Goal: Task Accomplishment & Management: Complete application form

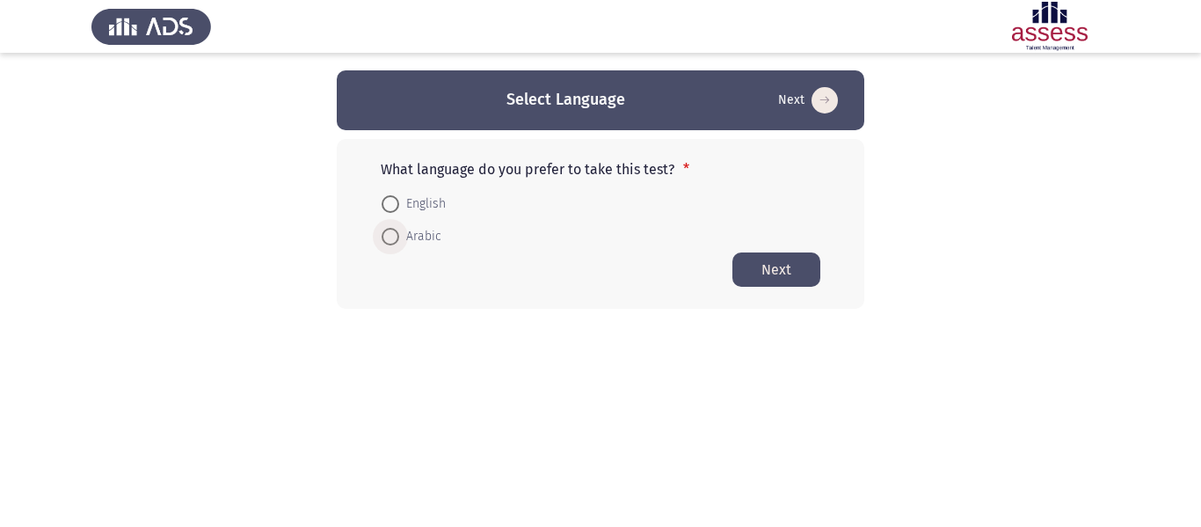
click at [390, 239] on span at bounding box center [391, 237] width 18 height 18
click at [390, 239] on input "Arabic" at bounding box center [391, 237] width 18 height 18
radio input "true"
click at [768, 260] on button "Next" at bounding box center [776, 268] width 88 height 34
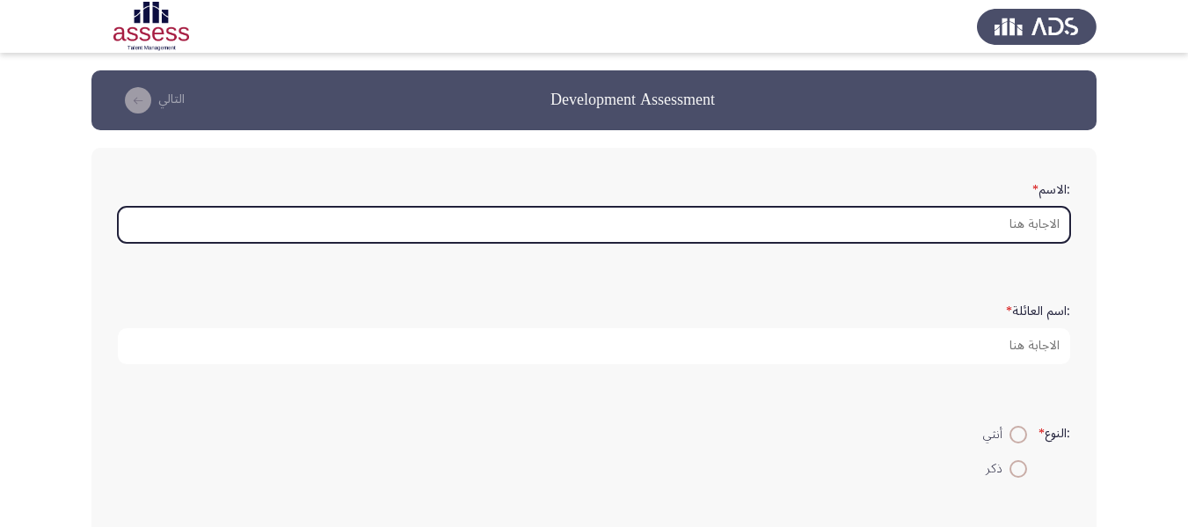
click at [1011, 224] on input ":الاسم *" at bounding box center [594, 225] width 952 height 36
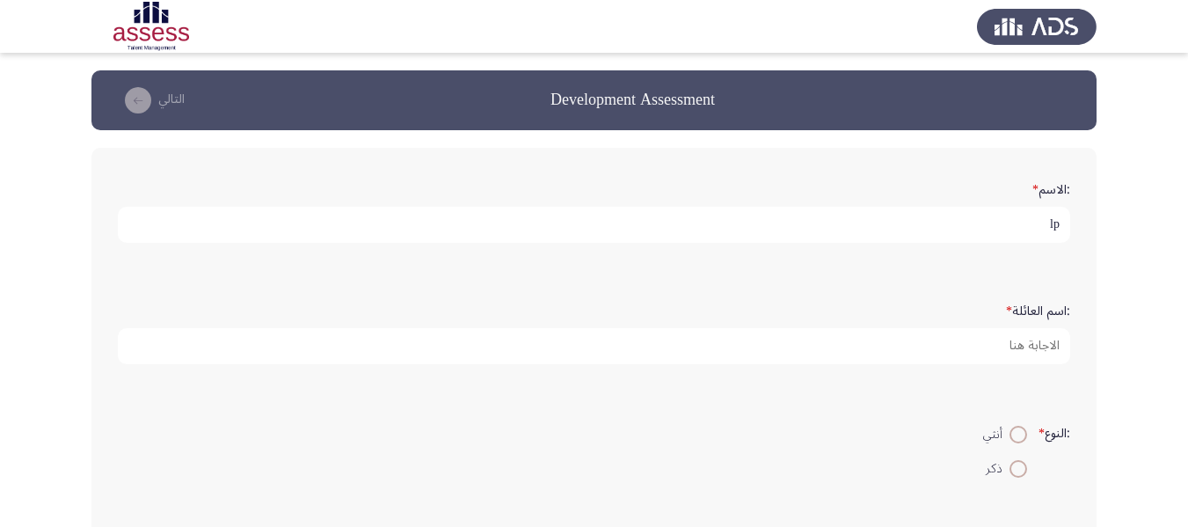
type input "l"
type input "[PERSON_NAME] [PERSON_NAME]"
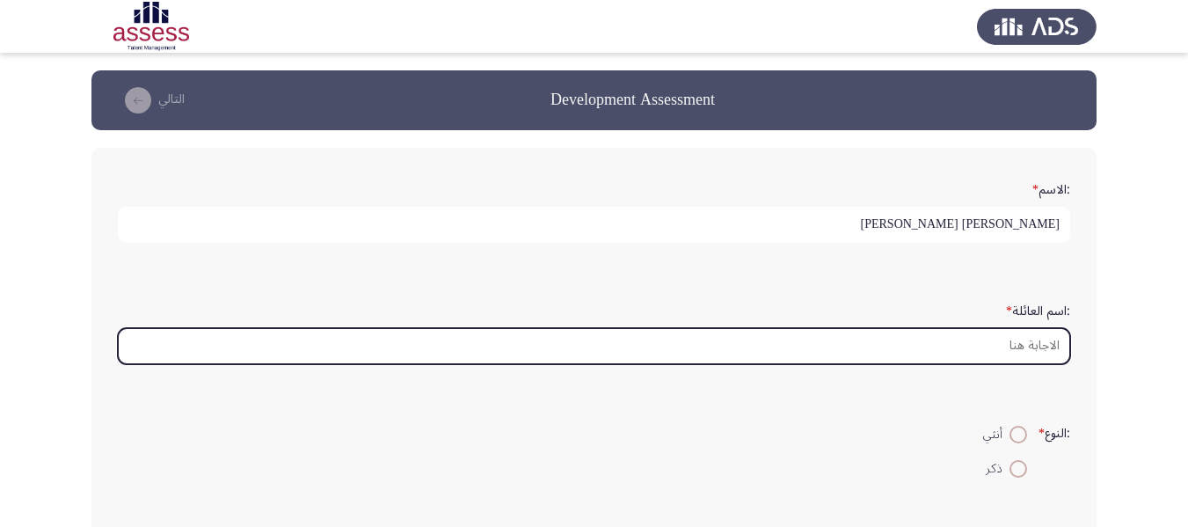
click at [1021, 349] on input ":اسم العائلة *" at bounding box center [594, 346] width 952 height 36
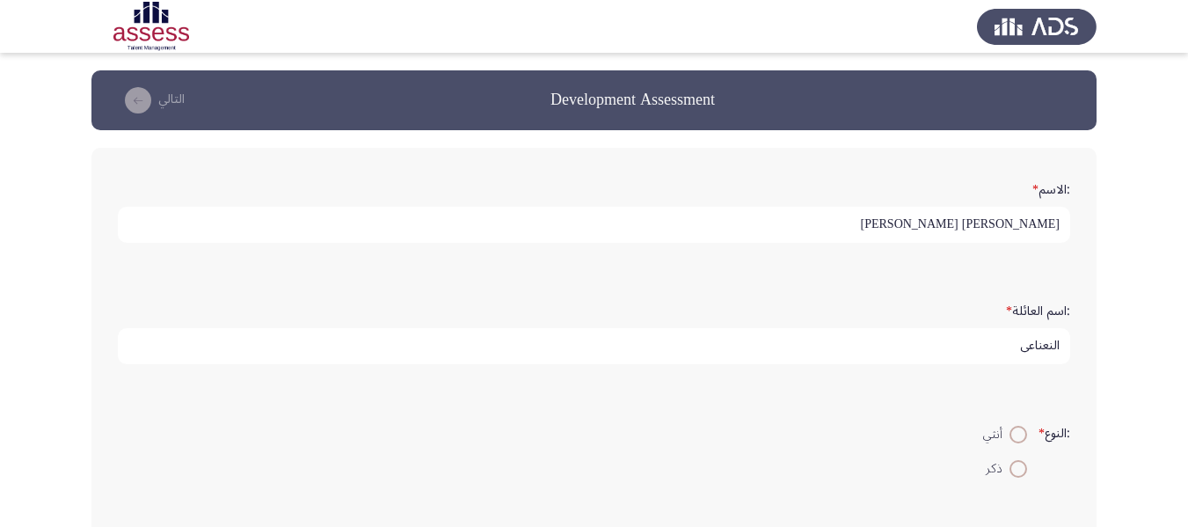
type input "النعناعى"
click at [1013, 474] on span at bounding box center [1018, 469] width 18 height 18
click at [1013, 474] on input "ذكر" at bounding box center [1018, 469] width 18 height 18
radio input "true"
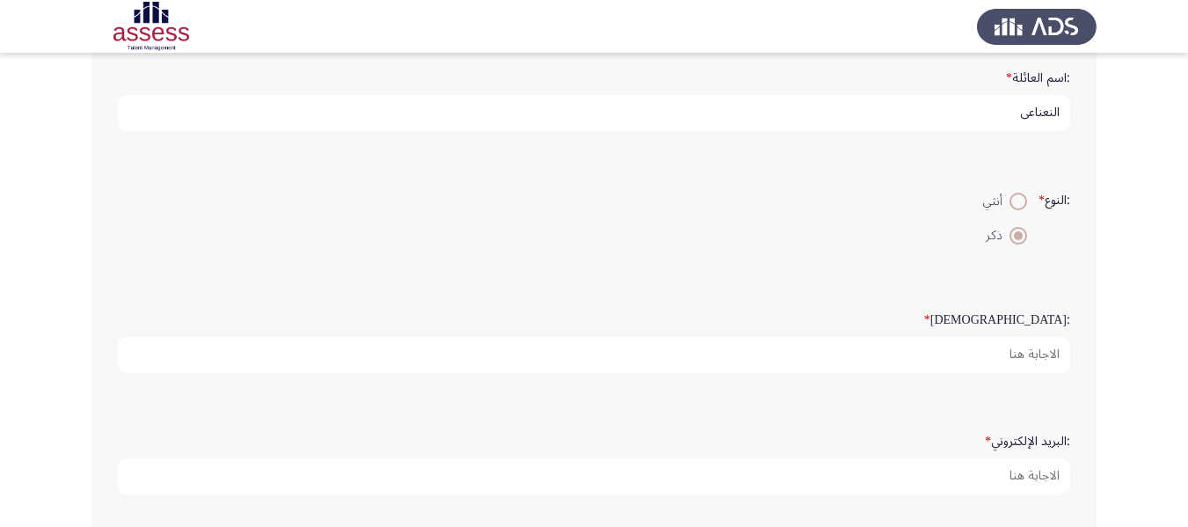
scroll to position [264, 0]
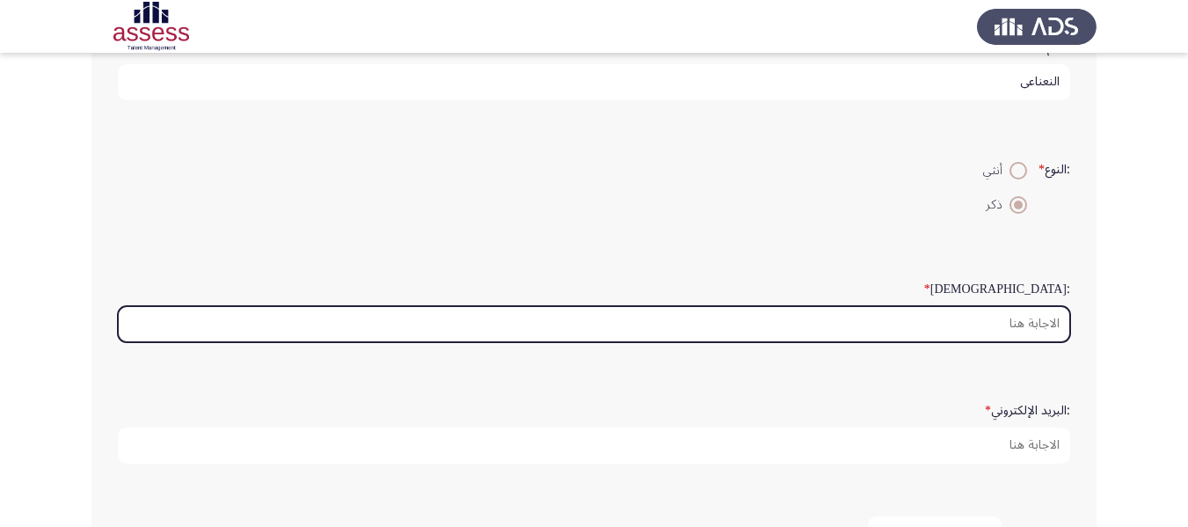
click at [1013, 331] on input ":السن *" at bounding box center [594, 324] width 952 height 36
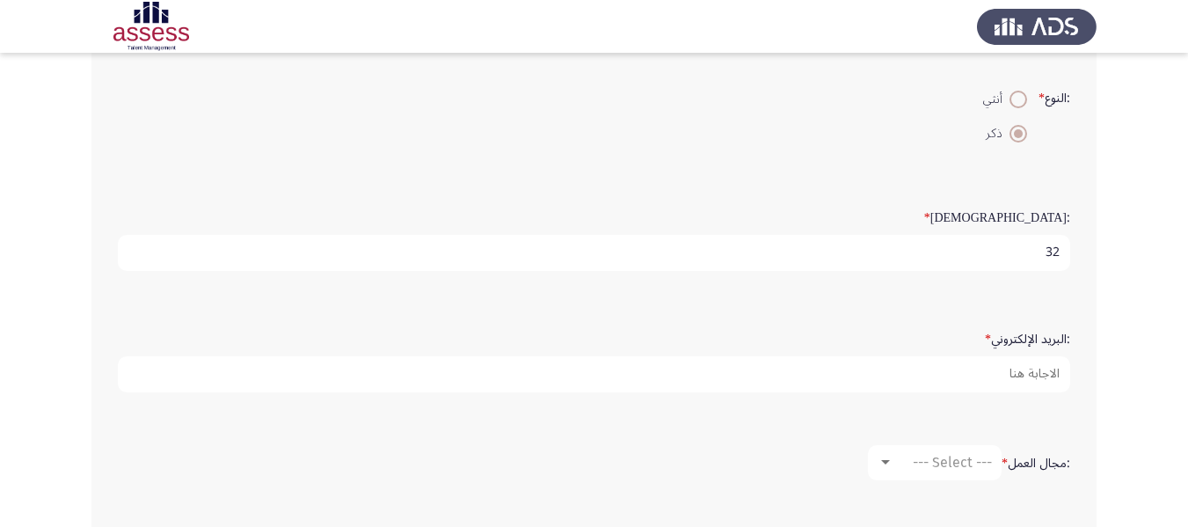
scroll to position [440, 0]
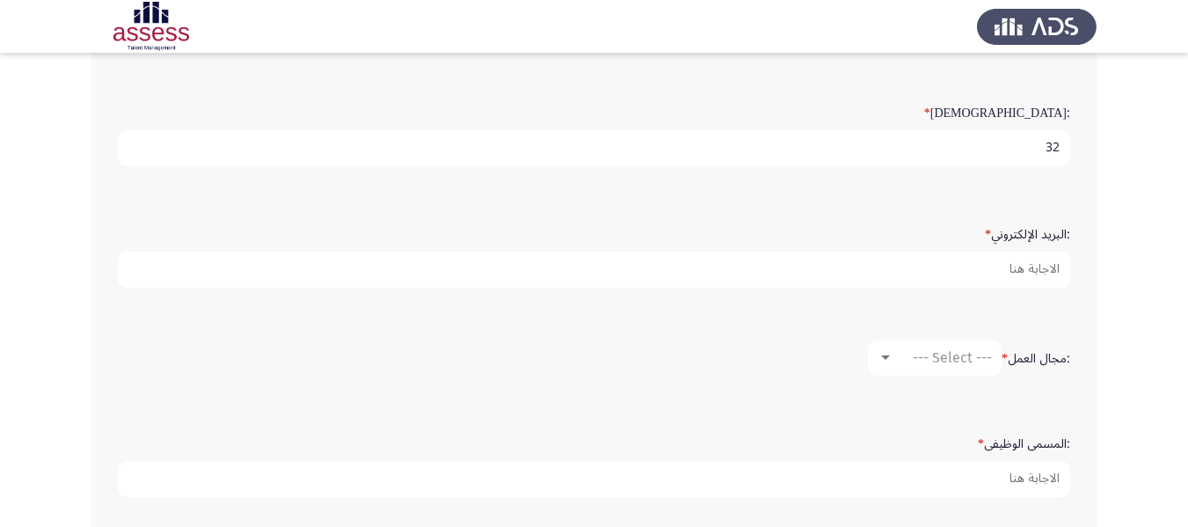
type input "32"
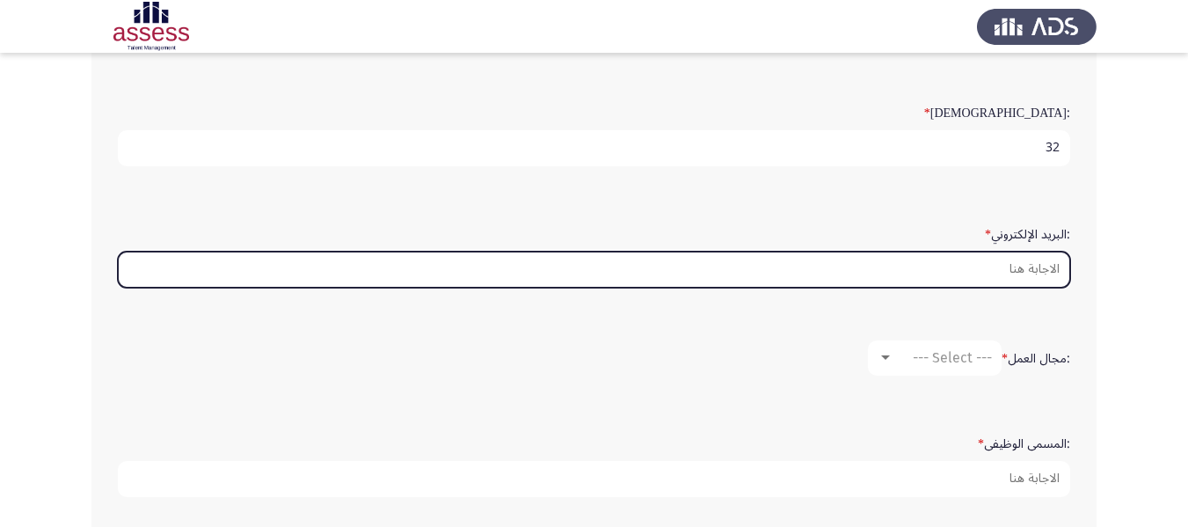
click at [1022, 277] on input ":البريد الإلكتروني *" at bounding box center [594, 269] width 952 height 36
type input "ة"
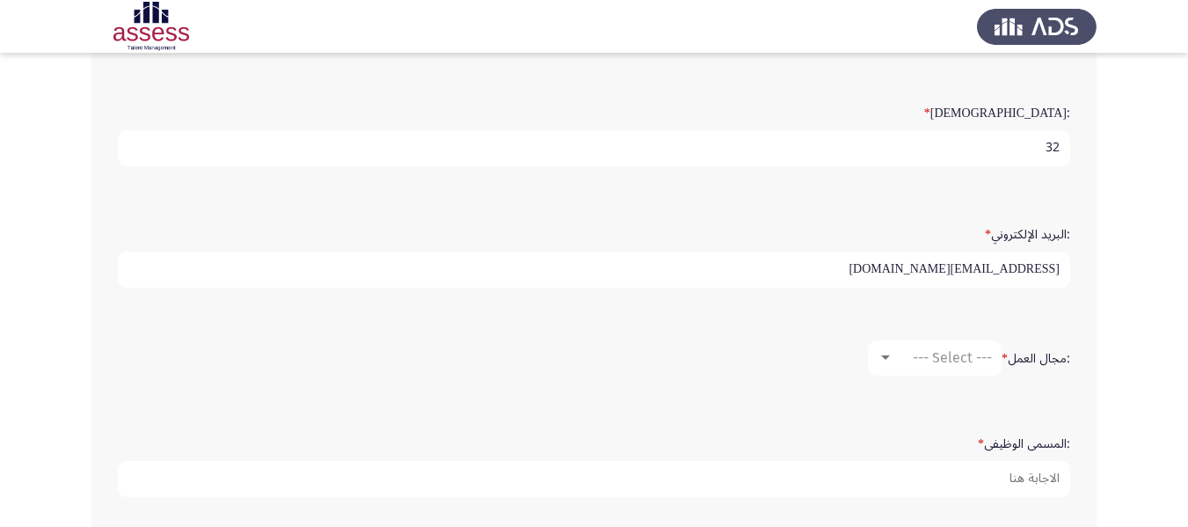
type input "[EMAIL_ADDRESS][DOMAIN_NAME]"
click at [885, 355] on div at bounding box center [885, 357] width 9 height 4
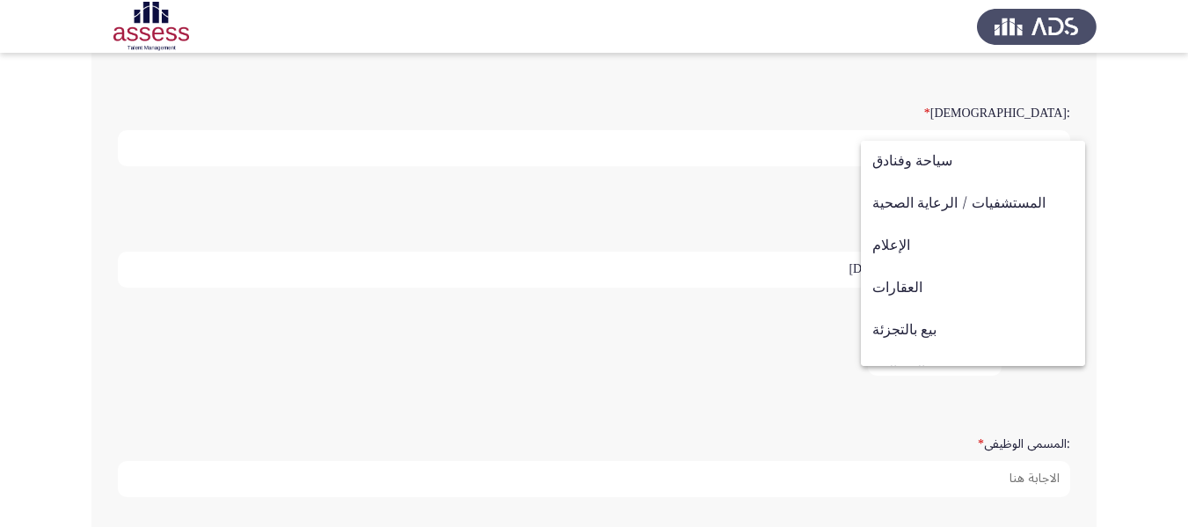
scroll to position [577, 0]
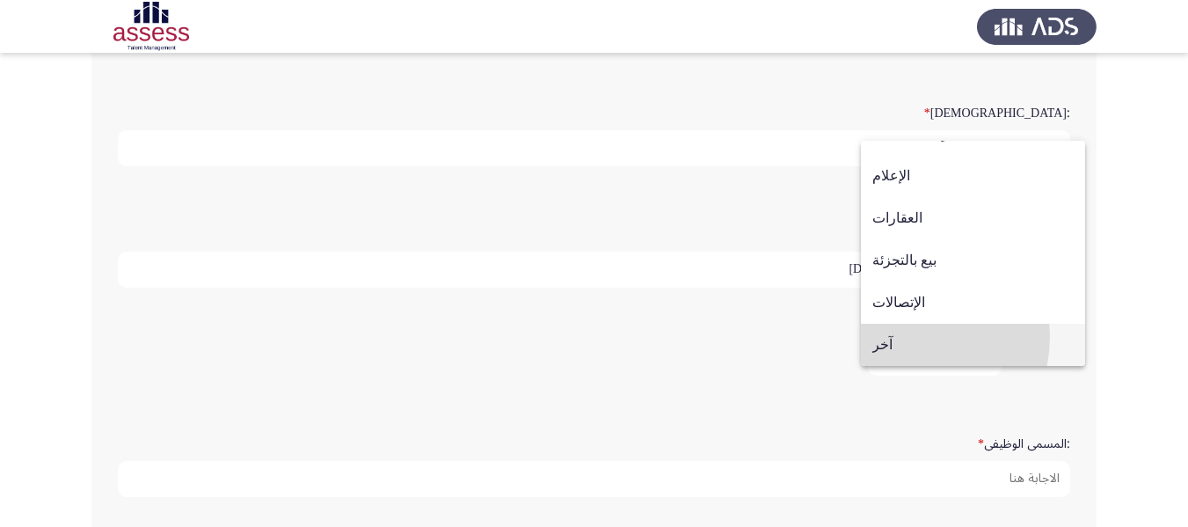
click at [898, 336] on span "آخر" at bounding box center [972, 345] width 201 height 42
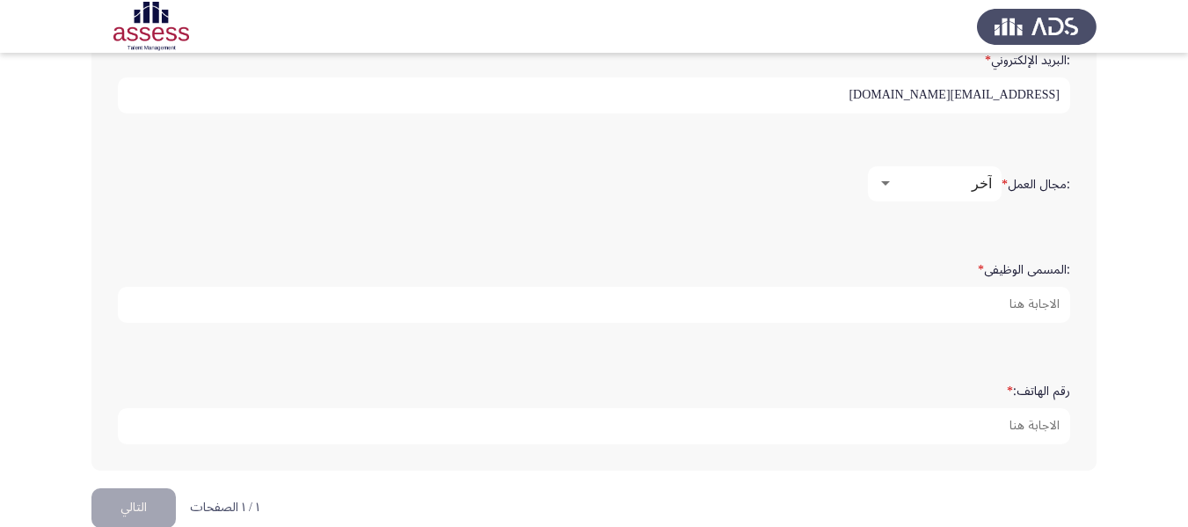
scroll to position [615, 0]
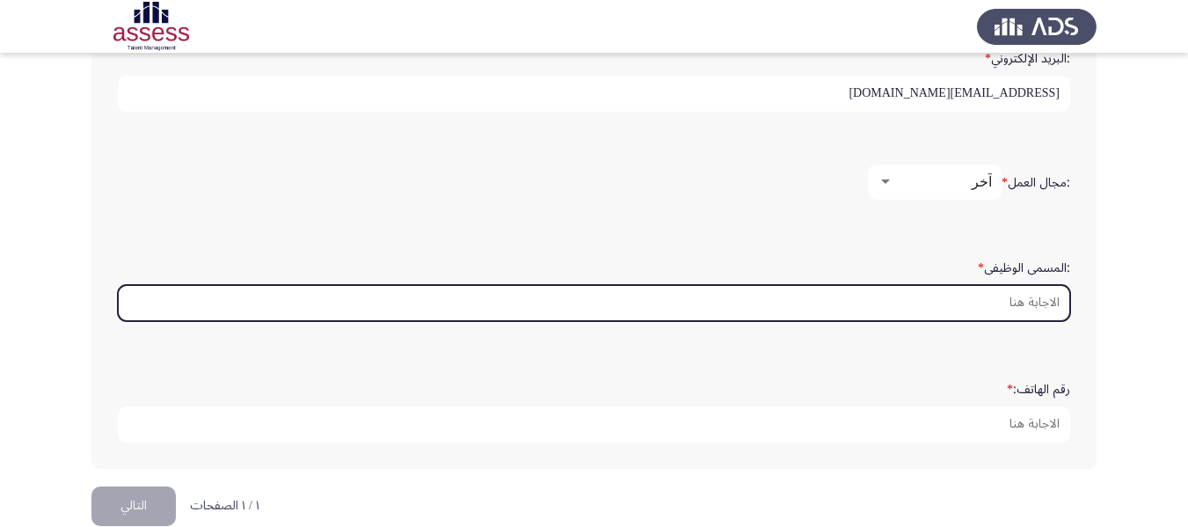
click at [964, 306] on input ":المسمى الوظيفى *" at bounding box center [594, 303] width 952 height 36
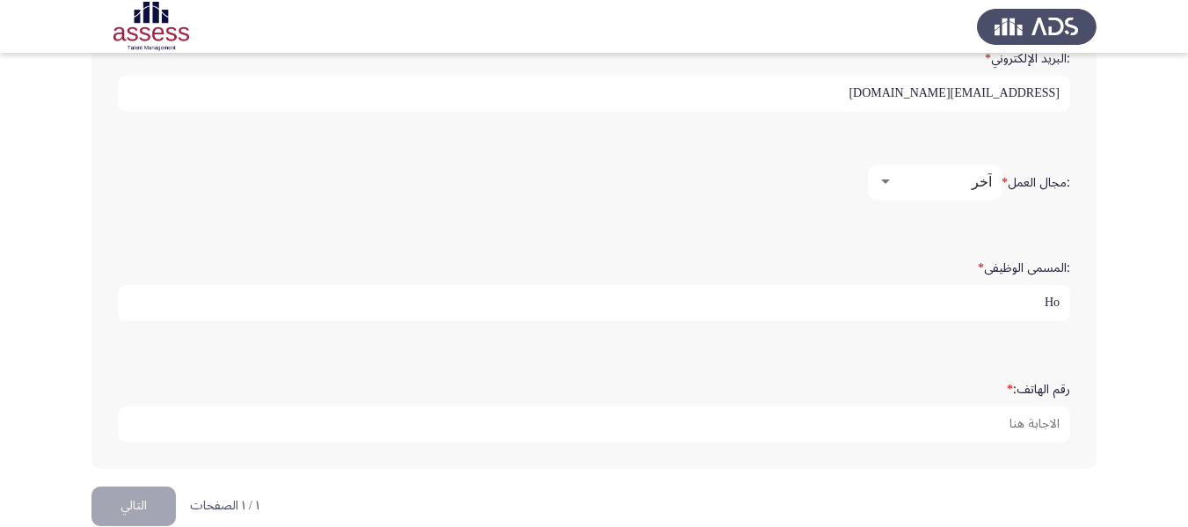
type input "H"
type input "أخصائى"
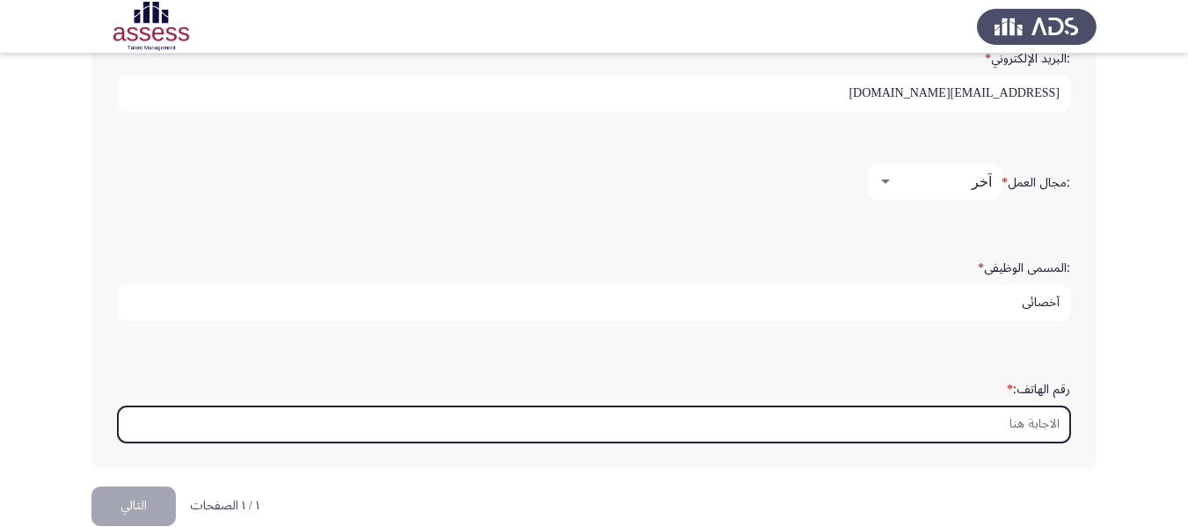
click at [999, 421] on input "رقم الهاتف: *" at bounding box center [594, 424] width 952 height 36
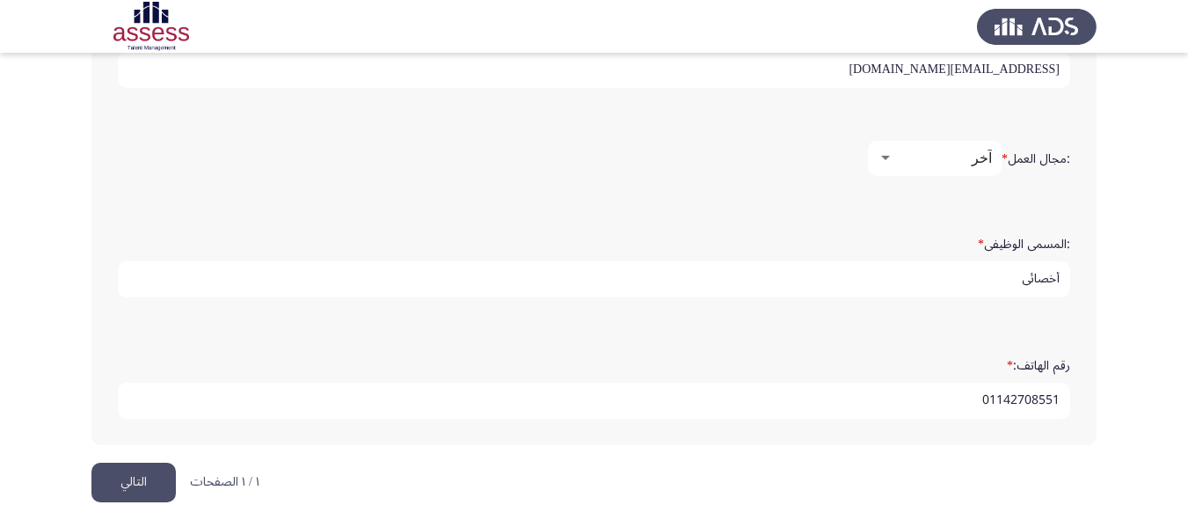
scroll to position [645, 0]
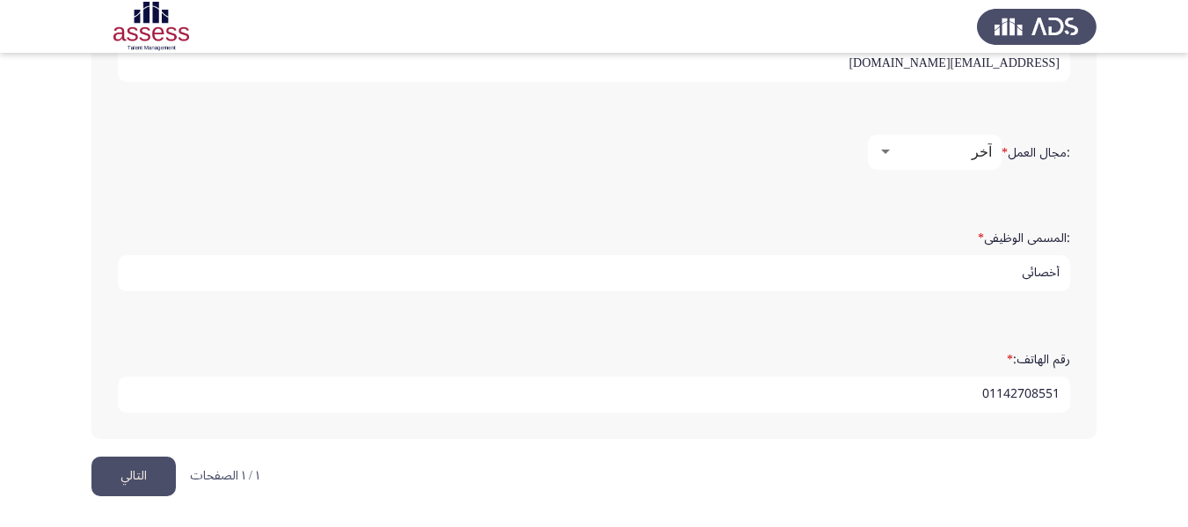
type input "01142708551"
click at [1014, 273] on input "أخصائى" at bounding box center [594, 273] width 952 height 36
type input "أخصائى"
click at [123, 472] on button "التالي" at bounding box center [133, 476] width 84 height 40
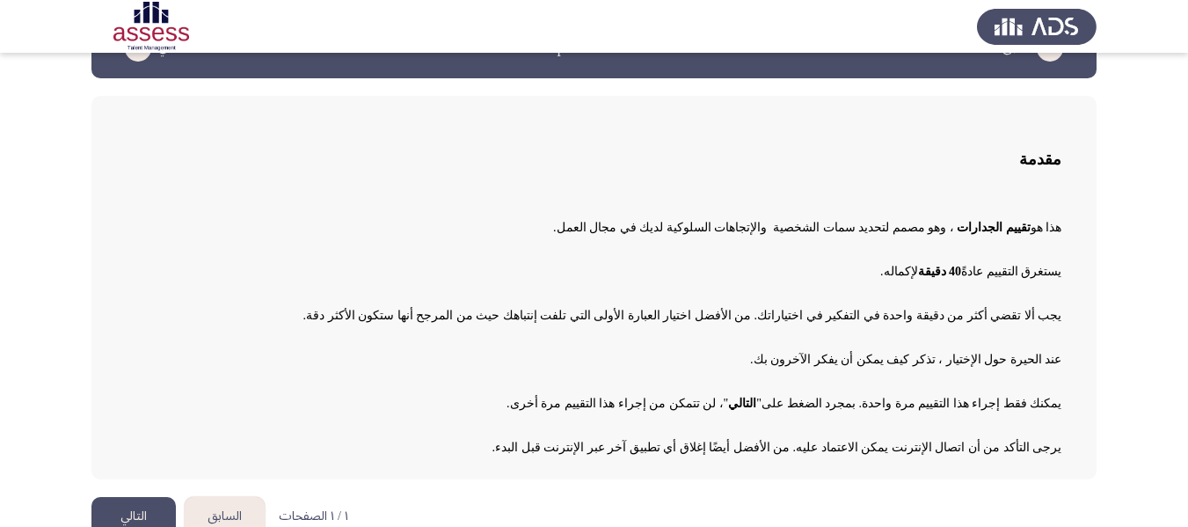
scroll to position [79, 0]
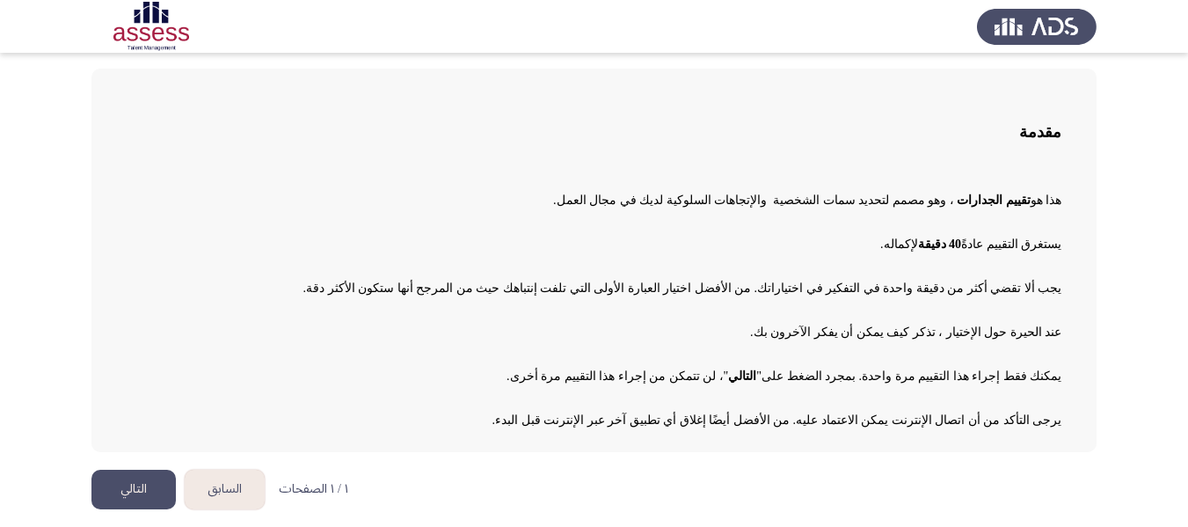
click at [131, 477] on button "التالي" at bounding box center [133, 489] width 84 height 40
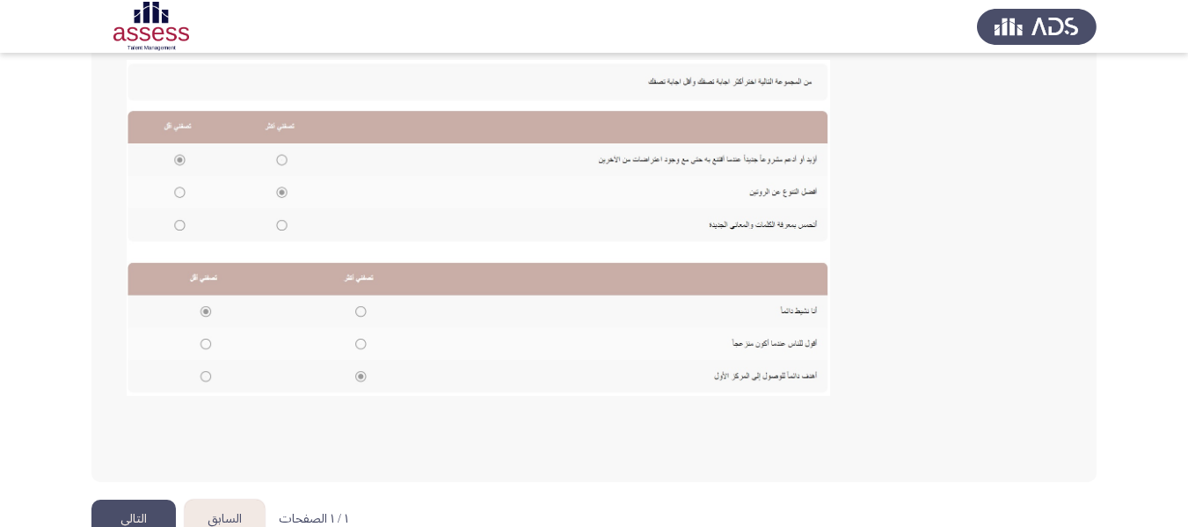
scroll to position [382, 0]
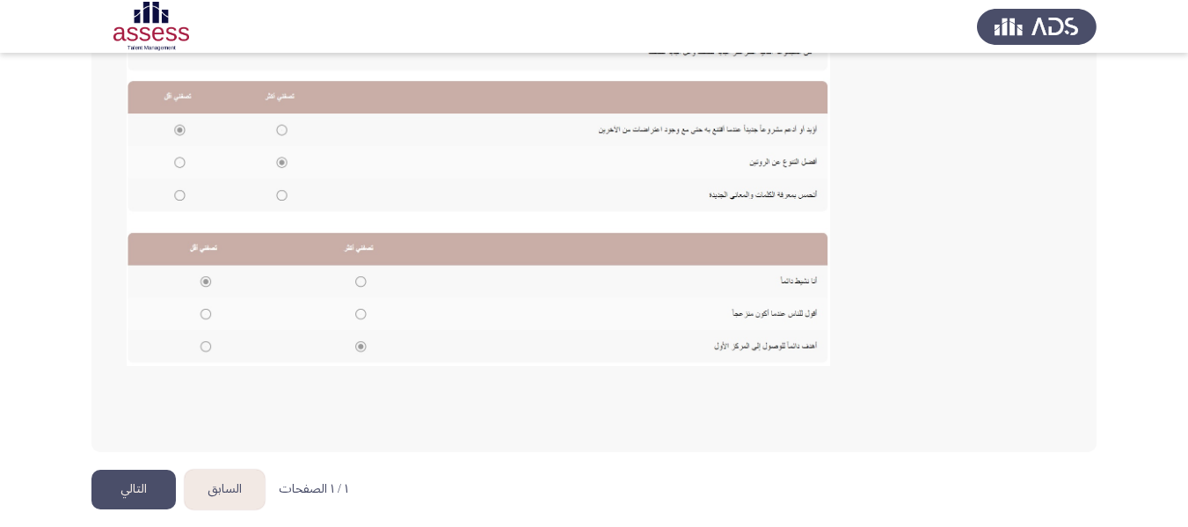
click at [132, 489] on button "التالي" at bounding box center [133, 489] width 84 height 40
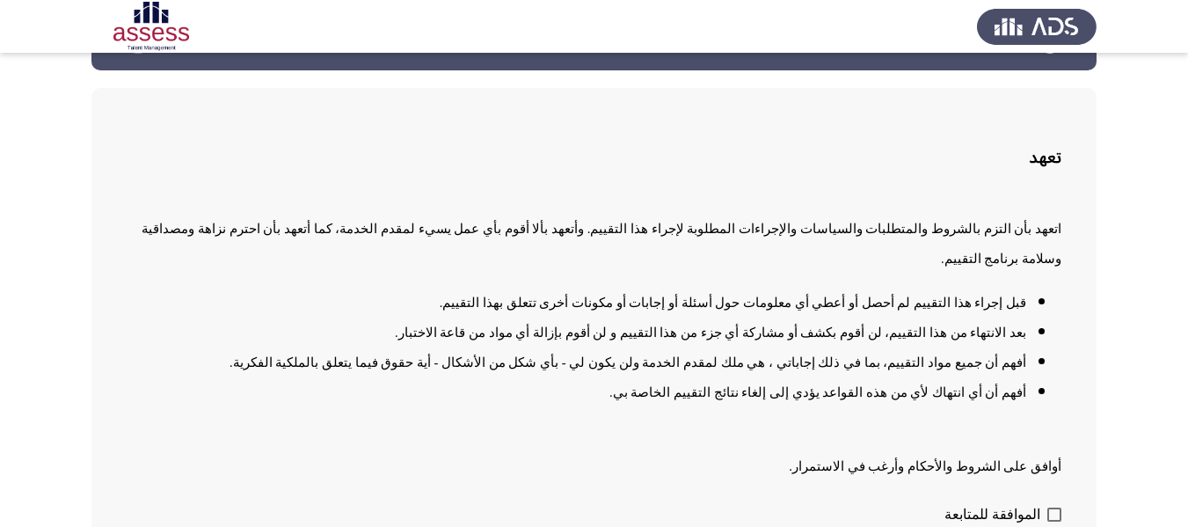
scroll to position [124, 0]
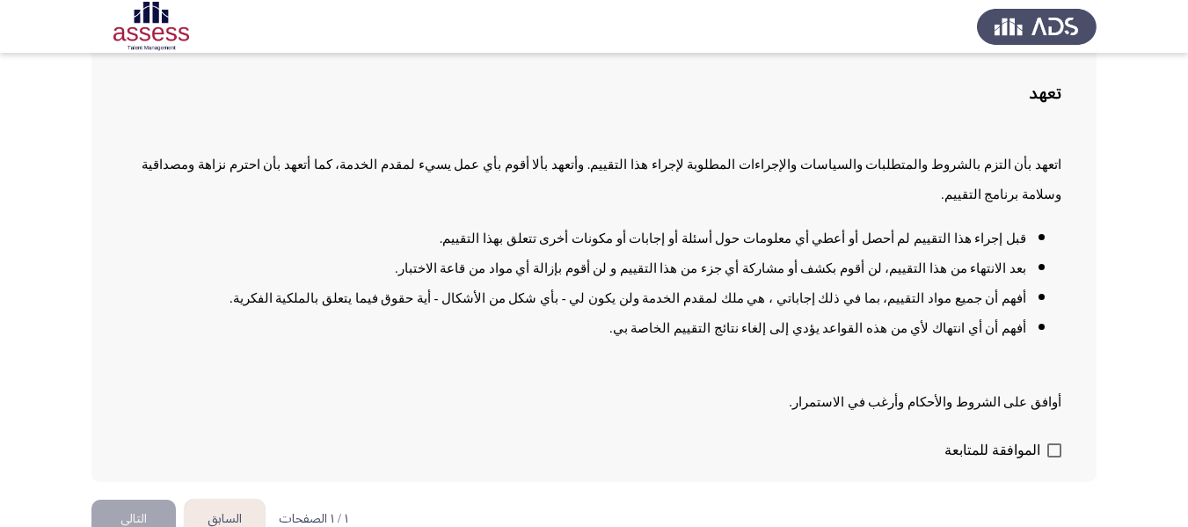
click at [1055, 443] on span at bounding box center [1054, 450] width 14 height 14
click at [1054, 457] on input "الموافقة للمتابعة" at bounding box center [1053, 457] width 1 height 1
checkbox input "true"
click at [128, 499] on button "التالي" at bounding box center [133, 519] width 84 height 40
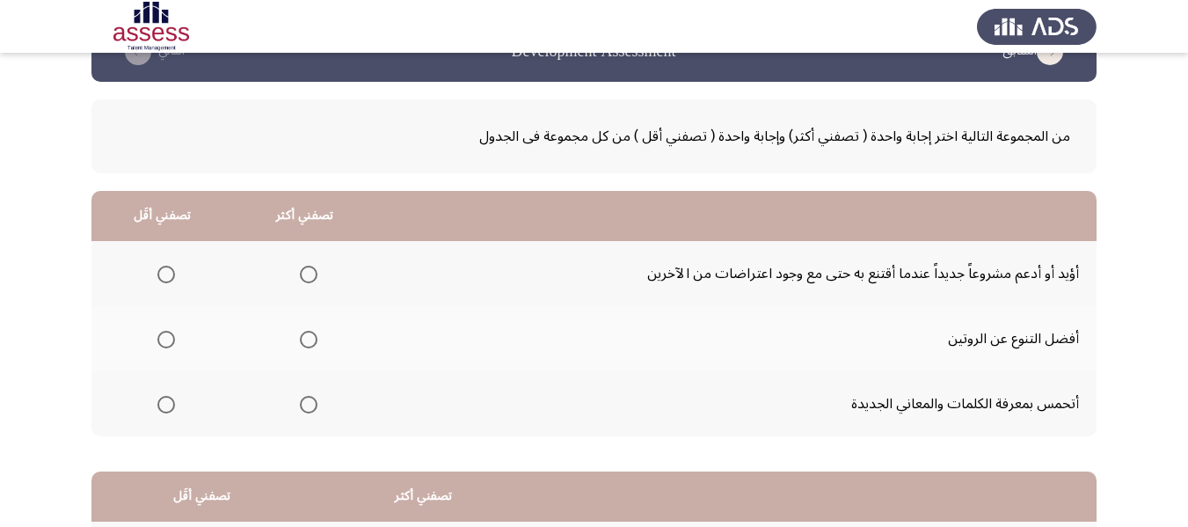
scroll to position [88, 0]
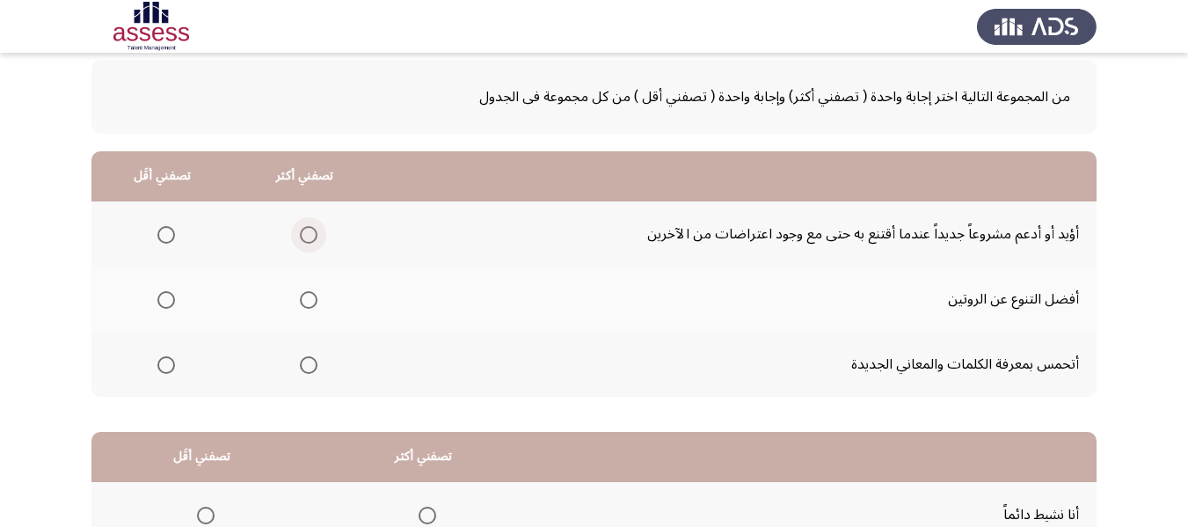
click at [309, 233] on span "Select an option" at bounding box center [309, 235] width 18 height 18
click at [309, 233] on input "Select an option" at bounding box center [309, 235] width 18 height 18
click at [306, 302] on span "Select an option" at bounding box center [309, 300] width 18 height 18
click at [306, 302] on input "Select an option" at bounding box center [309, 300] width 18 height 18
click at [306, 366] on span "Select an option" at bounding box center [309, 365] width 18 height 18
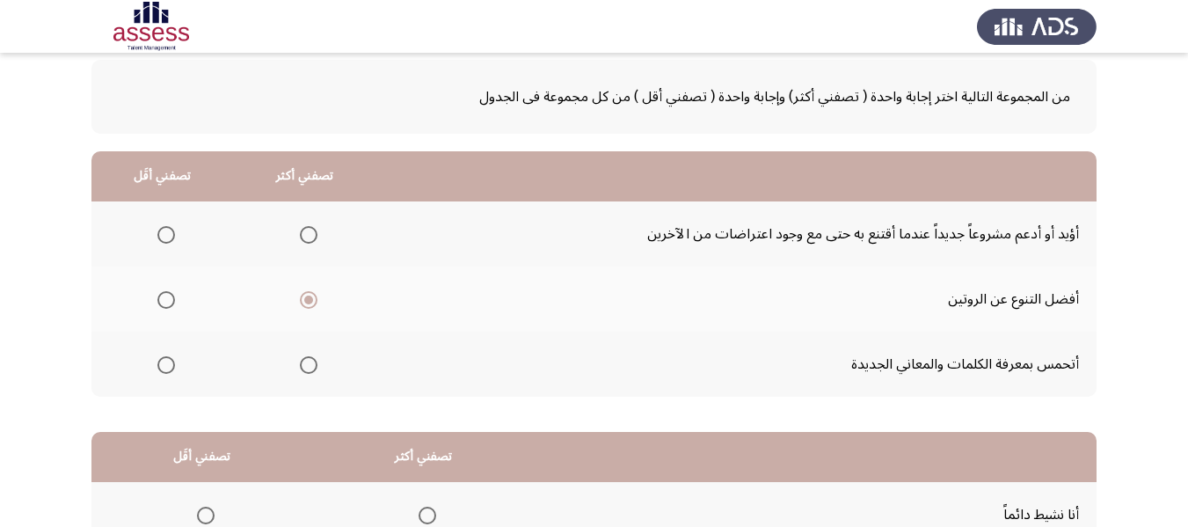
click at [306, 366] on input "Select an option" at bounding box center [309, 365] width 18 height 18
click at [315, 229] on span "Select an option" at bounding box center [309, 235] width 18 height 18
click at [315, 229] on input "Select an option" at bounding box center [309, 235] width 18 height 18
click at [314, 299] on span "Select an option" at bounding box center [309, 300] width 18 height 18
click at [314, 299] on input "Select an option" at bounding box center [309, 300] width 18 height 18
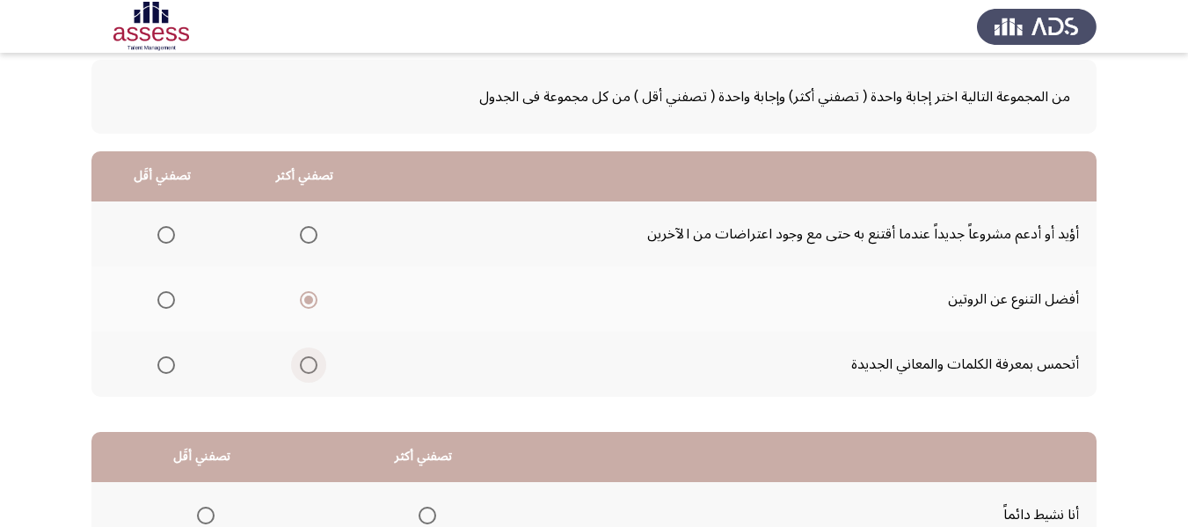
click at [303, 365] on span "Select an option" at bounding box center [309, 365] width 18 height 18
click at [303, 365] on input "Select an option" at bounding box center [309, 365] width 18 height 18
click at [161, 240] on span "Select an option" at bounding box center [166, 235] width 18 height 18
click at [161, 240] on input "Select an option" at bounding box center [166, 235] width 18 height 18
click at [302, 299] on span "Select an option" at bounding box center [309, 300] width 18 height 18
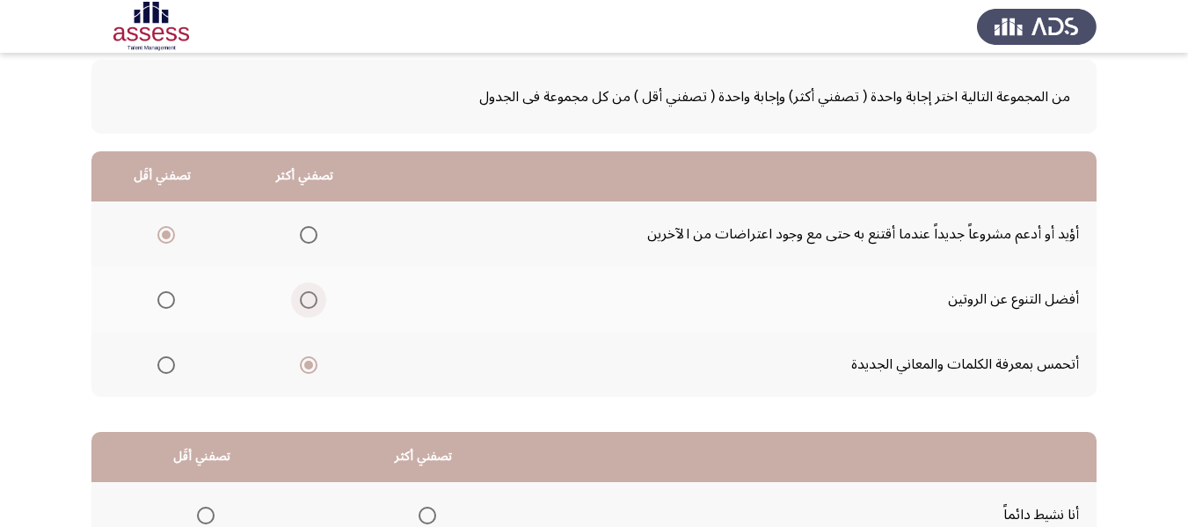
click at [302, 299] on input "Select an option" at bounding box center [309, 300] width 18 height 18
click at [310, 360] on span "Select an option" at bounding box center [309, 365] width 18 height 18
click at [310, 360] on input "Select an option" at bounding box center [309, 365] width 18 height 18
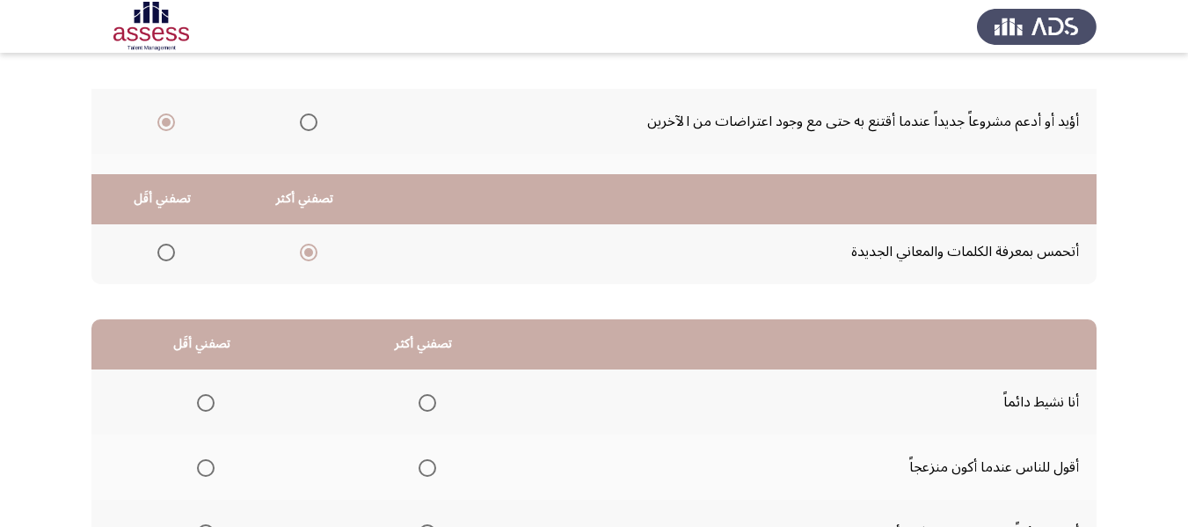
scroll to position [361, 0]
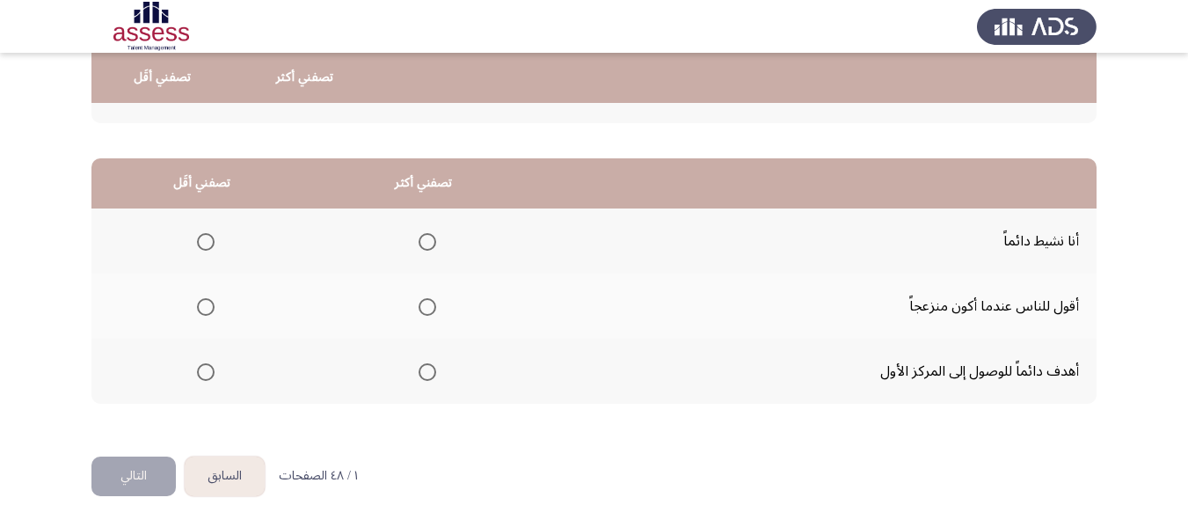
click at [427, 371] on span "Select an option" at bounding box center [427, 372] width 18 height 18
click at [427, 371] on input "Select an option" at bounding box center [427, 372] width 18 height 18
click at [202, 301] on span "Select an option" at bounding box center [206, 307] width 18 height 18
click at [202, 301] on input "Select an option" at bounding box center [206, 307] width 18 height 18
click at [136, 468] on button "التالي" at bounding box center [133, 476] width 84 height 40
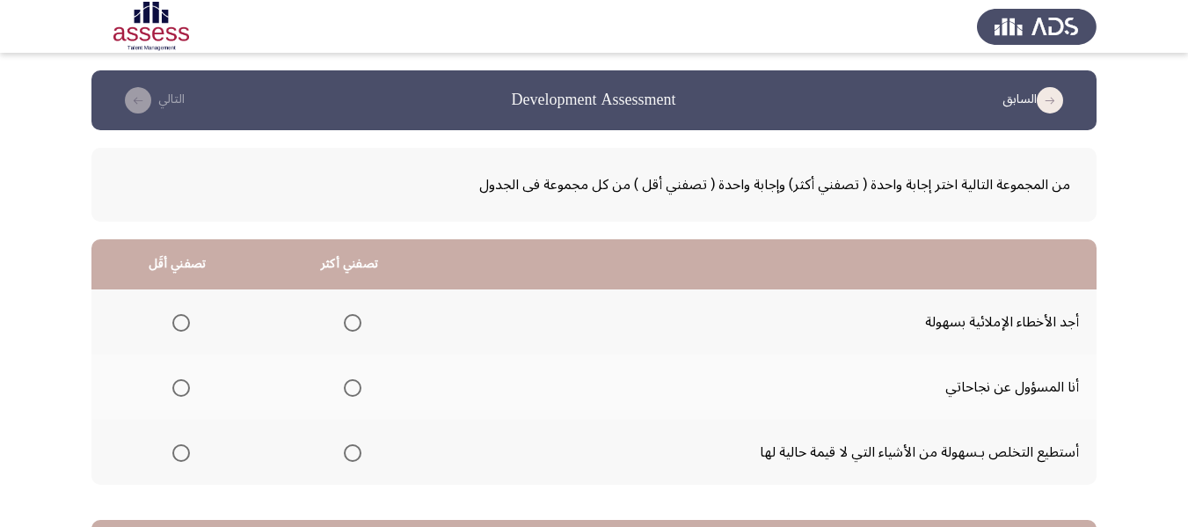
scroll to position [88, 0]
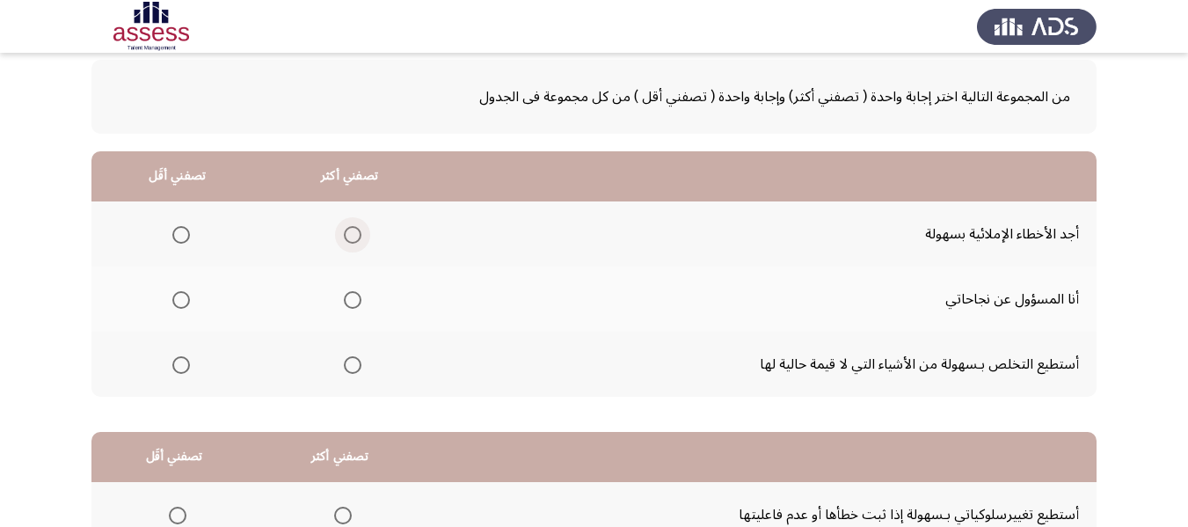
click at [352, 230] on span "Select an option" at bounding box center [353, 235] width 18 height 18
click at [352, 230] on input "Select an option" at bounding box center [353, 235] width 18 height 18
click at [179, 367] on span "Select an option" at bounding box center [181, 365] width 18 height 18
click at [179, 367] on input "Select an option" at bounding box center [181, 365] width 18 height 18
click at [174, 230] on span "Select an option" at bounding box center [181, 235] width 18 height 18
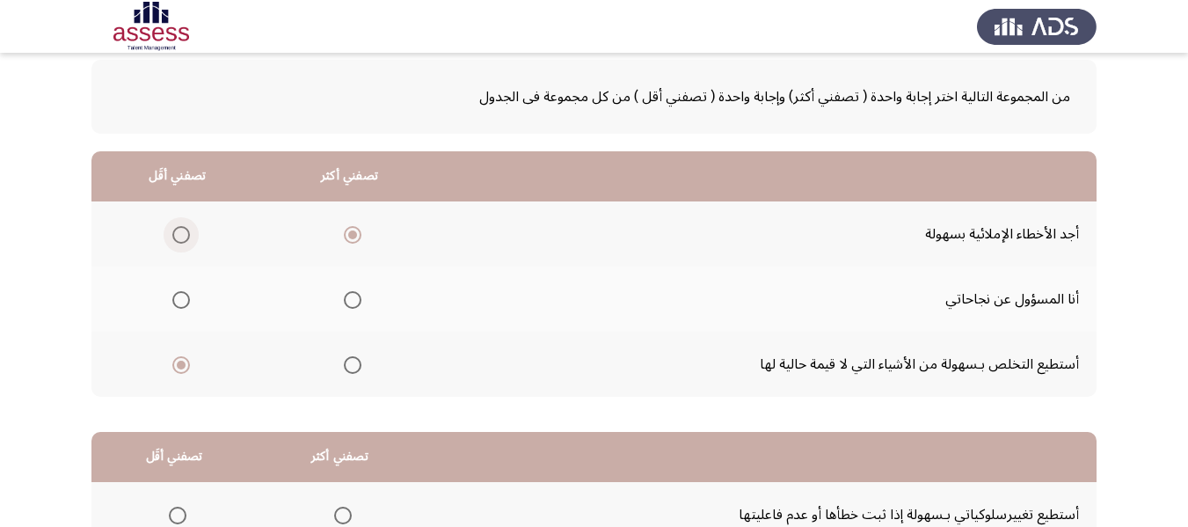
click at [174, 230] on input "Select an option" at bounding box center [181, 235] width 18 height 18
click at [350, 301] on span "Select an option" at bounding box center [353, 300] width 18 height 18
click at [350, 301] on input "Select an option" at bounding box center [353, 300] width 18 height 18
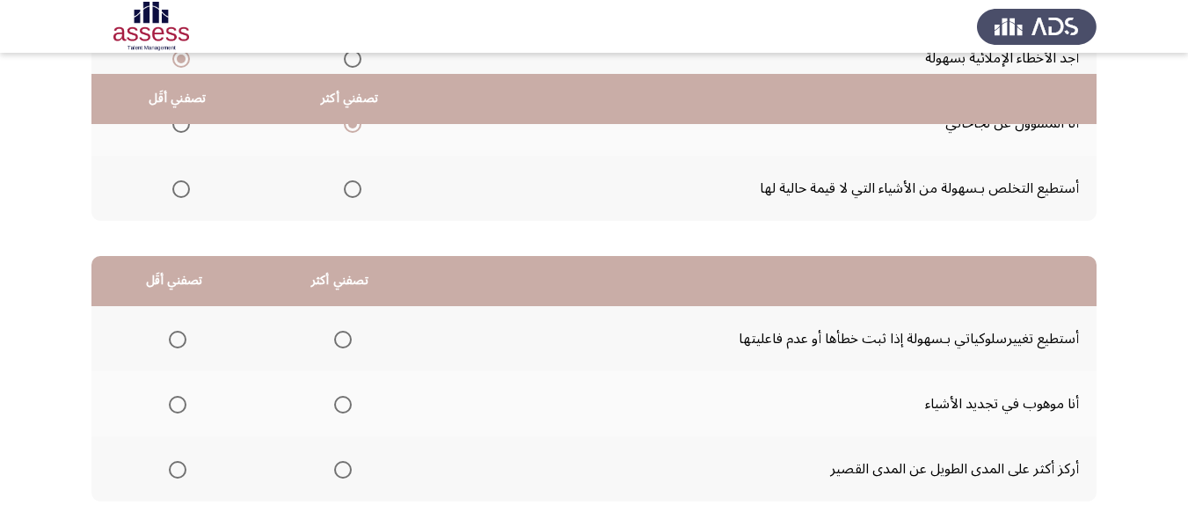
scroll to position [352, 0]
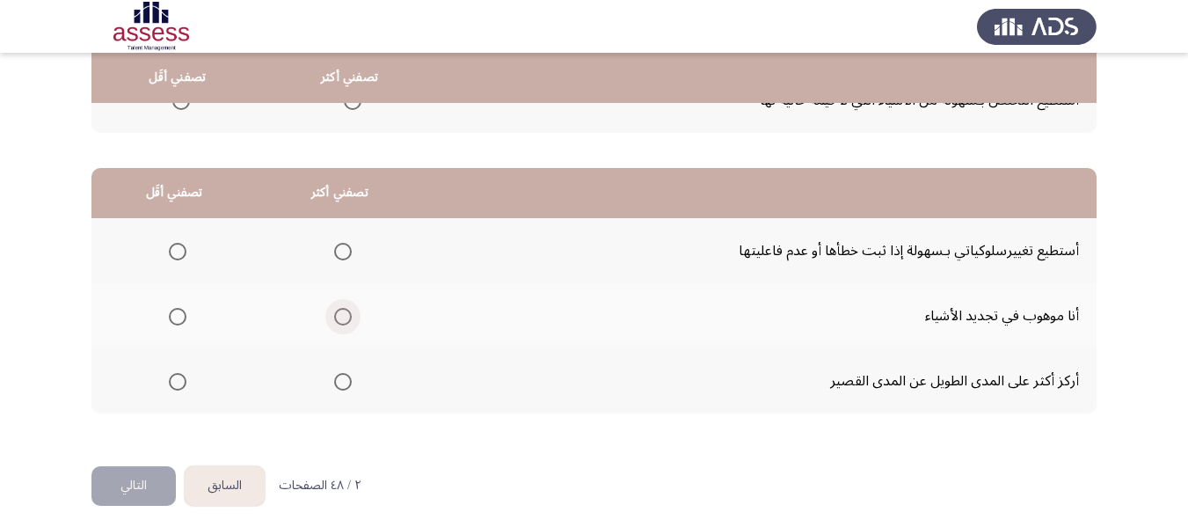
click at [347, 318] on span "Select an option" at bounding box center [343, 317] width 18 height 18
click at [347, 318] on input "Select an option" at bounding box center [343, 317] width 18 height 18
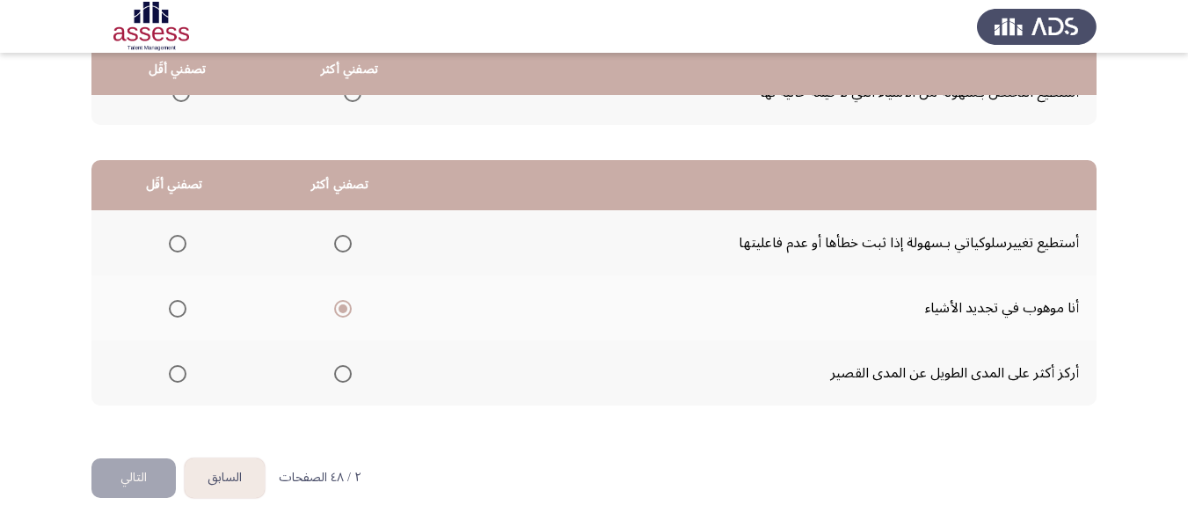
scroll to position [361, 0]
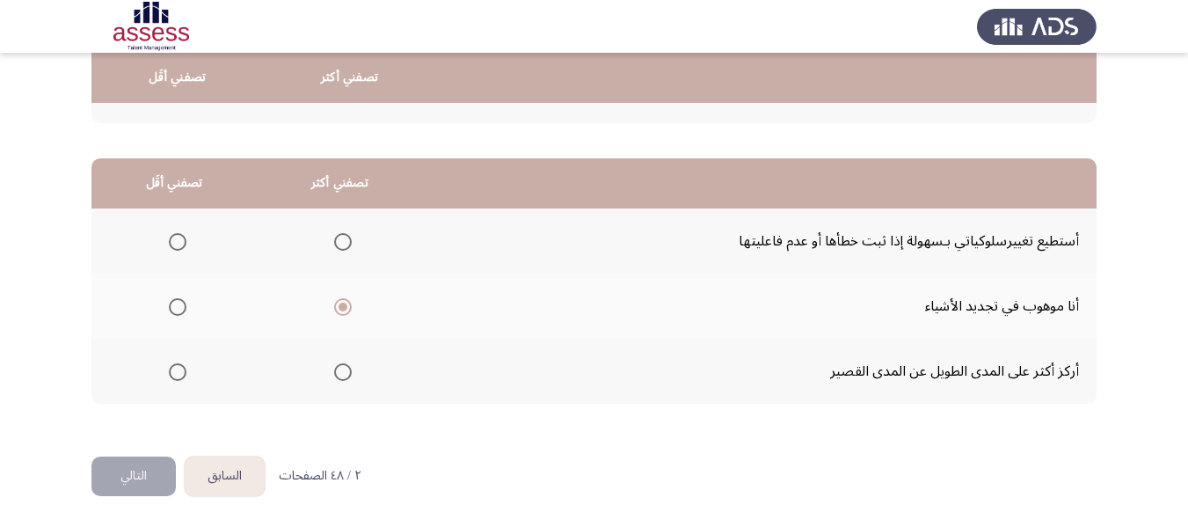
click at [337, 241] on span "Select an option" at bounding box center [343, 242] width 18 height 18
click at [337, 241] on input "Select an option" at bounding box center [343, 242] width 18 height 18
click at [178, 307] on span "Select an option" at bounding box center [178, 307] width 0 height 0
click at [176, 306] on input "Select an option" at bounding box center [178, 307] width 18 height 18
click at [127, 469] on button "التالي" at bounding box center [133, 476] width 84 height 40
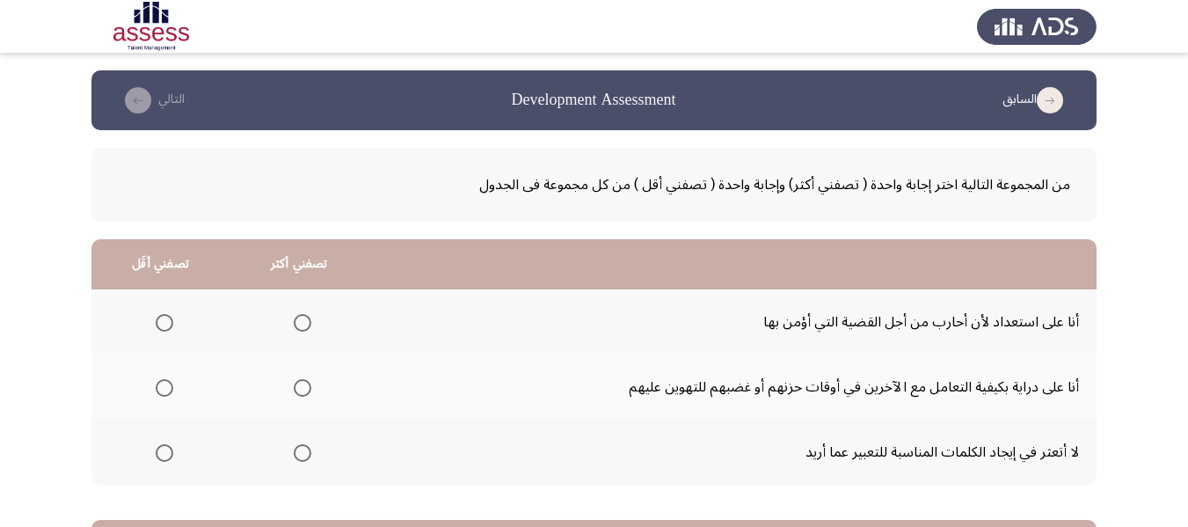
scroll to position [88, 0]
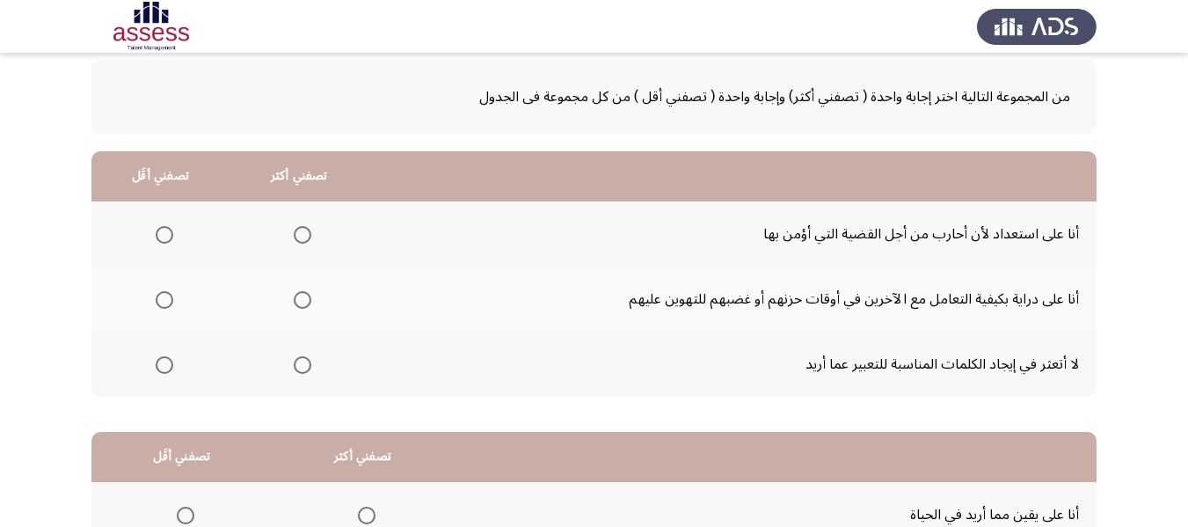
click at [304, 234] on span "Select an option" at bounding box center [303, 235] width 18 height 18
click at [304, 234] on input "Select an option" at bounding box center [303, 235] width 18 height 18
click at [158, 370] on span "Select an option" at bounding box center [165, 365] width 18 height 18
click at [158, 370] on input "Select an option" at bounding box center [165, 365] width 18 height 18
click at [294, 302] on span "Select an option" at bounding box center [303, 300] width 18 height 18
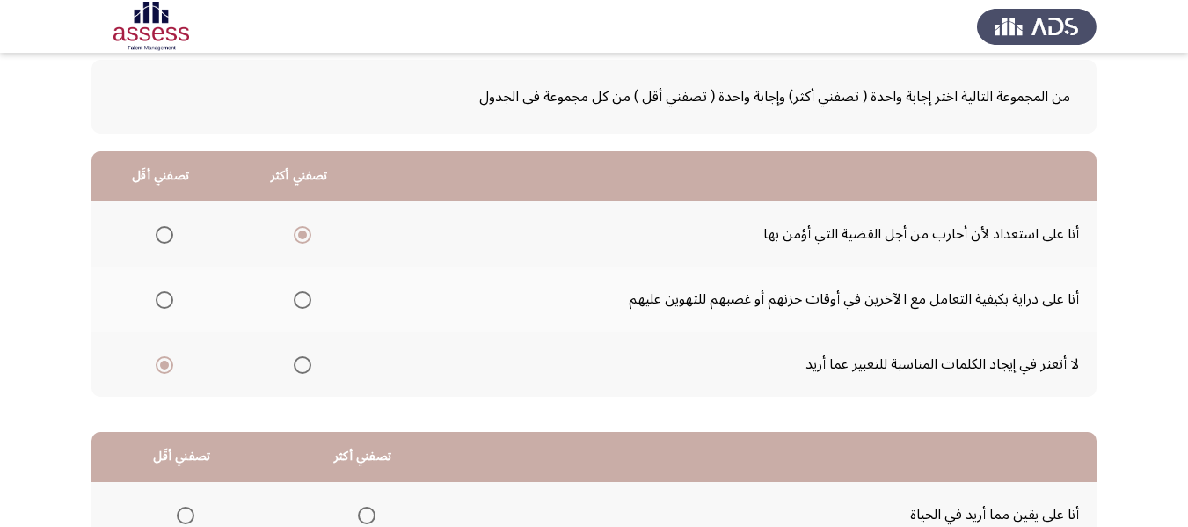
click at [294, 302] on input "Select an option" at bounding box center [303, 300] width 18 height 18
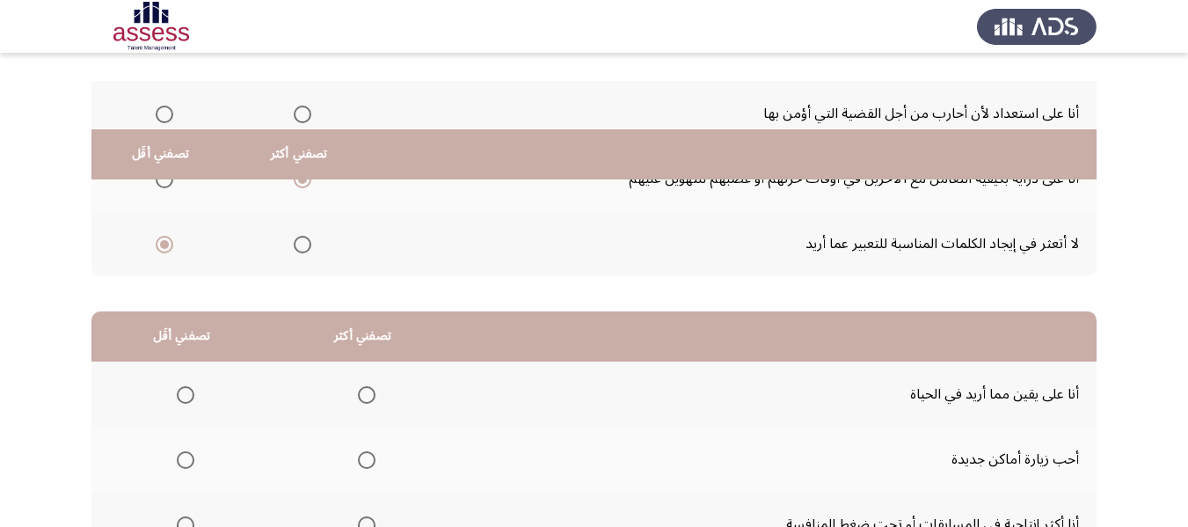
scroll to position [352, 0]
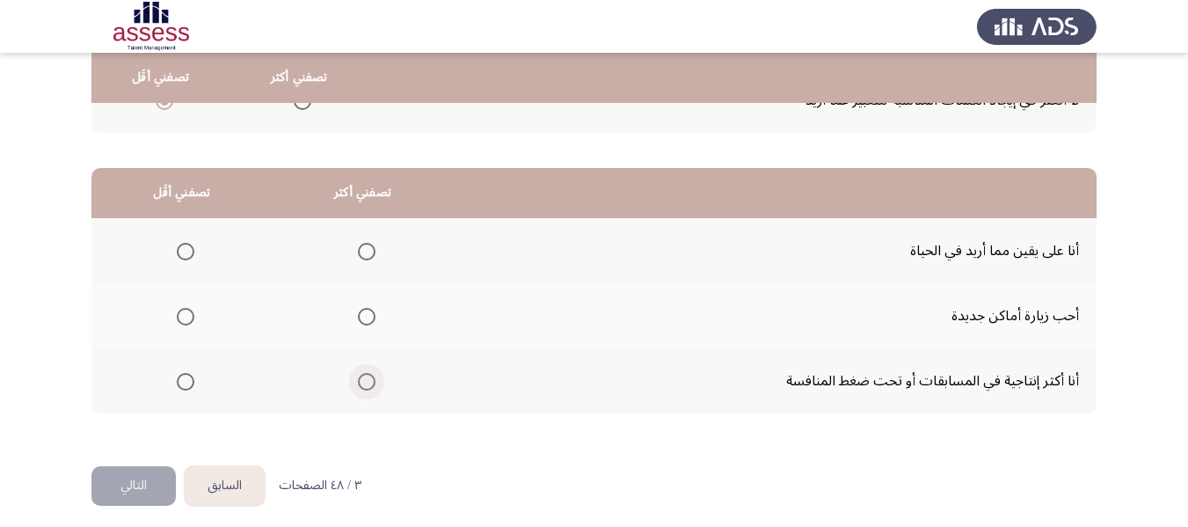
click at [369, 373] on span "Select an option" at bounding box center [367, 382] width 18 height 18
click at [369, 373] on input "Select an option" at bounding box center [367, 382] width 18 height 18
click at [191, 318] on span "Select an option" at bounding box center [186, 317] width 18 height 18
click at [191, 318] on input "Select an option" at bounding box center [186, 317] width 18 height 18
click at [135, 479] on button "التالي" at bounding box center [133, 486] width 84 height 40
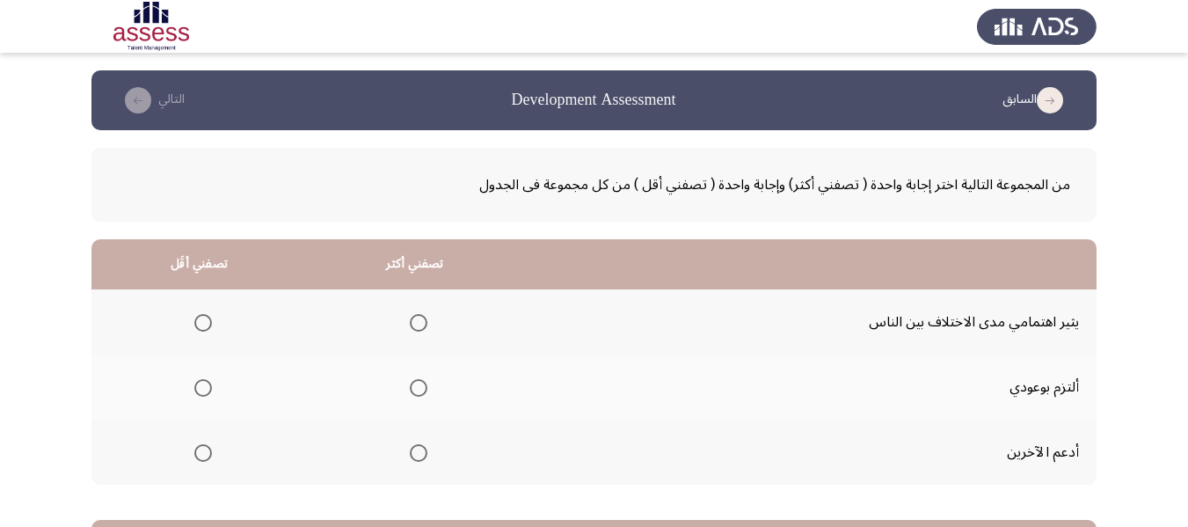
scroll to position [88, 0]
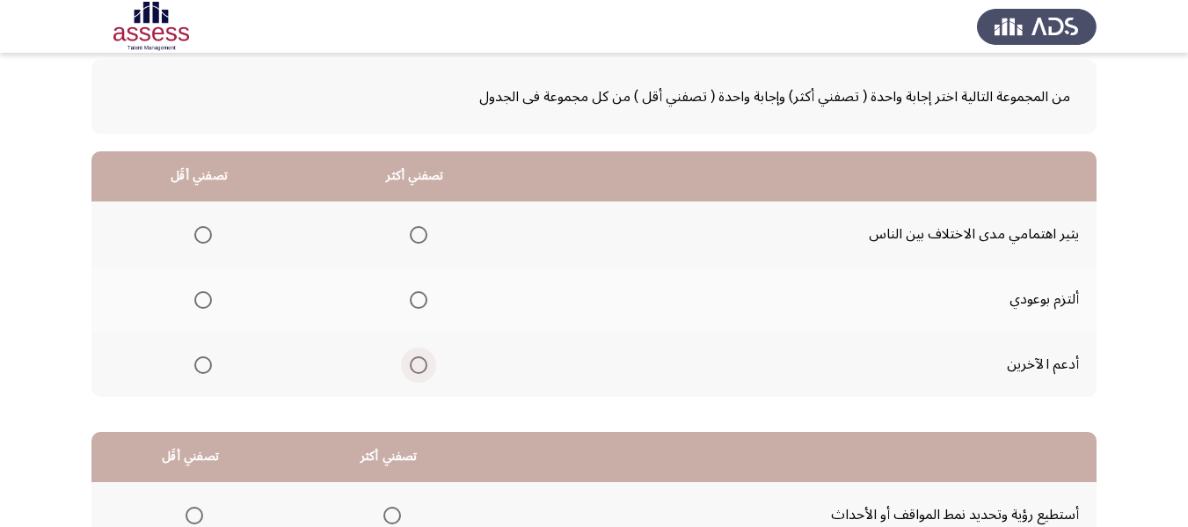
click at [410, 367] on span "Select an option" at bounding box center [419, 365] width 18 height 18
click at [410, 367] on input "Select an option" at bounding box center [419, 365] width 18 height 18
click at [201, 236] on span "Select an option" at bounding box center [203, 235] width 18 height 18
click at [201, 236] on input "Select an option" at bounding box center [203, 235] width 18 height 18
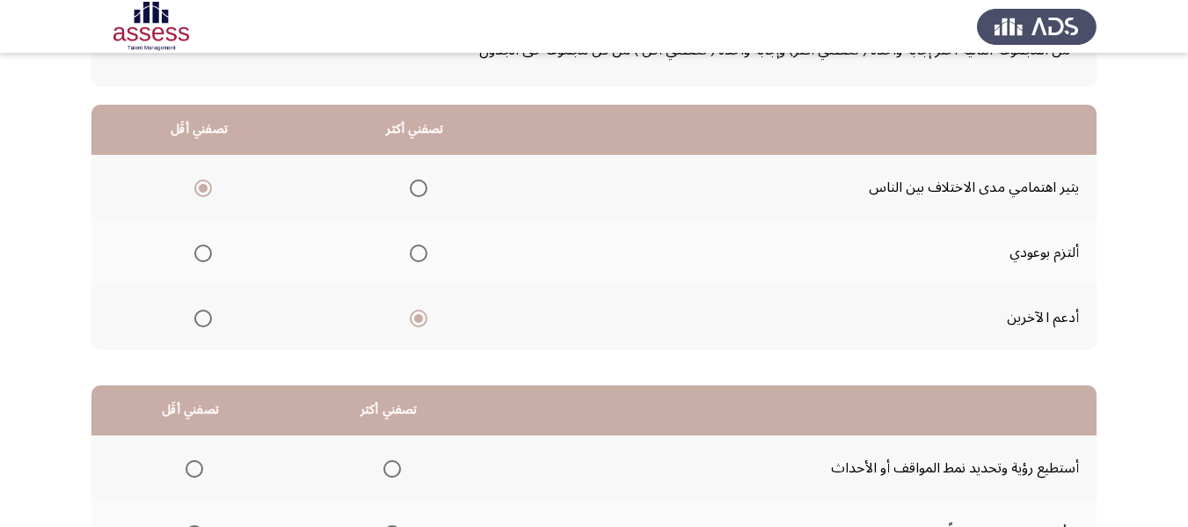
scroll to position [176, 0]
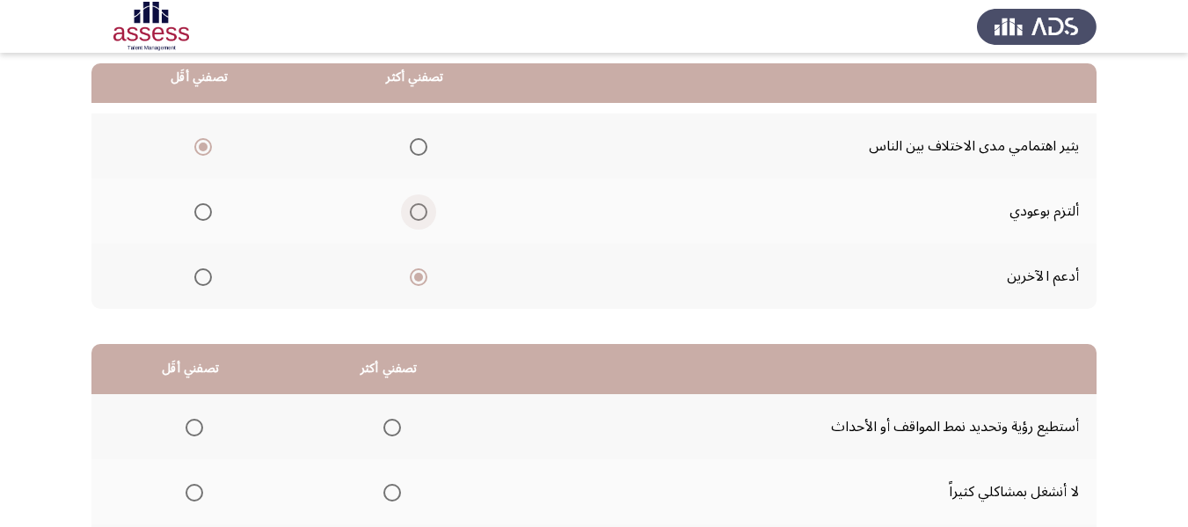
click at [413, 209] on span "Select an option" at bounding box center [419, 212] width 18 height 18
click at [413, 209] on input "Select an option" at bounding box center [419, 212] width 18 height 18
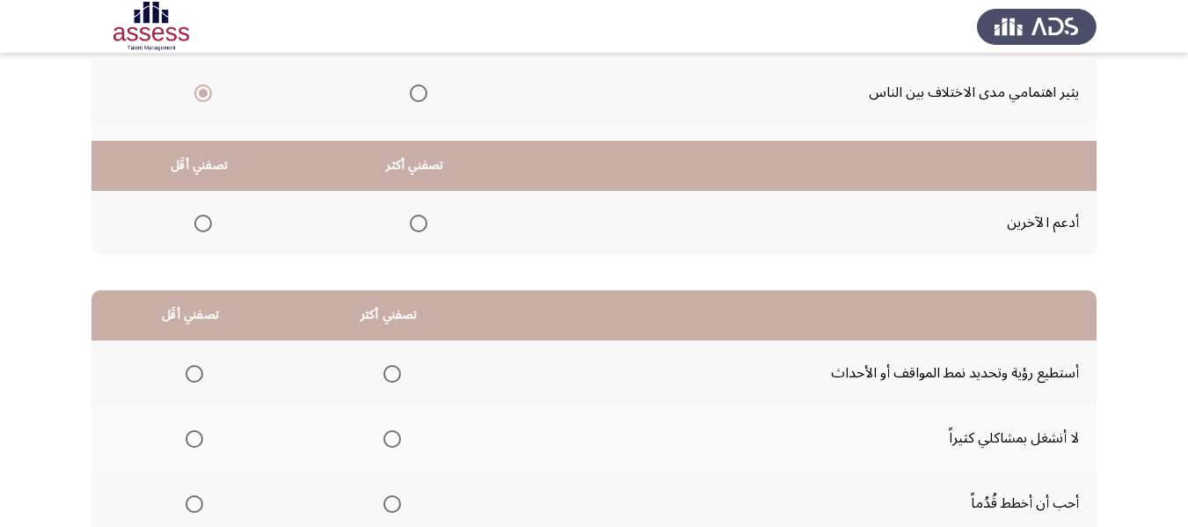
scroll to position [352, 0]
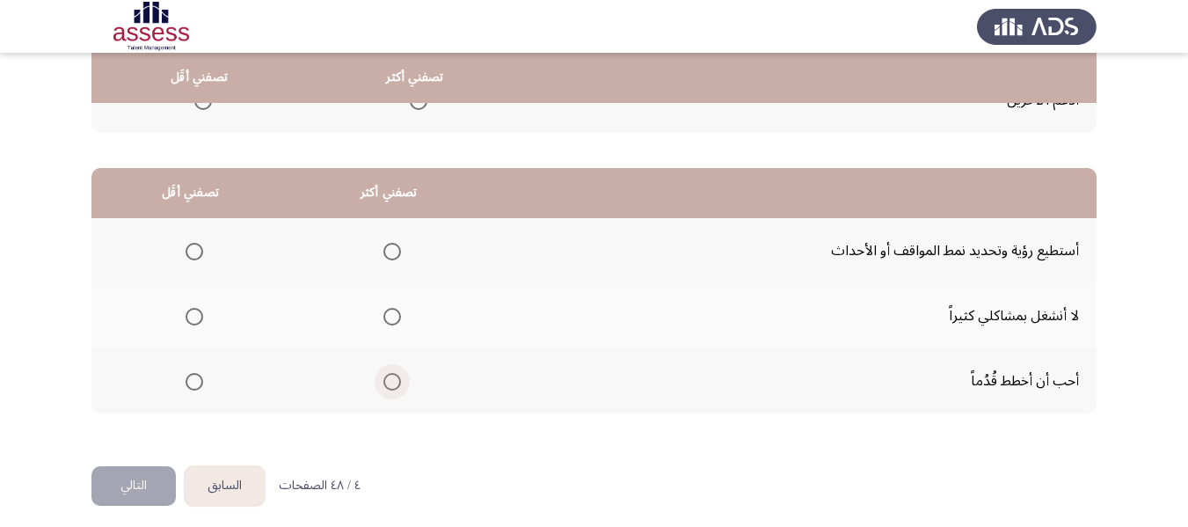
click at [389, 386] on span "Select an option" at bounding box center [392, 382] width 18 height 18
click at [389, 386] on input "Select an option" at bounding box center [392, 382] width 18 height 18
click at [191, 315] on span "Select an option" at bounding box center [194, 317] width 18 height 18
click at [191, 315] on input "Select an option" at bounding box center [194, 317] width 18 height 18
click at [126, 485] on button "التالي" at bounding box center [133, 486] width 84 height 40
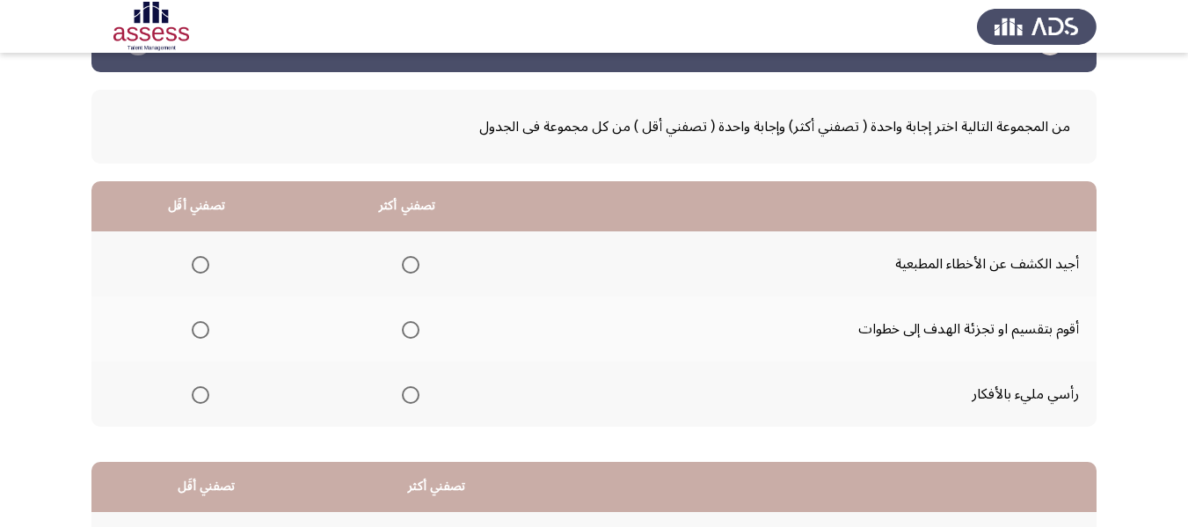
scroll to position [88, 0]
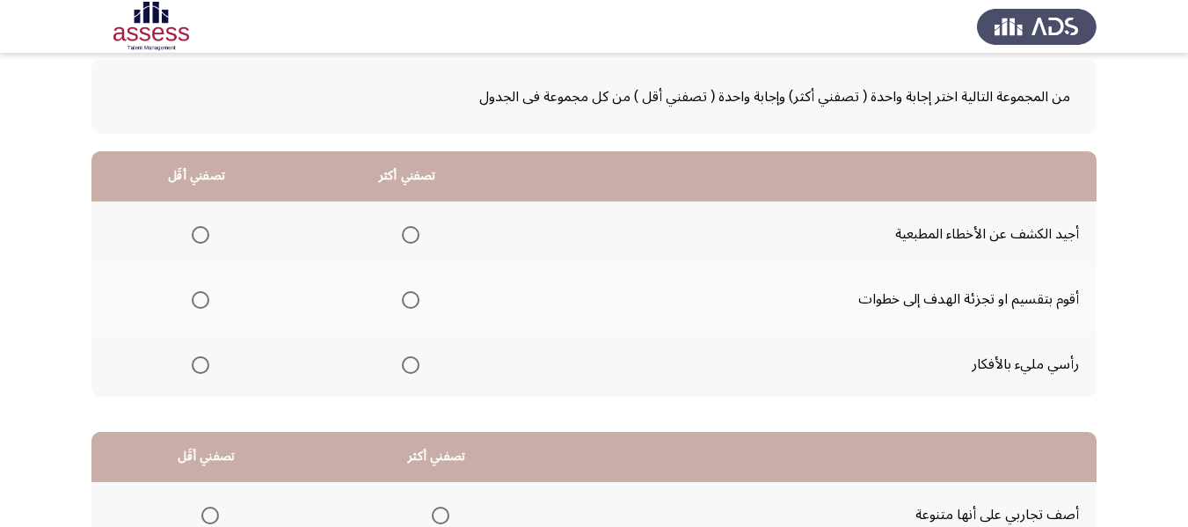
click at [402, 291] on span "Select an option" at bounding box center [411, 300] width 18 height 18
click at [402, 291] on input "Select an option" at bounding box center [411, 300] width 18 height 18
click at [202, 373] on span "Select an option" at bounding box center [201, 365] width 18 height 18
click at [202, 373] on input "Select an option" at bounding box center [201, 365] width 18 height 18
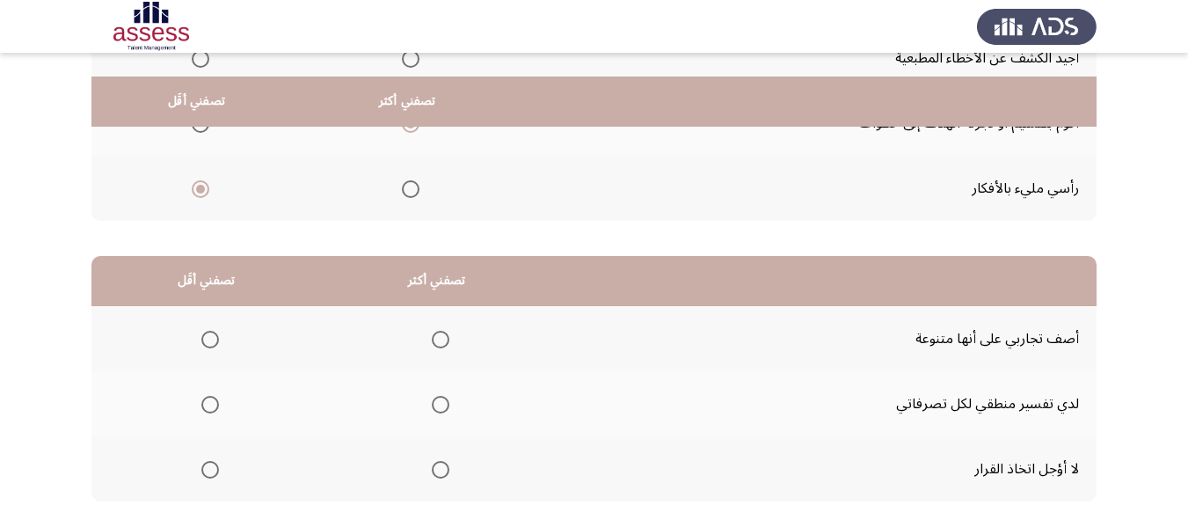
scroll to position [352, 0]
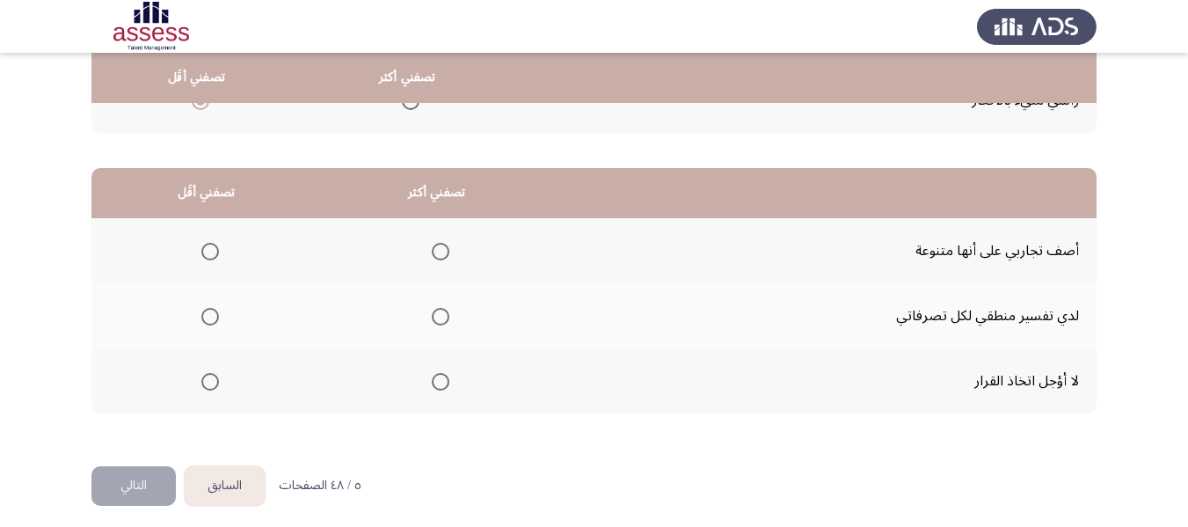
click at [439, 380] on span "Select an option" at bounding box center [441, 382] width 18 height 18
click at [439, 380] on input "Select an option" at bounding box center [441, 382] width 18 height 18
click at [206, 256] on span "Select an option" at bounding box center [210, 252] width 18 height 18
click at [209, 253] on span "Select an option" at bounding box center [210, 252] width 18 height 18
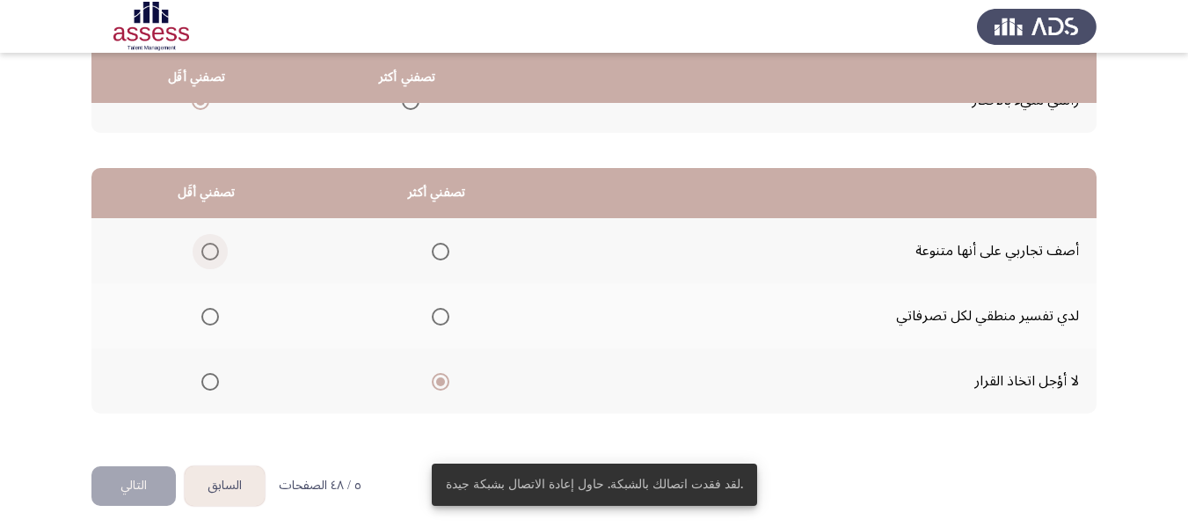
click at [210, 251] on span "Select an option" at bounding box center [210, 251] width 0 height 0
click at [210, 251] on input "Select an option" at bounding box center [210, 252] width 18 height 18
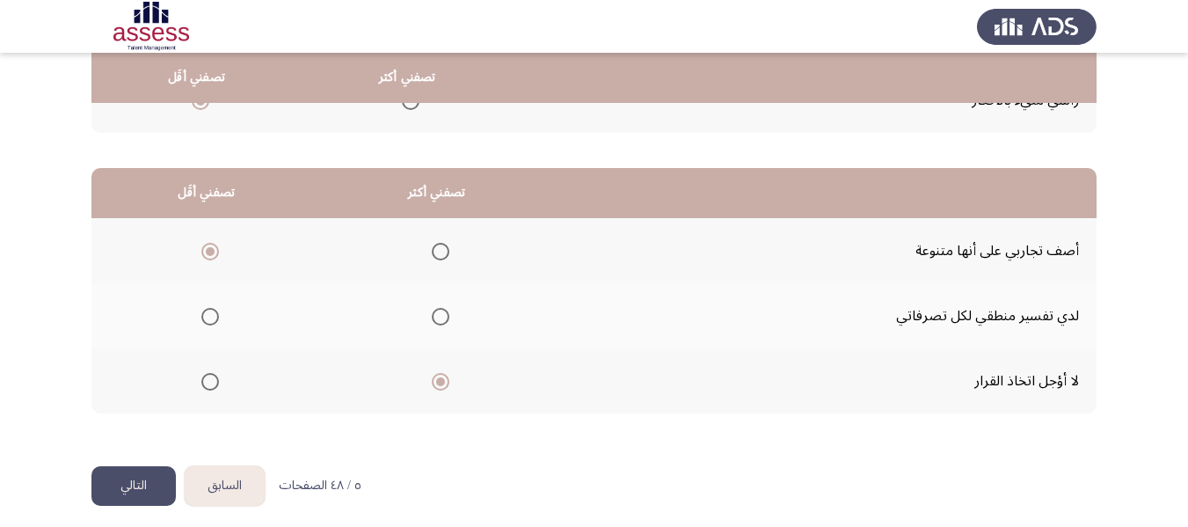
click at [137, 481] on button "التالي" at bounding box center [133, 486] width 84 height 40
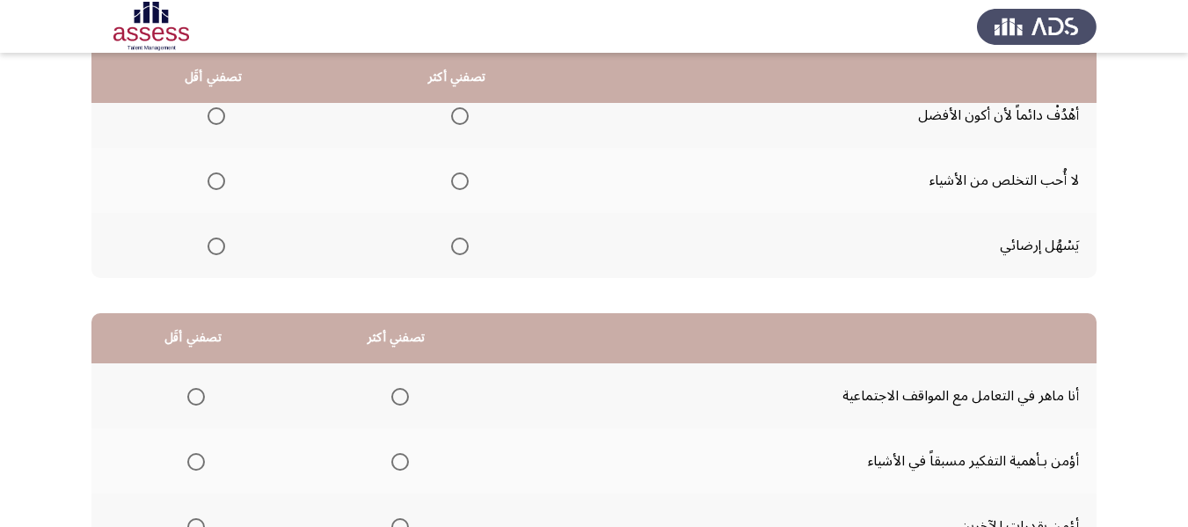
scroll to position [176, 0]
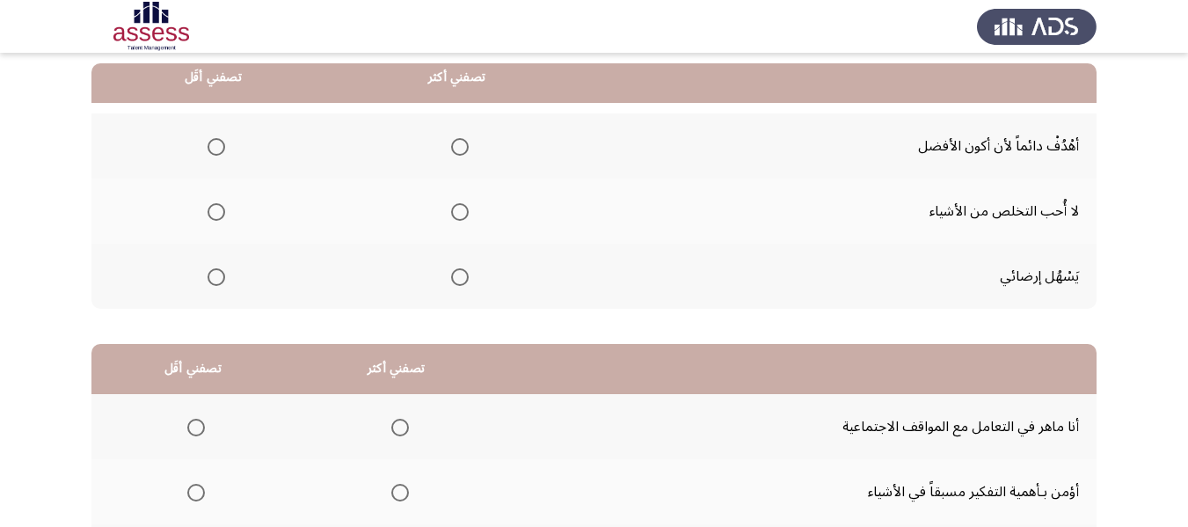
click at [460, 147] on span "Select an option" at bounding box center [460, 147] width 0 height 0
click at [459, 147] on input "Select an option" at bounding box center [460, 147] width 18 height 18
click at [214, 283] on span "Select an option" at bounding box center [216, 277] width 18 height 18
click at [214, 283] on input "Select an option" at bounding box center [216, 277] width 18 height 18
click at [220, 211] on span "Select an option" at bounding box center [216, 212] width 18 height 18
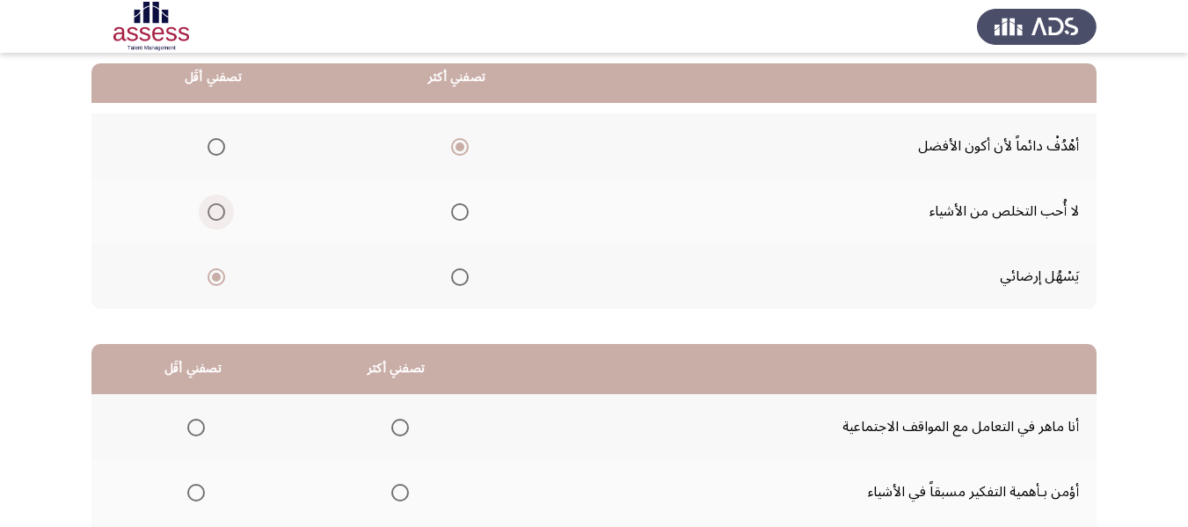
click at [220, 211] on input "Select an option" at bounding box center [216, 212] width 18 height 18
click at [454, 282] on span "Select an option" at bounding box center [460, 277] width 18 height 18
click at [454, 282] on input "Select an option" at bounding box center [460, 277] width 18 height 18
click at [461, 142] on span "Select an option" at bounding box center [460, 147] width 18 height 18
click at [461, 142] on input "Select an option" at bounding box center [460, 147] width 18 height 18
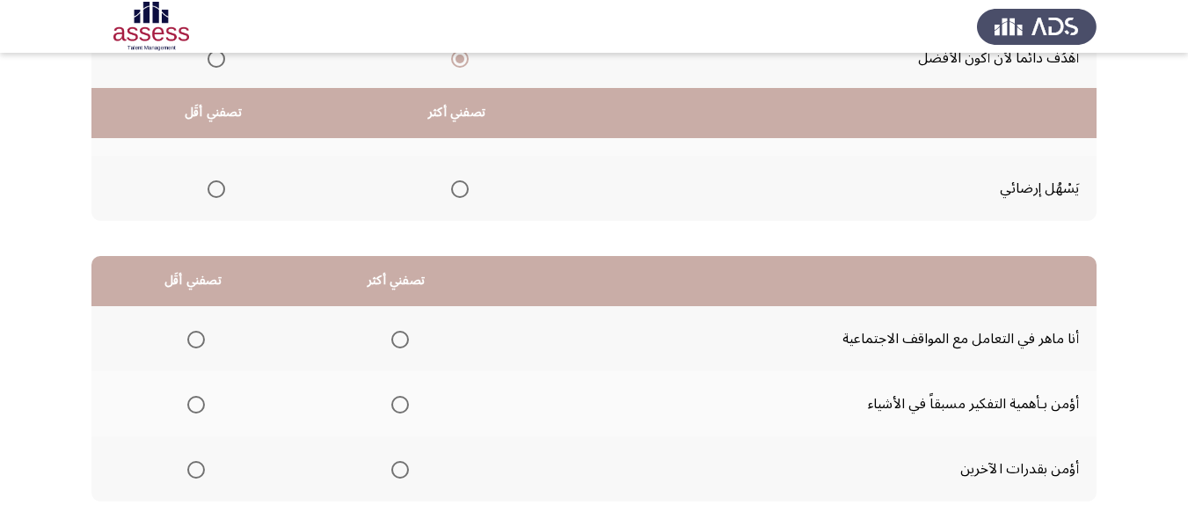
scroll to position [361, 0]
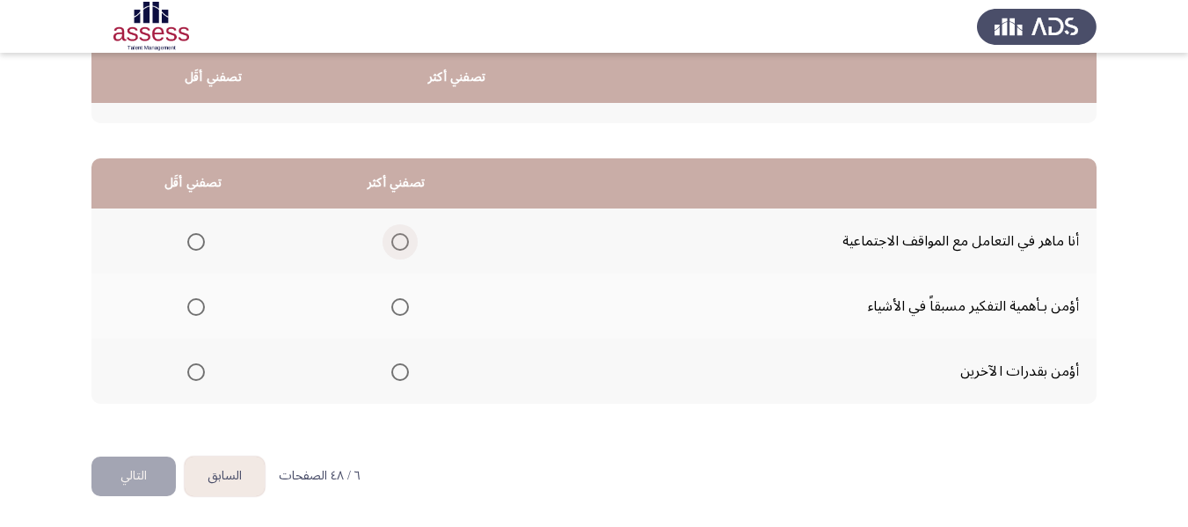
click at [396, 242] on span "Select an option" at bounding box center [400, 242] width 18 height 18
click at [396, 242] on input "Select an option" at bounding box center [400, 242] width 18 height 18
click at [201, 316] on mat-radio-group "Select an option" at bounding box center [192, 306] width 25 height 30
click at [200, 308] on span "Select an option" at bounding box center [196, 307] width 18 height 18
click at [200, 308] on input "Select an option" at bounding box center [196, 307] width 18 height 18
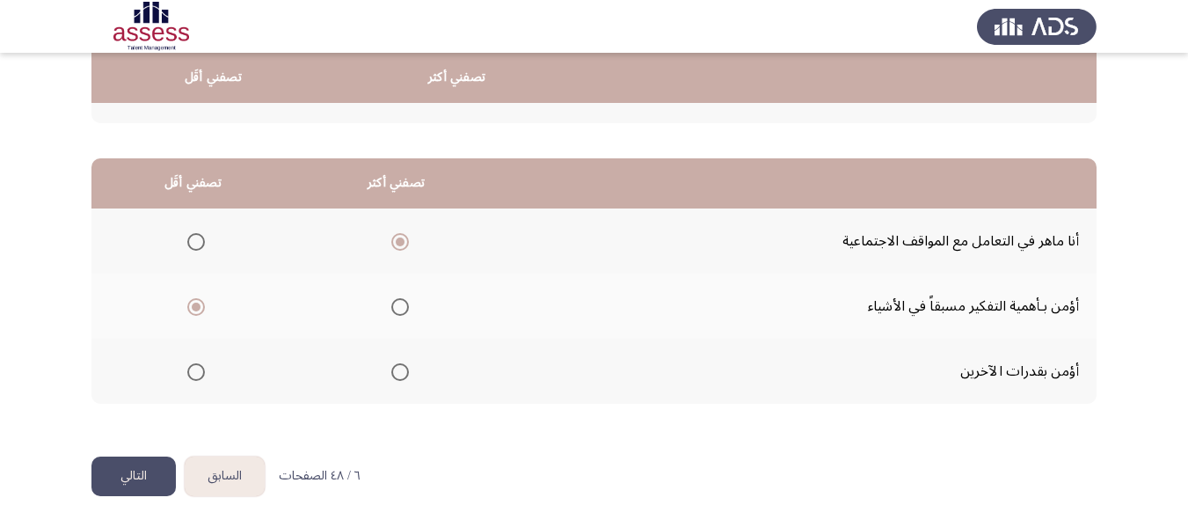
click at [132, 476] on button "التالي" at bounding box center [133, 476] width 84 height 40
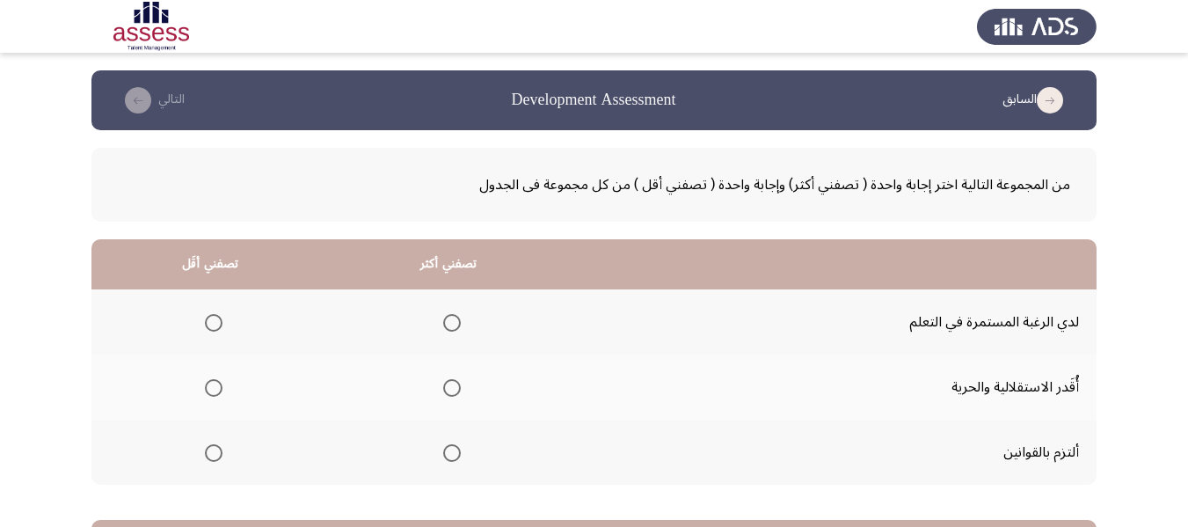
scroll to position [88, 0]
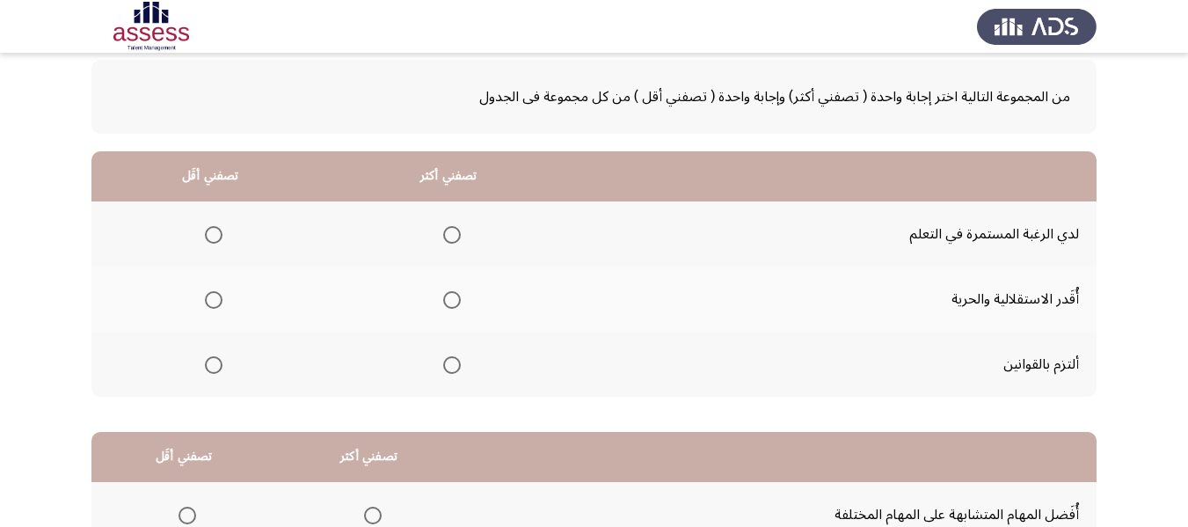
click at [451, 365] on span "Select an option" at bounding box center [452, 365] width 18 height 18
click at [451, 365] on input "Select an option" at bounding box center [452, 365] width 18 height 18
click at [450, 236] on span "Select an option" at bounding box center [452, 235] width 18 height 18
click at [450, 236] on input "Select an option" at bounding box center [452, 235] width 18 height 18
click at [212, 298] on span "Select an option" at bounding box center [214, 300] width 18 height 18
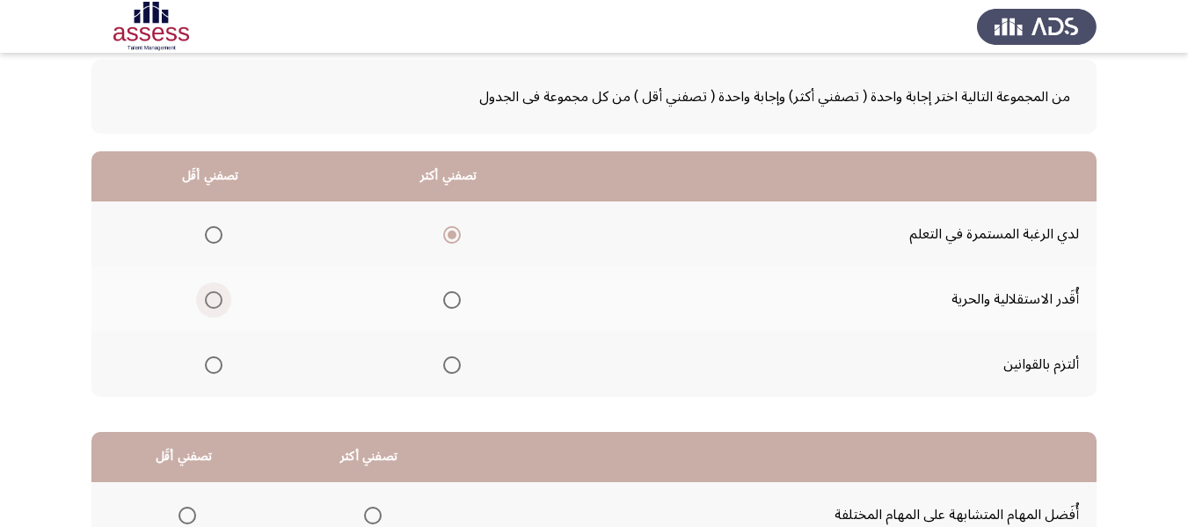
click at [212, 298] on input "Select an option" at bounding box center [214, 300] width 18 height 18
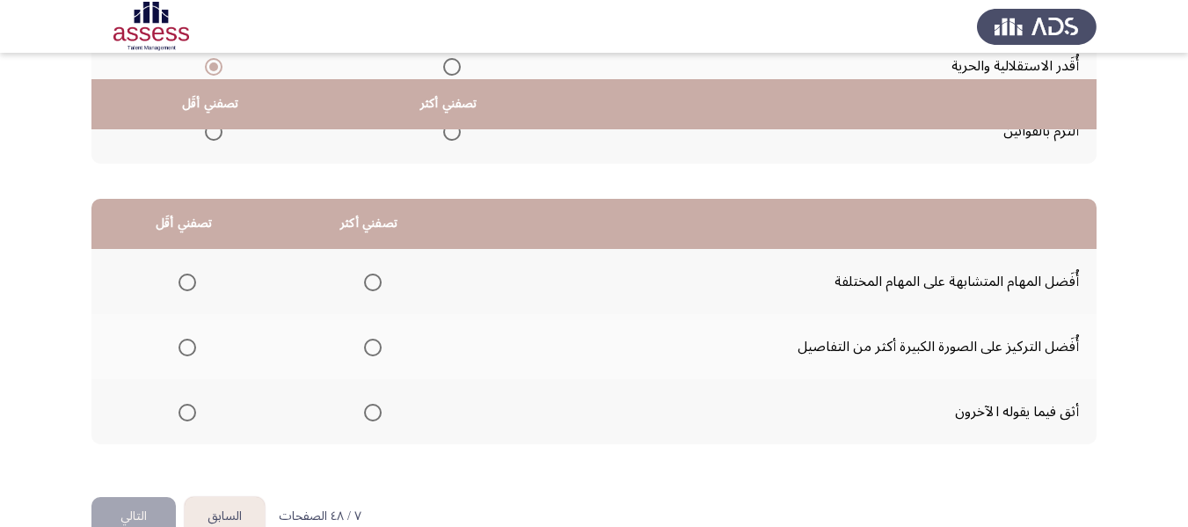
scroll to position [352, 0]
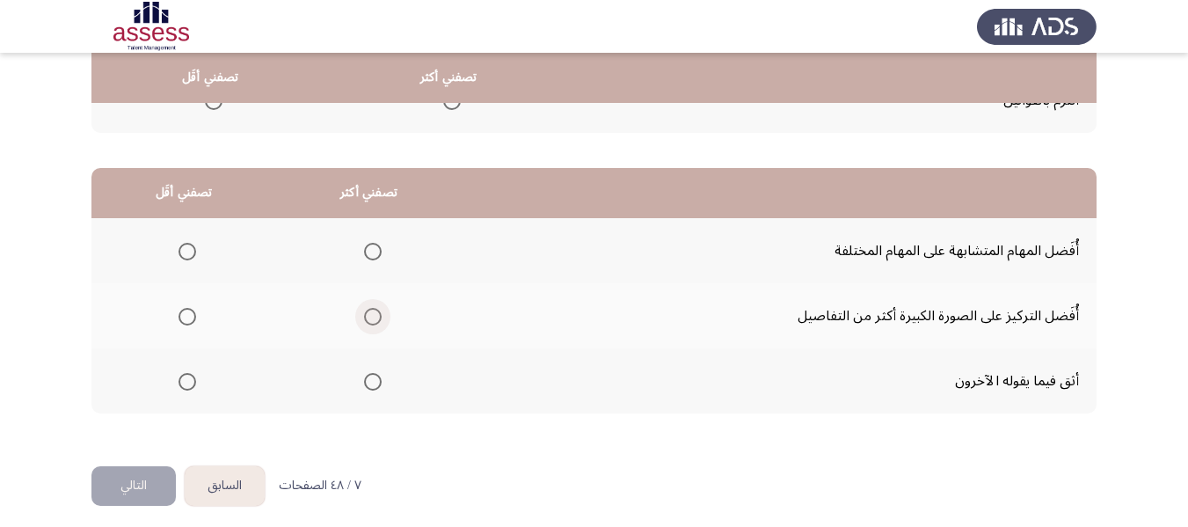
click at [368, 319] on span "Select an option" at bounding box center [373, 317] width 18 height 18
click at [368, 319] on input "Select an option" at bounding box center [373, 317] width 18 height 18
click at [188, 384] on span "Select an option" at bounding box center [187, 382] width 18 height 18
click at [188, 384] on input "Select an option" at bounding box center [187, 382] width 18 height 18
click at [133, 484] on button "التالي" at bounding box center [133, 486] width 84 height 40
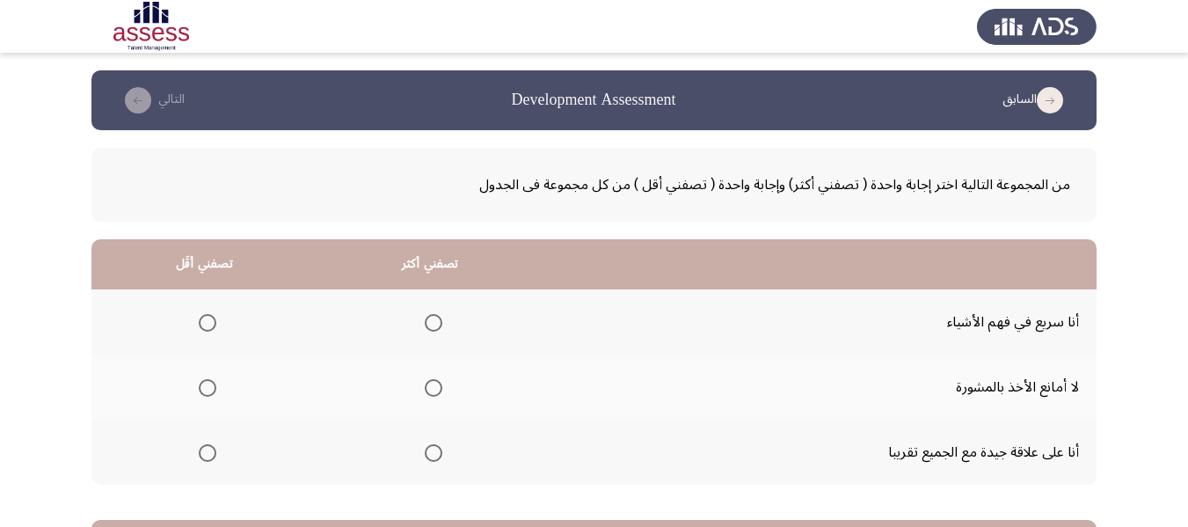
scroll to position [88, 0]
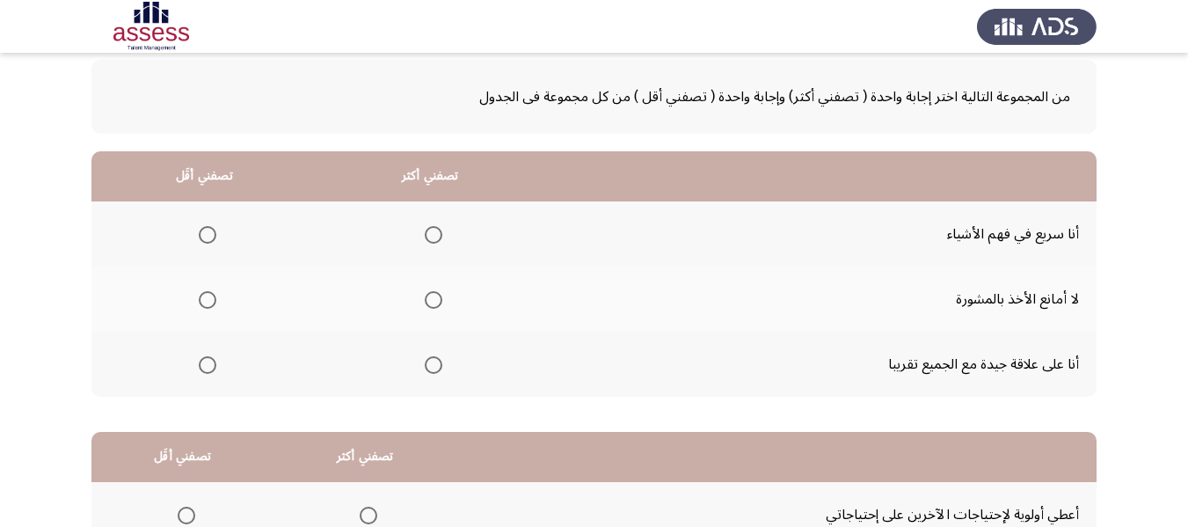
click at [427, 363] on span "Select an option" at bounding box center [434, 365] width 18 height 18
click at [427, 363] on input "Select an option" at bounding box center [434, 365] width 18 height 18
click at [425, 240] on span "Select an option" at bounding box center [434, 235] width 18 height 18
click at [425, 240] on input "Select an option" at bounding box center [434, 235] width 18 height 18
click at [204, 299] on span "Select an option" at bounding box center [208, 300] width 18 height 18
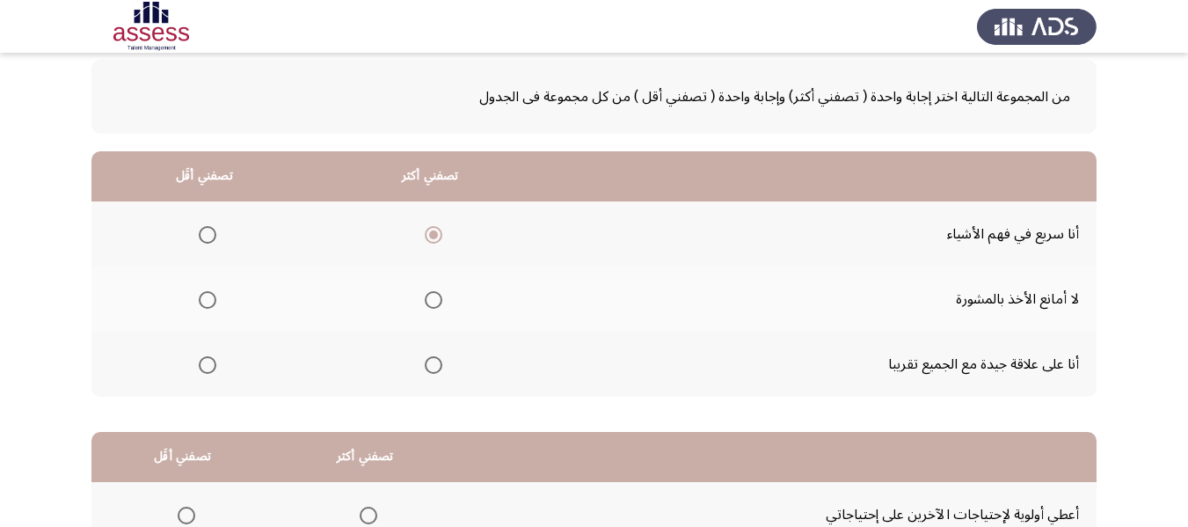
click at [204, 299] on input "Select an option" at bounding box center [208, 300] width 18 height 18
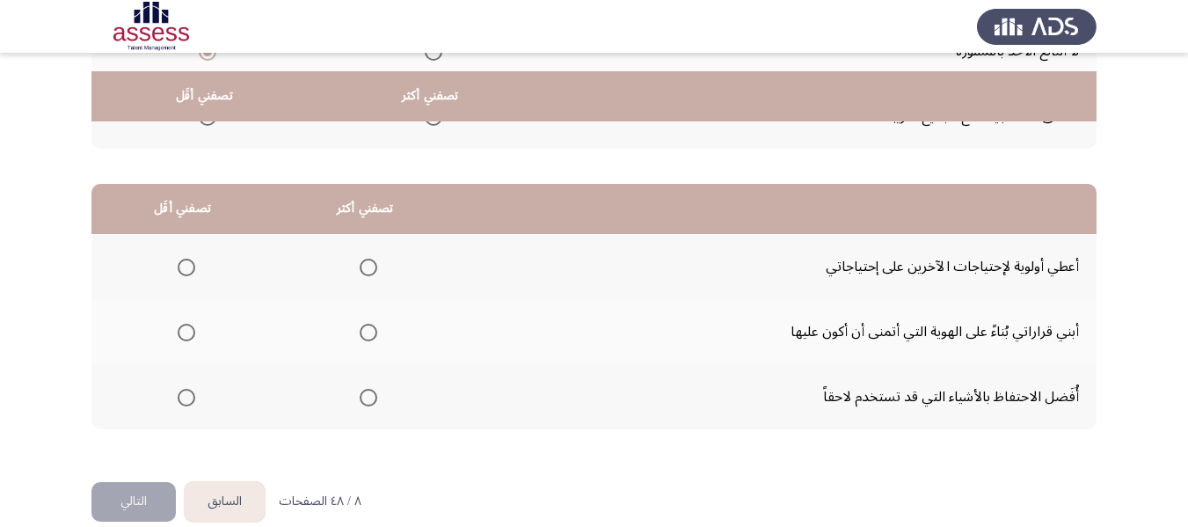
scroll to position [361, 0]
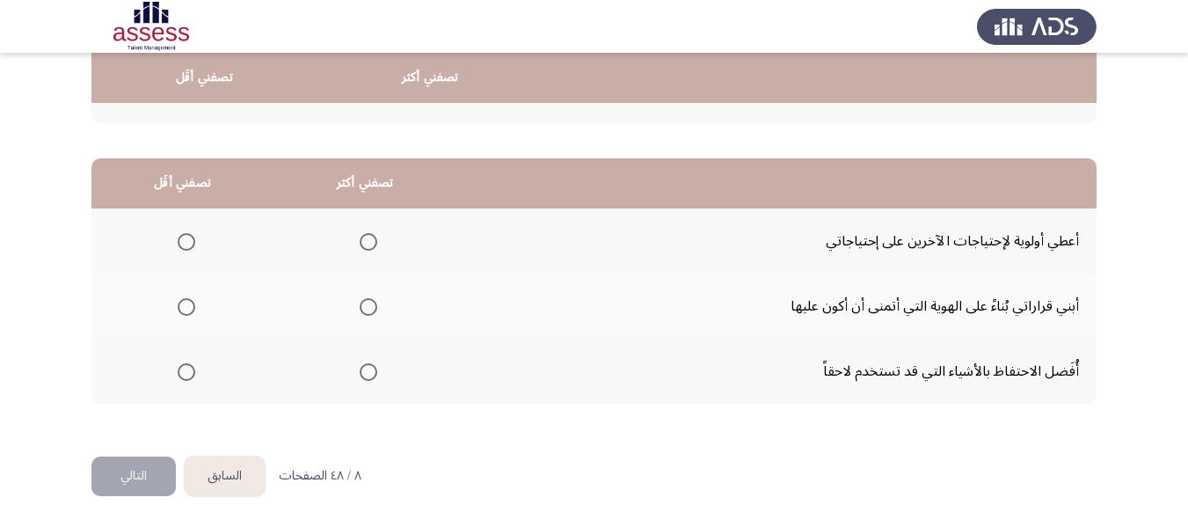
click at [364, 243] on span "Select an option" at bounding box center [369, 242] width 18 height 18
click at [364, 243] on input "Select an option" at bounding box center [369, 242] width 18 height 18
click at [176, 371] on label "Select an option" at bounding box center [183, 372] width 25 height 18
click at [178, 371] on input "Select an option" at bounding box center [187, 372] width 18 height 18
click at [120, 473] on button "التالي" at bounding box center [133, 476] width 84 height 40
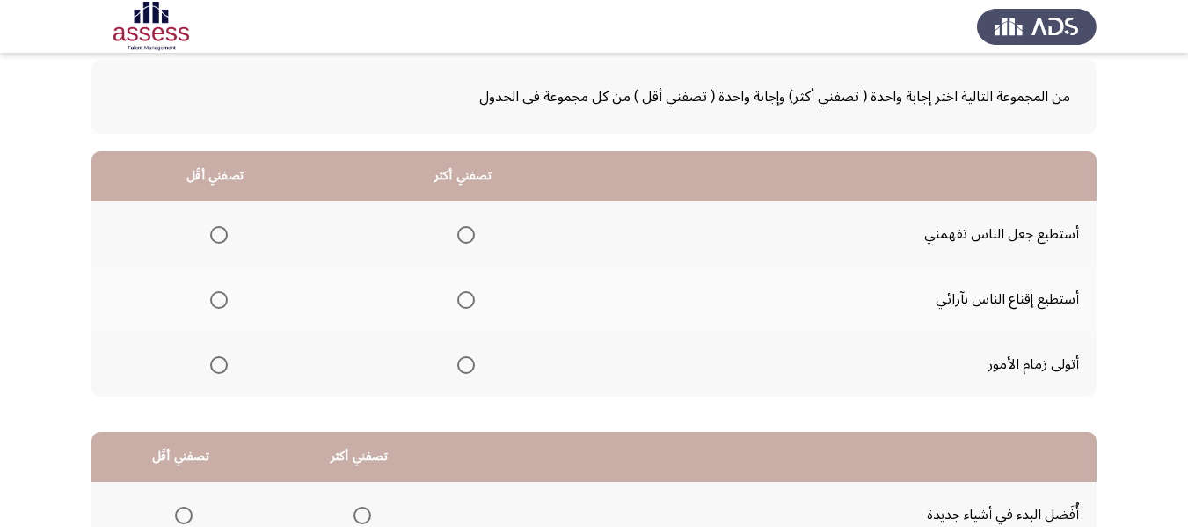
scroll to position [176, 0]
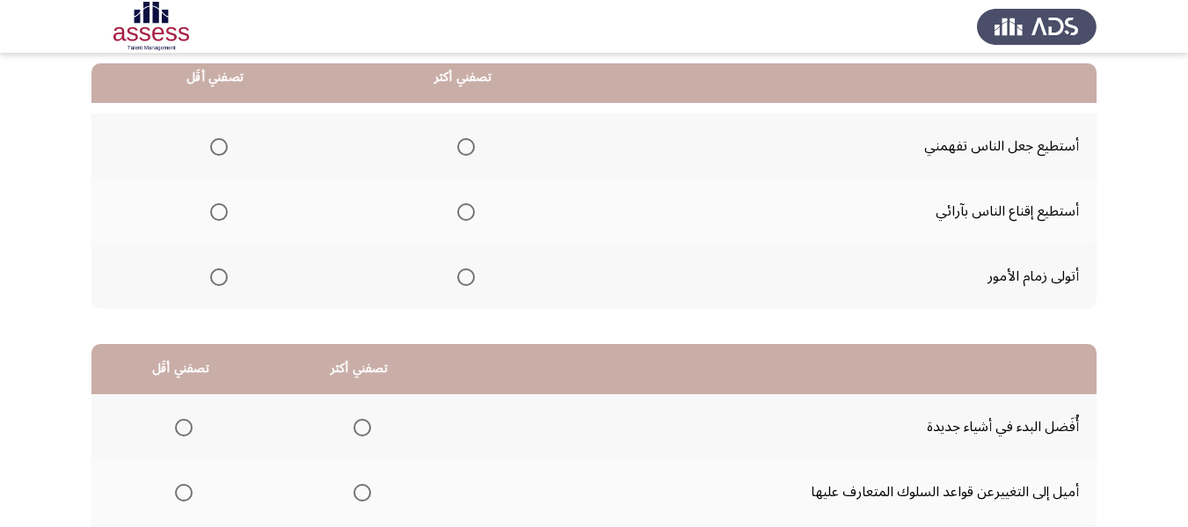
click at [466, 281] on span "Select an option" at bounding box center [466, 277] width 18 height 18
click at [466, 281] on input "Select an option" at bounding box center [466, 277] width 18 height 18
click at [211, 214] on span "Select an option" at bounding box center [219, 212] width 18 height 18
click at [211, 214] on input "Select an option" at bounding box center [219, 212] width 18 height 18
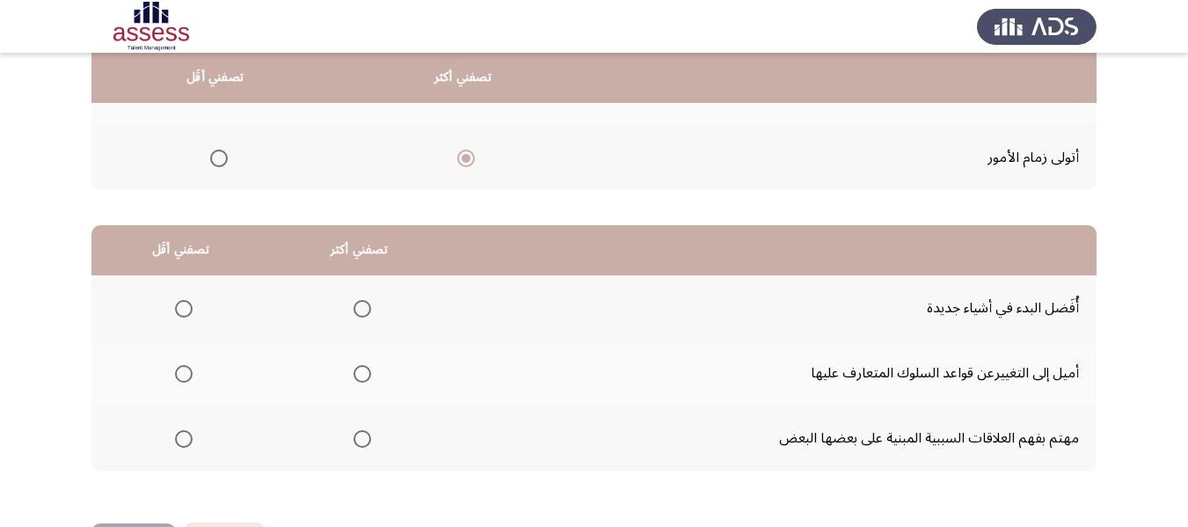
scroll to position [264, 0]
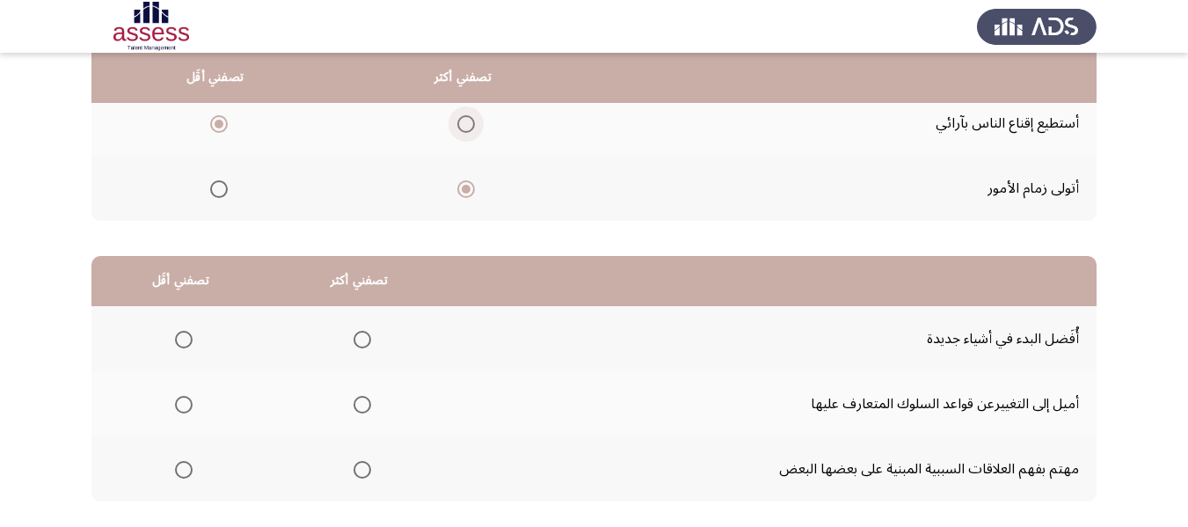
click at [469, 121] on span "Select an option" at bounding box center [466, 124] width 18 height 18
click at [469, 121] on input "Select an option" at bounding box center [466, 124] width 18 height 18
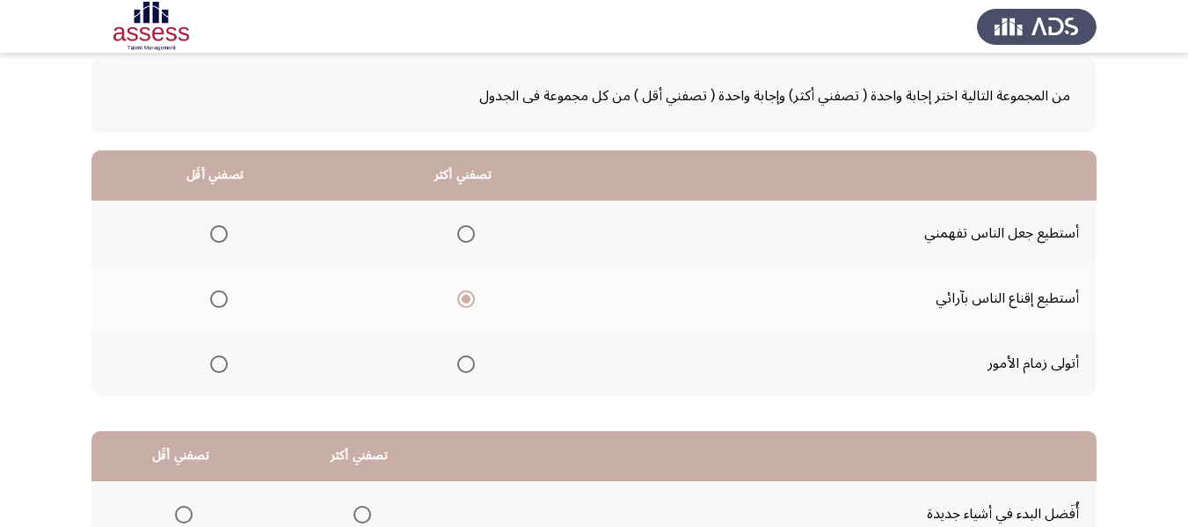
scroll to position [88, 0]
click at [215, 233] on span "Select an option" at bounding box center [219, 235] width 18 height 18
click at [215, 233] on input "Select an option" at bounding box center [219, 235] width 18 height 18
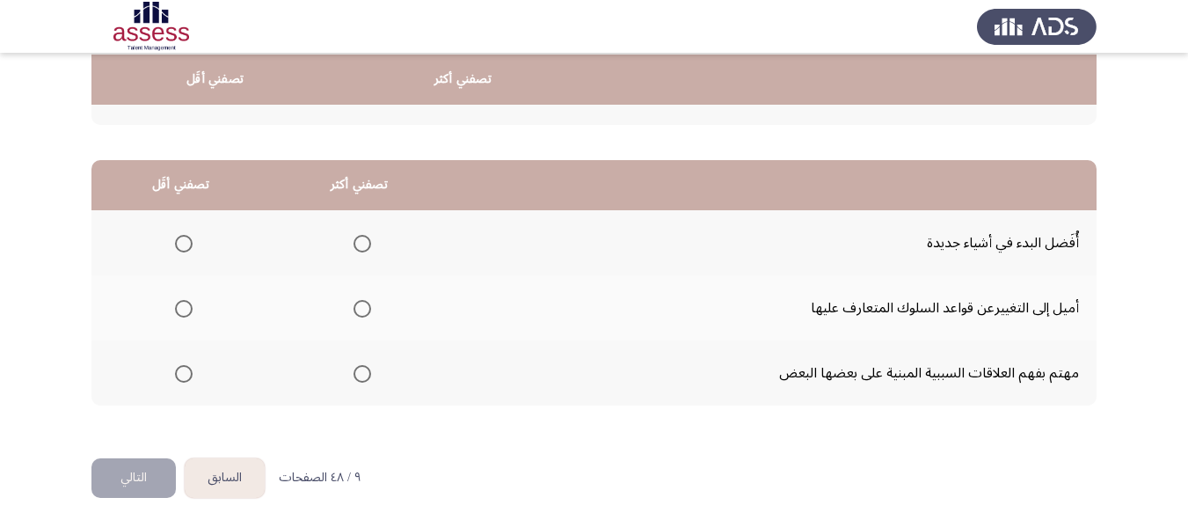
scroll to position [361, 0]
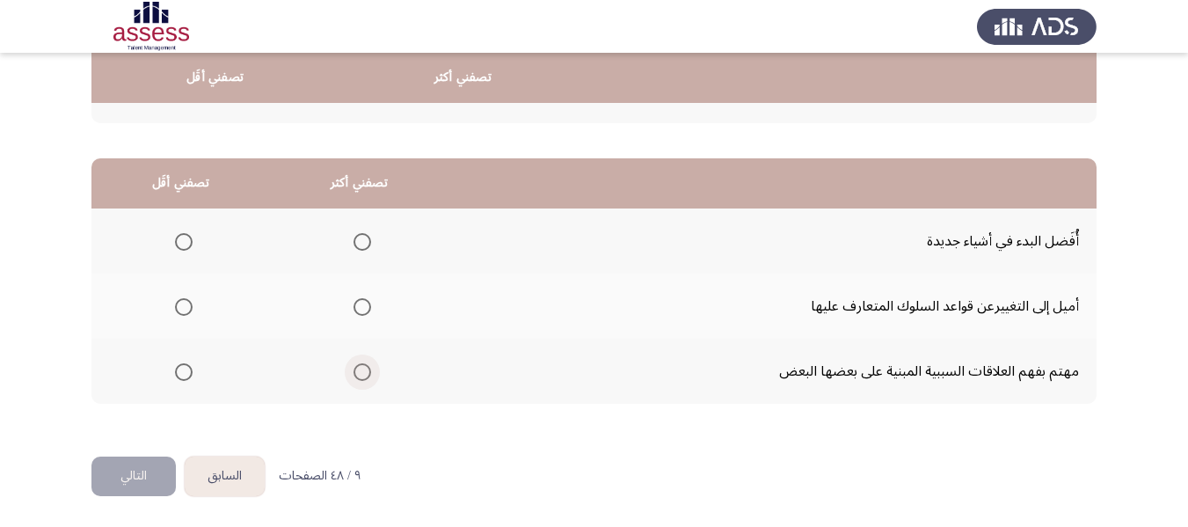
click at [362, 374] on span "Select an option" at bounding box center [362, 372] width 18 height 18
click at [362, 374] on input "Select an option" at bounding box center [362, 372] width 18 height 18
click at [358, 237] on span "Select an option" at bounding box center [362, 242] width 18 height 18
click at [358, 237] on input "Select an option" at bounding box center [362, 242] width 18 height 18
click at [177, 306] on span "Select an option" at bounding box center [184, 307] width 18 height 18
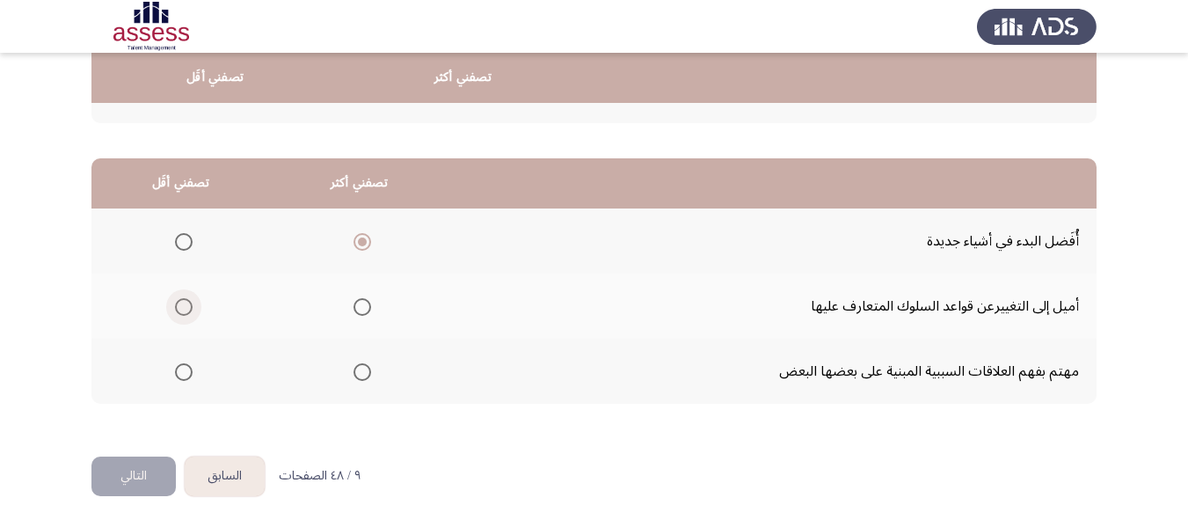
click at [177, 306] on input "Select an option" at bounding box center [184, 307] width 18 height 18
click at [125, 470] on button "التالي" at bounding box center [133, 476] width 84 height 40
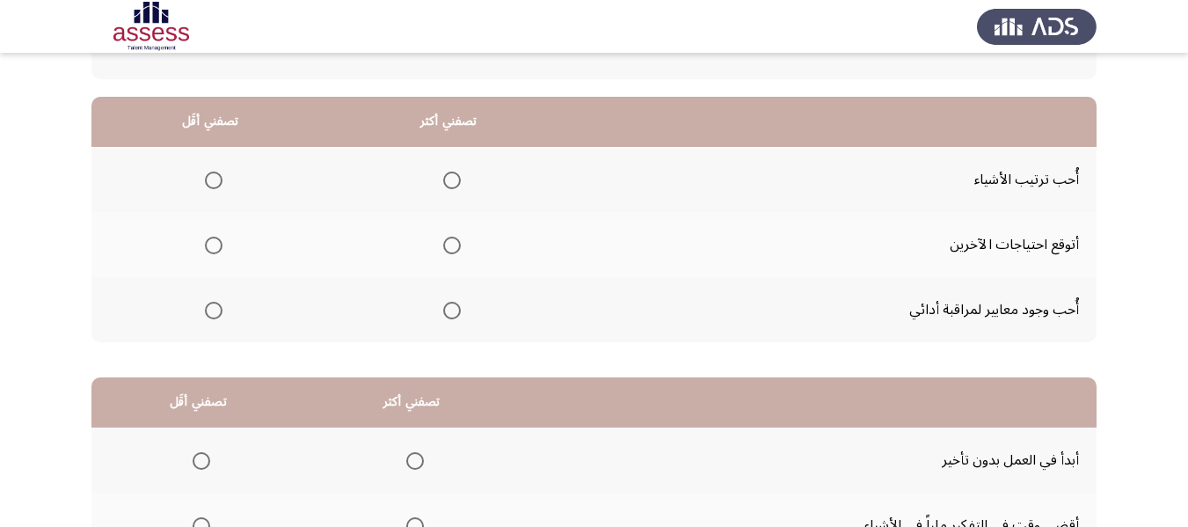
scroll to position [176, 0]
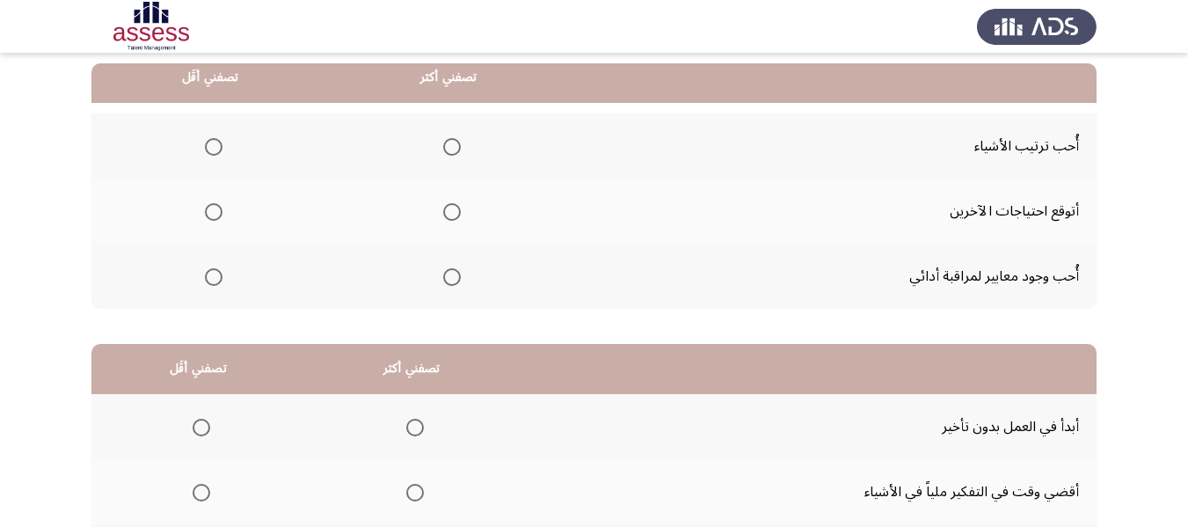
click at [452, 212] on span "Select an option" at bounding box center [452, 212] width 0 height 0
click at [447, 212] on input "Select an option" at bounding box center [452, 212] width 18 height 18
click at [213, 281] on span "Select an option" at bounding box center [214, 277] width 18 height 18
click at [213, 281] on input "Select an option" at bounding box center [214, 277] width 18 height 18
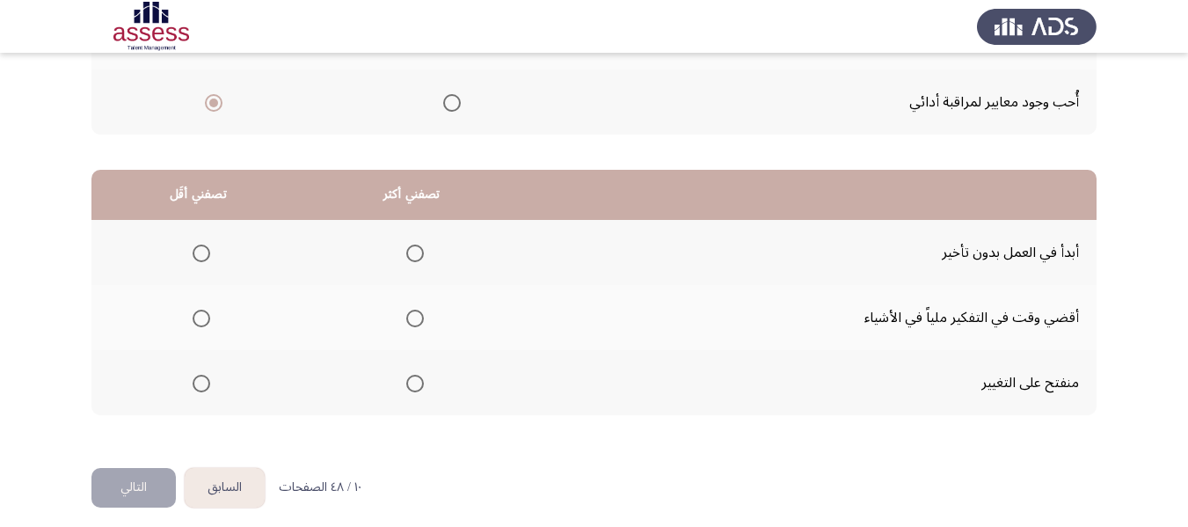
scroll to position [352, 0]
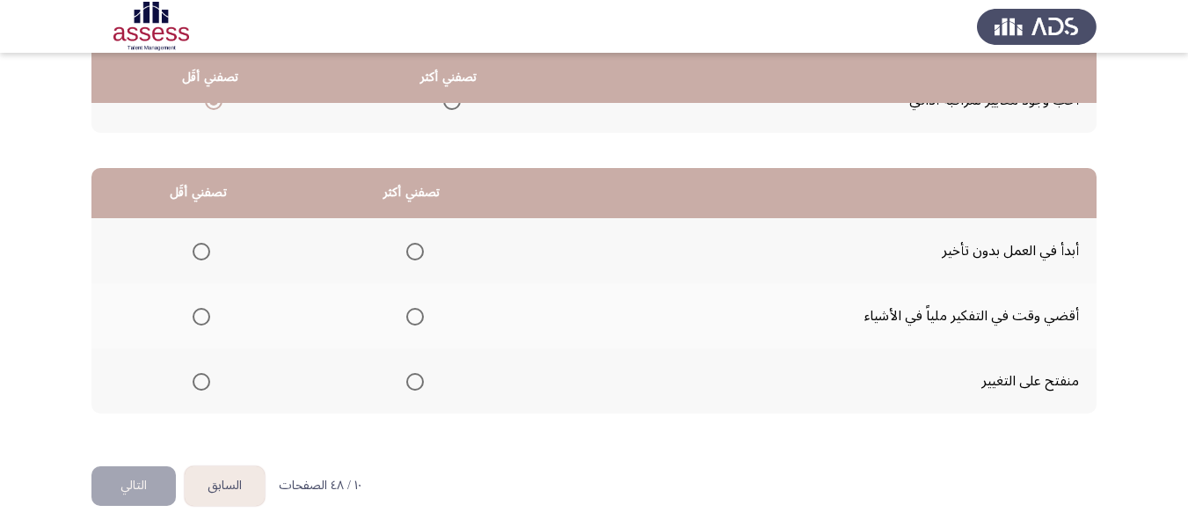
click at [417, 251] on span "Select an option" at bounding box center [415, 252] width 18 height 18
click at [417, 251] on input "Select an option" at bounding box center [415, 252] width 18 height 18
click at [203, 316] on span "Select an option" at bounding box center [202, 317] width 18 height 18
click at [203, 316] on input "Select an option" at bounding box center [202, 317] width 18 height 18
click at [130, 480] on button "التالي" at bounding box center [133, 486] width 84 height 40
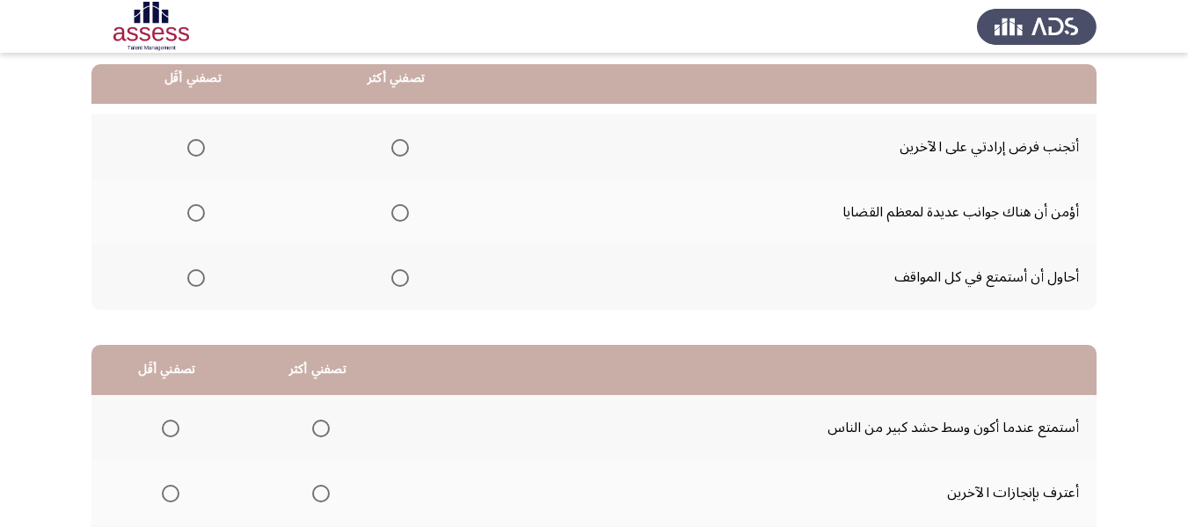
scroll to position [176, 0]
click at [396, 152] on span "Select an option" at bounding box center [400, 147] width 18 height 18
click at [396, 152] on input "Select an option" at bounding box center [400, 147] width 18 height 18
click at [190, 270] on span "Select an option" at bounding box center [196, 277] width 18 height 18
click at [190, 270] on input "Select an option" at bounding box center [196, 277] width 18 height 18
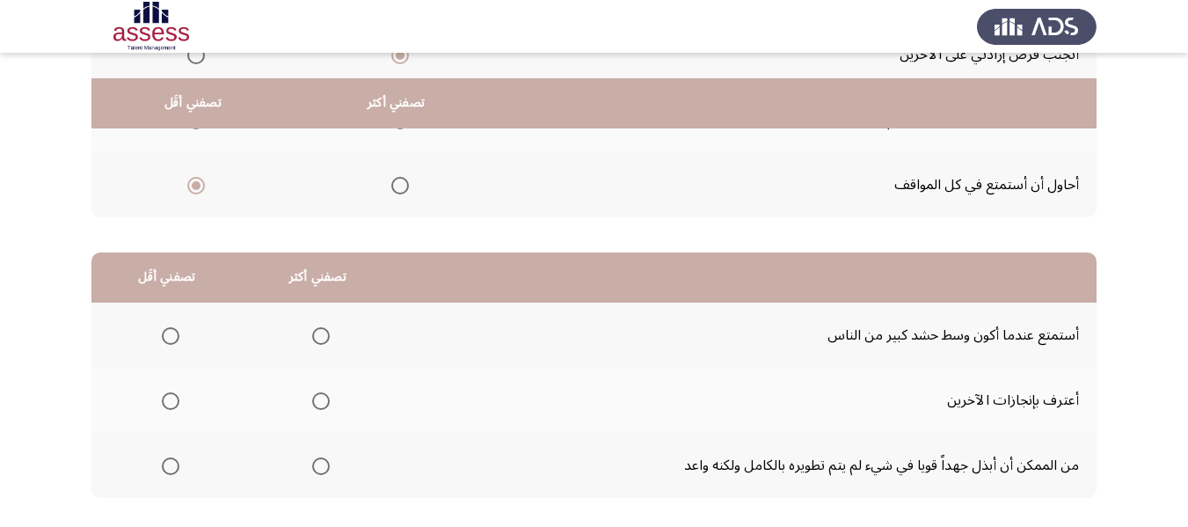
scroll to position [352, 0]
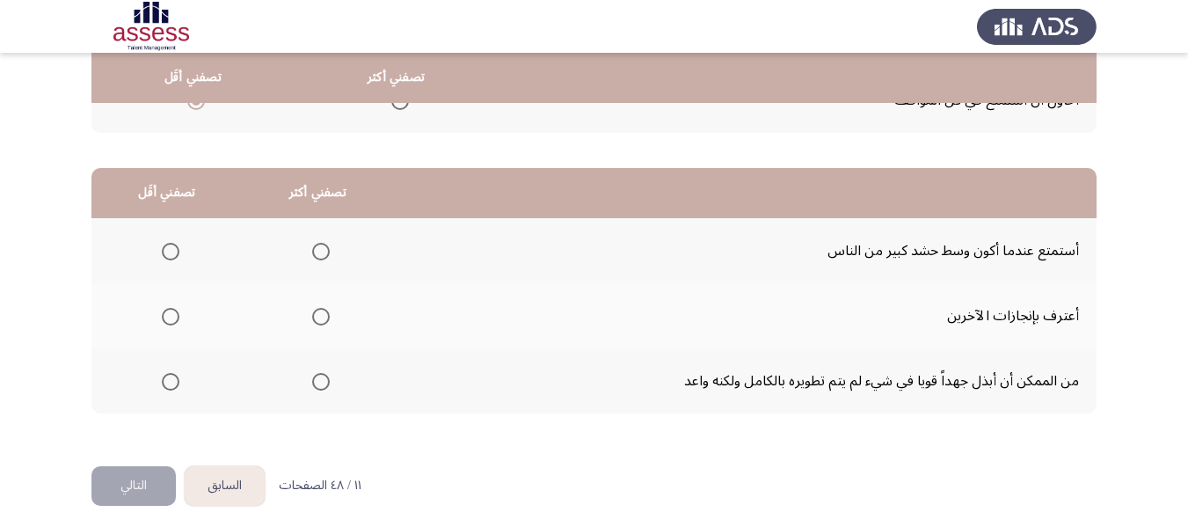
click at [317, 383] on span "Select an option" at bounding box center [321, 382] width 18 height 18
click at [317, 383] on input "Select an option" at bounding box center [321, 382] width 18 height 18
click at [169, 255] on span "Select an option" at bounding box center [171, 252] width 18 height 18
click at [169, 255] on input "Select an option" at bounding box center [171, 252] width 18 height 18
click at [145, 470] on button "التالي" at bounding box center [133, 486] width 84 height 40
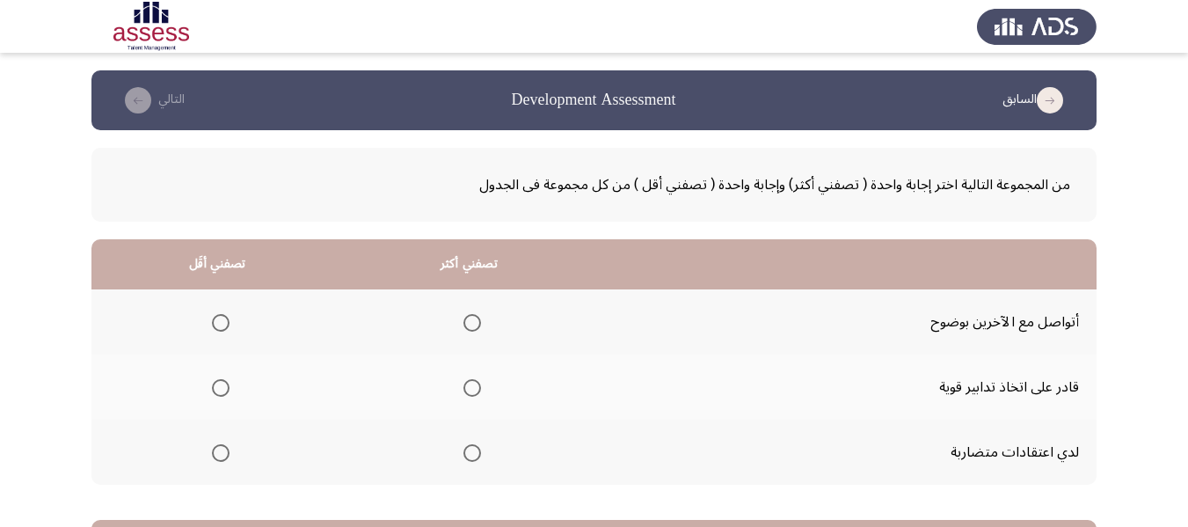
scroll to position [88, 0]
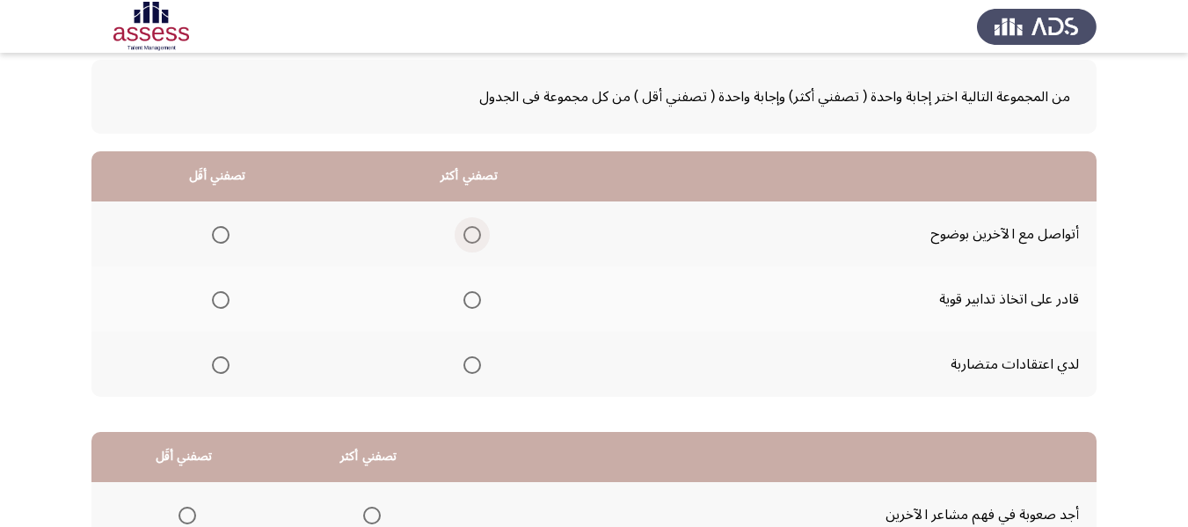
click at [476, 239] on span "Select an option" at bounding box center [472, 235] width 18 height 18
click at [476, 239] on input "Select an option" at bounding box center [472, 235] width 18 height 18
click at [225, 364] on span "Select an option" at bounding box center [221, 365] width 18 height 18
click at [225, 364] on input "Select an option" at bounding box center [221, 365] width 18 height 18
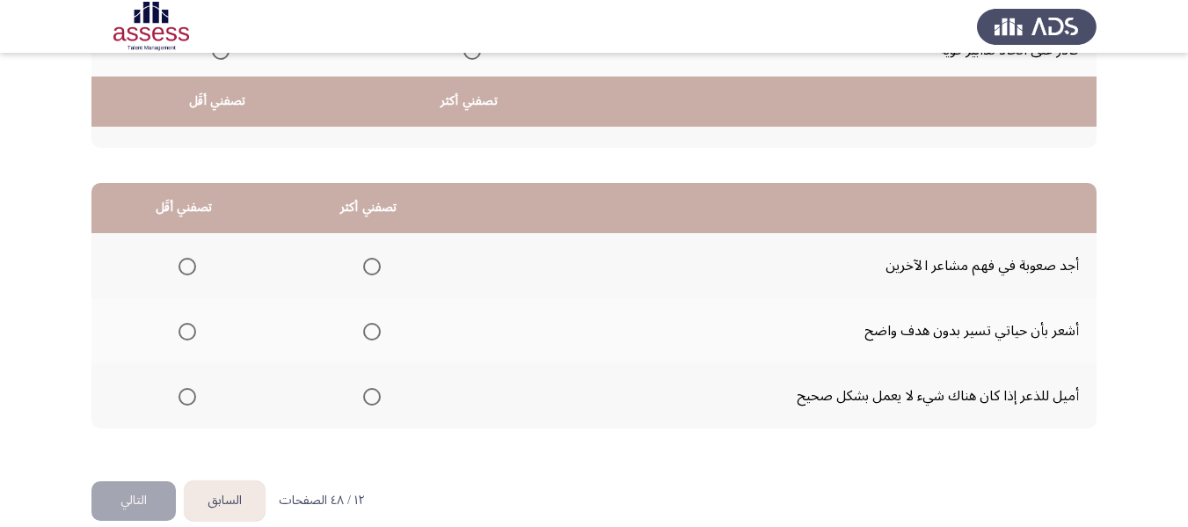
scroll to position [361, 0]
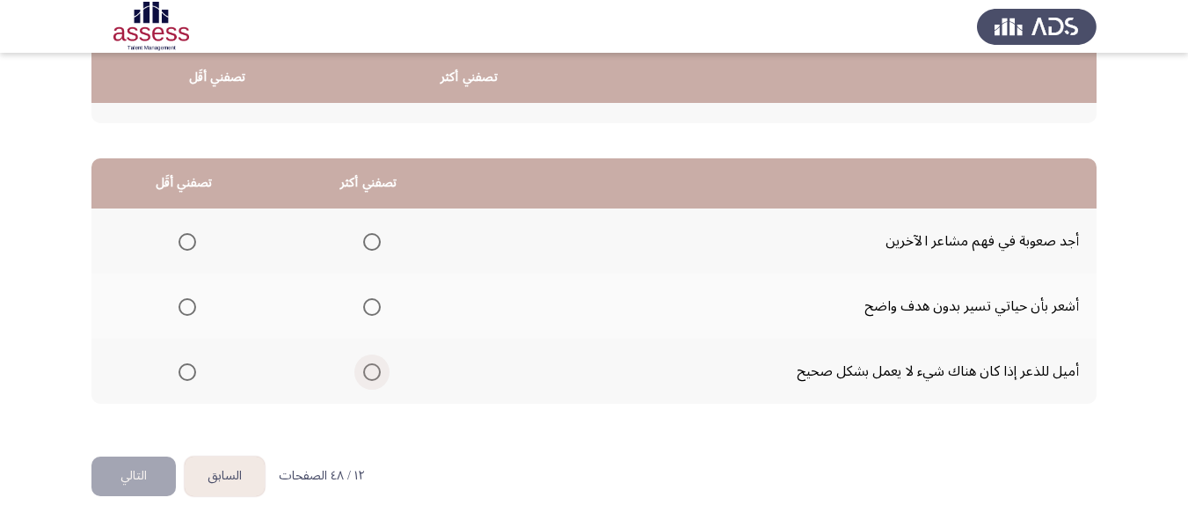
click at [368, 368] on span "Select an option" at bounding box center [372, 372] width 18 height 18
click at [368, 368] on input "Select an option" at bounding box center [372, 372] width 18 height 18
click at [185, 309] on span "Select an option" at bounding box center [187, 307] width 18 height 18
click at [185, 309] on input "Select an option" at bounding box center [187, 307] width 18 height 18
click at [146, 477] on button "التالي" at bounding box center [133, 476] width 84 height 40
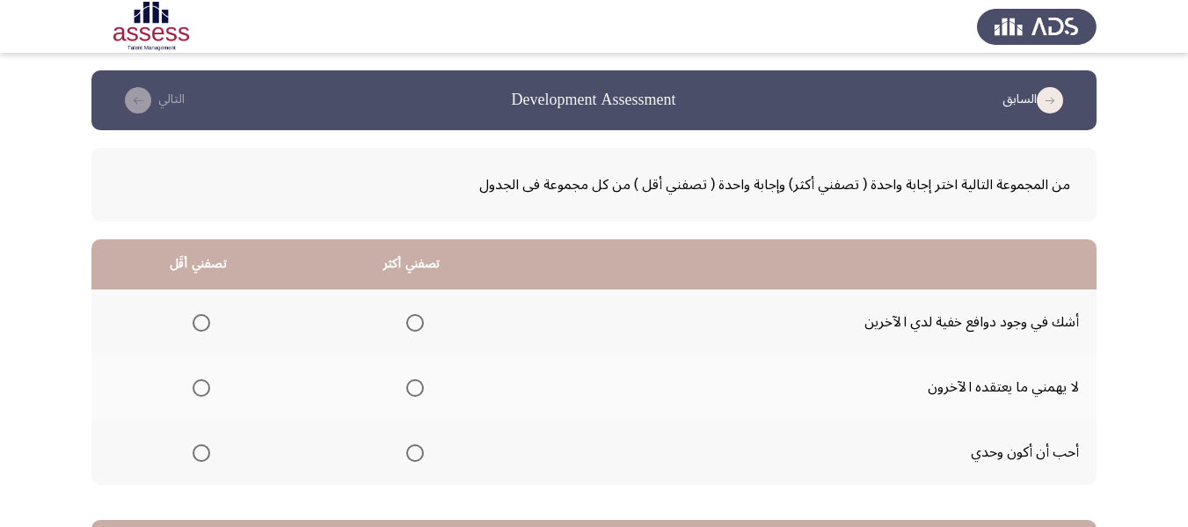
scroll to position [88, 0]
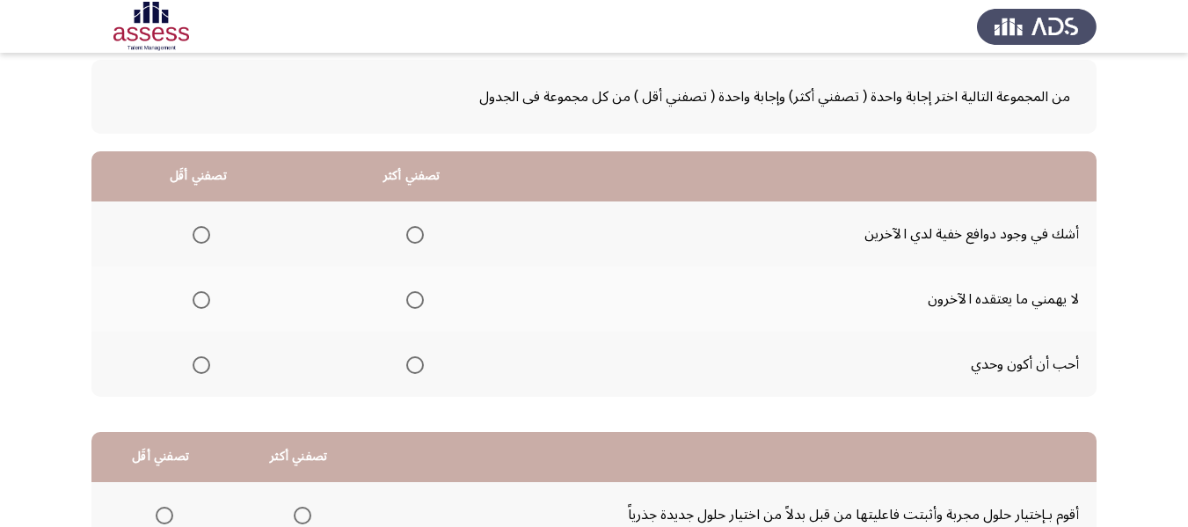
click at [415, 365] on span "Select an option" at bounding box center [415, 365] width 0 height 0
click at [411, 364] on input "Select an option" at bounding box center [415, 365] width 18 height 18
click at [201, 236] on span "Select an option" at bounding box center [202, 235] width 18 height 18
click at [201, 236] on input "Select an option" at bounding box center [202, 235] width 18 height 18
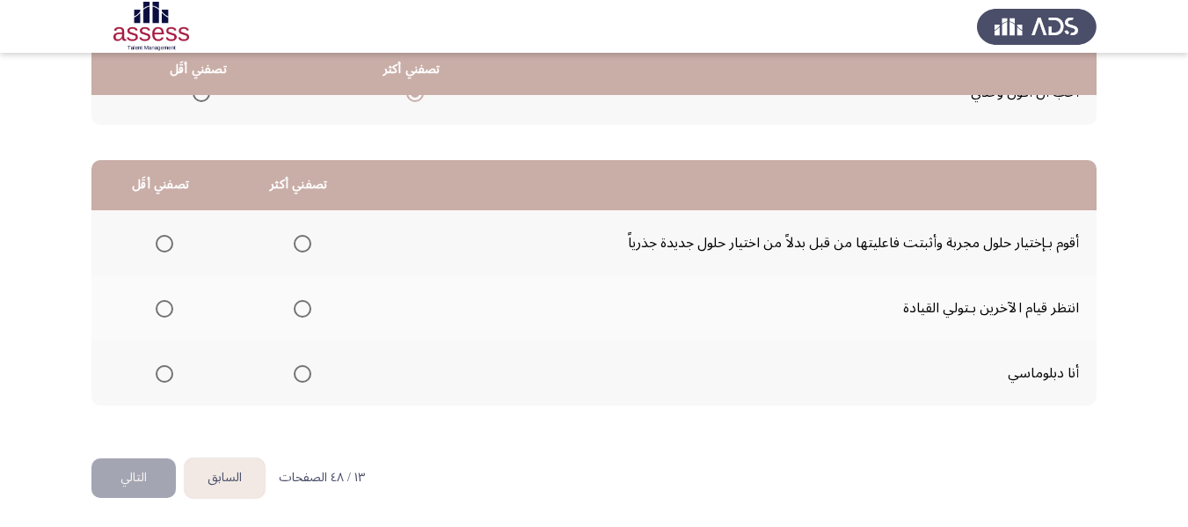
scroll to position [361, 0]
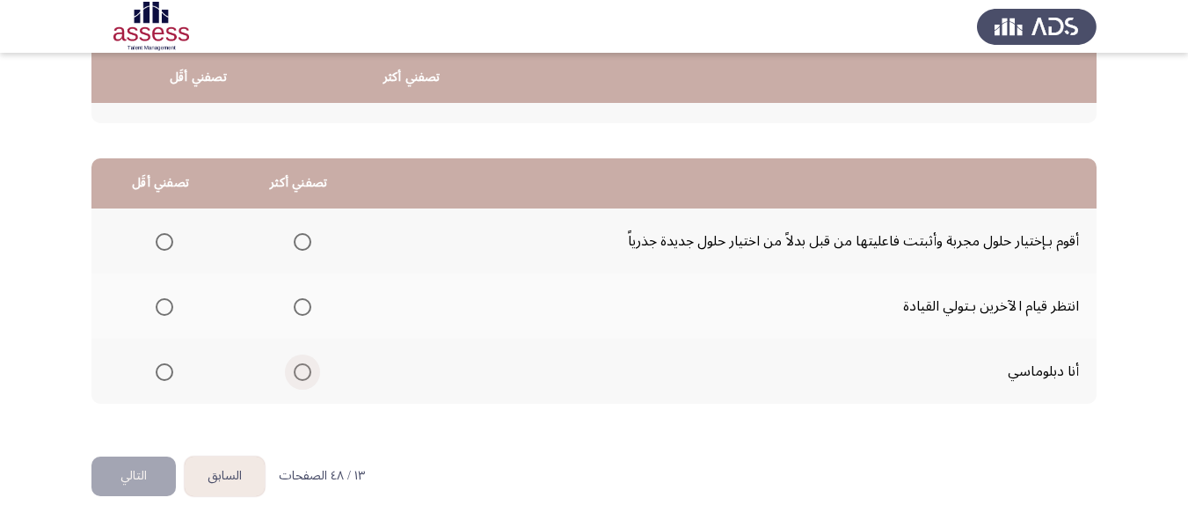
click at [302, 370] on span "Select an option" at bounding box center [303, 372] width 18 height 18
click at [302, 370] on input "Select an option" at bounding box center [303, 372] width 18 height 18
click at [165, 244] on span "Select an option" at bounding box center [165, 242] width 18 height 18
click at [165, 244] on input "Select an option" at bounding box center [165, 242] width 18 height 18
click at [130, 484] on button "التالي" at bounding box center [133, 476] width 84 height 40
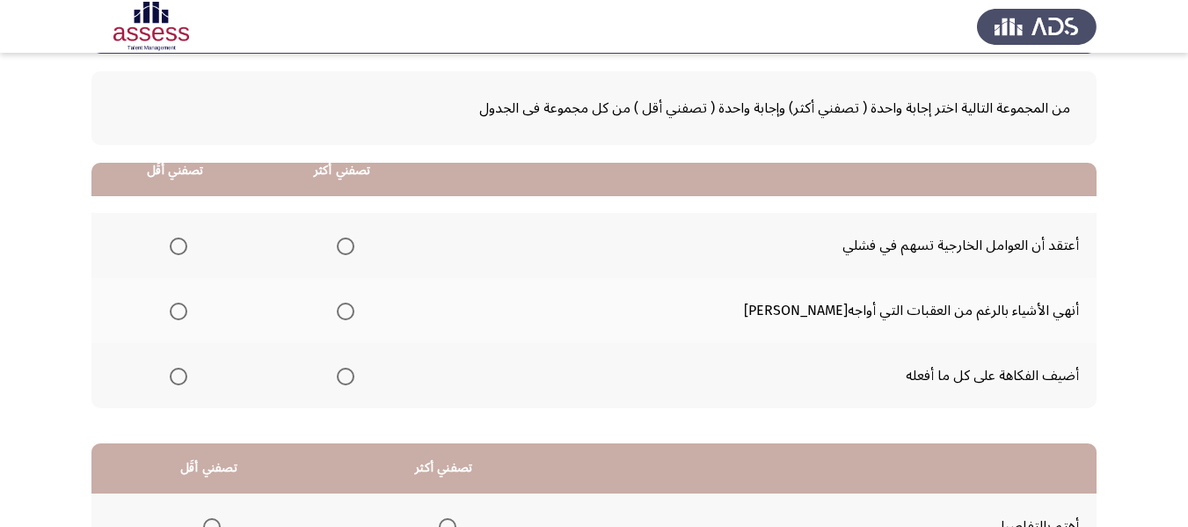
scroll to position [176, 0]
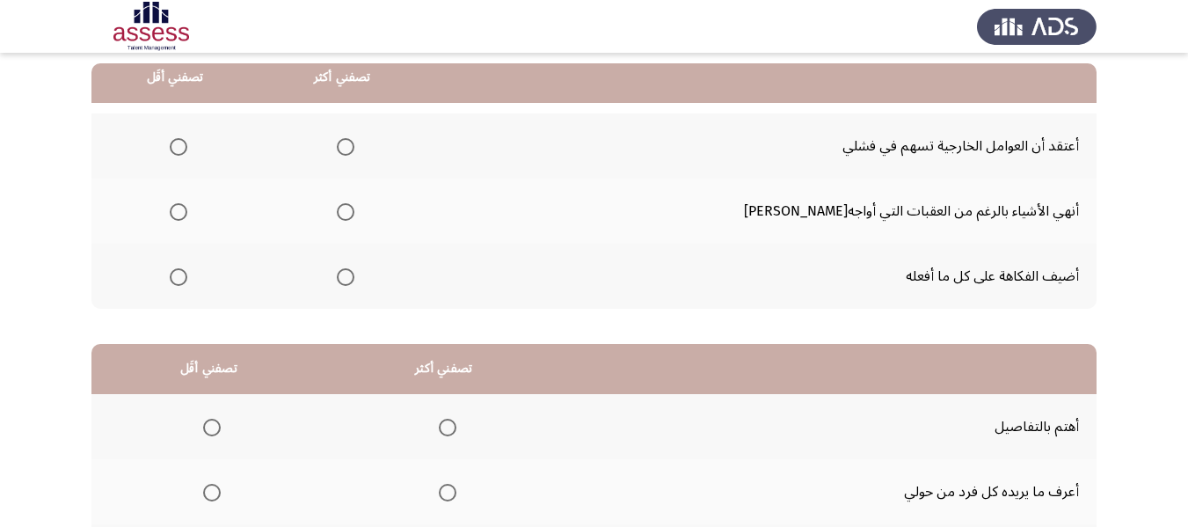
click at [354, 218] on span "Select an option" at bounding box center [346, 212] width 18 height 18
click at [354, 218] on input "Select an option" at bounding box center [346, 212] width 18 height 18
click at [187, 279] on span "Select an option" at bounding box center [179, 277] width 18 height 18
click at [187, 279] on input "Select an option" at bounding box center [179, 277] width 18 height 18
click at [187, 147] on span "Select an option" at bounding box center [179, 147] width 18 height 18
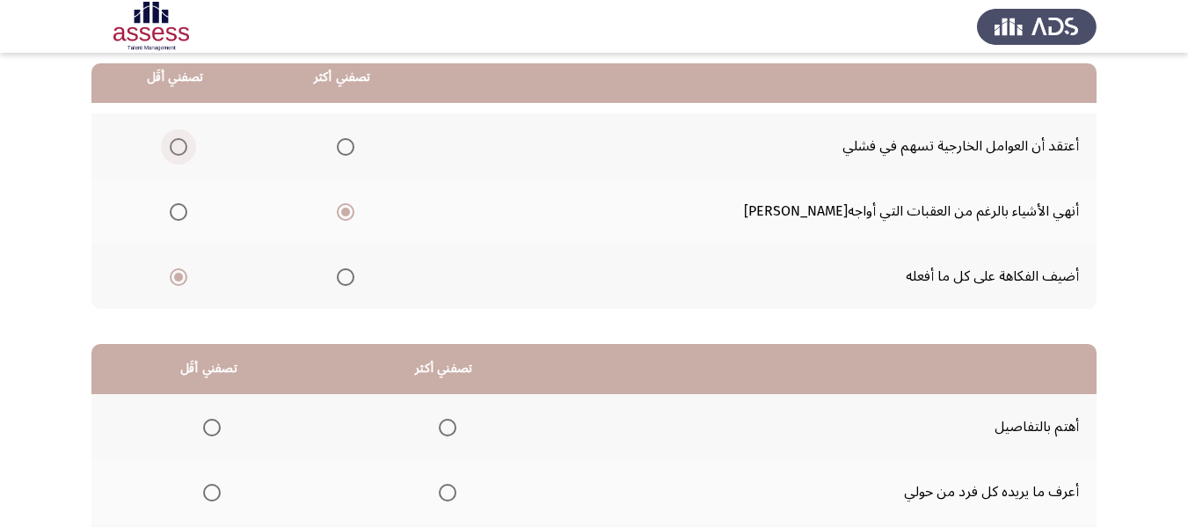
click at [187, 147] on input "Select an option" at bounding box center [179, 147] width 18 height 18
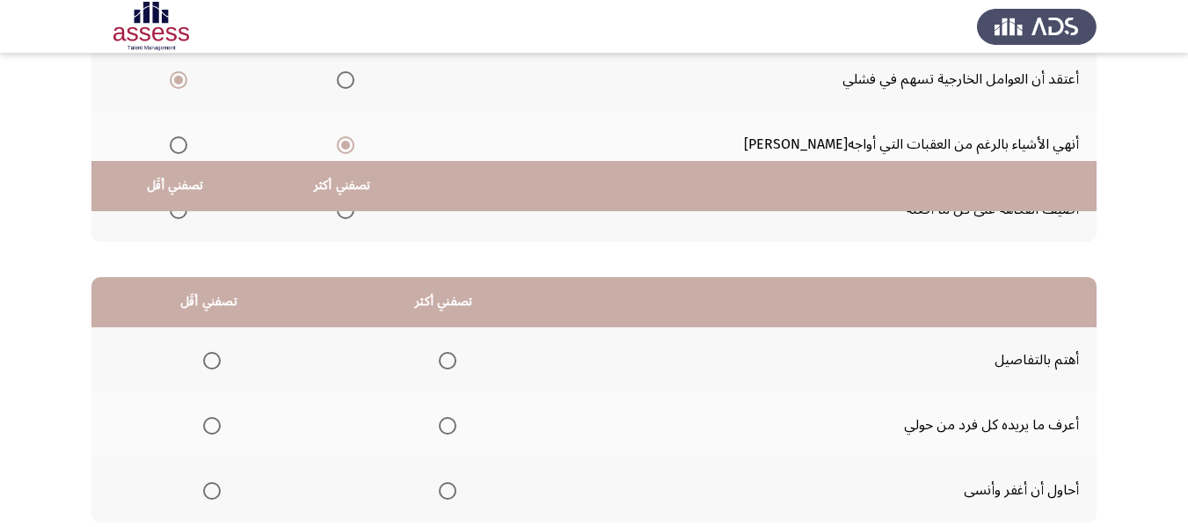
scroll to position [352, 0]
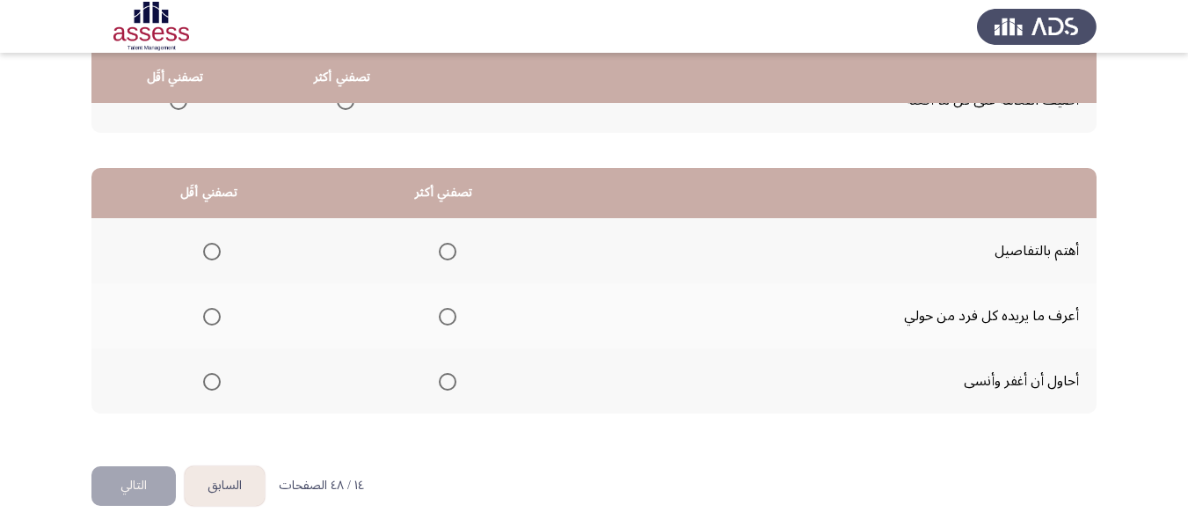
click at [443, 382] on span "Select an option" at bounding box center [448, 382] width 18 height 18
click at [443, 382] on input "Select an option" at bounding box center [448, 382] width 18 height 18
click at [454, 249] on span "Select an option" at bounding box center [448, 252] width 18 height 18
click at [454, 249] on input "Select an option" at bounding box center [448, 252] width 18 height 18
click at [211, 383] on span "Select an option" at bounding box center [212, 382] width 18 height 18
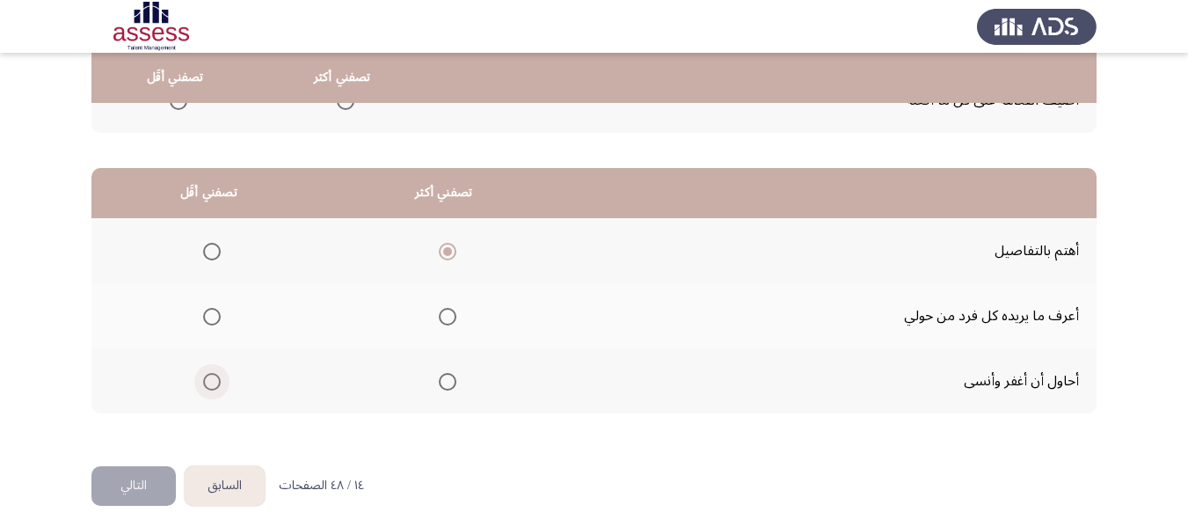
click at [211, 383] on input "Select an option" at bounding box center [212, 382] width 18 height 18
click at [144, 487] on button "التالي" at bounding box center [133, 486] width 84 height 40
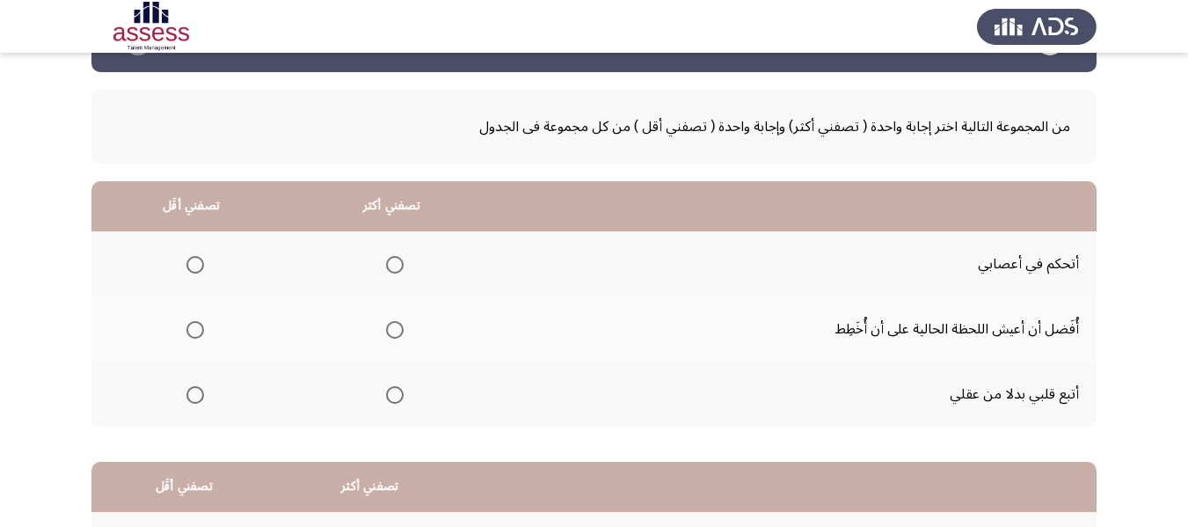
scroll to position [88, 0]
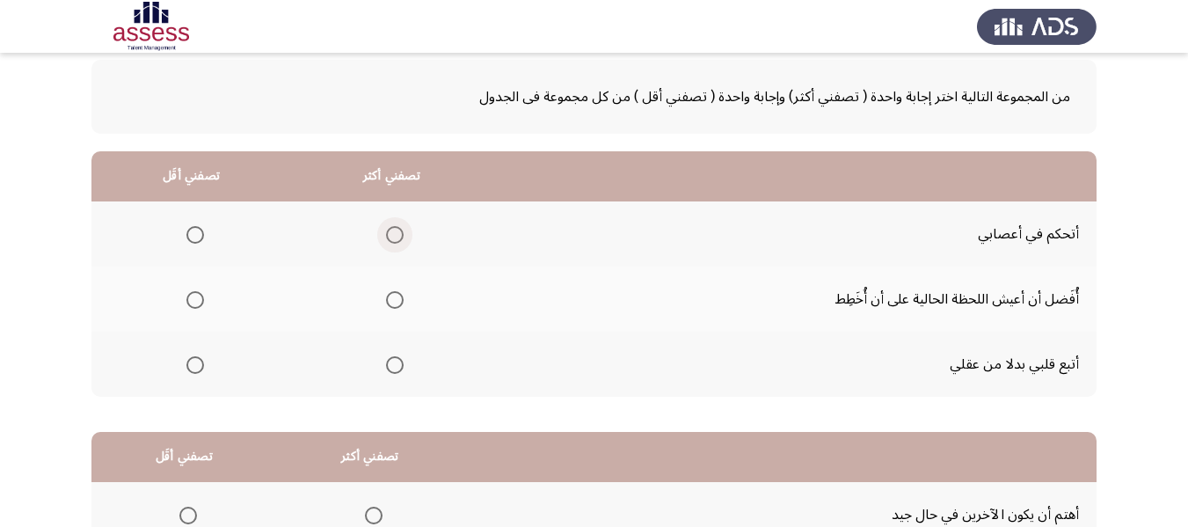
click at [380, 231] on label "Select an option" at bounding box center [391, 235] width 25 height 18
click at [386, 231] on input "Select an option" at bounding box center [395, 235] width 18 height 18
click at [200, 363] on span "Select an option" at bounding box center [195, 365] width 18 height 18
click at [200, 363] on input "Select an option" at bounding box center [195, 365] width 18 height 18
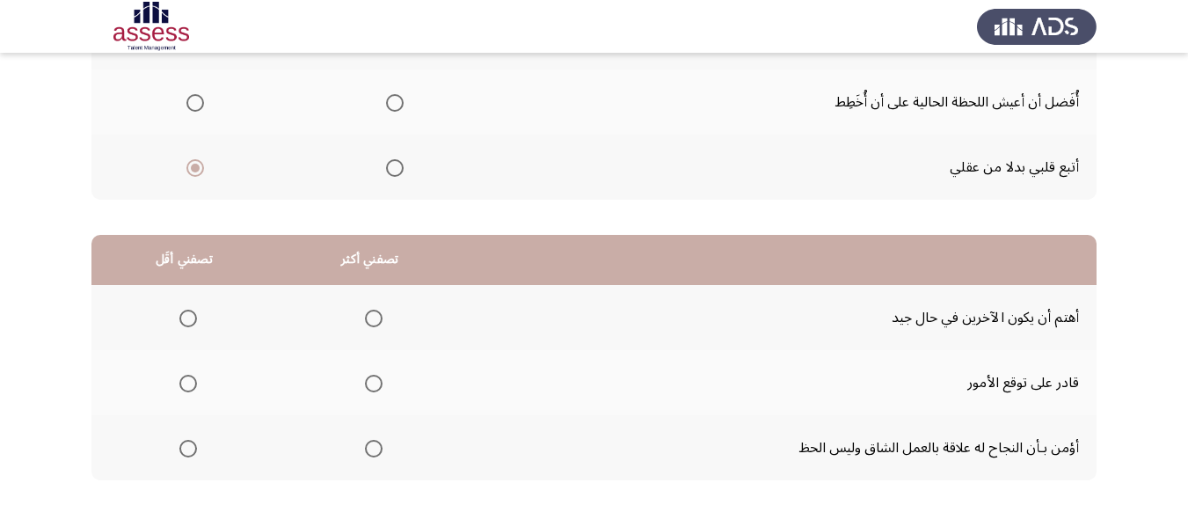
scroll to position [352, 0]
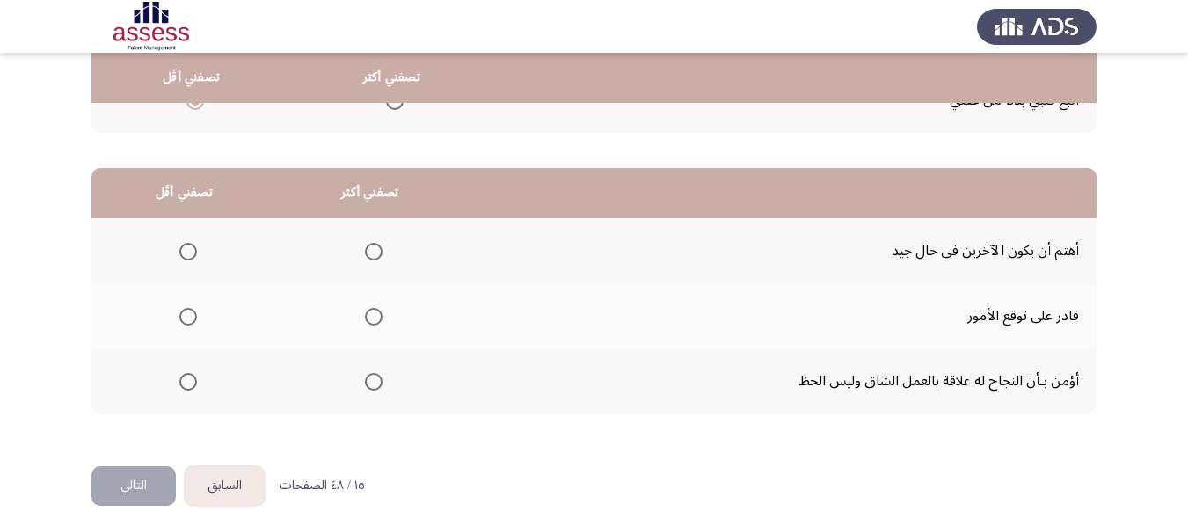
click at [367, 253] on span "Select an option" at bounding box center [374, 252] width 18 height 18
click at [367, 253] on input "Select an option" at bounding box center [374, 252] width 18 height 18
click at [377, 383] on span "Select an option" at bounding box center [374, 382] width 18 height 18
click at [377, 383] on input "Select an option" at bounding box center [374, 382] width 18 height 18
click at [188, 252] on span "Select an option" at bounding box center [188, 252] width 18 height 18
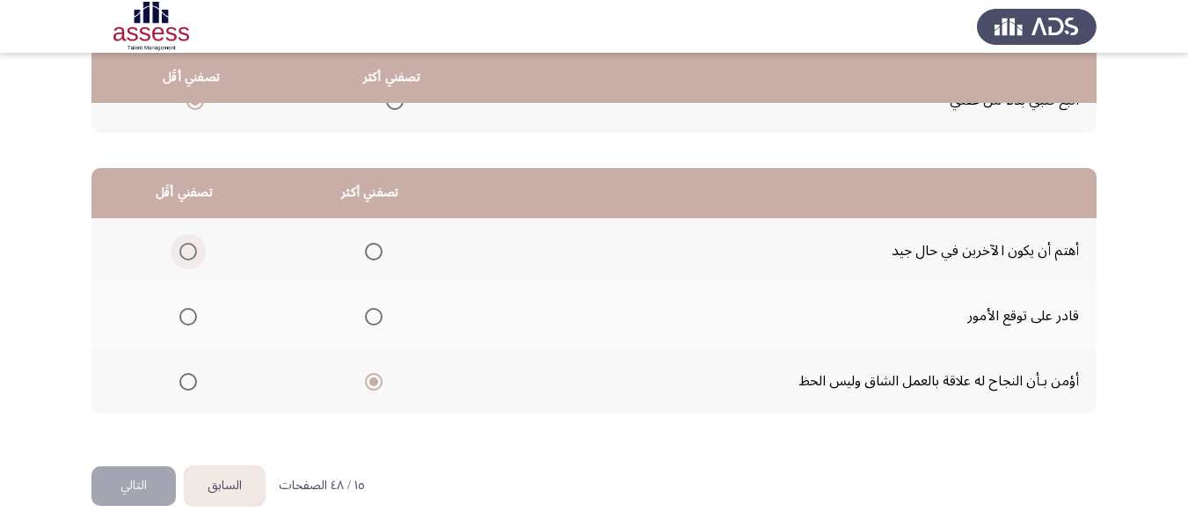
click at [188, 252] on input "Select an option" at bounding box center [188, 252] width 18 height 18
click at [140, 478] on button "التالي" at bounding box center [133, 486] width 84 height 40
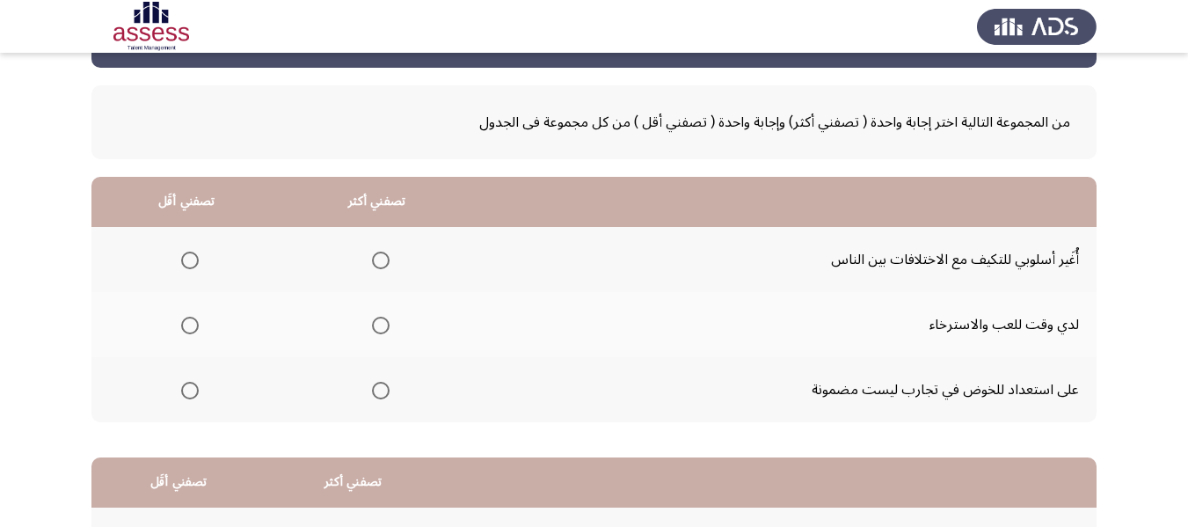
scroll to position [88, 0]
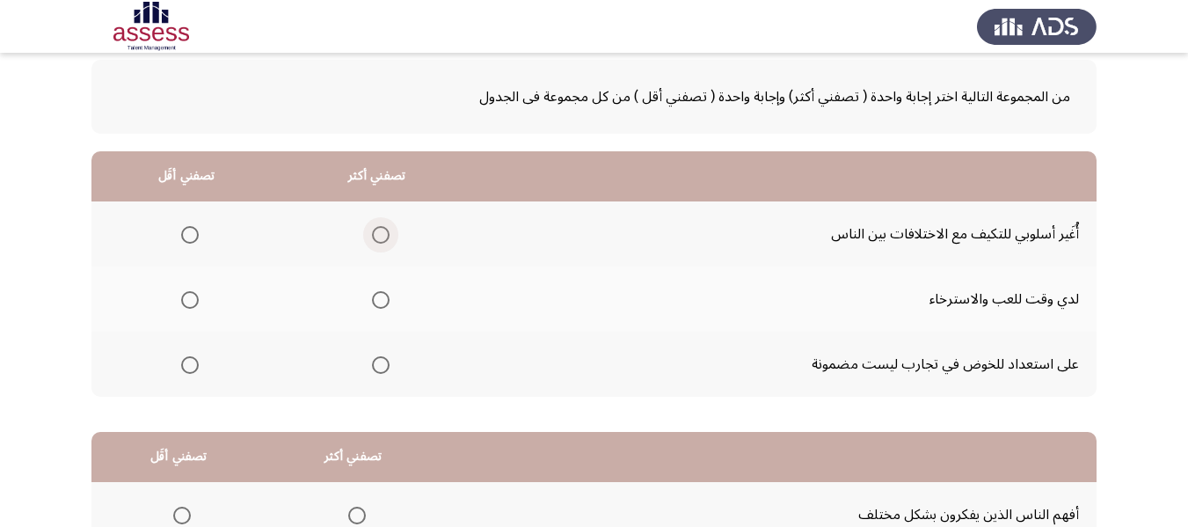
click at [372, 239] on span "Select an option" at bounding box center [381, 235] width 18 height 18
click at [372, 239] on input "Select an option" at bounding box center [381, 235] width 18 height 18
click at [187, 369] on span "Select an option" at bounding box center [190, 365] width 18 height 18
click at [187, 369] on input "Select an option" at bounding box center [190, 365] width 18 height 18
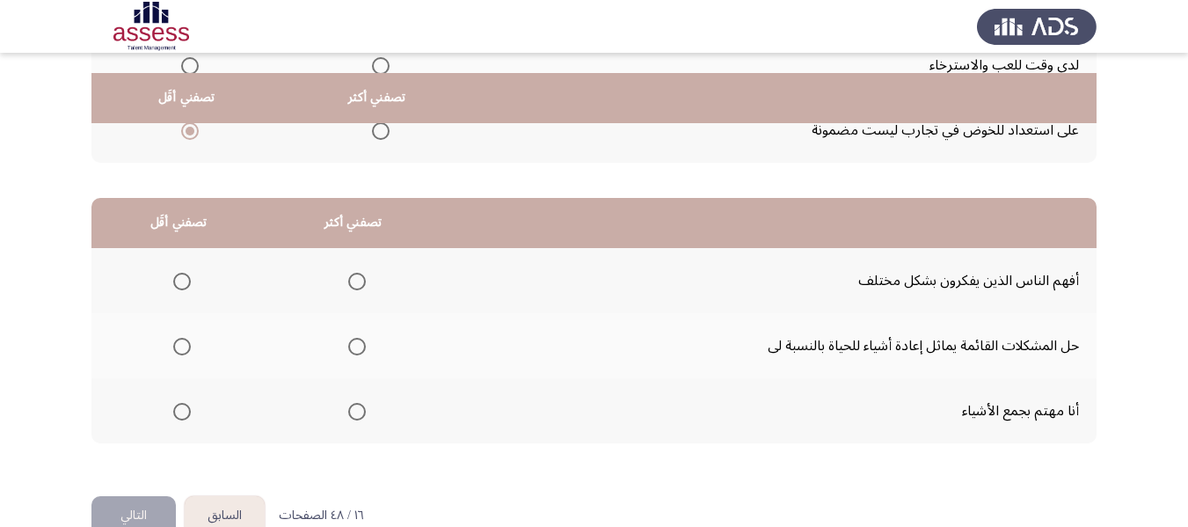
scroll to position [352, 0]
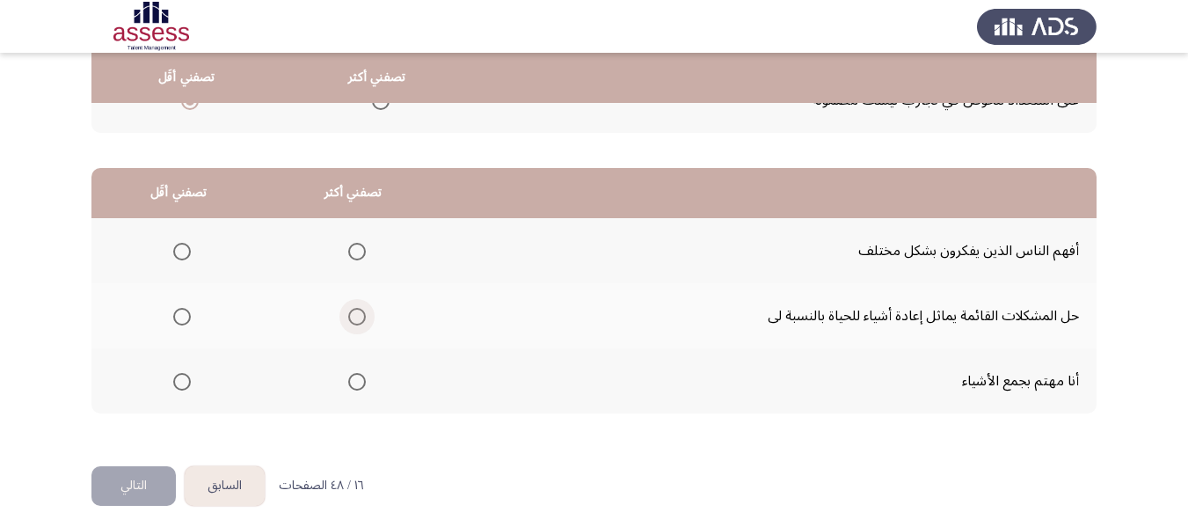
click at [348, 316] on span "Select an option" at bounding box center [357, 317] width 18 height 18
click at [348, 316] on input "Select an option" at bounding box center [357, 317] width 18 height 18
click at [186, 385] on span "Select an option" at bounding box center [182, 382] width 18 height 18
click at [186, 385] on input "Select an option" at bounding box center [182, 382] width 18 height 18
click at [142, 489] on button "التالي" at bounding box center [133, 486] width 84 height 40
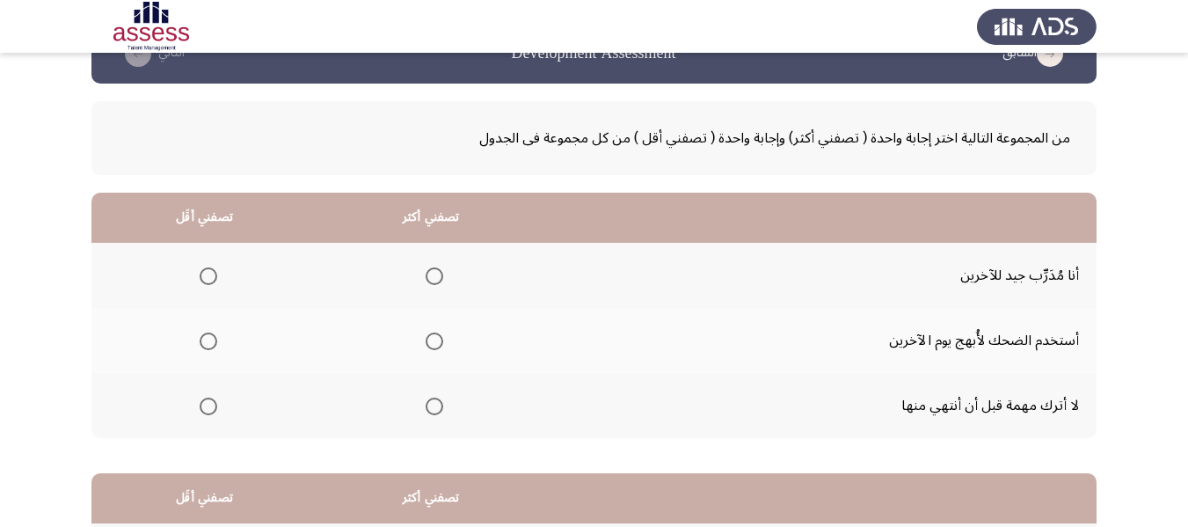
scroll to position [88, 0]
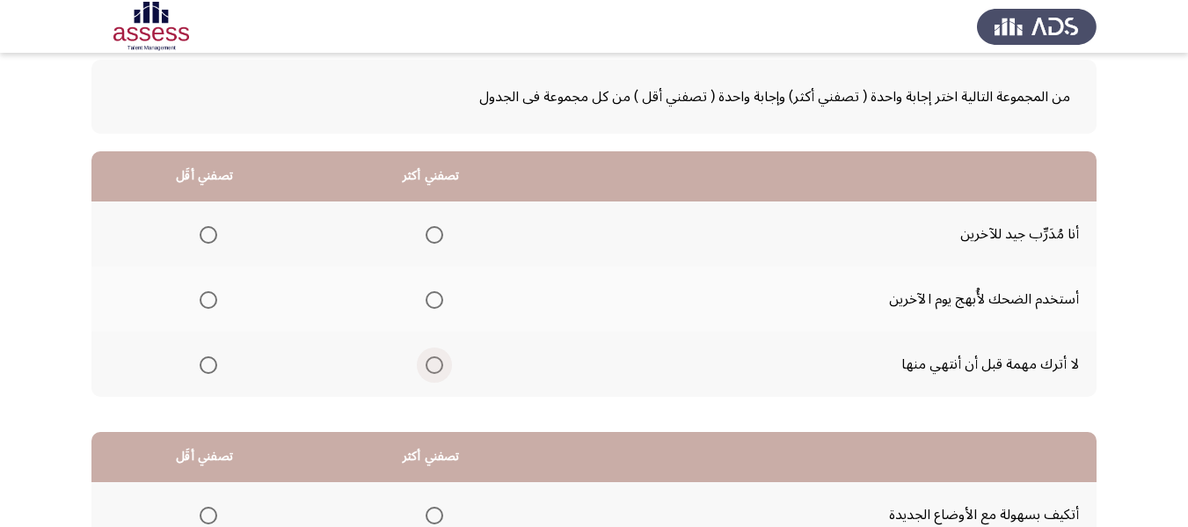
click at [423, 365] on label "Select an option" at bounding box center [430, 365] width 25 height 18
click at [425, 365] on input "Select an option" at bounding box center [434, 365] width 18 height 18
click at [207, 298] on span "Select an option" at bounding box center [209, 300] width 18 height 18
click at [207, 298] on input "Select an option" at bounding box center [209, 300] width 18 height 18
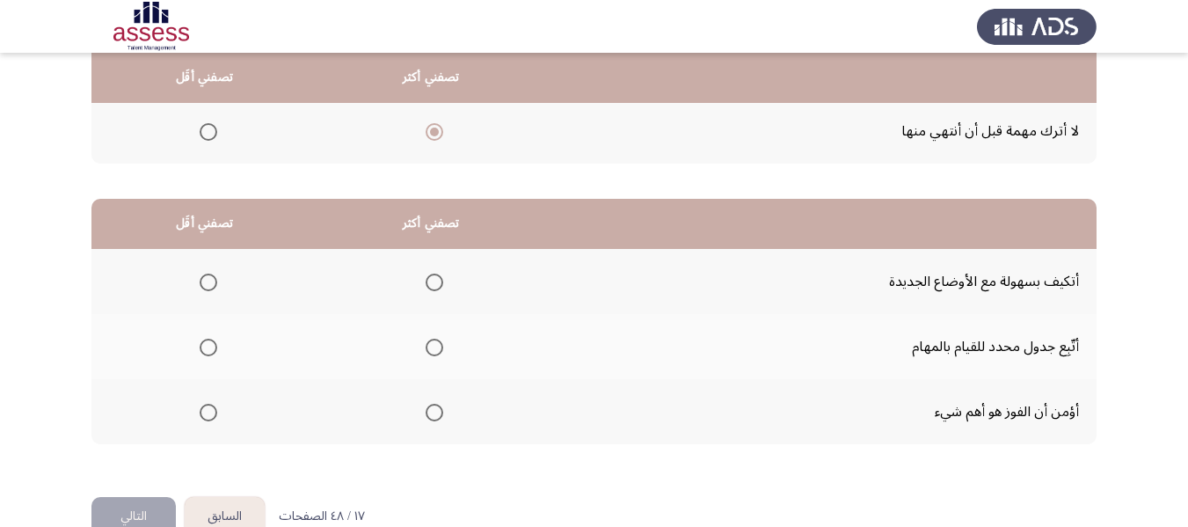
scroll to position [352, 0]
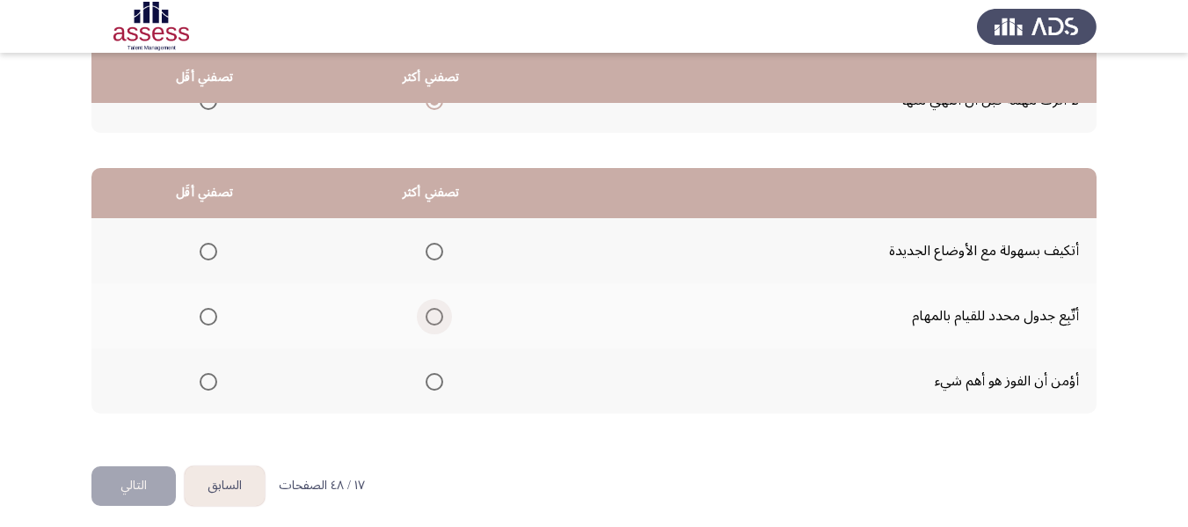
click at [437, 314] on span "Select an option" at bounding box center [434, 317] width 18 height 18
click at [437, 314] on input "Select an option" at bounding box center [434, 317] width 18 height 18
click at [200, 379] on span "Select an option" at bounding box center [209, 382] width 18 height 18
click at [200, 379] on input "Select an option" at bounding box center [209, 382] width 18 height 18
click at [120, 498] on button "التالي" at bounding box center [133, 486] width 84 height 40
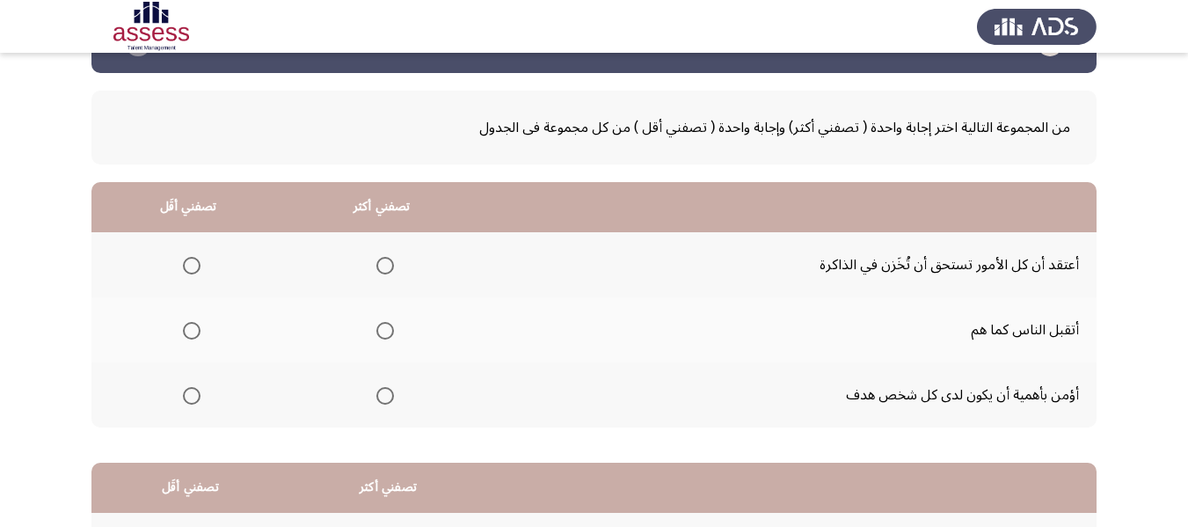
scroll to position [88, 0]
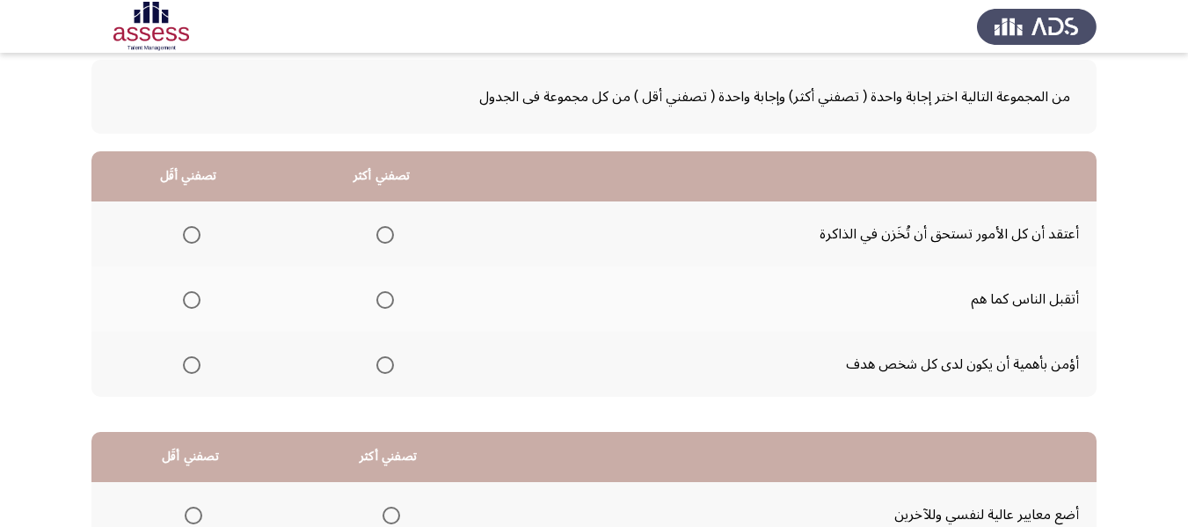
click at [389, 367] on span "Select an option" at bounding box center [385, 365] width 18 height 18
click at [389, 367] on input "Select an option" at bounding box center [385, 365] width 18 height 18
click at [173, 244] on th at bounding box center [187, 233] width 193 height 65
click at [190, 235] on span "Select an option" at bounding box center [192, 235] width 18 height 18
click at [190, 235] on input "Select an option" at bounding box center [192, 235] width 18 height 18
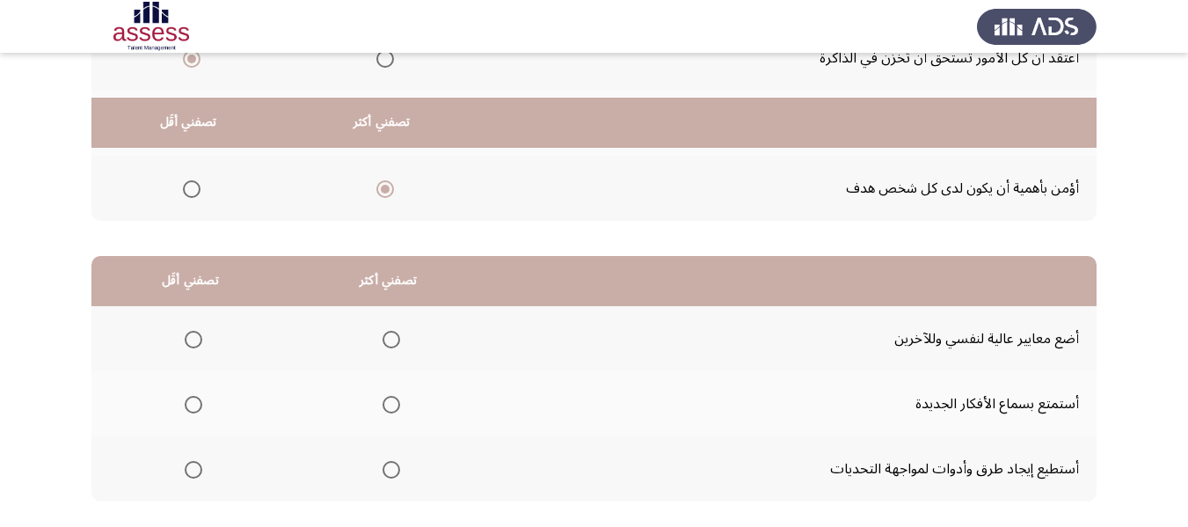
scroll to position [352, 0]
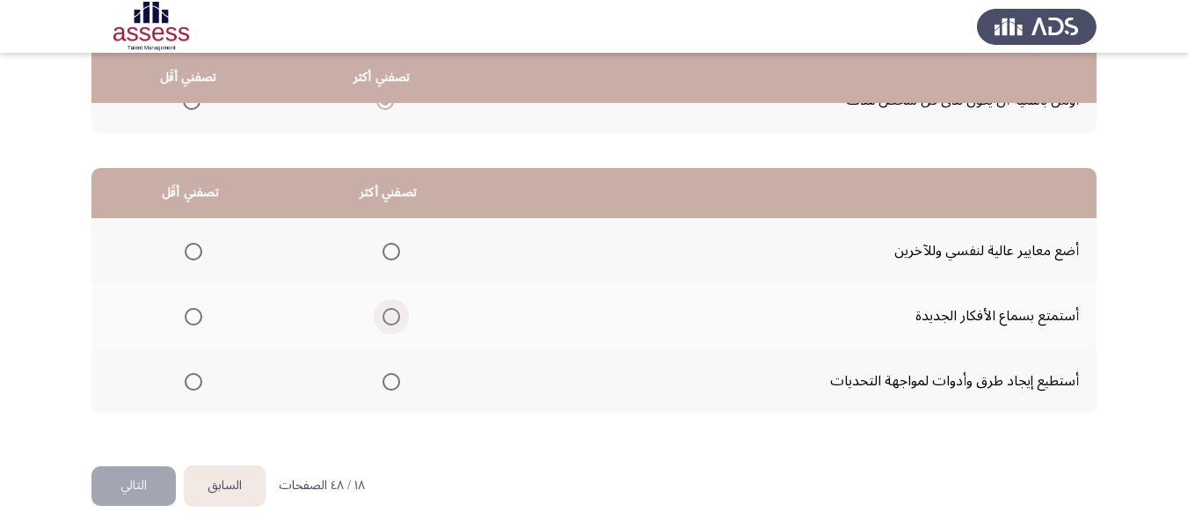
click at [385, 321] on span "Select an option" at bounding box center [391, 317] width 18 height 18
click at [385, 321] on input "Select an option" at bounding box center [391, 317] width 18 height 18
click at [193, 244] on span "Select an option" at bounding box center [194, 252] width 18 height 18
click at [193, 244] on input "Select an option" at bounding box center [194, 252] width 18 height 18
click at [140, 475] on button "التالي" at bounding box center [133, 486] width 84 height 40
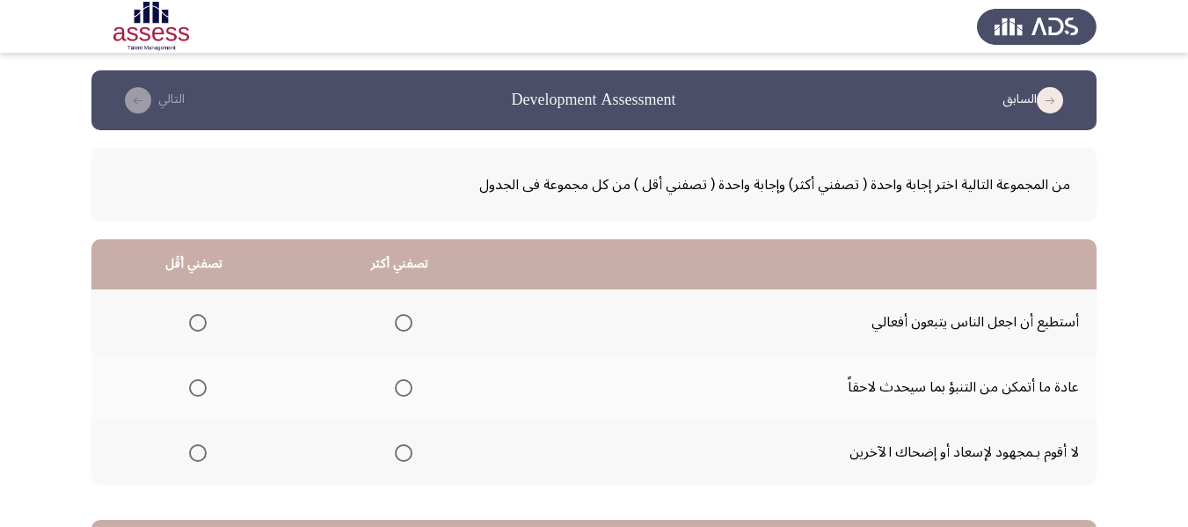
scroll to position [88, 0]
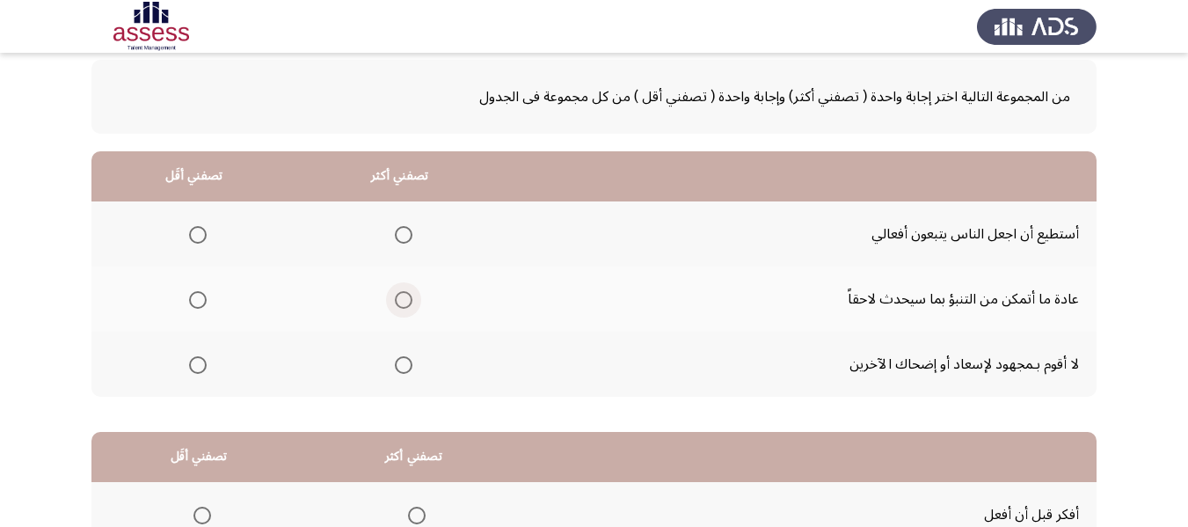
click at [403, 302] on span "Select an option" at bounding box center [404, 300] width 18 height 18
click at [403, 302] on input "Select an option" at bounding box center [404, 300] width 18 height 18
click at [194, 365] on span "Select an option" at bounding box center [198, 365] width 18 height 18
click at [194, 365] on input "Select an option" at bounding box center [198, 365] width 18 height 18
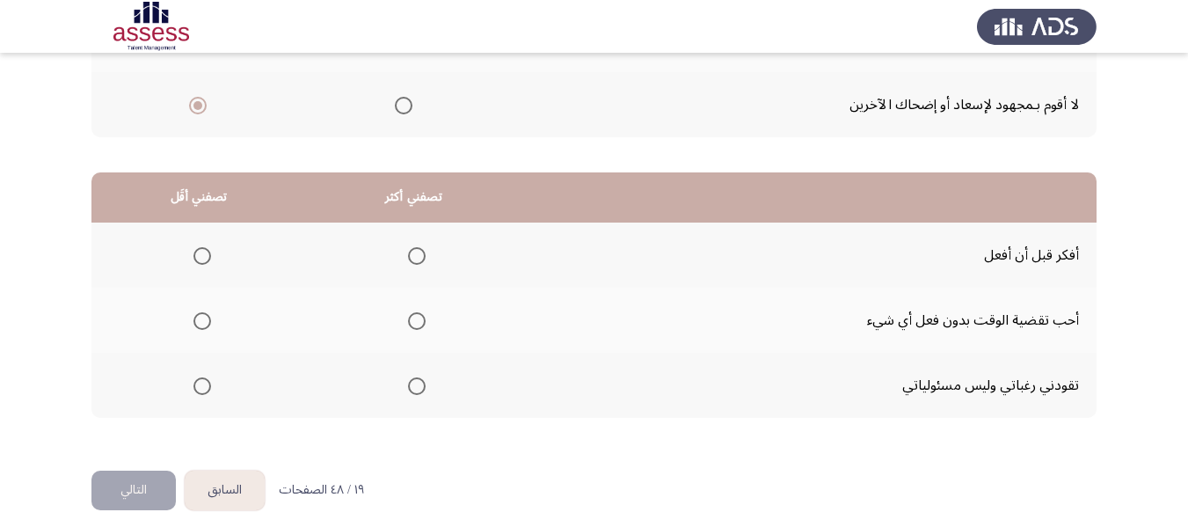
scroll to position [352, 0]
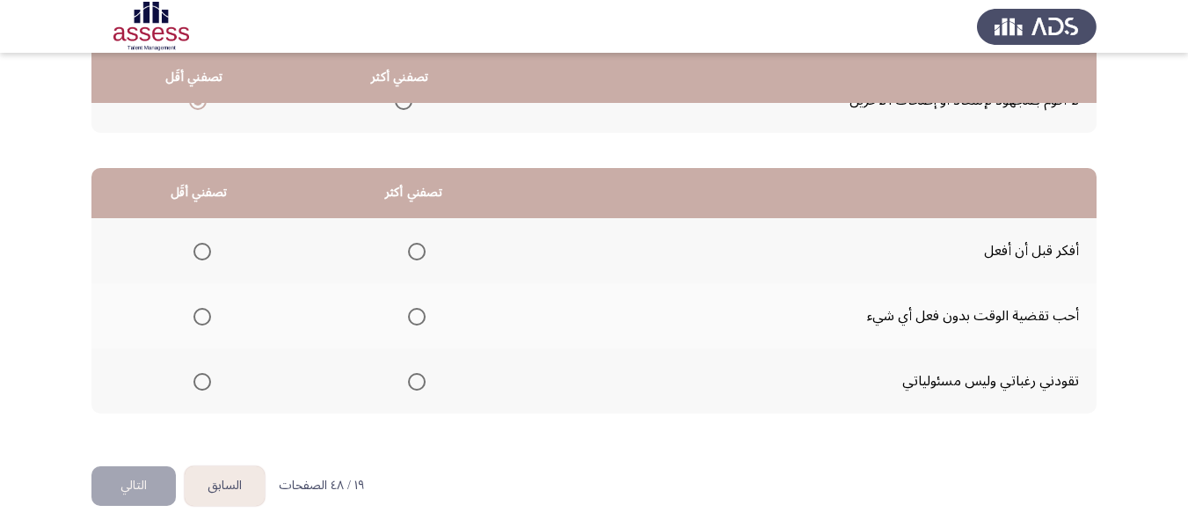
click at [416, 255] on span "Select an option" at bounding box center [417, 252] width 18 height 18
click at [416, 255] on input "Select an option" at bounding box center [417, 252] width 18 height 18
click at [198, 312] on span "Select an option" at bounding box center [202, 317] width 18 height 18
click at [198, 312] on input "Select an option" at bounding box center [202, 317] width 18 height 18
click at [145, 480] on button "التالي" at bounding box center [133, 486] width 84 height 40
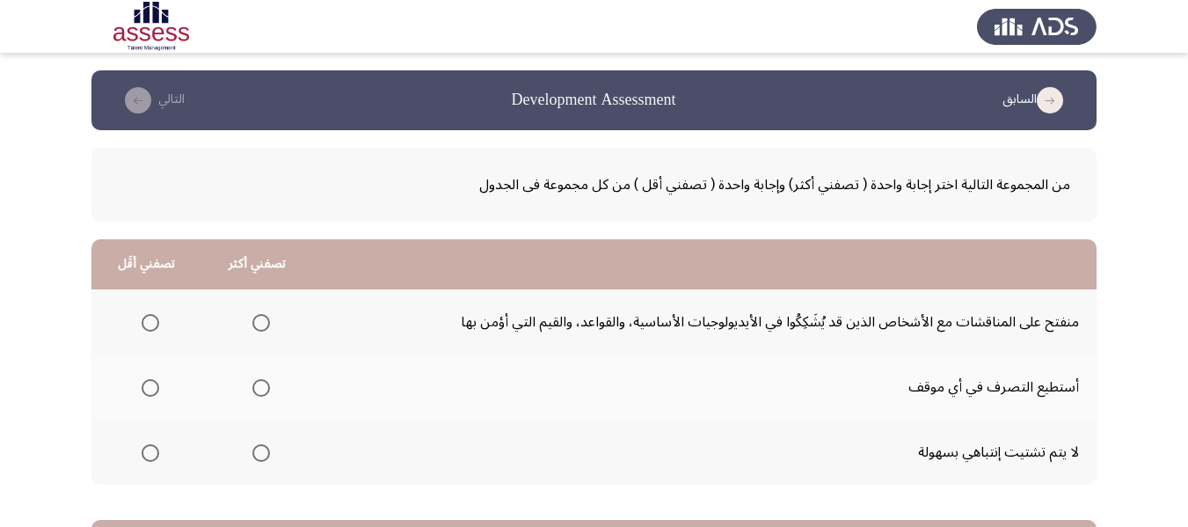
scroll to position [176, 0]
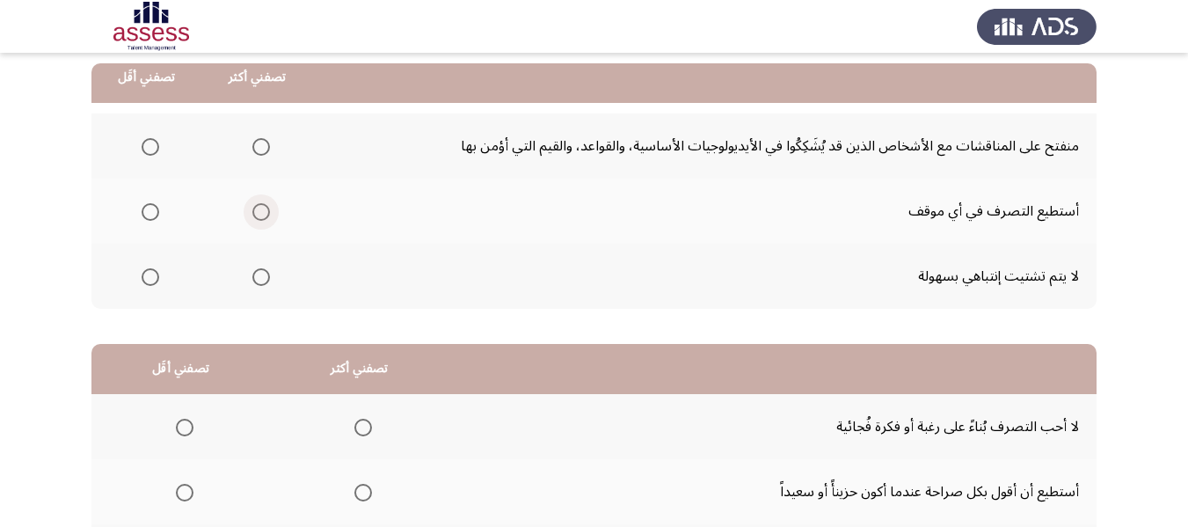
click at [264, 213] on span "Select an option" at bounding box center [261, 212] width 18 height 18
click at [264, 213] on input "Select an option" at bounding box center [261, 212] width 18 height 18
click at [152, 149] on span "Select an option" at bounding box center [151, 147] width 18 height 18
click at [152, 149] on input "Select an option" at bounding box center [151, 147] width 18 height 18
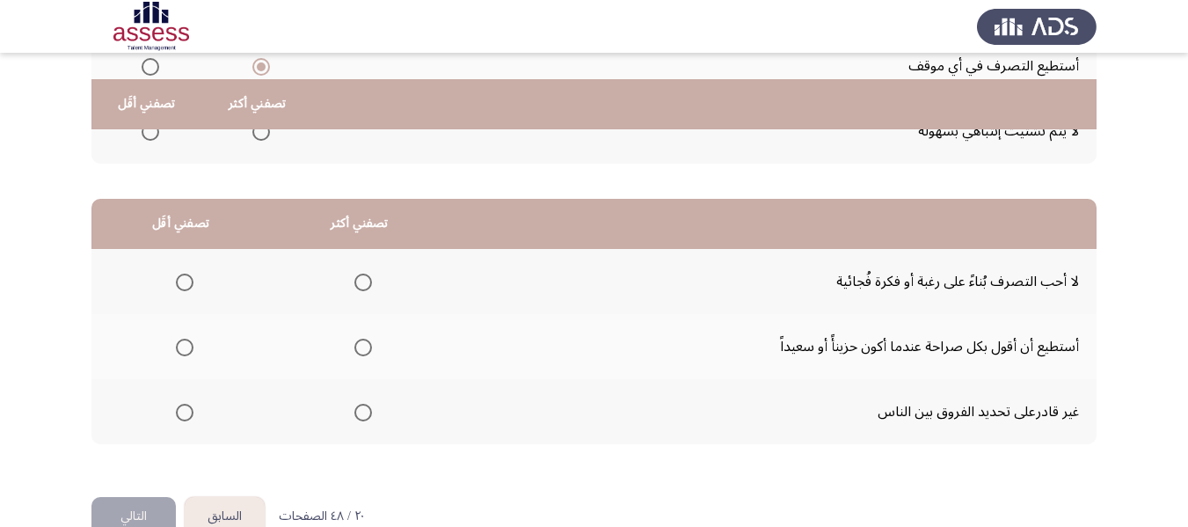
scroll to position [352, 0]
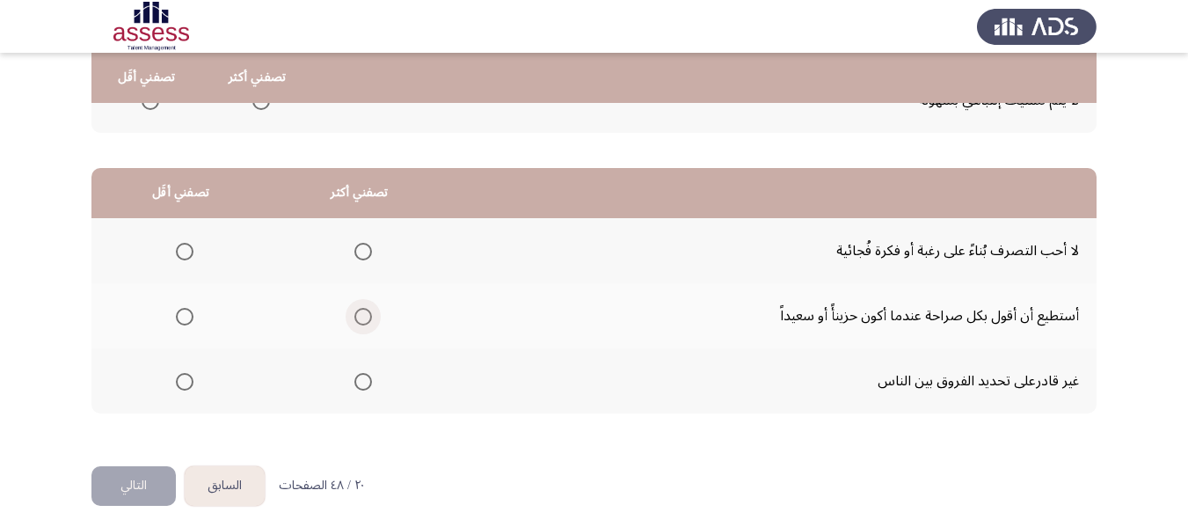
click at [363, 321] on span "Select an option" at bounding box center [363, 317] width 18 height 18
click at [363, 321] on input "Select an option" at bounding box center [363, 317] width 18 height 18
click at [185, 252] on span "Select an option" at bounding box center [185, 252] width 18 height 18
click at [185, 252] on input "Select an option" at bounding box center [185, 252] width 18 height 18
drag, startPoint x: 135, startPoint y: 489, endPoint x: 565, endPoint y: 419, distance: 436.3
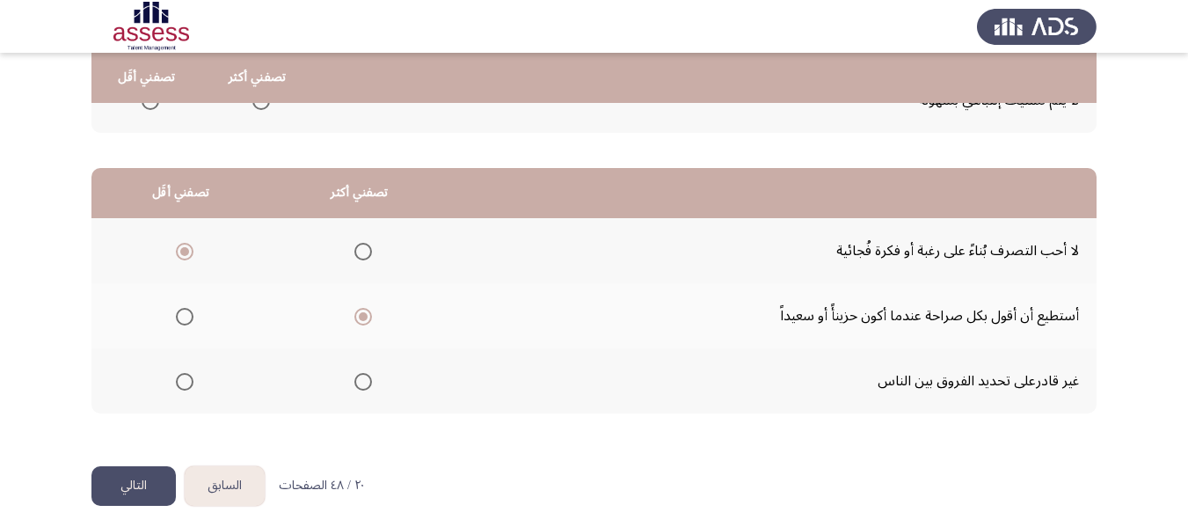
click at [565, 419] on div "السابق Development Assessment التالي من المجموعة التالية اختر إجابة واحدة ( تصف…" at bounding box center [593, 92] width 1005 height 747
click at [116, 492] on button "التالي" at bounding box center [133, 486] width 84 height 40
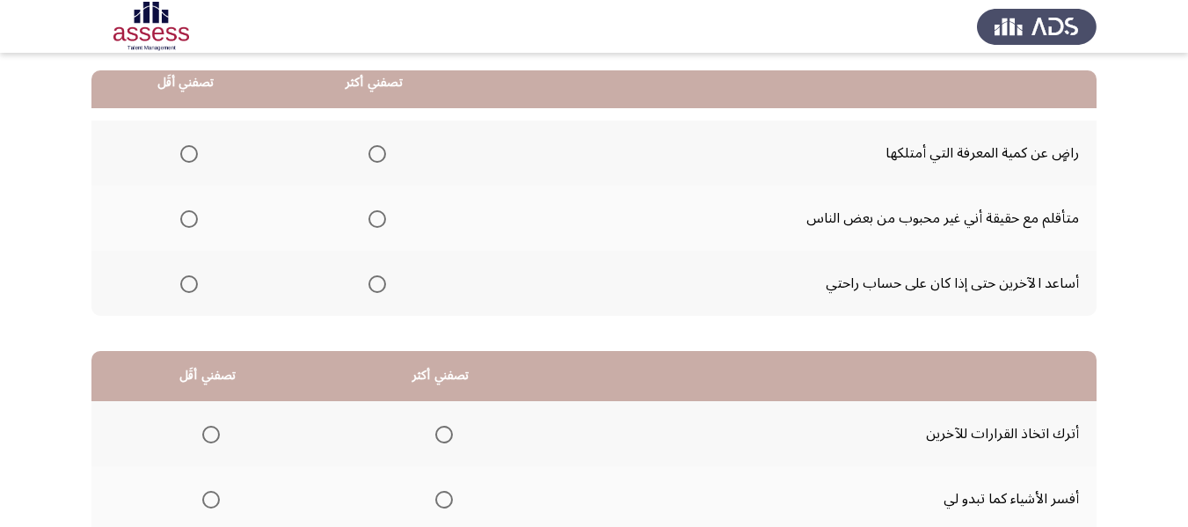
scroll to position [176, 0]
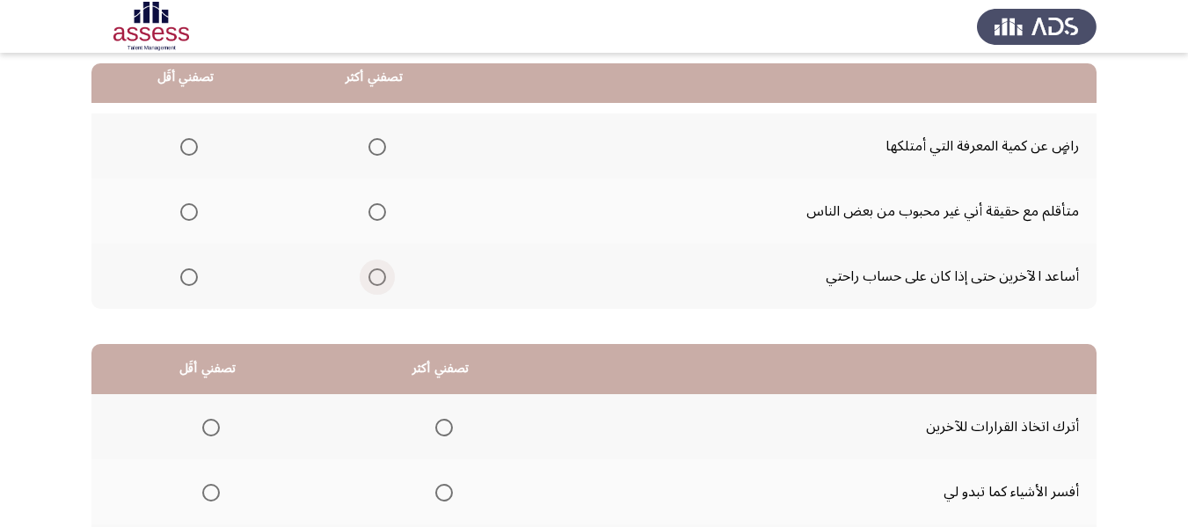
click at [368, 277] on span "Select an option" at bounding box center [377, 277] width 18 height 18
click at [368, 277] on input "Select an option" at bounding box center [377, 277] width 18 height 18
click at [186, 210] on span "Select an option" at bounding box center [189, 212] width 18 height 18
click at [186, 210] on input "Select an option" at bounding box center [189, 212] width 18 height 18
click at [192, 149] on span "Select an option" at bounding box center [189, 147] width 18 height 18
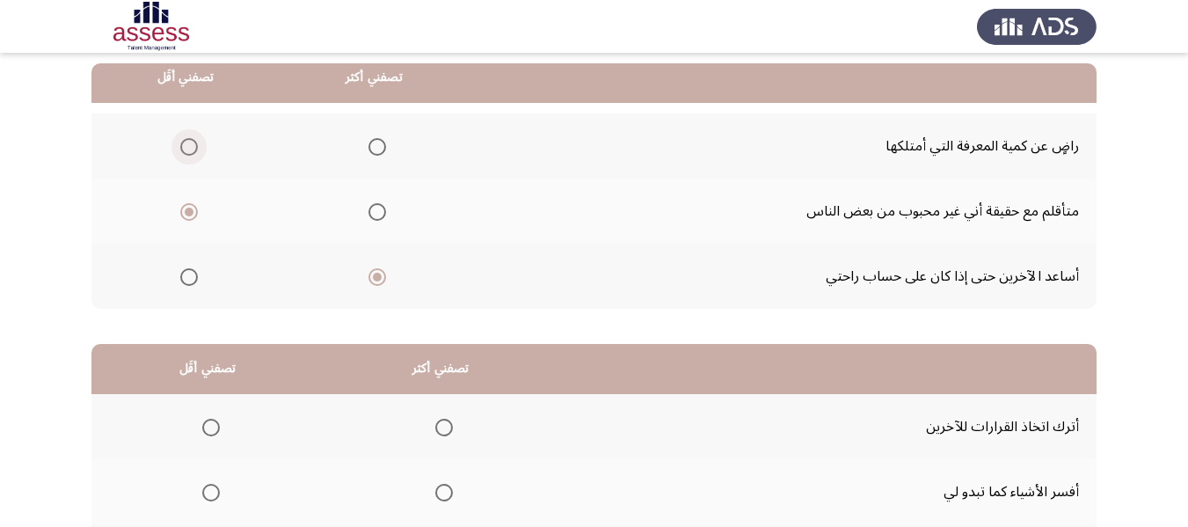
click at [192, 149] on input "Select an option" at bounding box center [189, 147] width 18 height 18
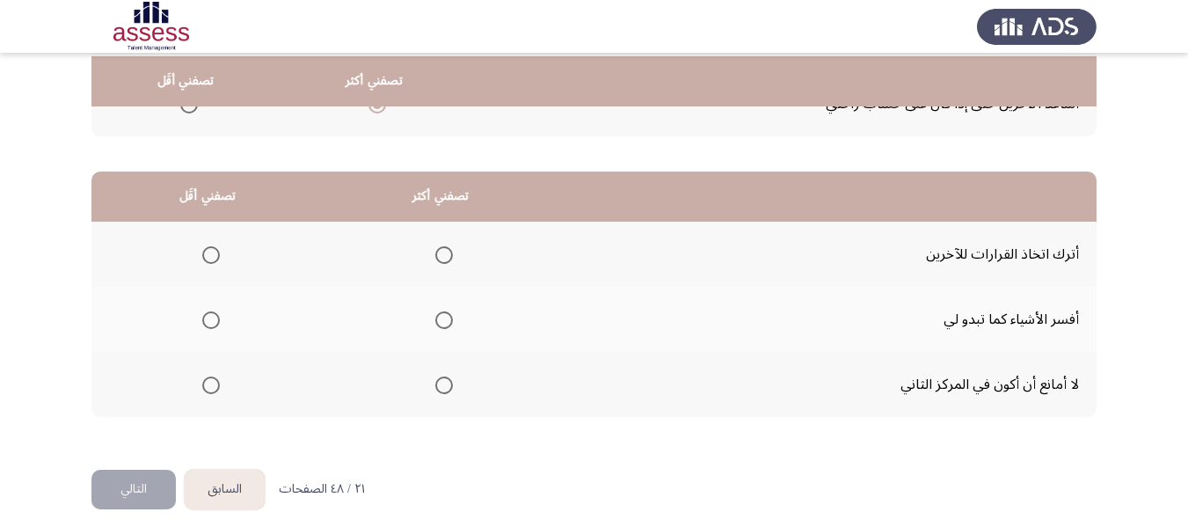
scroll to position [352, 0]
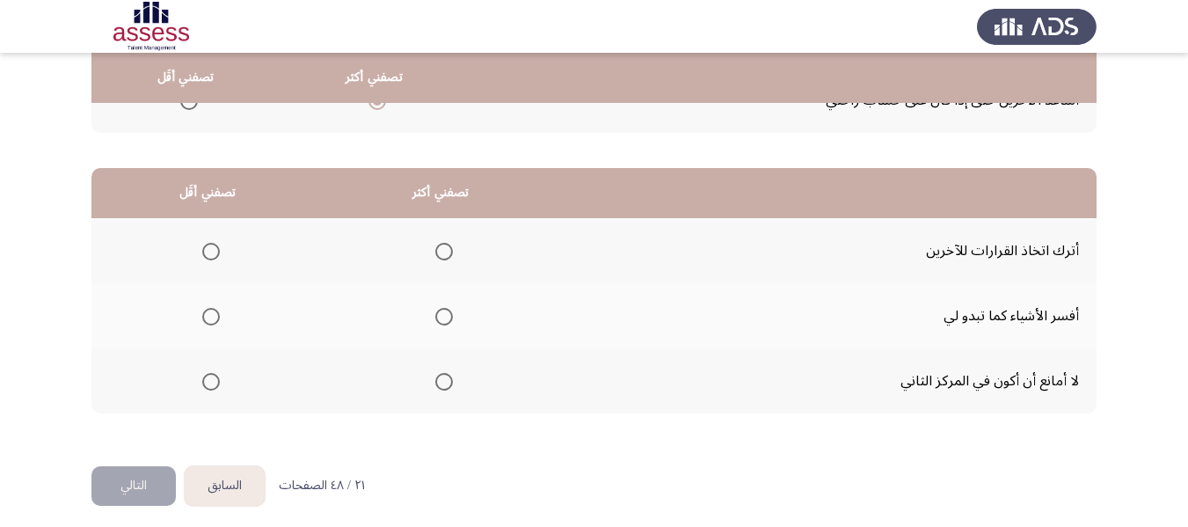
click at [440, 316] on span "Select an option" at bounding box center [444, 317] width 18 height 18
click at [440, 316] on input "Select an option" at bounding box center [444, 317] width 18 height 18
click at [214, 378] on span "Select an option" at bounding box center [211, 382] width 18 height 18
click at [214, 378] on input "Select an option" at bounding box center [211, 382] width 18 height 18
click at [128, 482] on button "التالي" at bounding box center [133, 486] width 84 height 40
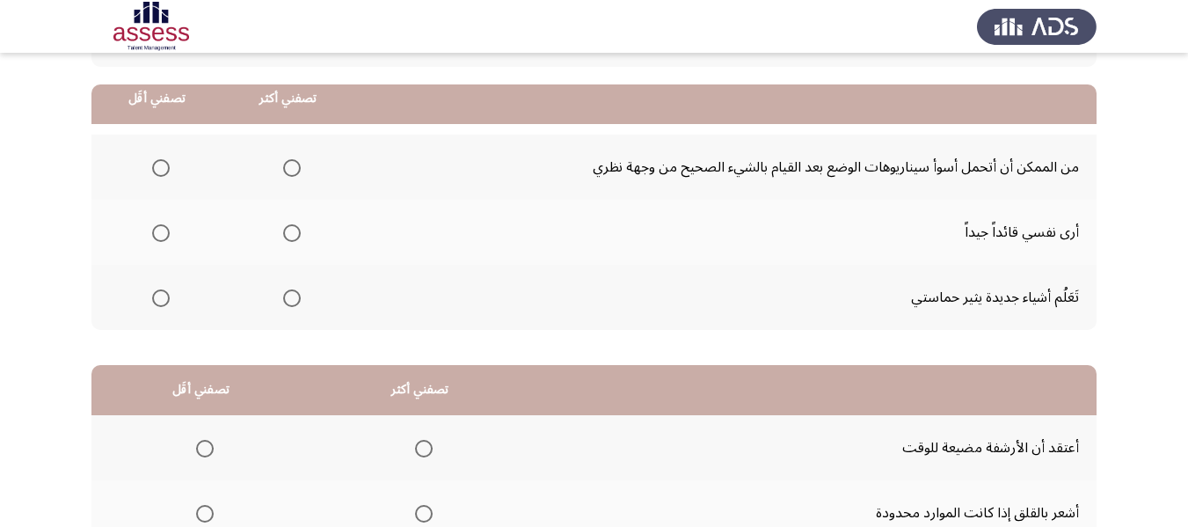
scroll to position [176, 0]
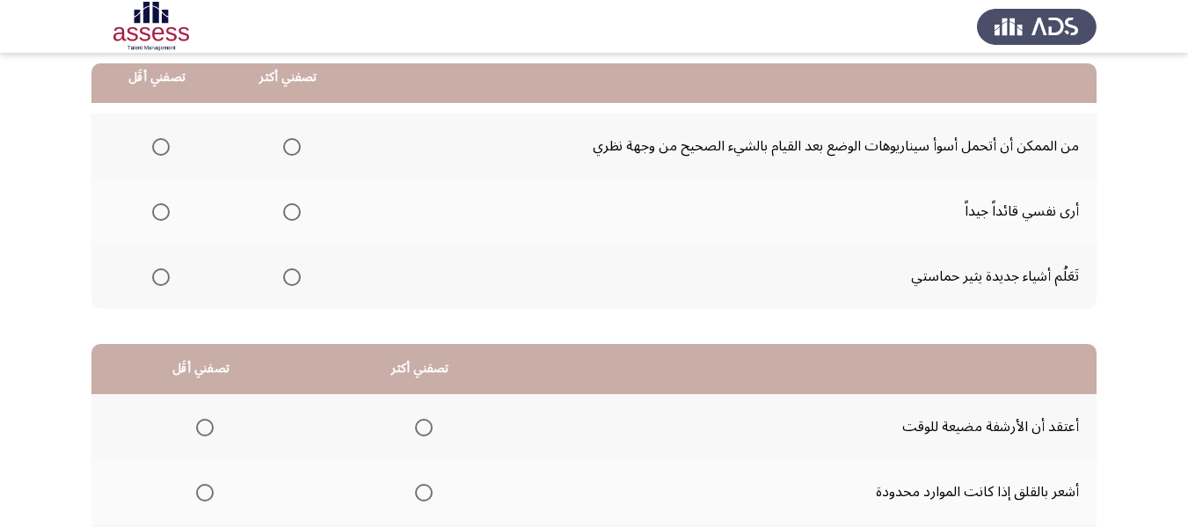
click at [297, 202] on mat-radio-button "Select an option" at bounding box center [288, 211] width 25 height 18
click at [293, 208] on span "Select an option" at bounding box center [292, 212] width 18 height 18
click at [293, 208] on input "Select an option" at bounding box center [292, 212] width 18 height 18
click at [155, 152] on span "Select an option" at bounding box center [161, 147] width 18 height 18
click at [155, 152] on input "Select an option" at bounding box center [161, 147] width 18 height 18
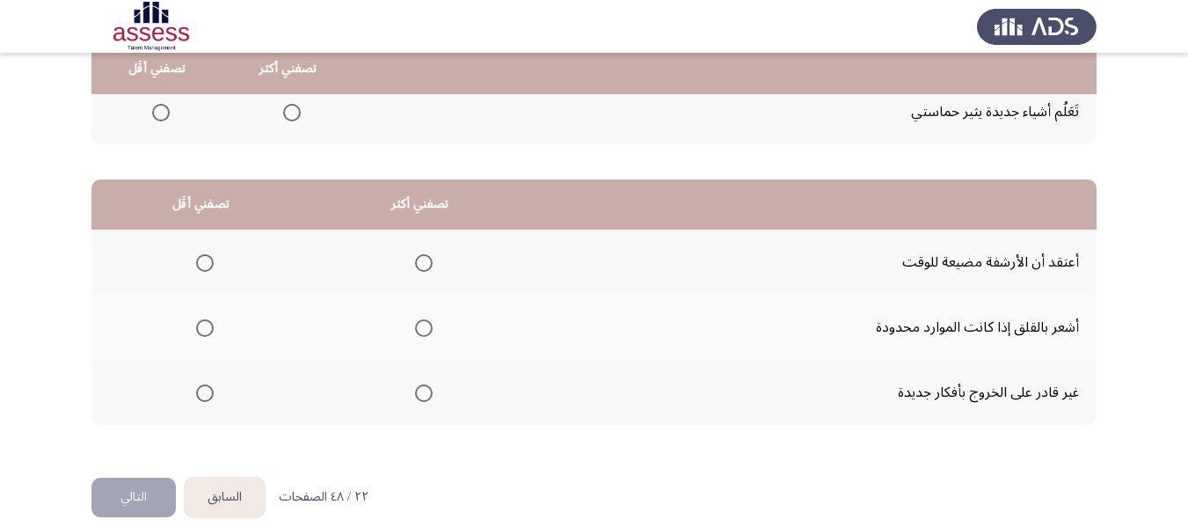
scroll to position [352, 0]
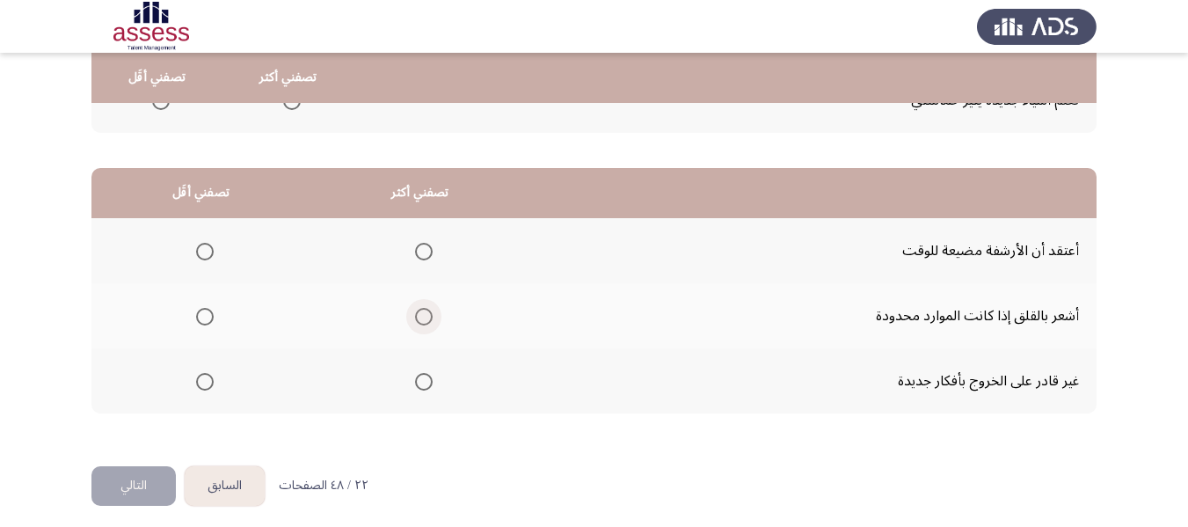
click at [430, 317] on span "Select an option" at bounding box center [424, 317] width 18 height 18
click at [430, 317] on input "Select an option" at bounding box center [424, 317] width 18 height 18
click at [203, 383] on span "Select an option" at bounding box center [205, 382] width 18 height 18
click at [203, 383] on input "Select an option" at bounding box center [205, 382] width 18 height 18
click at [127, 491] on button "التالي" at bounding box center [133, 486] width 84 height 40
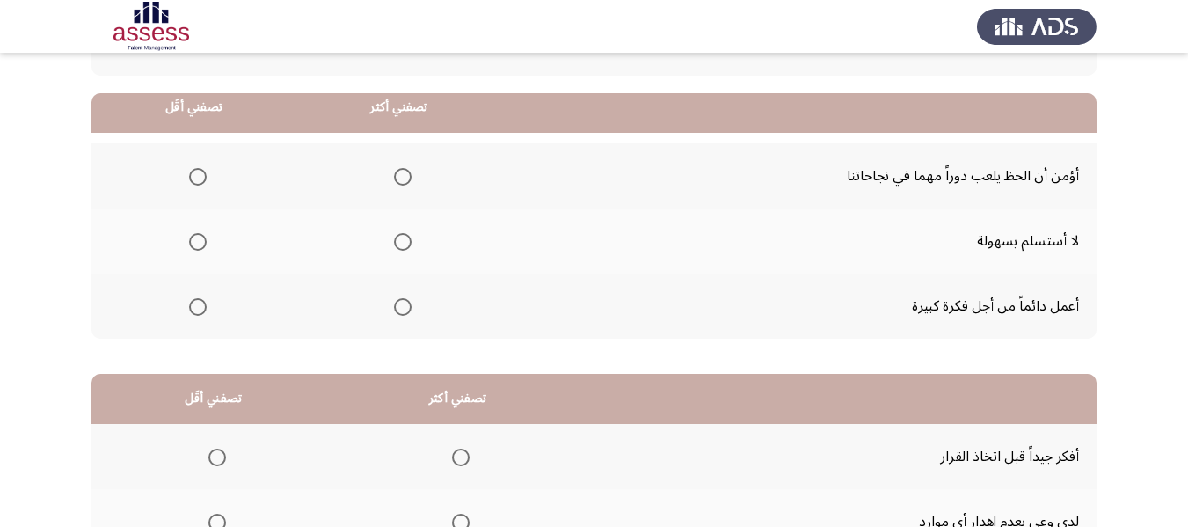
scroll to position [176, 0]
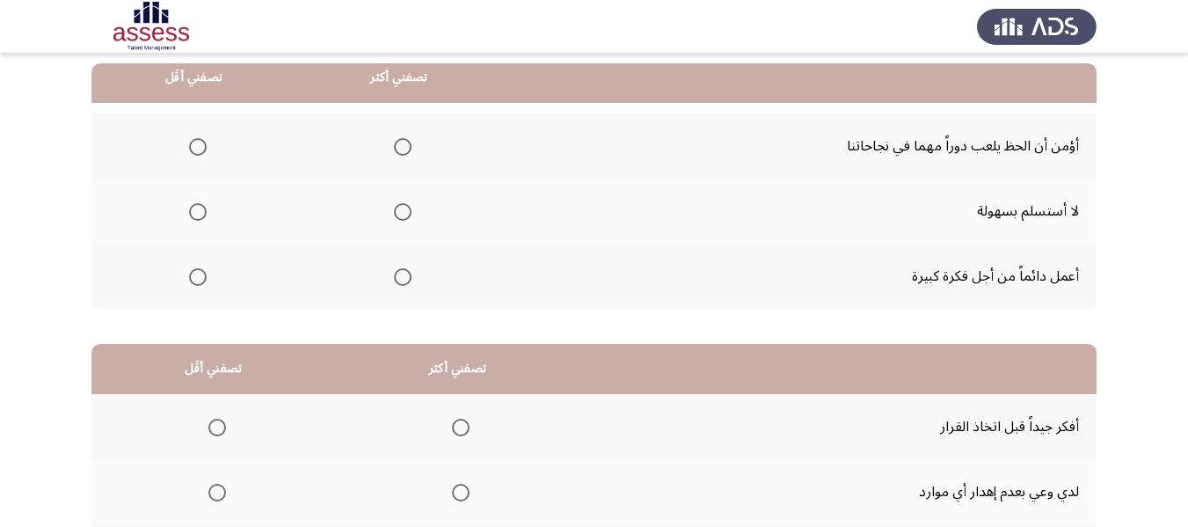
click at [404, 273] on span "Select an option" at bounding box center [403, 277] width 18 height 18
click at [404, 273] on input "Select an option" at bounding box center [403, 277] width 18 height 18
click at [195, 145] on span "Select an option" at bounding box center [198, 147] width 18 height 18
click at [195, 145] on input "Select an option" at bounding box center [198, 147] width 18 height 18
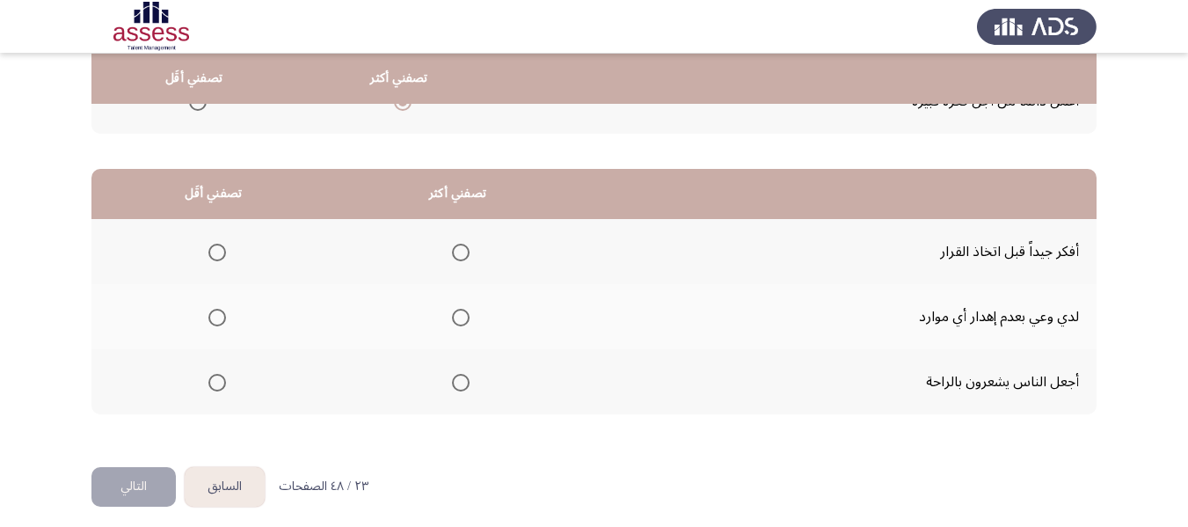
scroll to position [352, 0]
click at [470, 247] on th at bounding box center [457, 250] width 244 height 65
click at [459, 252] on span "Select an option" at bounding box center [461, 252] width 18 height 18
click at [459, 252] on input "Select an option" at bounding box center [461, 252] width 18 height 18
click at [219, 380] on span "Select an option" at bounding box center [217, 382] width 18 height 18
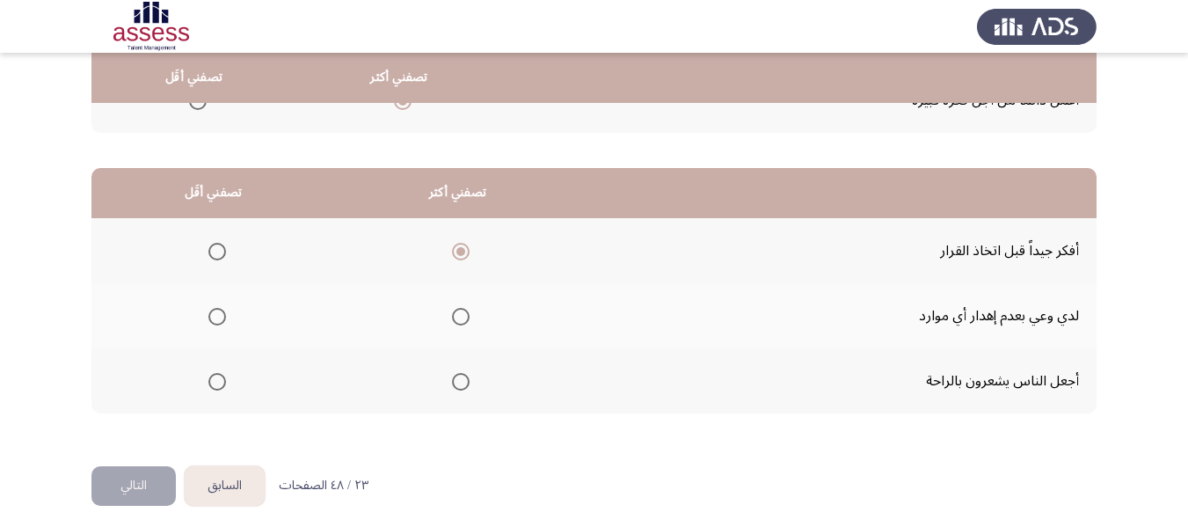
click at [219, 380] on input "Select an option" at bounding box center [217, 382] width 18 height 18
click at [134, 478] on button "التالي" at bounding box center [133, 486] width 84 height 40
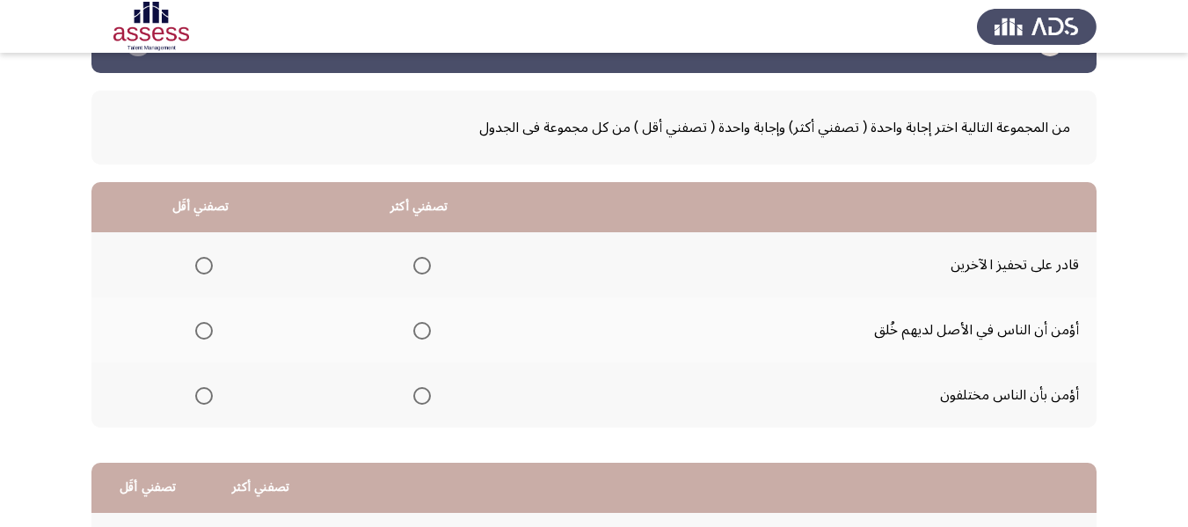
scroll to position [88, 0]
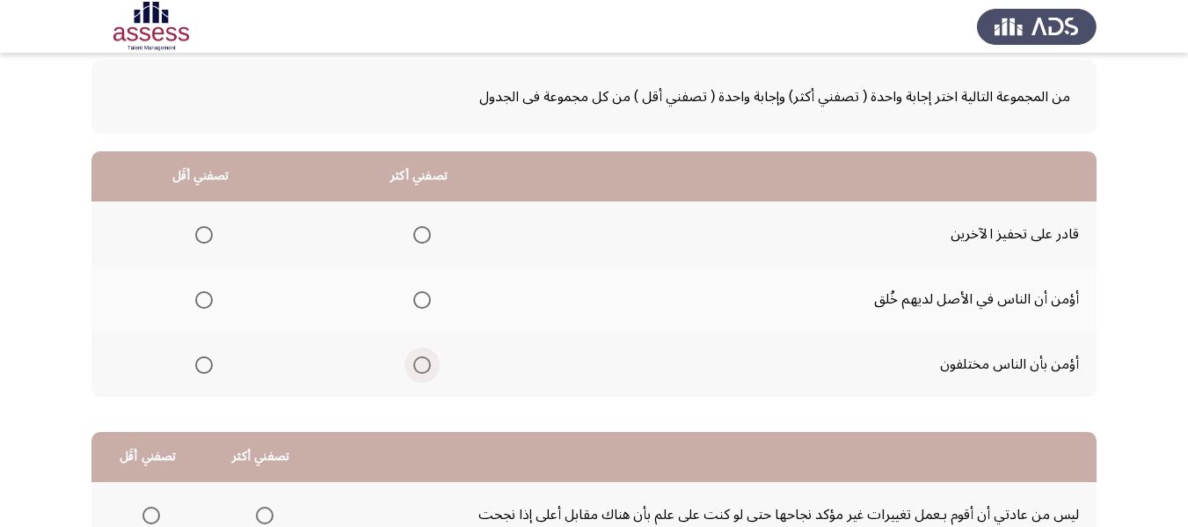
click at [424, 372] on span "Select an option" at bounding box center [422, 365] width 18 height 18
click at [424, 372] on input "Select an option" at bounding box center [422, 365] width 18 height 18
click at [418, 234] on span "Select an option" at bounding box center [422, 235] width 18 height 18
click at [418, 234] on input "Select an option" at bounding box center [422, 235] width 18 height 18
click at [202, 304] on span "Select an option" at bounding box center [204, 300] width 18 height 18
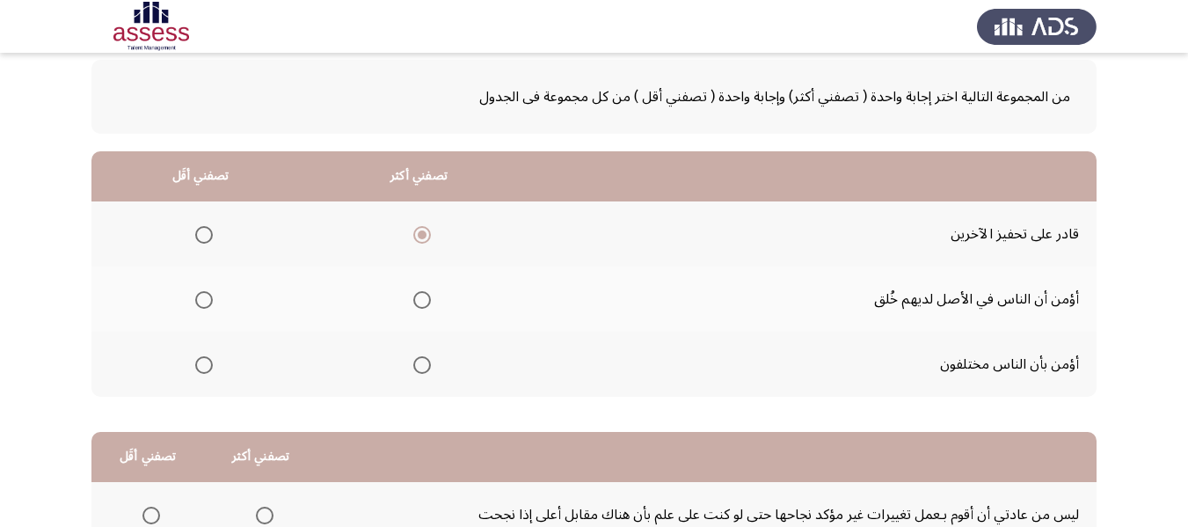
click at [202, 304] on input "Select an option" at bounding box center [204, 300] width 18 height 18
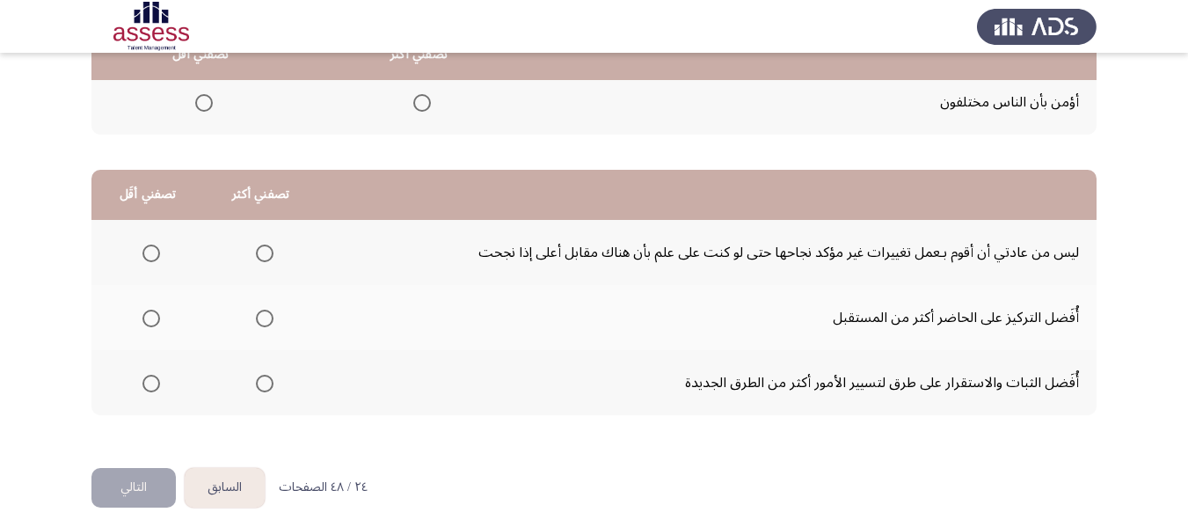
scroll to position [352, 0]
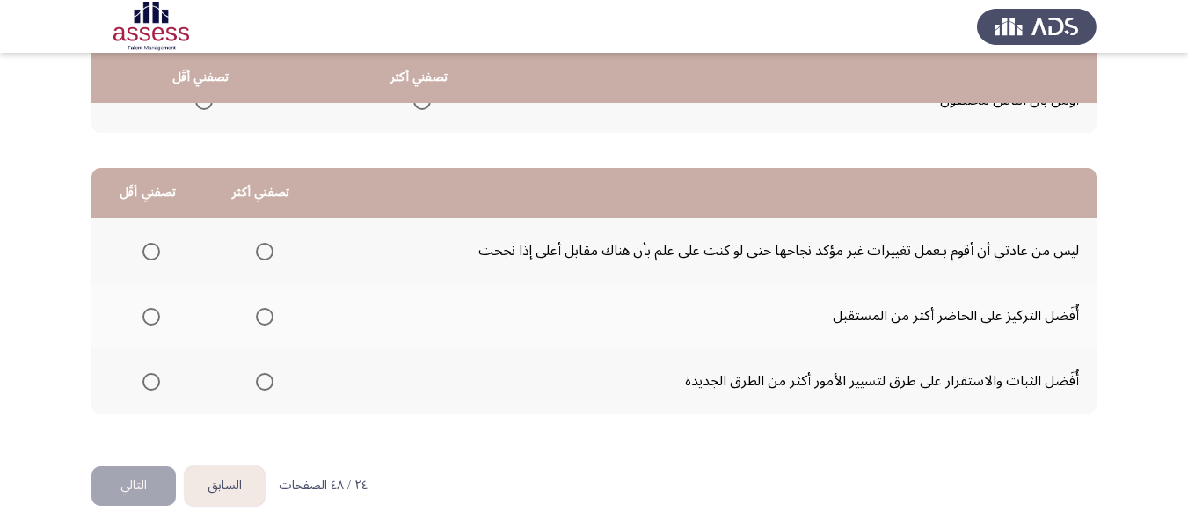
click at [154, 317] on span "Select an option" at bounding box center [151, 317] width 18 height 18
click at [154, 317] on input "Select an option" at bounding box center [151, 317] width 18 height 18
drag, startPoint x: 263, startPoint y: 247, endPoint x: 434, endPoint y: 366, distance: 208.5
click at [434, 366] on tbody "ليس من عادتي أن أقوم بـعمل تغييرات غير مؤكد نجاحها حتى لو كنت على علم بأن هناك …" at bounding box center [593, 315] width 1005 height 195
click at [265, 375] on span "Select an option" at bounding box center [265, 382] width 18 height 18
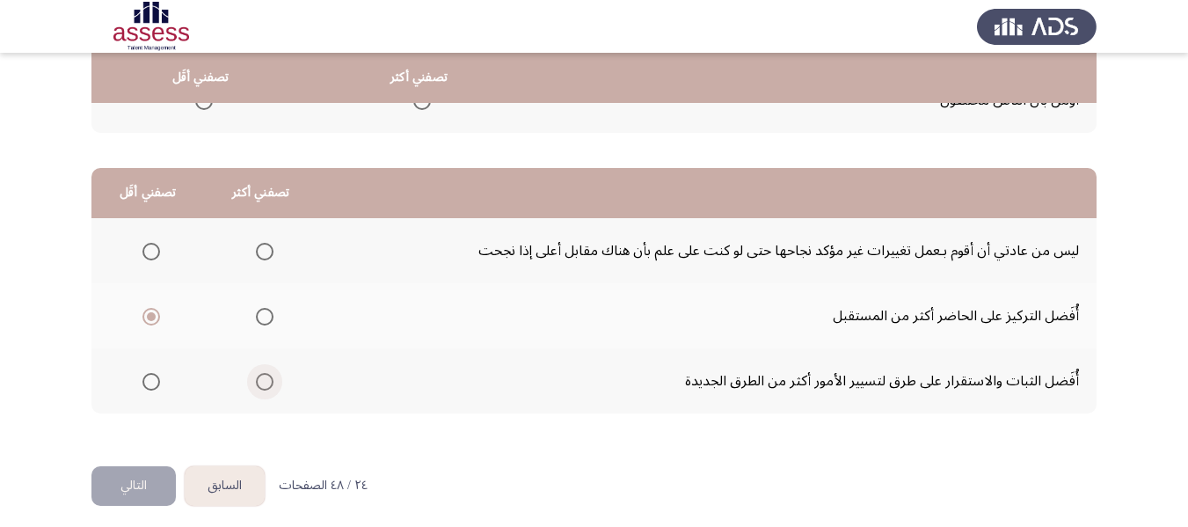
click at [265, 375] on input "Select an option" at bounding box center [265, 382] width 18 height 18
drag, startPoint x: 140, startPoint y: 476, endPoint x: 462, endPoint y: 307, distance: 364.5
click at [462, 307] on div "السابق Development Assessment التالي من المجموعة التالية اختر إجابة واحدة ( تصف…" at bounding box center [593, 92] width 1005 height 747
click at [269, 253] on span "Select an option" at bounding box center [265, 252] width 18 height 18
click at [269, 253] on input "Select an option" at bounding box center [265, 252] width 18 height 18
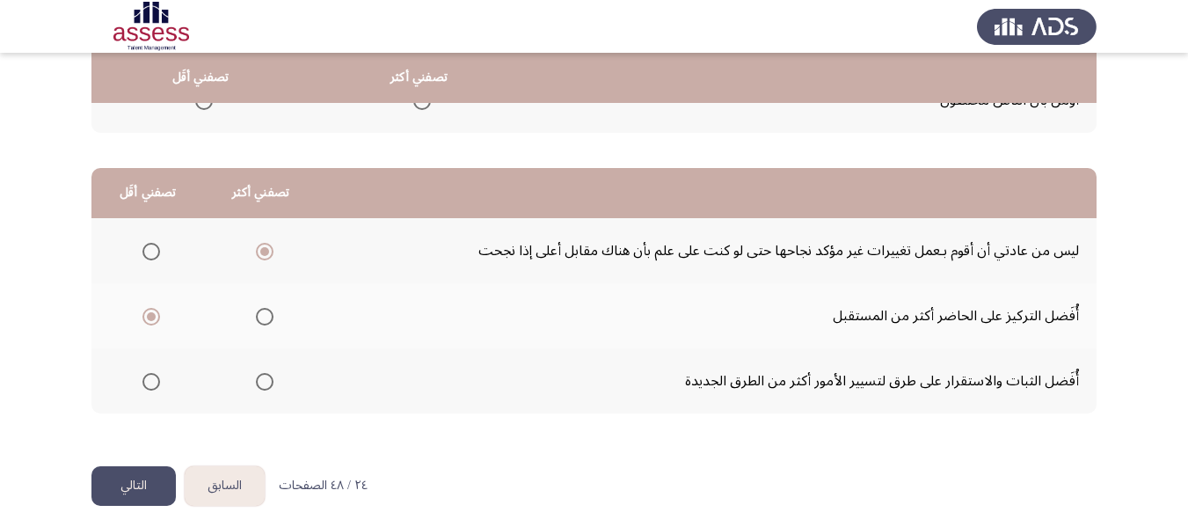
drag, startPoint x: 122, startPoint y: 483, endPoint x: 498, endPoint y: 295, distance: 419.5
click at [498, 295] on div "السابق Development Assessment التالي من المجموعة التالية اختر إجابة واحدة ( تصف…" at bounding box center [593, 92] width 1005 height 747
drag, startPoint x: 127, startPoint y: 478, endPoint x: 409, endPoint y: 393, distance: 294.0
click at [409, 393] on div "السابق Development Assessment التالي من المجموعة التالية اختر إجابة واحدة ( تصف…" at bounding box center [593, 92] width 1005 height 747
click at [152, 382] on span "Select an option" at bounding box center [151, 382] width 18 height 18
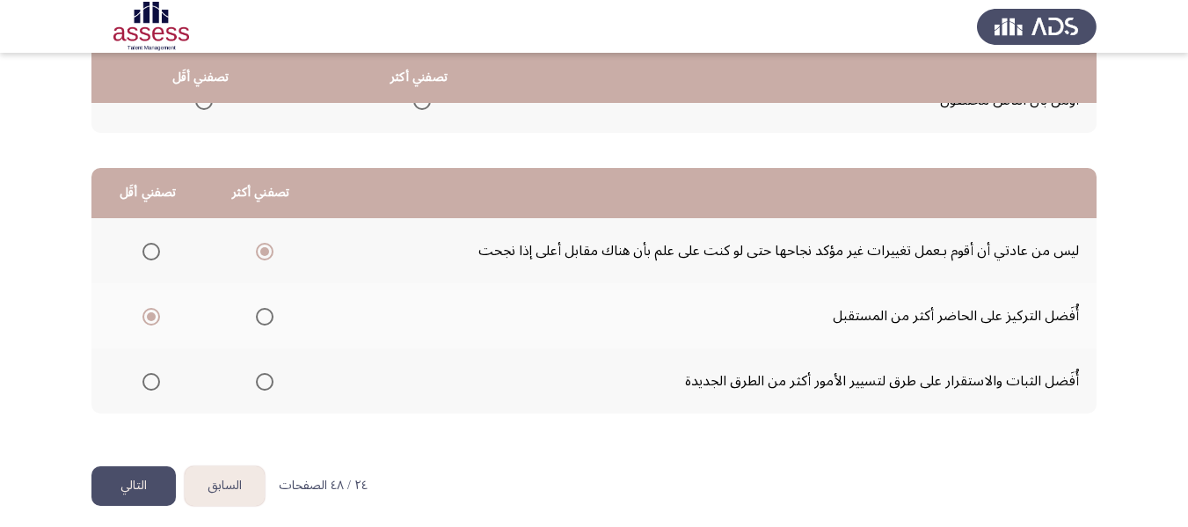
click at [152, 382] on input "Select an option" at bounding box center [151, 382] width 18 height 18
click at [143, 484] on button "التالي" at bounding box center [133, 486] width 84 height 40
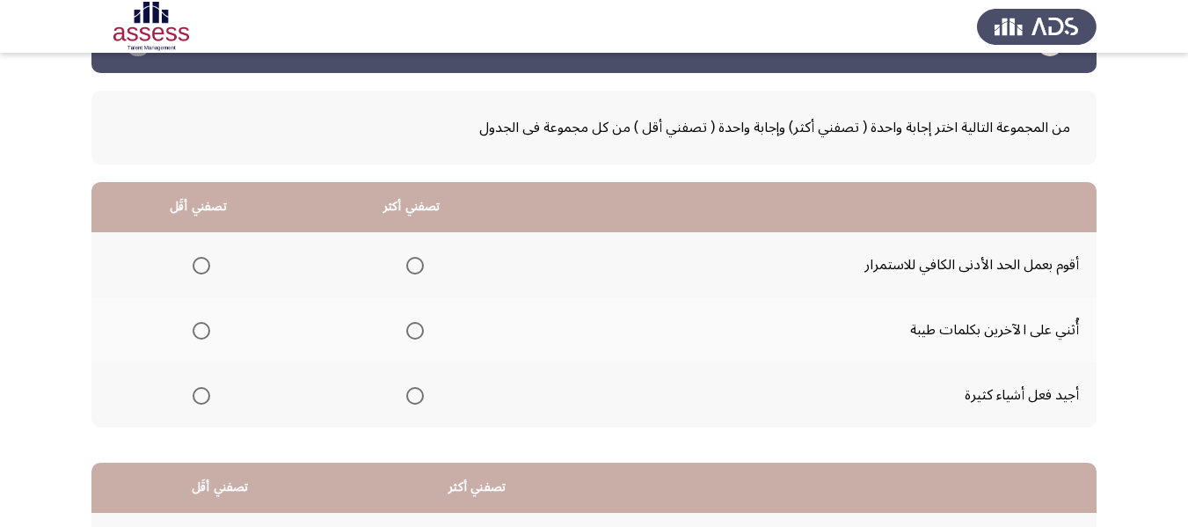
scroll to position [88, 0]
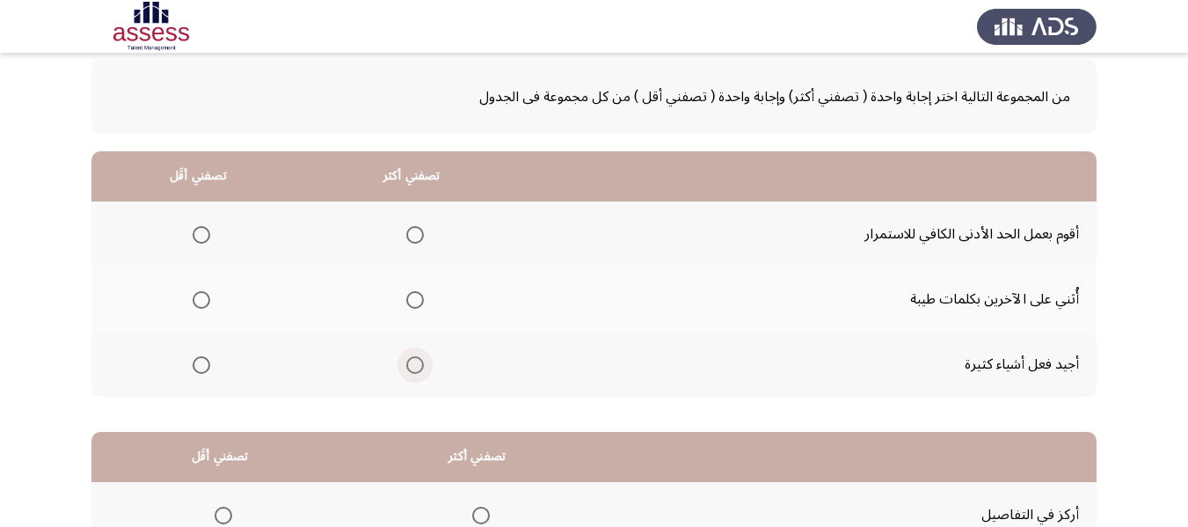
click at [411, 367] on span "Select an option" at bounding box center [415, 365] width 18 height 18
click at [411, 367] on input "Select an option" at bounding box center [415, 365] width 18 height 18
click at [194, 236] on span "Select an option" at bounding box center [202, 235] width 18 height 18
click at [194, 236] on input "Select an option" at bounding box center [202, 235] width 18 height 18
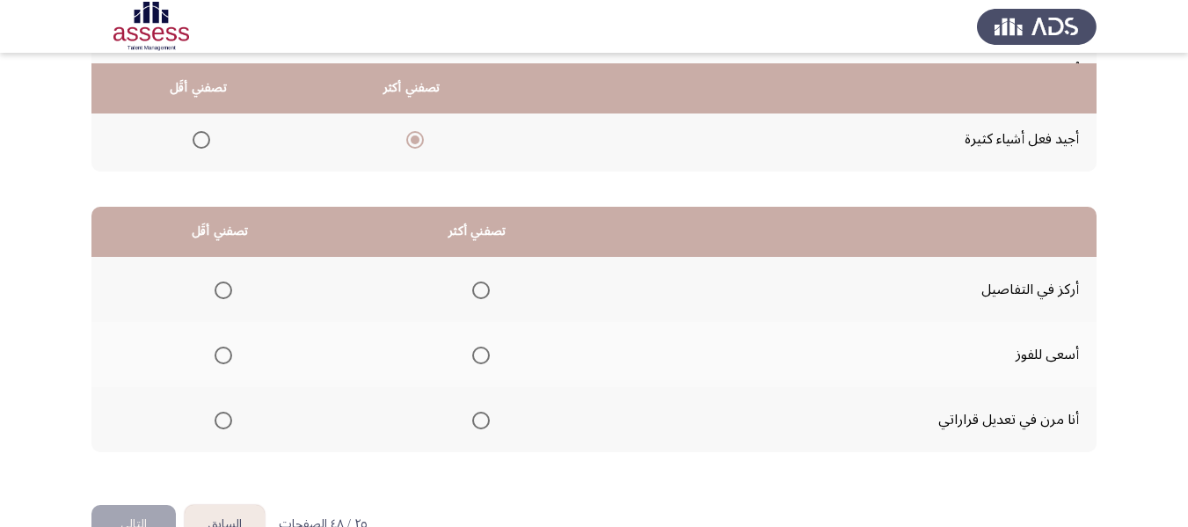
scroll to position [361, 0]
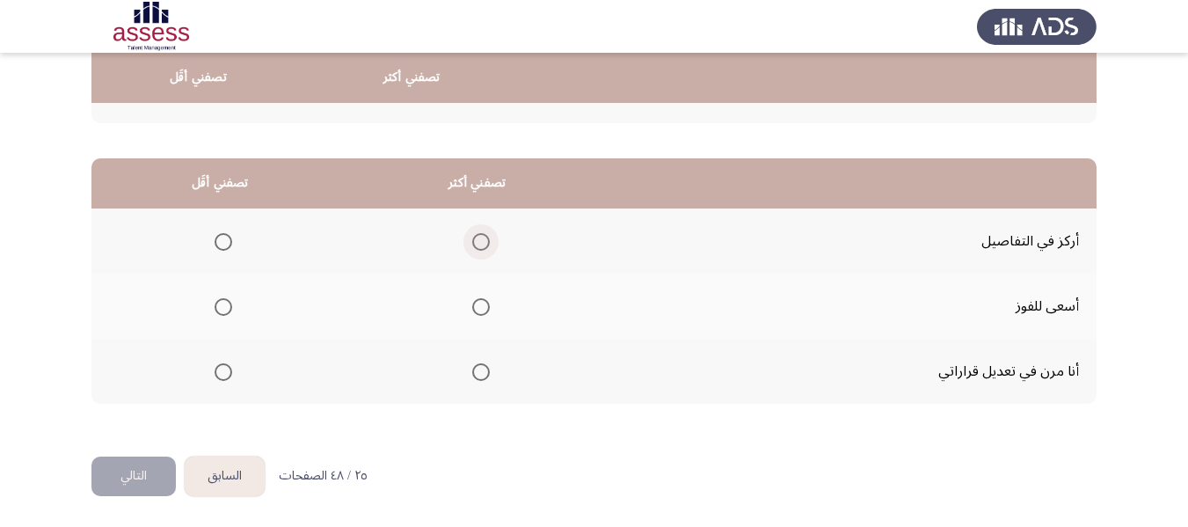
click at [484, 242] on span "Select an option" at bounding box center [481, 242] width 18 height 18
click at [484, 242] on input "Select an option" at bounding box center [481, 242] width 18 height 18
click at [220, 371] on span "Select an option" at bounding box center [223, 372] width 18 height 18
click at [220, 371] on input "Select an option" at bounding box center [223, 372] width 18 height 18
click at [134, 481] on button "التالي" at bounding box center [133, 476] width 84 height 40
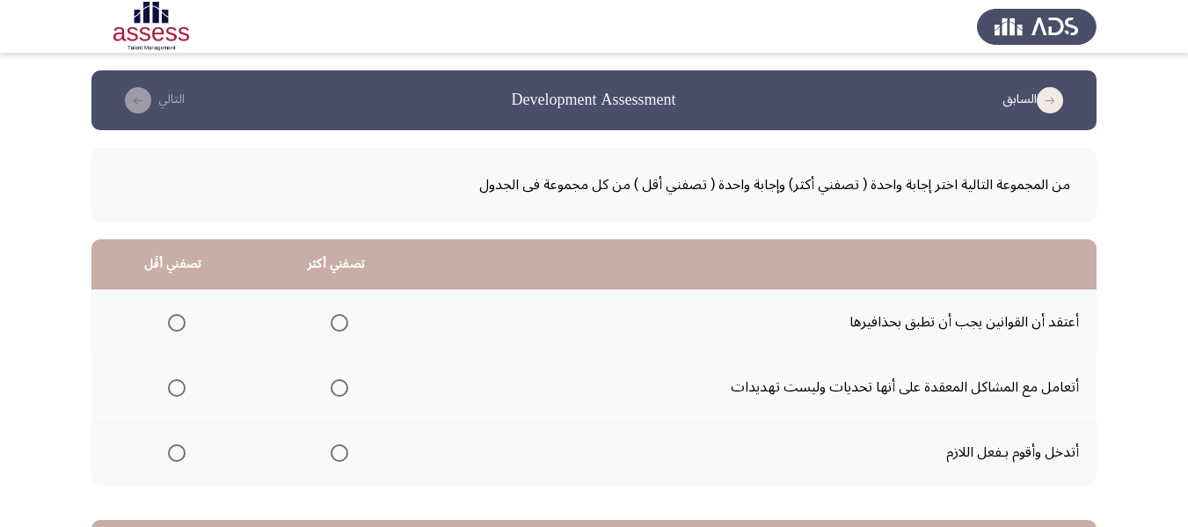
scroll to position [88, 0]
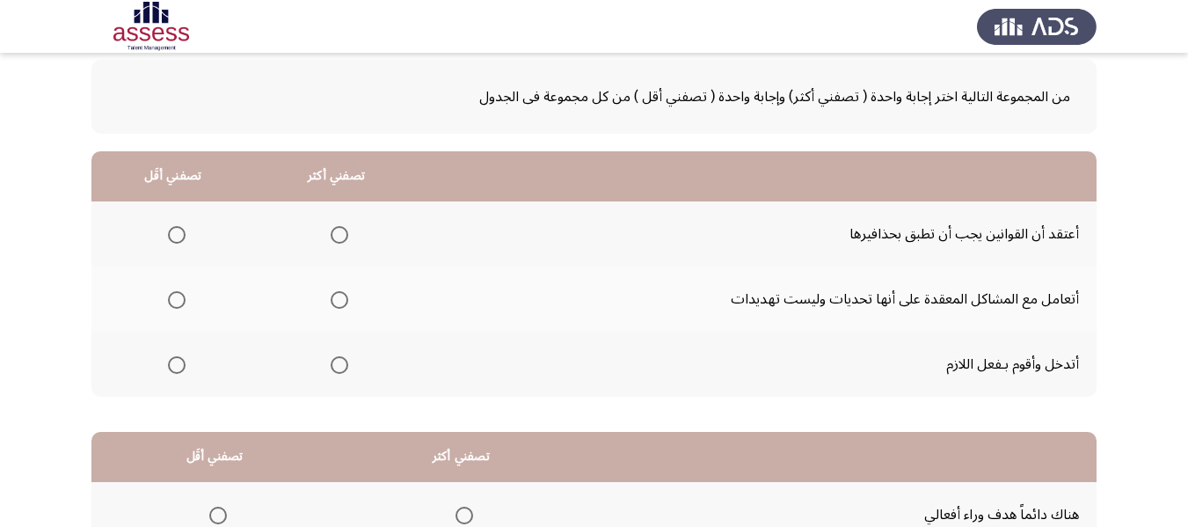
click at [340, 296] on span "Select an option" at bounding box center [340, 300] width 18 height 18
click at [340, 296] on input "Select an option" at bounding box center [340, 300] width 18 height 18
click at [176, 240] on span "Select an option" at bounding box center [177, 235] width 18 height 18
click at [176, 240] on input "Select an option" at bounding box center [177, 235] width 18 height 18
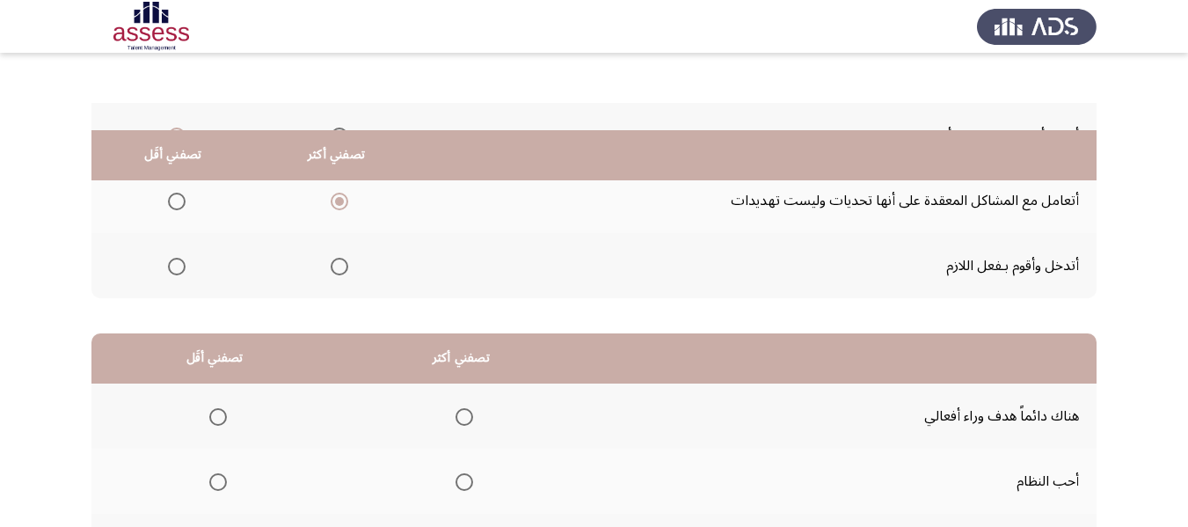
scroll to position [264, 0]
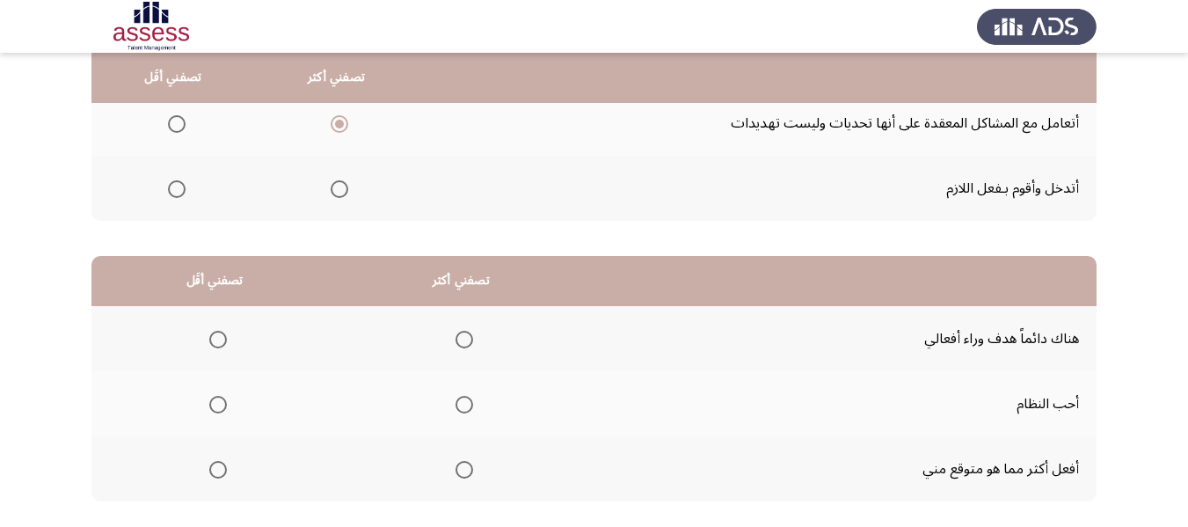
drag, startPoint x: 460, startPoint y: 473, endPoint x: 462, endPoint y: 393, distance: 80.0
click at [461, 396] on tbody "هناك دائماً هدف وراء أفعالي أحب النظام أفعل أكثر مما هو متوقع مني" at bounding box center [593, 403] width 1005 height 195
click at [469, 403] on span "Select an option" at bounding box center [464, 405] width 18 height 18
click at [469, 403] on input "Select an option" at bounding box center [464, 405] width 18 height 18
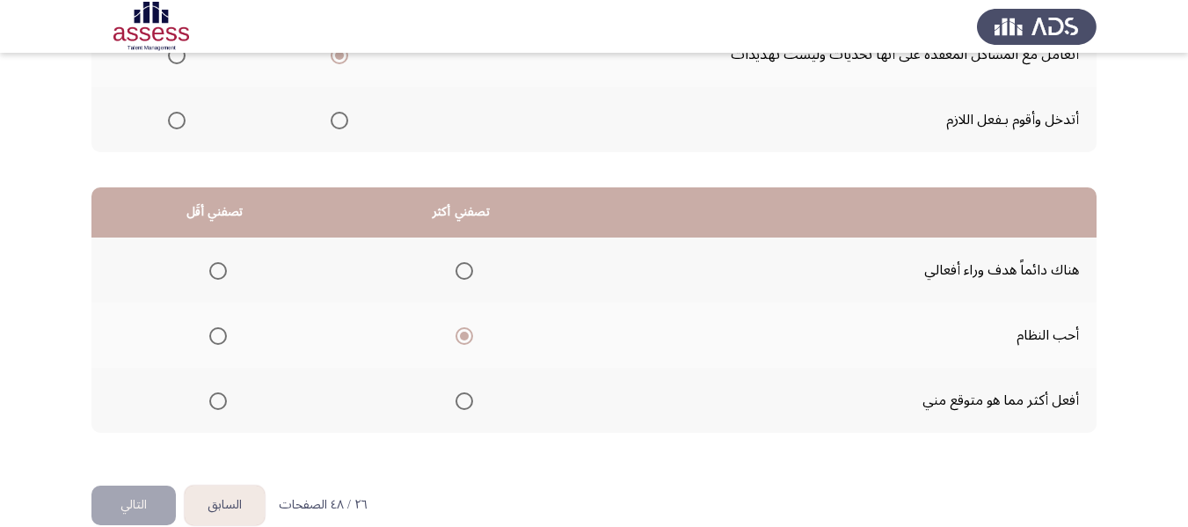
scroll to position [352, 0]
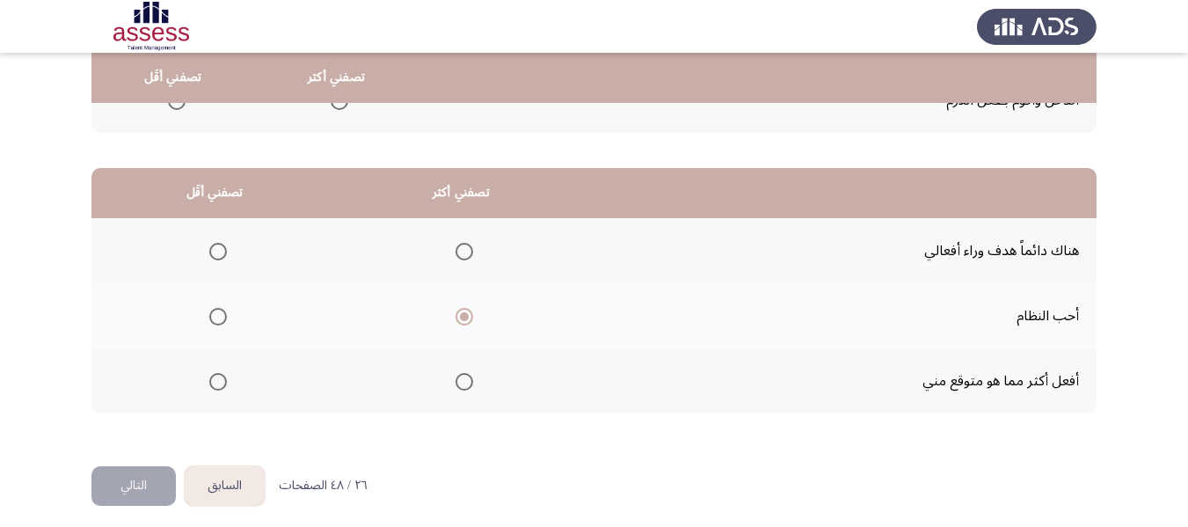
click at [215, 380] on span "Select an option" at bounding box center [218, 382] width 18 height 18
click at [215, 380] on input "Select an option" at bounding box center [218, 382] width 18 height 18
click at [220, 259] on span "Select an option" at bounding box center [218, 252] width 18 height 18
click at [220, 259] on input "Select an option" at bounding box center [218, 252] width 18 height 18
click at [152, 497] on button "التالي" at bounding box center [133, 486] width 84 height 40
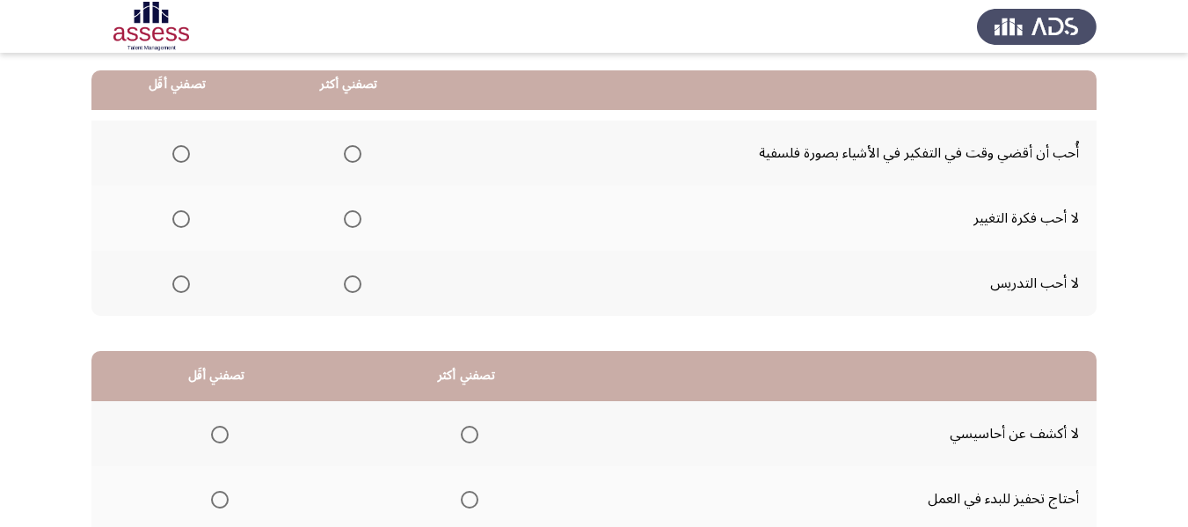
scroll to position [176, 0]
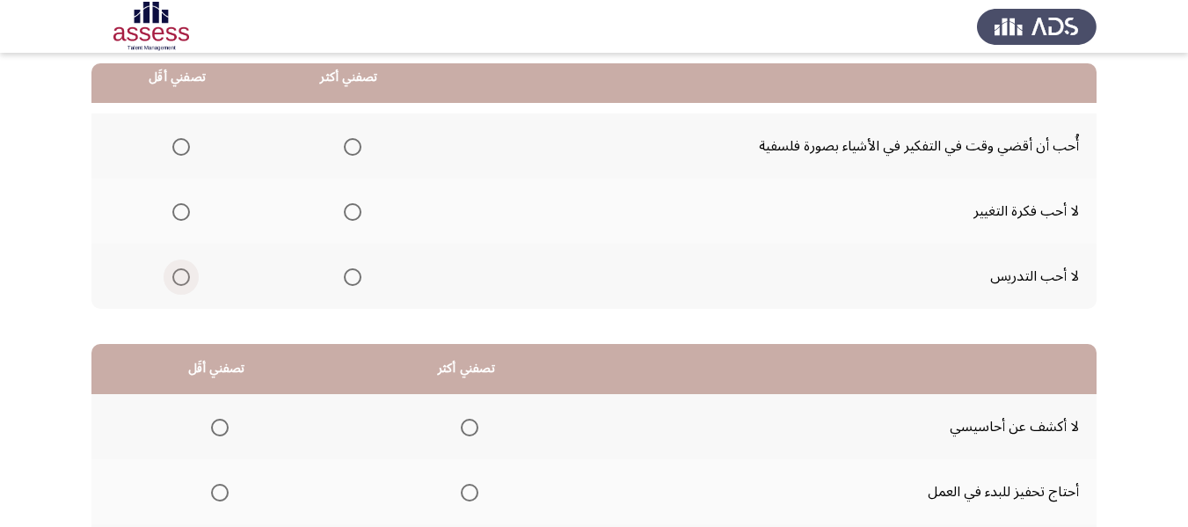
click at [184, 279] on span "Select an option" at bounding box center [181, 277] width 18 height 18
click at [184, 279] on input "Select an option" at bounding box center [181, 277] width 18 height 18
click at [353, 147] on span "Select an option" at bounding box center [353, 147] width 0 height 0
click at [349, 147] on input "Select an option" at bounding box center [353, 147] width 18 height 18
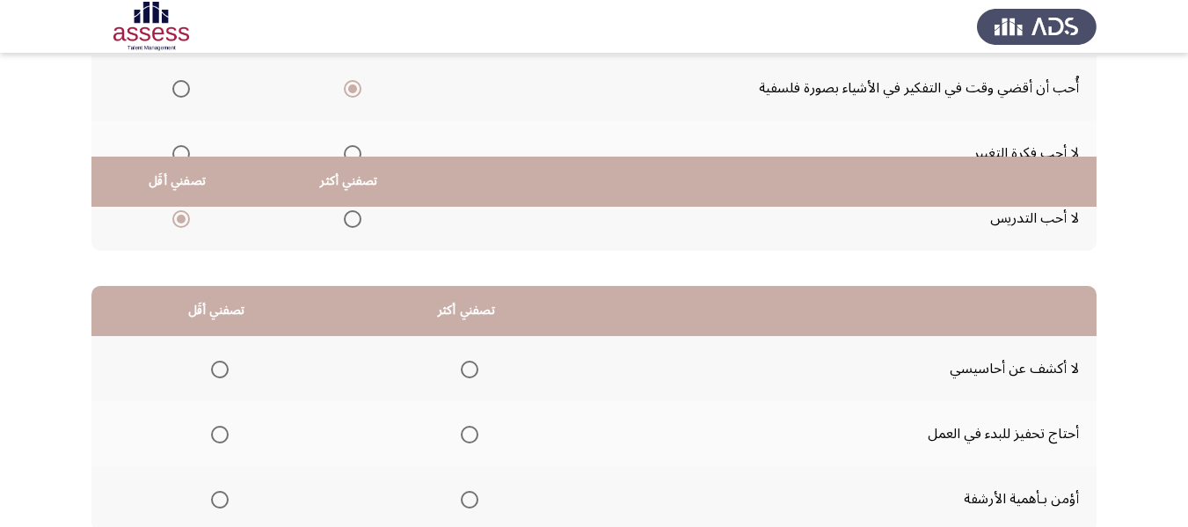
scroll to position [352, 0]
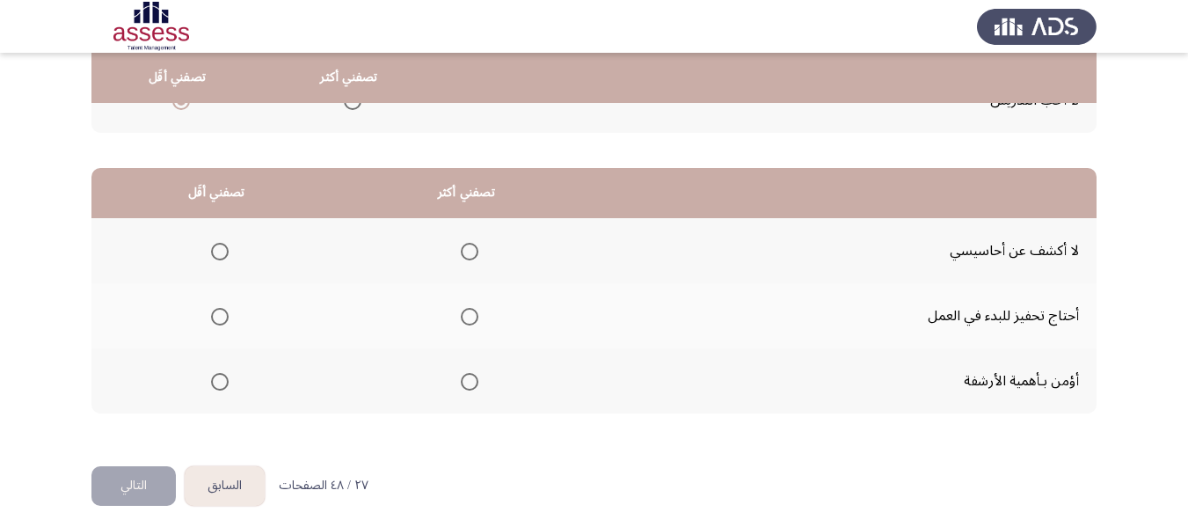
drag, startPoint x: 464, startPoint y: 386, endPoint x: 452, endPoint y: 322, distance: 65.3
click at [452, 322] on tbody "لا أكشف عن أحاسيسي أحتاج تحفيز للبدء في العمل أؤمن بـأهمية الأرشفة" at bounding box center [593, 315] width 1005 height 195
click at [465, 316] on span "Select an option" at bounding box center [470, 317] width 18 height 18
click at [465, 316] on input "Select an option" at bounding box center [470, 317] width 18 height 18
click at [218, 246] on span "Select an option" at bounding box center [220, 252] width 18 height 18
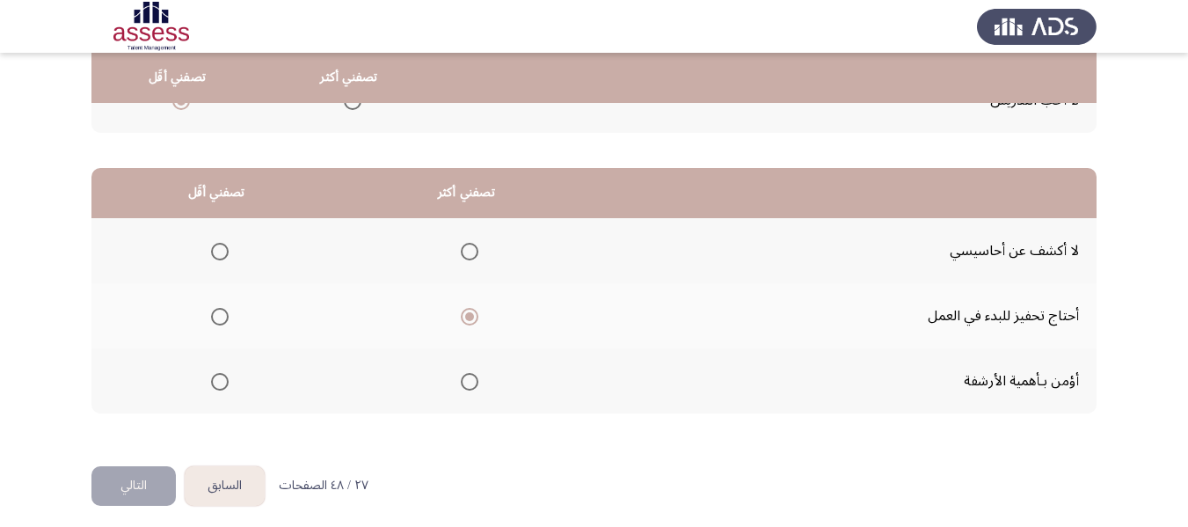
click at [218, 246] on input "Select an option" at bounding box center [220, 252] width 18 height 18
click at [140, 477] on button "التالي" at bounding box center [133, 486] width 84 height 40
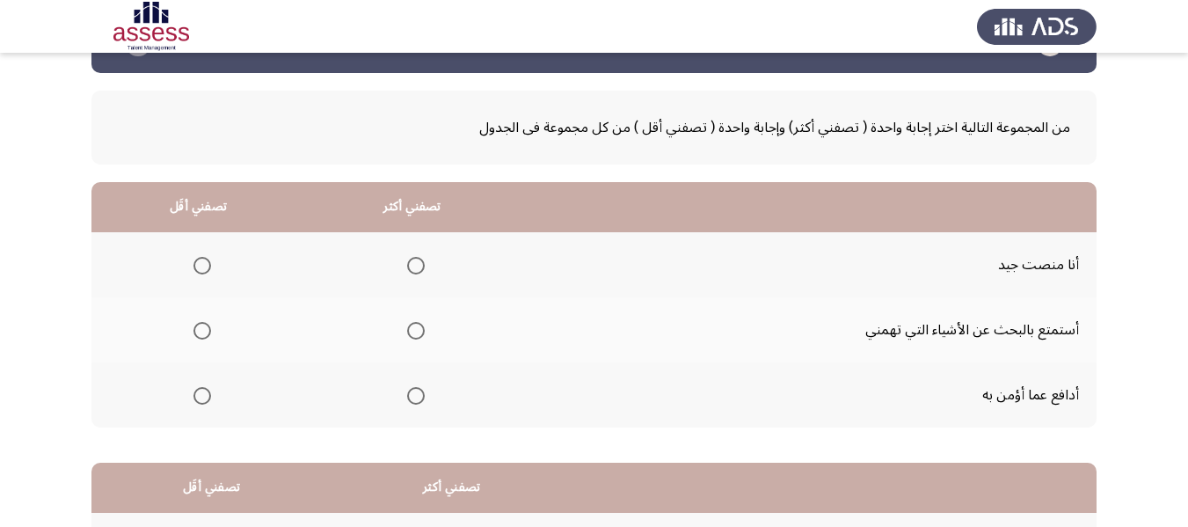
scroll to position [88, 0]
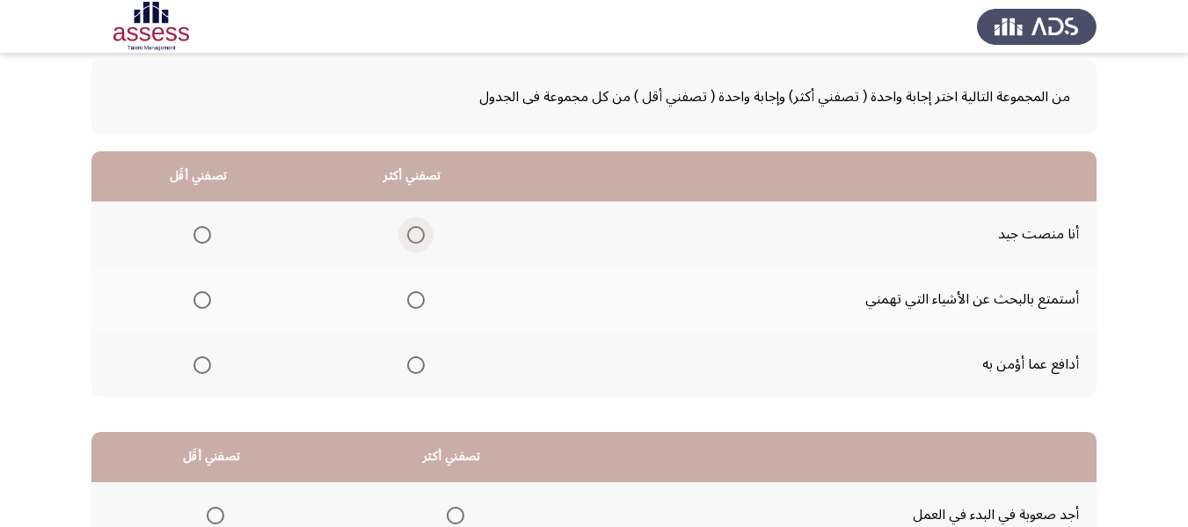
click at [411, 233] on span "Select an option" at bounding box center [416, 235] width 18 height 18
click at [411, 233] on input "Select an option" at bounding box center [416, 235] width 18 height 18
click at [186, 306] on label "Select an option" at bounding box center [198, 300] width 25 height 18
click at [193, 306] on input "Select an option" at bounding box center [202, 300] width 18 height 18
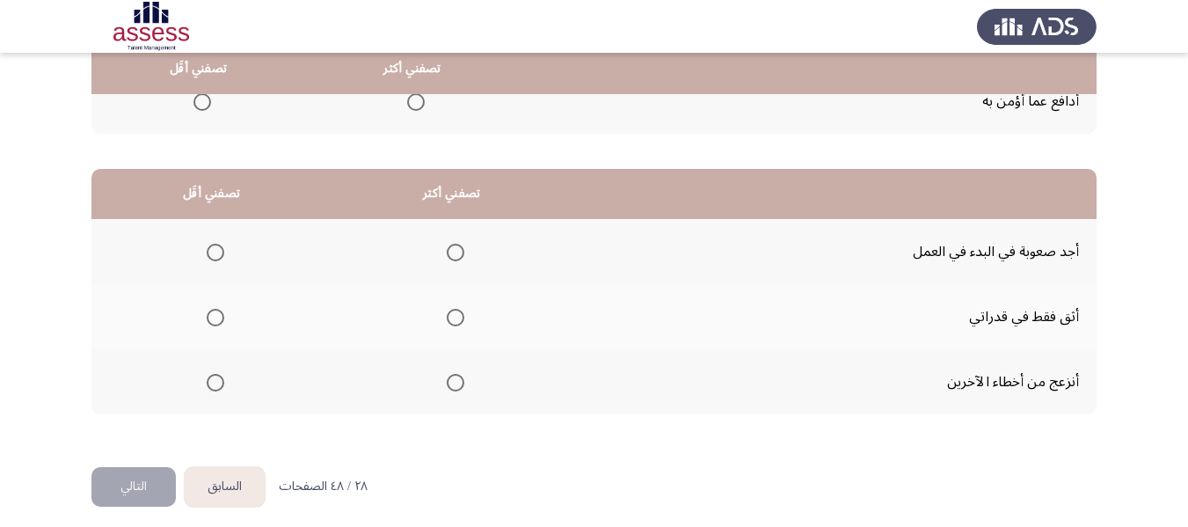
scroll to position [352, 0]
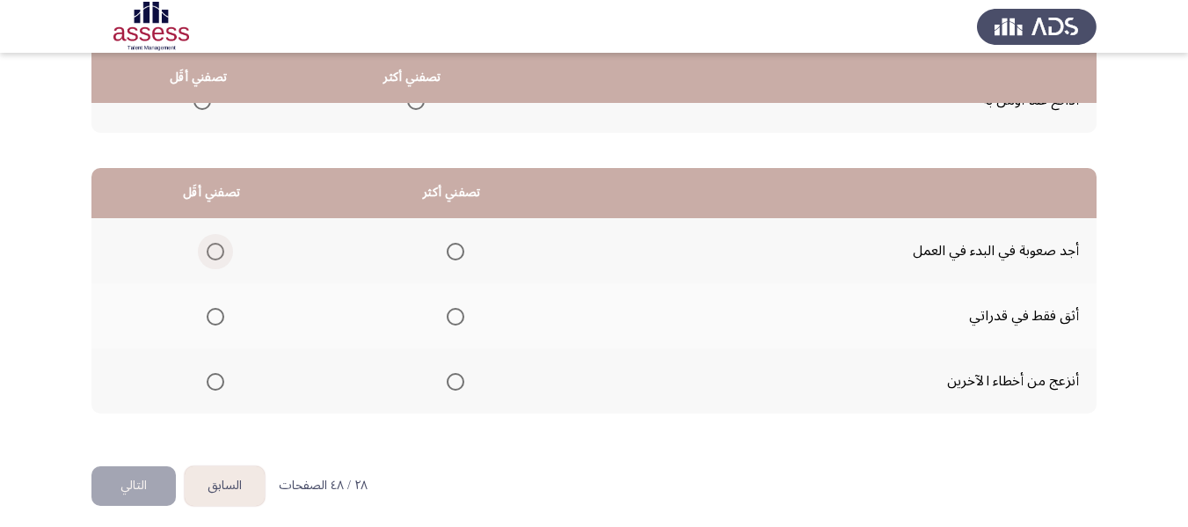
click at [212, 252] on span "Select an option" at bounding box center [216, 252] width 18 height 18
click at [212, 252] on input "Select an option" at bounding box center [216, 252] width 18 height 18
click at [455, 316] on span "Select an option" at bounding box center [455, 316] width 0 height 0
click at [452, 316] on input "Select an option" at bounding box center [456, 317] width 18 height 18
click at [134, 483] on button "التالي" at bounding box center [133, 486] width 84 height 40
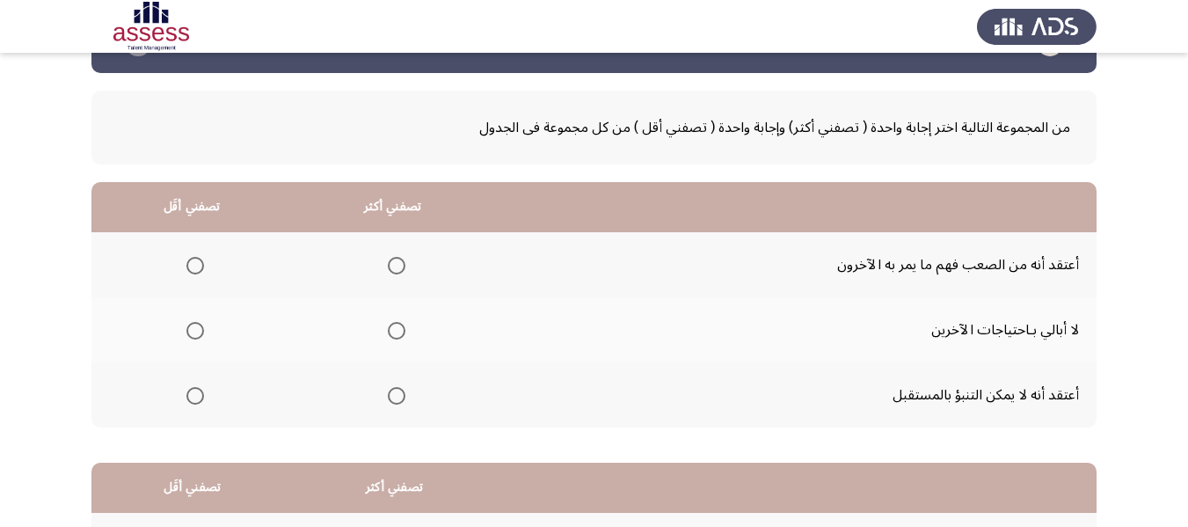
scroll to position [88, 0]
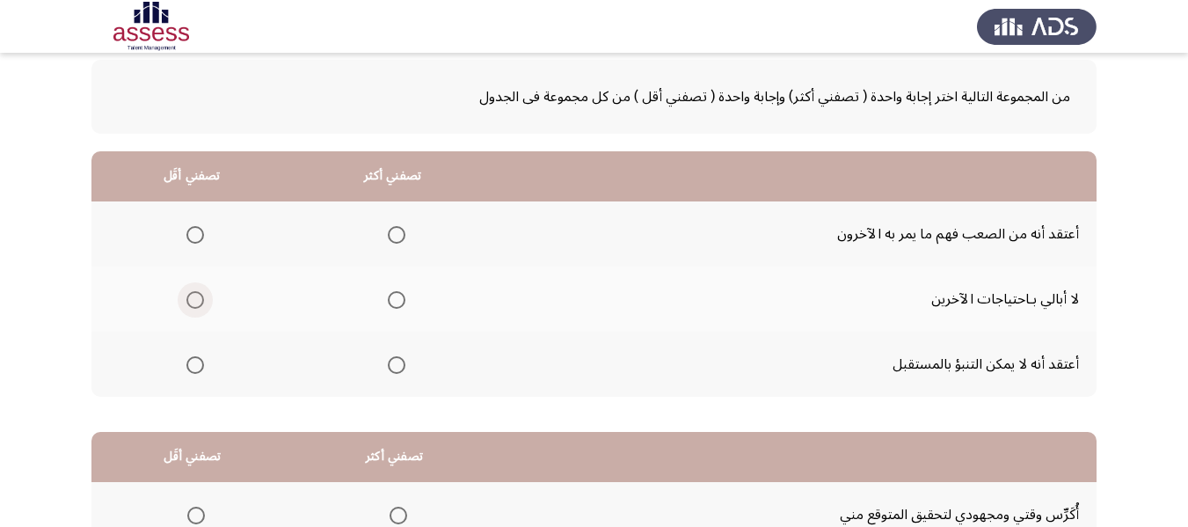
click at [199, 302] on span "Select an option" at bounding box center [195, 300] width 18 height 18
click at [199, 302] on input "Select an option" at bounding box center [195, 300] width 18 height 18
click at [383, 237] on label "Select an option" at bounding box center [393, 235] width 25 height 18
click at [388, 237] on input "Select an option" at bounding box center [397, 235] width 18 height 18
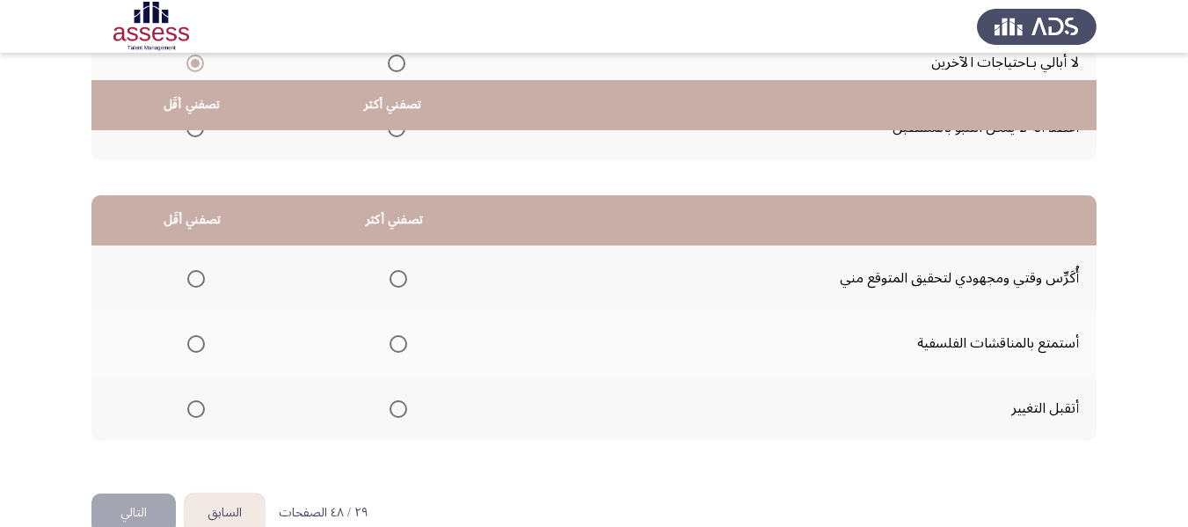
scroll to position [352, 0]
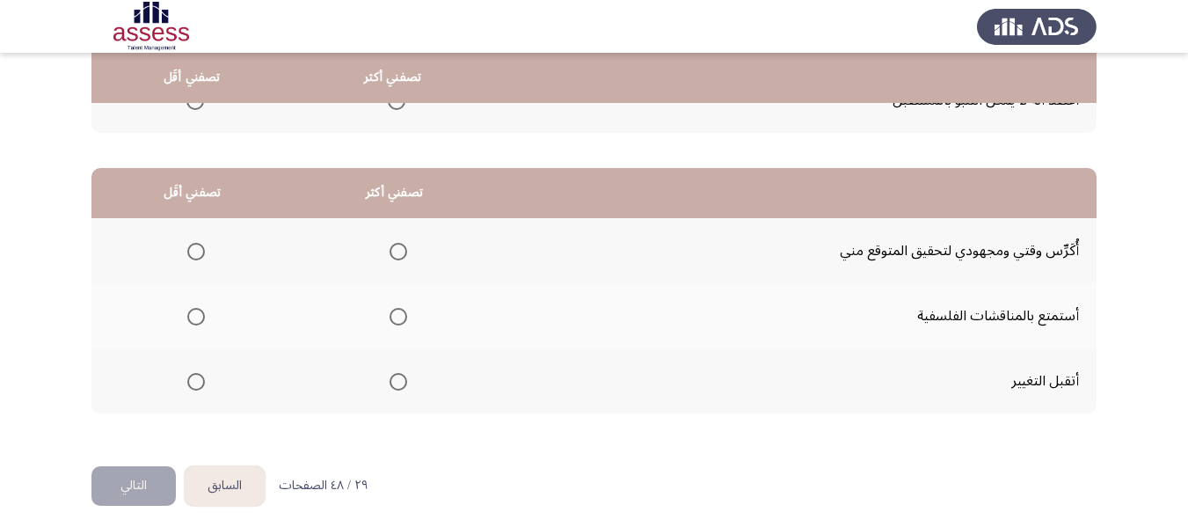
click at [396, 256] on span "Select an option" at bounding box center [398, 252] width 18 height 18
click at [396, 256] on input "Select an option" at bounding box center [398, 252] width 18 height 18
click at [190, 319] on span "Select an option" at bounding box center [196, 317] width 18 height 18
click at [190, 319] on input "Select an option" at bounding box center [196, 317] width 18 height 18
click at [145, 478] on button "التالي" at bounding box center [133, 486] width 84 height 40
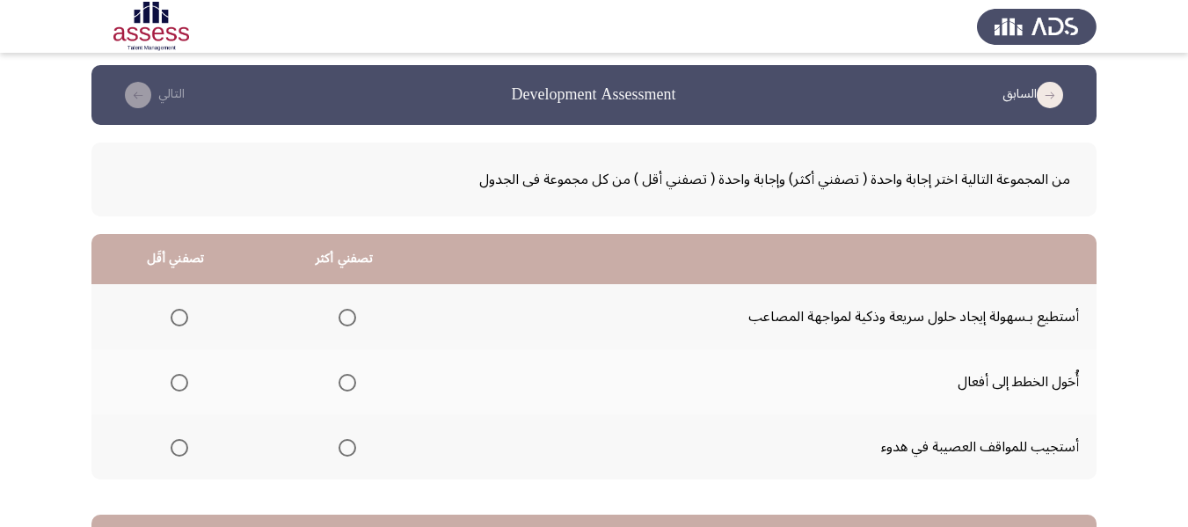
scroll to position [88, 0]
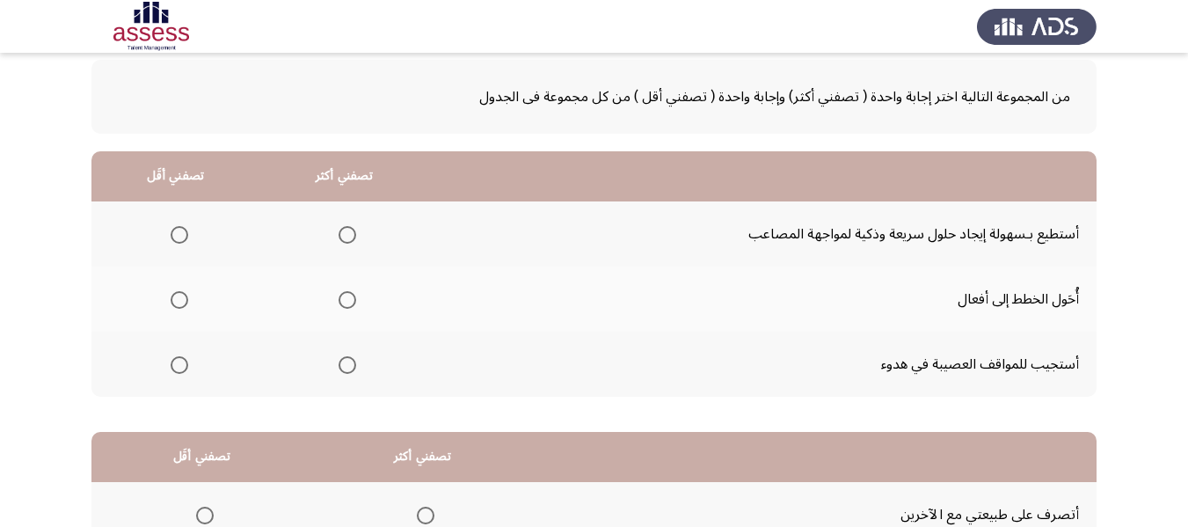
drag, startPoint x: 351, startPoint y: 364, endPoint x: 361, endPoint y: 236, distance: 128.8
click at [385, 244] on tbody "أستطيع بـسهولة إيجاد حلول سريعة وذكية لمواجهة المصاعب أُحَول الخطط إلى أفعال أس…" at bounding box center [593, 298] width 1005 height 195
click at [345, 234] on span "Select an option" at bounding box center [347, 235] width 18 height 18
click at [345, 234] on input "Select an option" at bounding box center [347, 235] width 18 height 18
click at [175, 370] on span "Select an option" at bounding box center [180, 365] width 18 height 18
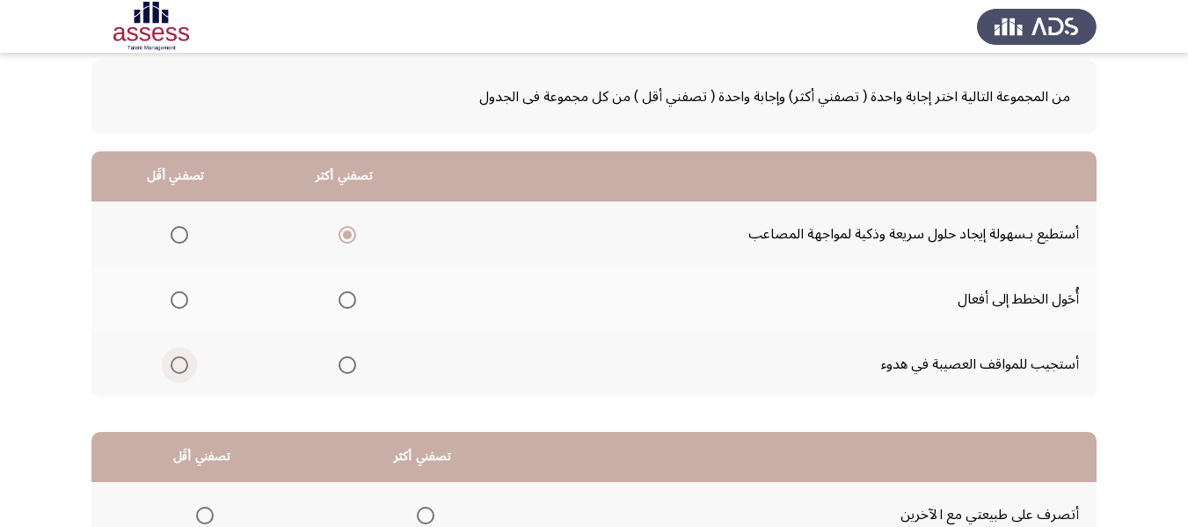
click at [175, 370] on input "Select an option" at bounding box center [180, 365] width 18 height 18
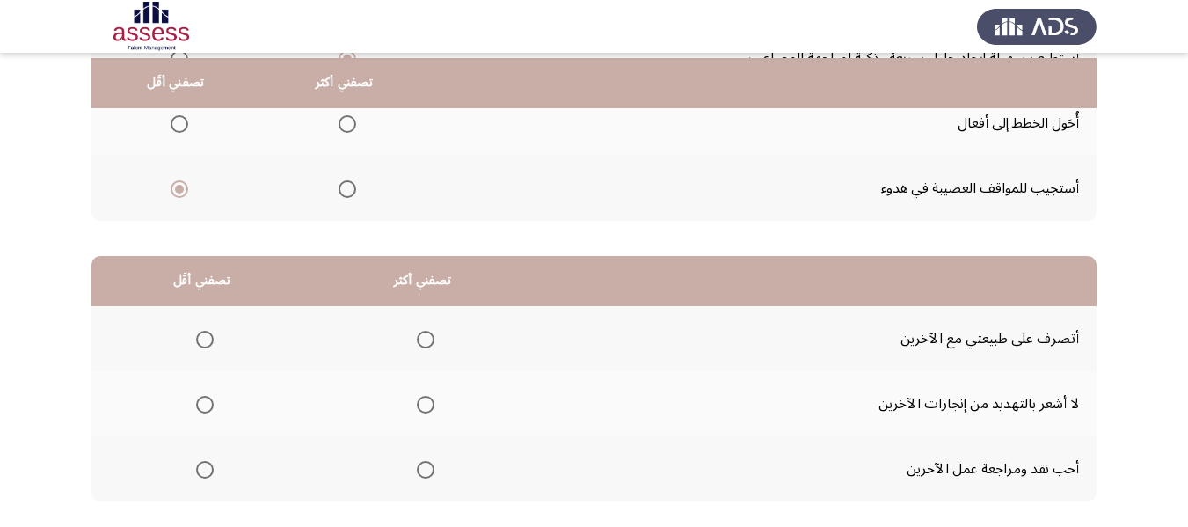
scroll to position [352, 0]
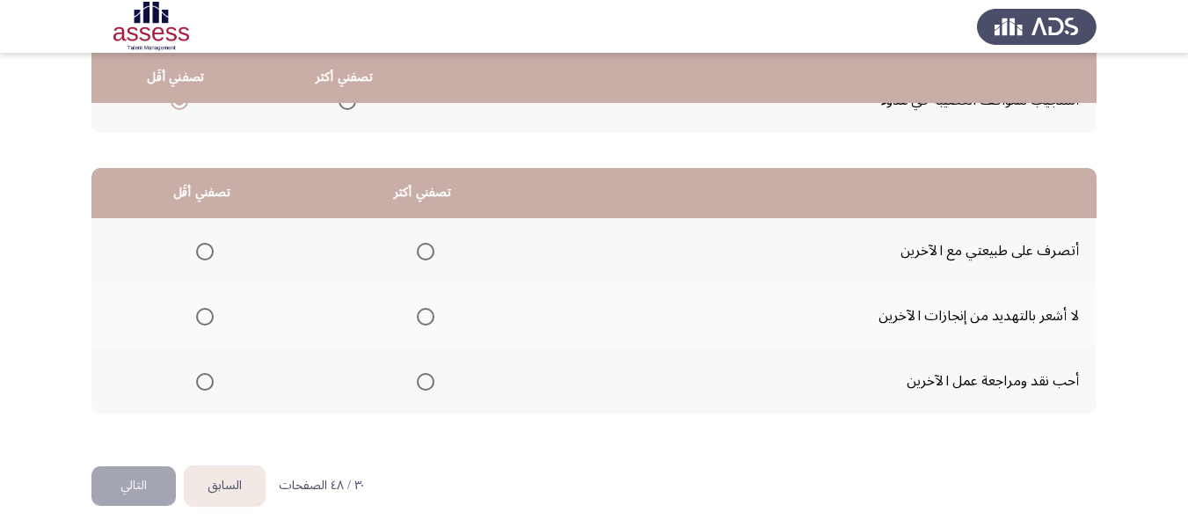
click at [422, 248] on span "Select an option" at bounding box center [426, 252] width 18 height 18
click at [422, 248] on input "Select an option" at bounding box center [426, 252] width 18 height 18
click at [209, 388] on span "Select an option" at bounding box center [205, 382] width 18 height 18
click at [209, 388] on input "Select an option" at bounding box center [205, 382] width 18 height 18
click at [205, 316] on span "Select an option" at bounding box center [205, 316] width 0 height 0
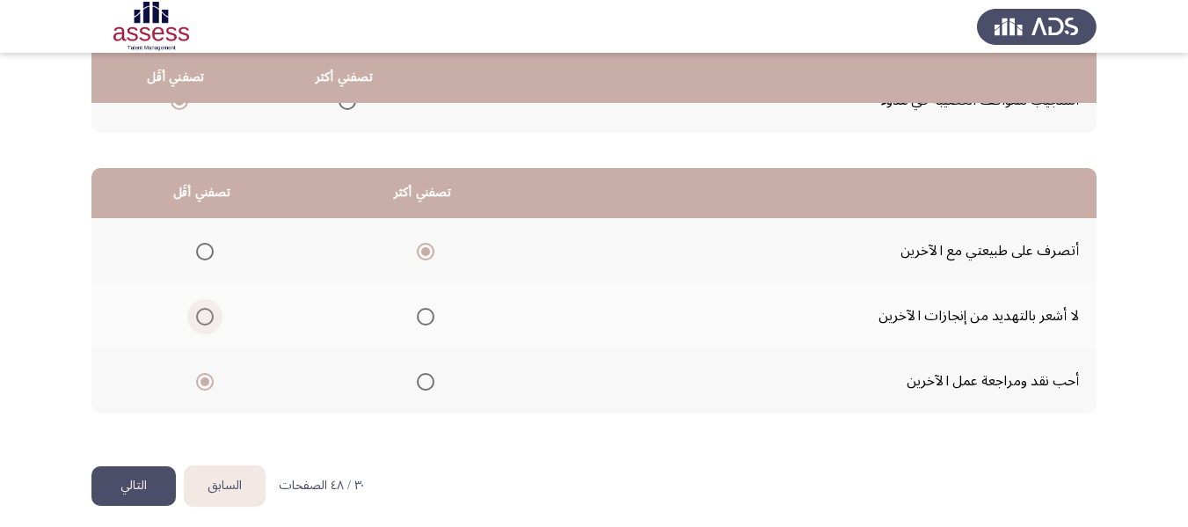
click at [204, 316] on input "Select an option" at bounding box center [205, 317] width 18 height 18
drag, startPoint x: 128, startPoint y: 475, endPoint x: 609, endPoint y: 321, distance: 504.9
click at [629, 317] on div "السابق Development Assessment التالي من المجموعة التالية اختر إجابة واحدة ( تصف…" at bounding box center [593, 92] width 1005 height 747
click at [209, 376] on span "Select an option" at bounding box center [205, 382] width 18 height 18
click at [209, 376] on input "Select an option" at bounding box center [205, 382] width 18 height 18
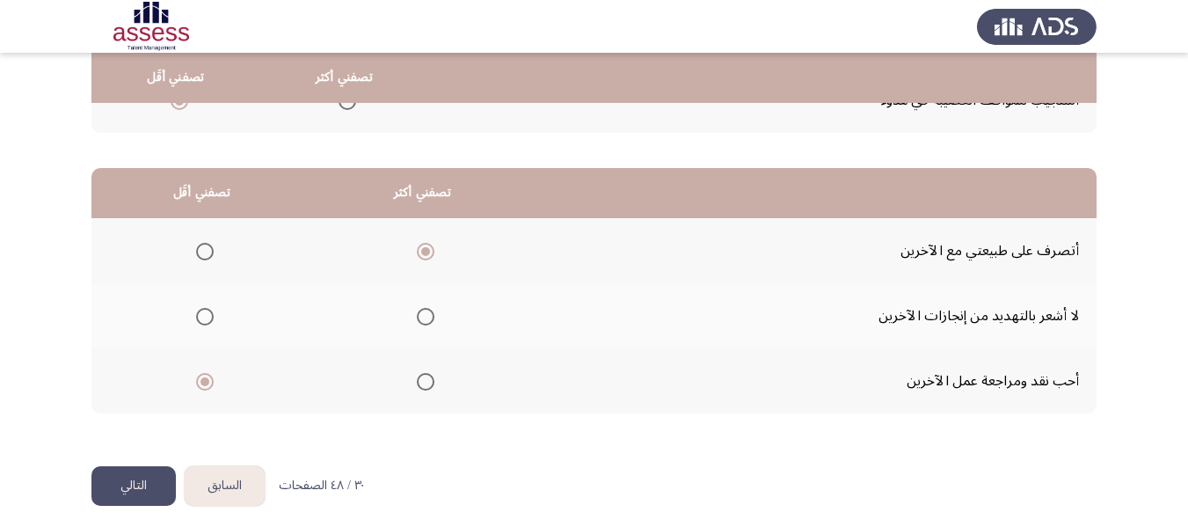
click at [149, 482] on button "التالي" at bounding box center [133, 486] width 84 height 40
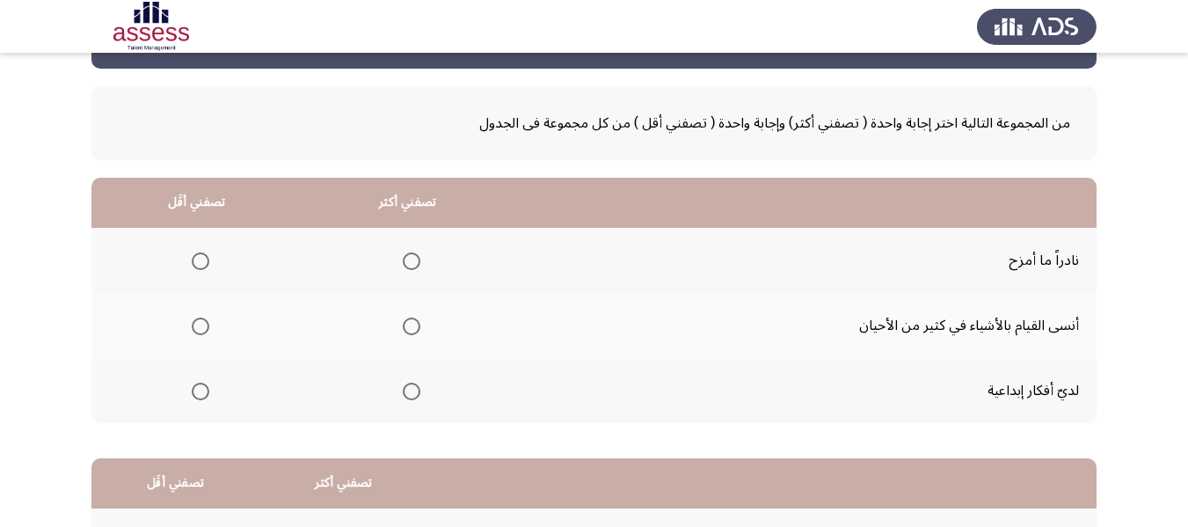
scroll to position [88, 0]
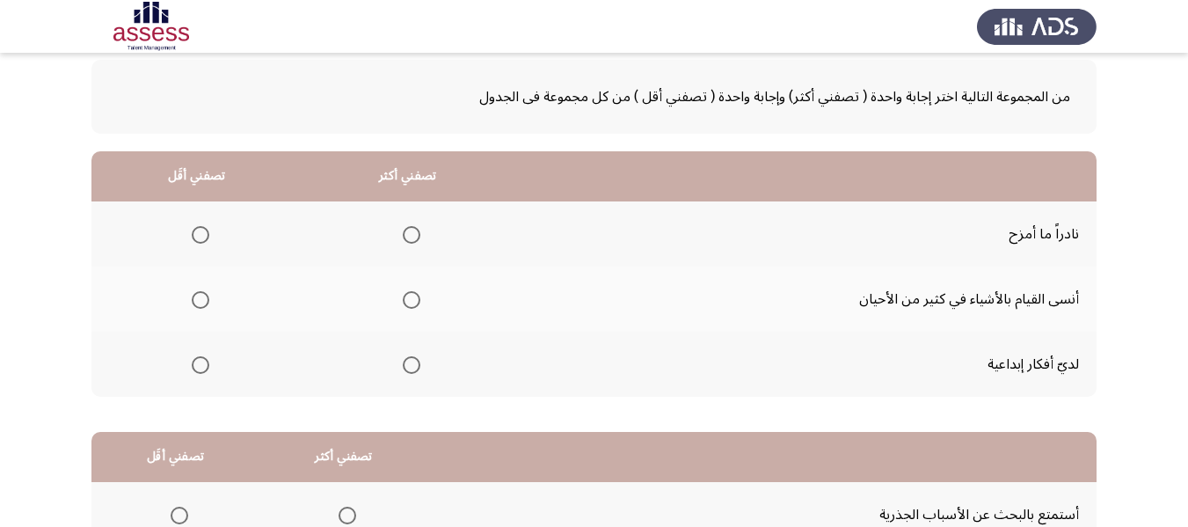
click at [410, 362] on span "Select an option" at bounding box center [412, 365] width 18 height 18
click at [410, 362] on input "Select an option" at bounding box center [412, 365] width 18 height 18
click at [194, 235] on span "Select an option" at bounding box center [201, 235] width 18 height 18
click at [194, 235] on input "Select an option" at bounding box center [201, 235] width 18 height 18
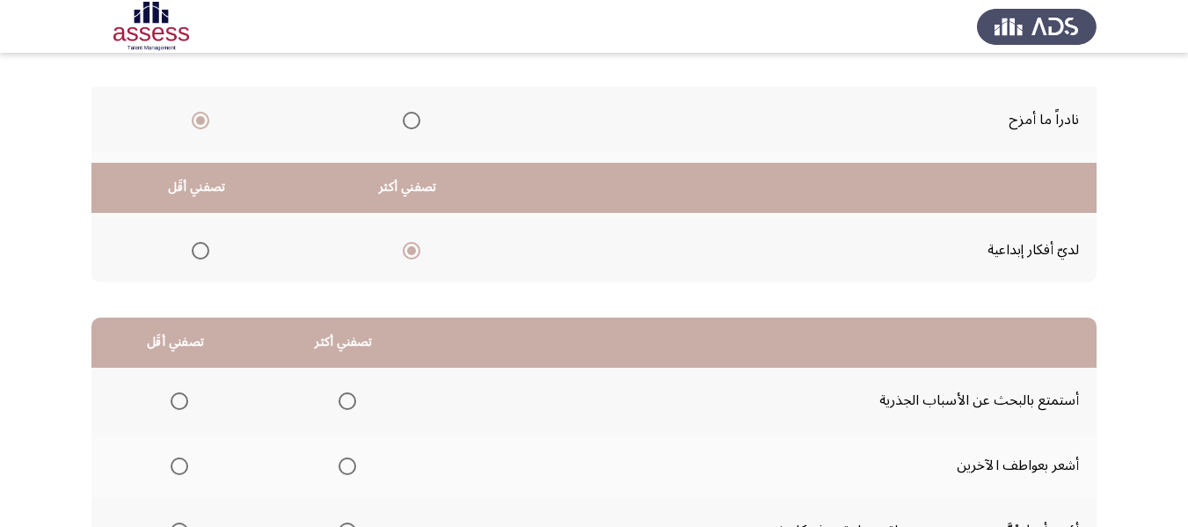
scroll to position [352, 0]
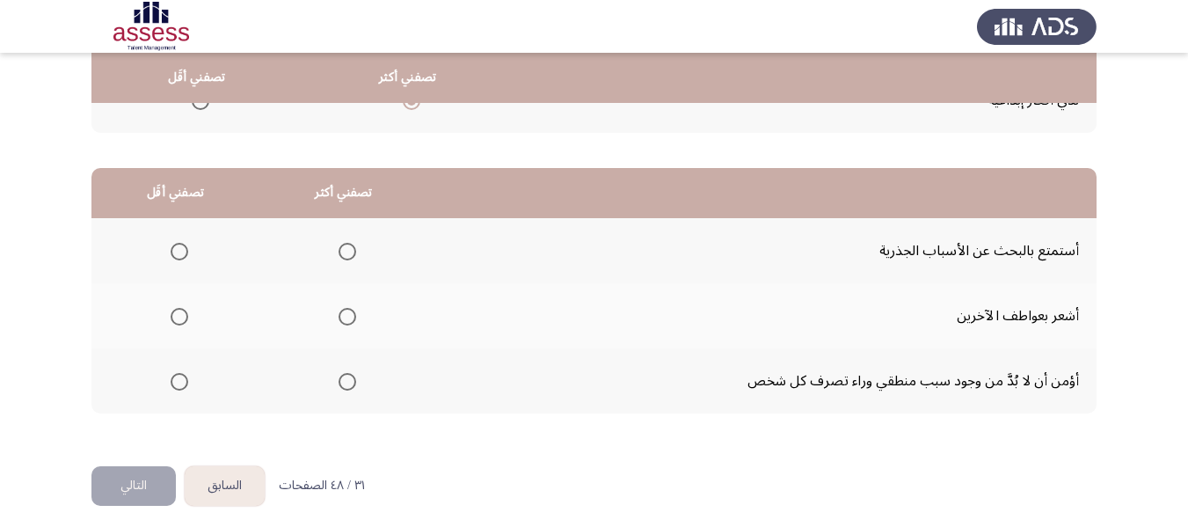
click at [345, 383] on span "Select an option" at bounding box center [347, 382] width 18 height 18
click at [345, 383] on input "Select an option" at bounding box center [347, 382] width 18 height 18
click at [181, 312] on span "Select an option" at bounding box center [180, 317] width 18 height 18
click at [181, 312] on input "Select an option" at bounding box center [180, 317] width 18 height 18
click at [149, 481] on button "التالي" at bounding box center [133, 486] width 84 height 40
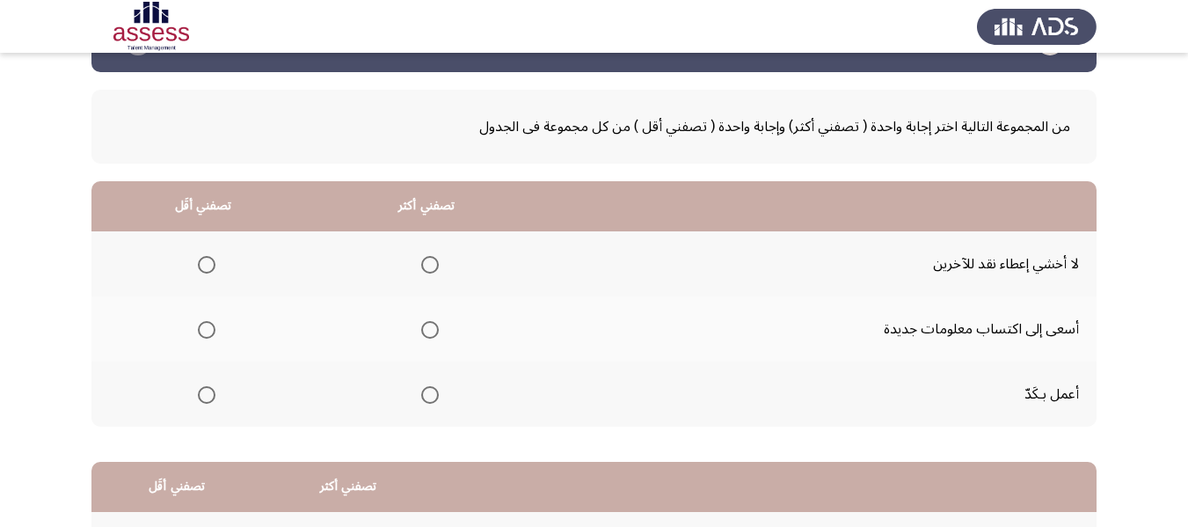
scroll to position [88, 0]
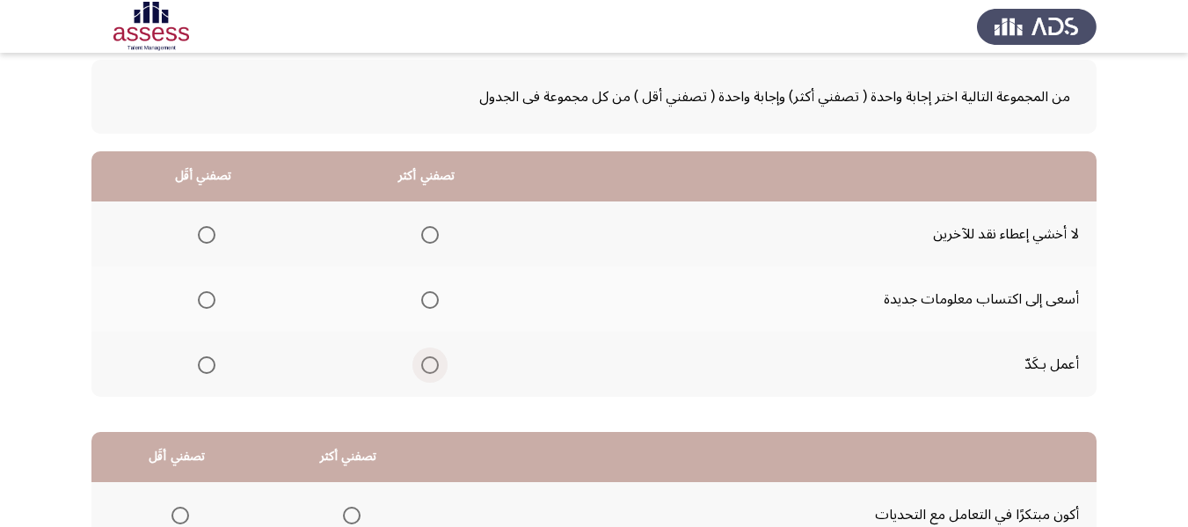
click at [433, 367] on span "Select an option" at bounding box center [430, 365] width 18 height 18
click at [433, 367] on input "Select an option" at bounding box center [430, 365] width 18 height 18
click at [199, 236] on span "Select an option" at bounding box center [207, 235] width 18 height 18
click at [199, 236] on input "Select an option" at bounding box center [207, 235] width 18 height 18
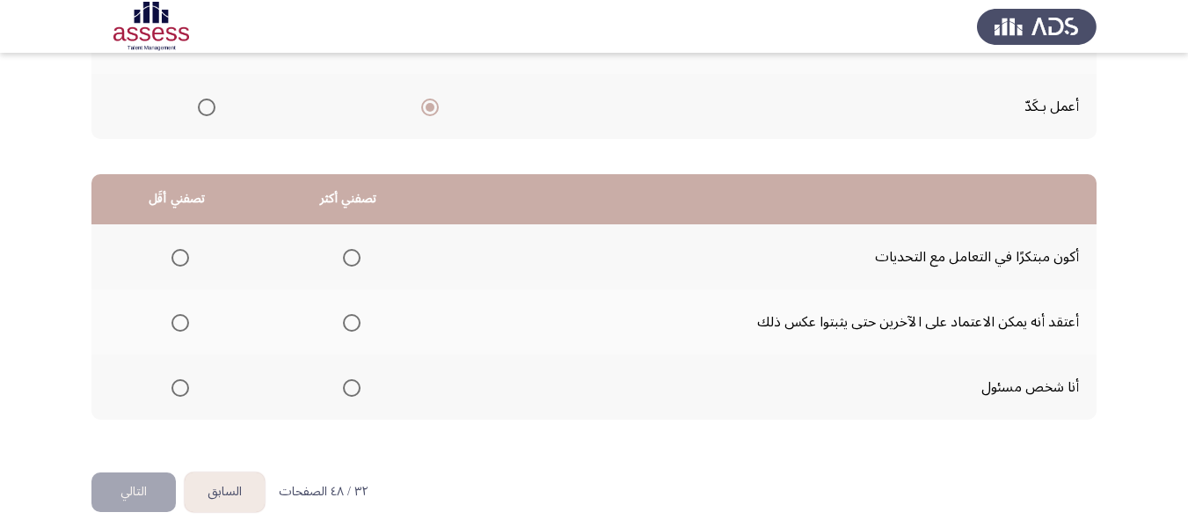
scroll to position [352, 0]
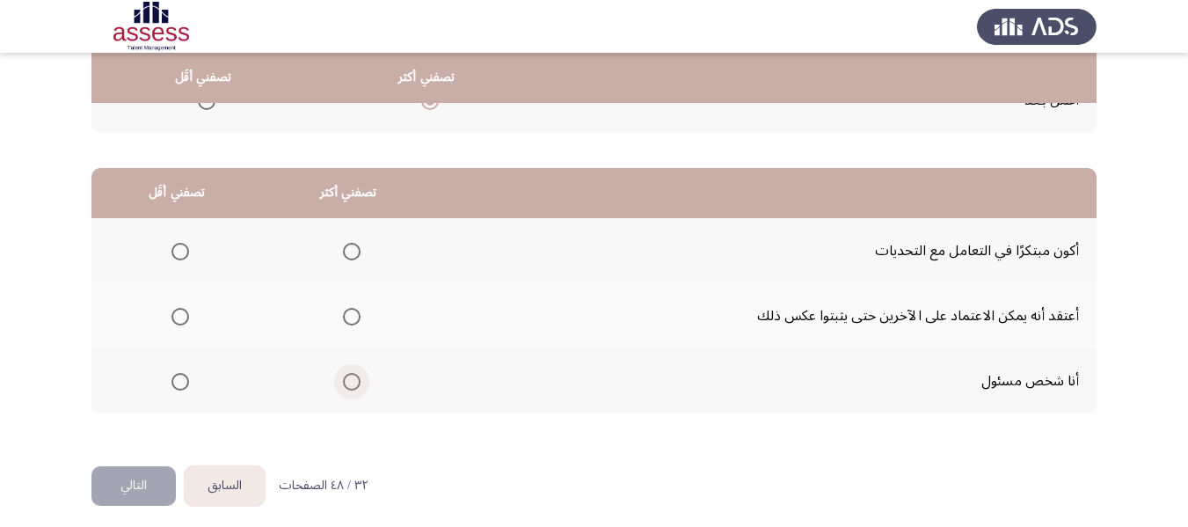
click at [349, 387] on span "Select an option" at bounding box center [352, 382] width 18 height 18
click at [349, 387] on input "Select an option" at bounding box center [352, 382] width 18 height 18
click at [185, 318] on span "Select an option" at bounding box center [180, 317] width 18 height 18
click at [185, 318] on input "Select an option" at bounding box center [180, 317] width 18 height 18
click at [125, 488] on button "التالي" at bounding box center [133, 486] width 84 height 40
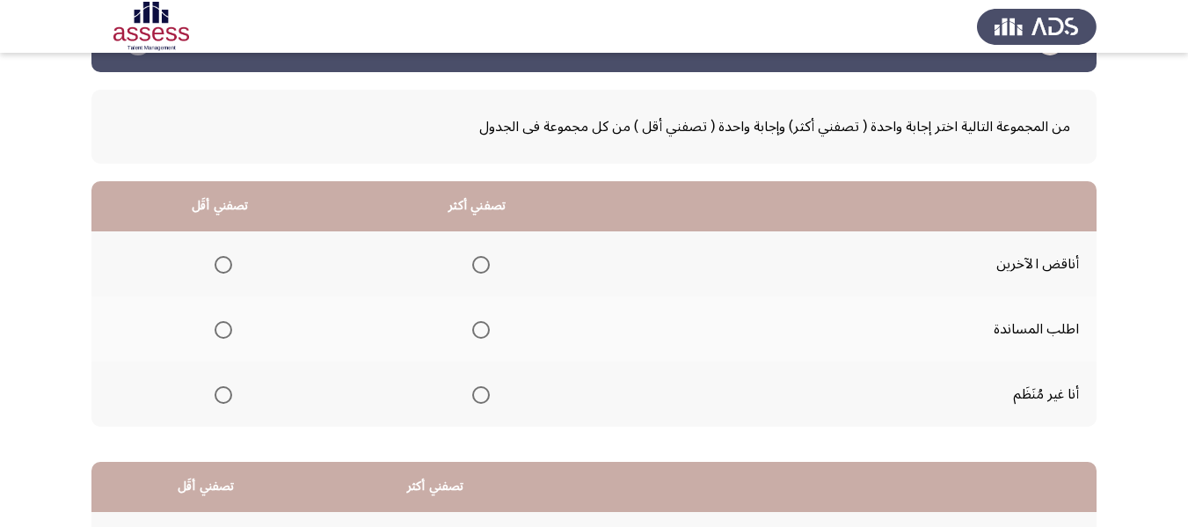
scroll to position [88, 0]
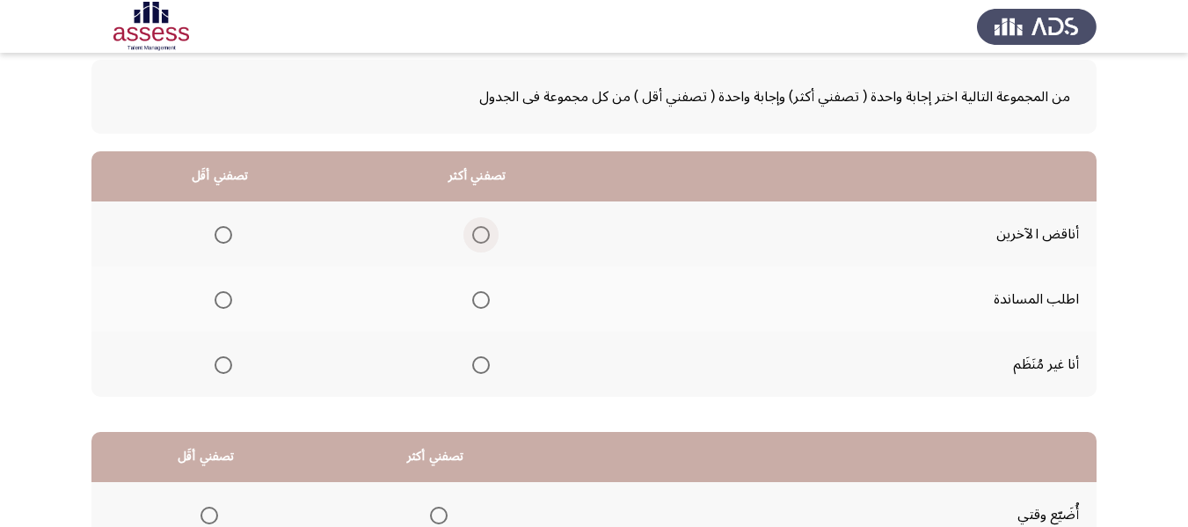
click at [475, 238] on span "Select an option" at bounding box center [481, 235] width 18 height 18
click at [475, 238] on input "Select an option" at bounding box center [481, 235] width 18 height 18
click at [219, 360] on span "Select an option" at bounding box center [223, 365] width 18 height 18
click at [219, 360] on input "Select an option" at bounding box center [223, 365] width 18 height 18
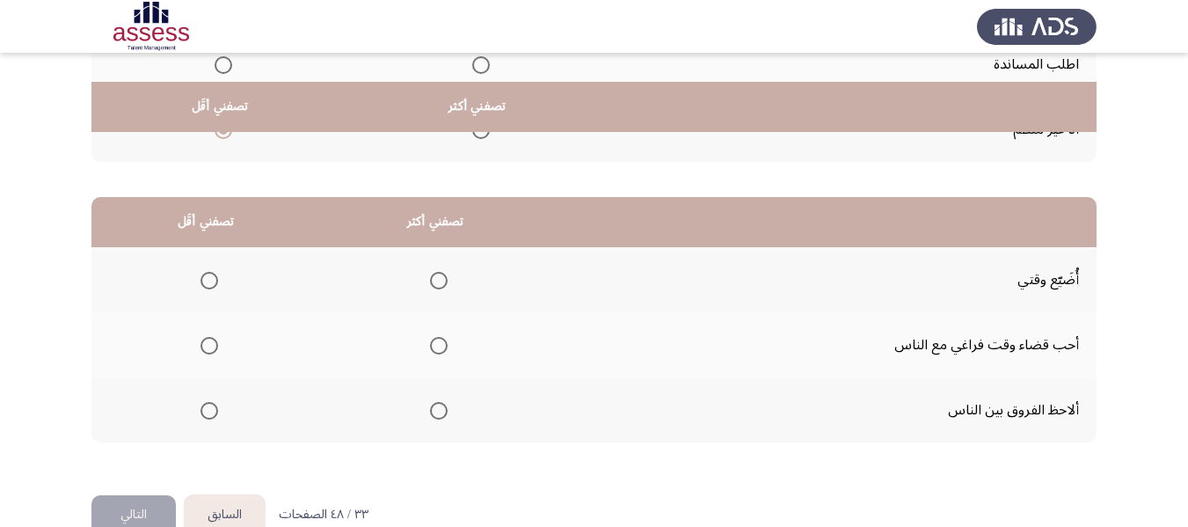
scroll to position [352, 0]
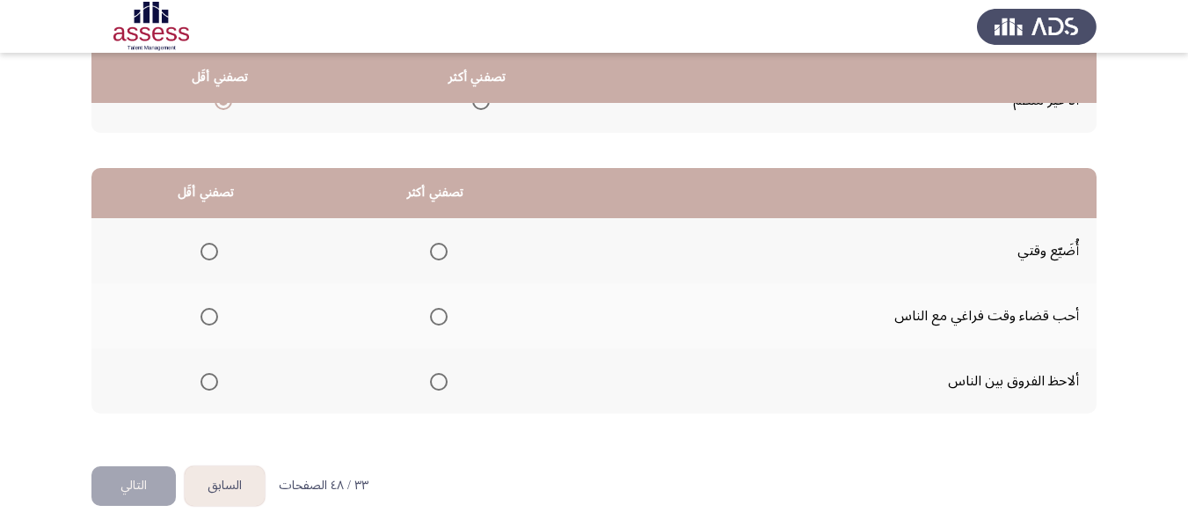
click at [433, 383] on span "Select an option" at bounding box center [439, 382] width 18 height 18
click at [433, 383] on input "Select an option" at bounding box center [439, 382] width 18 height 18
click at [201, 253] on span "Select an option" at bounding box center [209, 252] width 18 height 18
click at [201, 253] on input "Select an option" at bounding box center [209, 252] width 18 height 18
click at [133, 479] on button "التالي" at bounding box center [133, 486] width 84 height 40
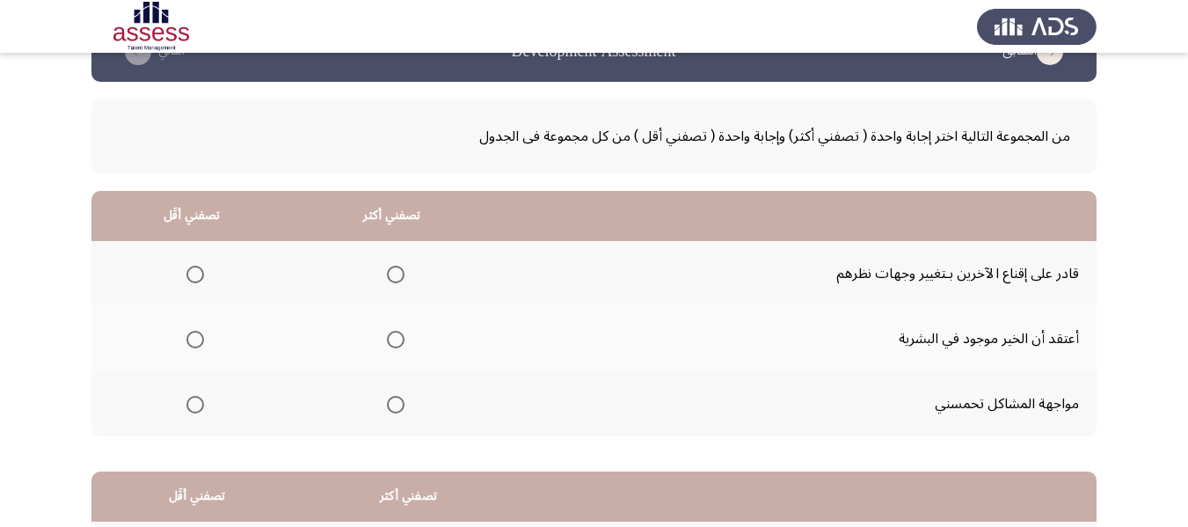
scroll to position [88, 0]
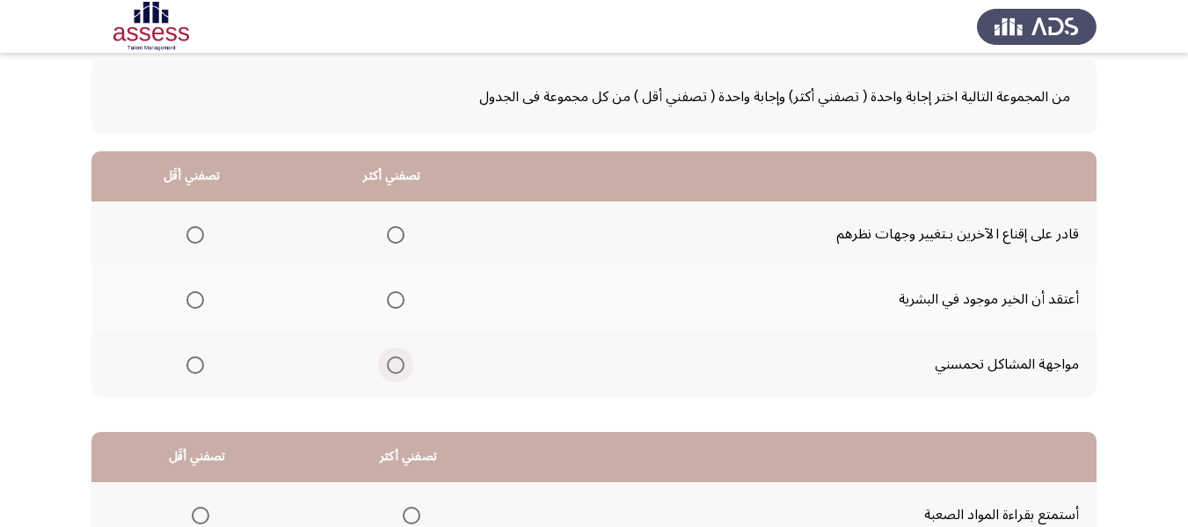
click at [392, 362] on span "Select an option" at bounding box center [396, 365] width 18 height 18
click at [392, 362] on input "Select an option" at bounding box center [396, 365] width 18 height 18
click at [214, 226] on th at bounding box center [191, 233] width 200 height 65
click at [186, 229] on span "Select an option" at bounding box center [195, 235] width 18 height 18
click at [186, 229] on input "Select an option" at bounding box center [195, 235] width 18 height 18
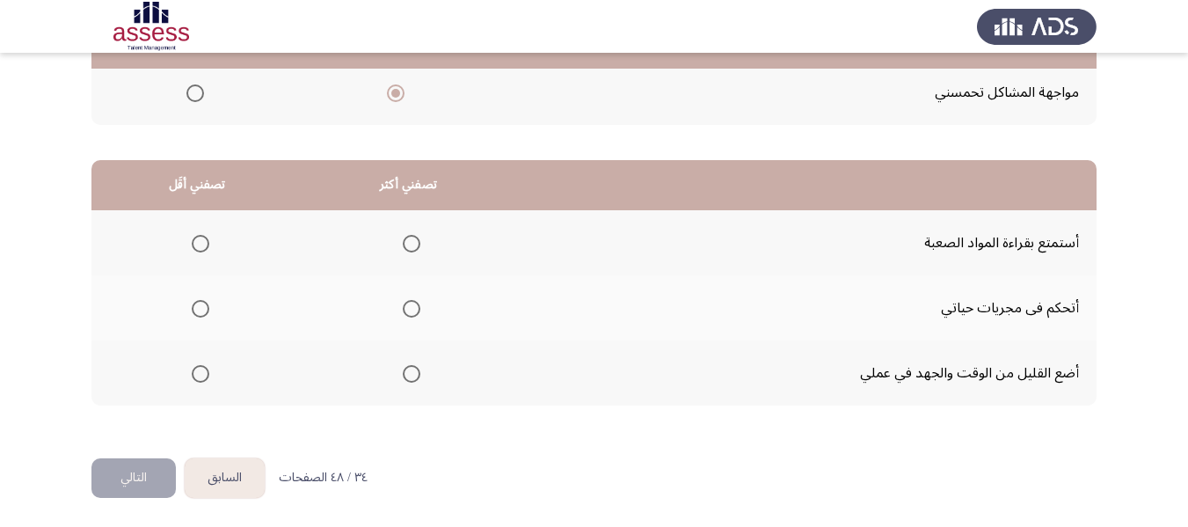
scroll to position [361, 0]
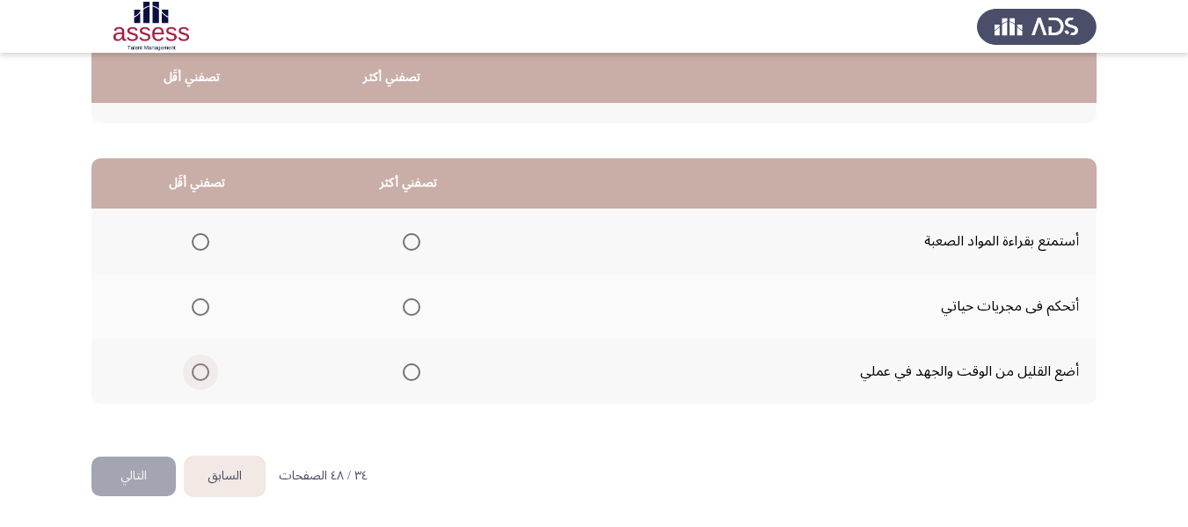
click at [195, 374] on span "Select an option" at bounding box center [201, 372] width 18 height 18
click at [195, 374] on input "Select an option" at bounding box center [201, 372] width 18 height 18
click at [404, 309] on span "Select an option" at bounding box center [412, 307] width 18 height 18
click at [404, 309] on input "Select an option" at bounding box center [412, 307] width 18 height 18
click at [404, 244] on span "Select an option" at bounding box center [412, 242] width 18 height 18
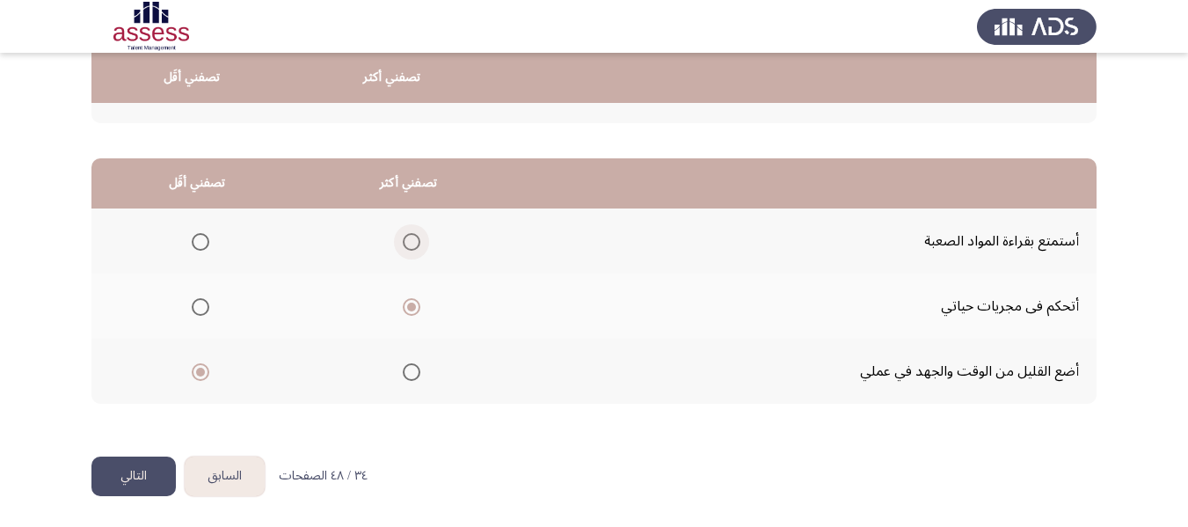
click at [404, 244] on input "Select an option" at bounding box center [412, 242] width 18 height 18
click at [134, 479] on button "التالي" at bounding box center [133, 476] width 84 height 40
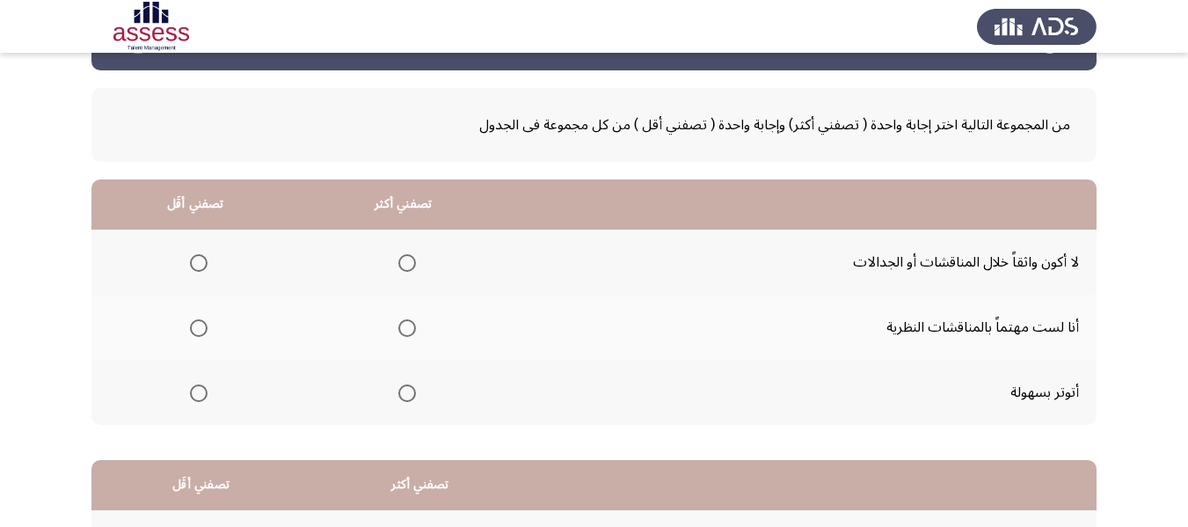
scroll to position [88, 0]
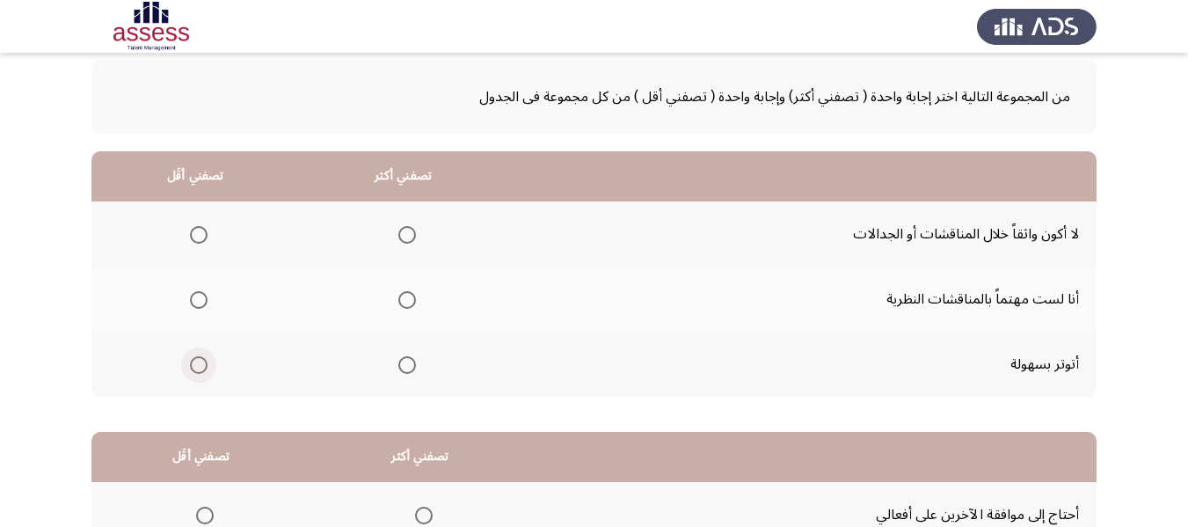
click at [196, 364] on span "Select an option" at bounding box center [199, 365] width 18 height 18
click at [196, 364] on input "Select an option" at bounding box center [199, 365] width 18 height 18
click at [403, 229] on span "Select an option" at bounding box center [407, 235] width 18 height 18
click at [403, 229] on input "Select an option" at bounding box center [407, 235] width 18 height 18
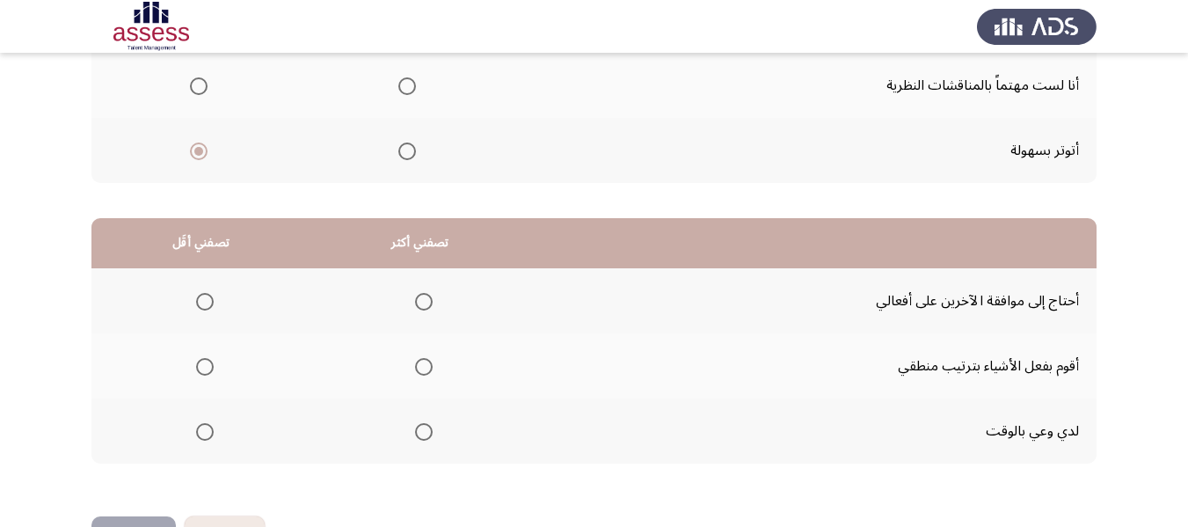
scroll to position [352, 0]
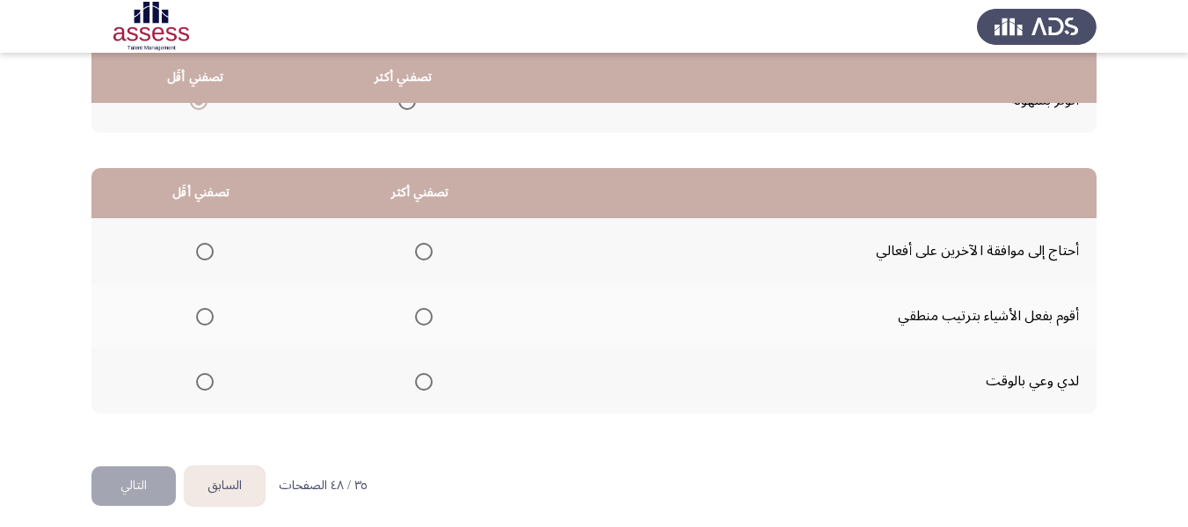
click at [415, 314] on span "Select an option" at bounding box center [424, 317] width 18 height 18
click at [415, 314] on input "Select an option" at bounding box center [424, 317] width 18 height 18
click at [203, 384] on span "Select an option" at bounding box center [205, 382] width 18 height 18
click at [203, 384] on input "Select an option" at bounding box center [205, 382] width 18 height 18
click at [123, 477] on button "التالي" at bounding box center [133, 486] width 84 height 40
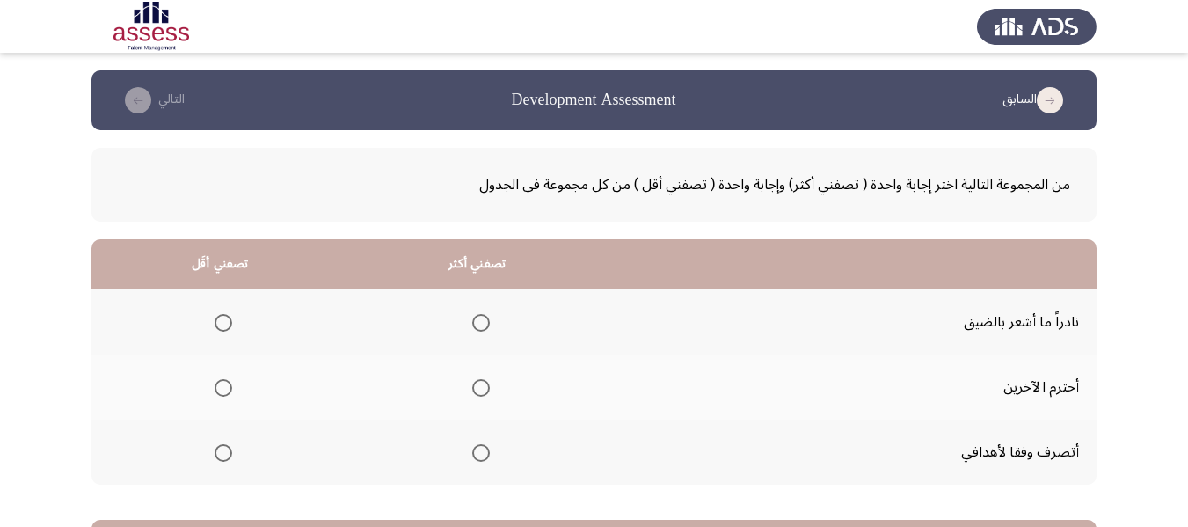
scroll to position [88, 0]
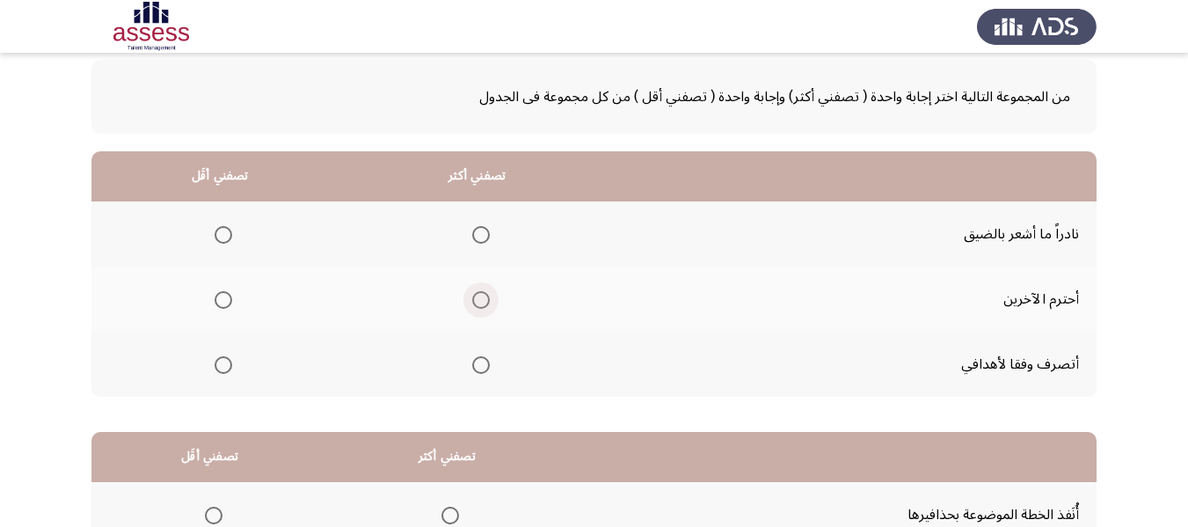
click at [472, 297] on span "Select an option" at bounding box center [481, 300] width 18 height 18
click at [472, 297] on input "Select an option" at bounding box center [481, 300] width 18 height 18
click at [217, 235] on span "Select an option" at bounding box center [223, 235] width 18 height 18
click at [217, 235] on input "Select an option" at bounding box center [223, 235] width 18 height 18
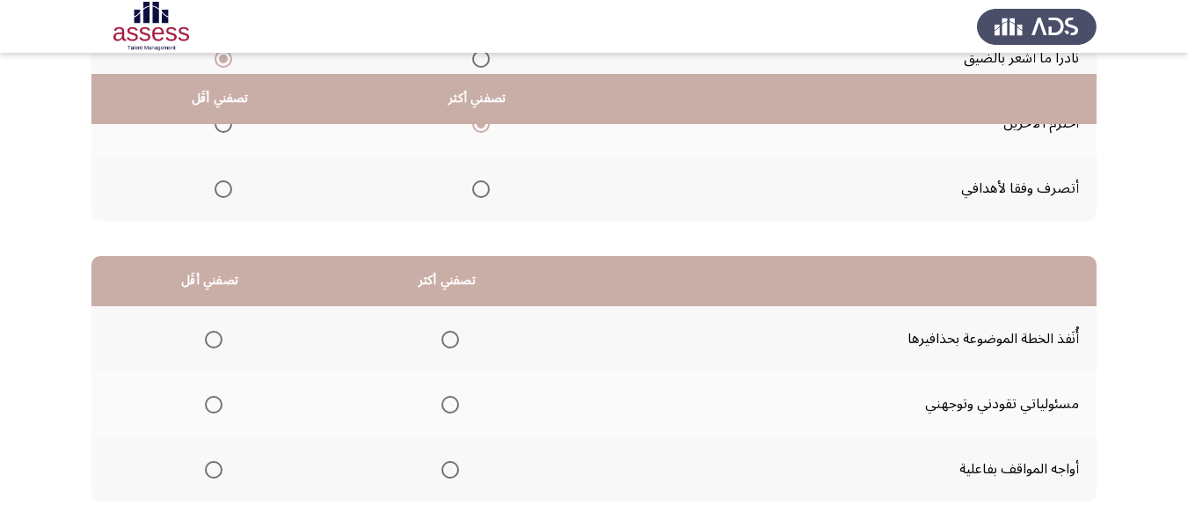
scroll to position [352, 0]
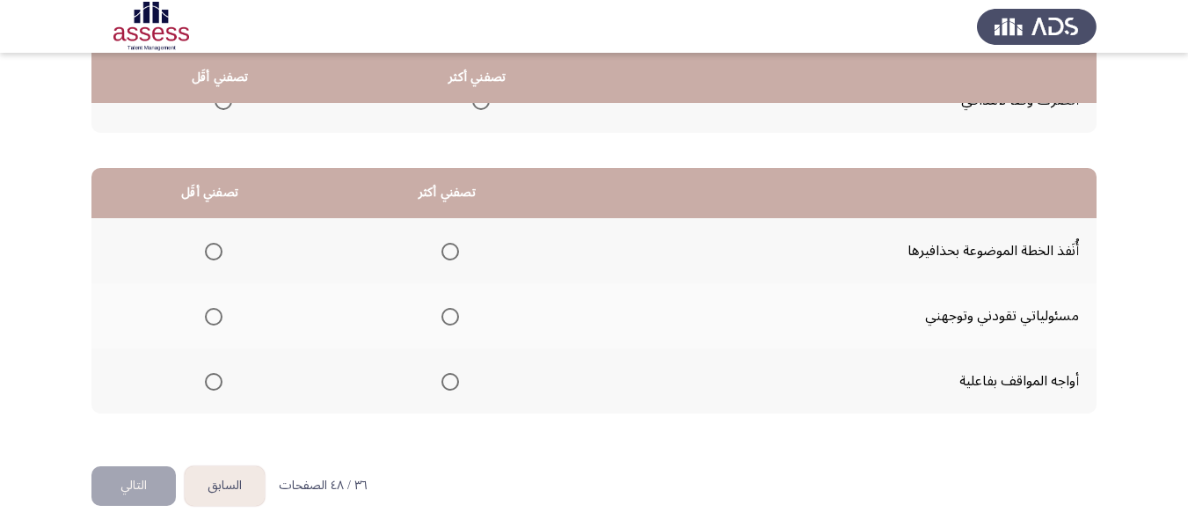
click at [447, 258] on span "Select an option" at bounding box center [450, 252] width 18 height 18
click at [447, 258] on input "Select an option" at bounding box center [450, 252] width 18 height 18
click at [216, 314] on span "Select an option" at bounding box center [214, 317] width 18 height 18
click at [216, 314] on input "Select an option" at bounding box center [214, 317] width 18 height 18
click at [127, 499] on button "التالي" at bounding box center [133, 486] width 84 height 40
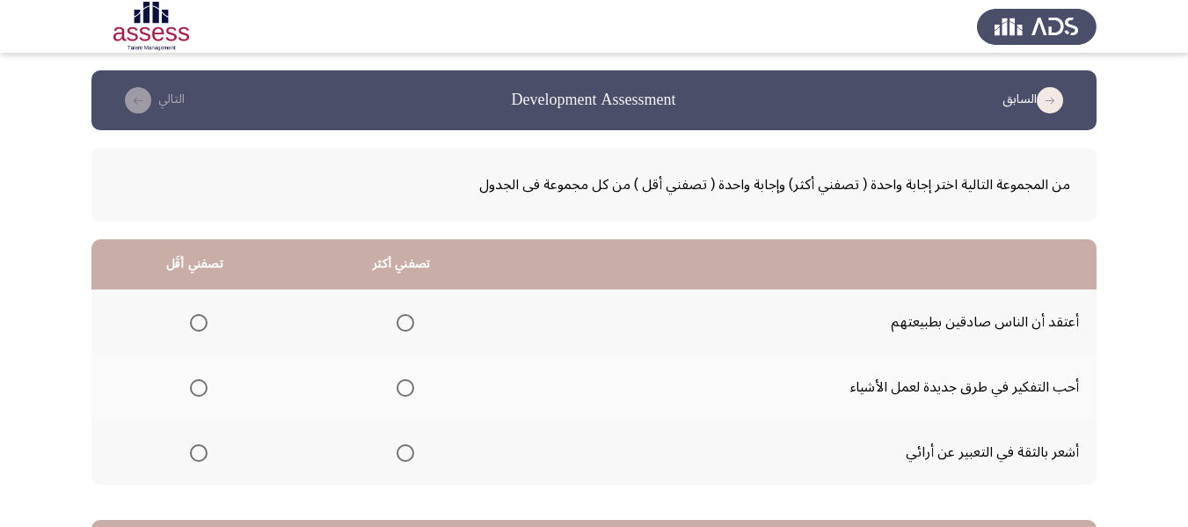
scroll to position [88, 0]
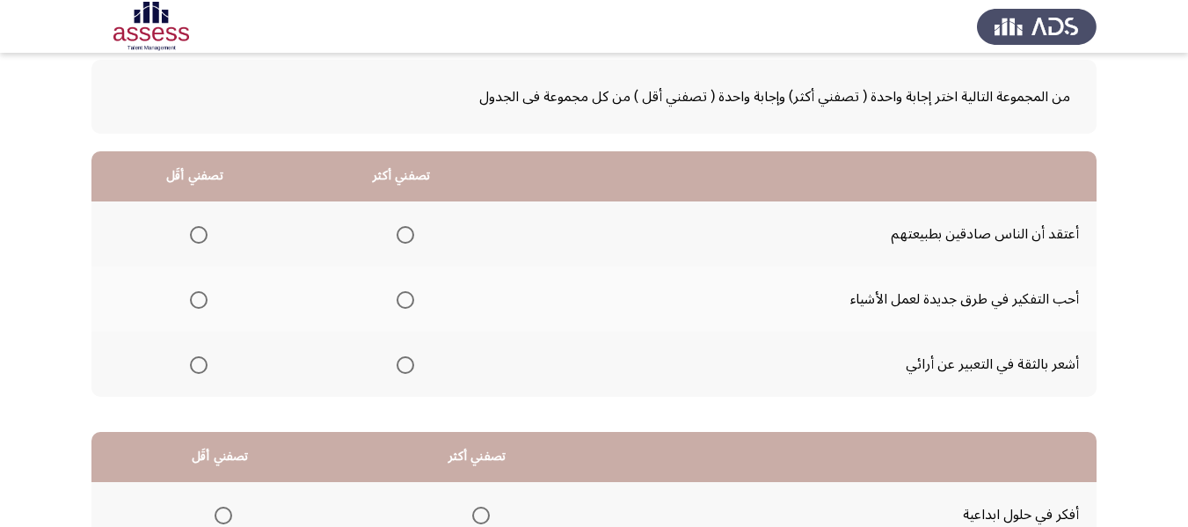
click at [196, 228] on span "Select an option" at bounding box center [199, 235] width 18 height 18
click at [196, 228] on input "Select an option" at bounding box center [199, 235] width 18 height 18
click at [401, 296] on span "Select an option" at bounding box center [405, 300] width 18 height 18
click at [401, 296] on input "Select an option" at bounding box center [405, 300] width 18 height 18
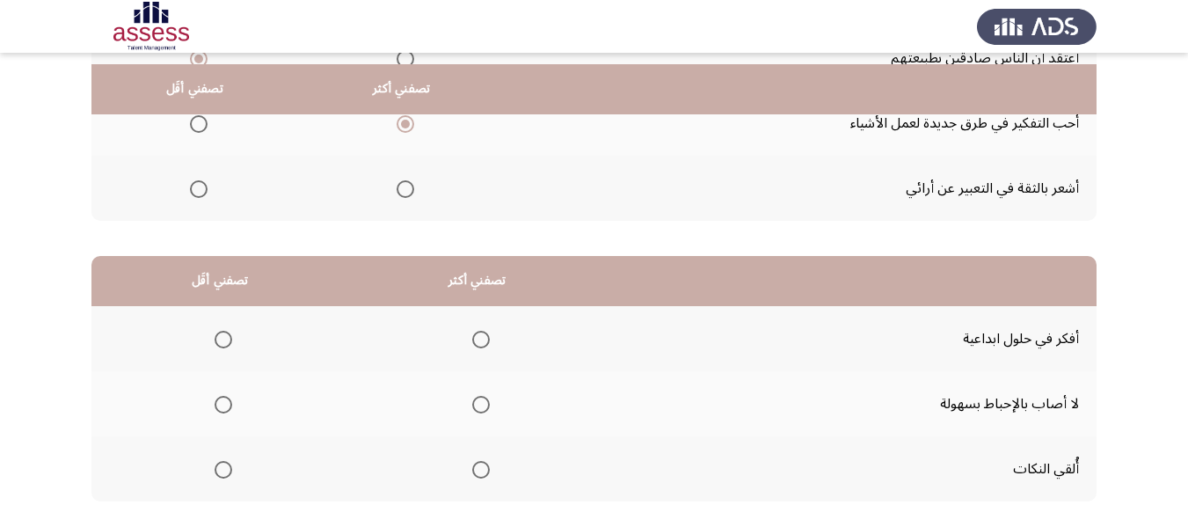
scroll to position [352, 0]
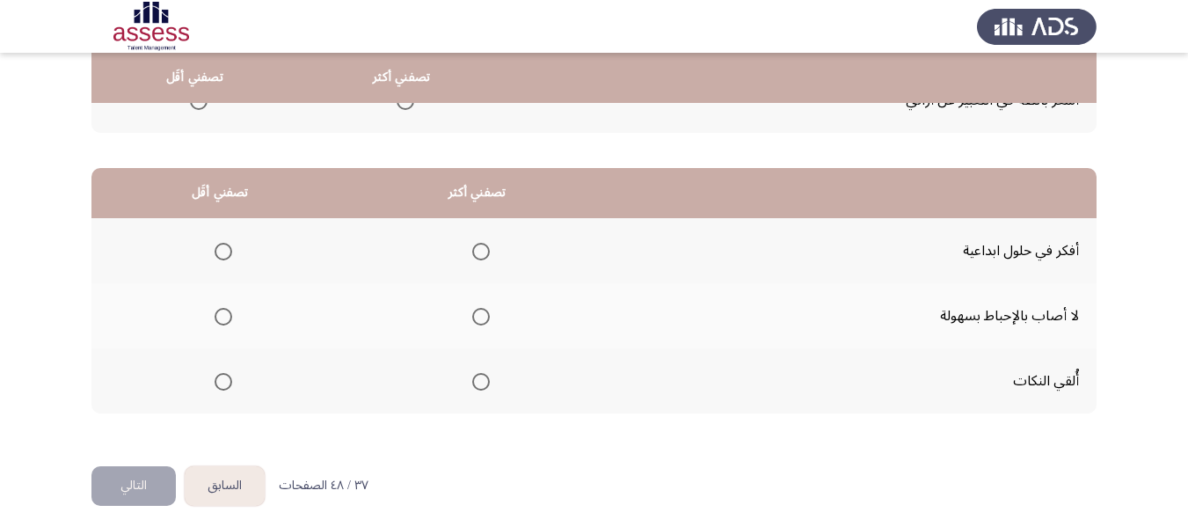
click at [467, 245] on label "Select an option" at bounding box center [477, 252] width 25 height 18
click at [472, 245] on input "Select an option" at bounding box center [481, 252] width 18 height 18
click at [219, 389] on span "Select an option" at bounding box center [223, 382] width 18 height 18
click at [219, 389] on input "Select an option" at bounding box center [223, 382] width 18 height 18
click at [117, 487] on button "التالي" at bounding box center [133, 486] width 84 height 40
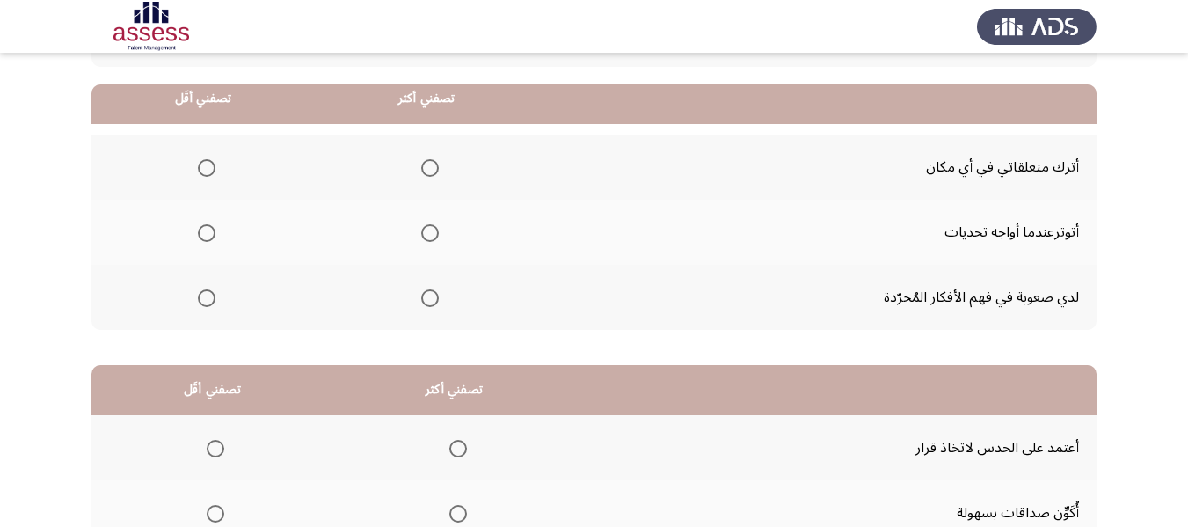
scroll to position [176, 0]
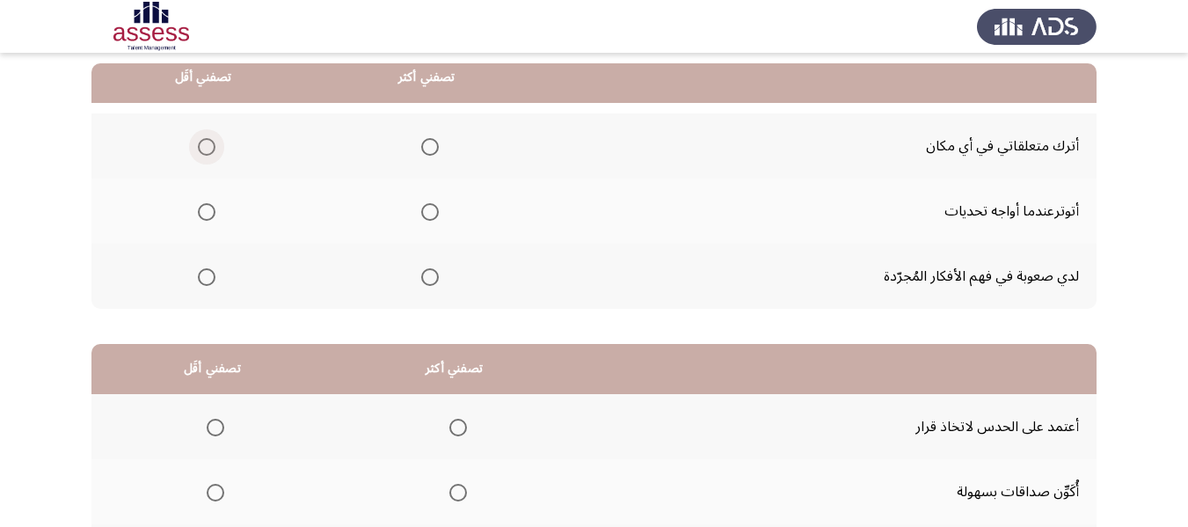
click at [203, 147] on span "Select an option" at bounding box center [207, 147] width 18 height 18
click at [203, 147] on input "Select an option" at bounding box center [207, 147] width 18 height 18
click at [430, 277] on span "Select an option" at bounding box center [430, 277] width 0 height 0
click at [428, 277] on input "Select an option" at bounding box center [430, 277] width 18 height 18
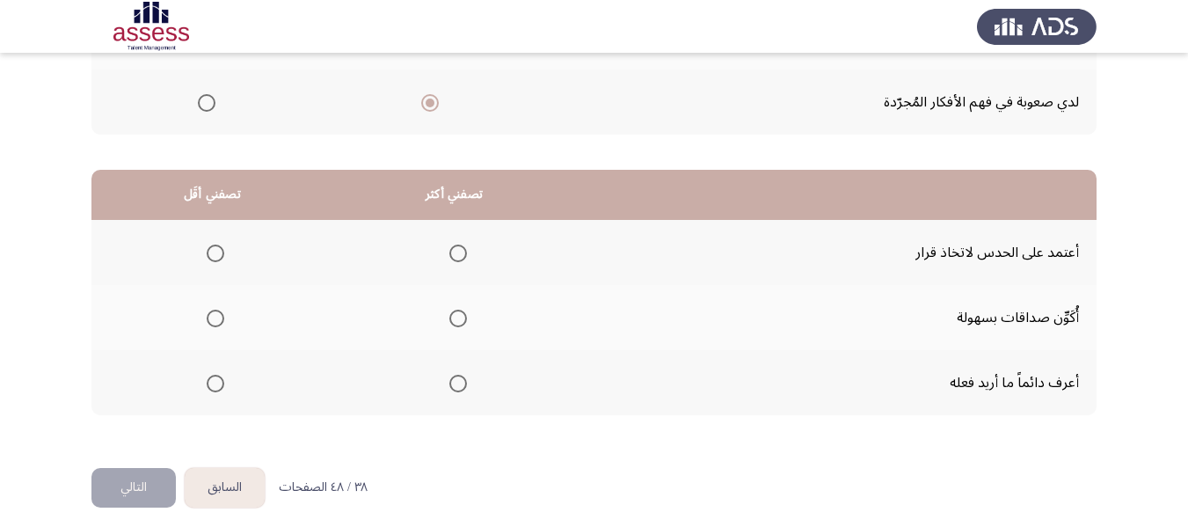
scroll to position [352, 0]
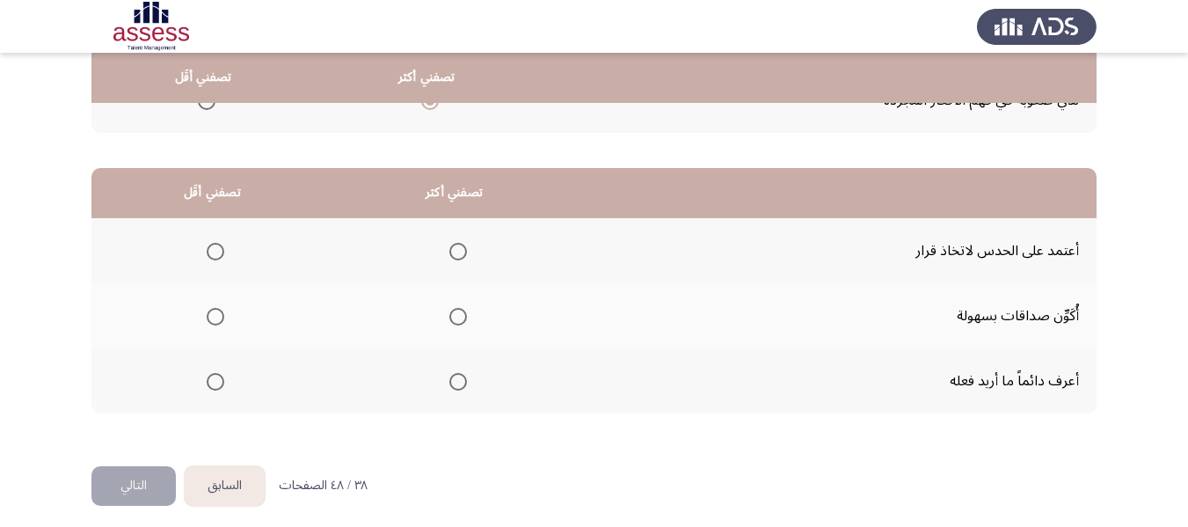
click at [459, 318] on span "Select an option" at bounding box center [458, 317] width 18 height 18
click at [459, 318] on input "Select an option" at bounding box center [458, 317] width 18 height 18
click at [214, 247] on span "Select an option" at bounding box center [216, 252] width 18 height 18
click at [214, 247] on input "Select an option" at bounding box center [216, 252] width 18 height 18
click at [134, 472] on button "التالي" at bounding box center [133, 486] width 84 height 40
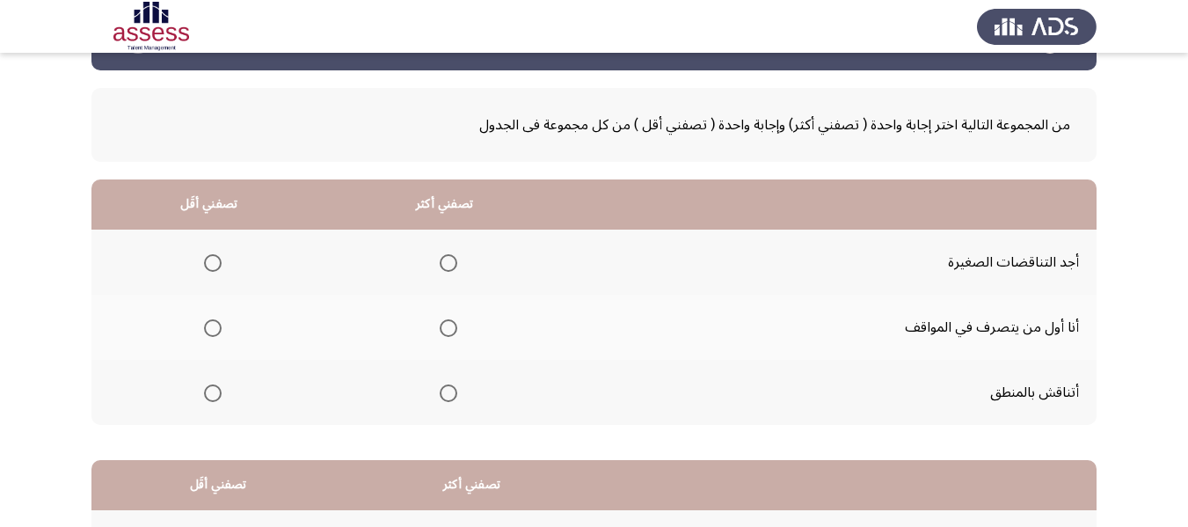
scroll to position [88, 0]
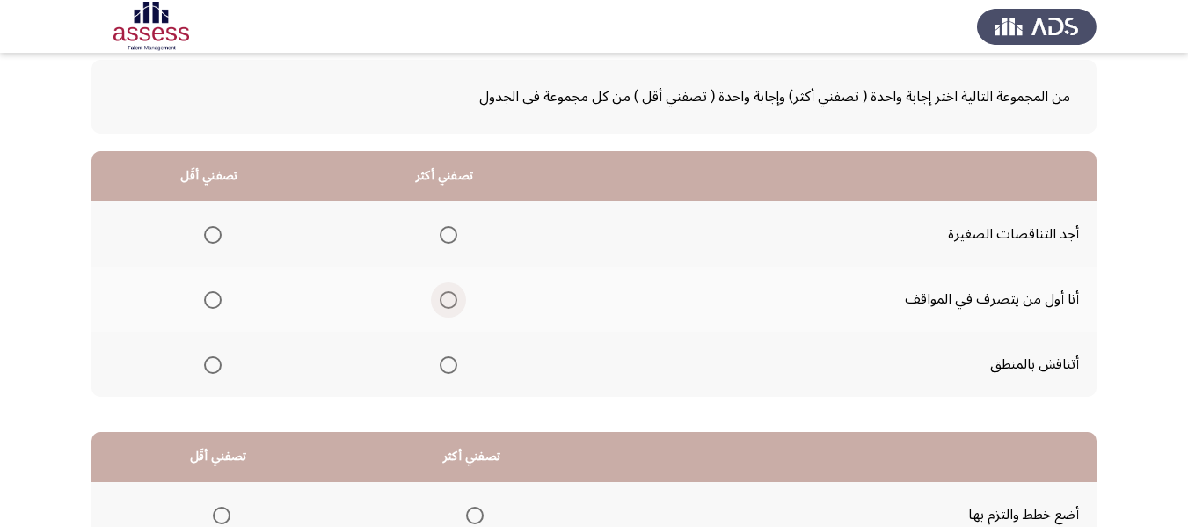
click at [441, 302] on span "Select an option" at bounding box center [449, 300] width 18 height 18
click at [441, 302] on input "Select an option" at bounding box center [449, 300] width 18 height 18
click at [207, 239] on span "Select an option" at bounding box center [213, 235] width 18 height 18
click at [207, 239] on input "Select an option" at bounding box center [213, 235] width 18 height 18
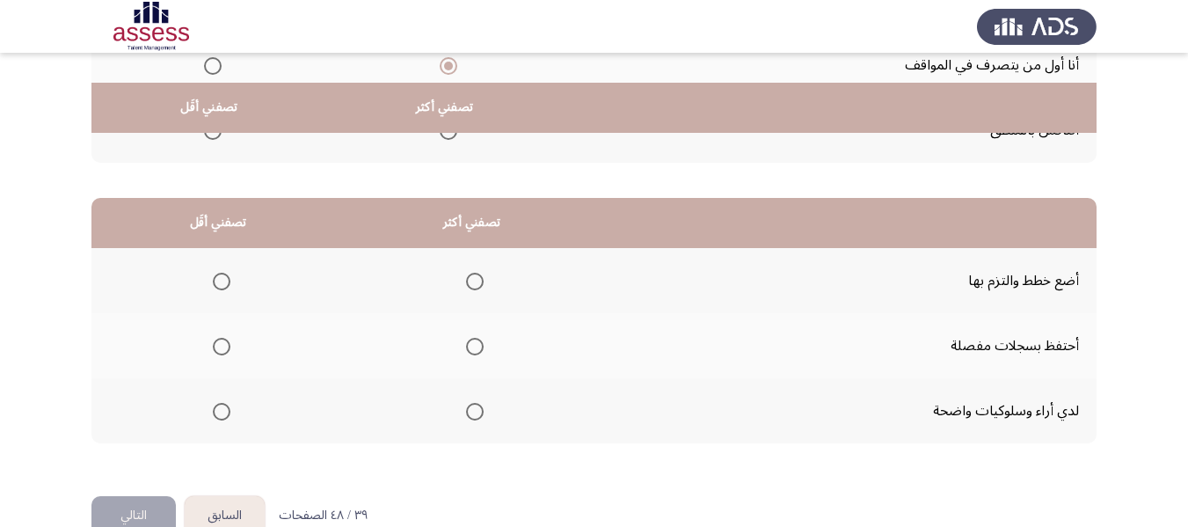
scroll to position [352, 0]
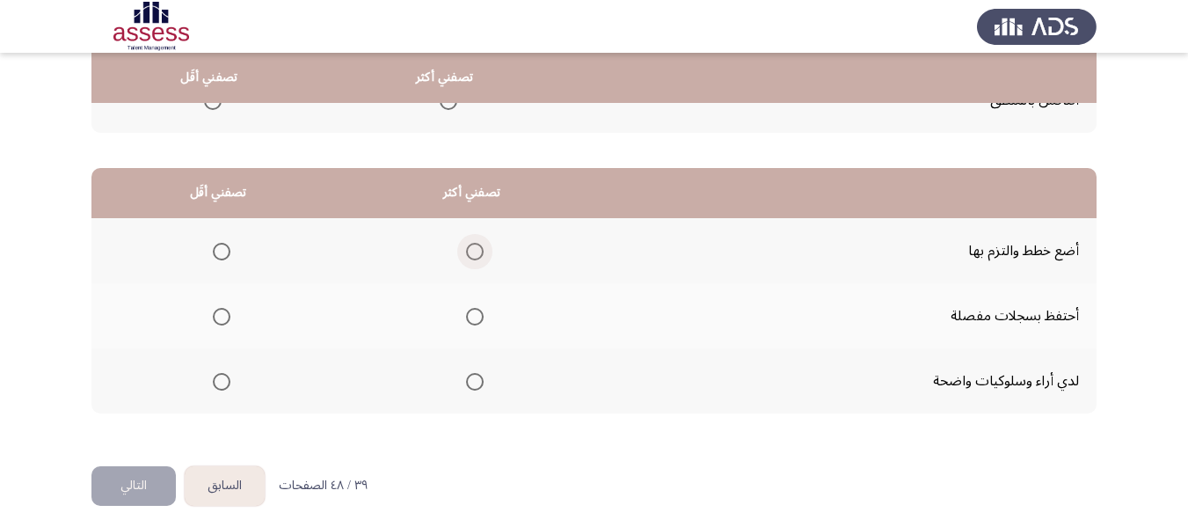
click at [469, 251] on span "Select an option" at bounding box center [475, 252] width 18 height 18
click at [469, 251] on input "Select an option" at bounding box center [475, 252] width 18 height 18
click at [214, 319] on span "Select an option" at bounding box center [222, 317] width 18 height 18
click at [214, 319] on input "Select an option" at bounding box center [222, 317] width 18 height 18
click at [131, 483] on button "التالي" at bounding box center [133, 486] width 84 height 40
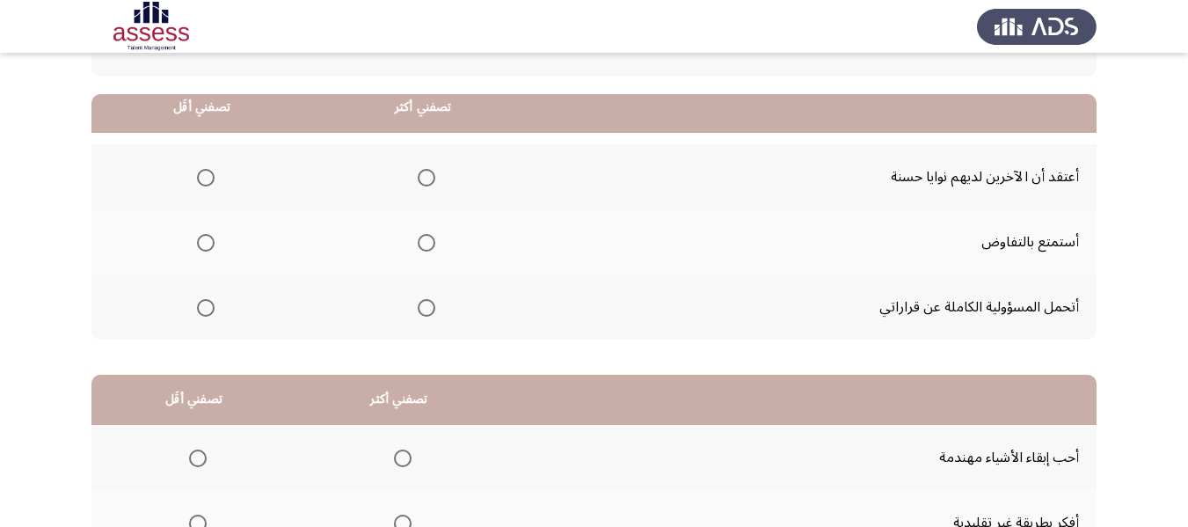
scroll to position [176, 0]
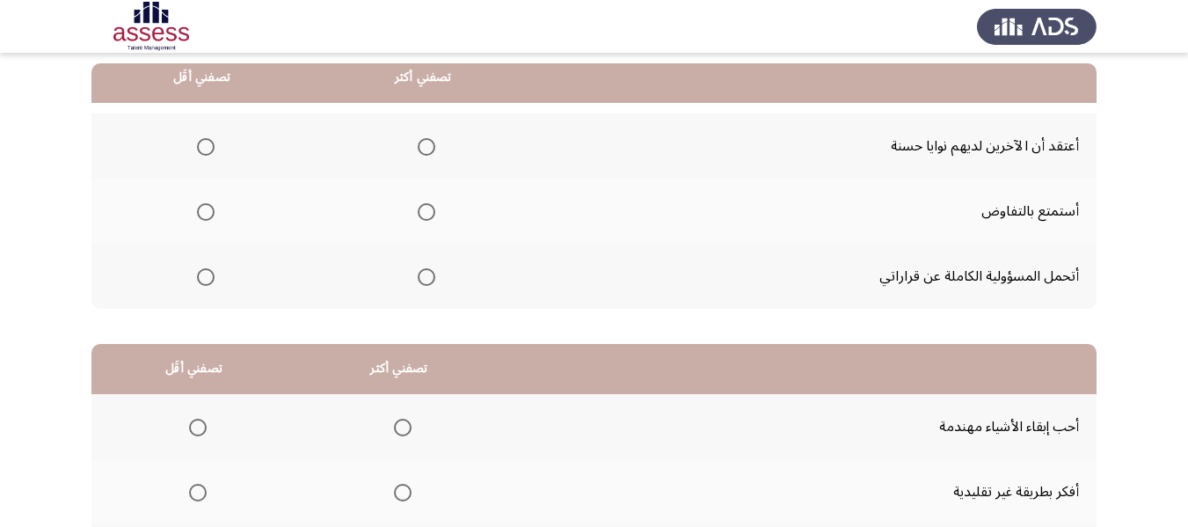
click at [418, 283] on span "Select an option" at bounding box center [427, 277] width 18 height 18
click at [418, 283] on input "Select an option" at bounding box center [427, 277] width 18 height 18
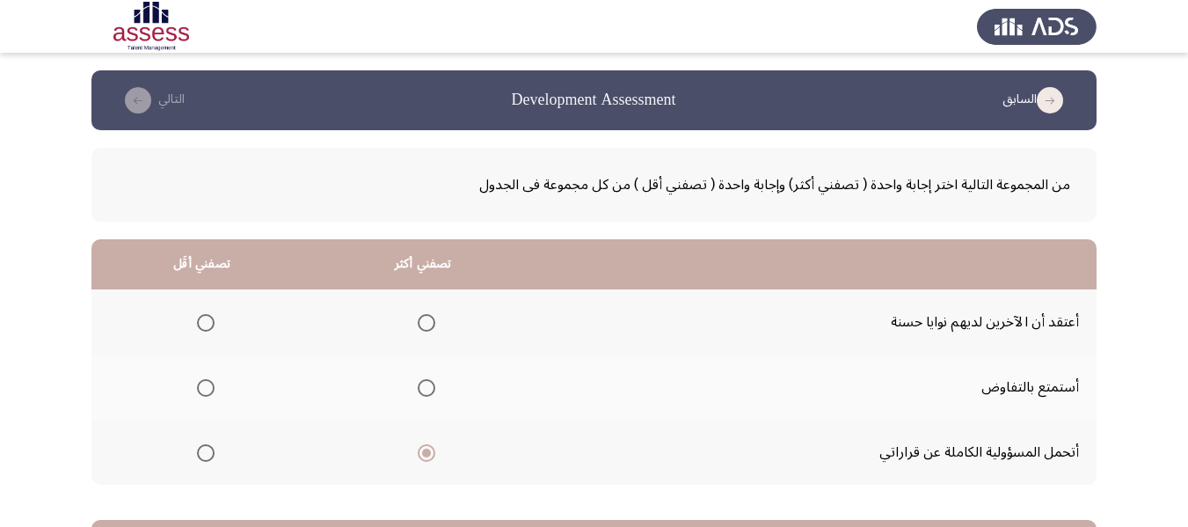
scroll to position [88, 0]
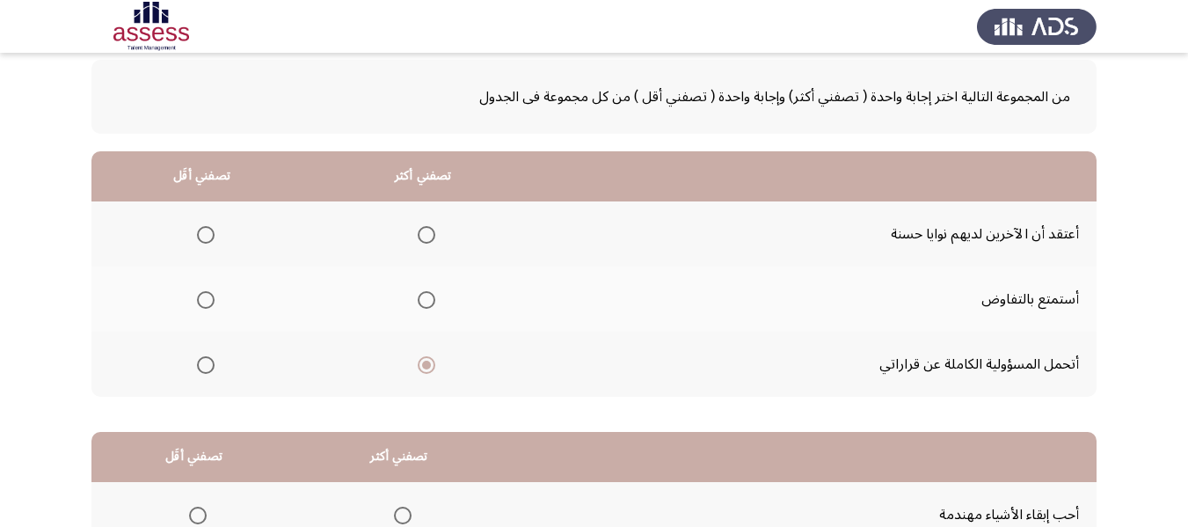
click at [197, 231] on span "Select an option" at bounding box center [206, 235] width 18 height 18
click at [197, 231] on input "Select an option" at bounding box center [206, 235] width 18 height 18
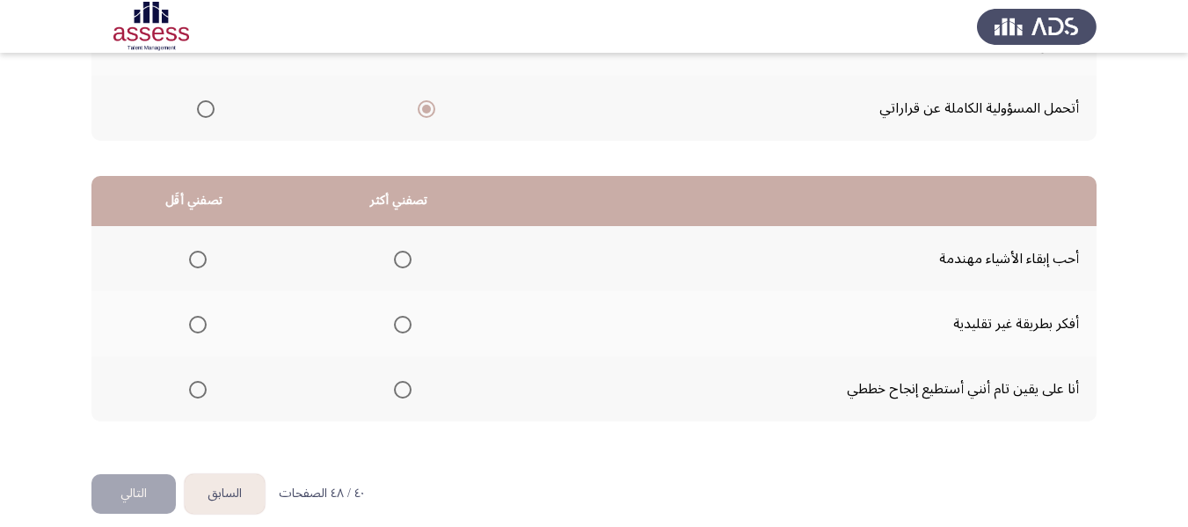
scroll to position [352, 0]
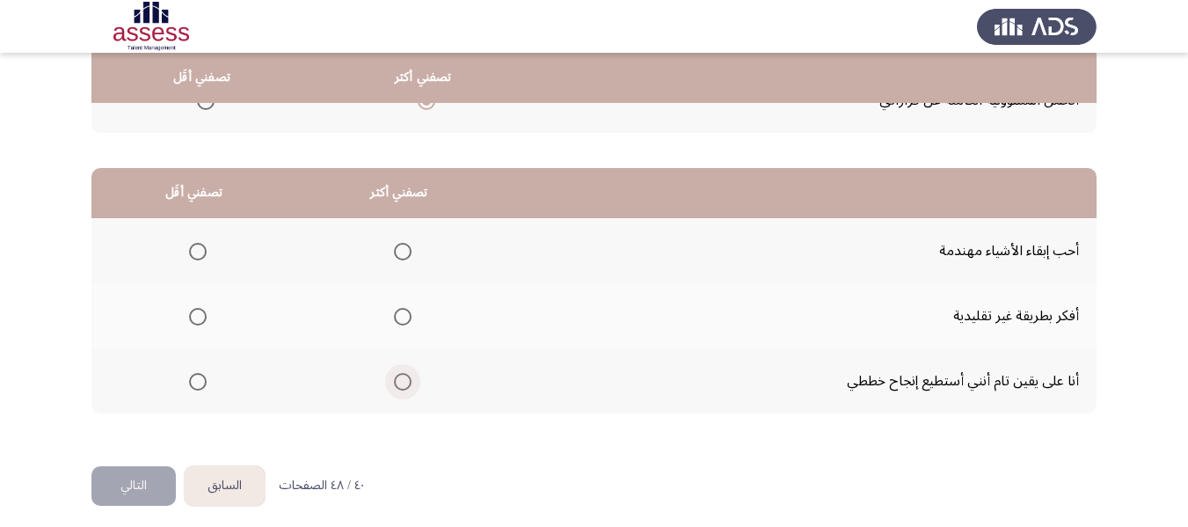
click at [400, 385] on span "Select an option" at bounding box center [403, 382] width 18 height 18
click at [400, 385] on input "Select an option" at bounding box center [403, 382] width 18 height 18
click at [199, 319] on span "Select an option" at bounding box center [198, 317] width 18 height 18
click at [199, 319] on input "Select an option" at bounding box center [198, 317] width 18 height 18
click at [123, 486] on button "التالي" at bounding box center [133, 486] width 84 height 40
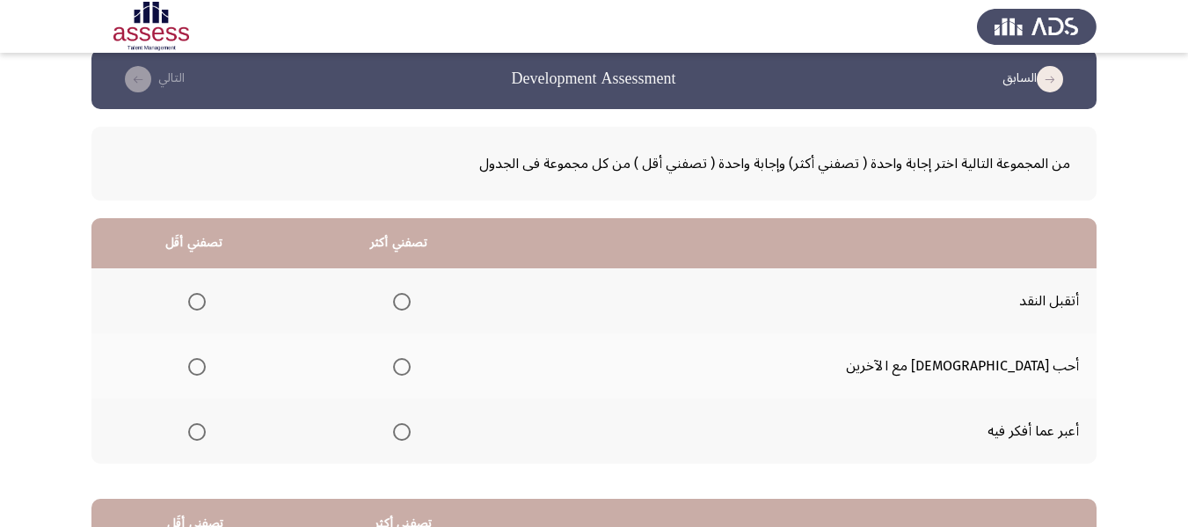
scroll to position [176, 0]
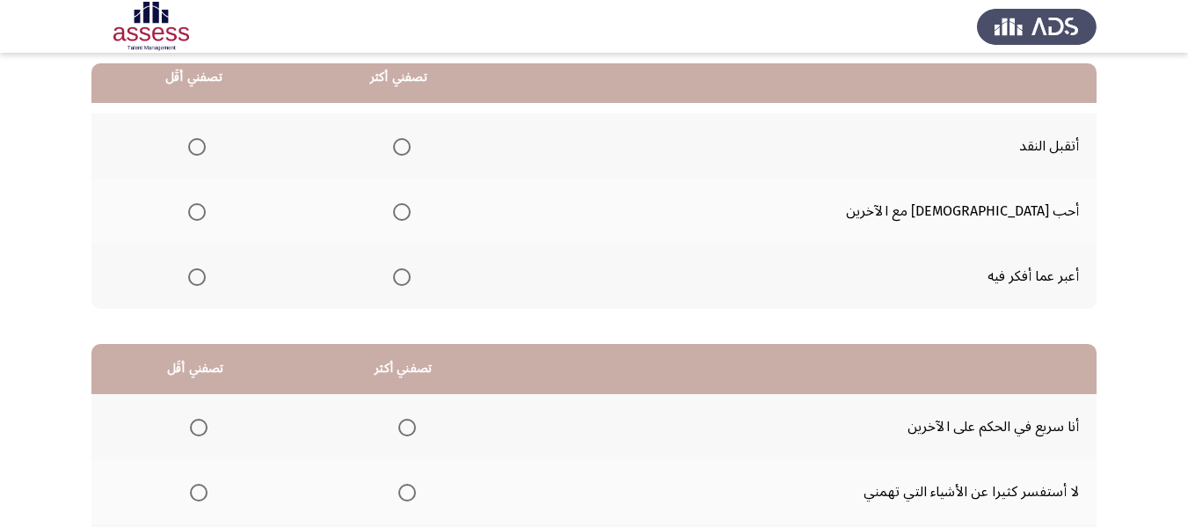
click at [411, 213] on span "Select an option" at bounding box center [402, 212] width 18 height 18
click at [411, 213] on input "Select an option" at bounding box center [402, 212] width 18 height 18
click at [411, 275] on span "Select an option" at bounding box center [402, 277] width 18 height 18
click at [411, 275] on input "Select an option" at bounding box center [402, 277] width 18 height 18
click at [206, 212] on span "Select an option" at bounding box center [197, 212] width 18 height 18
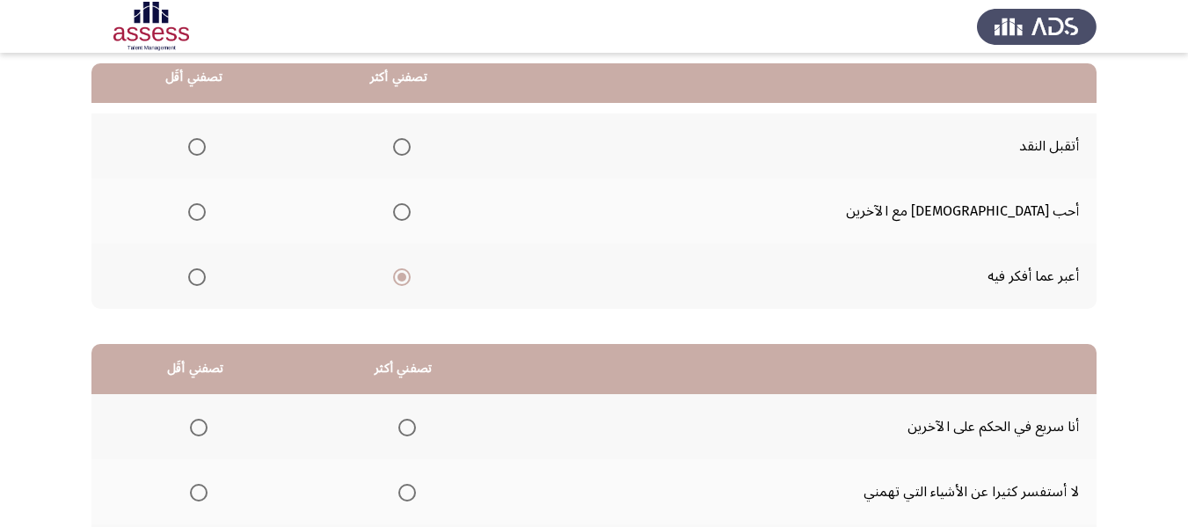
click at [206, 212] on input "Select an option" at bounding box center [197, 212] width 18 height 18
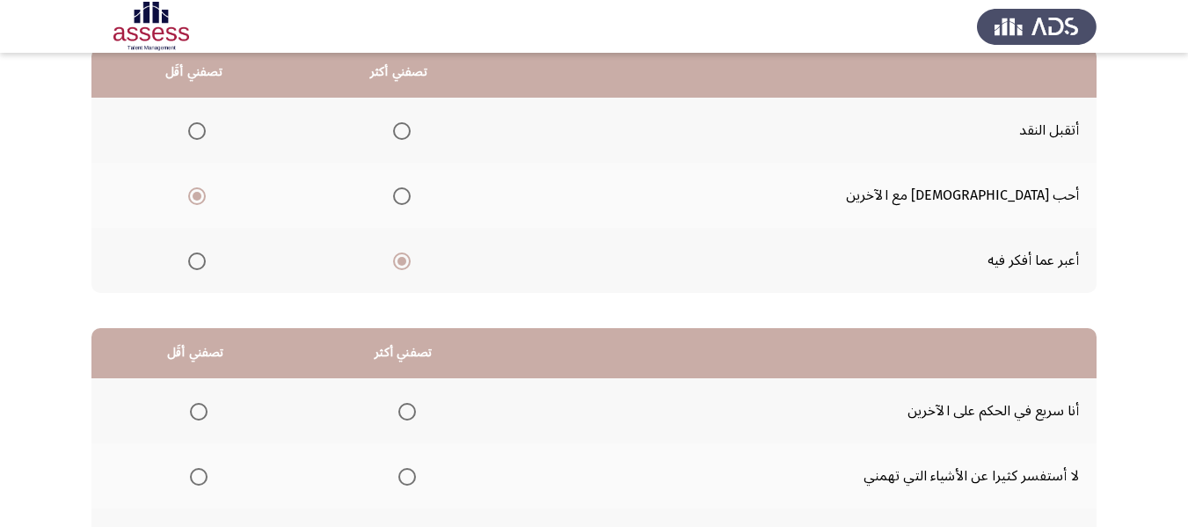
scroll to position [88, 0]
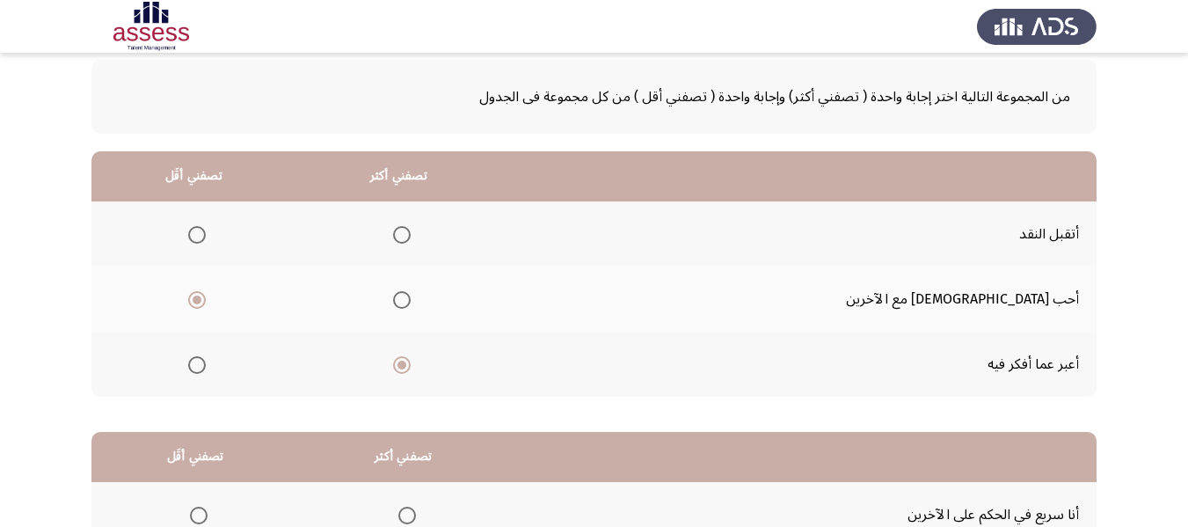
click at [411, 230] on span "Select an option" at bounding box center [402, 235] width 18 height 18
click at [411, 230] on input "Select an option" at bounding box center [402, 235] width 18 height 18
click at [411, 367] on span "Select an option" at bounding box center [402, 365] width 18 height 18
click at [411, 367] on input "Select an option" at bounding box center [402, 365] width 18 height 18
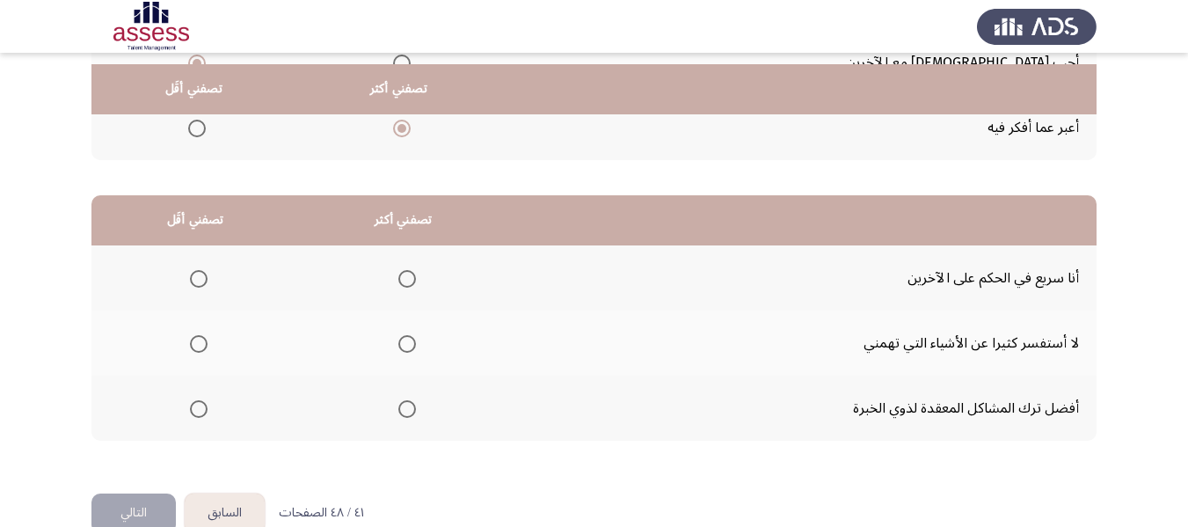
scroll to position [352, 0]
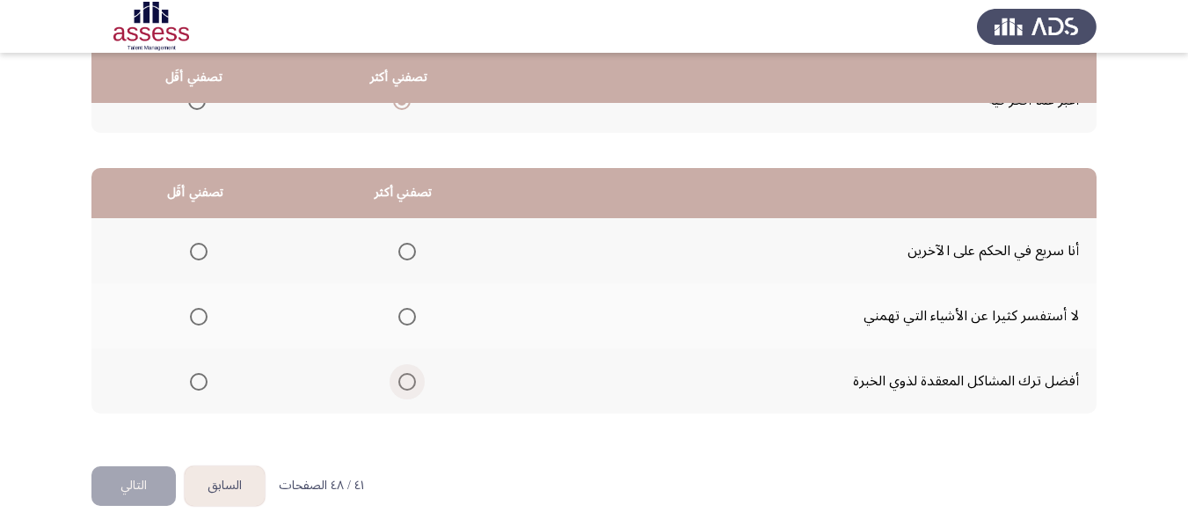
click at [405, 382] on span "Select an option" at bounding box center [407, 382] width 18 height 18
click at [405, 382] on input "Select an option" at bounding box center [407, 382] width 18 height 18
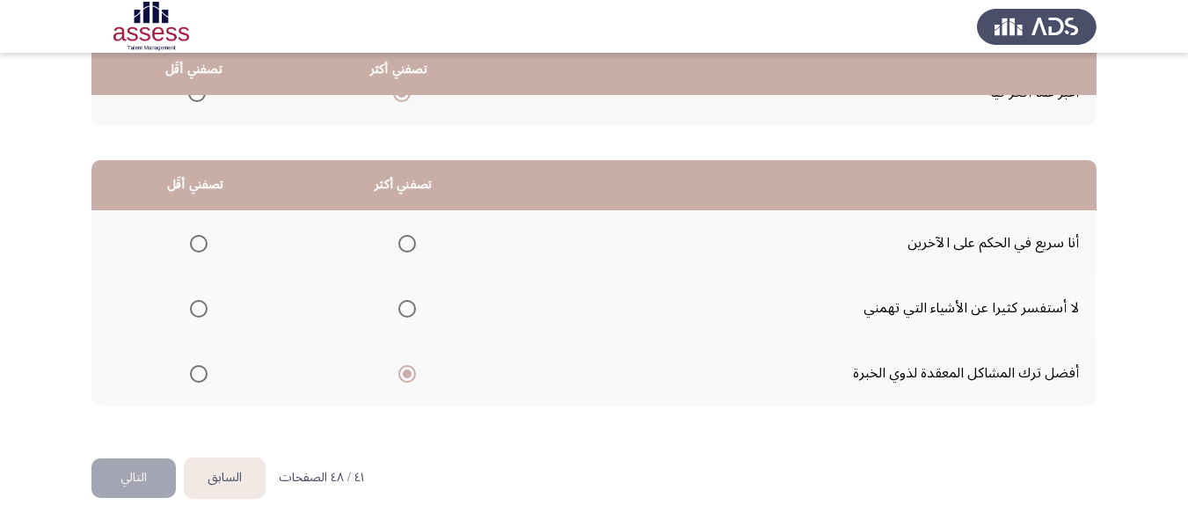
scroll to position [361, 0]
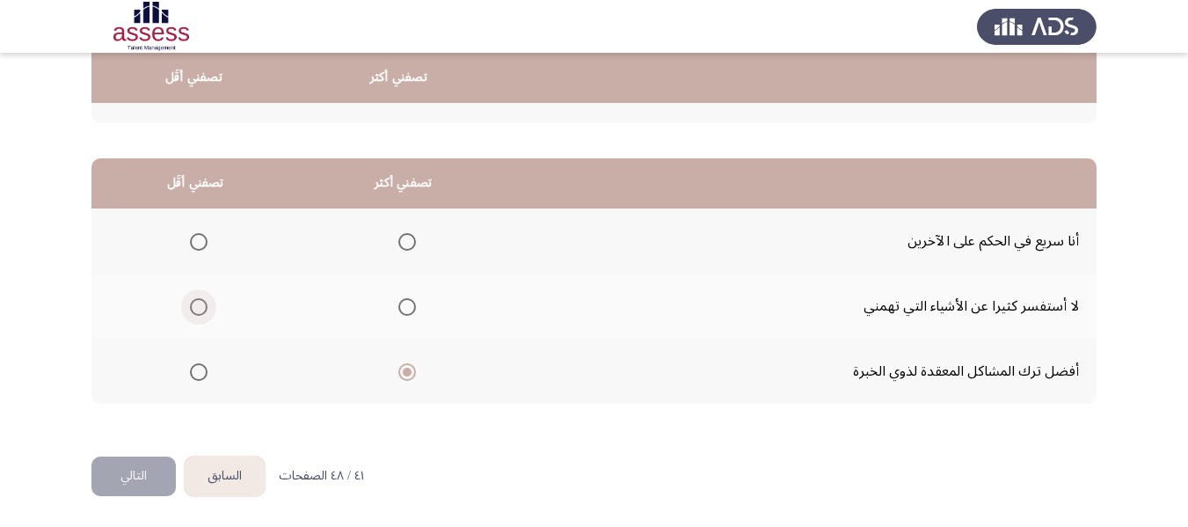
click at [204, 302] on span "Select an option" at bounding box center [199, 307] width 18 height 18
click at [204, 302] on input "Select an option" at bounding box center [199, 307] width 18 height 18
click at [136, 470] on button "التالي" at bounding box center [133, 476] width 84 height 40
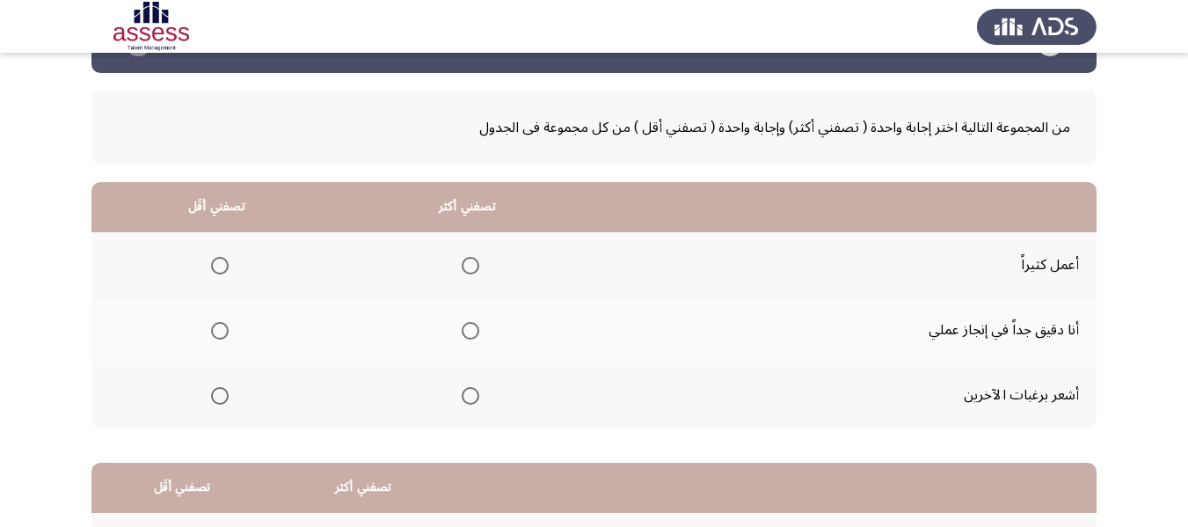
scroll to position [88, 0]
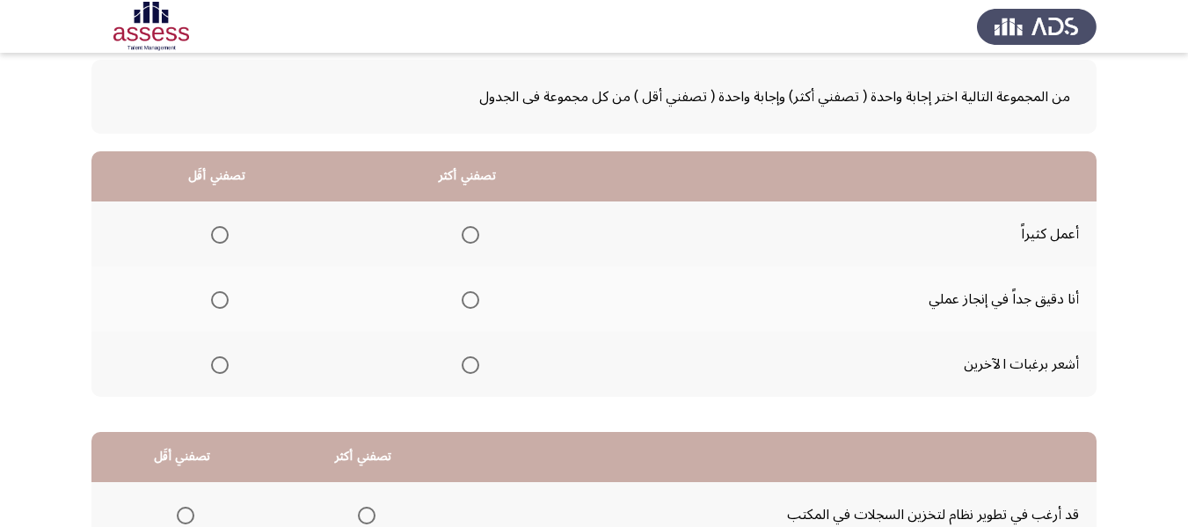
click at [476, 301] on th at bounding box center [467, 298] width 251 height 65
click at [469, 305] on span "Select an option" at bounding box center [471, 300] width 18 height 18
click at [469, 305] on input "Select an option" at bounding box center [471, 300] width 18 height 18
click at [215, 368] on span "Select an option" at bounding box center [220, 365] width 18 height 18
click at [215, 368] on input "Select an option" at bounding box center [220, 365] width 18 height 18
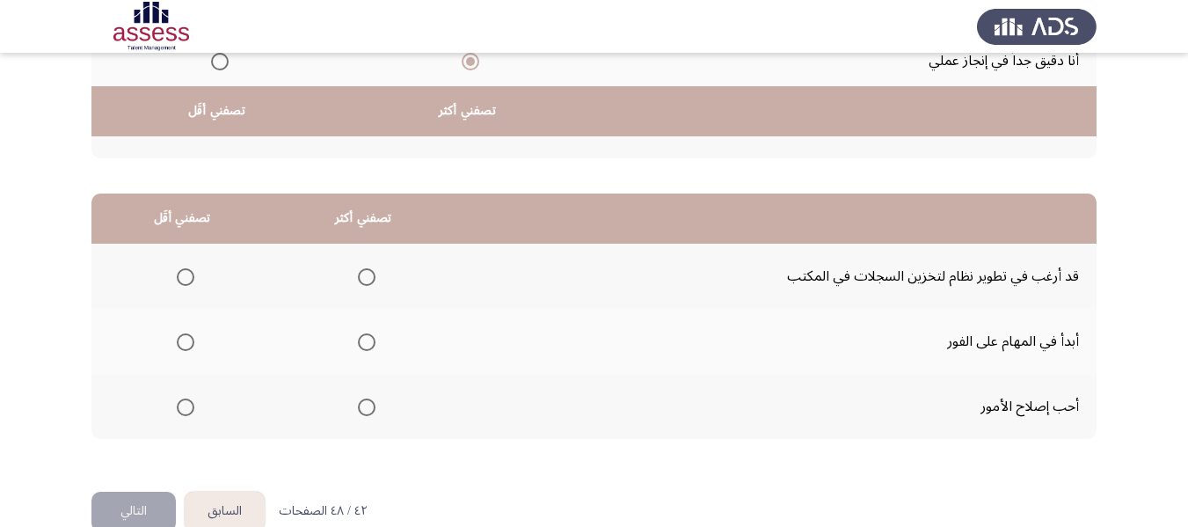
scroll to position [361, 0]
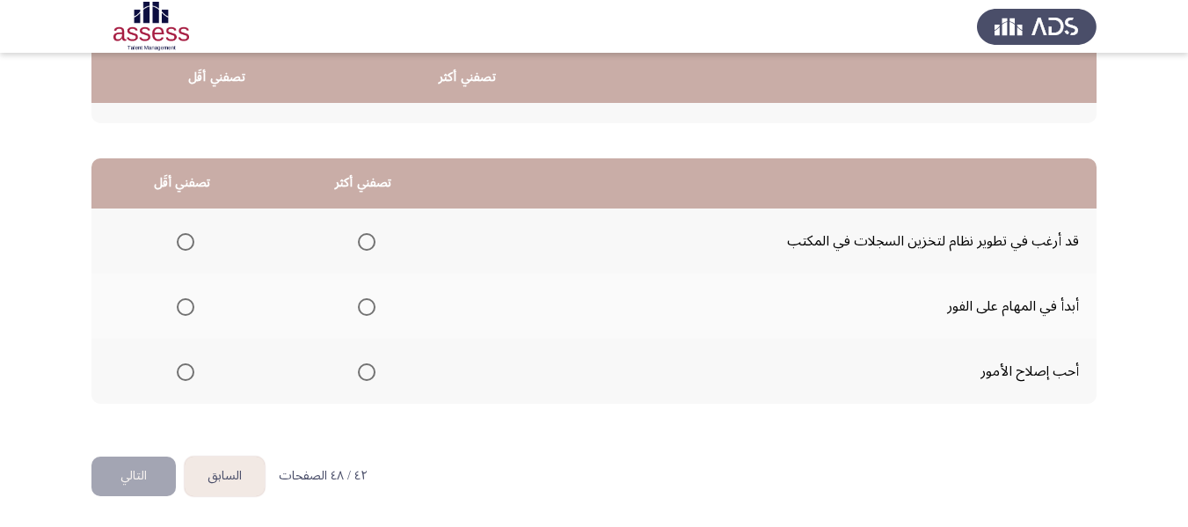
click at [365, 304] on span "Select an option" at bounding box center [367, 307] width 18 height 18
click at [365, 304] on input "Select an option" at bounding box center [367, 307] width 18 height 18
click at [180, 243] on span "Select an option" at bounding box center [186, 242] width 18 height 18
click at [180, 243] on input "Select an option" at bounding box center [186, 242] width 18 height 18
click at [147, 473] on button "التالي" at bounding box center [133, 476] width 84 height 40
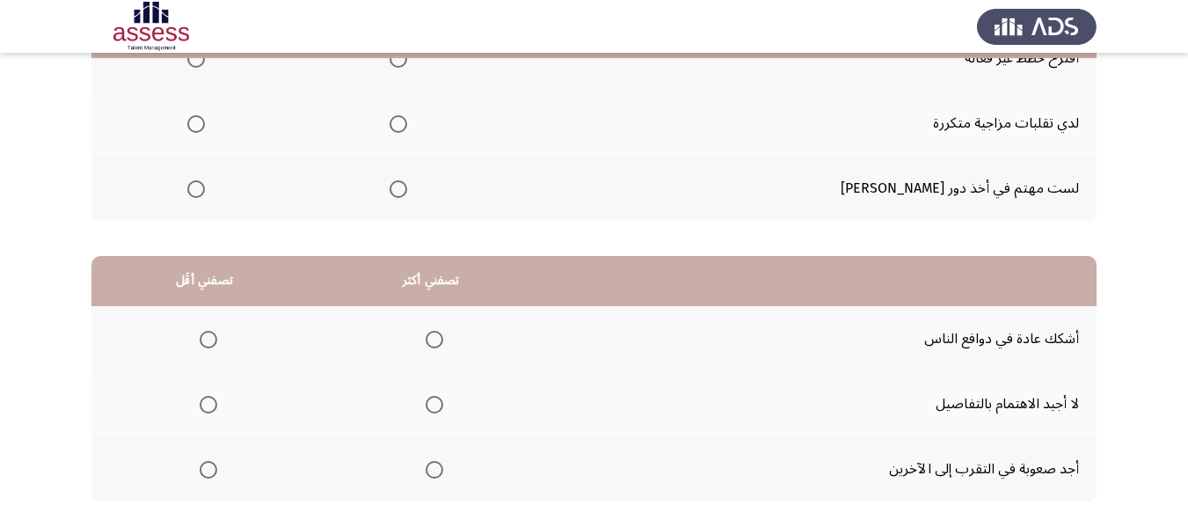
scroll to position [176, 0]
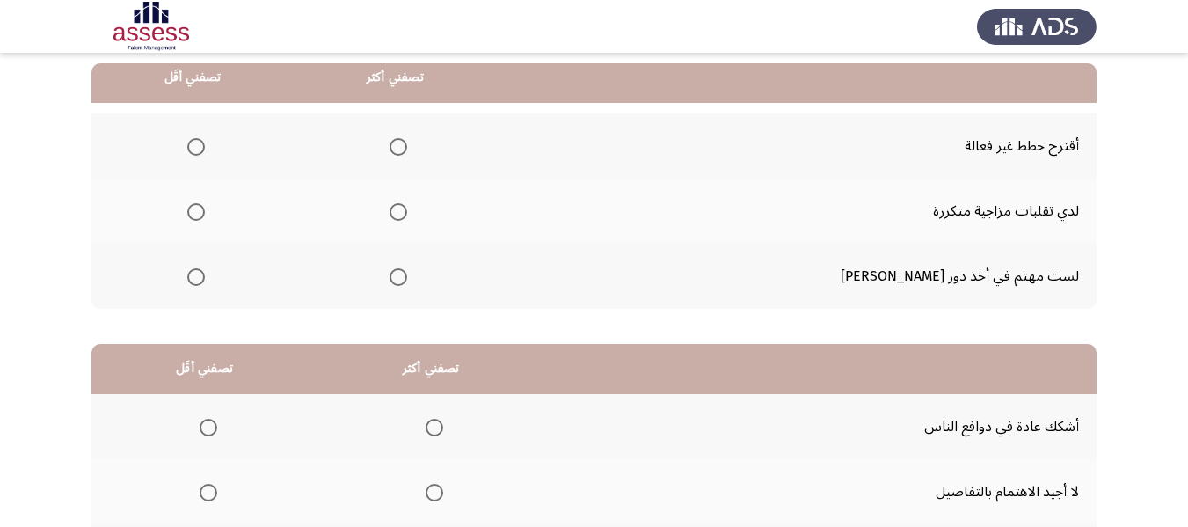
click at [205, 145] on span "Select an option" at bounding box center [196, 147] width 18 height 18
click at [205, 145] on input "Select an option" at bounding box center [196, 147] width 18 height 18
click at [407, 211] on label "Select an option" at bounding box center [394, 212] width 25 height 18
click at [407, 211] on input "Select an option" at bounding box center [398, 212] width 18 height 18
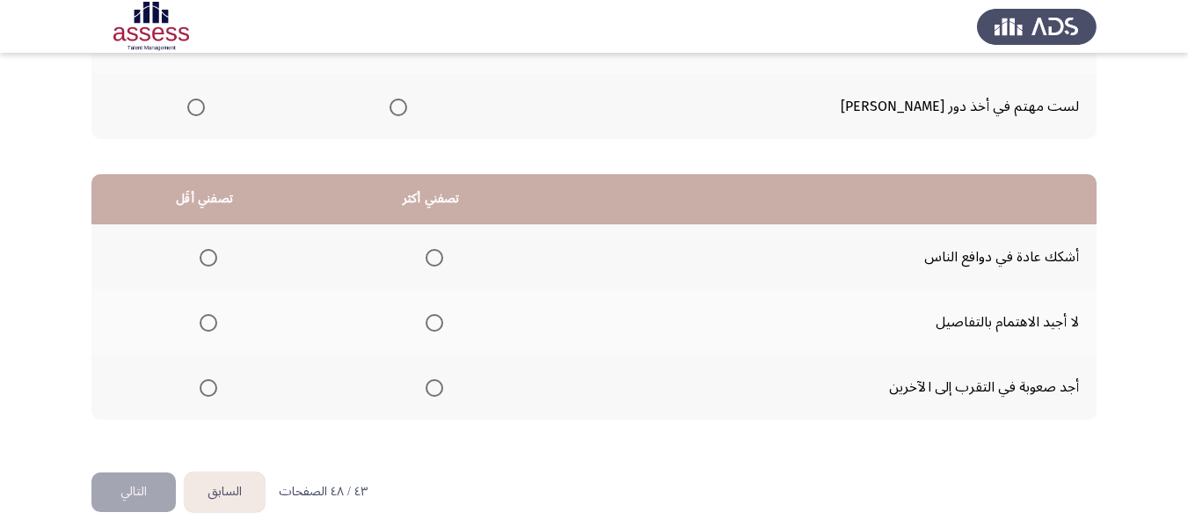
scroll to position [361, 0]
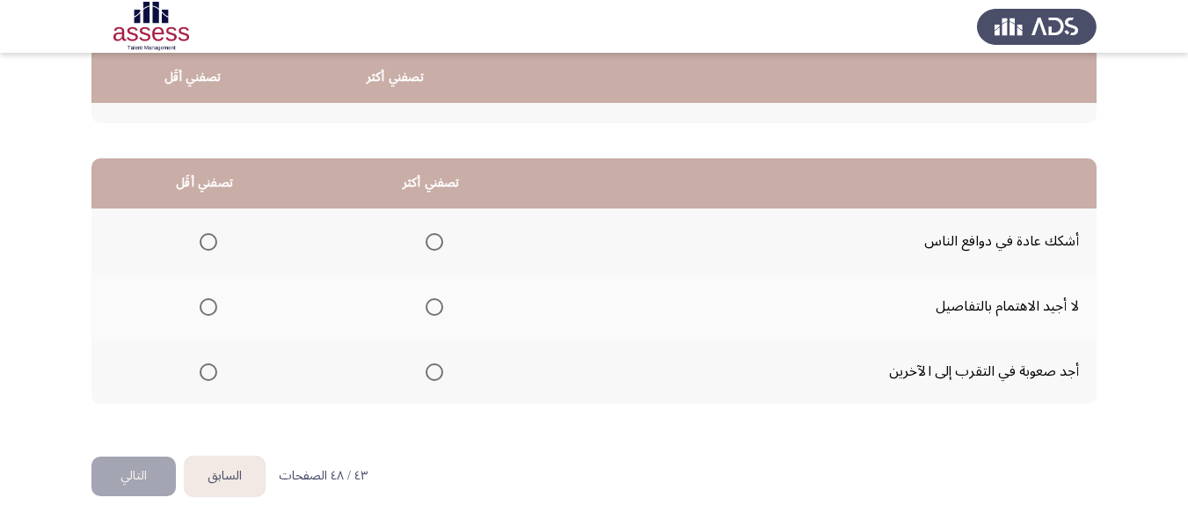
click at [216, 369] on th at bounding box center [204, 370] width 226 height 65
click at [205, 369] on span "Select an option" at bounding box center [209, 372] width 18 height 18
click at [205, 369] on input "Select an option" at bounding box center [209, 372] width 18 height 18
click at [449, 374] on th at bounding box center [430, 370] width 227 height 65
click at [418, 374] on label "Select an option" at bounding box center [430, 372] width 25 height 18
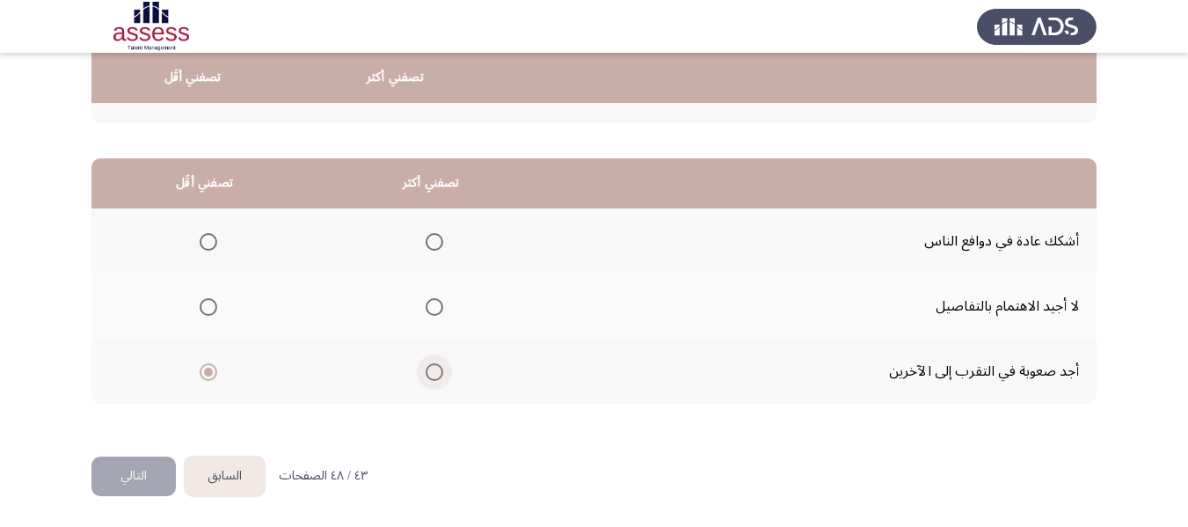
click at [425, 374] on input "Select an option" at bounding box center [434, 372] width 18 height 18
click at [213, 371] on span "Select an option" at bounding box center [209, 372] width 18 height 18
click at [213, 371] on input "Select an option" at bounding box center [209, 372] width 18 height 18
click at [435, 244] on span "Select an option" at bounding box center [434, 242] width 18 height 18
click at [435, 244] on input "Select an option" at bounding box center [434, 242] width 18 height 18
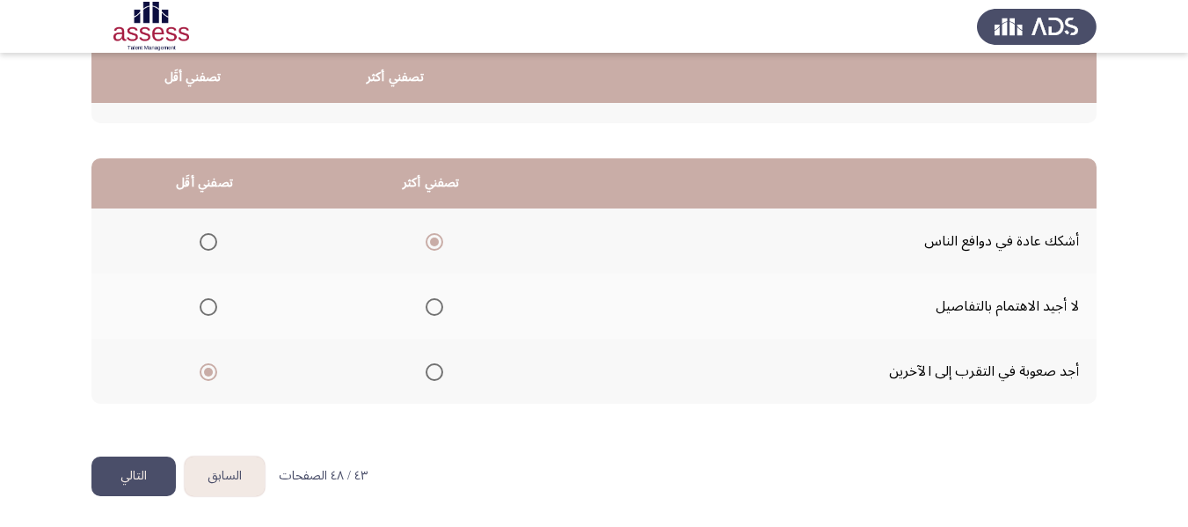
click at [142, 474] on button "التالي" at bounding box center [133, 476] width 84 height 40
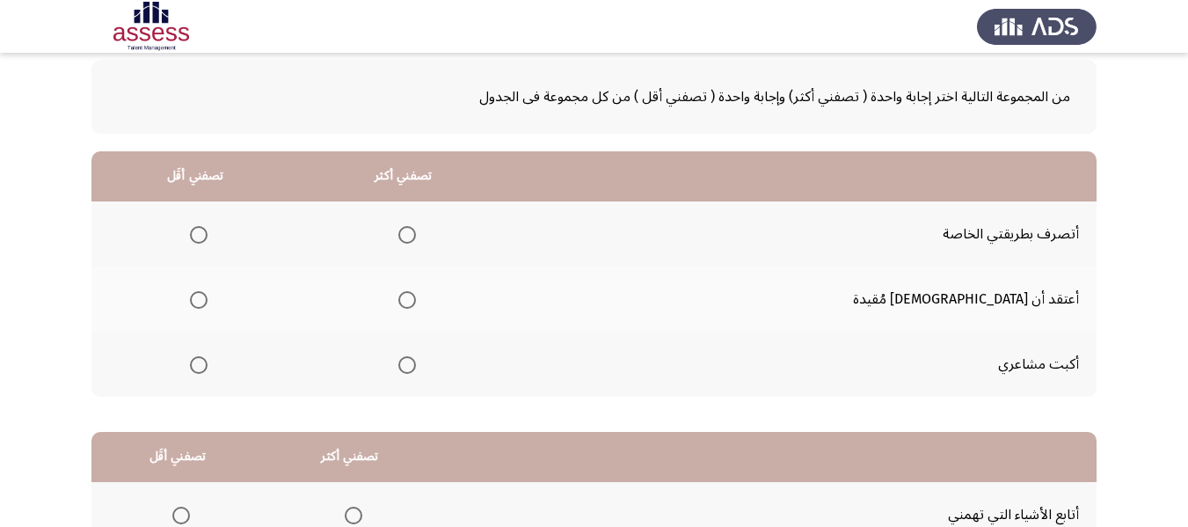
scroll to position [176, 0]
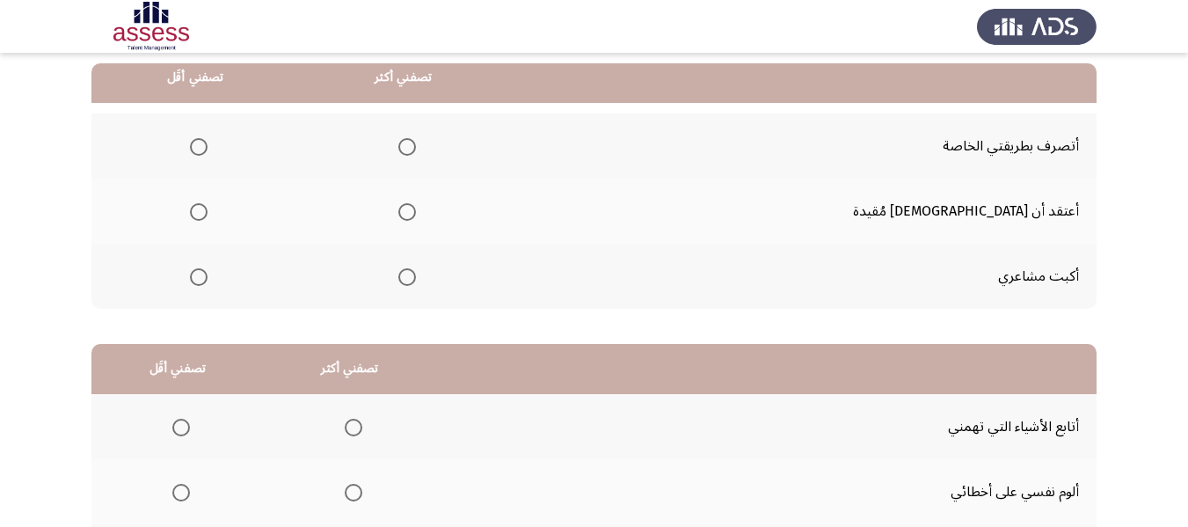
click at [416, 146] on label "Select an option" at bounding box center [403, 147] width 25 height 18
click at [416, 146] on input "Select an option" at bounding box center [407, 147] width 18 height 18
click at [207, 273] on span "Select an option" at bounding box center [199, 277] width 18 height 18
click at [207, 273] on input "Select an option" at bounding box center [199, 277] width 18 height 18
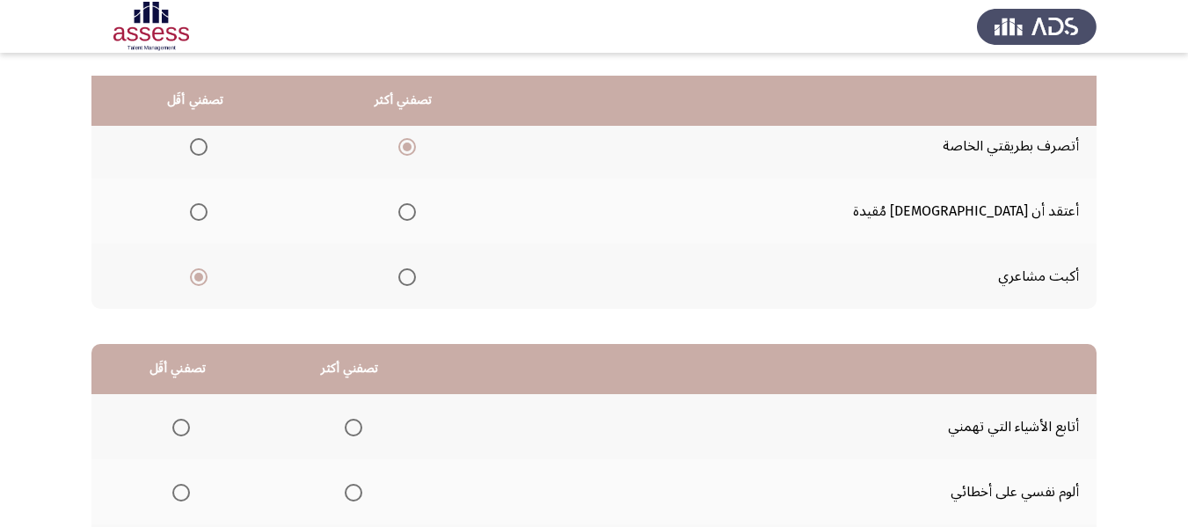
scroll to position [352, 0]
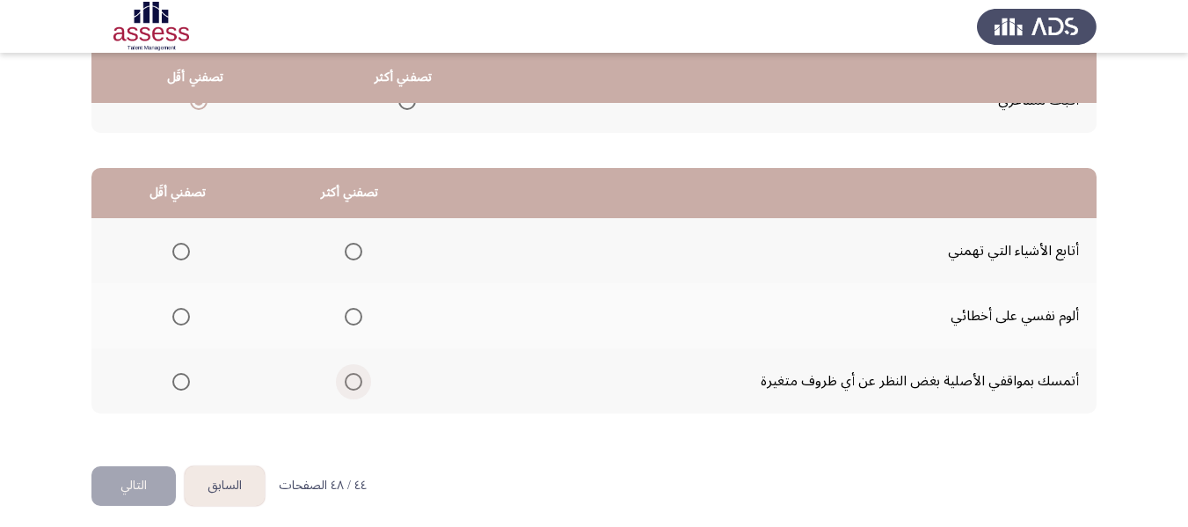
click at [353, 379] on span "Select an option" at bounding box center [354, 382] width 18 height 18
click at [353, 379] on input "Select an option" at bounding box center [354, 382] width 18 height 18
click at [358, 250] on span "Select an option" at bounding box center [354, 252] width 18 height 18
click at [358, 250] on input "Select an option" at bounding box center [354, 252] width 18 height 18
click at [172, 378] on span "Select an option" at bounding box center [181, 382] width 18 height 18
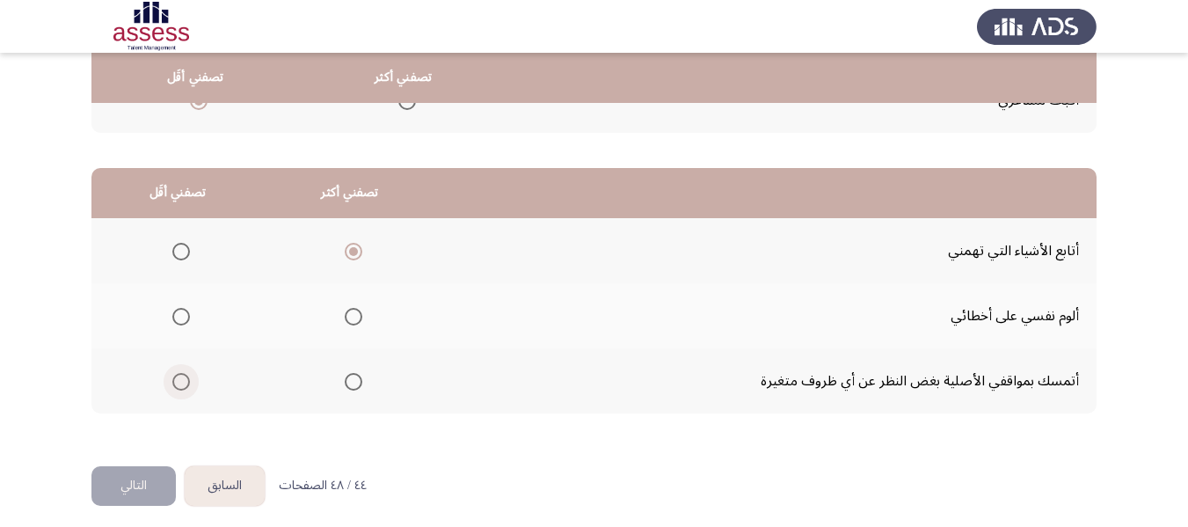
click at [172, 378] on input "Select an option" at bounding box center [181, 382] width 18 height 18
click at [130, 487] on button "التالي" at bounding box center [133, 486] width 84 height 40
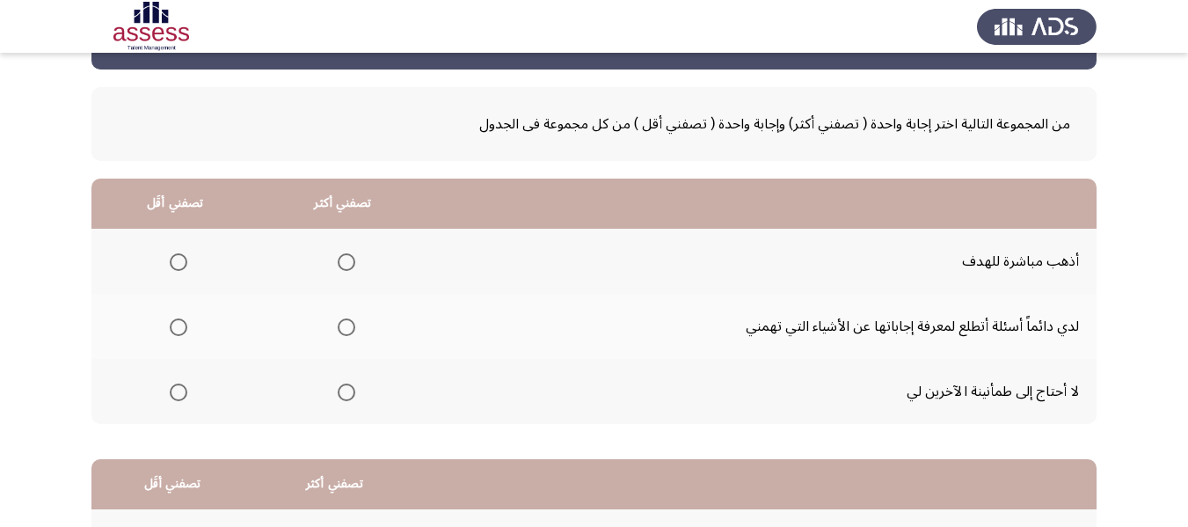
scroll to position [88, 0]
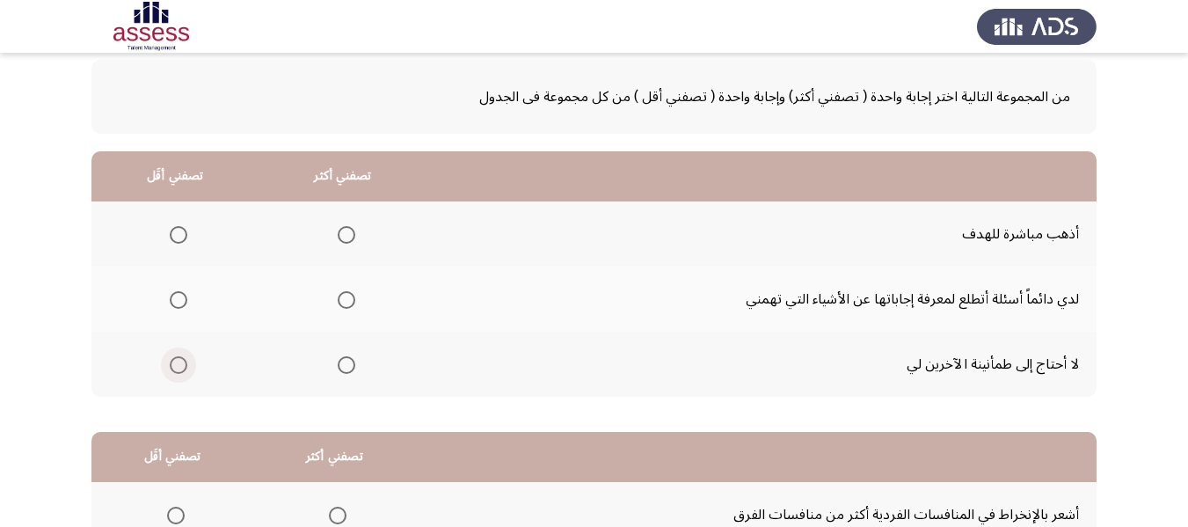
click at [177, 366] on span "Select an option" at bounding box center [179, 365] width 18 height 18
click at [177, 366] on input "Select an option" at bounding box center [179, 365] width 18 height 18
click at [341, 234] on span "Select an option" at bounding box center [347, 235] width 18 height 18
click at [341, 234] on input "Select an option" at bounding box center [347, 235] width 18 height 18
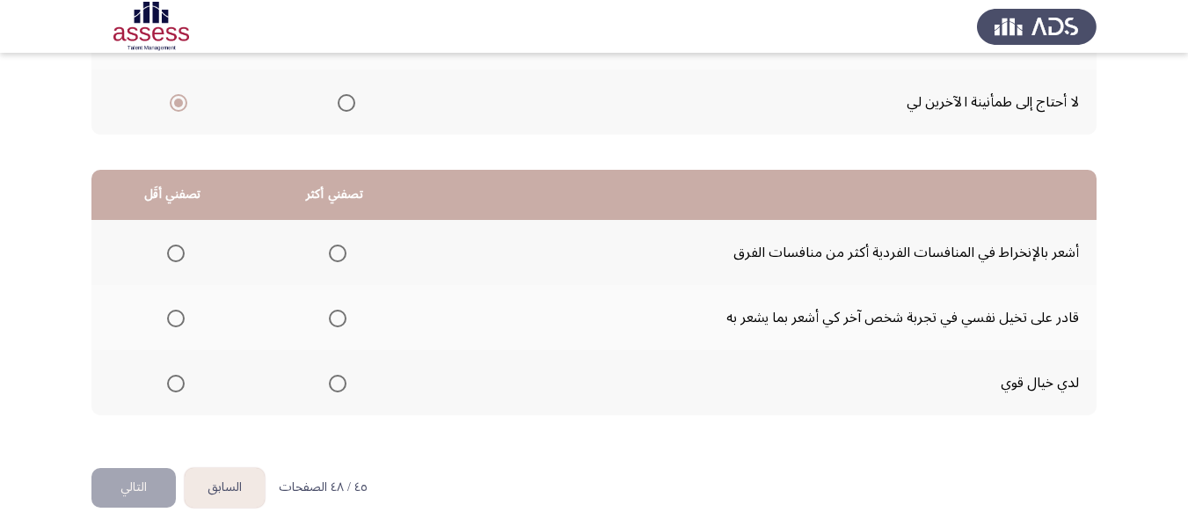
scroll to position [352, 0]
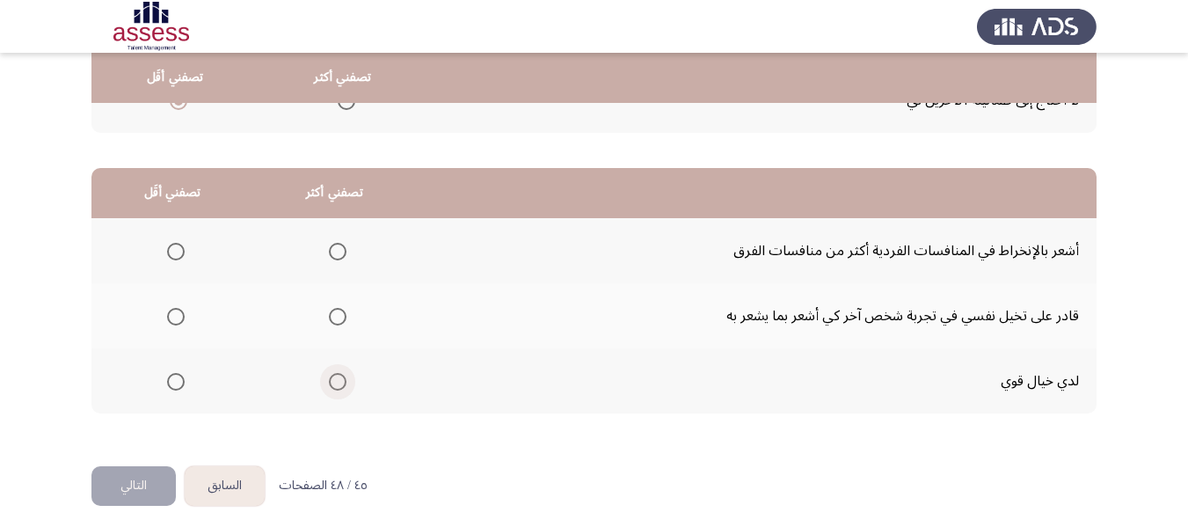
click at [333, 376] on span "Select an option" at bounding box center [338, 382] width 18 height 18
click at [333, 376] on input "Select an option" at bounding box center [338, 382] width 18 height 18
click at [179, 310] on span "Select an option" at bounding box center [176, 317] width 18 height 18
click at [179, 310] on input "Select an option" at bounding box center [176, 317] width 18 height 18
click at [171, 255] on span "Select an option" at bounding box center [176, 252] width 18 height 18
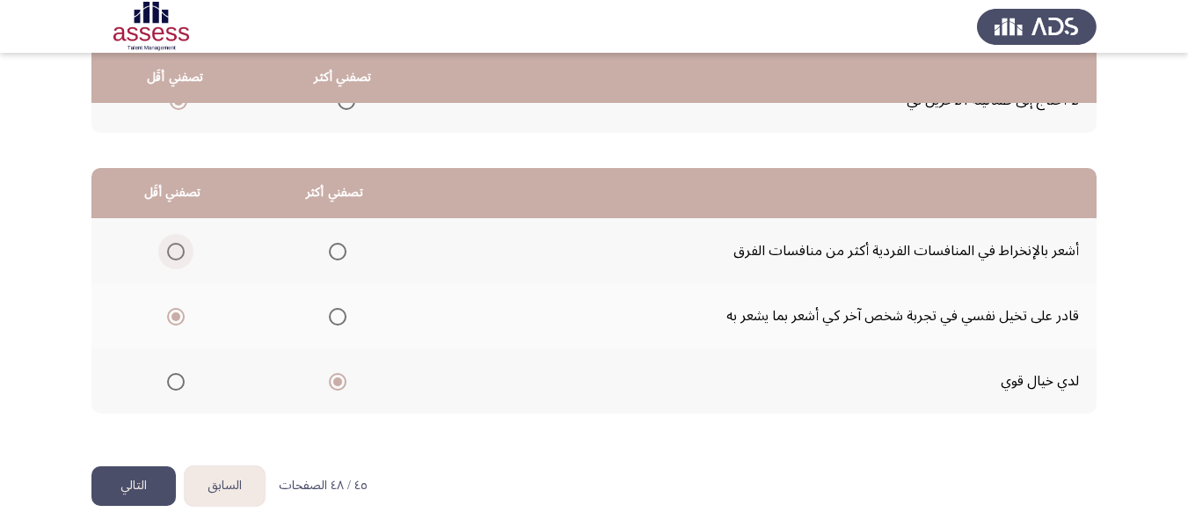
click at [171, 255] on input "Select an option" at bounding box center [176, 252] width 18 height 18
click at [138, 482] on button "التالي" at bounding box center [133, 486] width 84 height 40
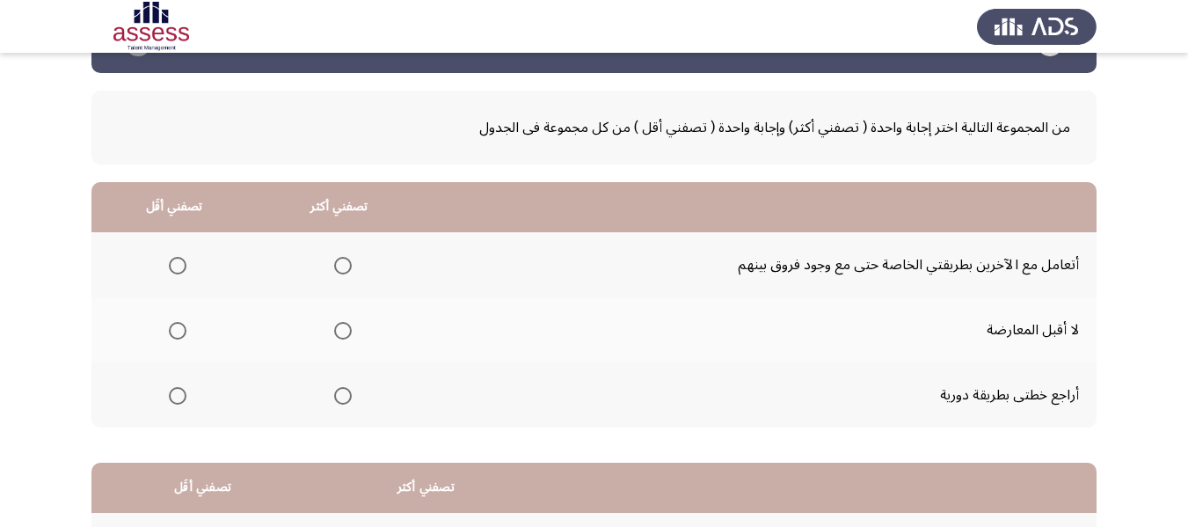
scroll to position [88, 0]
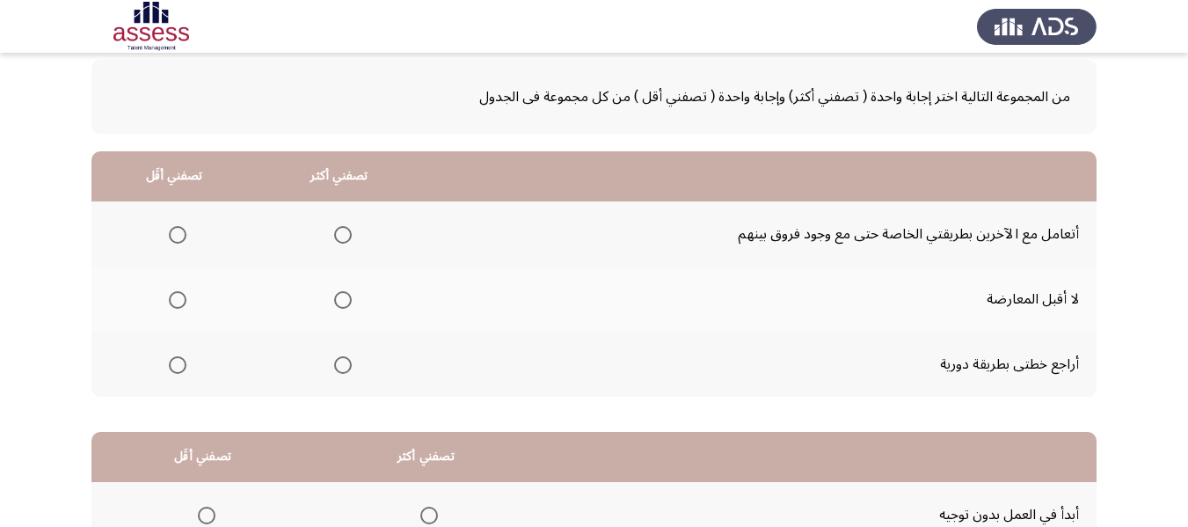
click at [343, 364] on span "Select an option" at bounding box center [343, 365] width 18 height 18
click at [343, 364] on input "Select an option" at bounding box center [343, 365] width 18 height 18
click at [182, 298] on span "Select an option" at bounding box center [178, 300] width 18 height 18
click at [182, 298] on input "Select an option" at bounding box center [178, 300] width 18 height 18
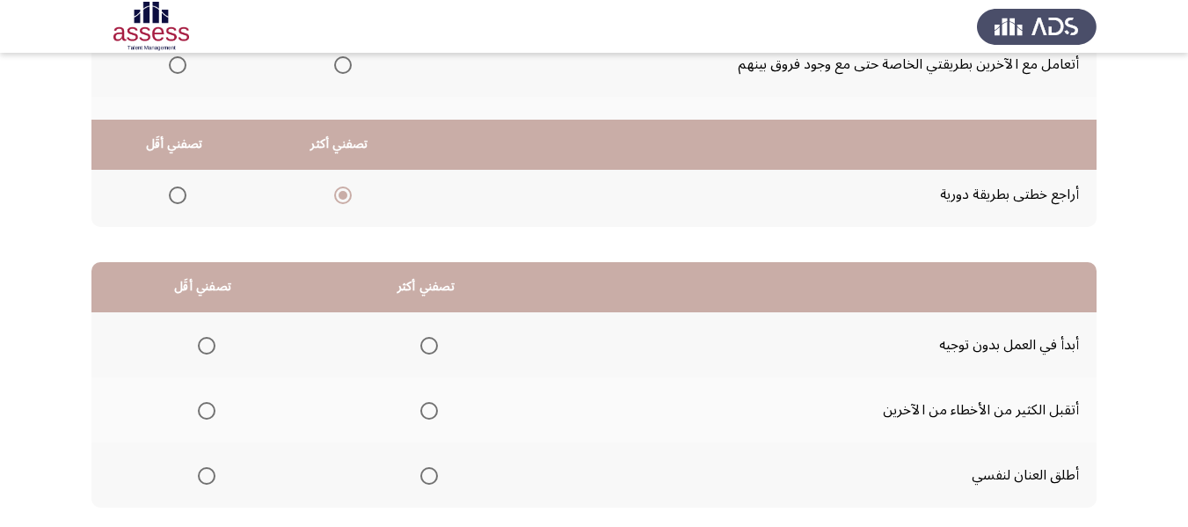
scroll to position [352, 0]
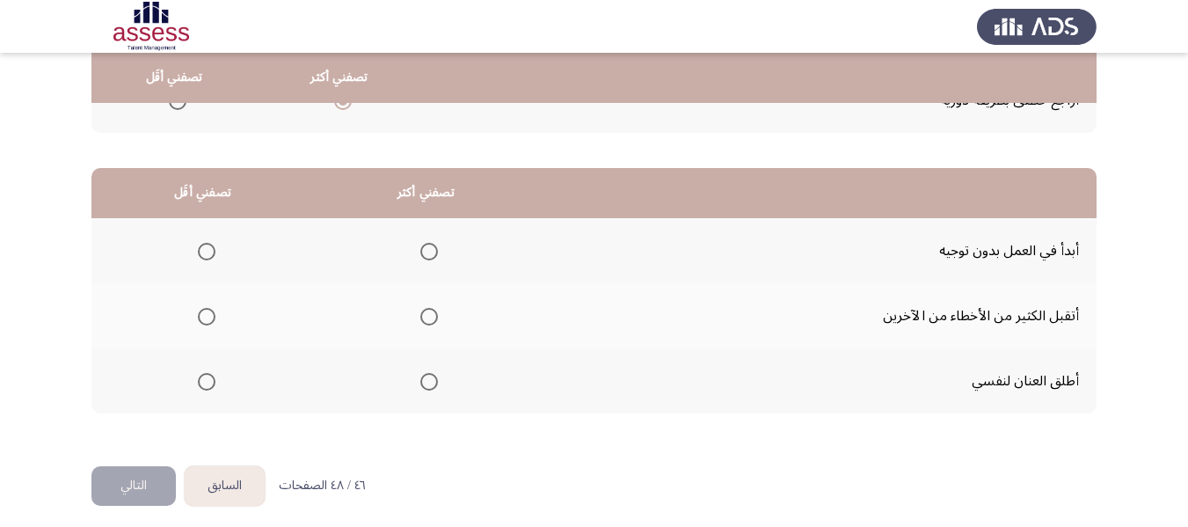
drag, startPoint x: 427, startPoint y: 316, endPoint x: 208, endPoint y: 318, distance: 218.9
click at [211, 324] on tr "أتقبل الكثير من الأخطاء من الآخرين" at bounding box center [593, 315] width 1005 height 65
click at [208, 315] on span "Select an option" at bounding box center [207, 317] width 18 height 18
click at [208, 315] on input "Select an option" at bounding box center [207, 317] width 18 height 18
click at [440, 376] on th at bounding box center [425, 380] width 223 height 65
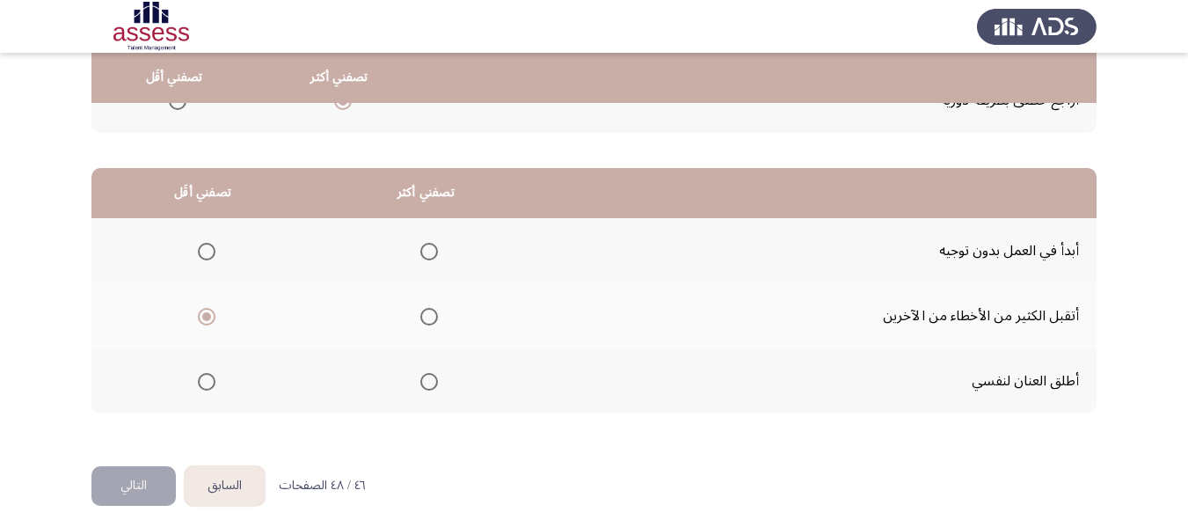
click at [431, 383] on span "Select an option" at bounding box center [429, 382] width 18 height 18
click at [431, 383] on input "Select an option" at bounding box center [429, 382] width 18 height 18
click at [146, 481] on button "التالي" at bounding box center [133, 486] width 84 height 40
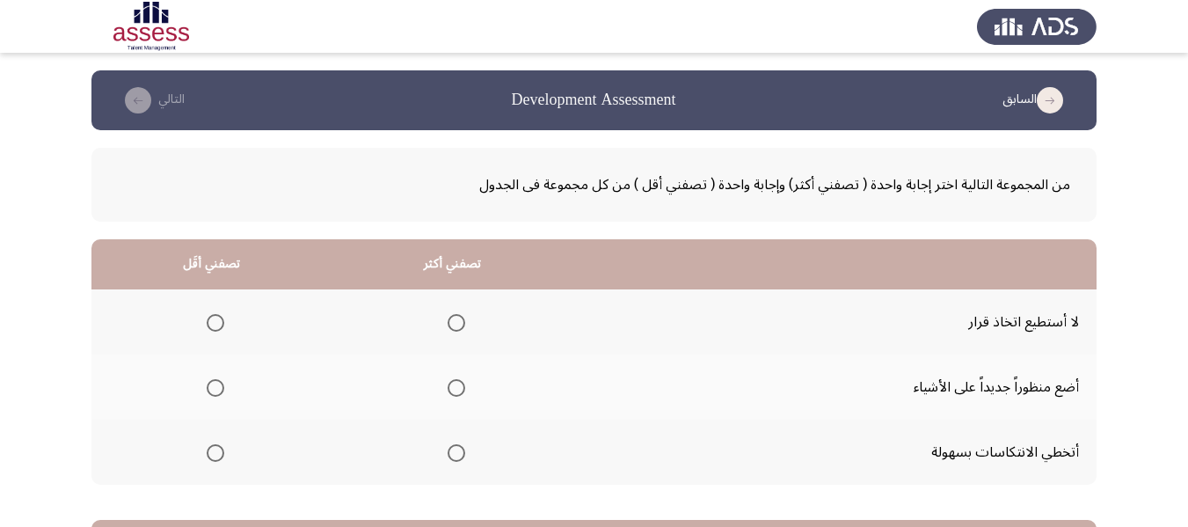
scroll to position [88, 0]
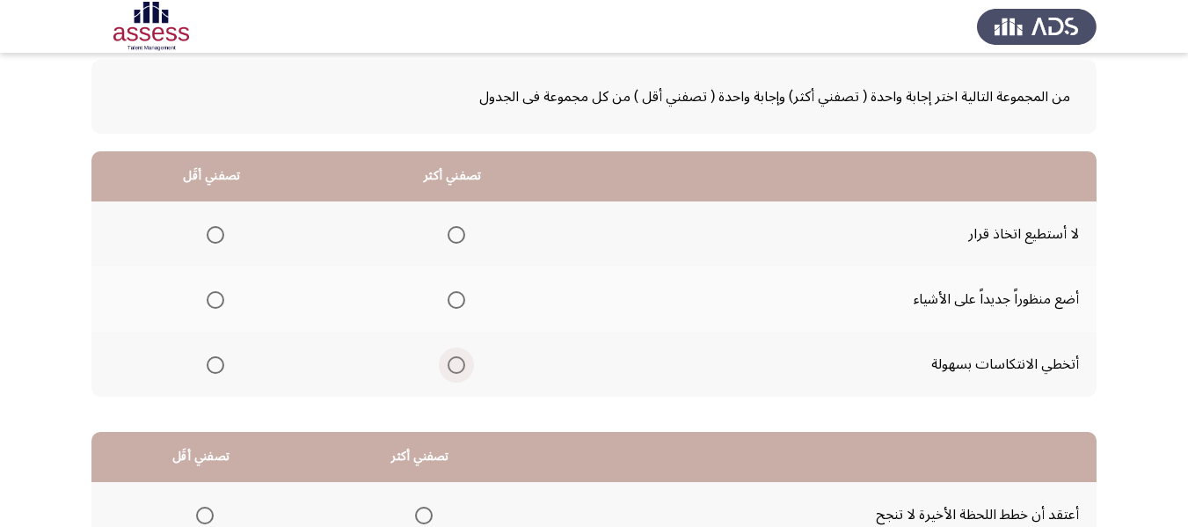
click at [453, 367] on span "Select an option" at bounding box center [456, 365] width 18 height 18
click at [453, 367] on input "Select an option" at bounding box center [456, 365] width 18 height 18
click at [222, 236] on span "Select an option" at bounding box center [216, 235] width 18 height 18
click at [222, 236] on input "Select an option" at bounding box center [216, 235] width 18 height 18
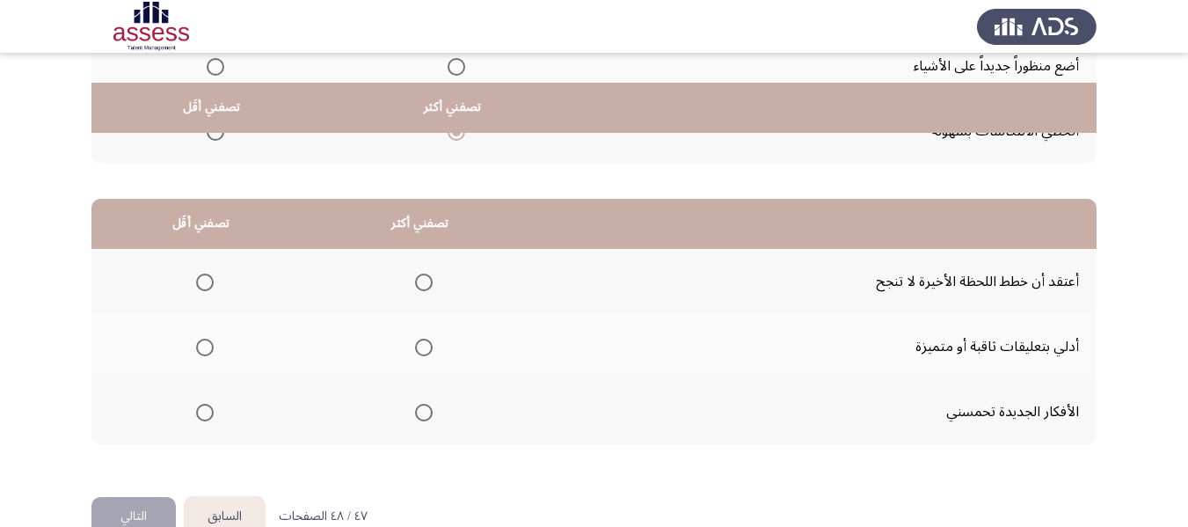
scroll to position [352, 0]
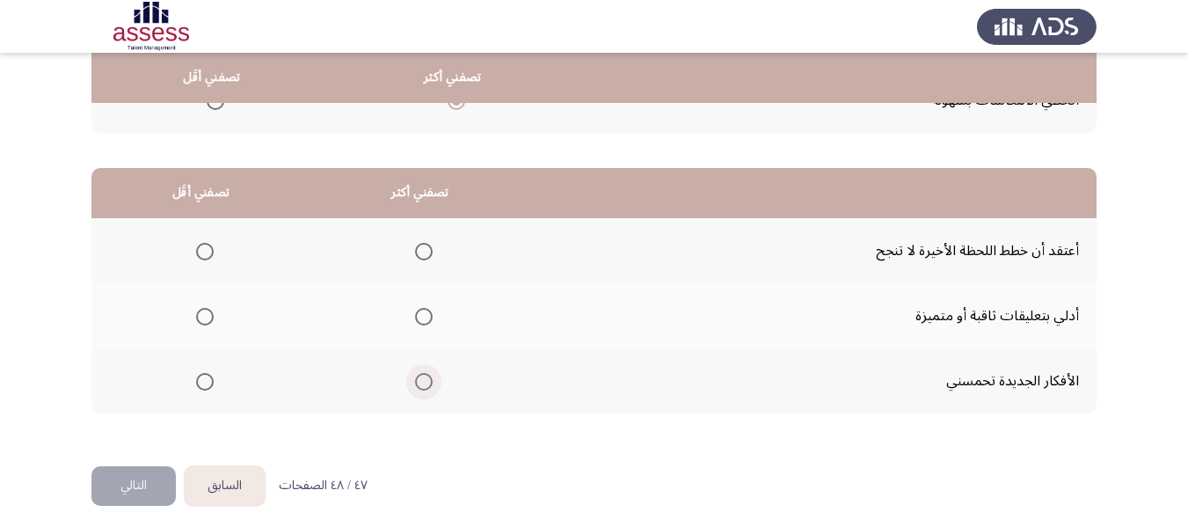
click at [418, 380] on span "Select an option" at bounding box center [424, 382] width 18 height 18
click at [418, 380] on input "Select an option" at bounding box center [424, 382] width 18 height 18
click at [211, 322] on span "Select an option" at bounding box center [205, 317] width 18 height 18
click at [211, 322] on input "Select an option" at bounding box center [205, 317] width 18 height 18
click at [123, 479] on button "التالي" at bounding box center [133, 486] width 84 height 40
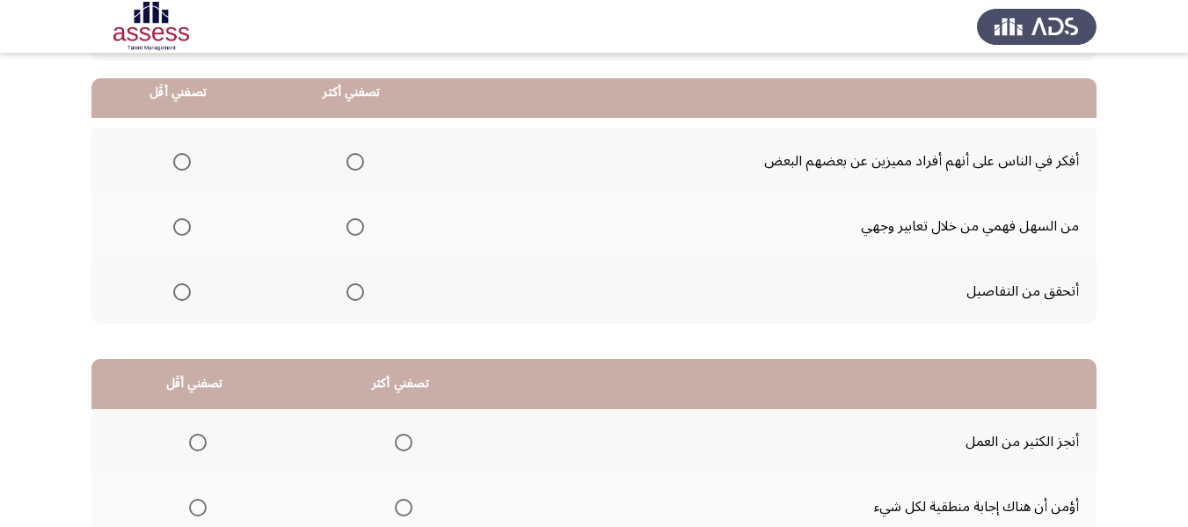
scroll to position [176, 0]
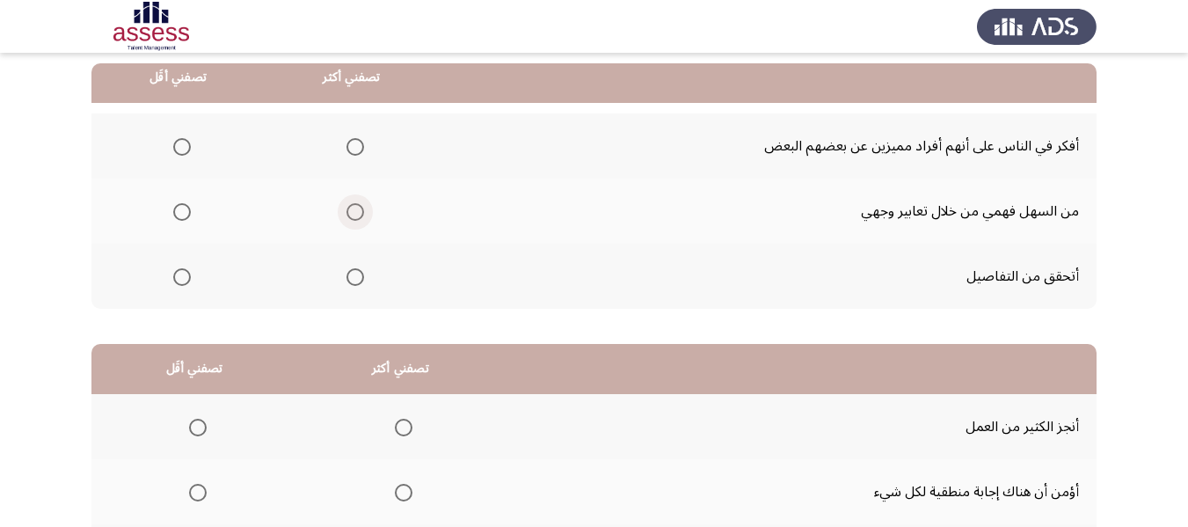
click at [356, 213] on span "Select an option" at bounding box center [355, 212] width 18 height 18
click at [356, 213] on input "Select an option" at bounding box center [355, 212] width 18 height 18
click at [360, 145] on span "Select an option" at bounding box center [355, 147] width 18 height 18
click at [360, 145] on input "Select an option" at bounding box center [355, 147] width 18 height 18
click at [173, 216] on span "Select an option" at bounding box center [182, 212] width 18 height 18
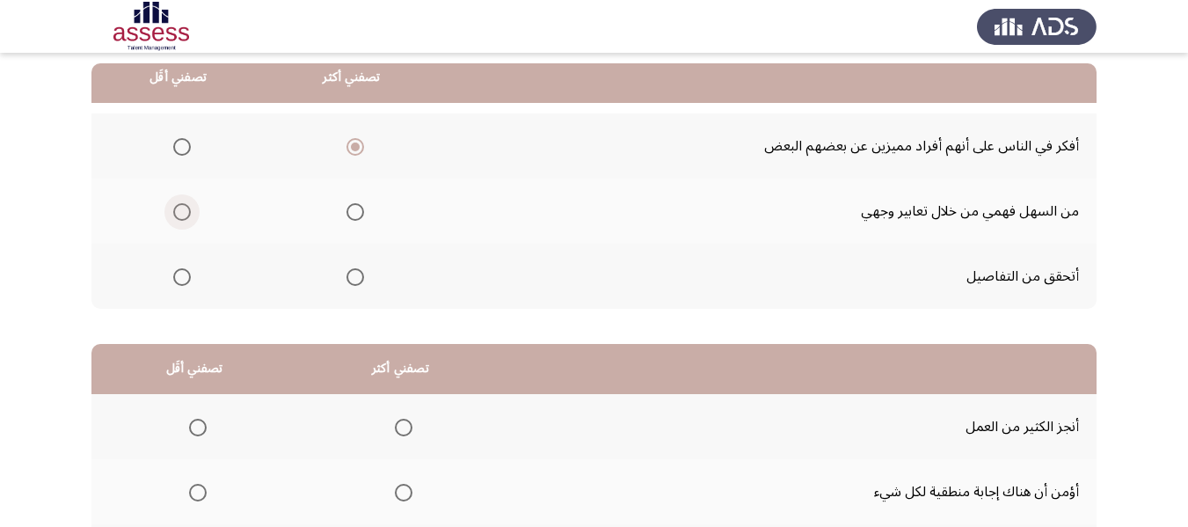
click at [173, 216] on input "Select an option" at bounding box center [182, 212] width 18 height 18
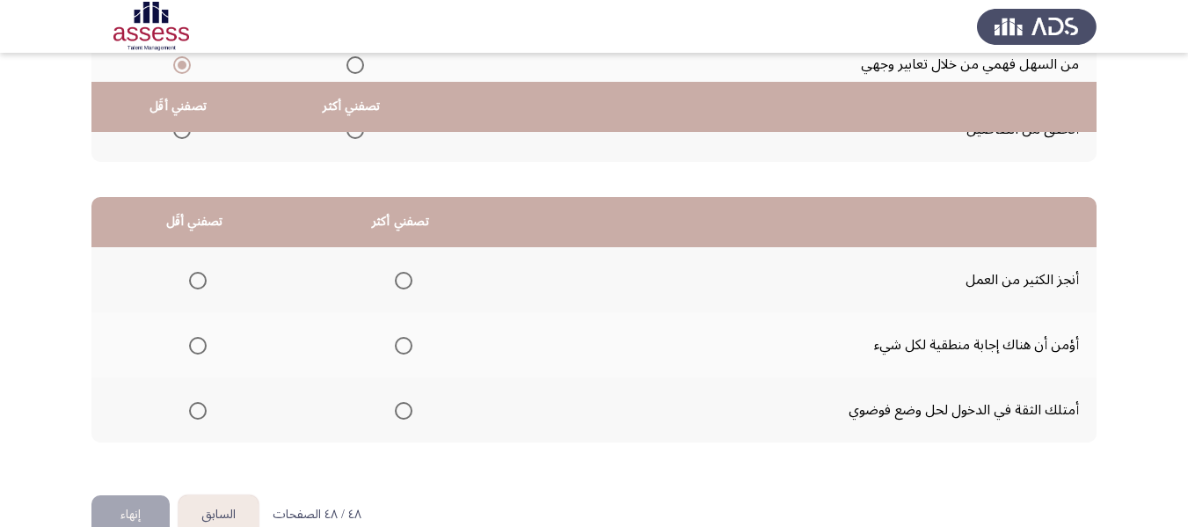
scroll to position [352, 0]
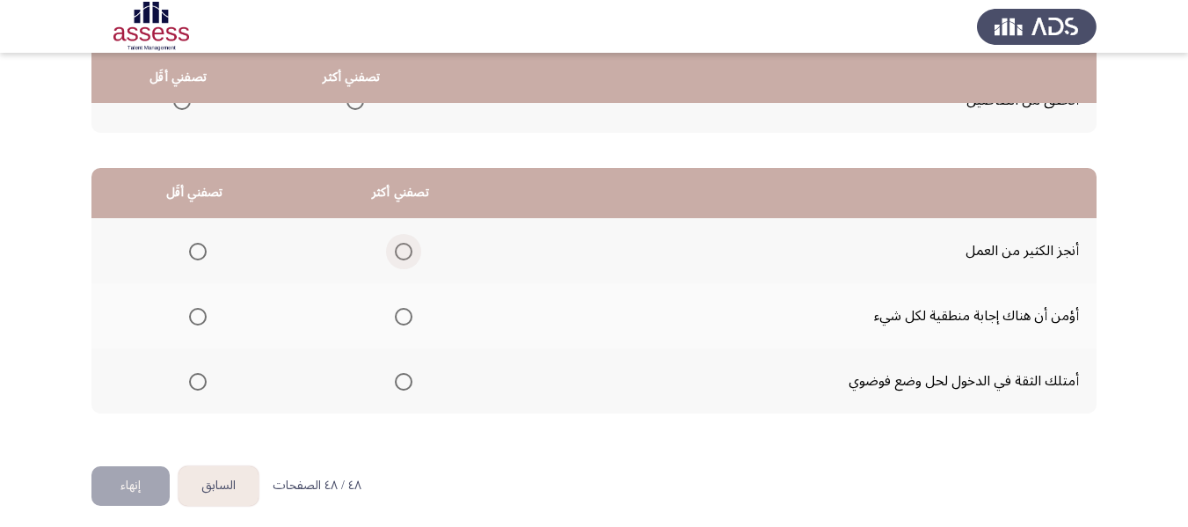
click at [404, 251] on span "Select an option" at bounding box center [404, 251] width 0 height 0
click at [401, 251] on input "Select an option" at bounding box center [404, 252] width 18 height 18
click at [205, 379] on span "Select an option" at bounding box center [198, 382] width 18 height 18
click at [205, 379] on input "Select an option" at bounding box center [198, 382] width 18 height 18
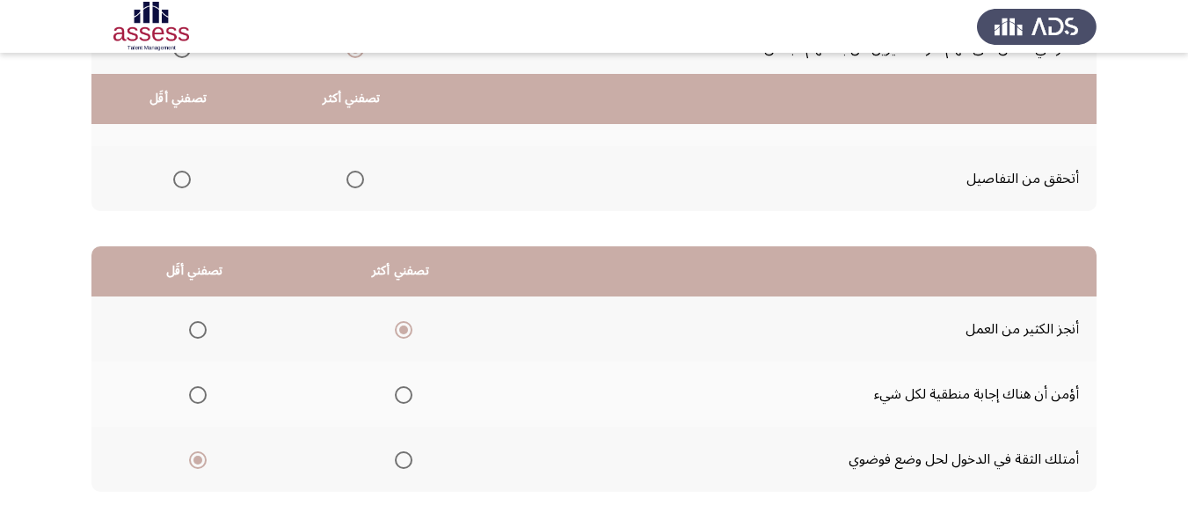
scroll to position [361, 0]
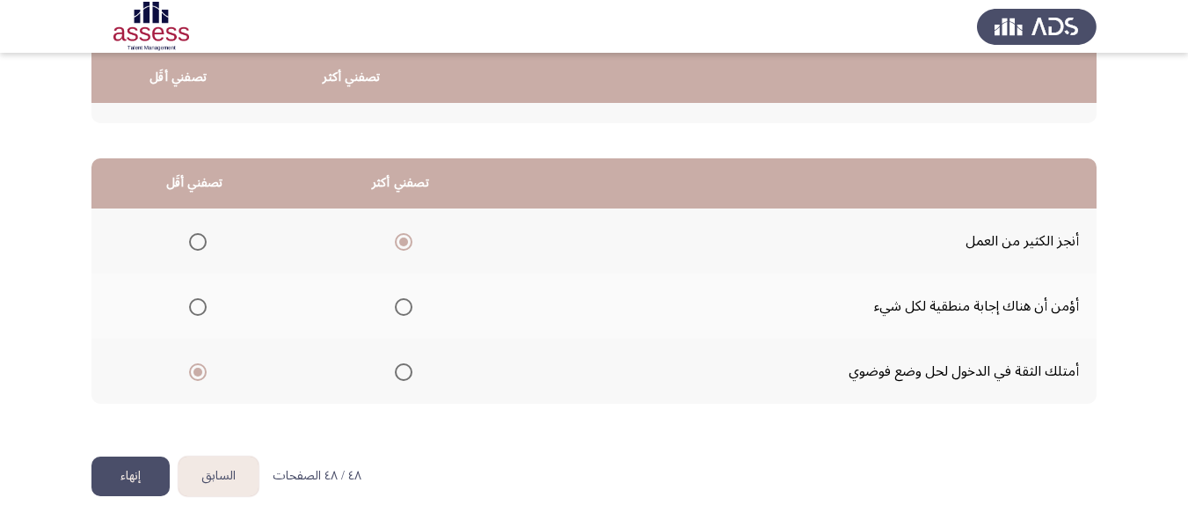
click at [127, 471] on button "إنهاء" at bounding box center [130, 476] width 78 height 40
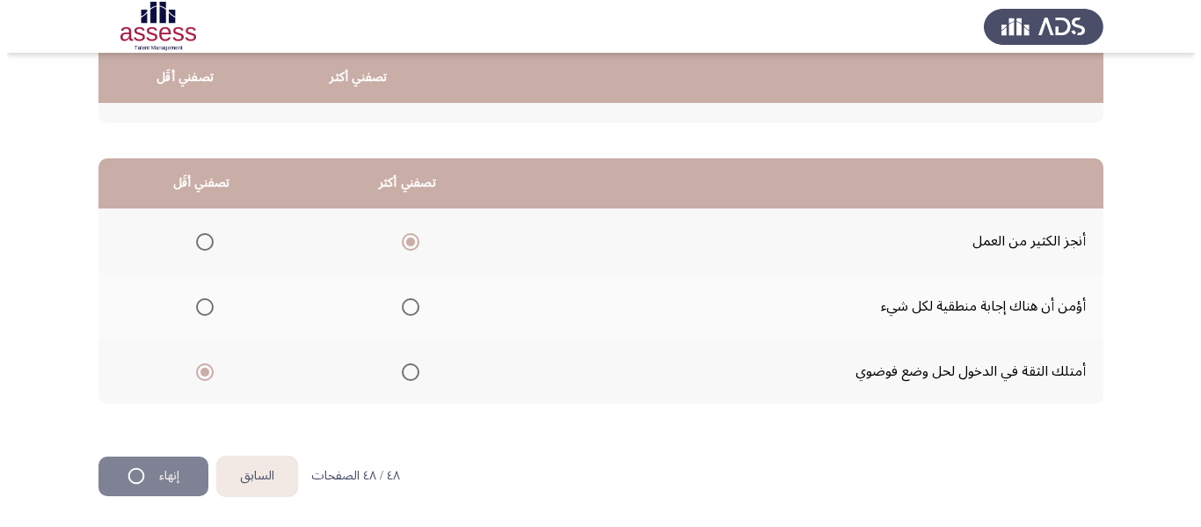
scroll to position [0, 0]
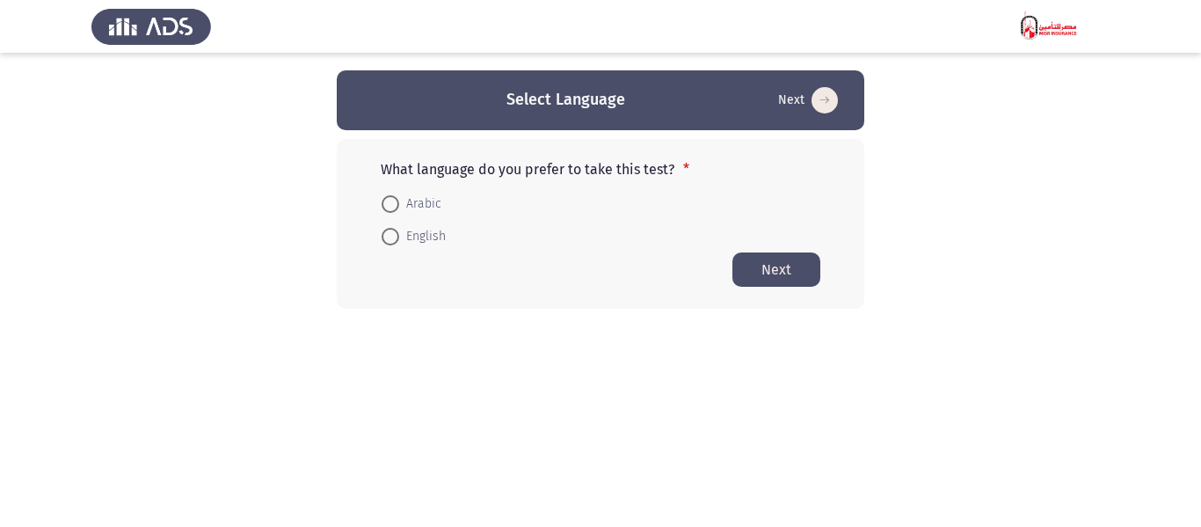
click at [389, 204] on span at bounding box center [391, 204] width 18 height 18
click at [389, 204] on input "Arabic" at bounding box center [391, 204] width 18 height 18
radio input "true"
click at [774, 258] on button "Next" at bounding box center [776, 268] width 88 height 34
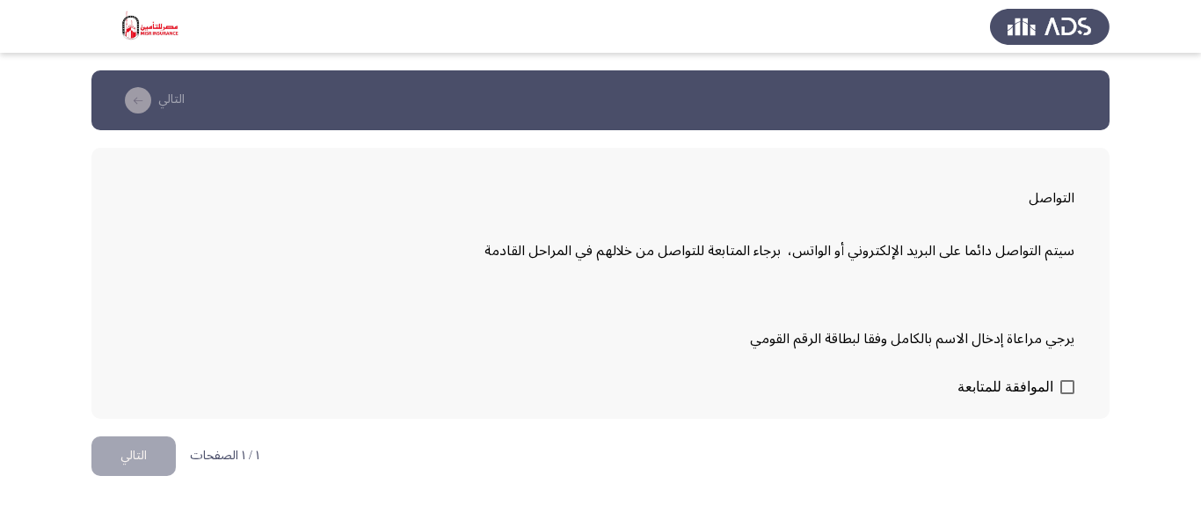
click at [1061, 386] on span at bounding box center [1067, 387] width 14 height 14
click at [1066, 394] on input "الموافقة للمتابعة" at bounding box center [1066, 394] width 1 height 1
checkbox input "true"
click at [132, 450] on button "التالي" at bounding box center [133, 456] width 84 height 40
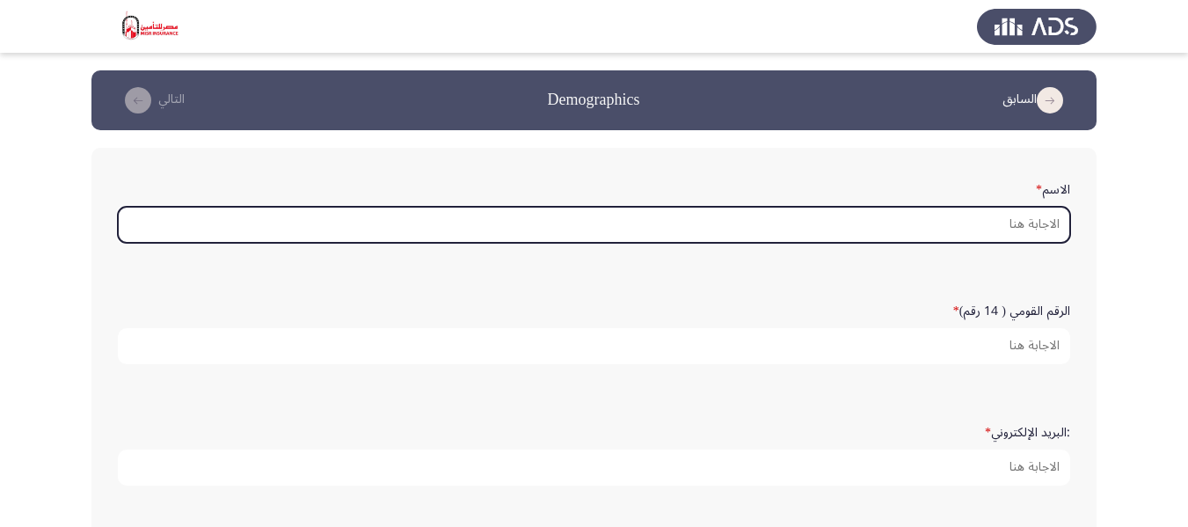
click at [1006, 224] on input "الاسم *" at bounding box center [594, 225] width 952 height 36
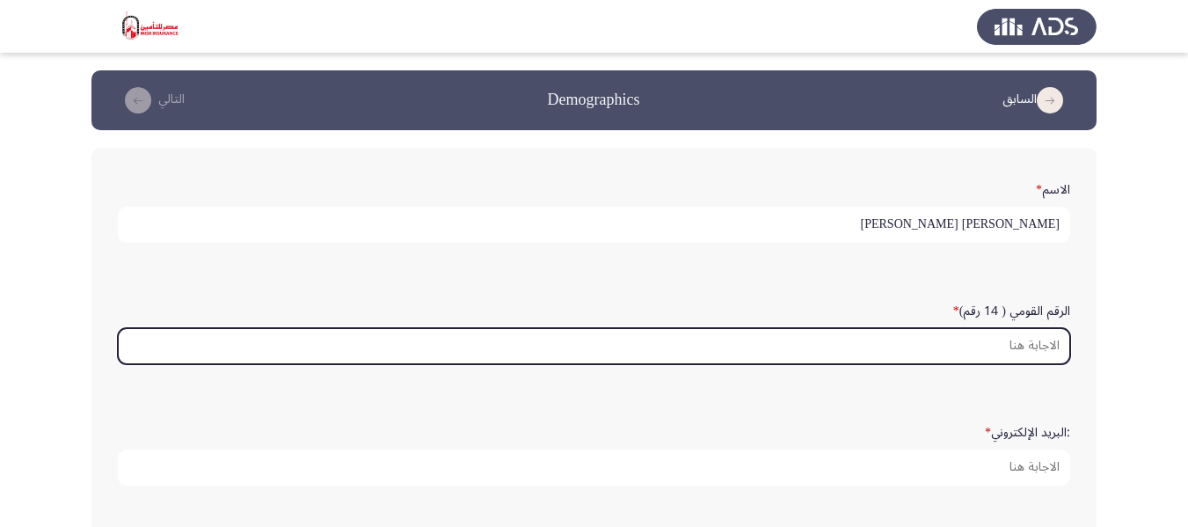
click at [1032, 340] on input "الرقم القومي ( 14 رقم) *" at bounding box center [594, 346] width 952 height 36
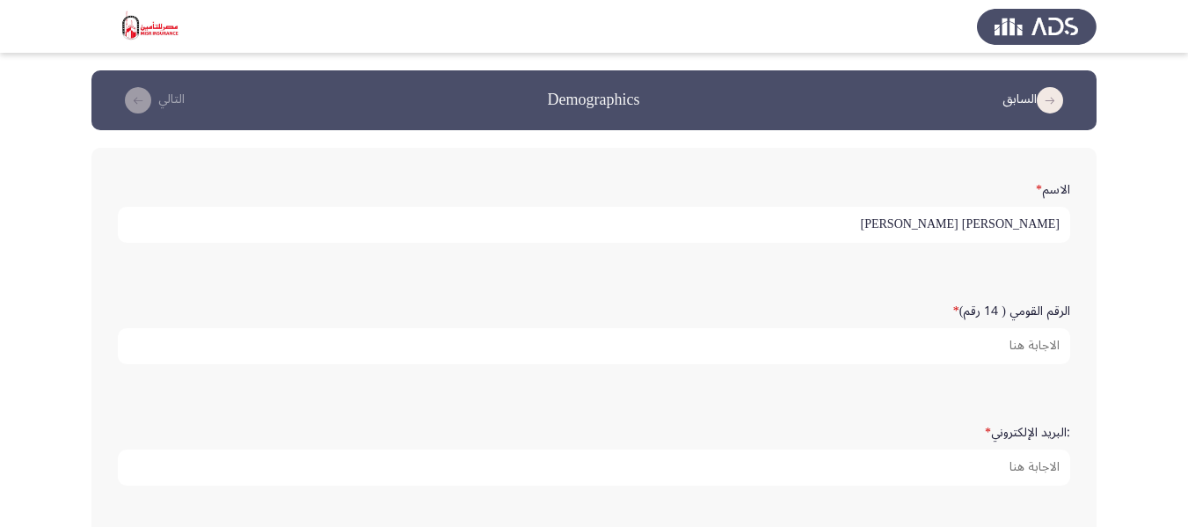
click at [909, 220] on input "[PERSON_NAME] [PERSON_NAME]" at bounding box center [594, 225] width 952 height 36
type input "[PERSON_NAME] [PERSON_NAME]"
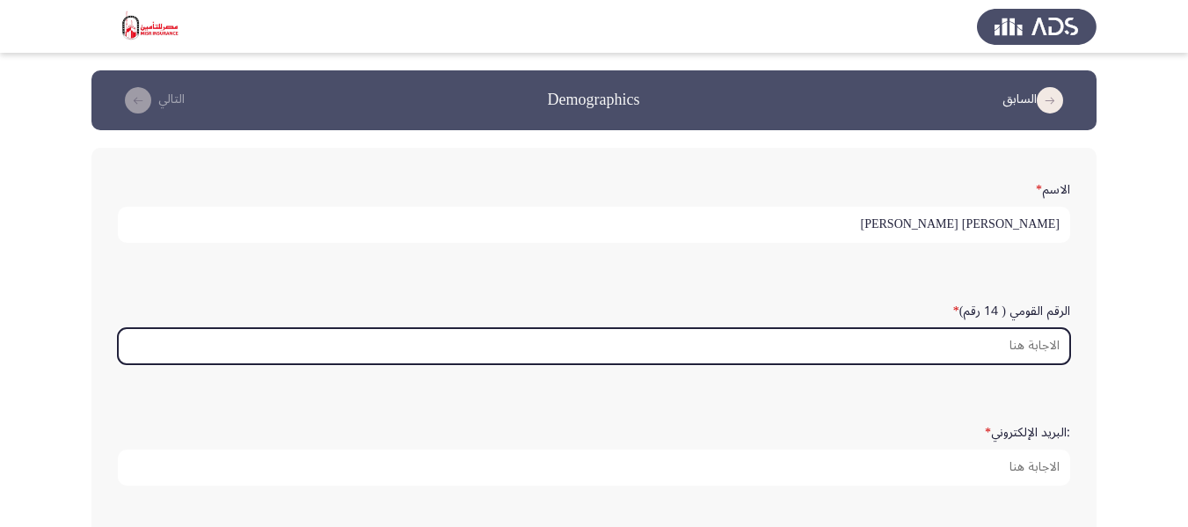
click at [1018, 351] on input "الرقم القومي ( 14 رقم) *" at bounding box center [594, 346] width 952 height 36
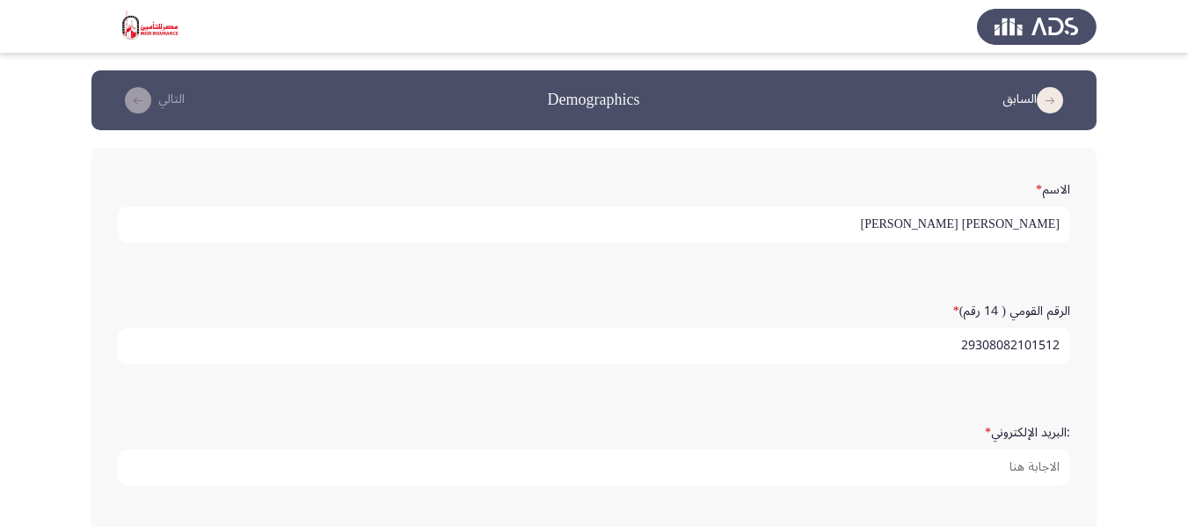
type input "29308082101512"
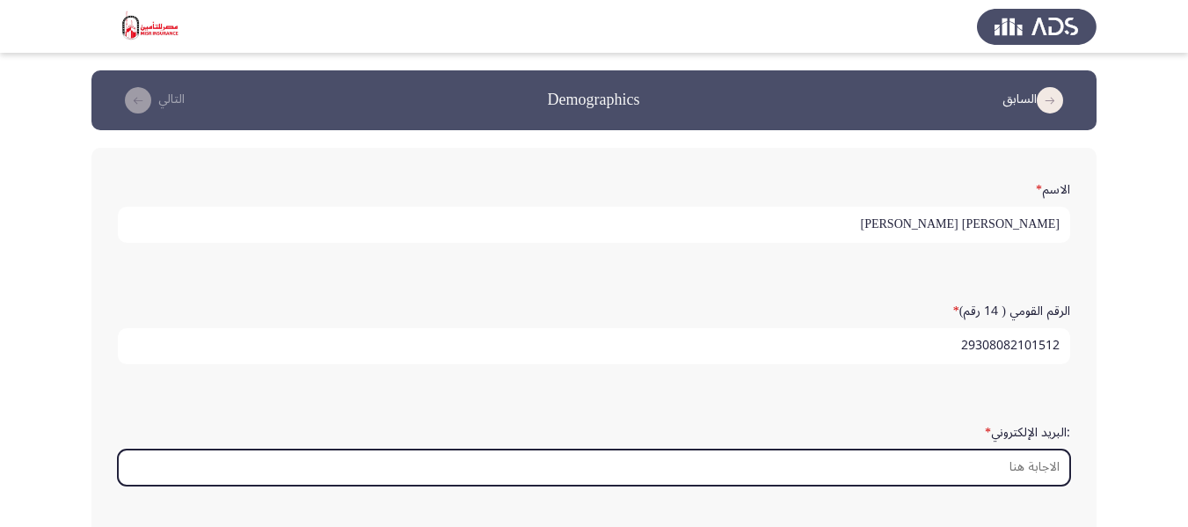
click at [1014, 464] on input ":البريد الإلكتروني *" at bounding box center [594, 467] width 952 height 36
type input "ة"
click at [1041, 468] on input "mohamedmahmoudhuusein" at bounding box center [594, 467] width 952 height 36
click at [1058, 471] on input "mohamedmahmoudhussein" at bounding box center [594, 467] width 952 height 36
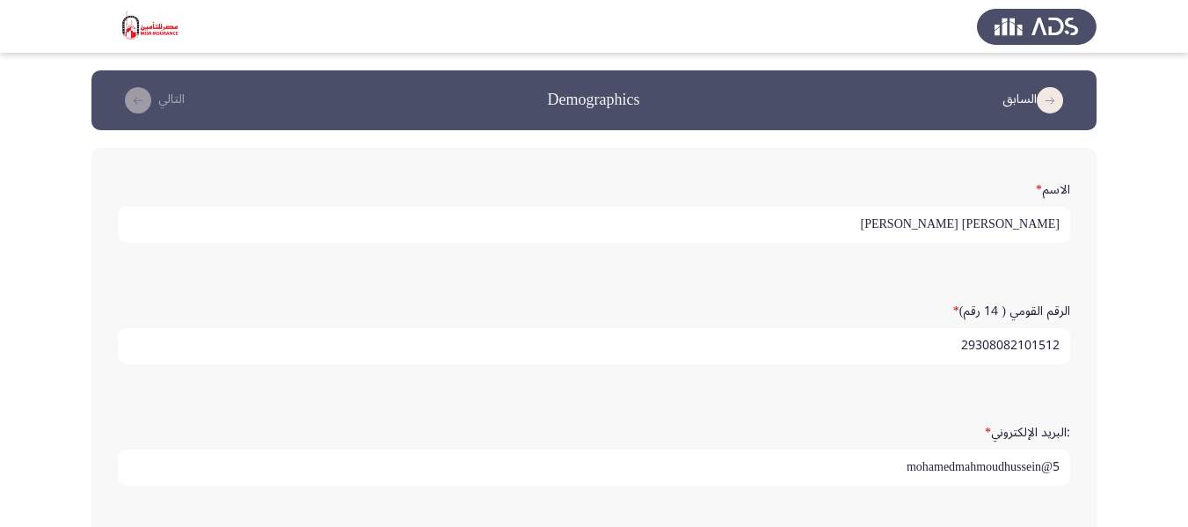
drag, startPoint x: 1043, startPoint y: 471, endPoint x: 1058, endPoint y: 473, distance: 15.0
click at [1058, 473] on input "5@mohamedmahmoudhussein" at bounding box center [594, 467] width 952 height 36
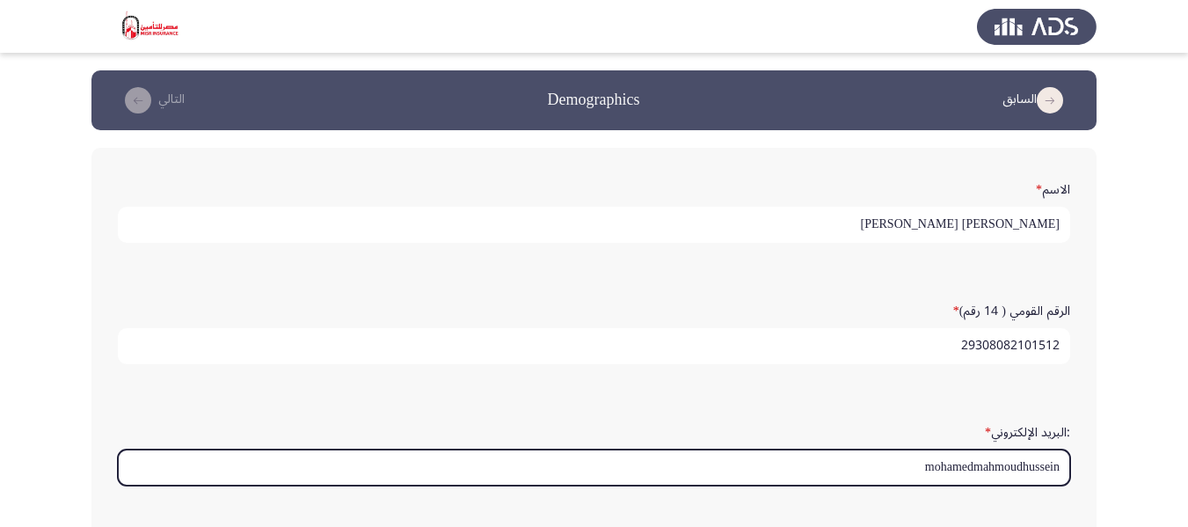
click at [922, 466] on input "mohamedmahmoudhussein" at bounding box center [594, 467] width 952 height 36
click at [1058, 467] on input "mohamedmahmoudhussein5" at bounding box center [594, 467] width 952 height 36
click at [1058, 463] on input "@mohamedmahmoudhussein5" at bounding box center [594, 467] width 952 height 36
click at [899, 466] on input "@mohamedmahmoudhussein5" at bounding box center [594, 467] width 952 height 36
type input "@"
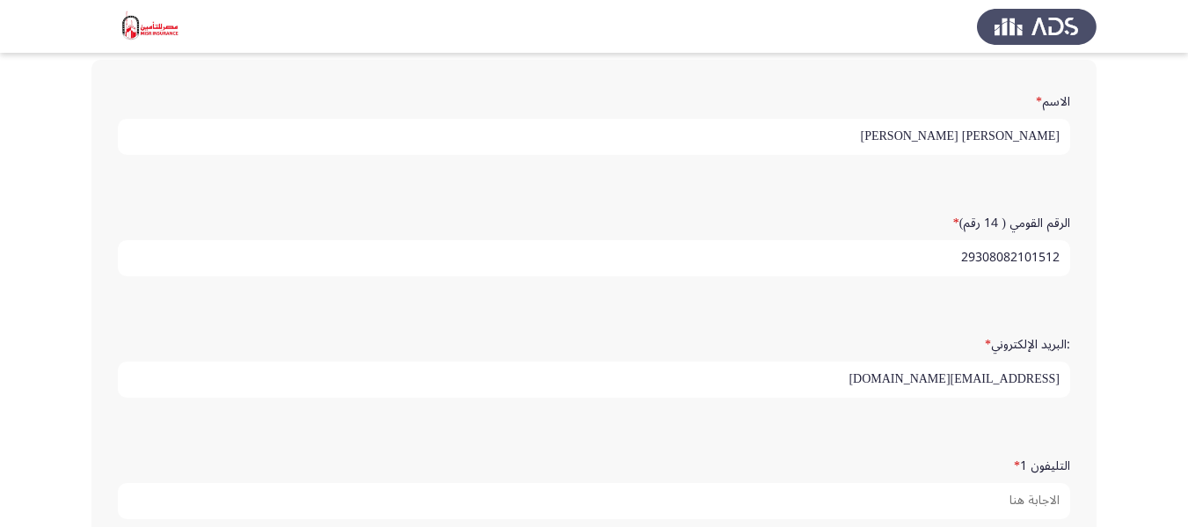
scroll to position [352, 0]
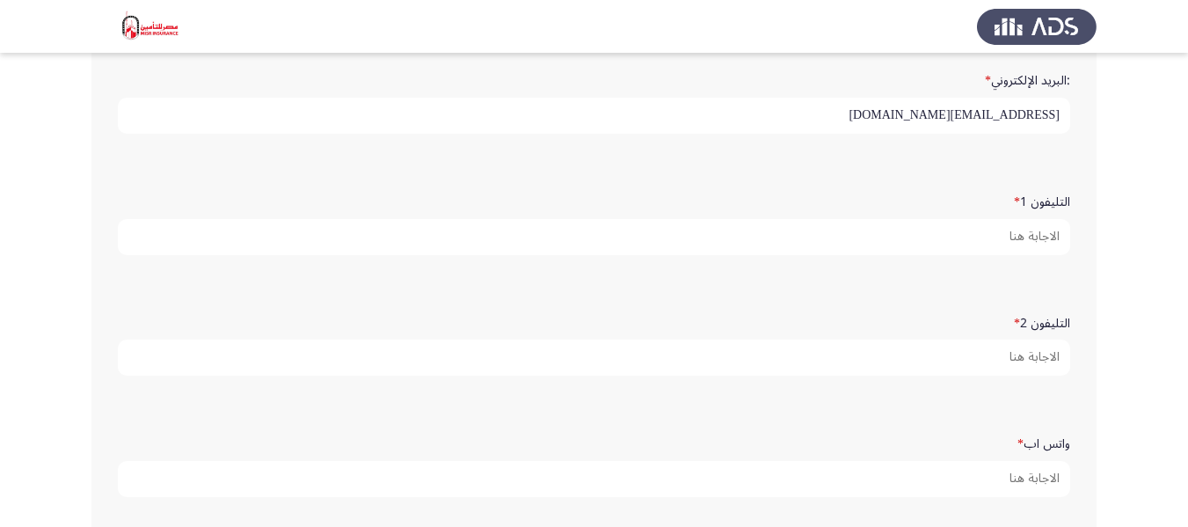
type input "[EMAIL_ADDRESS][DOMAIN_NAME]"
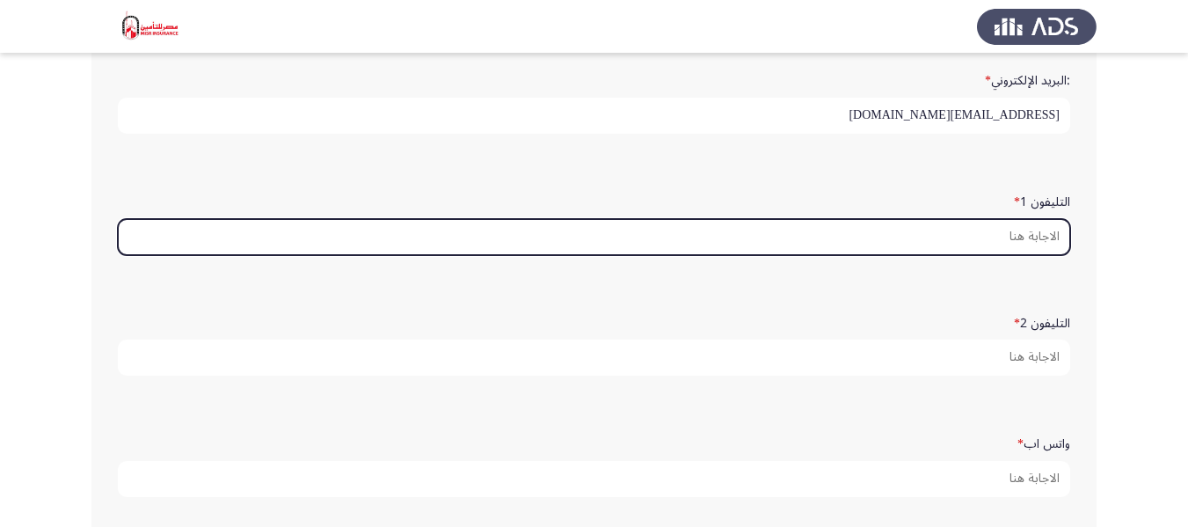
click at [1019, 239] on input "التليفون 1 *" at bounding box center [594, 237] width 952 height 36
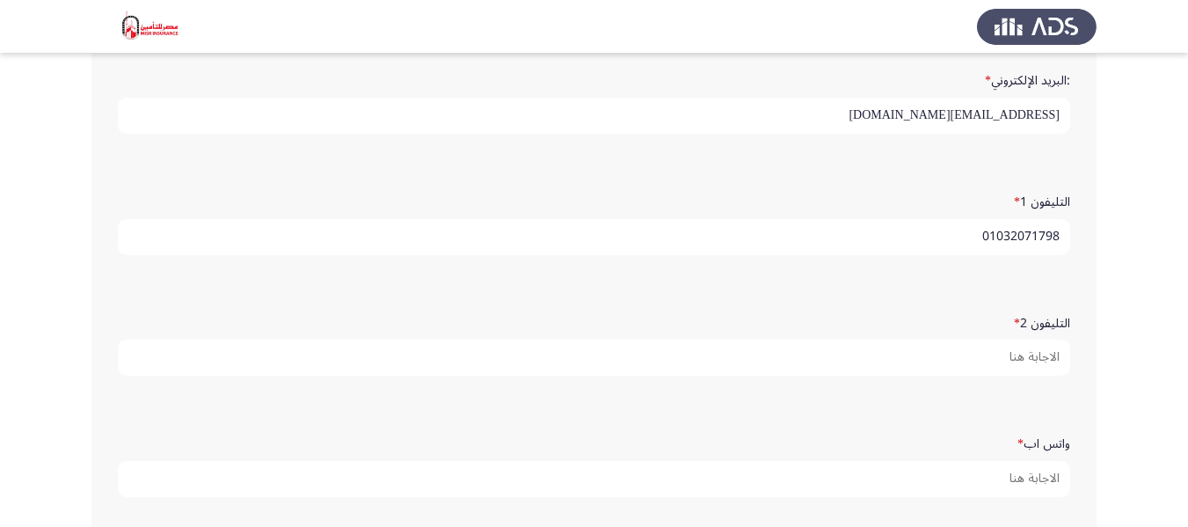
type input "01032071798"
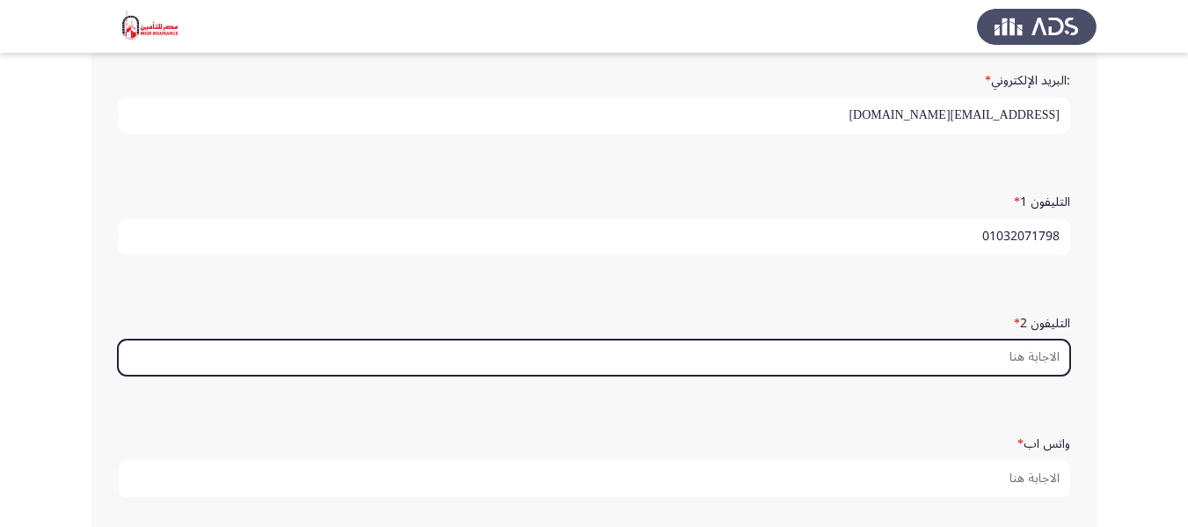
click at [1031, 360] on input "التليفون 2 *" at bounding box center [594, 357] width 952 height 36
type input "1"
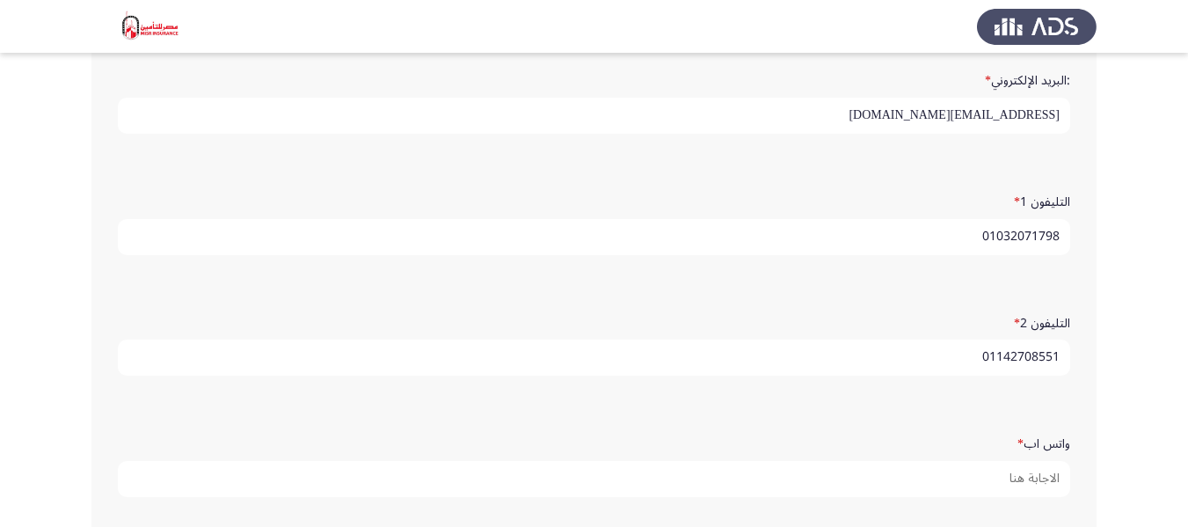
scroll to position [440, 0]
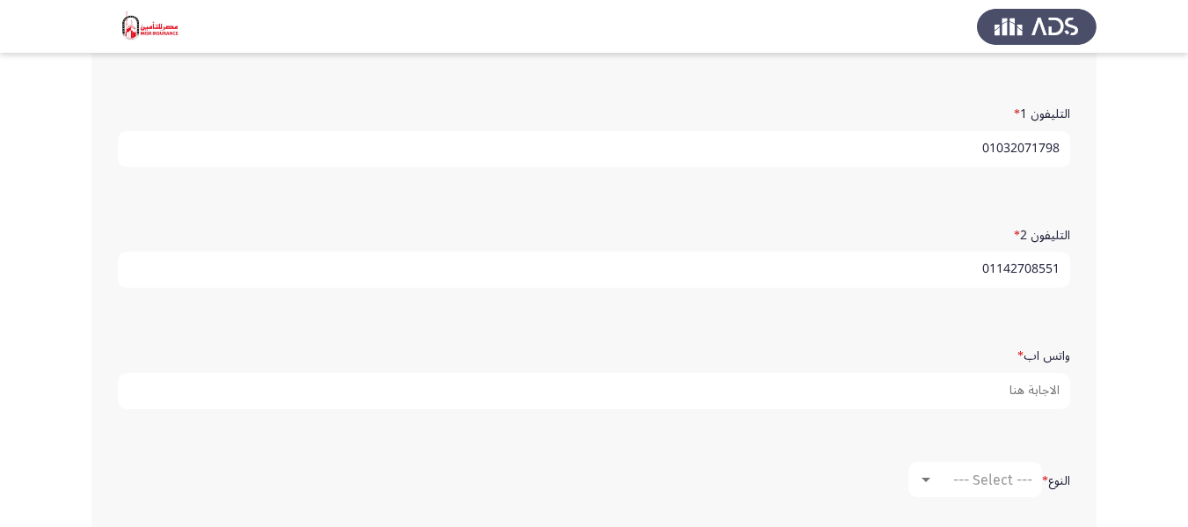
type input "01142708551"
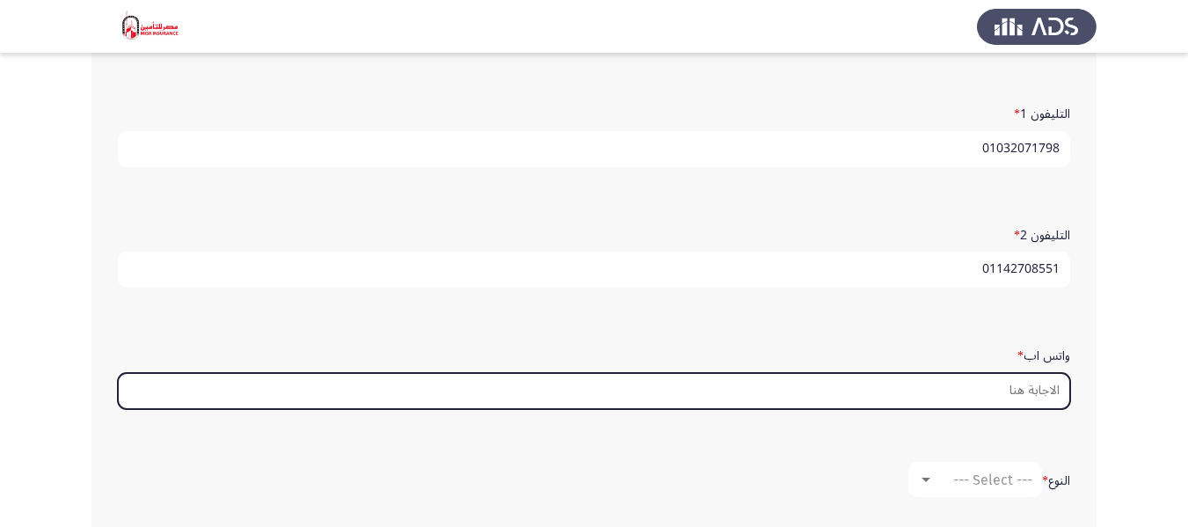
click at [1029, 394] on input "واتس اب *" at bounding box center [594, 391] width 952 height 36
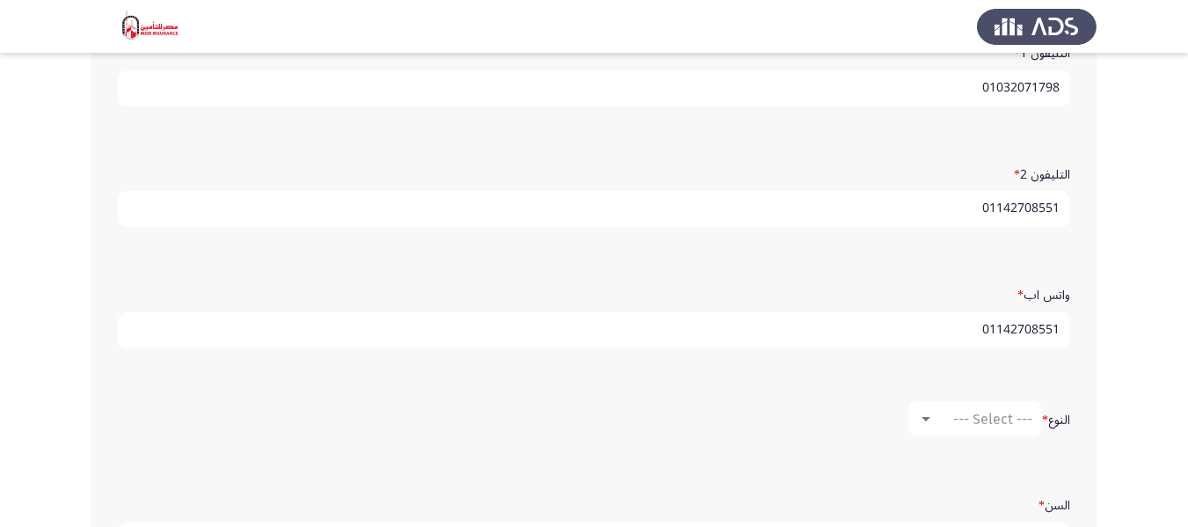
scroll to position [527, 0]
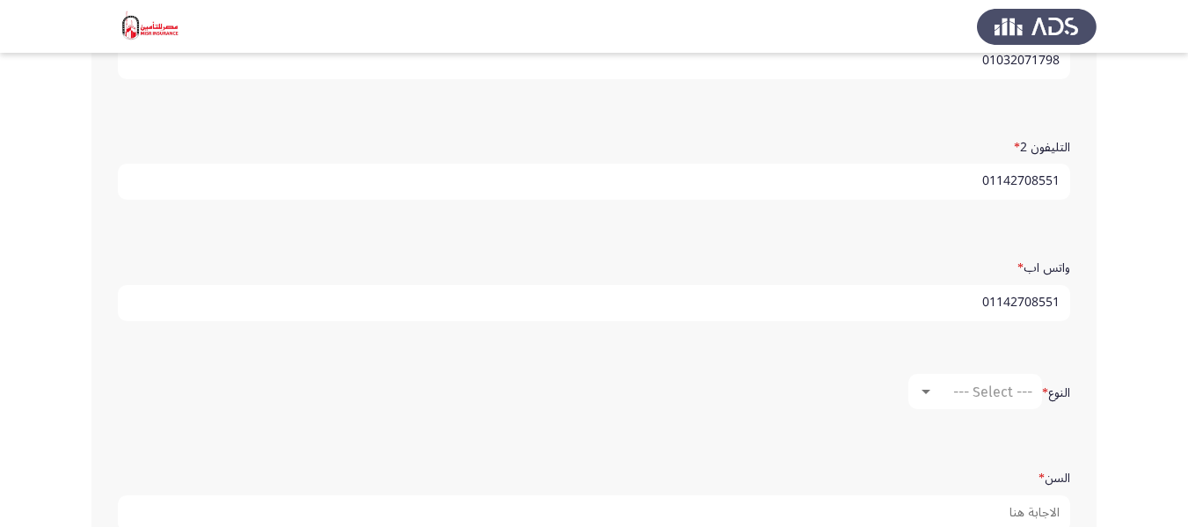
type input "01142708551"
click at [913, 395] on mat-select "--- Select ---" at bounding box center [975, 391] width 134 height 35
click at [913, 390] on mat-select "--- Select ---" at bounding box center [975, 391] width 134 height 35
click at [929, 390] on div at bounding box center [926, 391] width 16 height 14
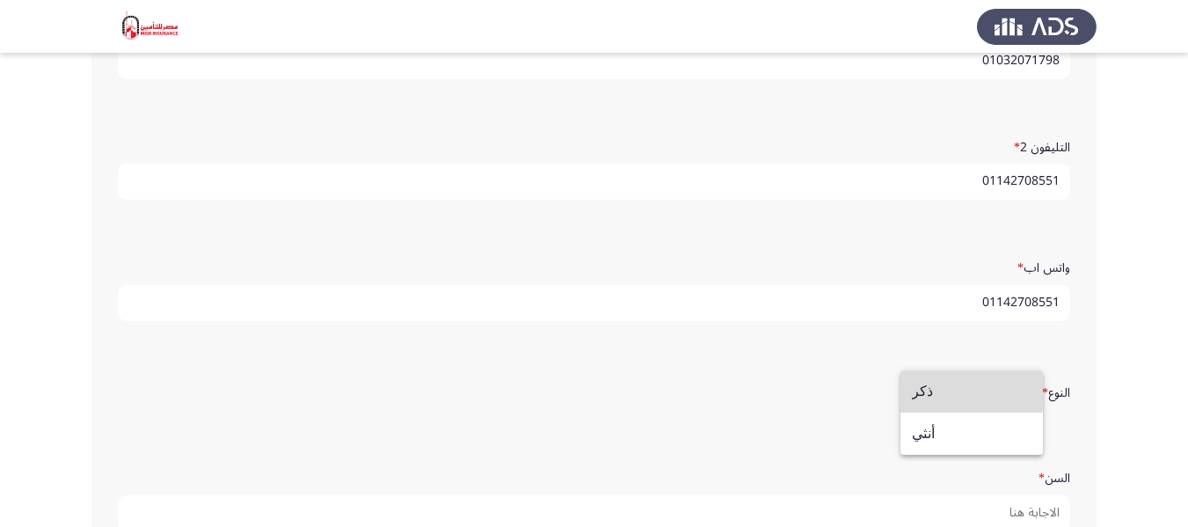
click at [925, 389] on span "ذكر" at bounding box center [972, 391] width 120 height 42
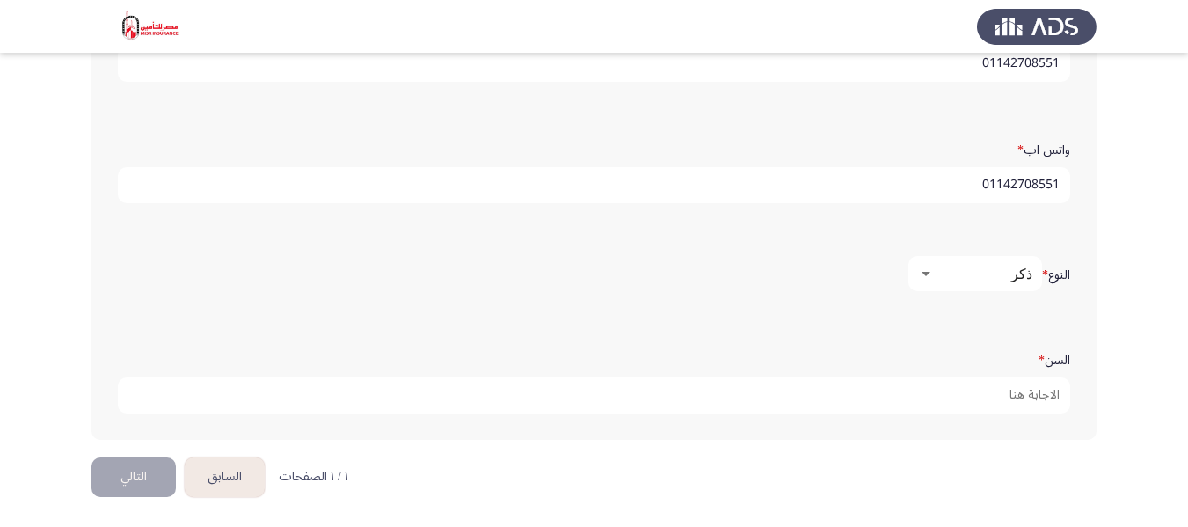
scroll to position [646, 0]
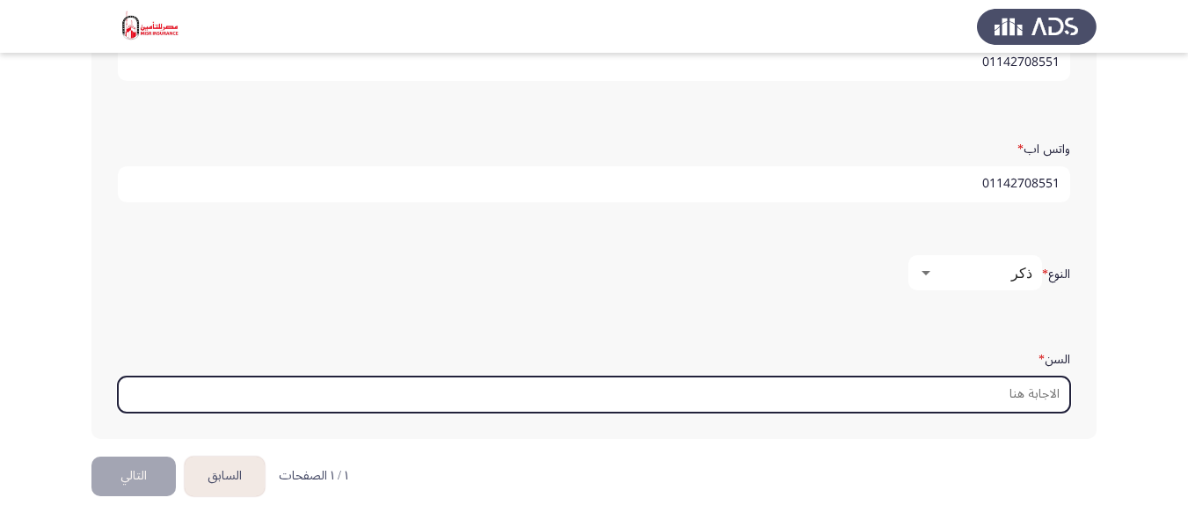
click at [1025, 397] on input "السن *" at bounding box center [594, 394] width 952 height 36
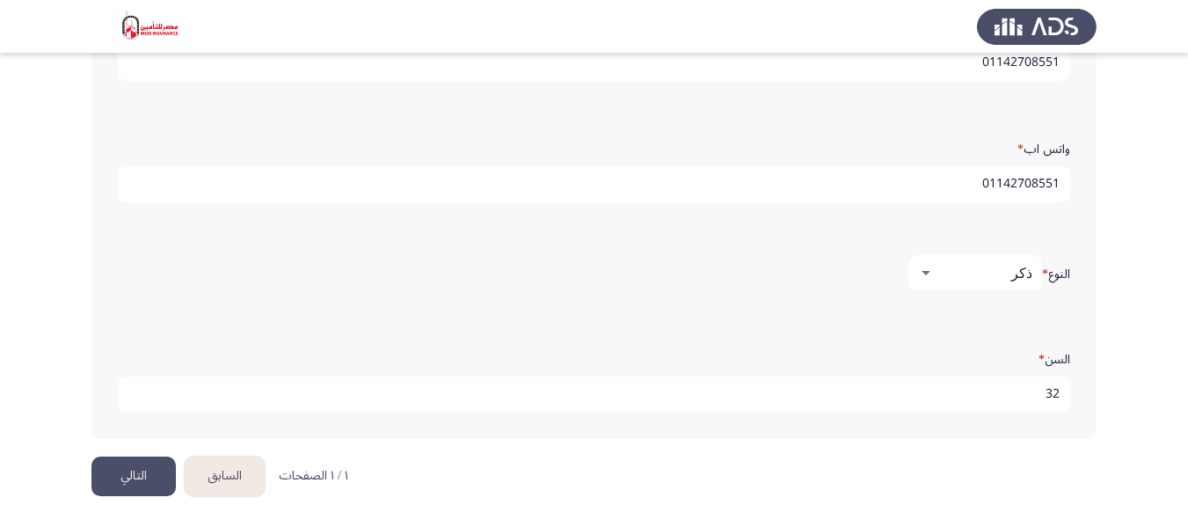
type input "32"
click at [128, 472] on button "التالي" at bounding box center [133, 476] width 84 height 40
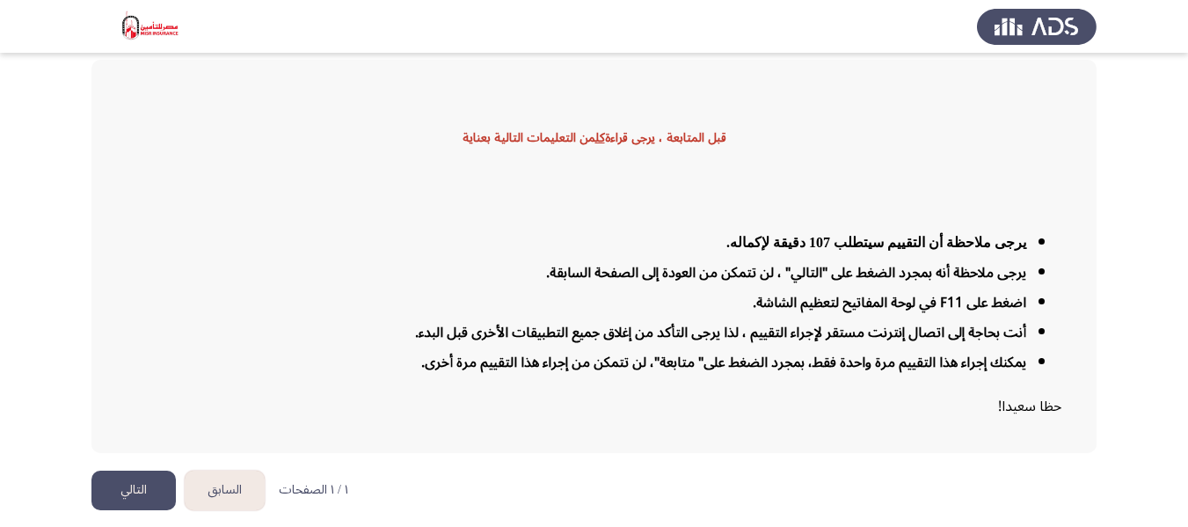
scroll to position [89, 0]
click at [134, 482] on button "التالي" at bounding box center [133, 489] width 84 height 40
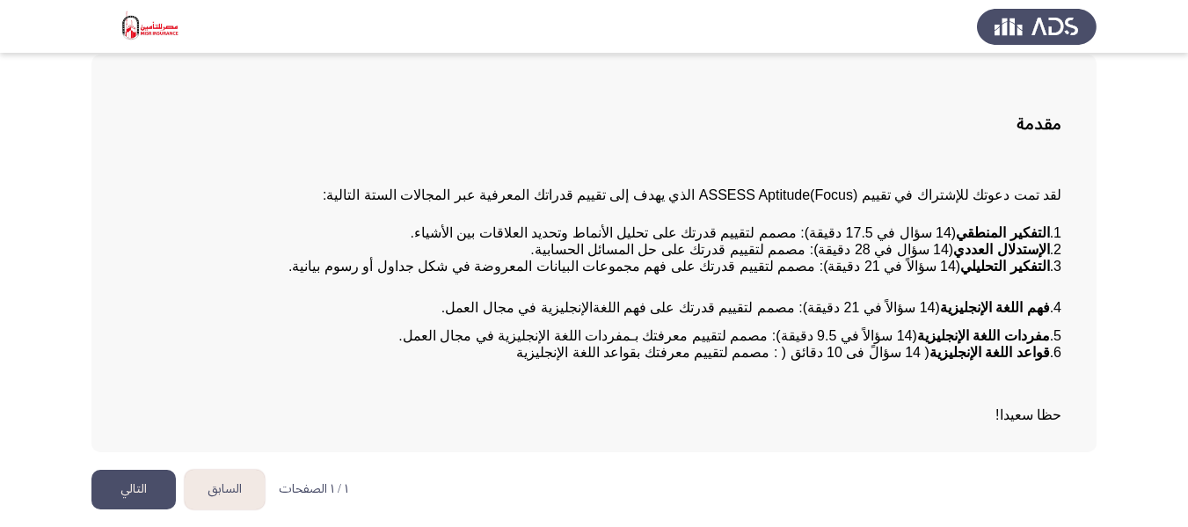
scroll to position [99, 0]
click at [145, 484] on button "التالي" at bounding box center [133, 489] width 84 height 40
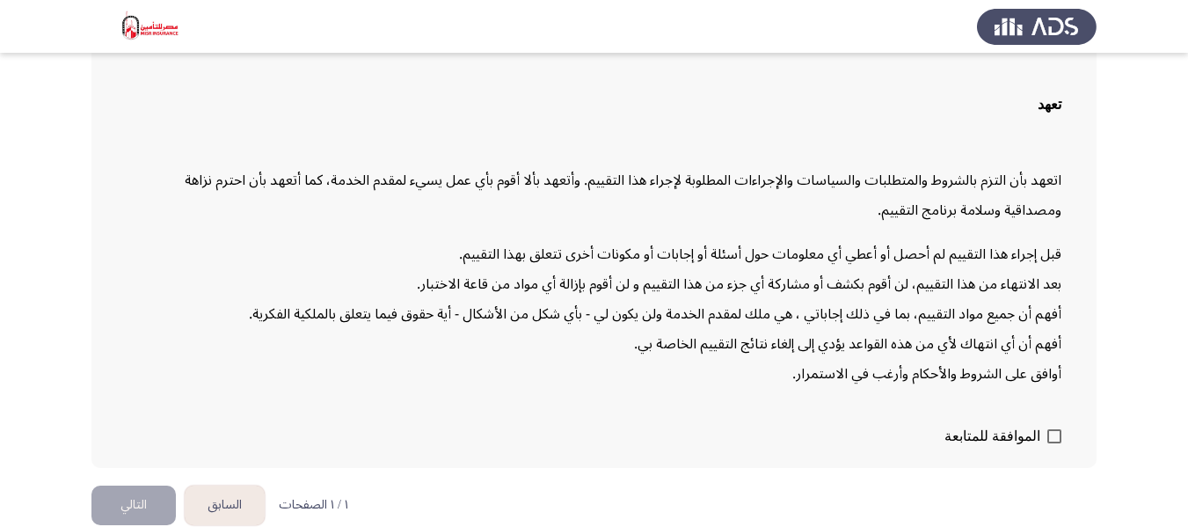
scroll to position [136, 0]
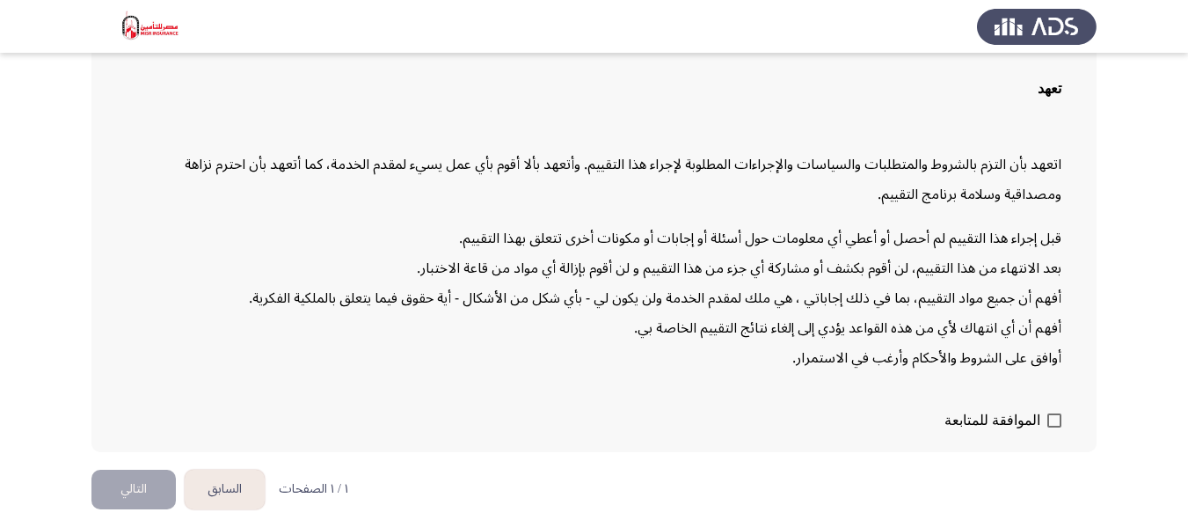
click at [1063, 418] on div "تعهد اتعهد بأن التزم بالشروط والمتطلبات والسياسات والإجراءات المطلوبة لإجراء هذ…" at bounding box center [593, 231] width 1005 height 440
click at [1059, 420] on span at bounding box center [1054, 420] width 14 height 14
click at [1054, 427] on input "الموافقة للمتابعة" at bounding box center [1053, 427] width 1 height 1
checkbox input "true"
click at [135, 483] on button "التالي" at bounding box center [133, 489] width 84 height 40
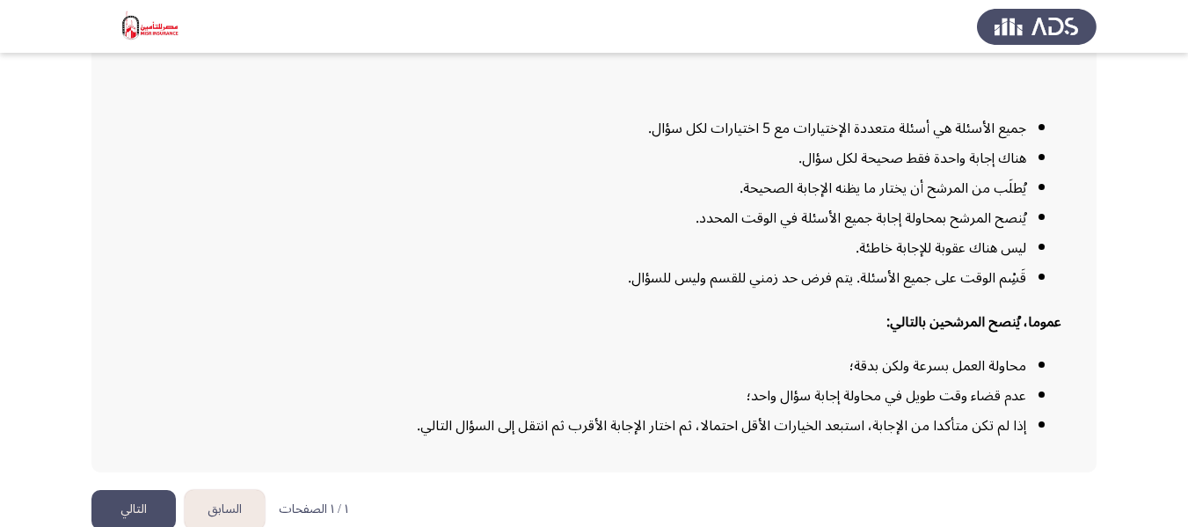
scroll to position [235, 0]
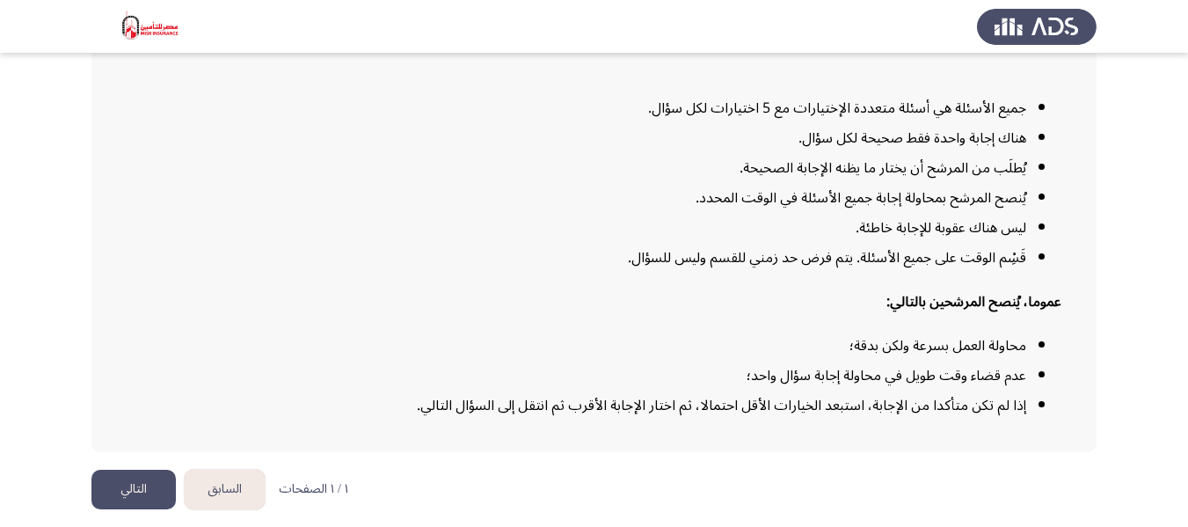
click at [127, 479] on button "التالي" at bounding box center [133, 489] width 84 height 40
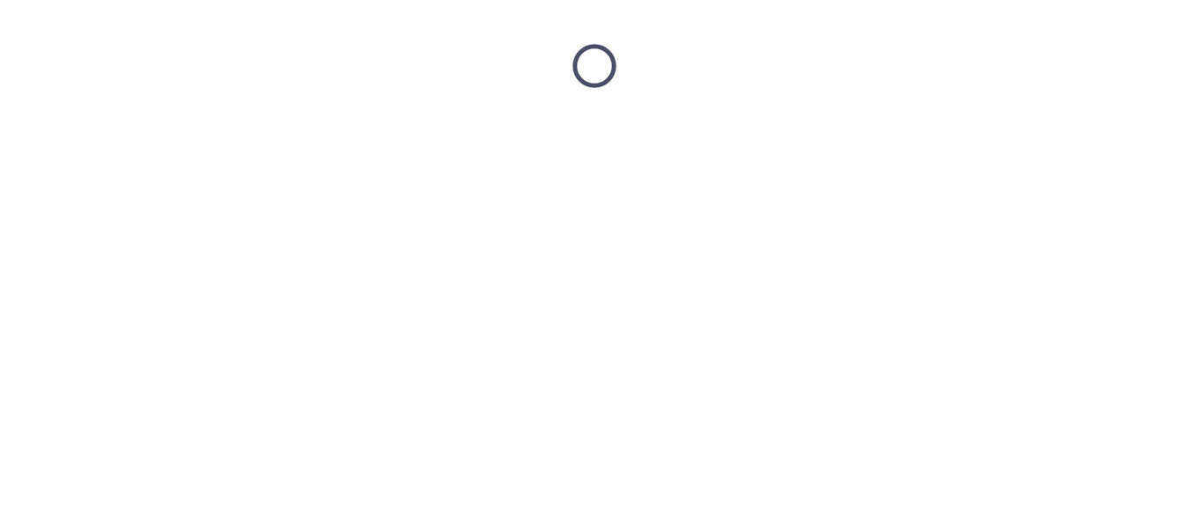
scroll to position [0, 0]
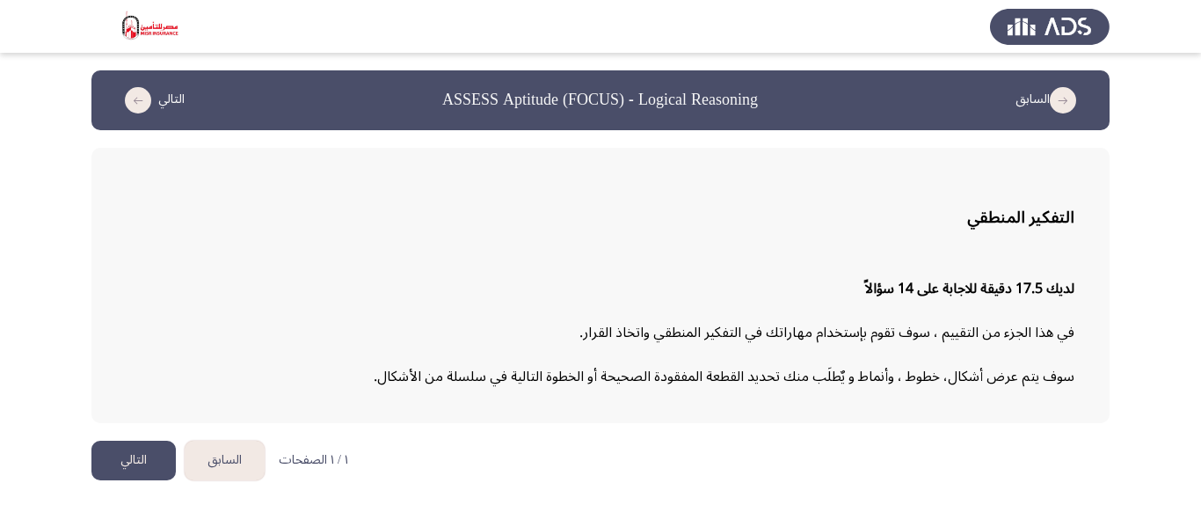
click at [141, 472] on button "التالي" at bounding box center [133, 460] width 84 height 40
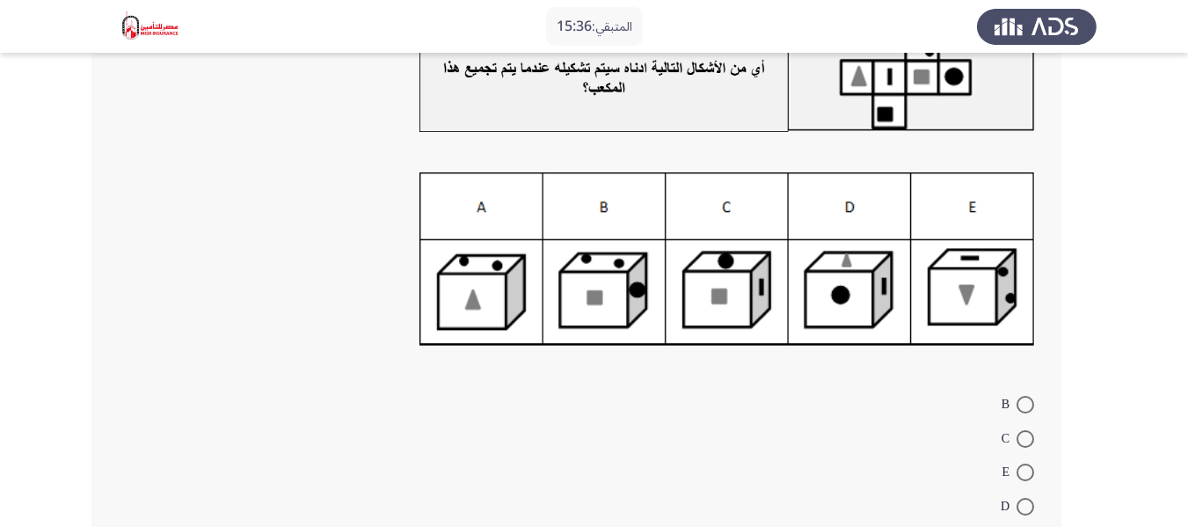
scroll to position [176, 0]
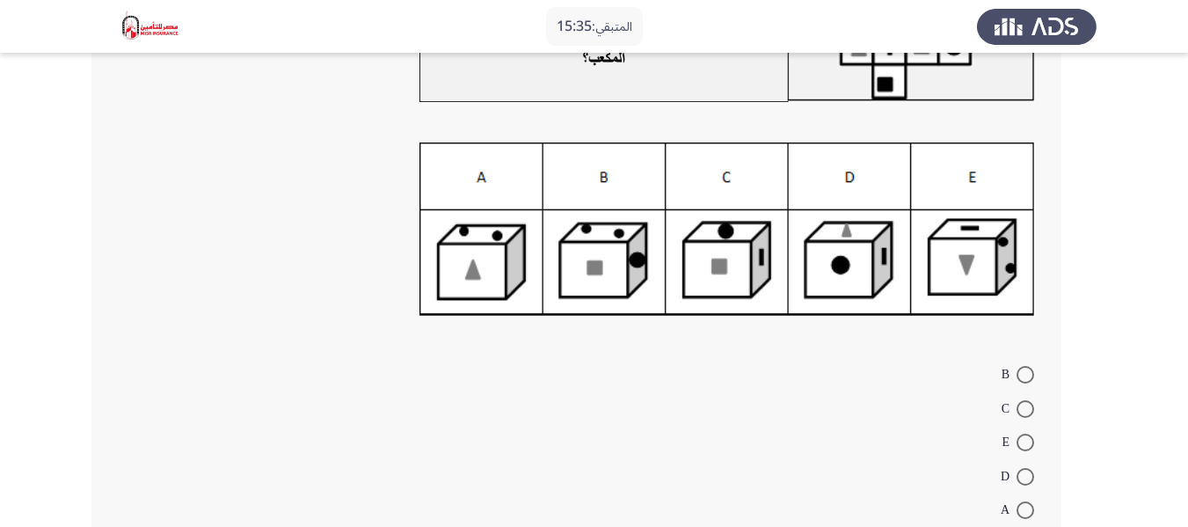
click at [1020, 512] on span at bounding box center [1025, 510] width 18 height 18
click at [1020, 512] on input "A" at bounding box center [1025, 510] width 18 height 18
radio input "true"
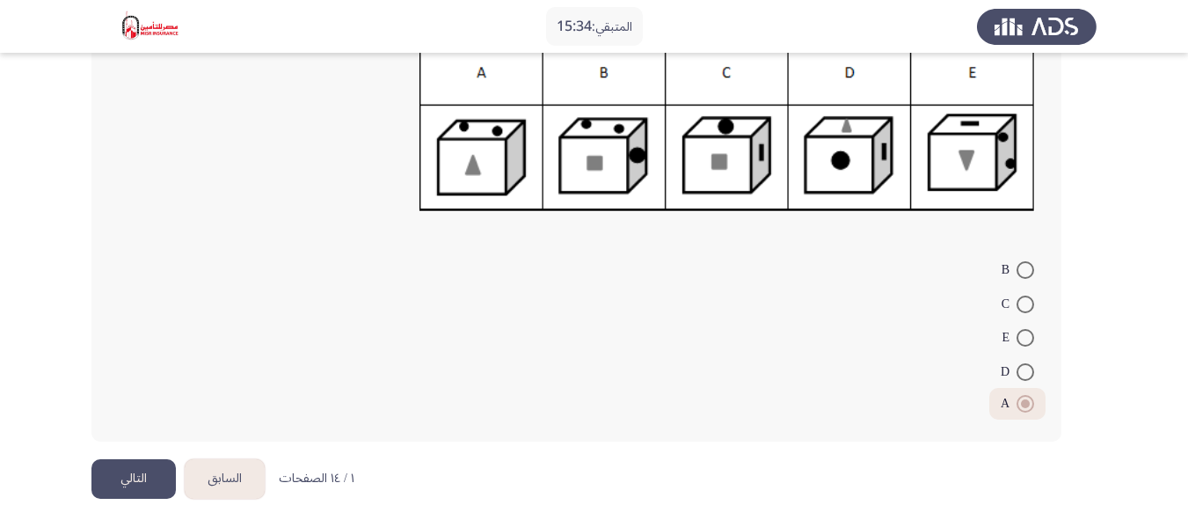
scroll to position [283, 0]
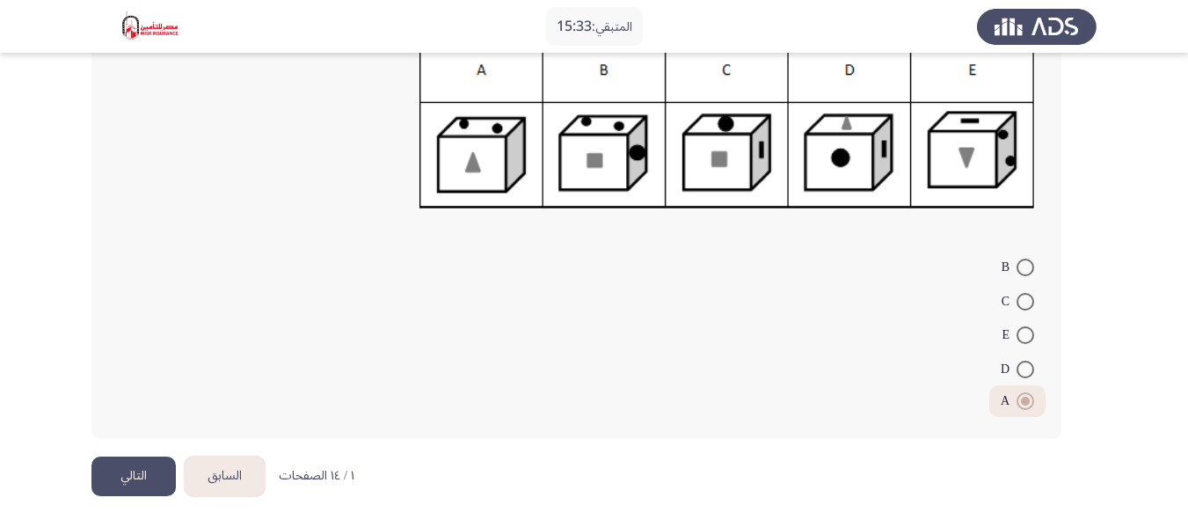
click at [117, 474] on button "التالي" at bounding box center [133, 476] width 84 height 40
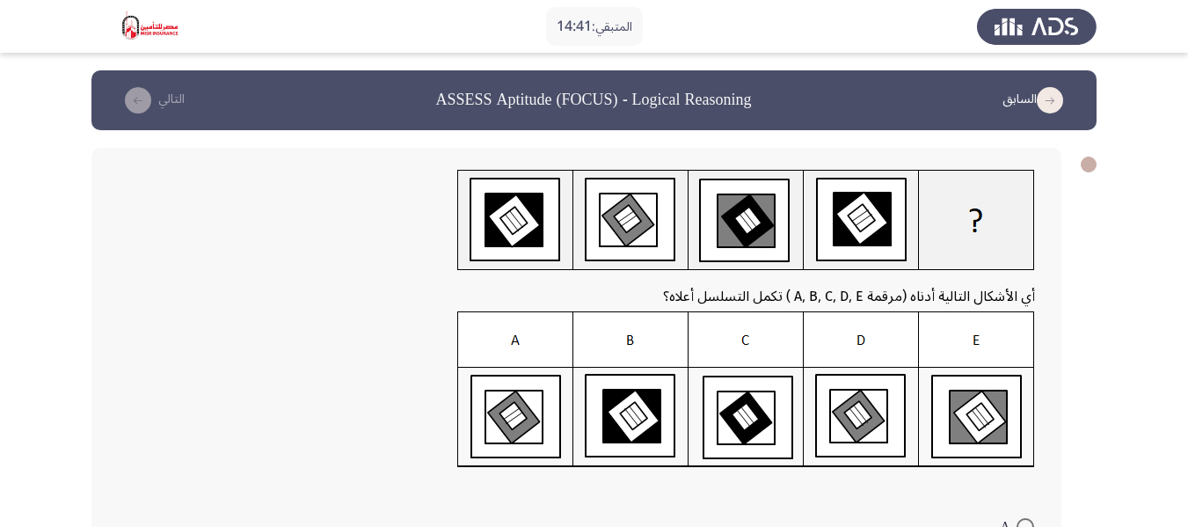
click at [635, 420] on img at bounding box center [746, 389] width 578 height 156
click at [856, 423] on img at bounding box center [746, 389] width 578 height 156
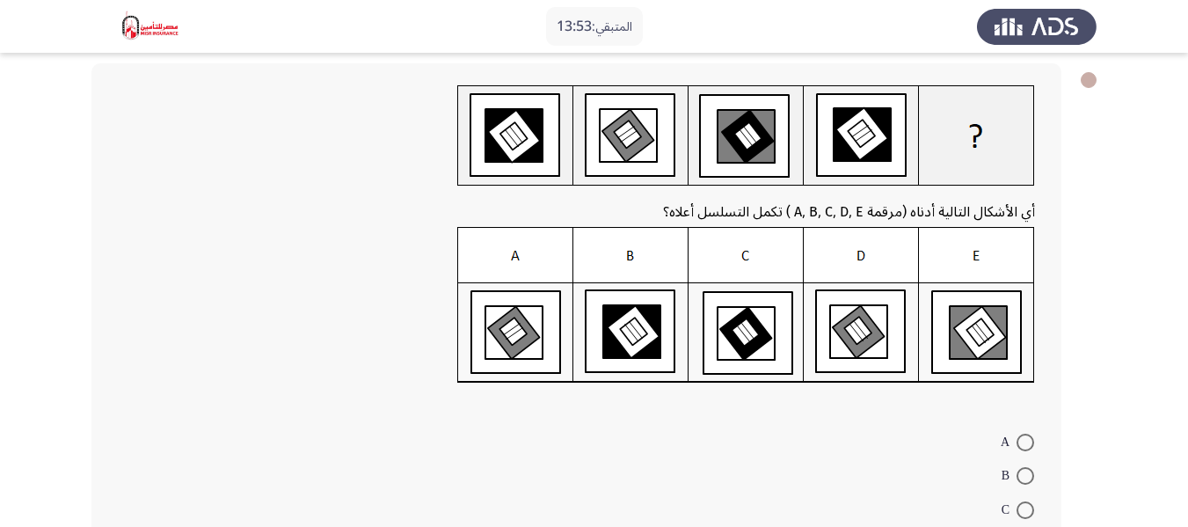
scroll to position [176, 0]
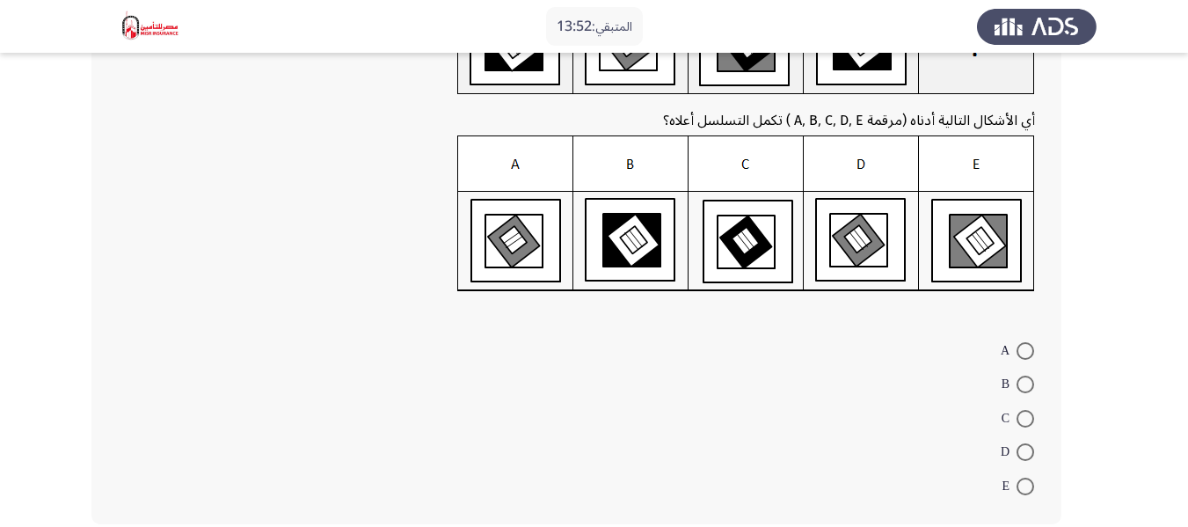
click at [1024, 458] on span at bounding box center [1025, 452] width 18 height 18
click at [1024, 458] on input "D" at bounding box center [1025, 452] width 18 height 18
radio input "true"
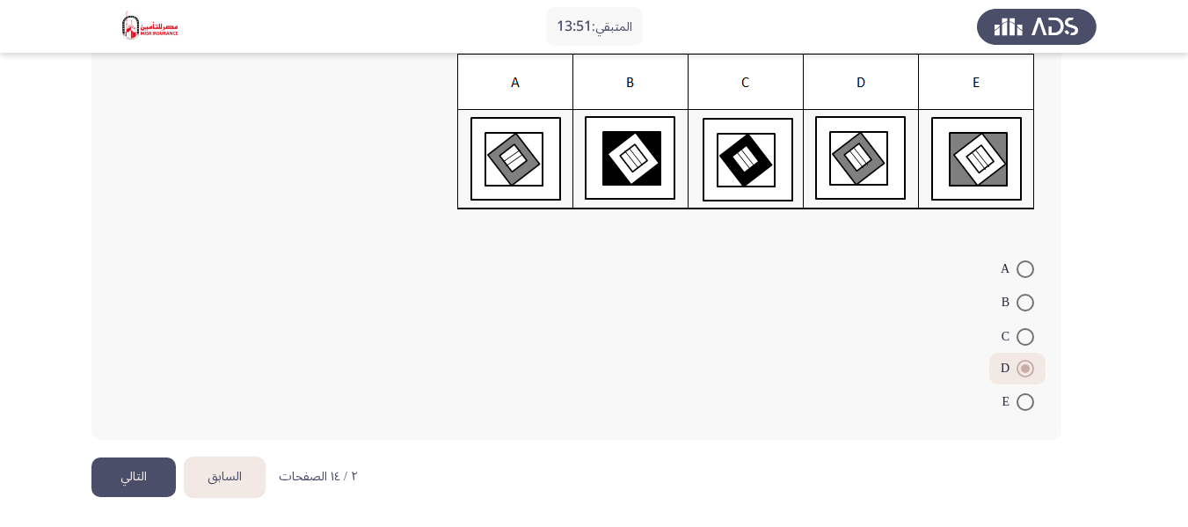
scroll to position [258, 0]
click at [128, 469] on button "التالي" at bounding box center [133, 476] width 84 height 40
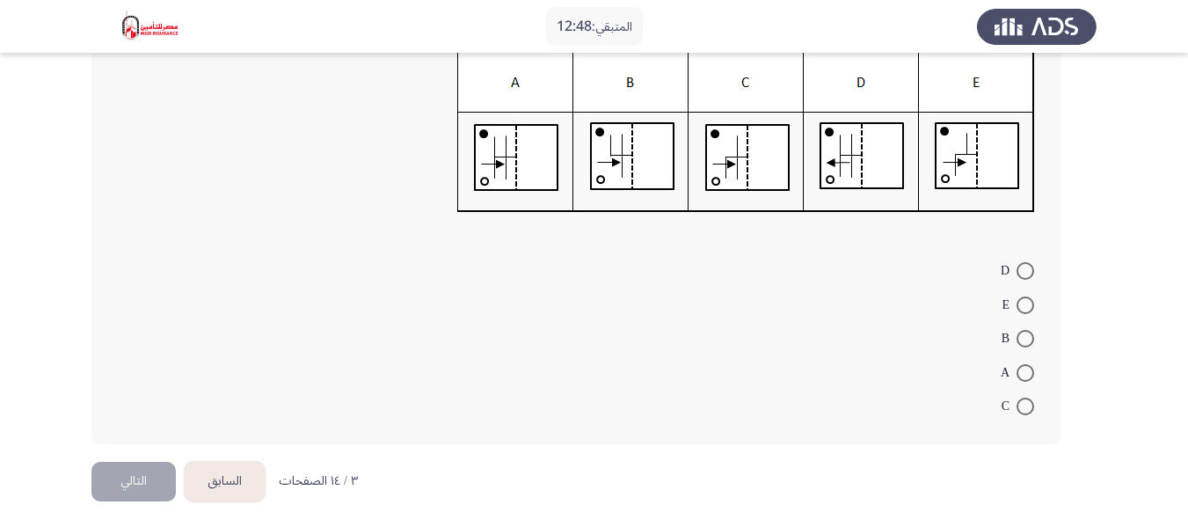
scroll to position [264, 0]
click at [1023, 374] on span at bounding box center [1025, 372] width 18 height 18
click at [1023, 374] on input "A" at bounding box center [1025, 372] width 18 height 18
radio input "true"
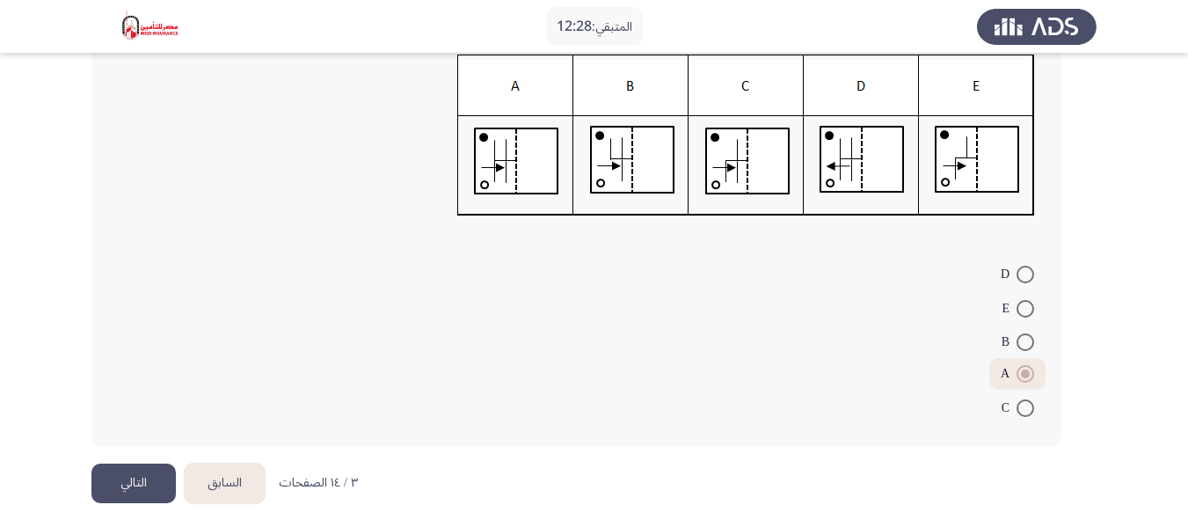
scroll to position [266, 0]
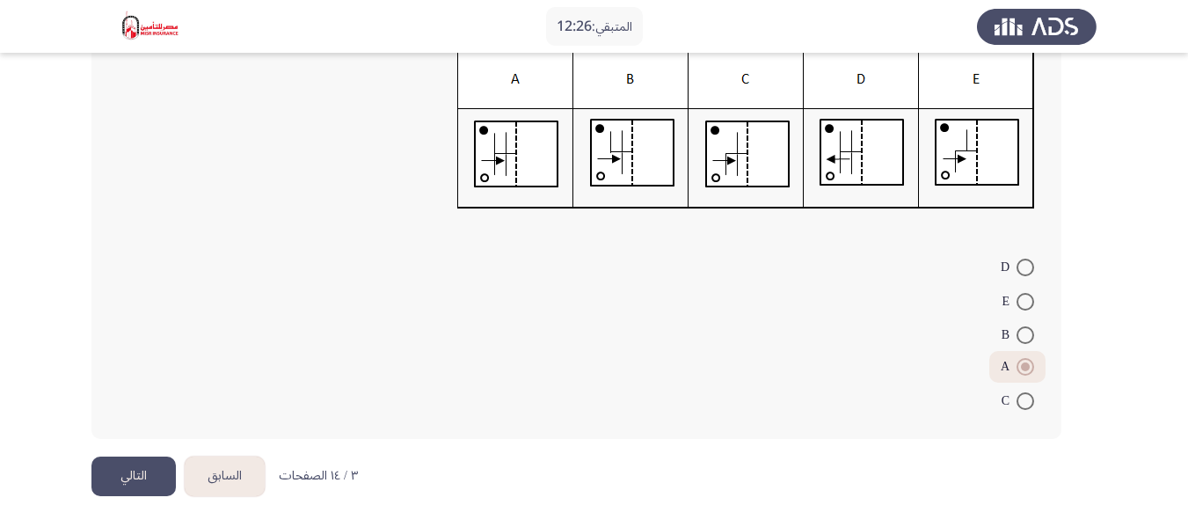
click at [114, 465] on button "التالي" at bounding box center [133, 476] width 84 height 40
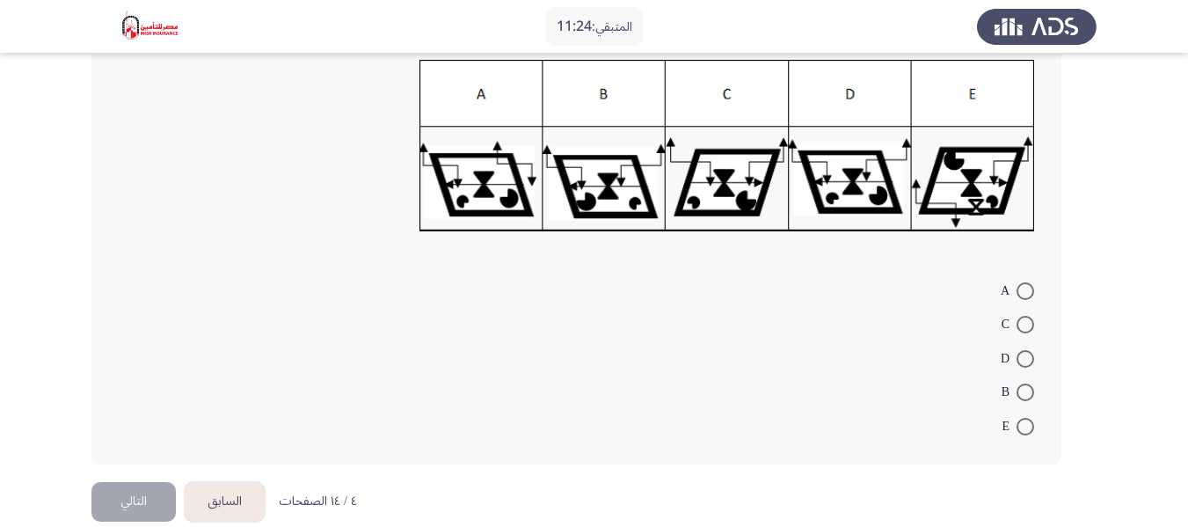
scroll to position [264, 0]
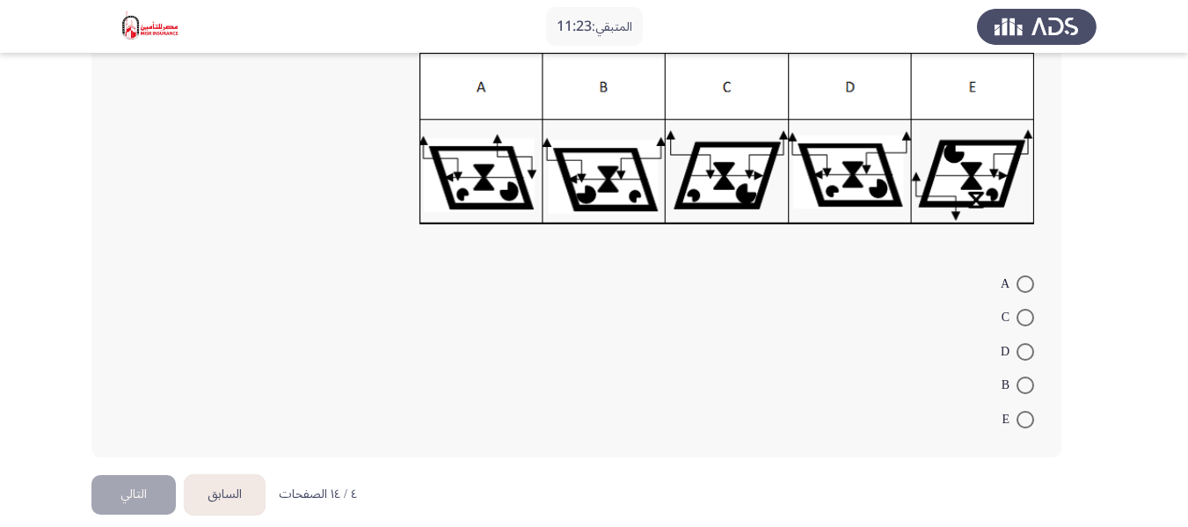
click at [1023, 349] on span at bounding box center [1025, 352] width 18 height 18
click at [1023, 349] on input "D" at bounding box center [1025, 352] width 18 height 18
radio input "true"
click at [146, 491] on button "التالي" at bounding box center [133, 492] width 84 height 40
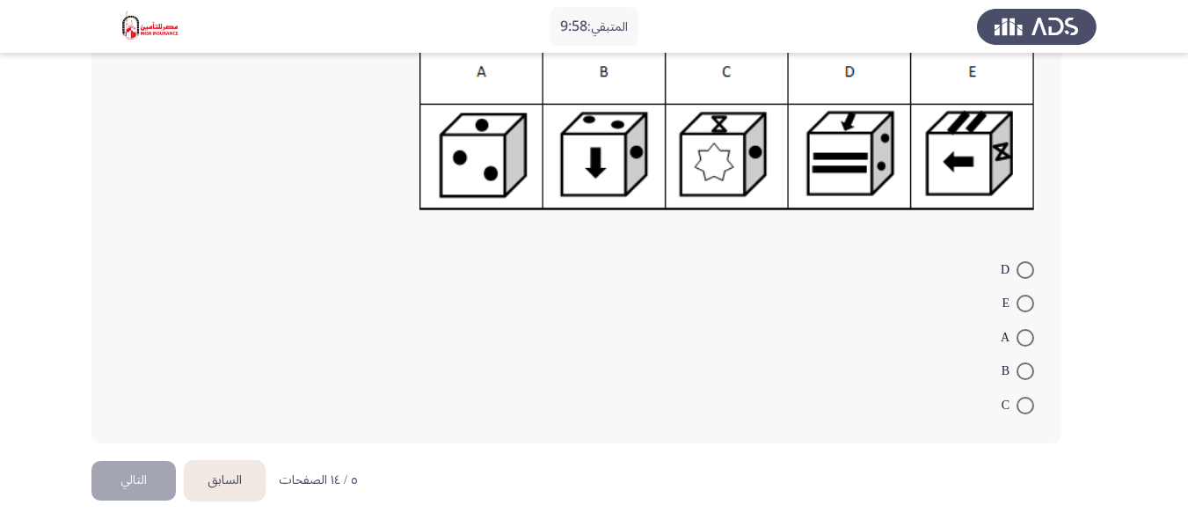
scroll to position [284, 0]
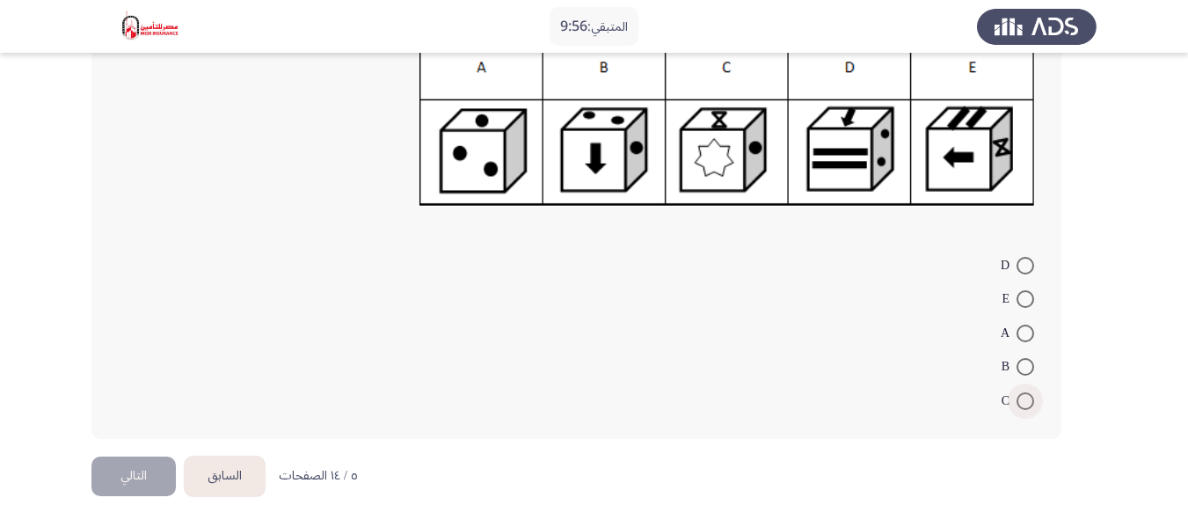
click at [1022, 402] on span at bounding box center [1025, 401] width 18 height 18
click at [1022, 402] on input "C" at bounding box center [1025, 401] width 18 height 18
radio input "true"
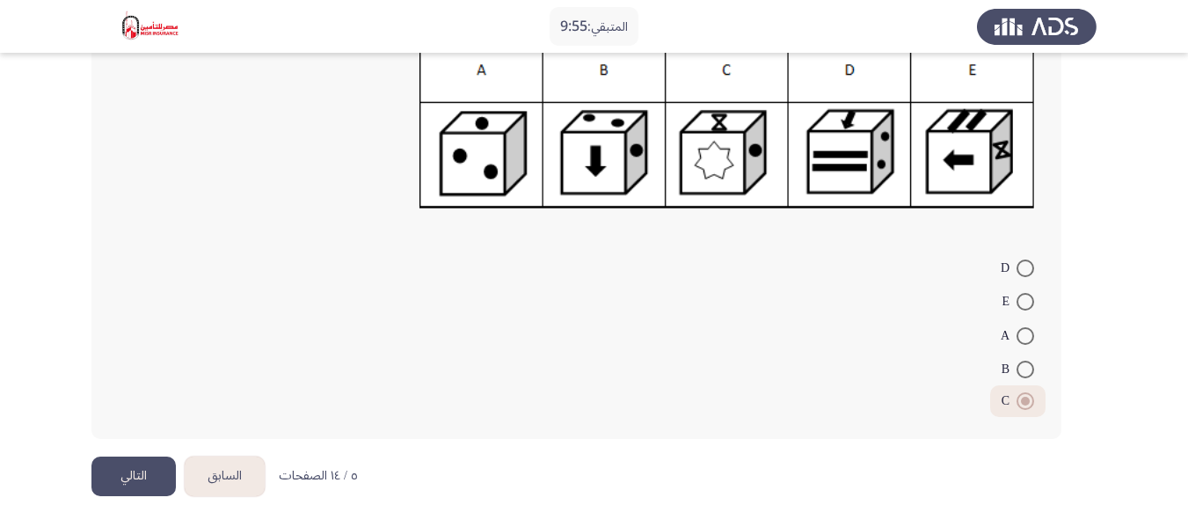
click at [137, 476] on button "التالي" at bounding box center [133, 476] width 84 height 40
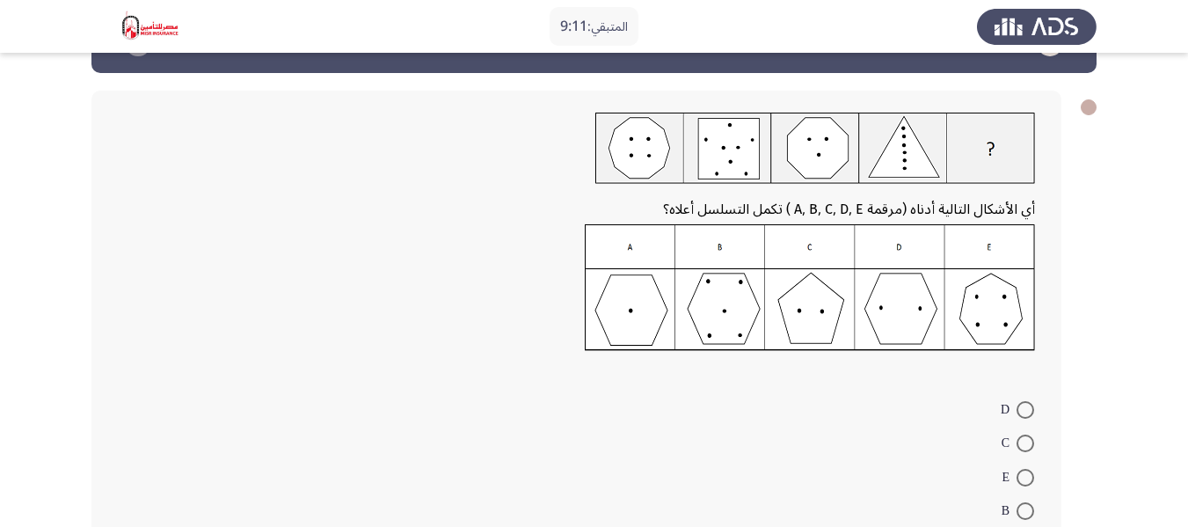
scroll to position [88, 0]
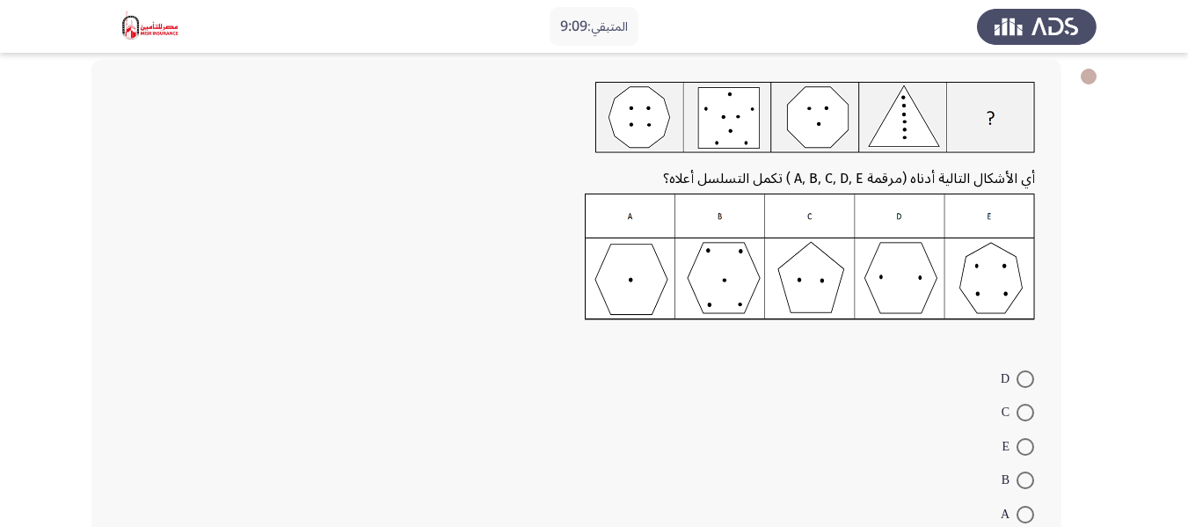
click at [986, 281] on img at bounding box center [810, 256] width 450 height 127
click at [1023, 448] on span at bounding box center [1025, 447] width 18 height 18
click at [1023, 448] on input "E" at bounding box center [1025, 447] width 18 height 18
radio input "true"
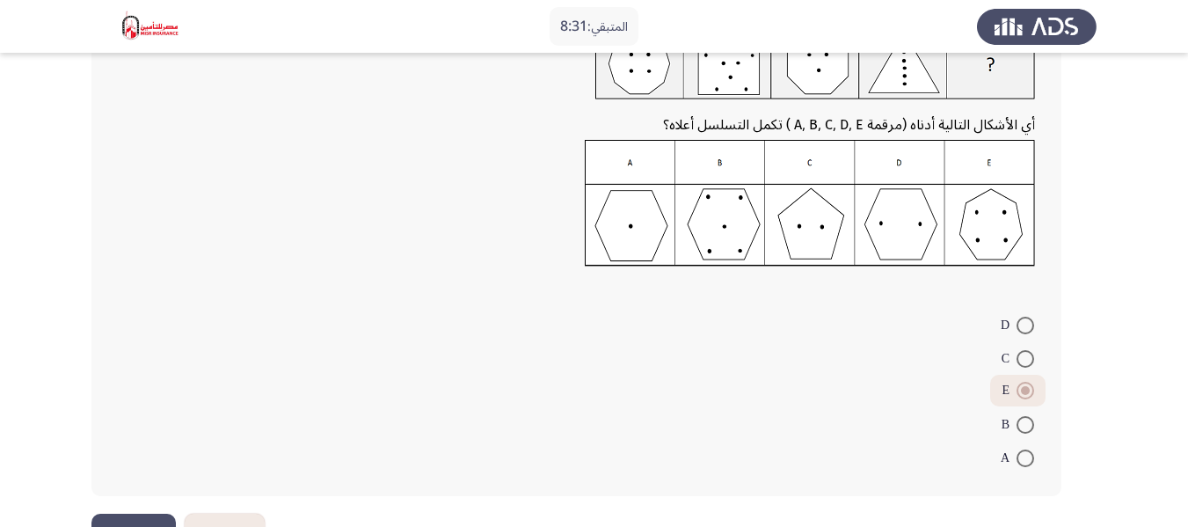
scroll to position [111, 0]
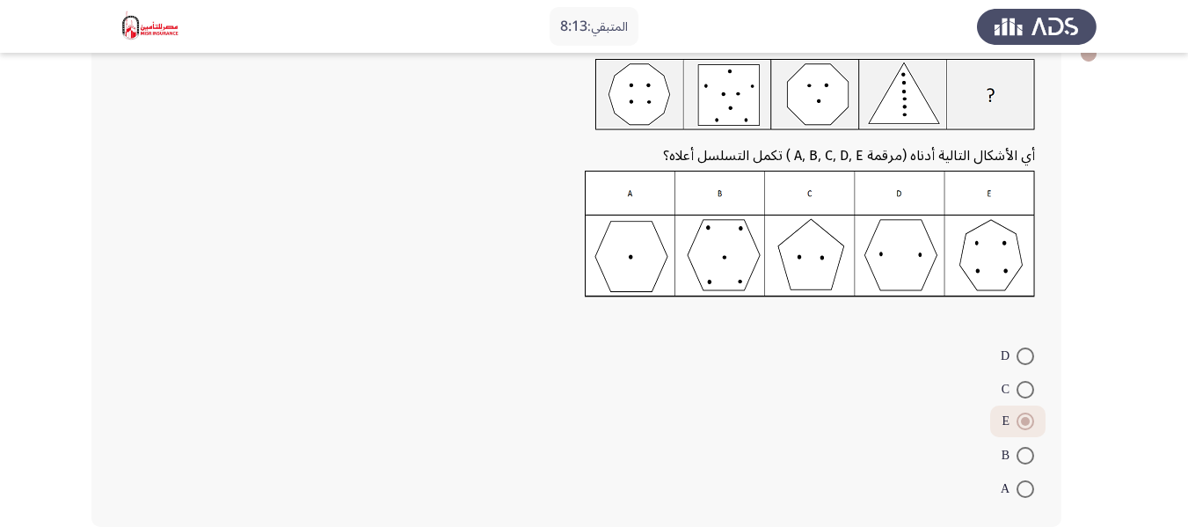
click at [1022, 360] on span at bounding box center [1025, 356] width 18 height 18
click at [1022, 360] on input "D" at bounding box center [1025, 356] width 18 height 18
radio input "true"
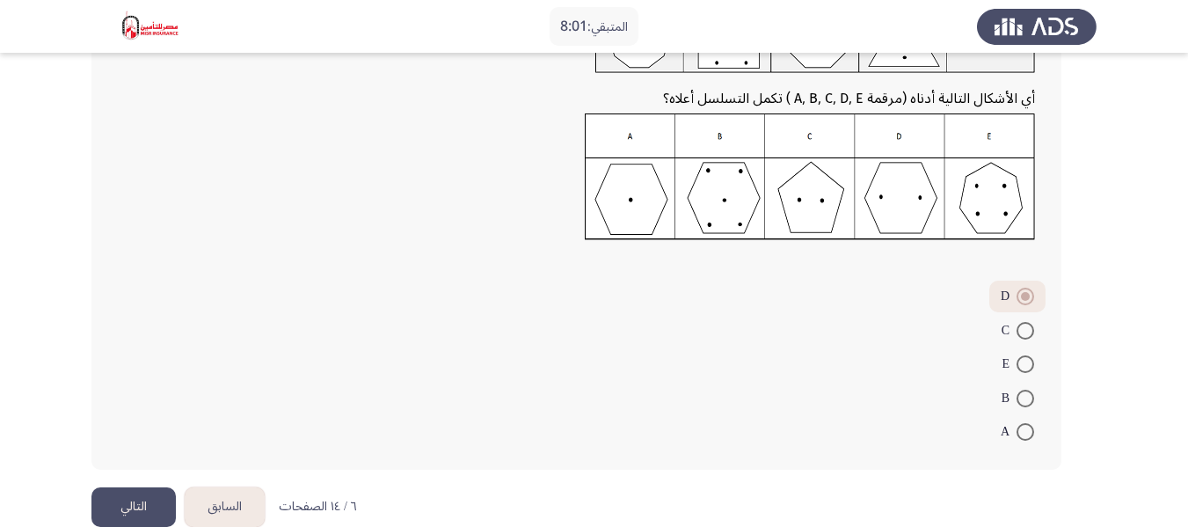
scroll to position [199, 0]
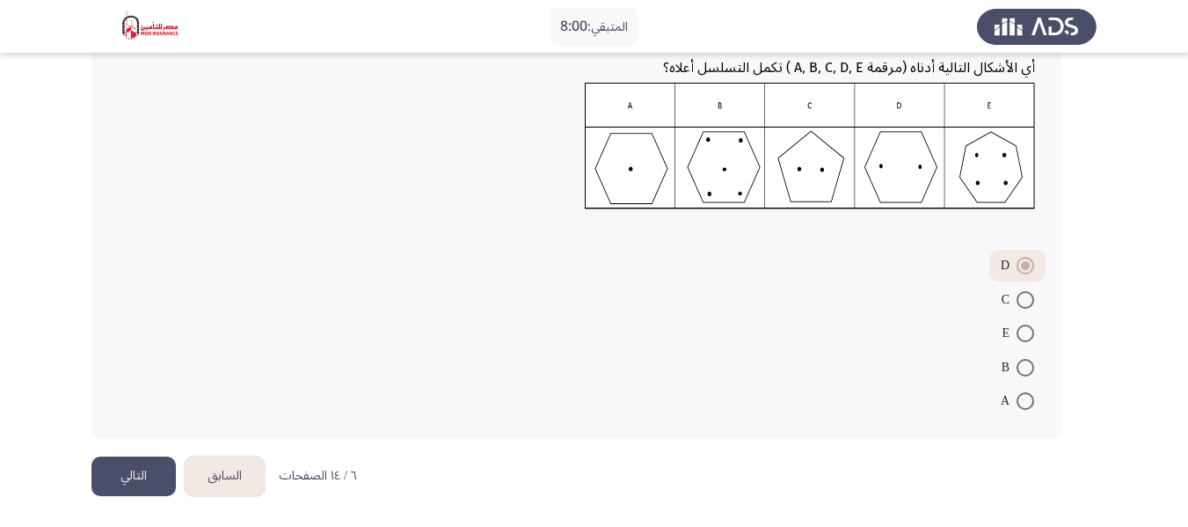
click at [155, 464] on button "التالي" at bounding box center [133, 476] width 84 height 40
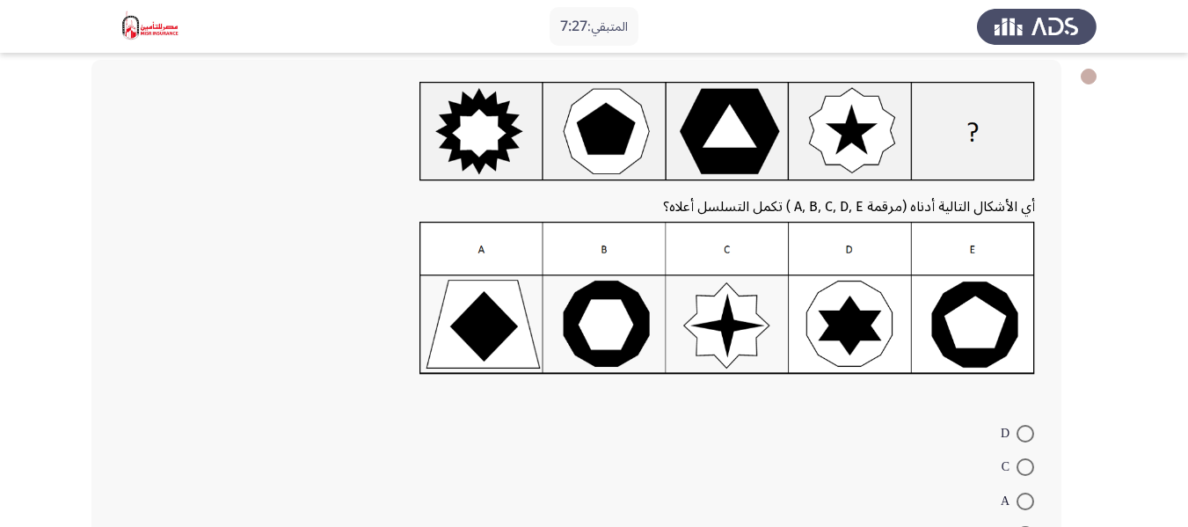
scroll to position [176, 0]
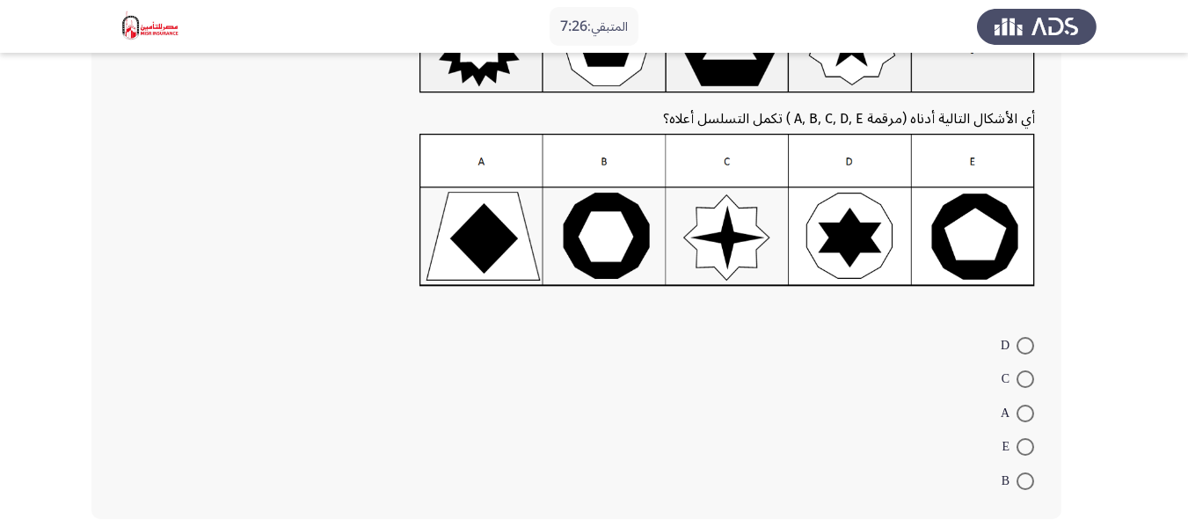
click at [1028, 483] on span at bounding box center [1025, 481] width 18 height 18
click at [1028, 483] on input "B" at bounding box center [1025, 481] width 18 height 18
radio input "true"
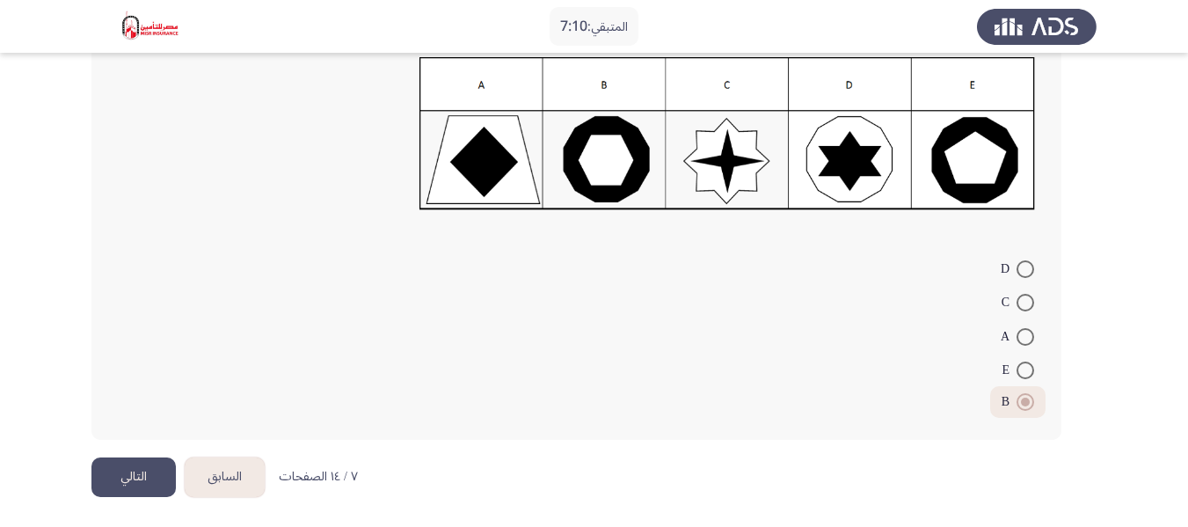
scroll to position [253, 0]
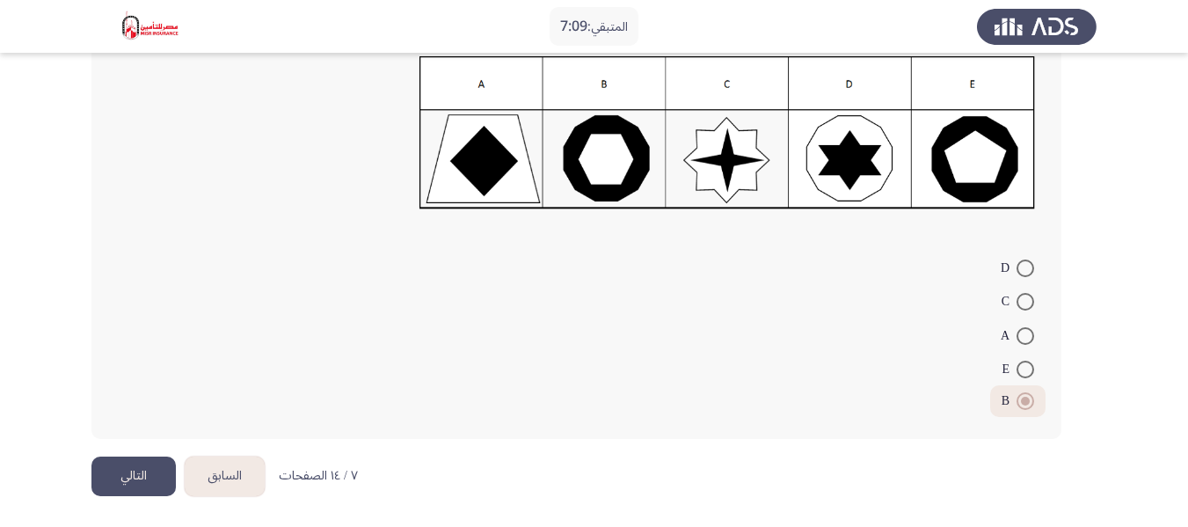
click at [145, 473] on button "التالي" at bounding box center [133, 476] width 84 height 40
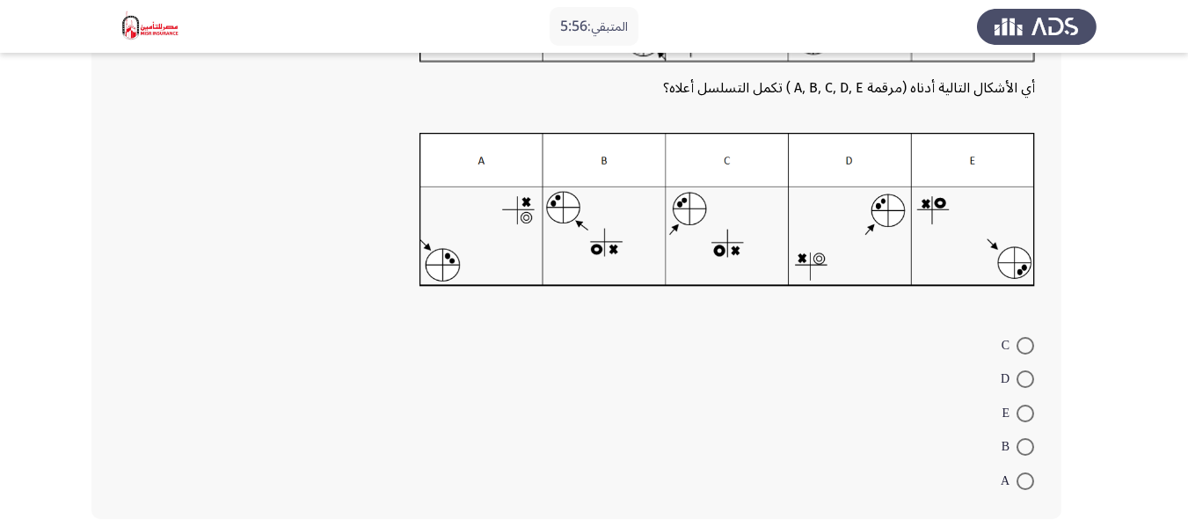
scroll to position [176, 0]
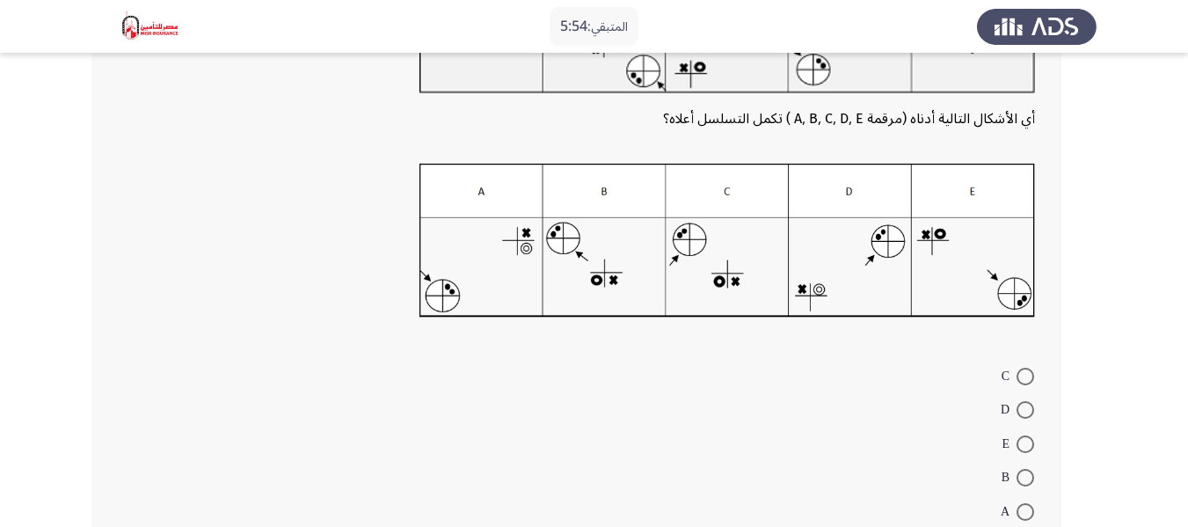
click at [1027, 382] on span at bounding box center [1025, 376] width 18 height 18
click at [1027, 382] on input "C" at bounding box center [1025, 376] width 18 height 18
radio input "true"
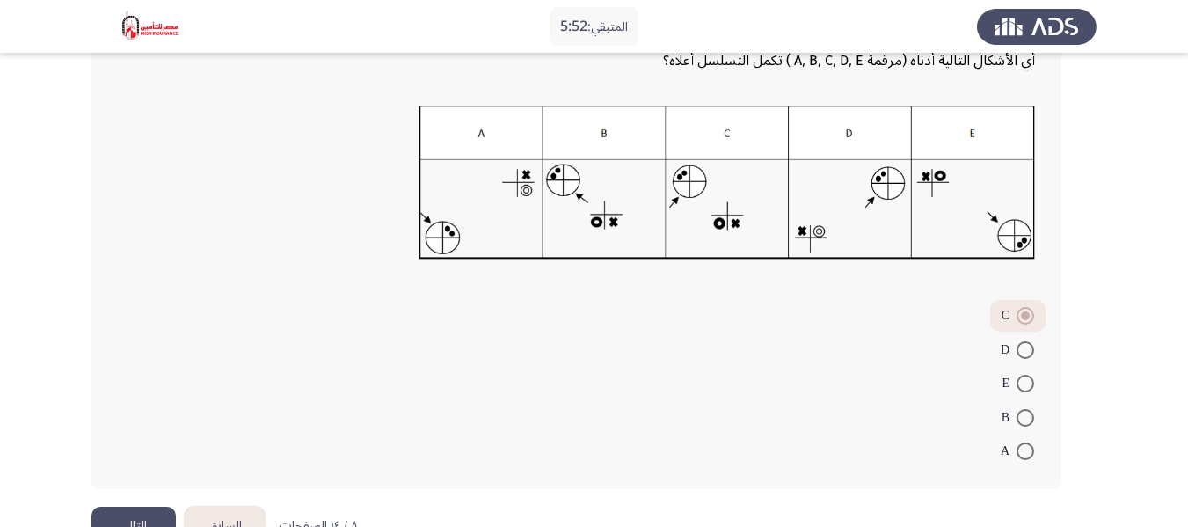
scroll to position [284, 0]
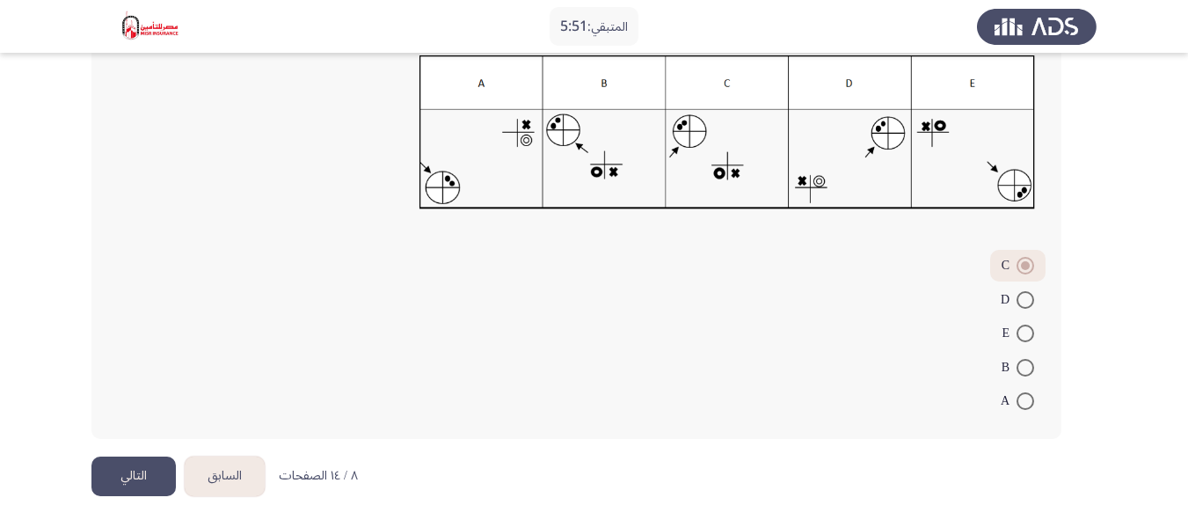
click at [126, 469] on button "التالي" at bounding box center [133, 476] width 84 height 40
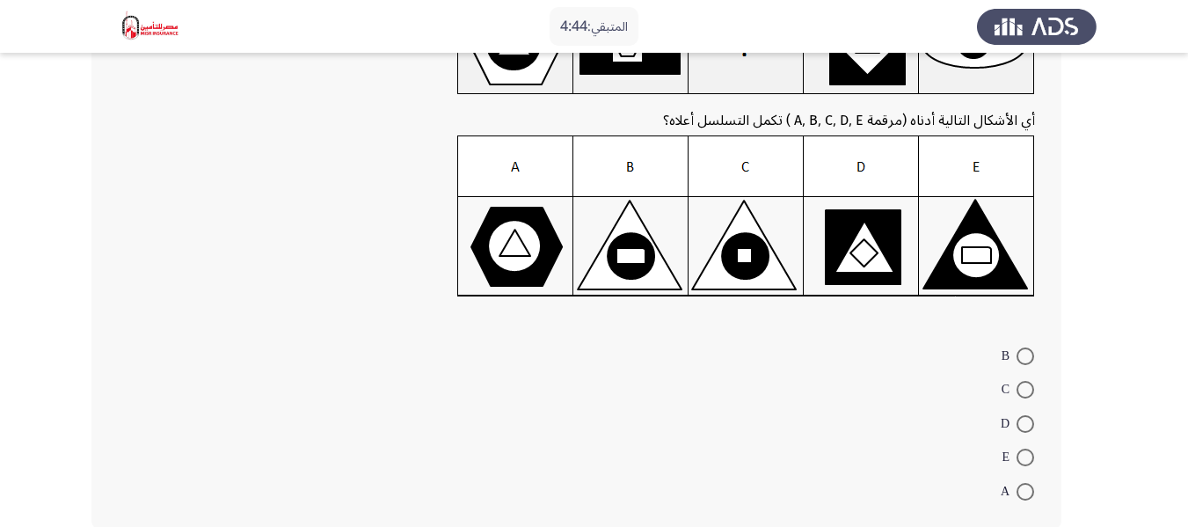
scroll to position [88, 0]
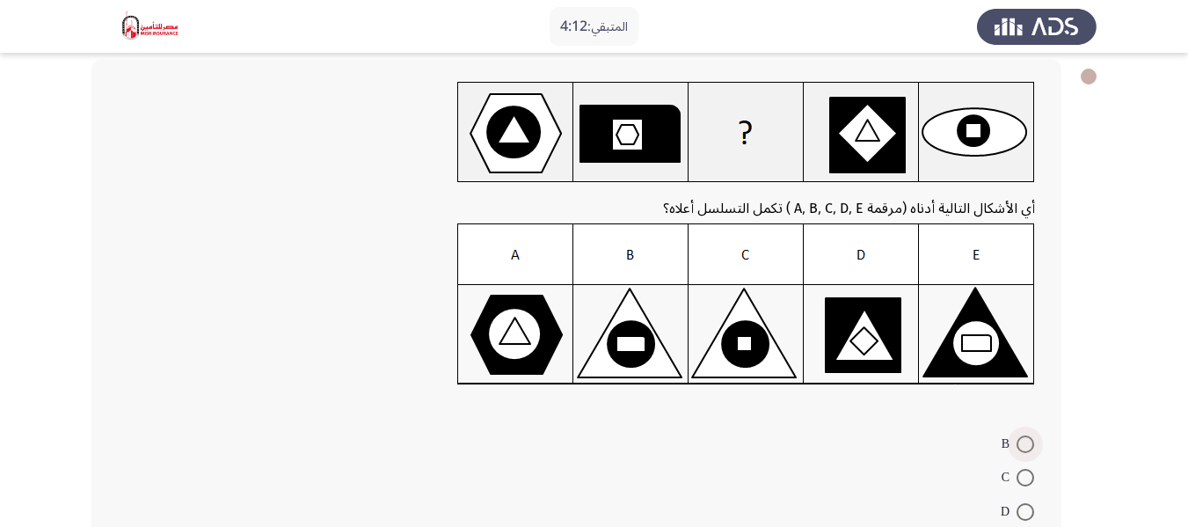
click at [1022, 443] on span at bounding box center [1025, 444] width 18 height 18
click at [1022, 443] on input "B" at bounding box center [1025, 444] width 18 height 18
radio input "true"
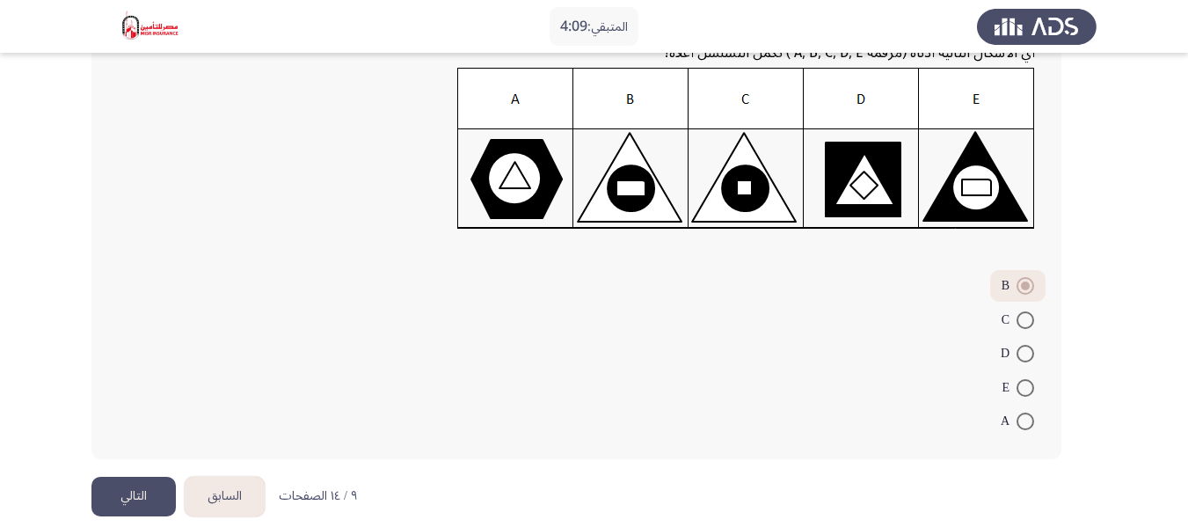
scroll to position [264, 0]
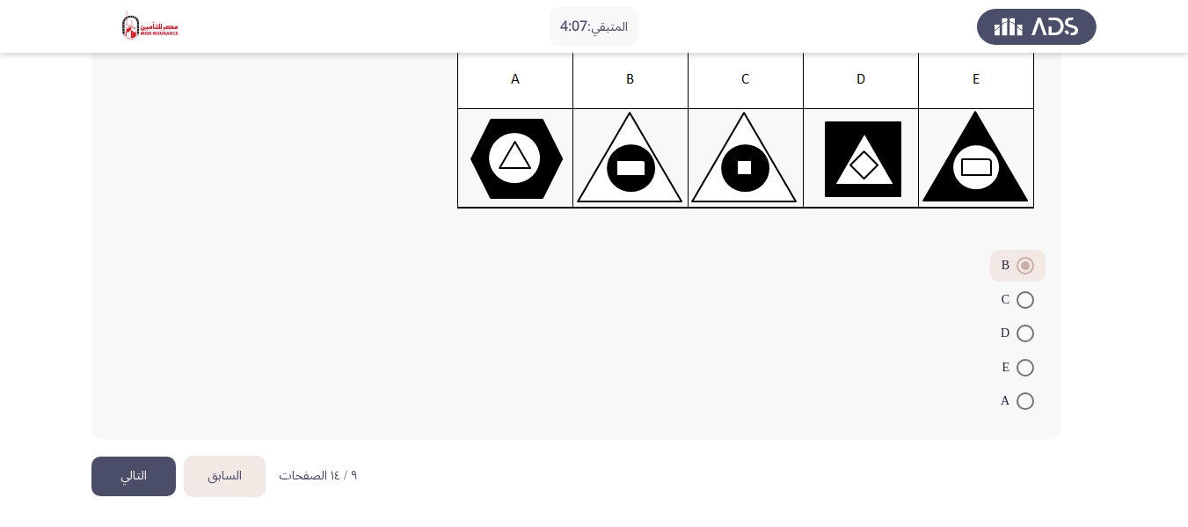
click at [136, 471] on button "التالي" at bounding box center [133, 476] width 84 height 40
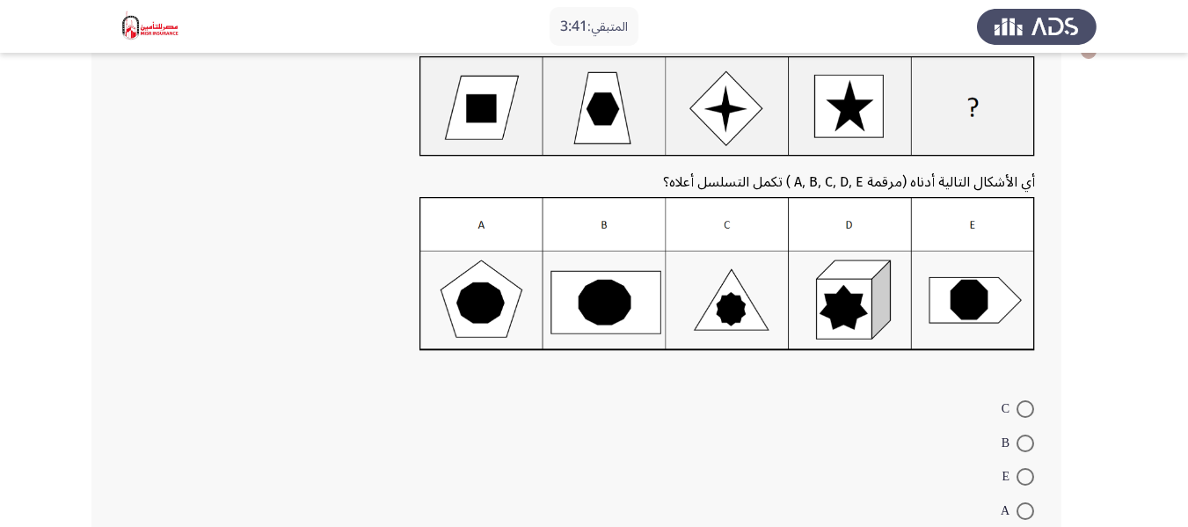
scroll to position [88, 0]
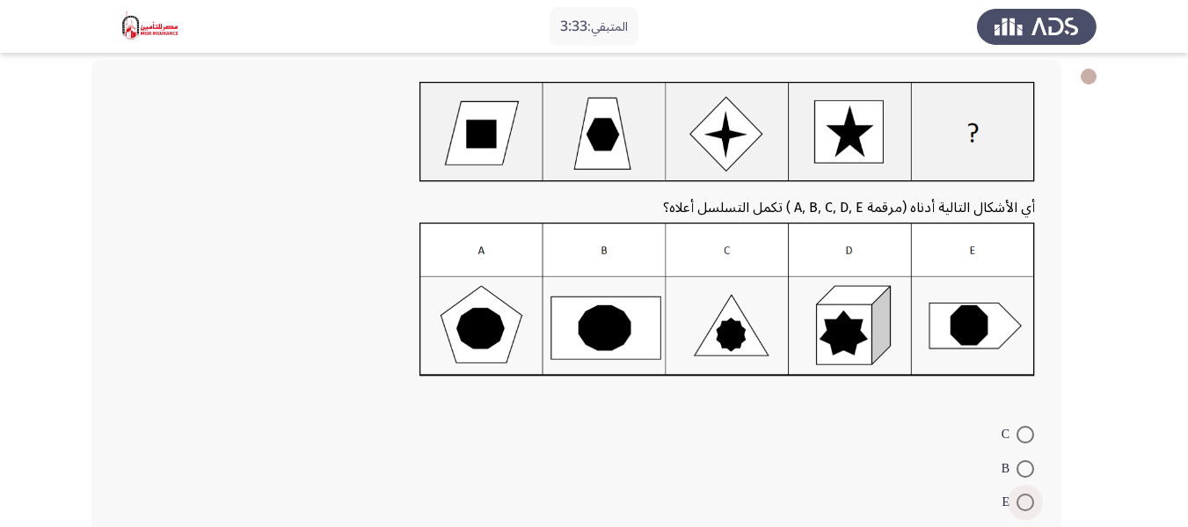
click at [1026, 502] on span at bounding box center [1025, 502] width 18 height 18
click at [1026, 502] on input "E" at bounding box center [1025, 502] width 18 height 18
radio input "true"
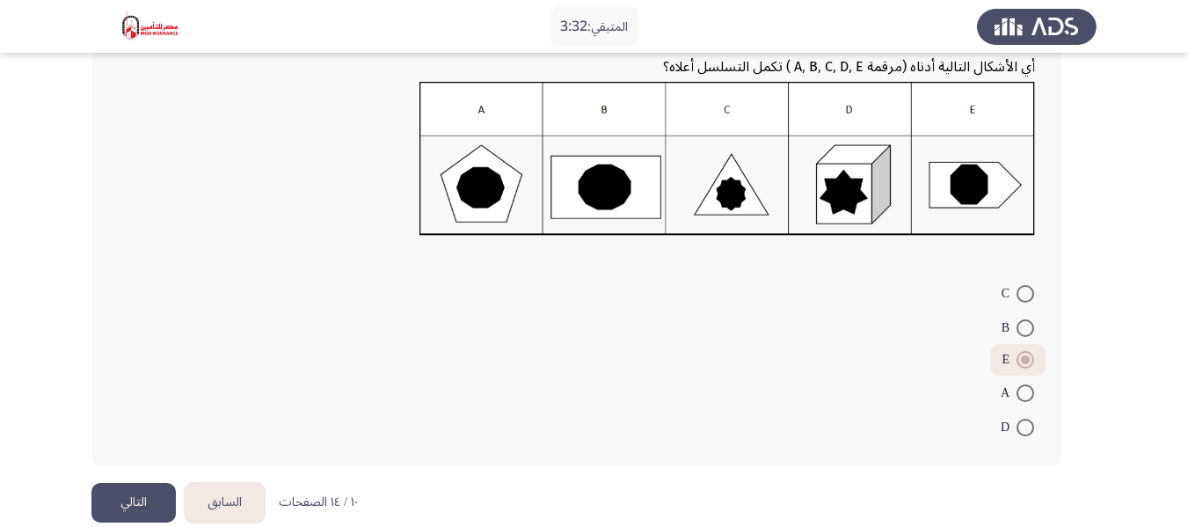
scroll to position [255, 0]
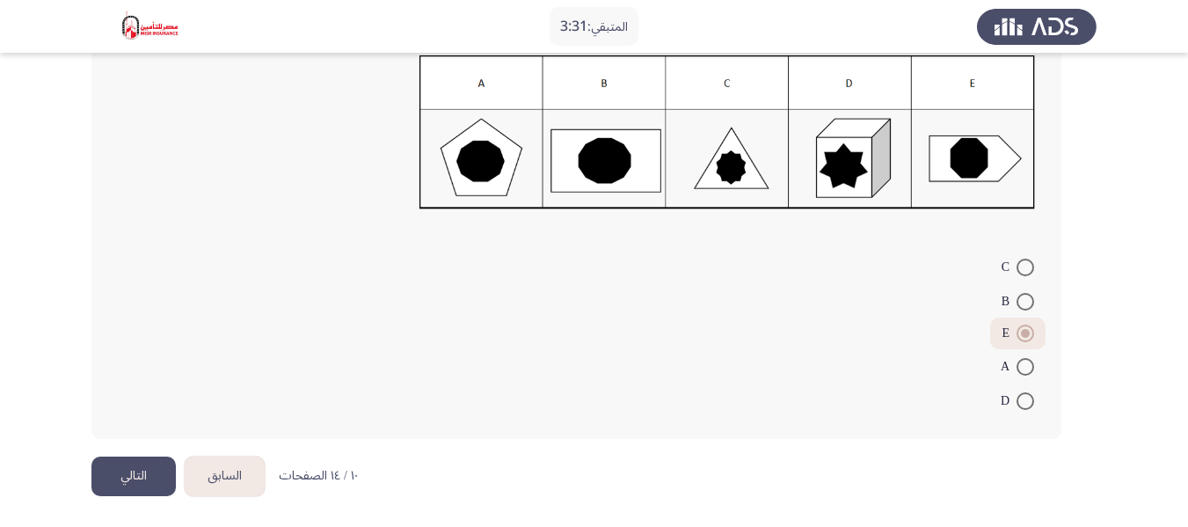
click at [127, 476] on button "التالي" at bounding box center [133, 476] width 84 height 40
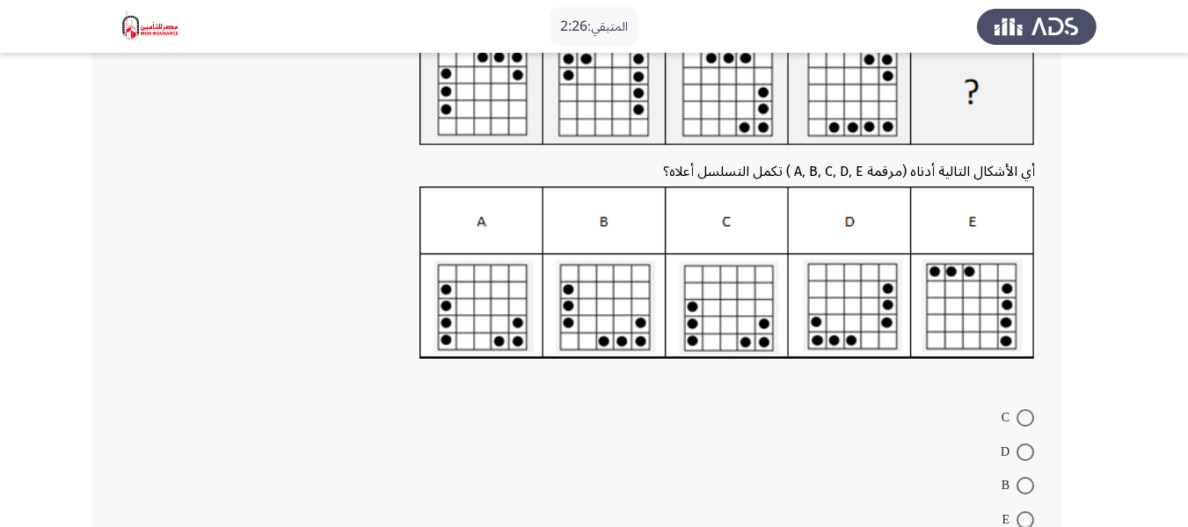
scroll to position [196, 0]
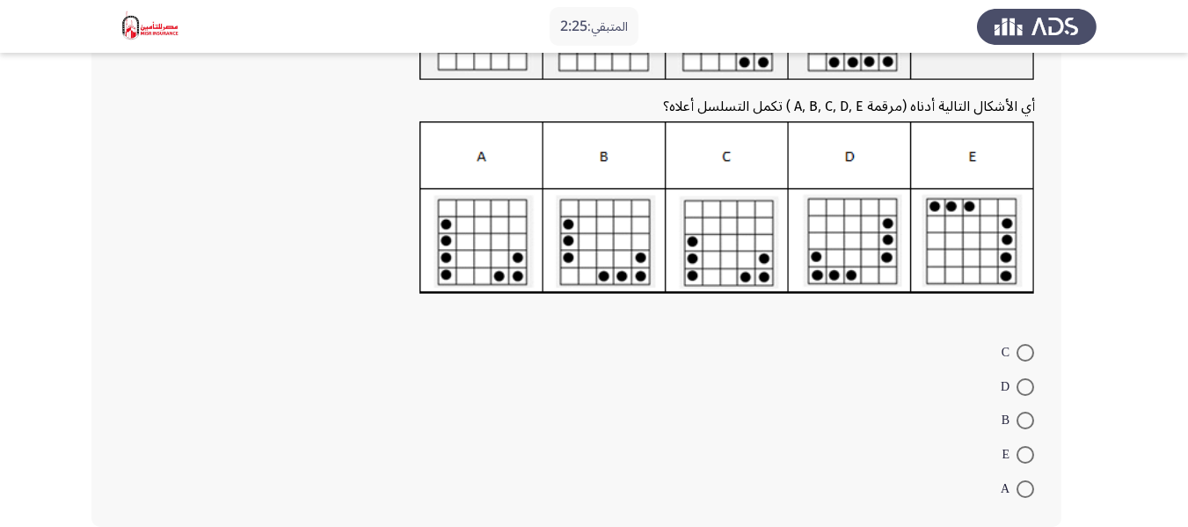
click at [1025, 459] on span at bounding box center [1025, 455] width 18 height 18
click at [1025, 459] on input "E" at bounding box center [1025, 455] width 18 height 18
radio input "true"
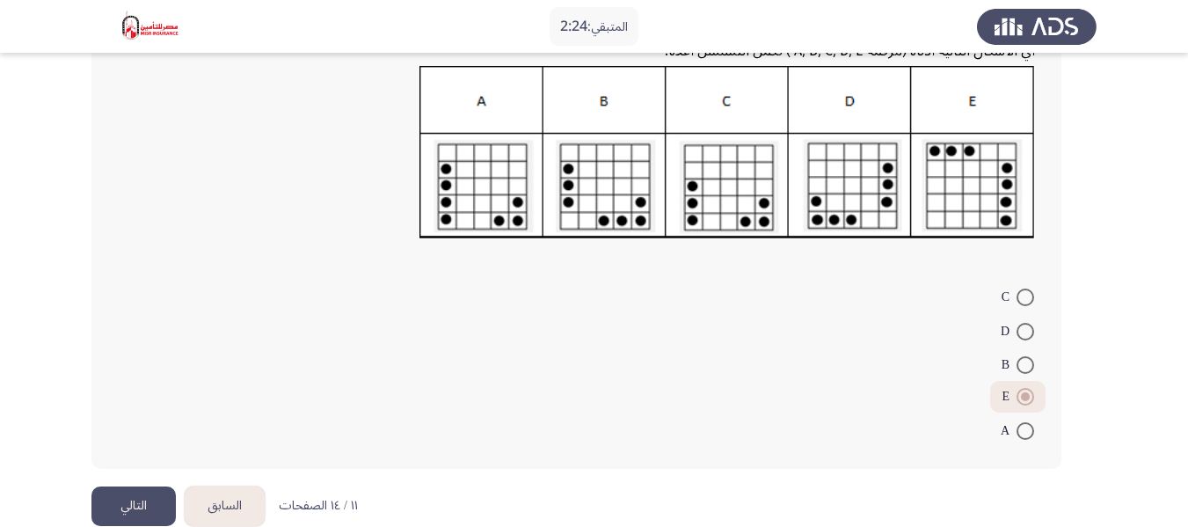
scroll to position [281, 0]
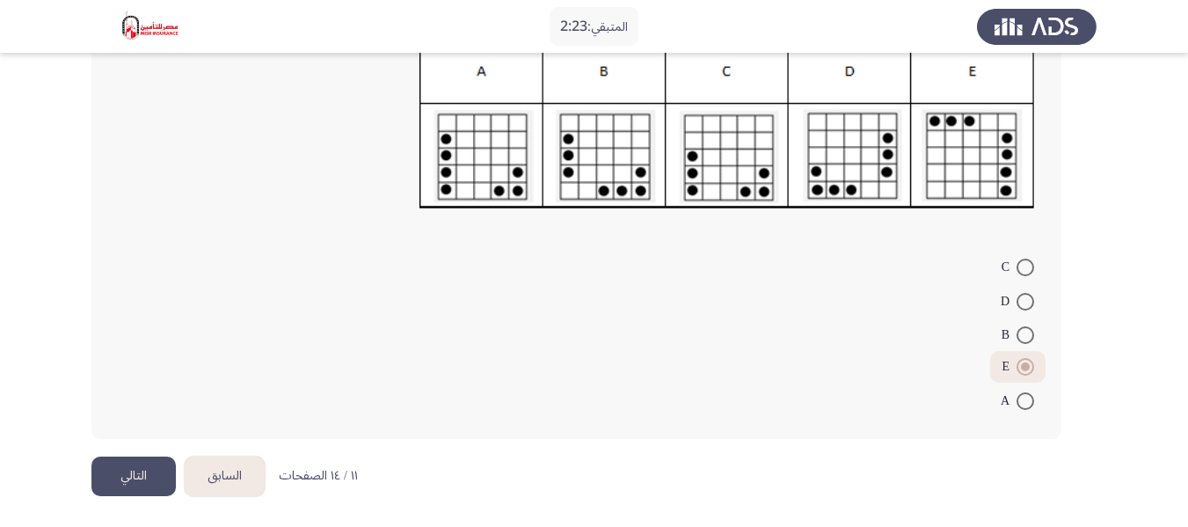
click at [124, 485] on button "التالي" at bounding box center [133, 476] width 84 height 40
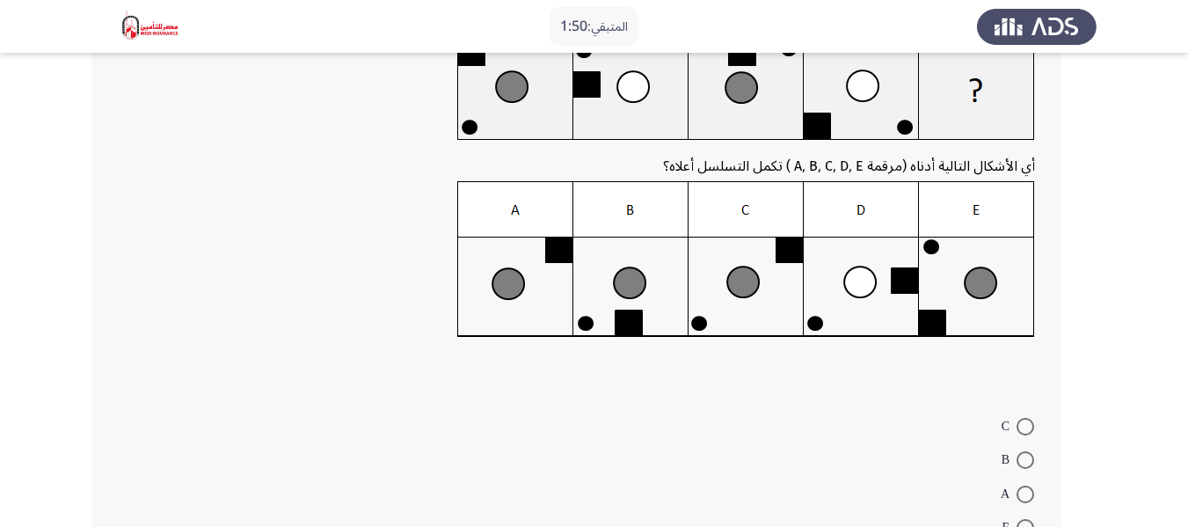
scroll to position [291, 0]
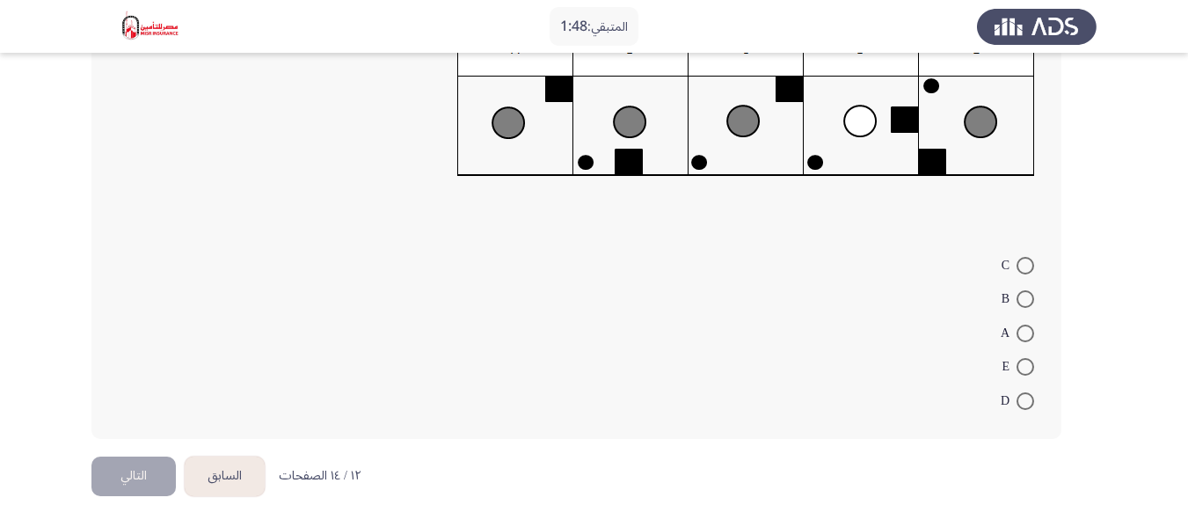
click at [1023, 264] on span at bounding box center [1025, 266] width 18 height 18
click at [1023, 264] on input "C" at bounding box center [1025, 266] width 18 height 18
radio input "true"
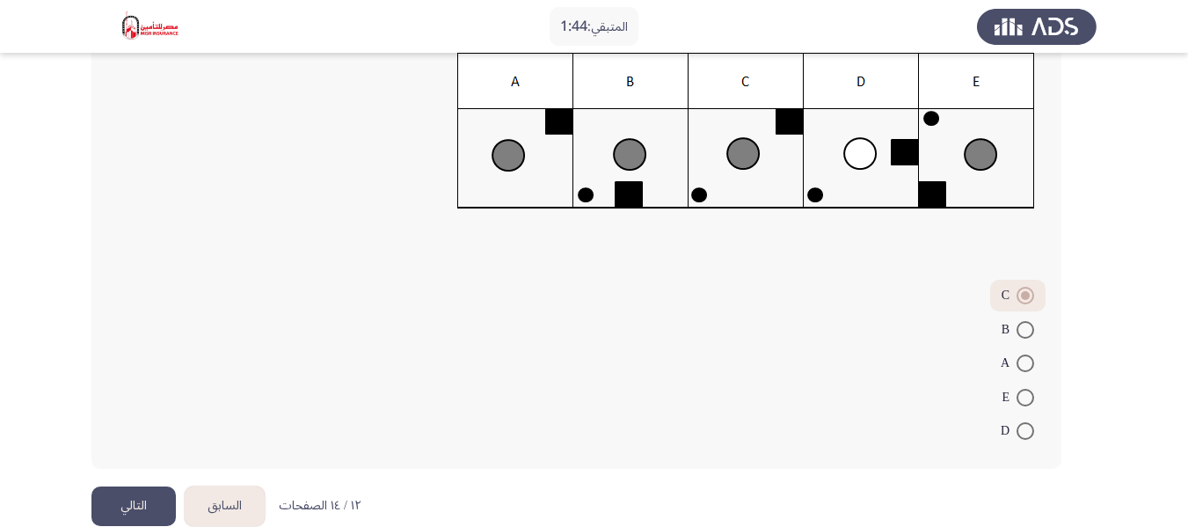
scroll to position [288, 0]
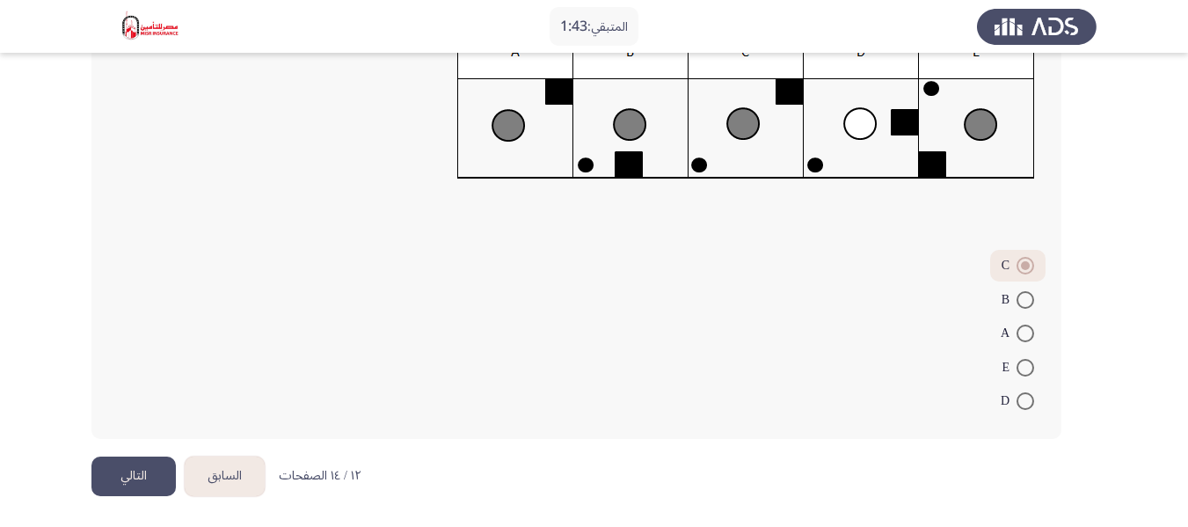
click at [134, 476] on button "التالي" at bounding box center [133, 476] width 84 height 40
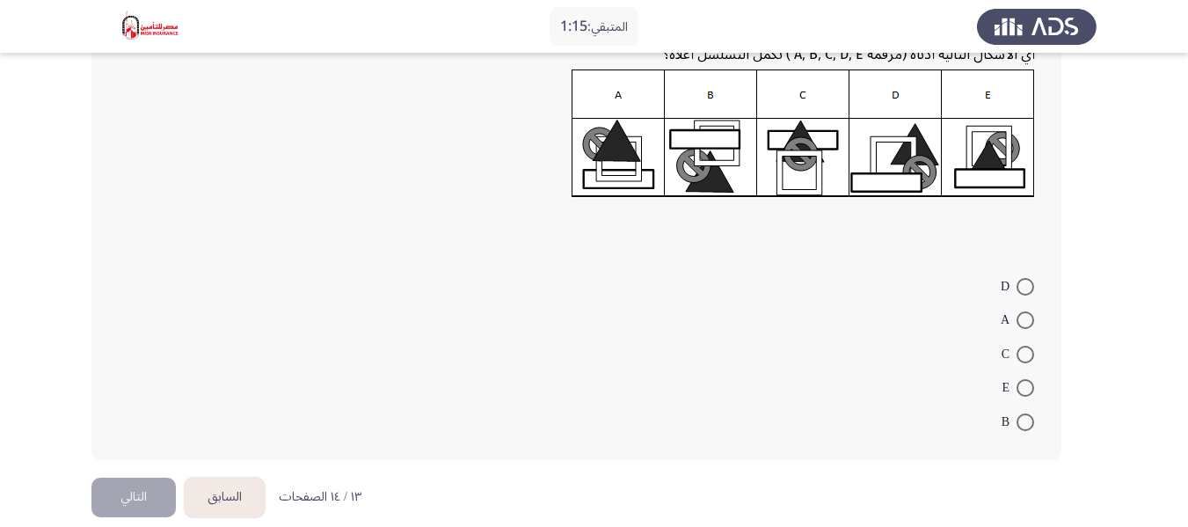
scroll to position [243, 0]
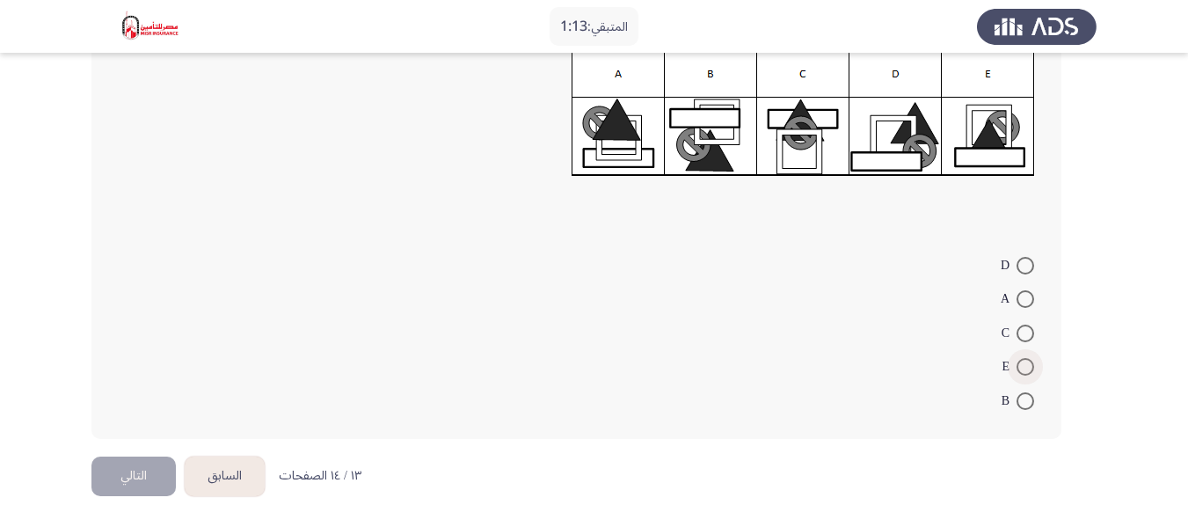
click at [1022, 365] on span at bounding box center [1025, 367] width 18 height 18
click at [1022, 365] on input "E" at bounding box center [1025, 367] width 18 height 18
radio input "true"
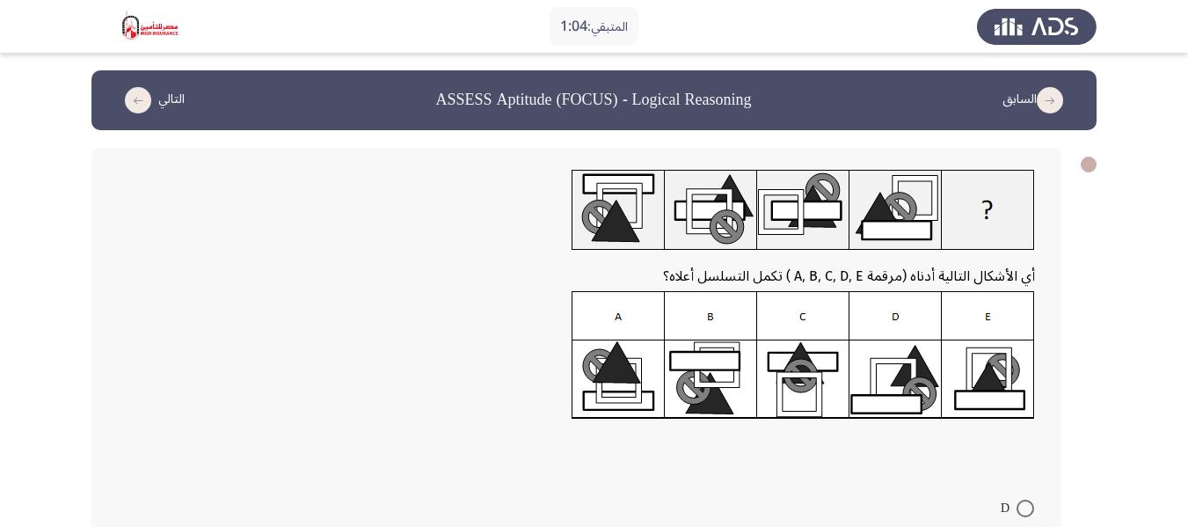
scroll to position [240, 0]
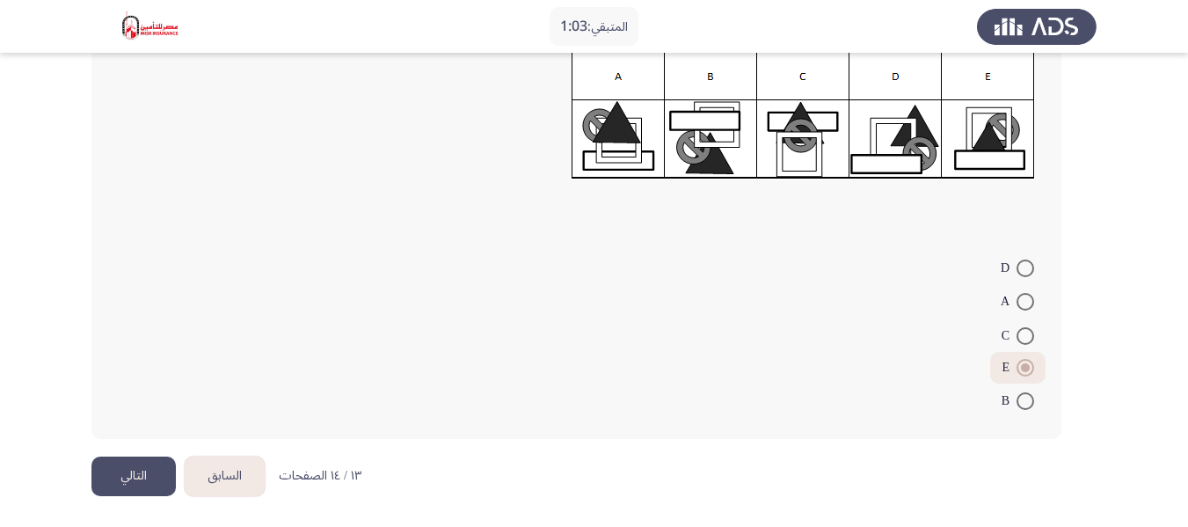
click at [156, 479] on button "التالي" at bounding box center [133, 476] width 84 height 40
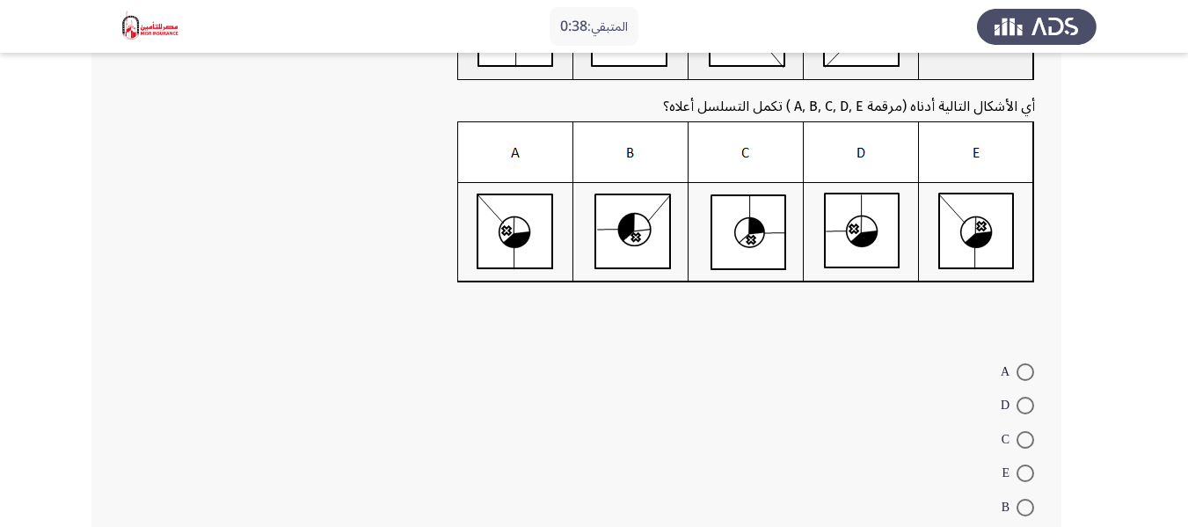
scroll to position [296, 0]
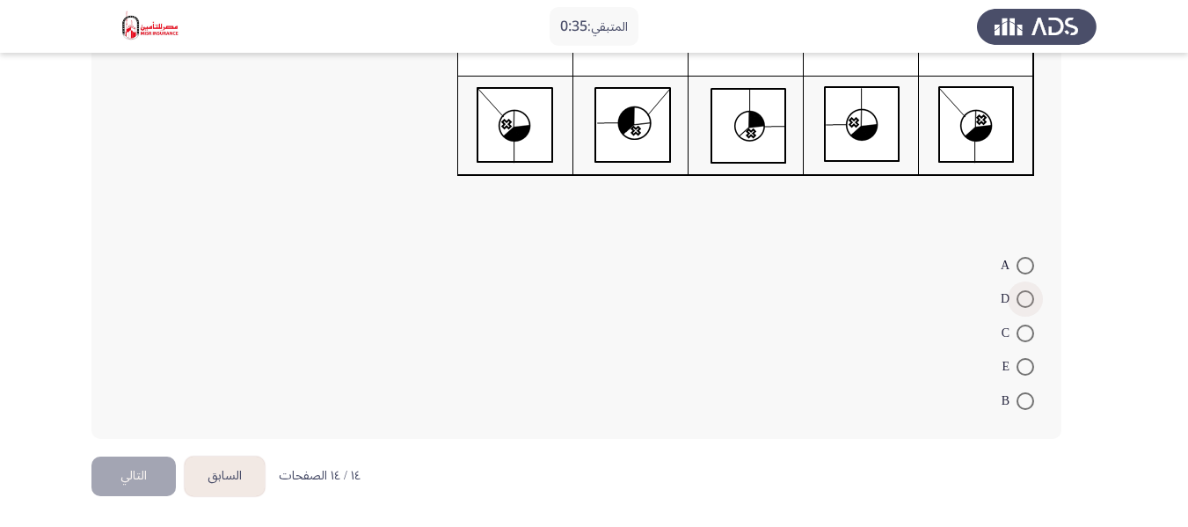
click at [1026, 302] on span at bounding box center [1025, 299] width 18 height 18
click at [1026, 302] on input "D" at bounding box center [1025, 299] width 18 height 18
radio input "true"
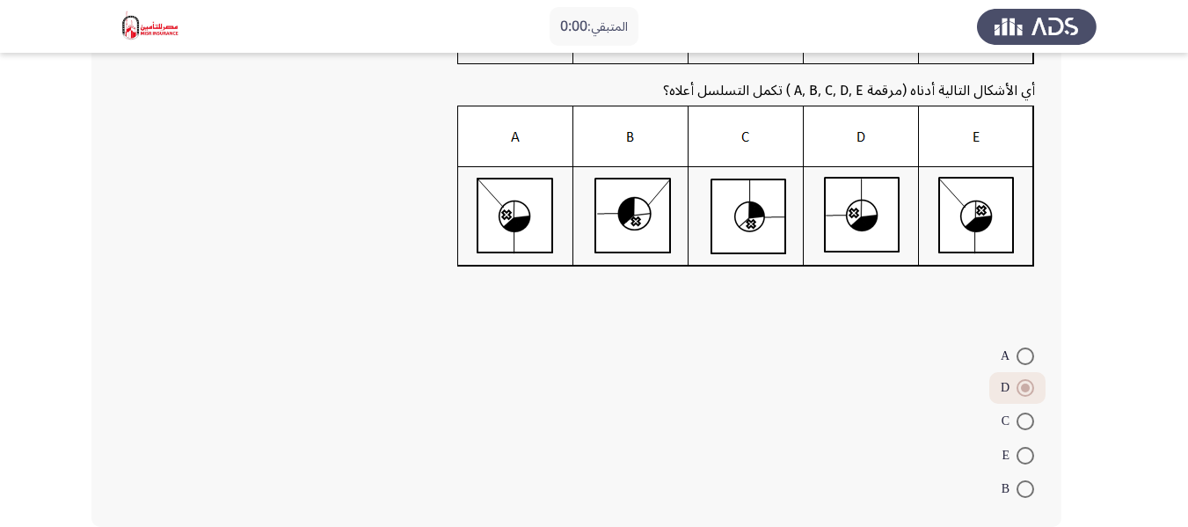
scroll to position [0, 0]
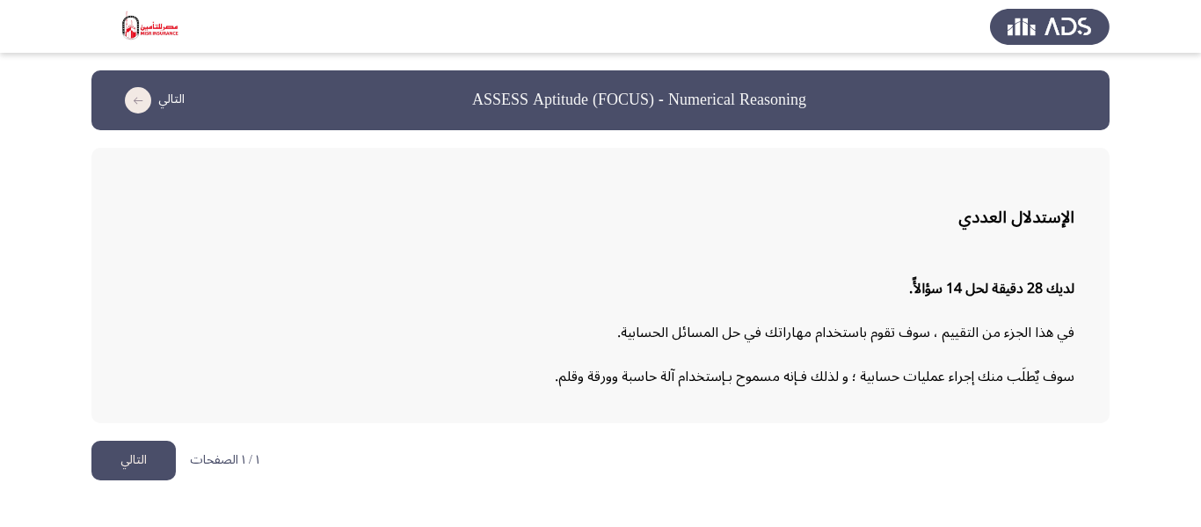
click at [135, 456] on button "التالي" at bounding box center [133, 460] width 84 height 40
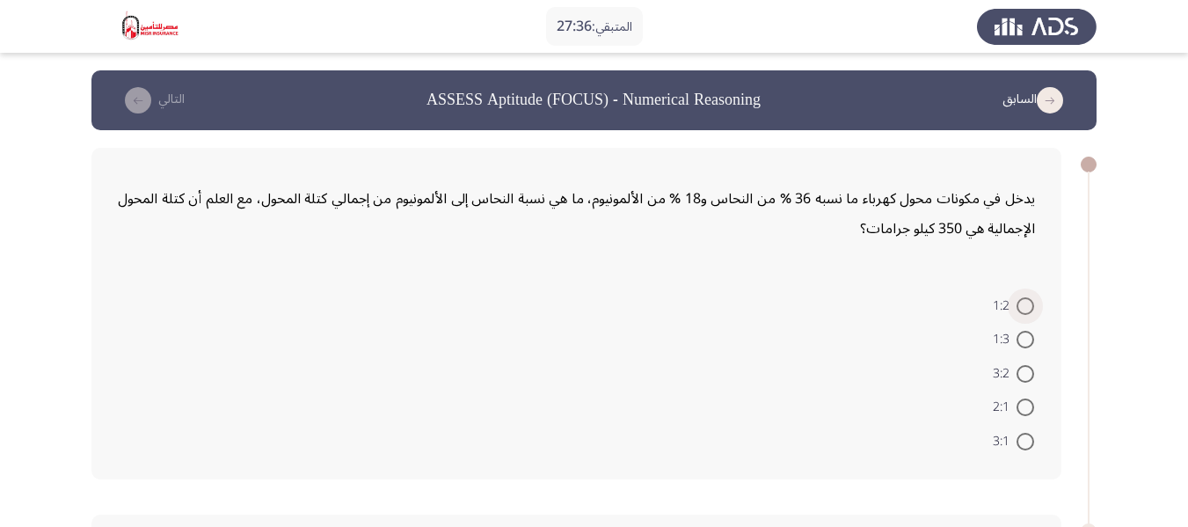
click at [1028, 309] on span at bounding box center [1025, 306] width 18 height 18
click at [1028, 309] on input "1:2" at bounding box center [1025, 306] width 18 height 18
radio input "true"
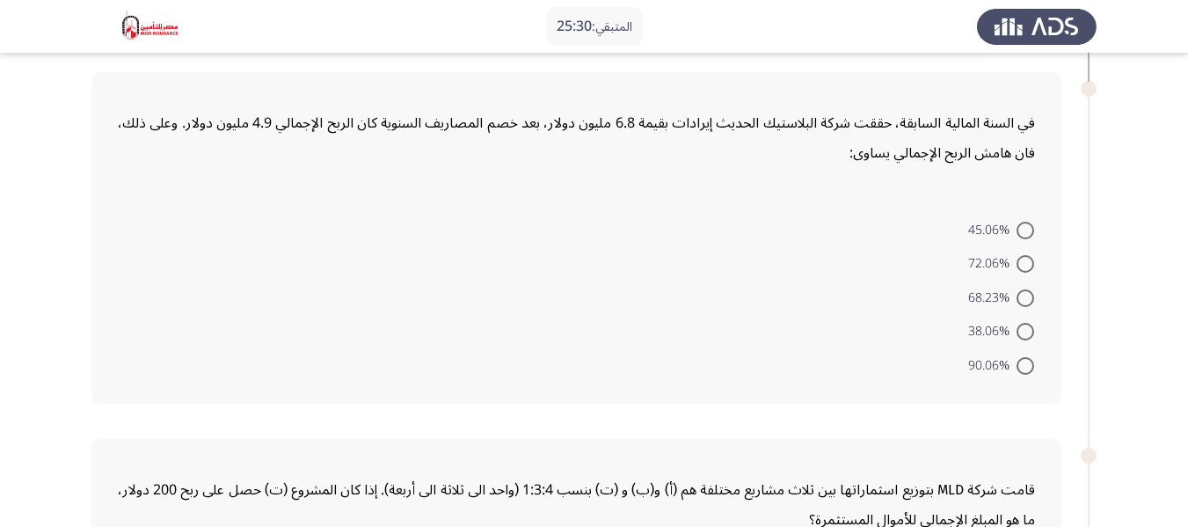
click at [1025, 264] on span at bounding box center [1025, 264] width 0 height 0
click at [1024, 264] on input "72.06%" at bounding box center [1025, 264] width 18 height 18
radio input "true"
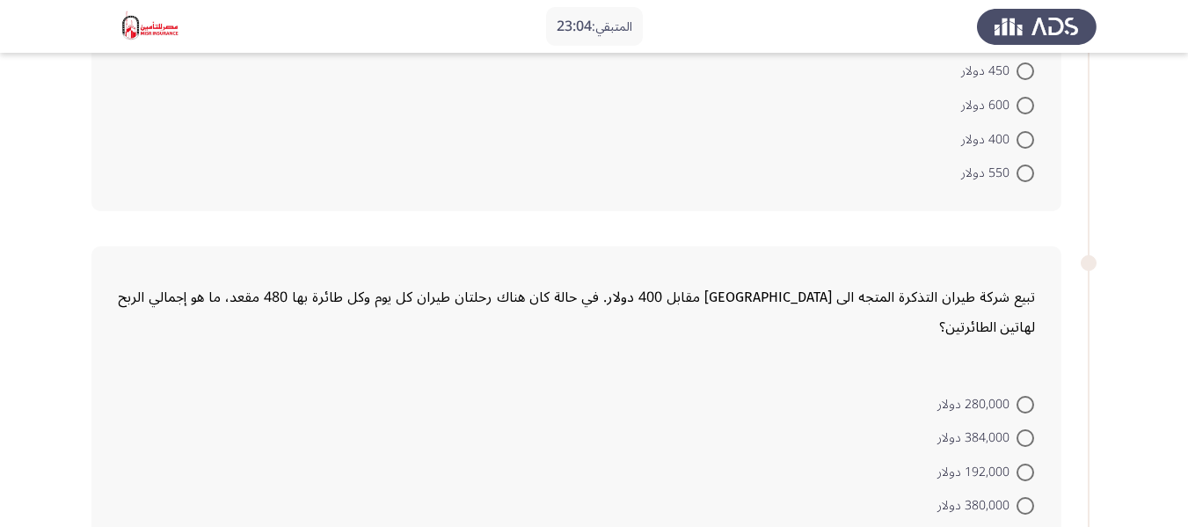
scroll to position [1143, 0]
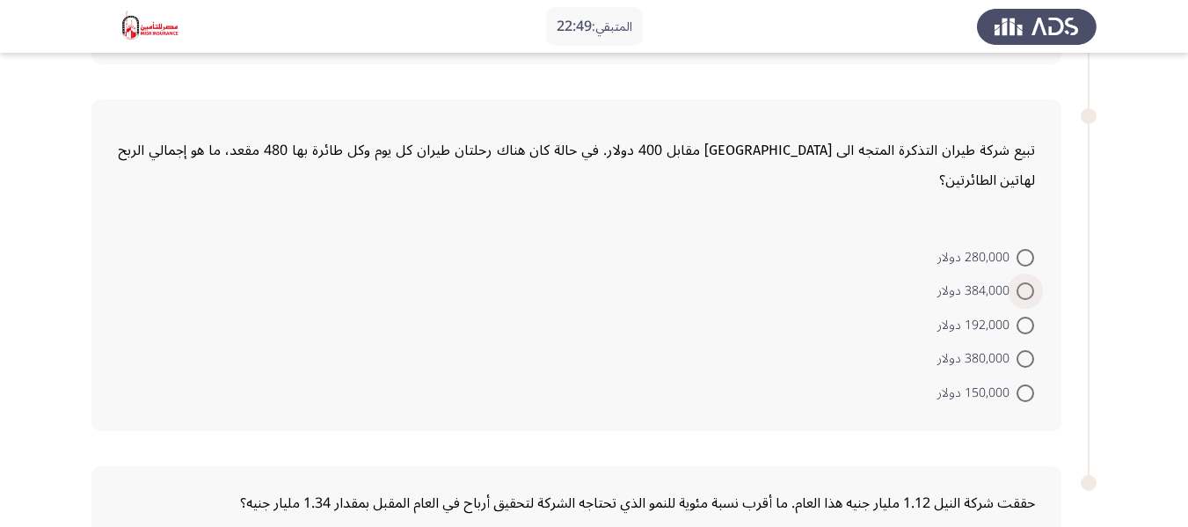
click at [1017, 282] on span at bounding box center [1025, 291] width 18 height 18
click at [1017, 282] on input "384,000 دولار" at bounding box center [1025, 291] width 18 height 18
radio input "true"
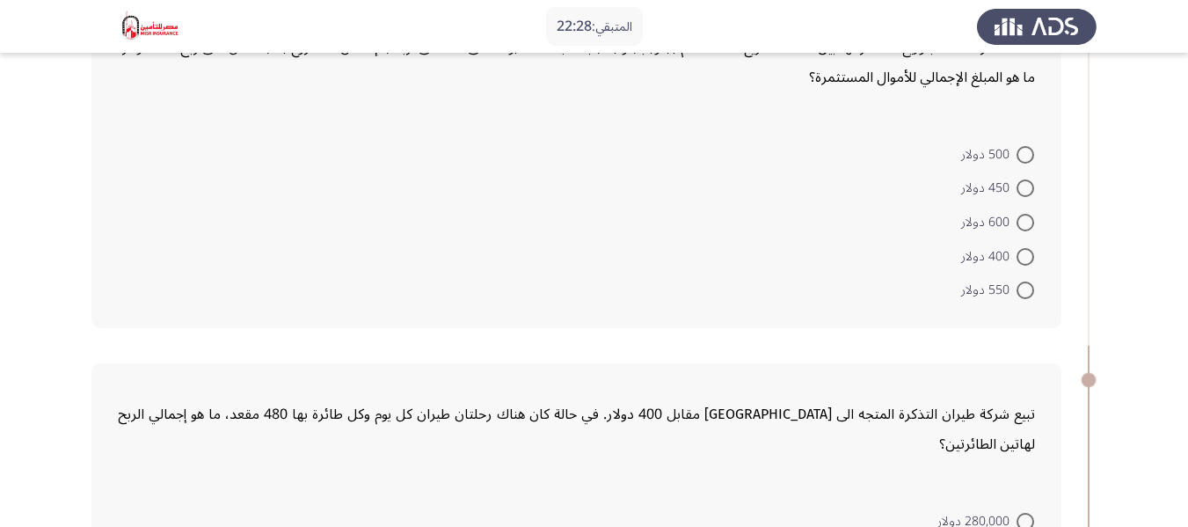
scroll to position [791, 0]
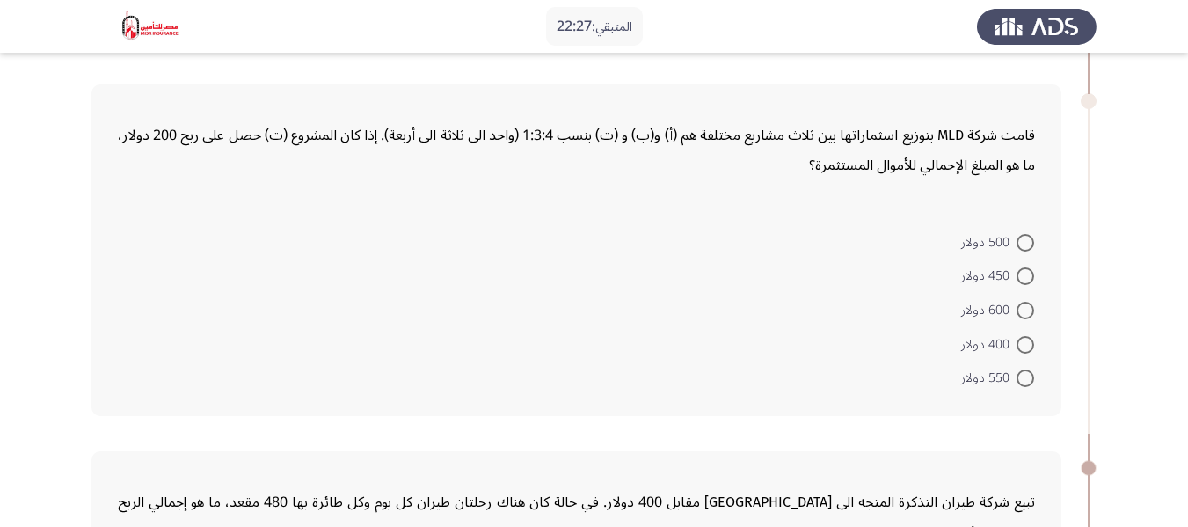
click at [719, 167] on p "قامت شركة MLD بتوزيع اسثماراتها بين ثلاث مشاريع مختلفة هم (أ) و(ب) و (ت) بنسب 1…" at bounding box center [576, 150] width 917 height 60
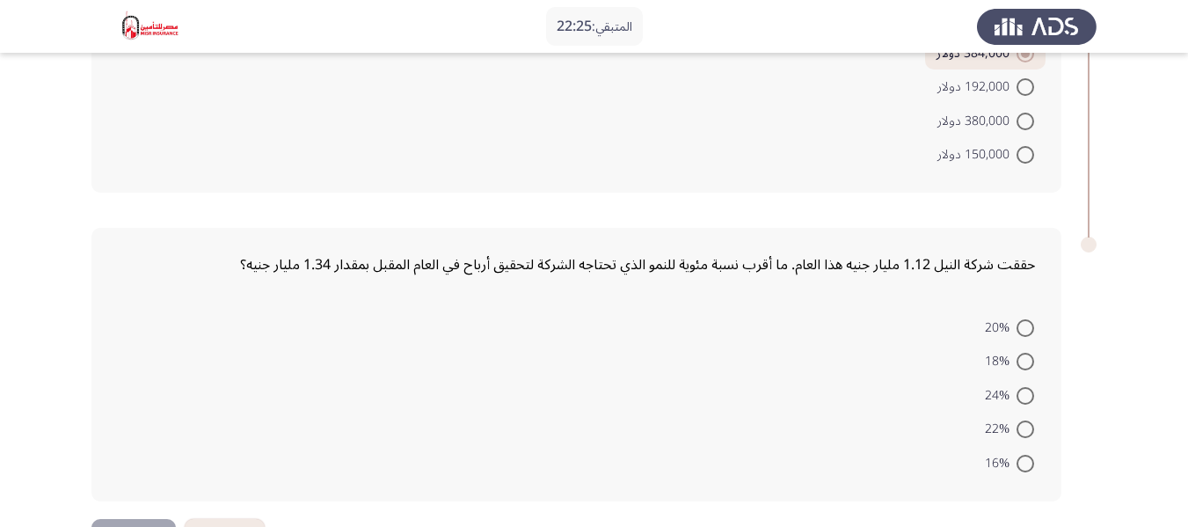
scroll to position [1407, 0]
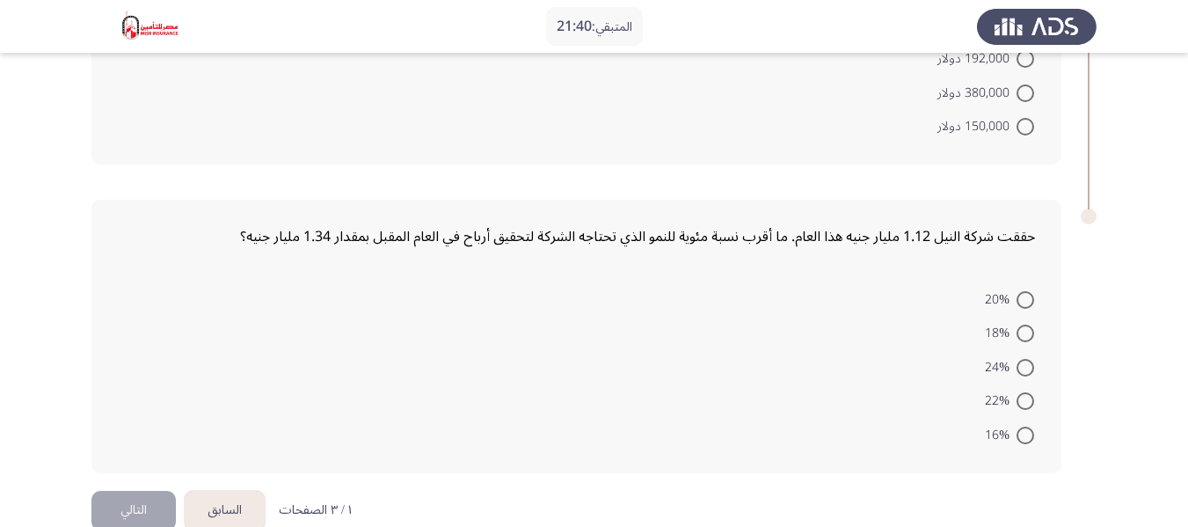
click at [1023, 392] on span at bounding box center [1025, 401] width 18 height 18
click at [1023, 392] on input "22%" at bounding box center [1025, 401] width 18 height 18
radio input "true"
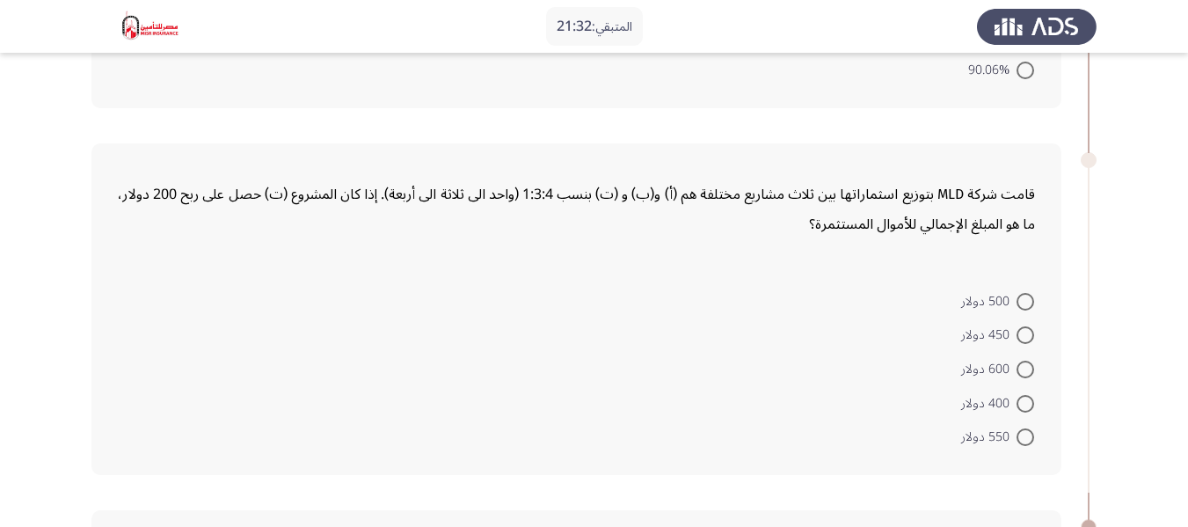
scroll to position [703, 0]
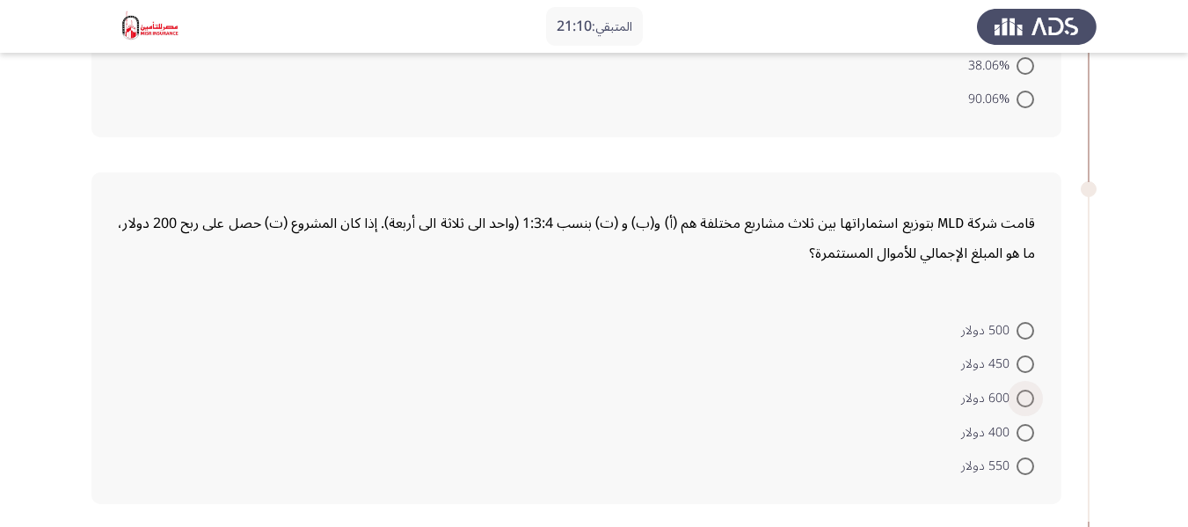
click at [1026, 402] on span at bounding box center [1025, 398] width 18 height 18
click at [1026, 402] on input "600 دولار" at bounding box center [1025, 398] width 18 height 18
radio input "true"
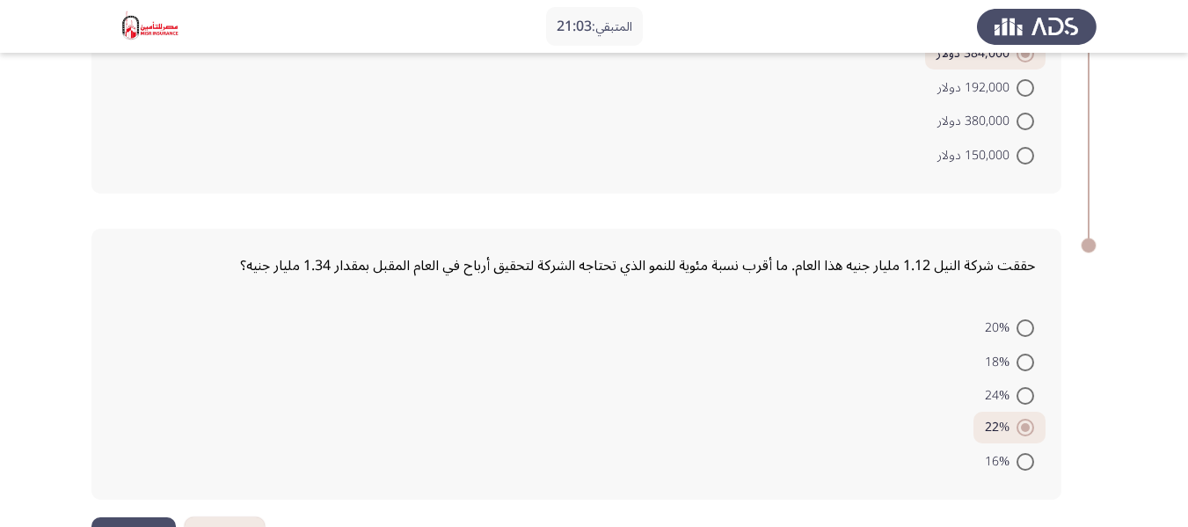
scroll to position [1407, 0]
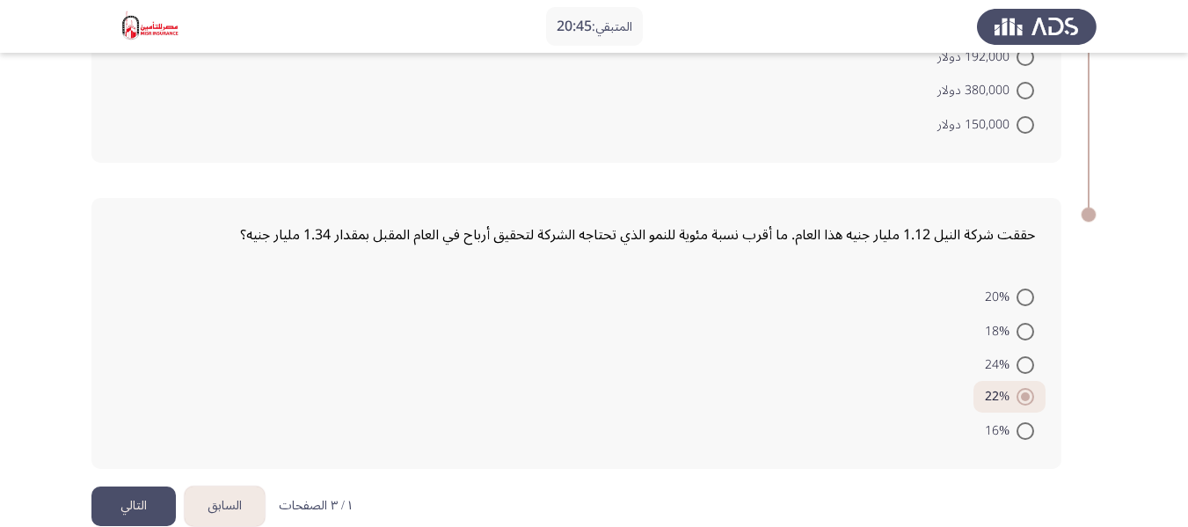
click at [767, 280] on form "20% 18% 24% 22% 16%" at bounding box center [576, 363] width 917 height 167
click at [643, 362] on form "20% 18% 24% 22% 16%" at bounding box center [576, 363] width 917 height 167
click at [824, 287] on form "20% 18% 24% 22% 16%" at bounding box center [576, 363] width 917 height 167
click at [134, 486] on button "التالي" at bounding box center [133, 506] width 84 height 40
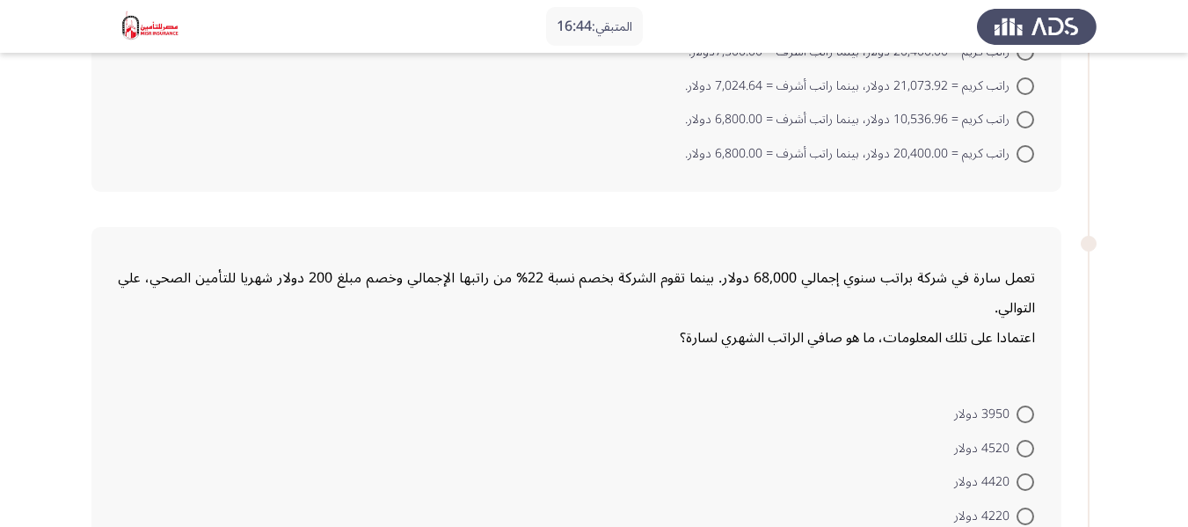
scroll to position [352, 0]
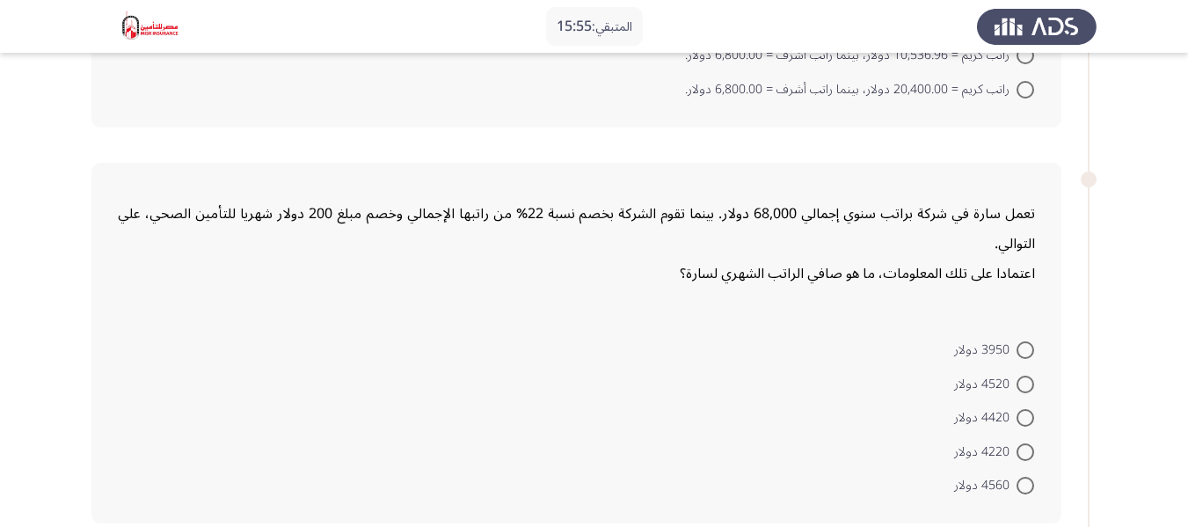
click at [870, 347] on form "3950 دولار 4520 دولار 4420 دولار 4220 دولار 4560 دولار" at bounding box center [576, 417] width 917 height 170
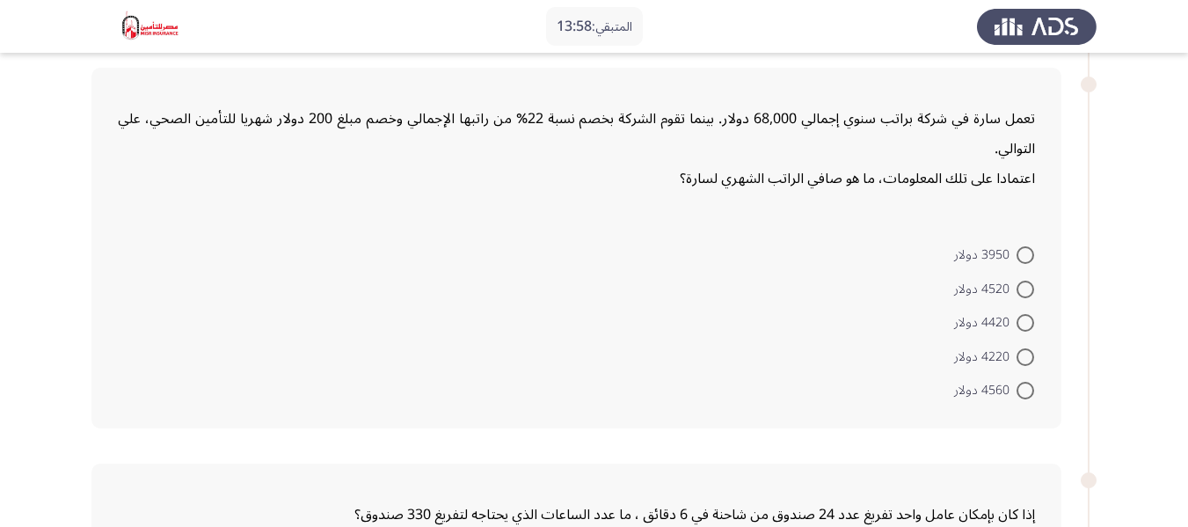
scroll to position [440, 0]
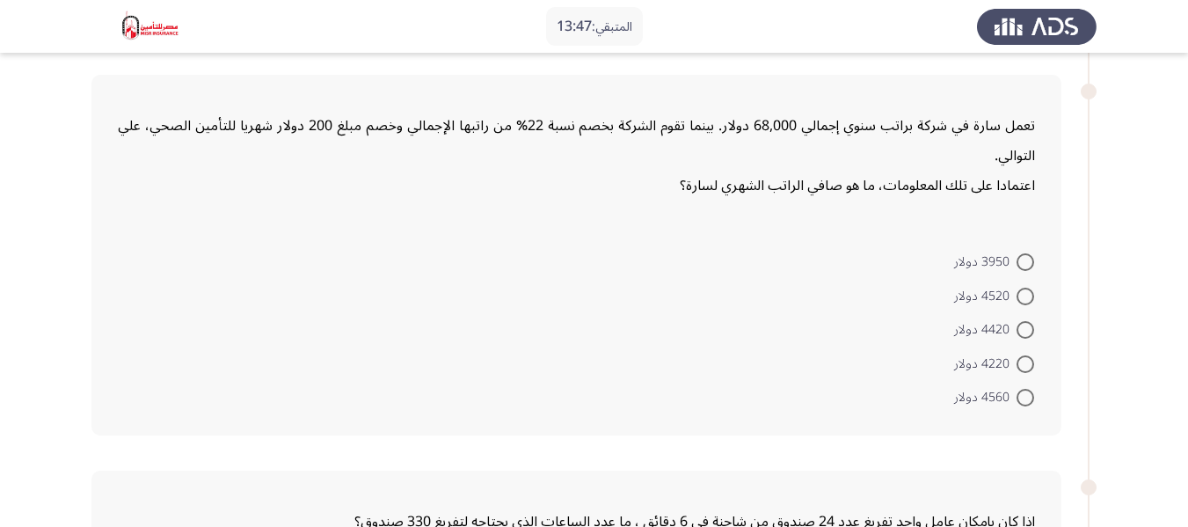
click at [1023, 400] on span at bounding box center [1025, 398] width 18 height 18
click at [1023, 400] on input "4560 دولار" at bounding box center [1025, 398] width 18 height 18
radio input "true"
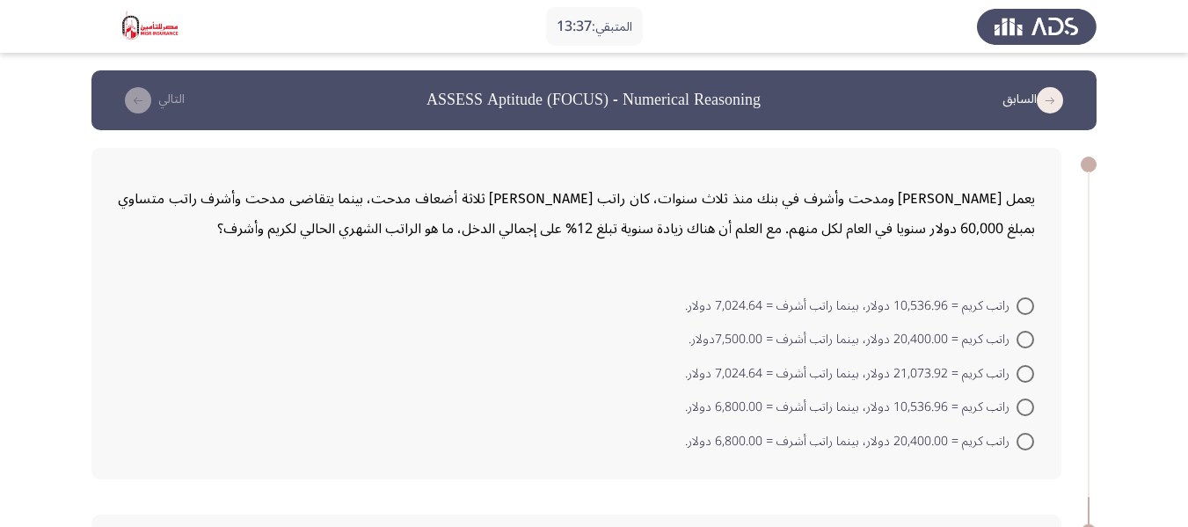
scroll to position [88, 0]
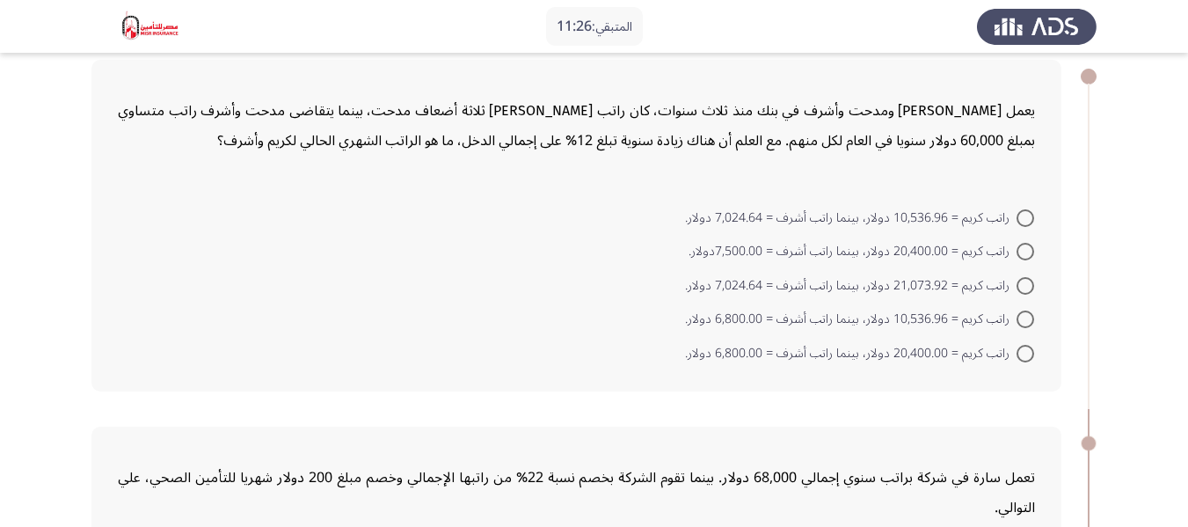
click at [1023, 351] on span at bounding box center [1025, 354] width 18 height 18
click at [1023, 351] on input "راتب كريم = 20,400.00 دولار، بينما راتب أشرف = 6,800.00 دولار." at bounding box center [1025, 354] width 18 height 18
radio input "true"
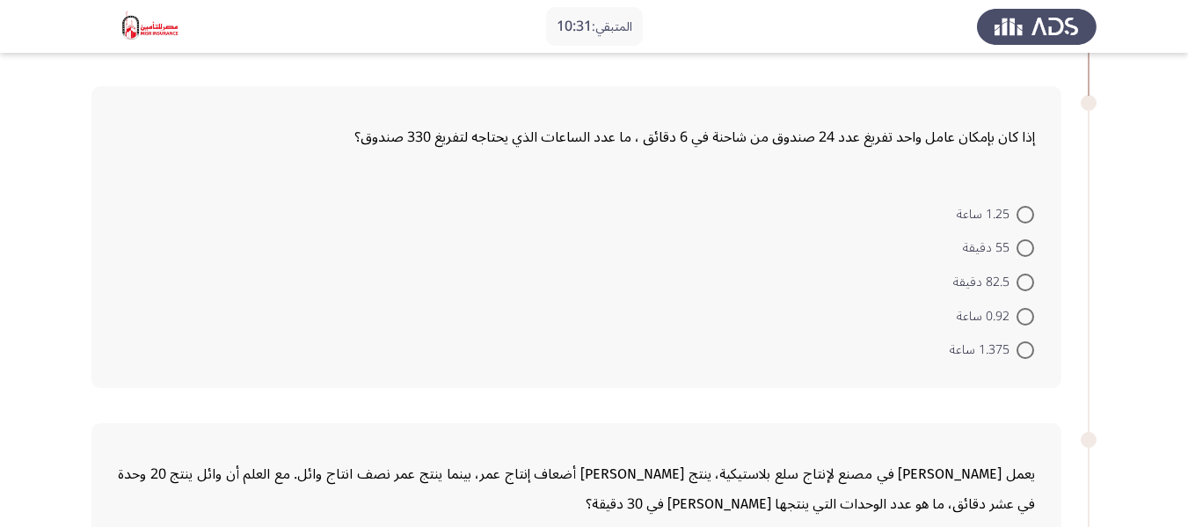
scroll to position [791, 0]
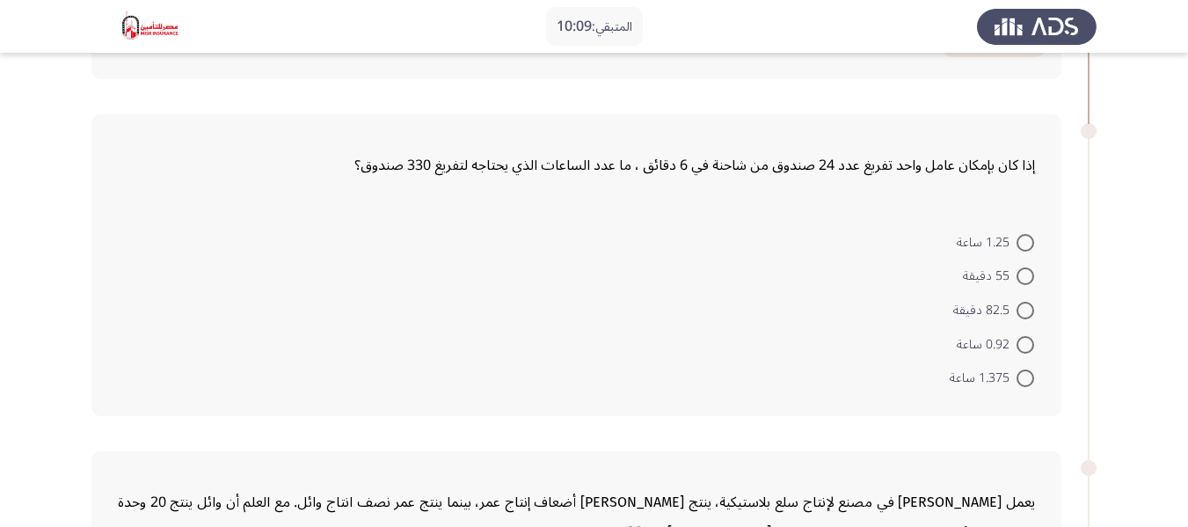
click at [1017, 312] on span at bounding box center [1025, 311] width 18 height 18
click at [1017, 312] on input "82.5 دقيقة" at bounding box center [1025, 311] width 18 height 18
radio input "true"
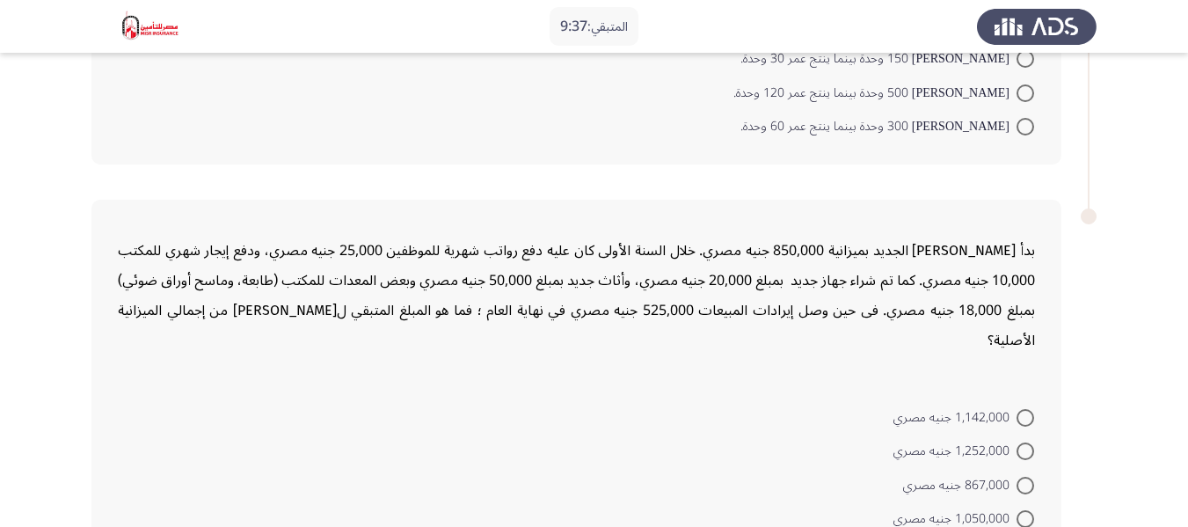
scroll to position [1529, 0]
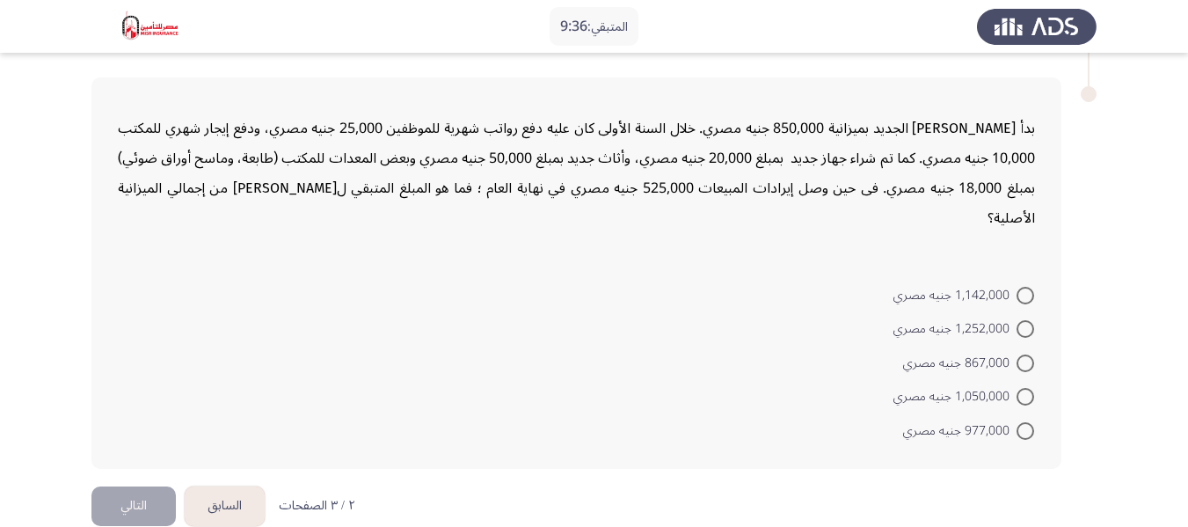
click at [211, 486] on button "السابق" at bounding box center [225, 506] width 80 height 40
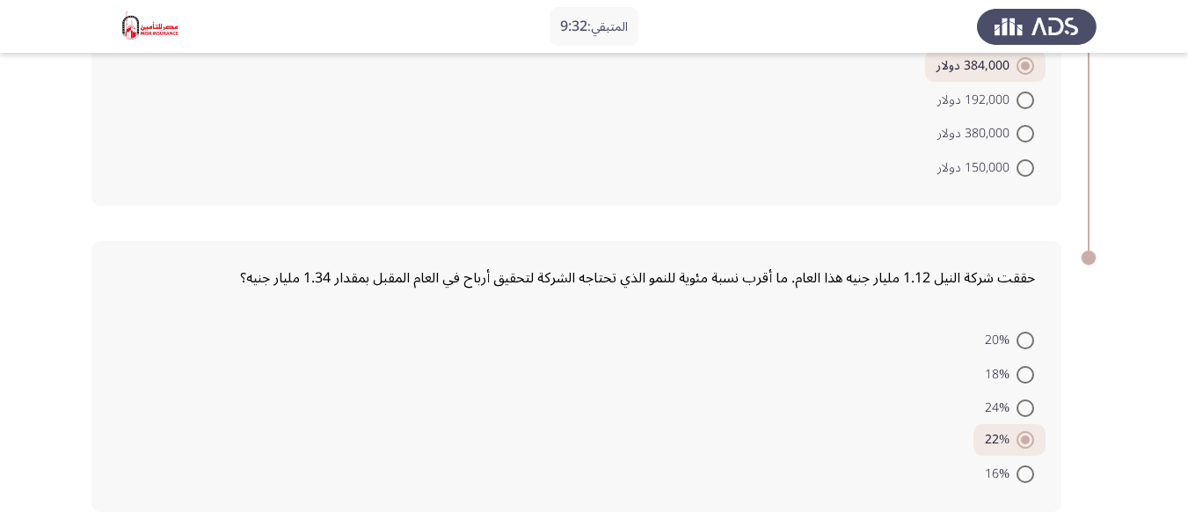
scroll to position [1407, 0]
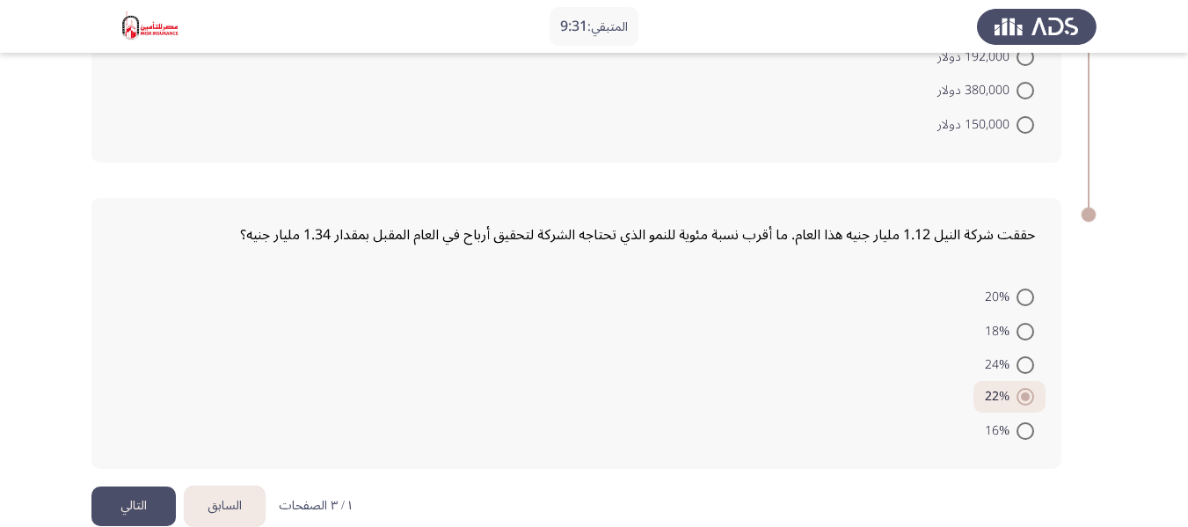
click at [131, 486] on button "التالي" at bounding box center [133, 506] width 84 height 40
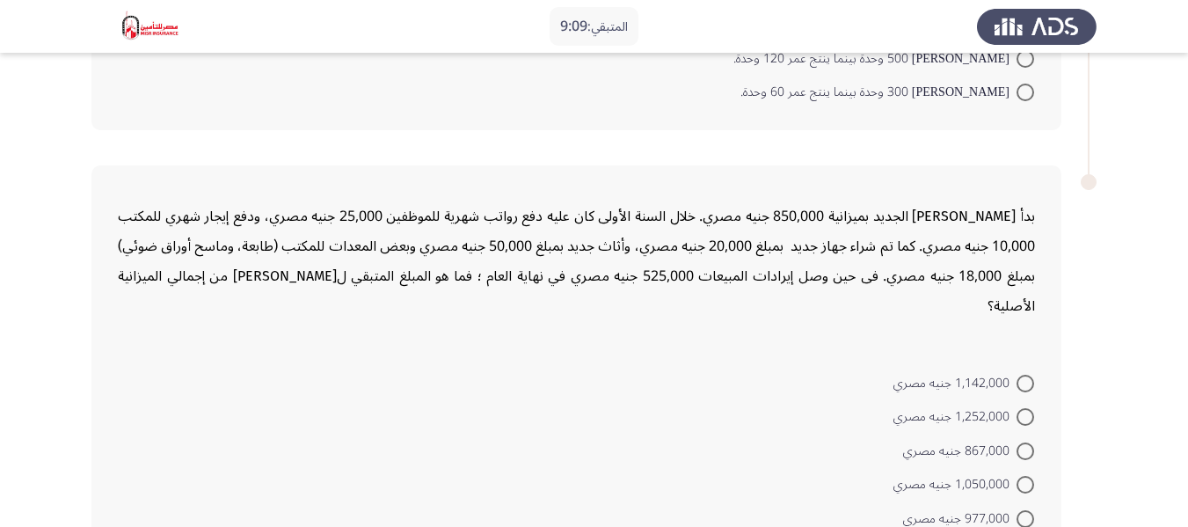
scroll to position [1529, 0]
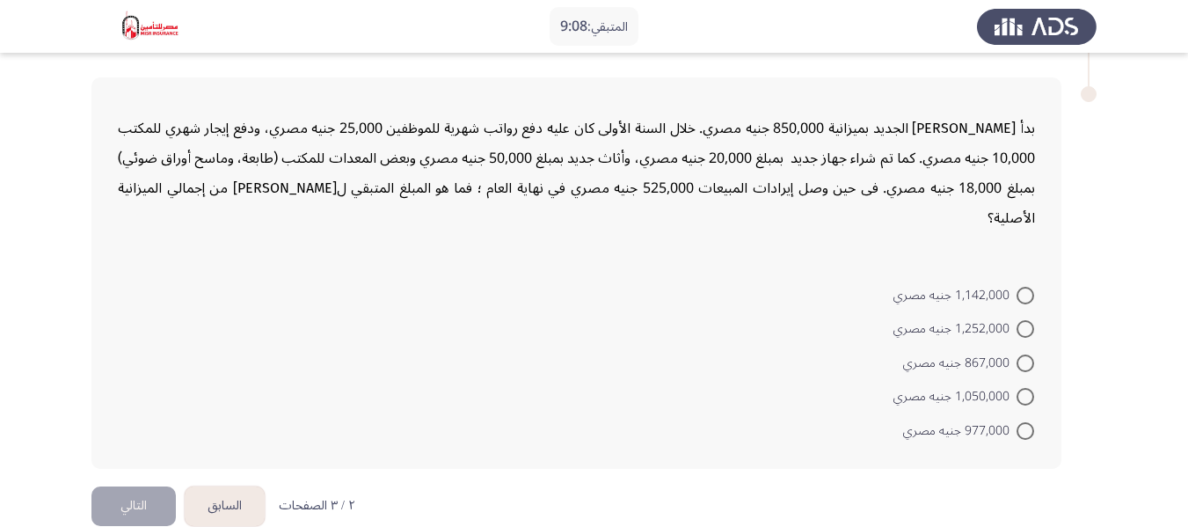
click at [135, 486] on button "التالي" at bounding box center [133, 506] width 84 height 40
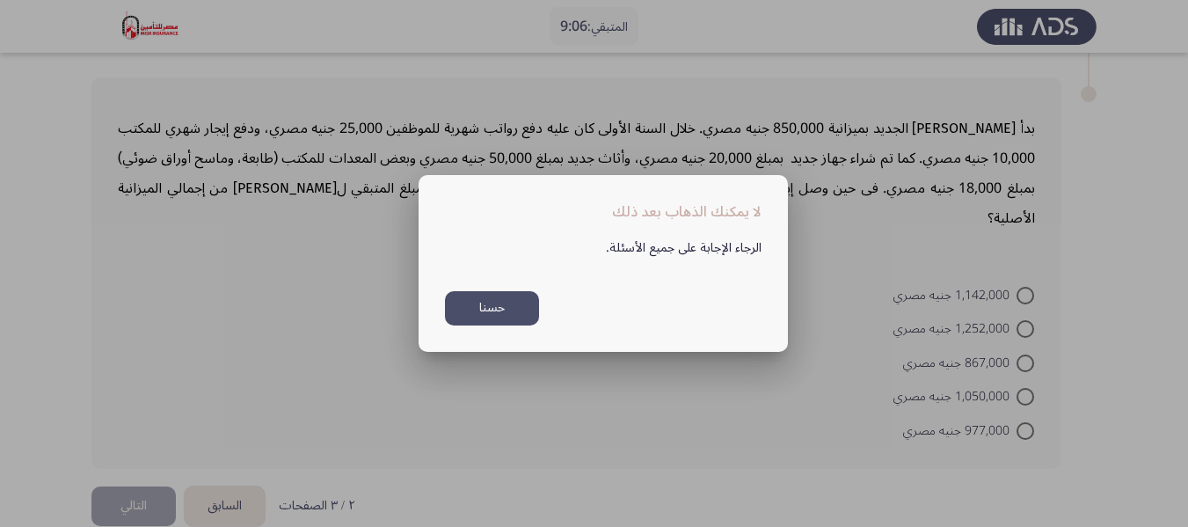
click at [338, 255] on div at bounding box center [594, 263] width 1188 height 527
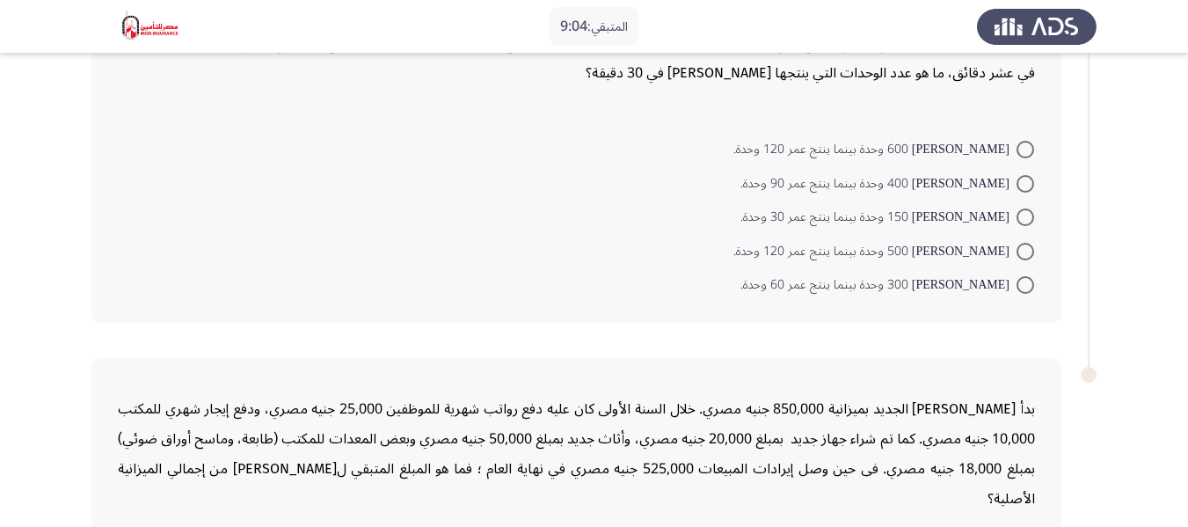
scroll to position [1265, 0]
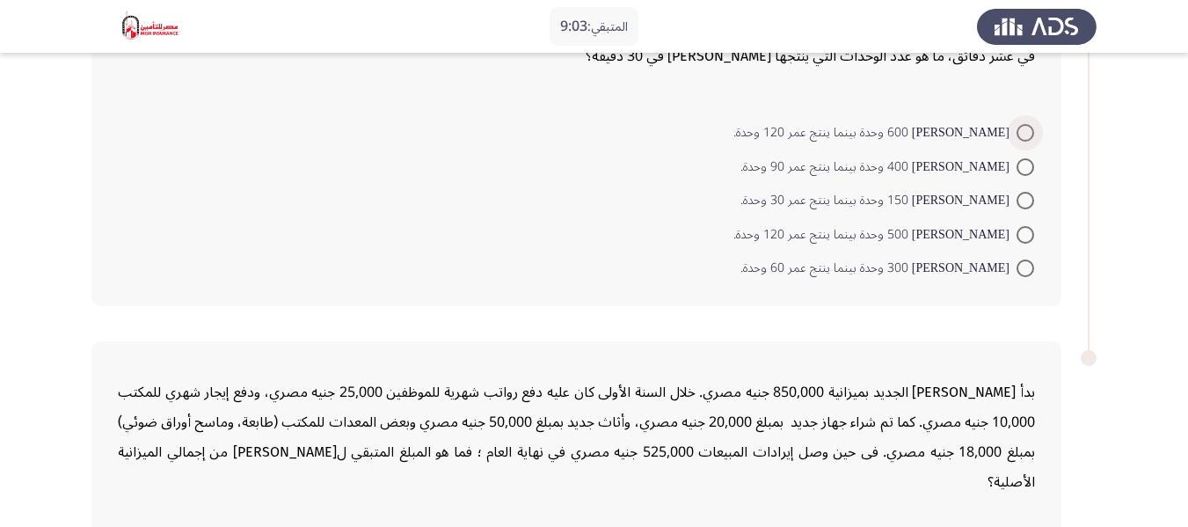
click at [1022, 130] on span at bounding box center [1025, 133] width 18 height 18
click at [1022, 130] on input "[PERSON_NAME] 600 وحدة بينما ينتج عمر 120 وحدة." at bounding box center [1025, 133] width 18 height 18
radio input "true"
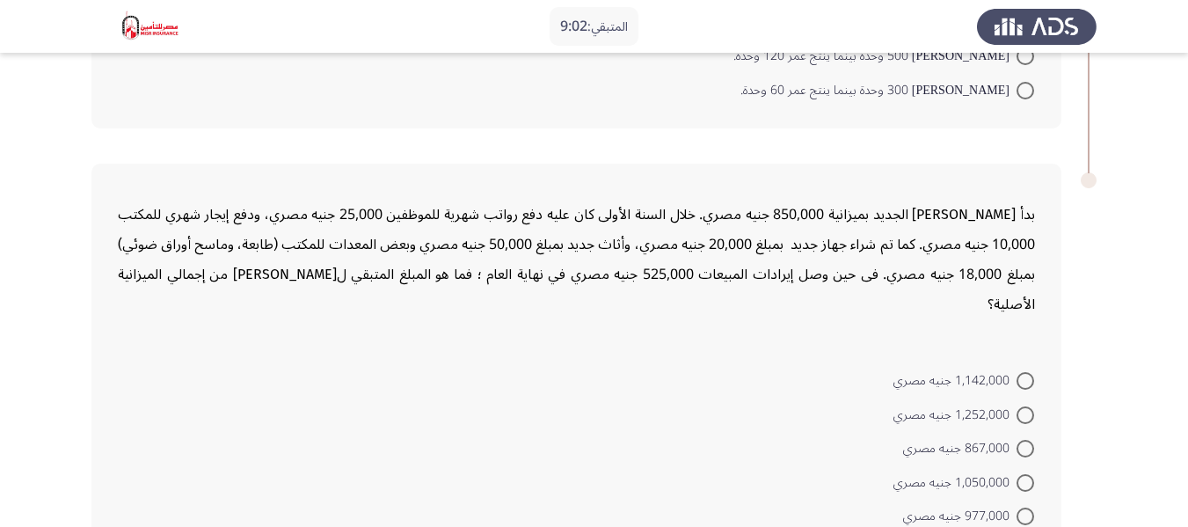
click at [1031, 372] on span at bounding box center [1025, 381] width 18 height 18
click at [1031, 372] on input "1,142,000 جنيه مصري" at bounding box center [1025, 381] width 18 height 18
radio input "true"
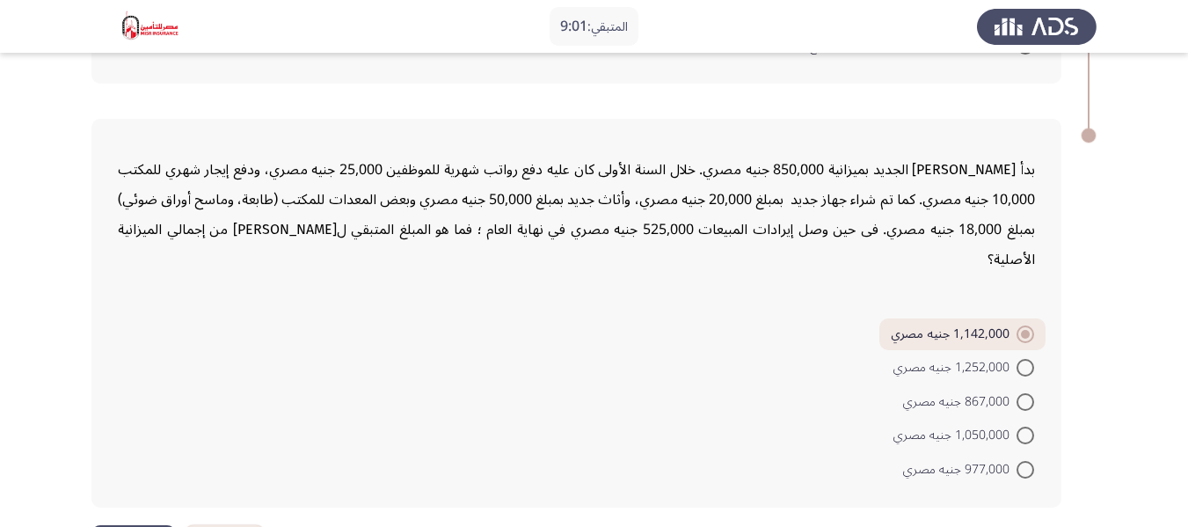
scroll to position [1524, 0]
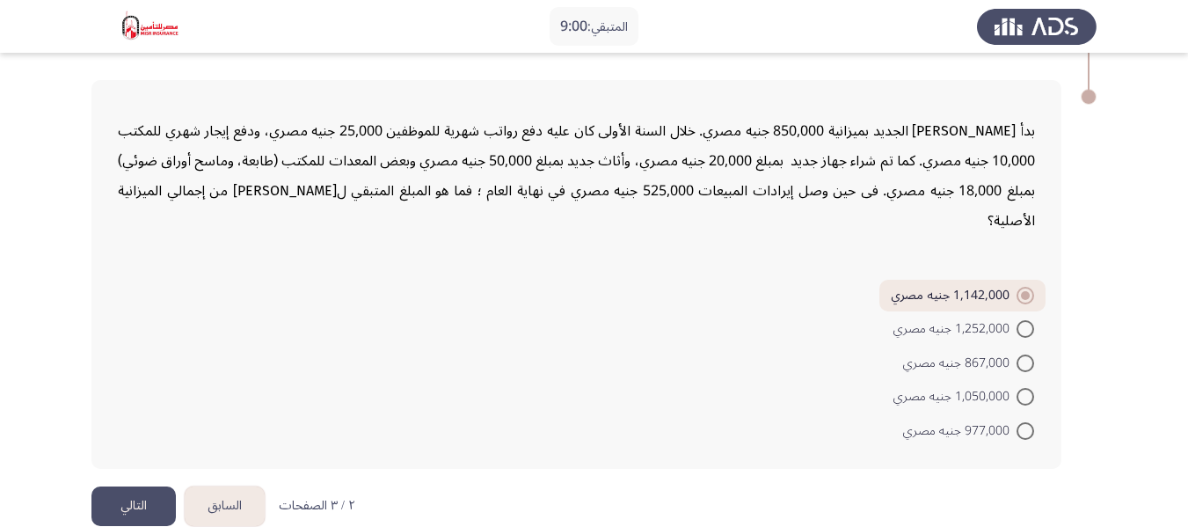
click at [127, 486] on button "التالي" at bounding box center [133, 506] width 84 height 40
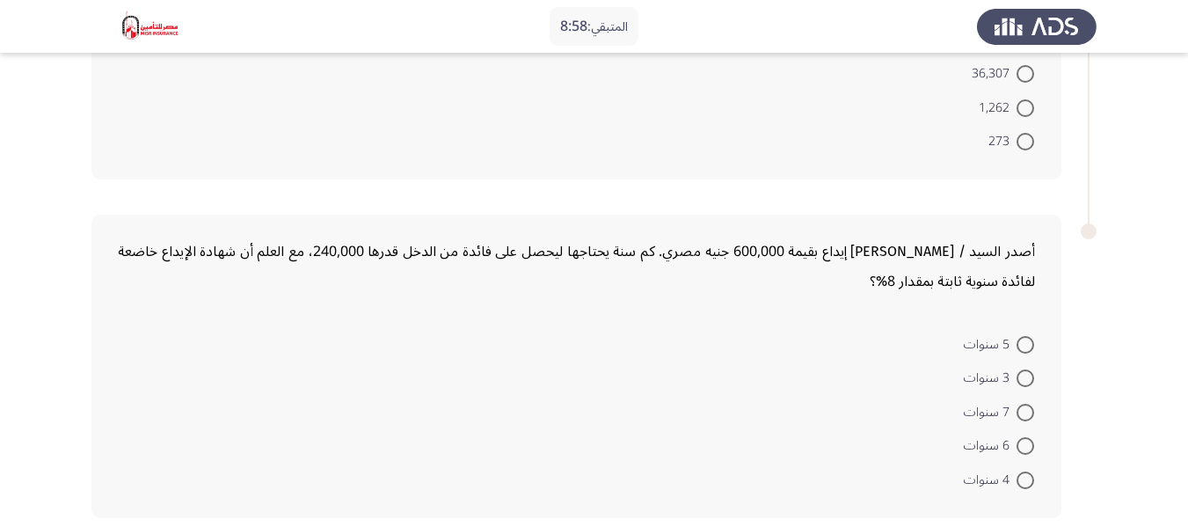
scroll to position [1111, 0]
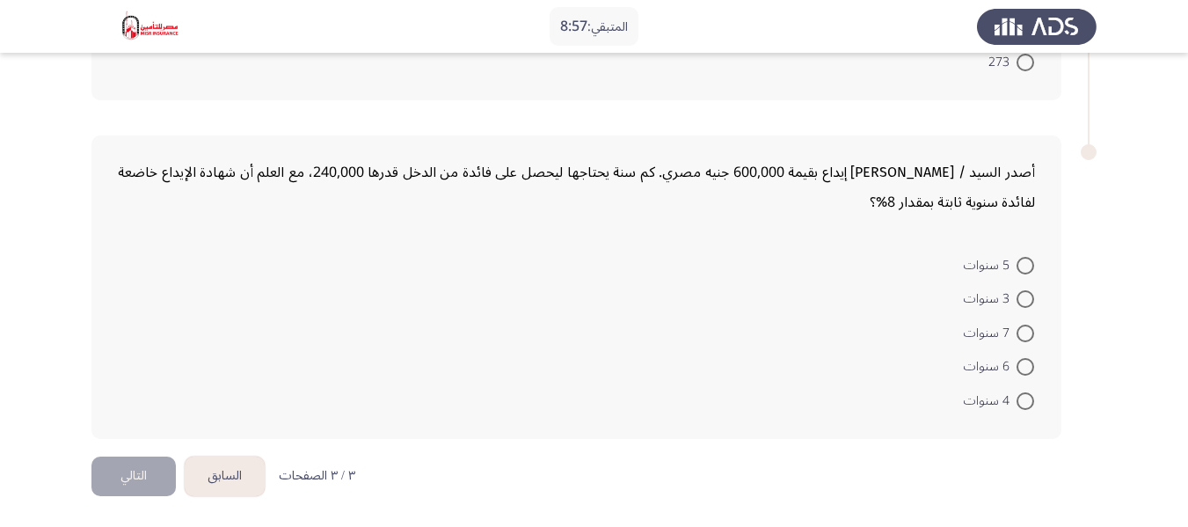
click at [220, 473] on button "السابق" at bounding box center [225, 476] width 80 height 40
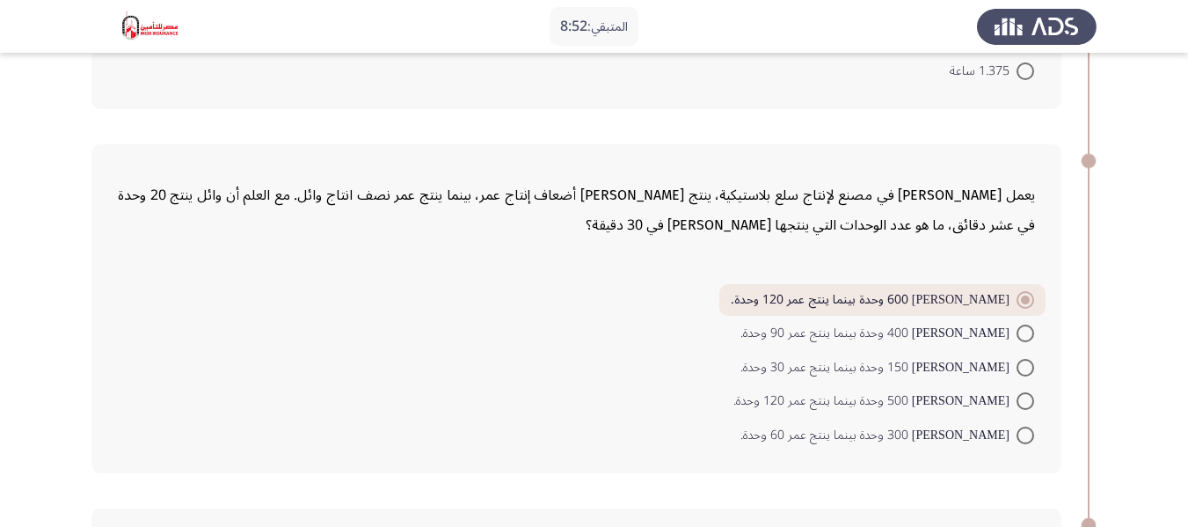
scroll to position [1085, 0]
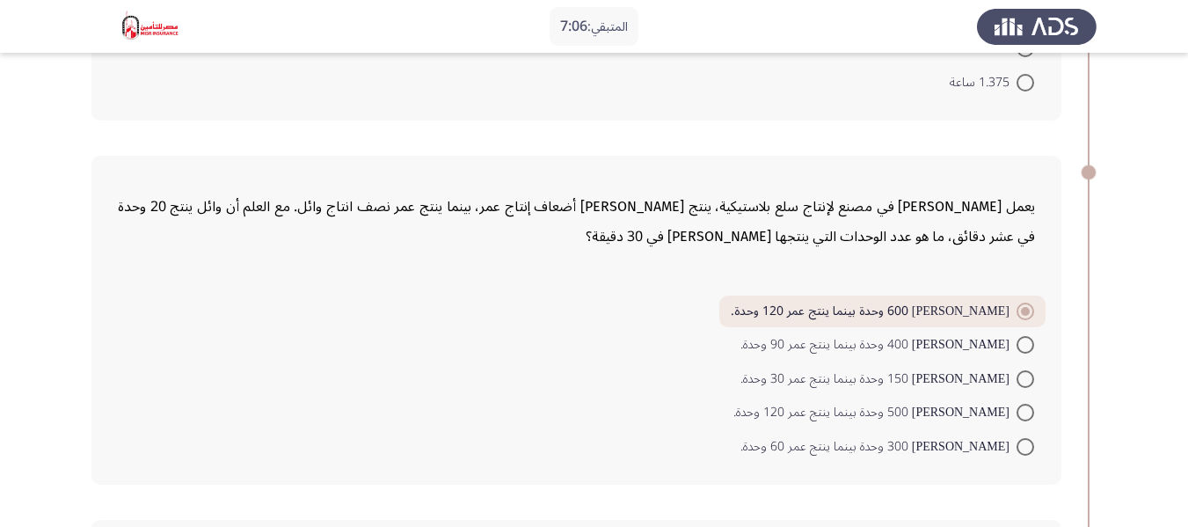
click at [1023, 447] on span at bounding box center [1025, 447] width 18 height 18
click at [1023, 447] on input "[PERSON_NAME] 300 وحدة بينما ينتج عمر 60 وحدة." at bounding box center [1025, 447] width 18 height 18
radio input "true"
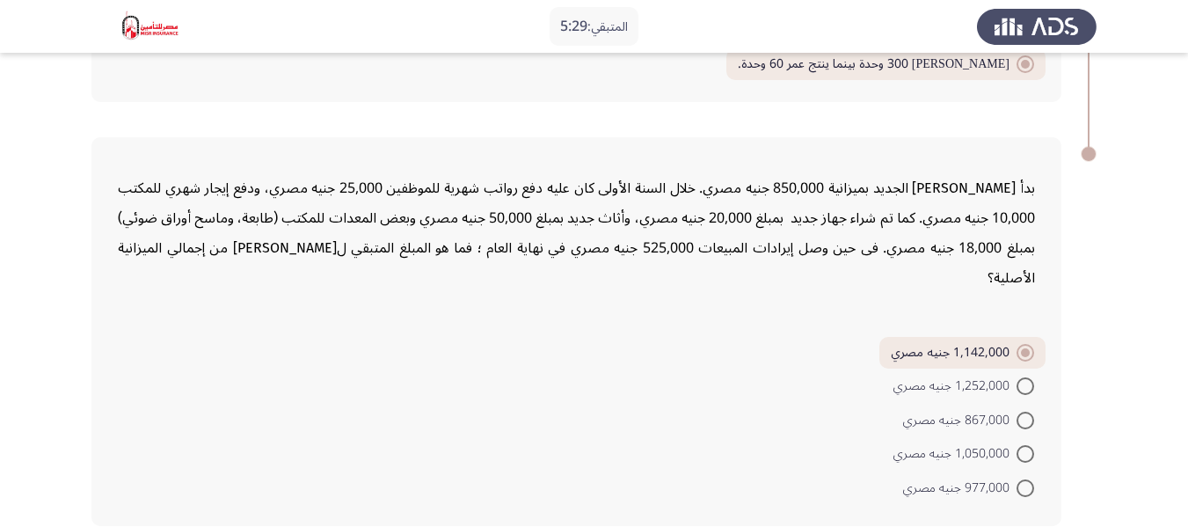
scroll to position [1436, 0]
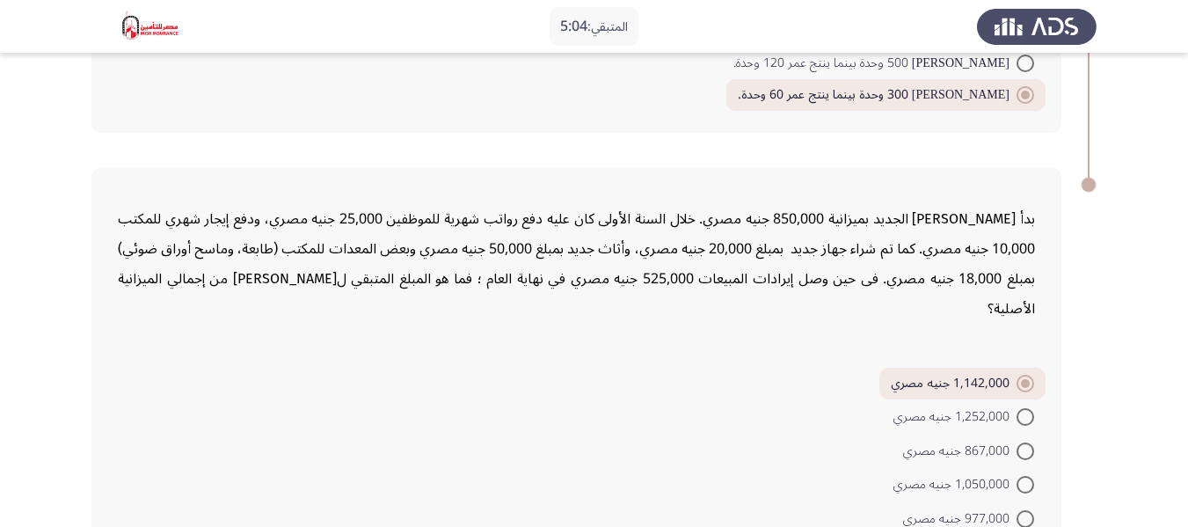
click at [1025, 408] on span at bounding box center [1025, 417] width 18 height 18
click at [1025, 408] on input "1,252,000 جنيه مصري" at bounding box center [1025, 417] width 18 height 18
radio input "true"
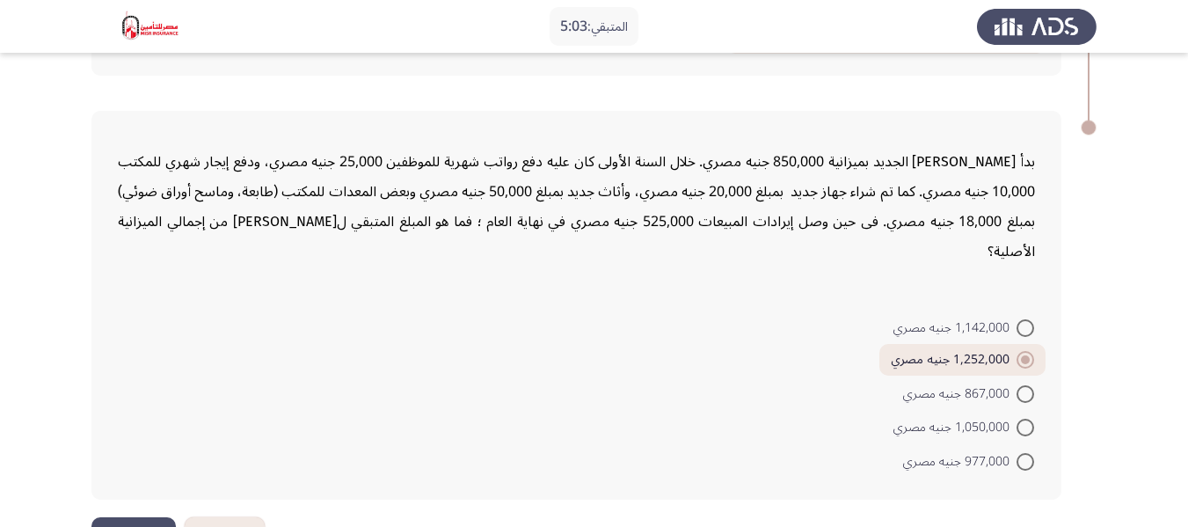
scroll to position [1524, 0]
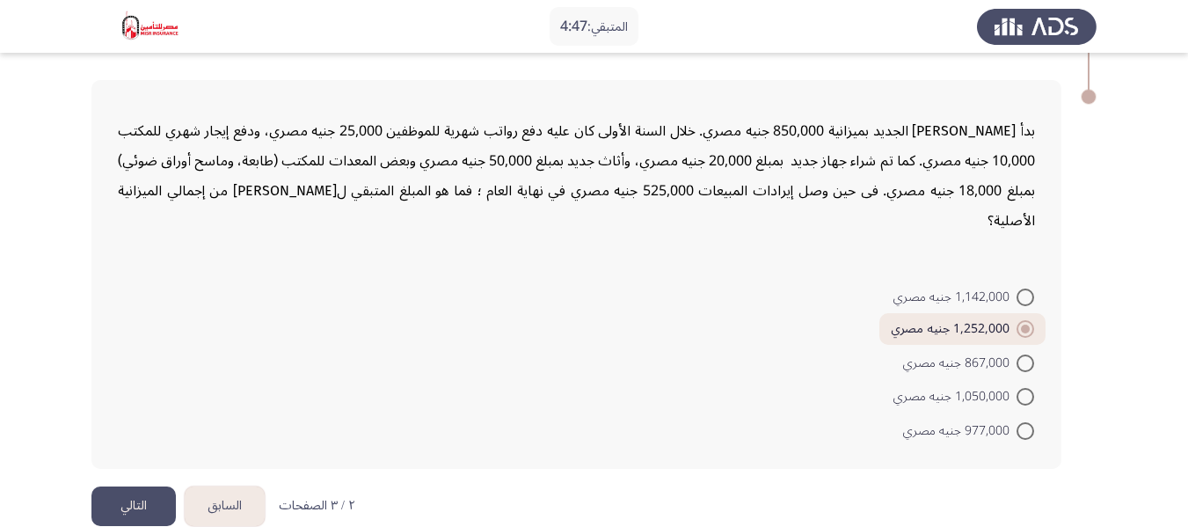
click at [146, 486] on button "التالي" at bounding box center [133, 506] width 84 height 40
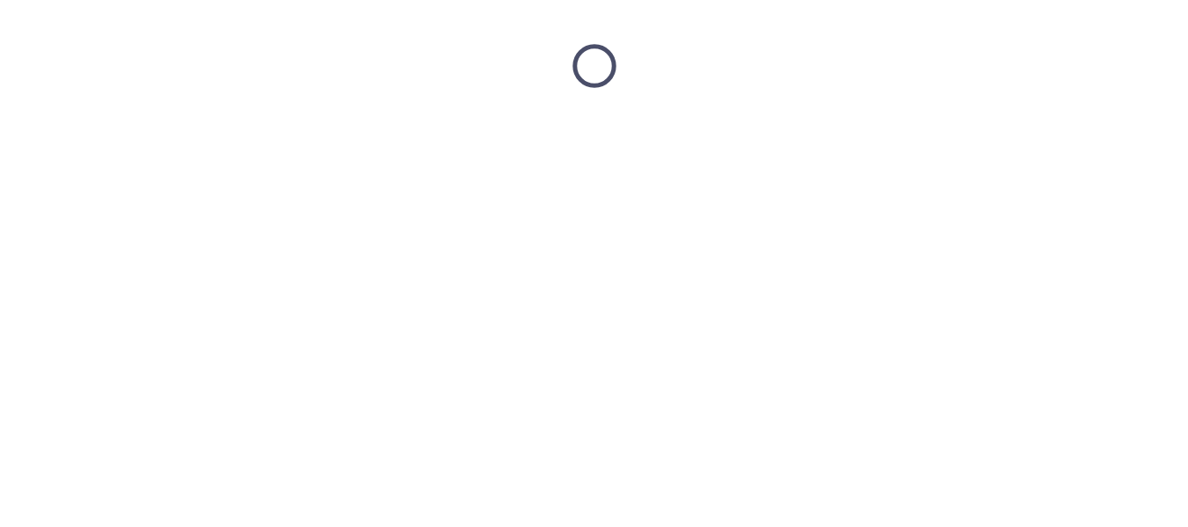
scroll to position [0, 0]
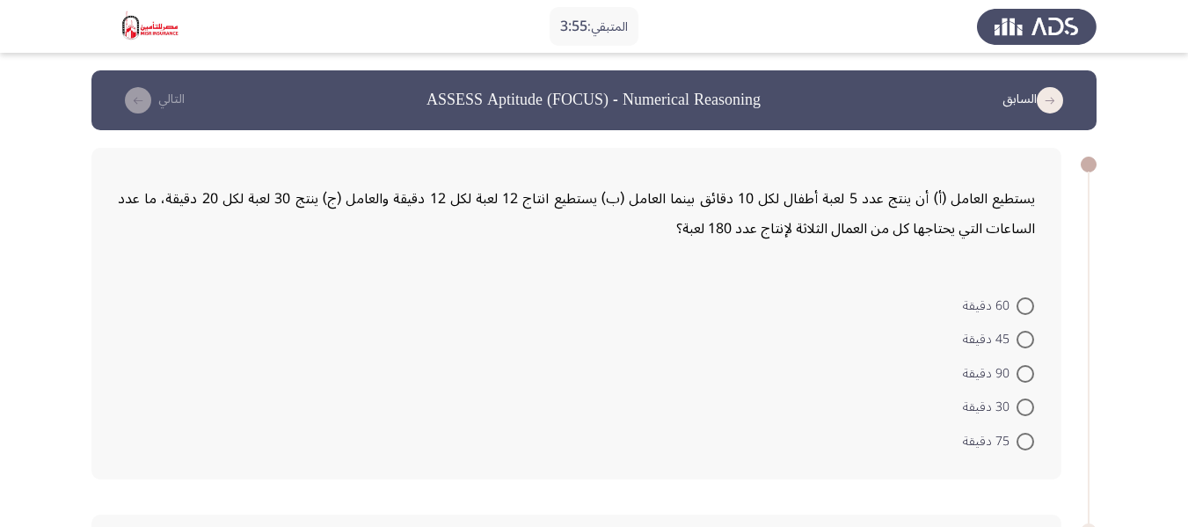
click at [708, 244] on div "يستطيع العامل (أ) أن ينتج عدد 5 لعبة أطفال لكل 10 دقائق بينما العامل (ب) يستطيع…" at bounding box center [576, 214] width 917 height 88
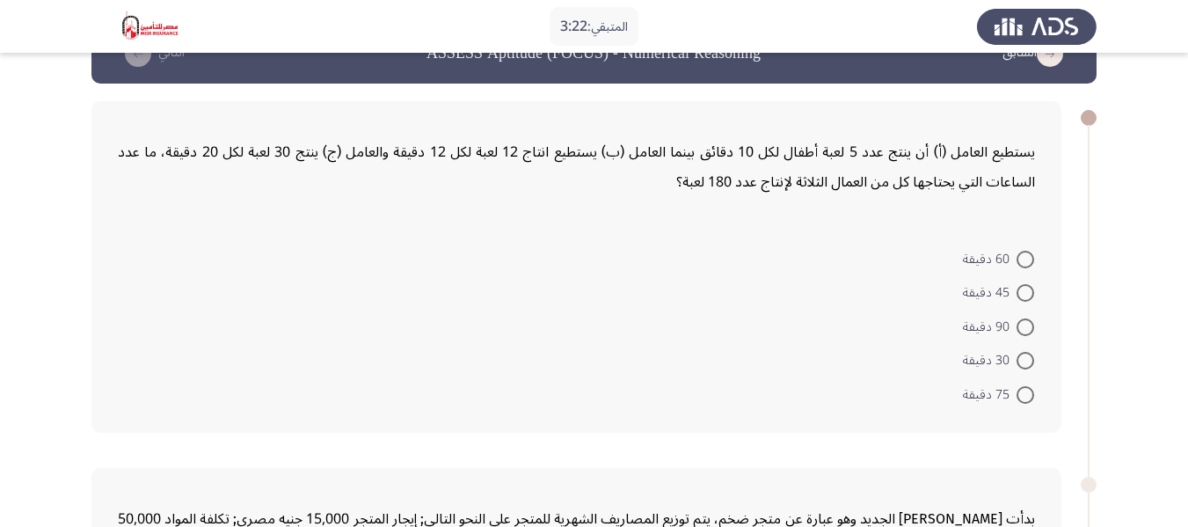
scroll to position [88, 0]
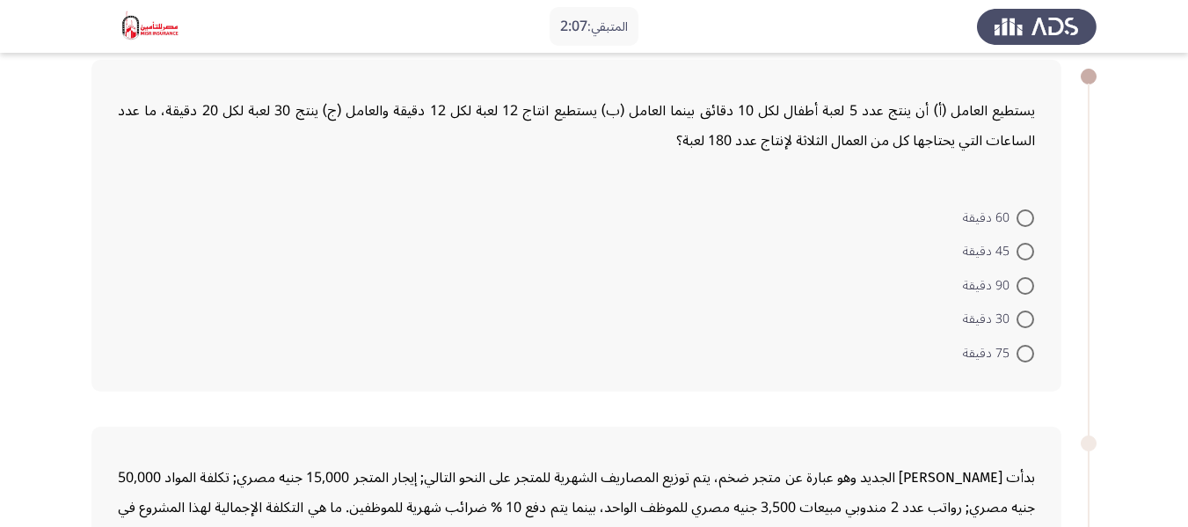
click at [1021, 287] on span at bounding box center [1025, 286] width 18 height 18
click at [1021, 287] on input "90 دقيقة" at bounding box center [1025, 286] width 18 height 18
radio input "true"
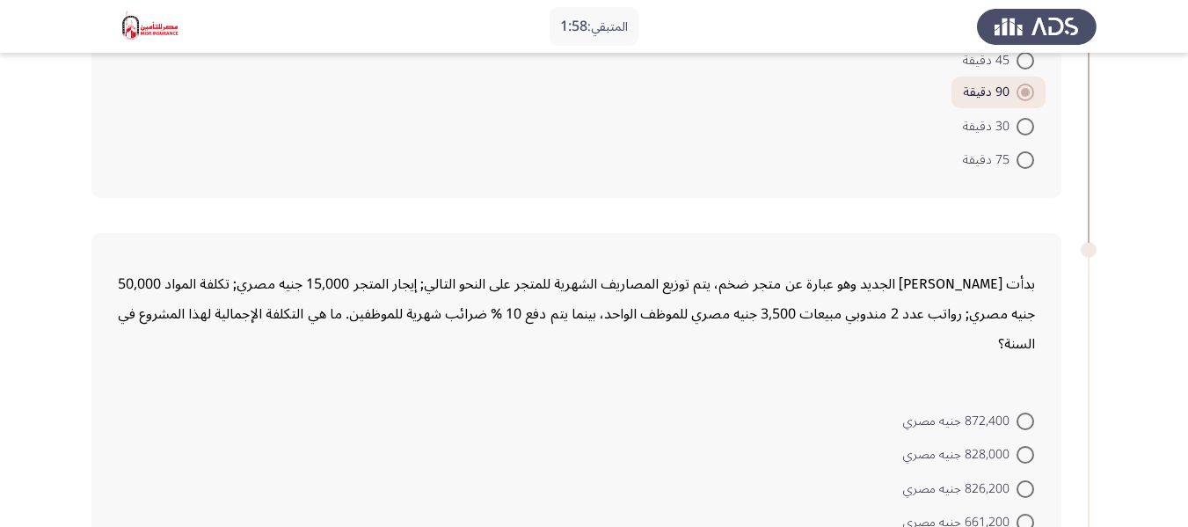
scroll to position [352, 0]
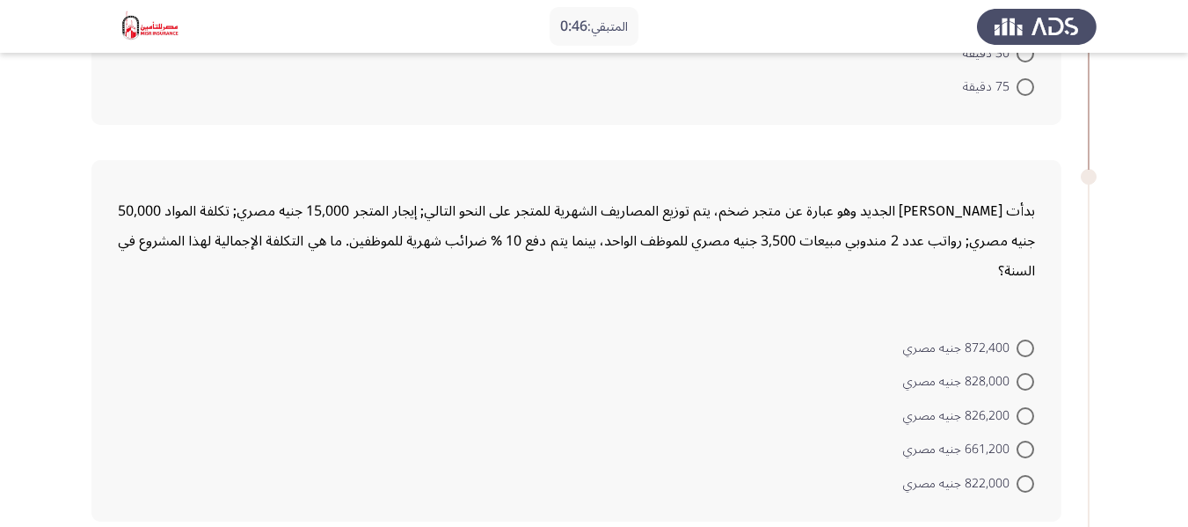
click at [1015, 383] on span "828,000 جنيه مصري" at bounding box center [959, 381] width 113 height 21
click at [1016, 383] on input "828,000 جنيه مصري" at bounding box center [1025, 382] width 18 height 18
radio input "true"
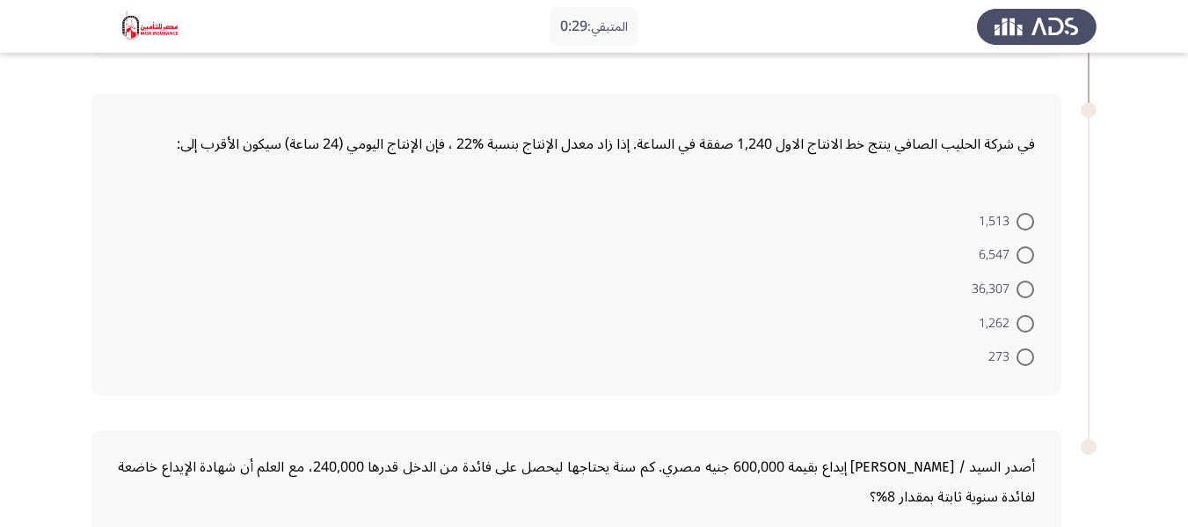
scroll to position [843, 0]
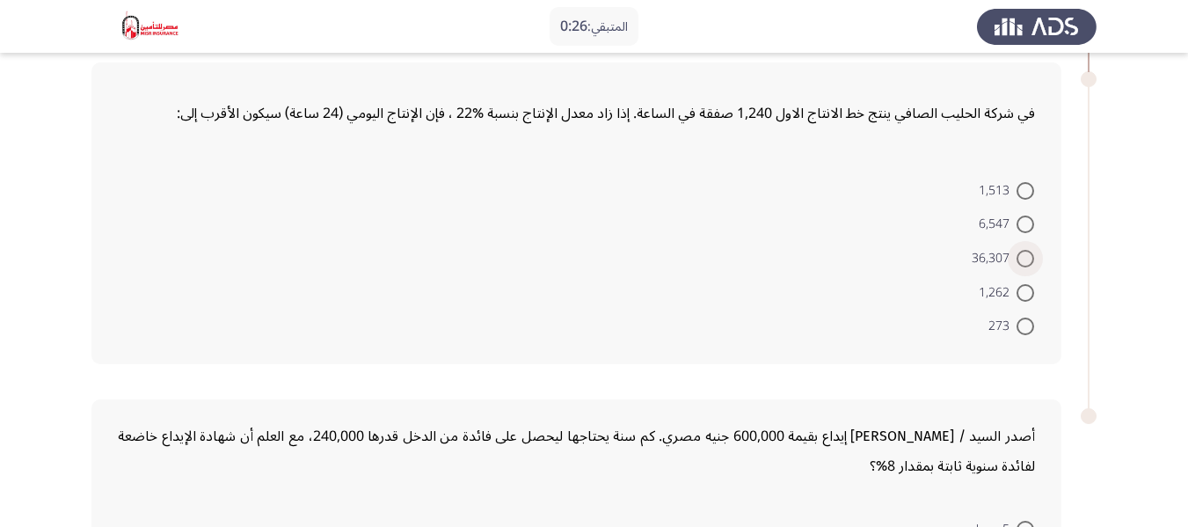
click at [1025, 264] on span at bounding box center [1025, 259] width 18 height 18
click at [1025, 264] on input "36,307" at bounding box center [1025, 259] width 18 height 18
radio input "true"
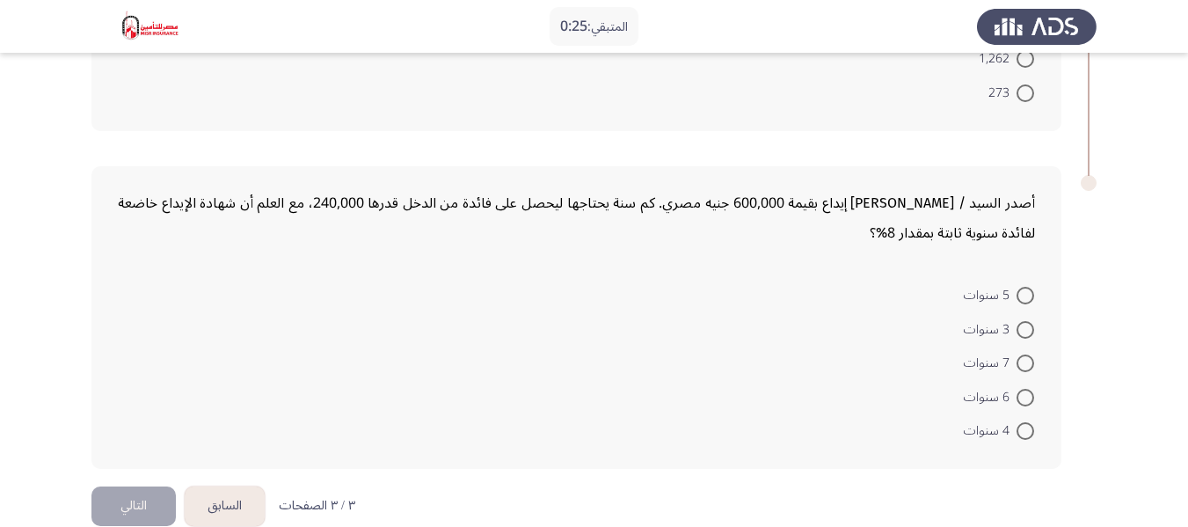
scroll to position [1104, 0]
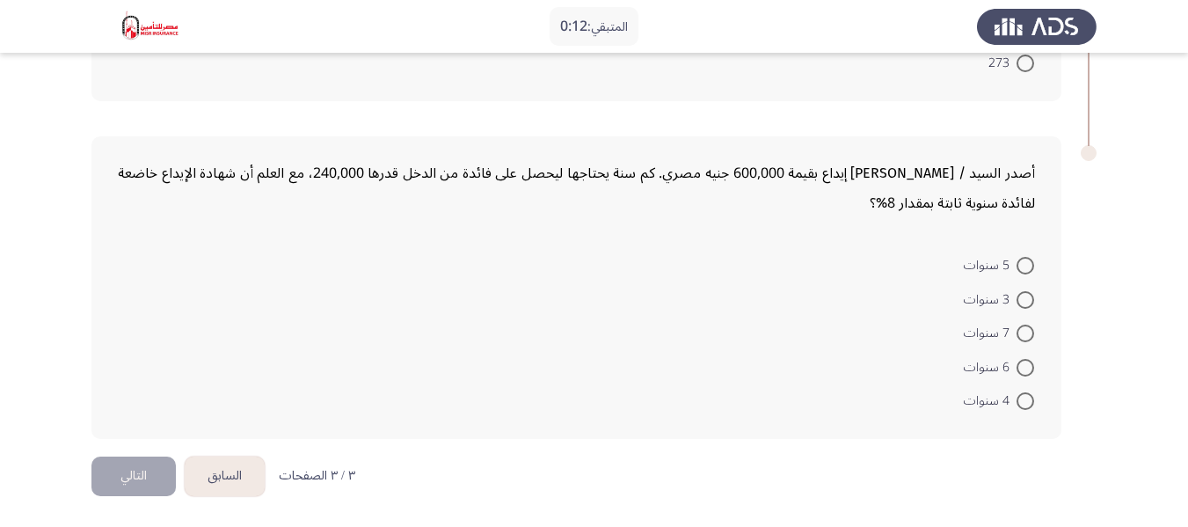
drag, startPoint x: 1027, startPoint y: 338, endPoint x: 787, endPoint y: 222, distance: 266.2
click at [787, 222] on div "أصدر السيد / [PERSON_NAME] إيداع بقيمة 600,000 جنيه مصري. كم سنة يحتاجها ليحصل …" at bounding box center [576, 287] width 970 height 303
click at [1020, 307] on span at bounding box center [1025, 300] width 18 height 18
click at [1020, 307] on input "3 سنوات" at bounding box center [1025, 300] width 18 height 18
radio input "true"
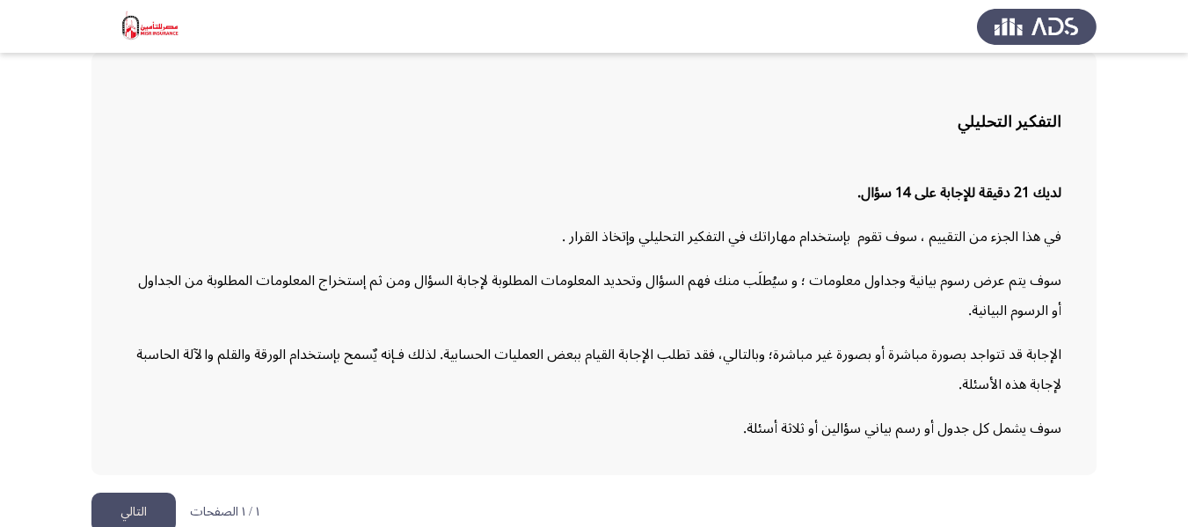
scroll to position [119, 0]
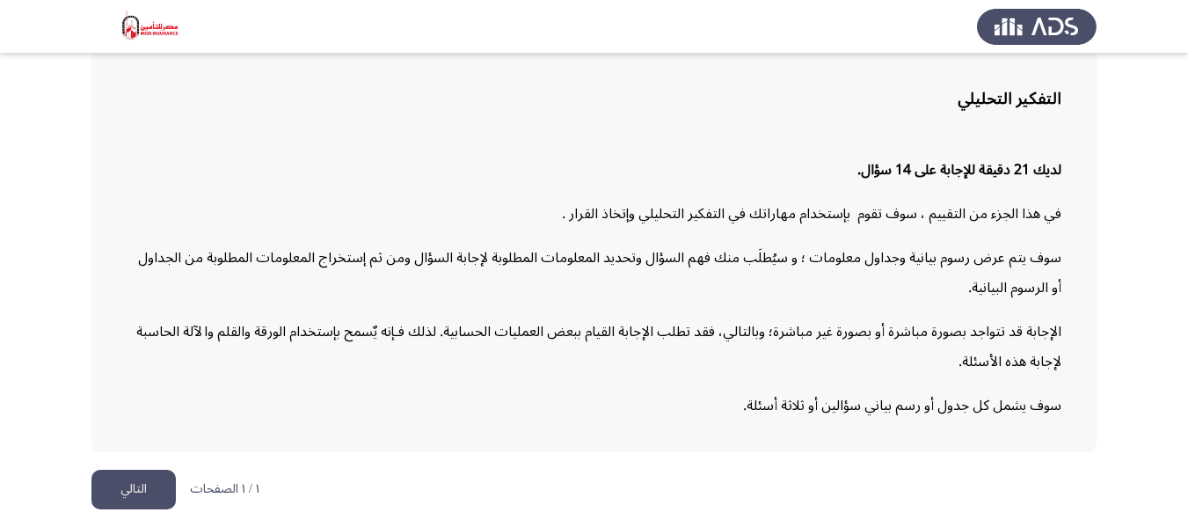
click at [134, 477] on button "التالي" at bounding box center [133, 489] width 84 height 40
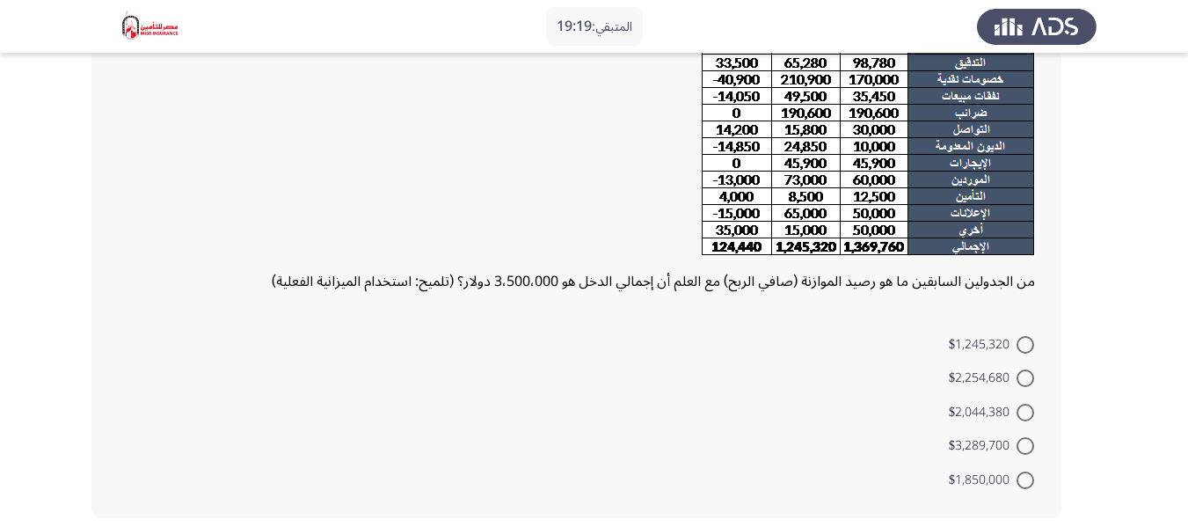
scroll to position [352, 0]
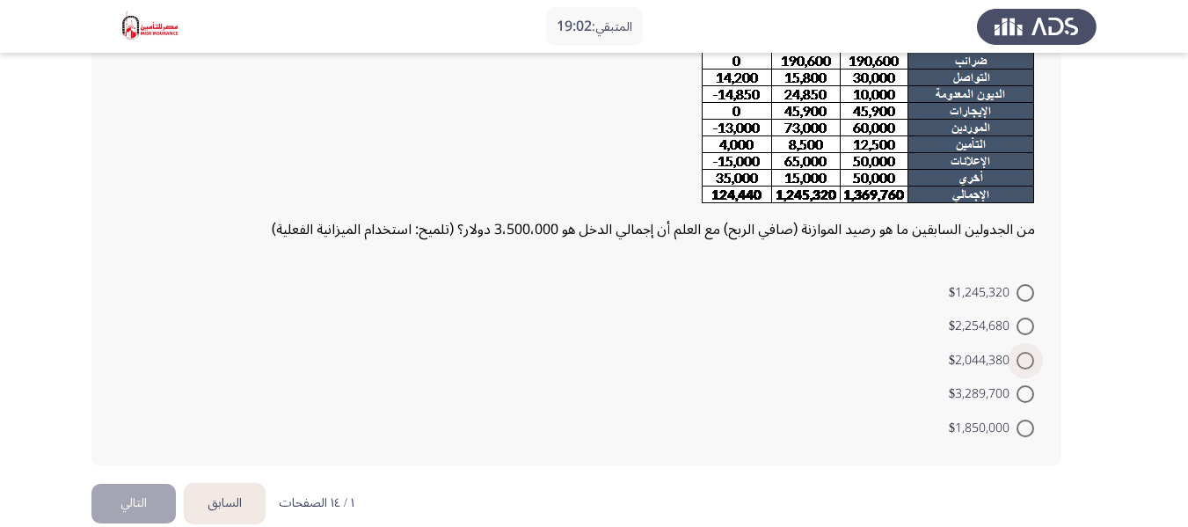
click at [1030, 363] on span at bounding box center [1025, 361] width 18 height 18
click at [1030, 363] on input "$2,044,380" at bounding box center [1025, 361] width 18 height 18
radio input "true"
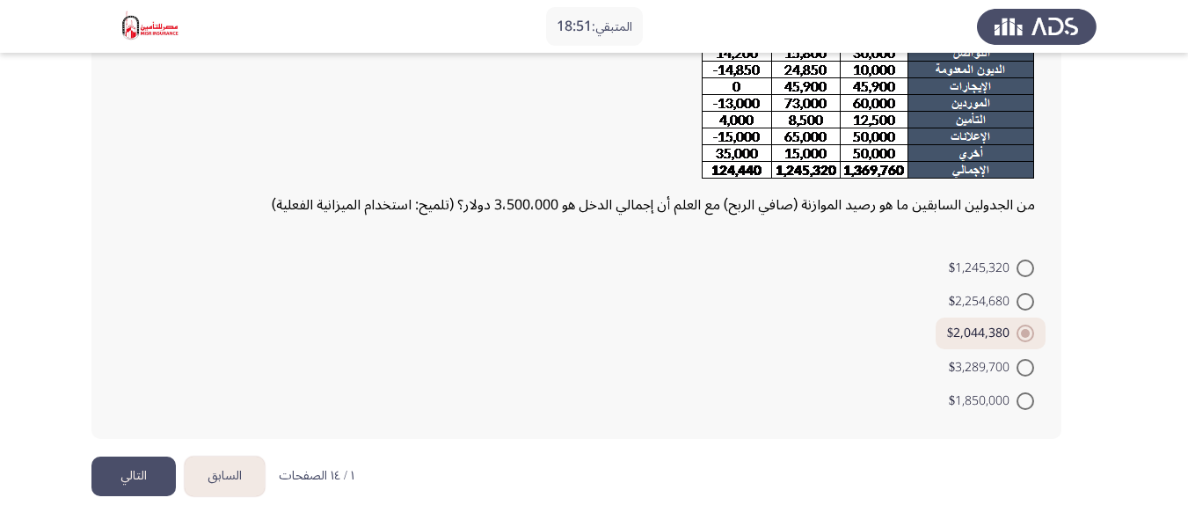
click at [125, 474] on button "التالي" at bounding box center [133, 476] width 84 height 40
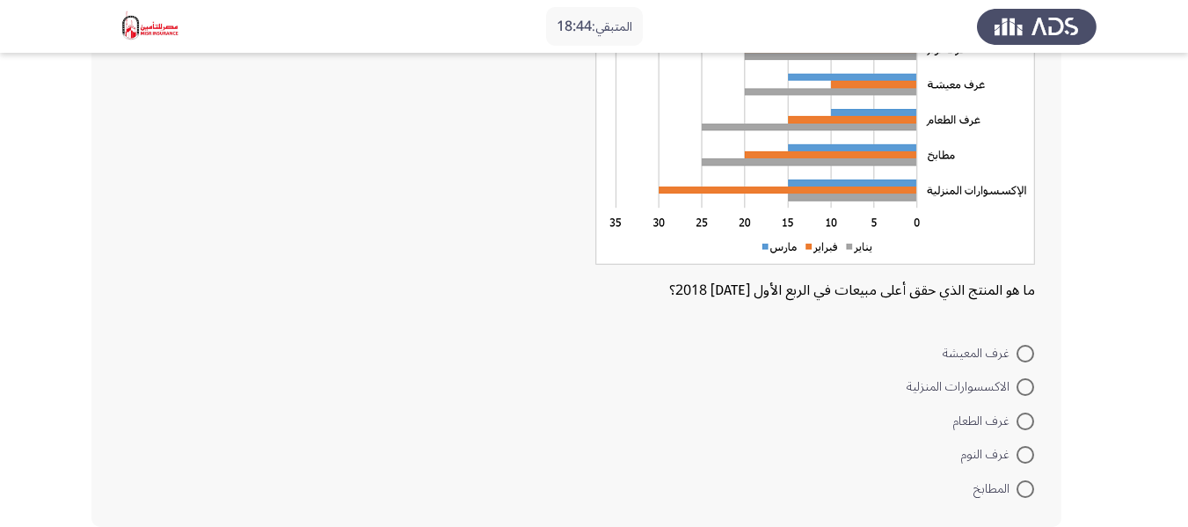
scroll to position [96, 0]
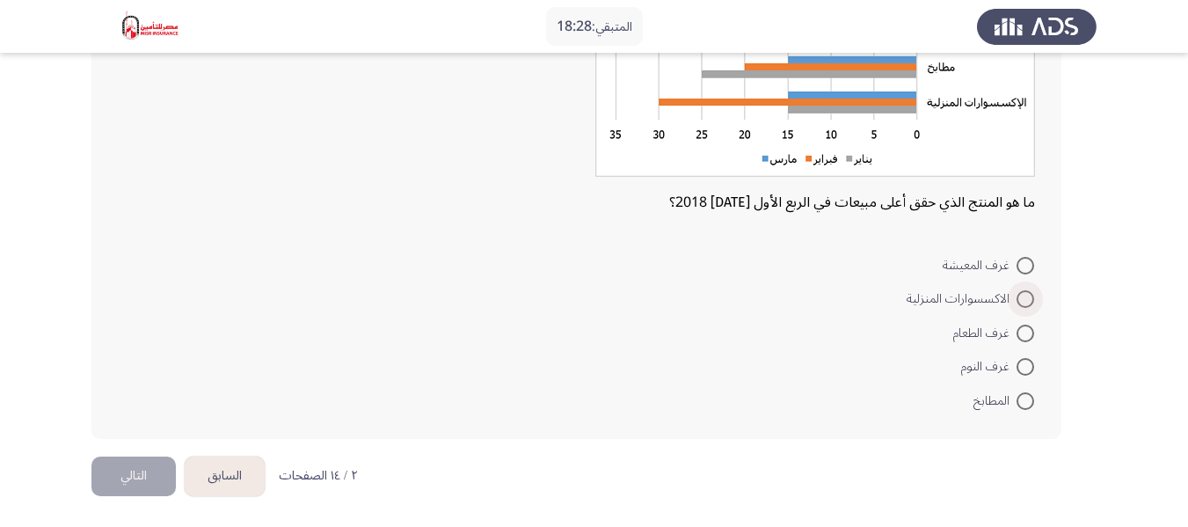
click at [1018, 298] on span at bounding box center [1025, 299] width 18 height 18
click at [1018, 298] on input "الاكسسوارات المنزلية" at bounding box center [1025, 299] width 18 height 18
radio input "true"
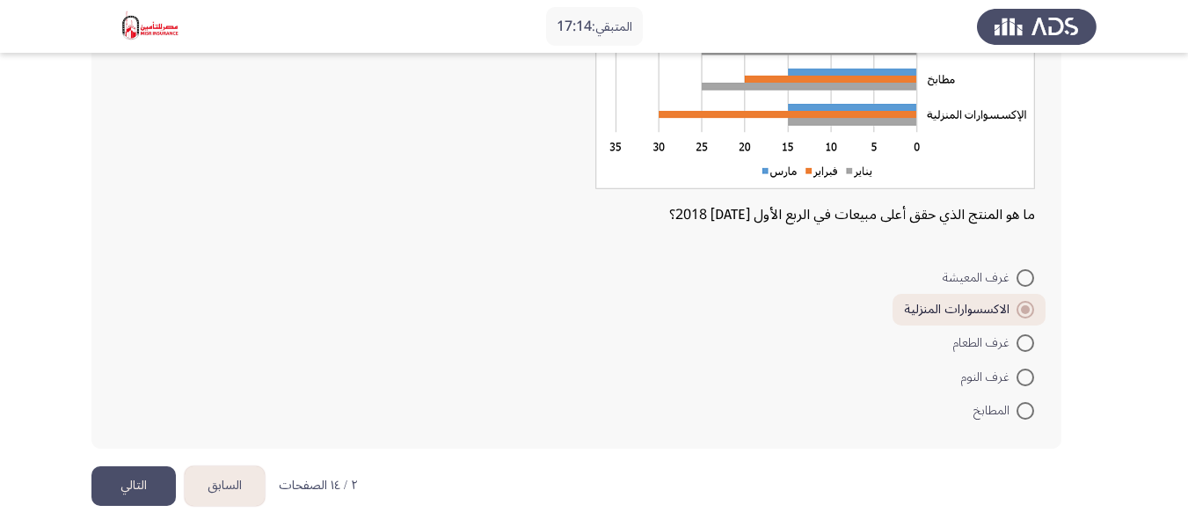
scroll to position [269, 0]
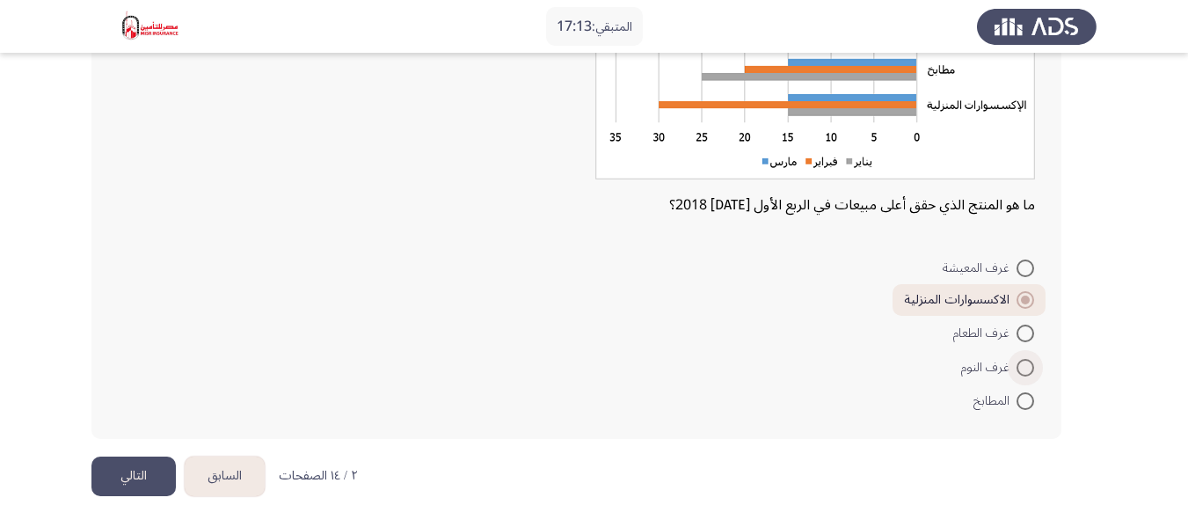
click at [1025, 366] on span at bounding box center [1025, 368] width 18 height 18
click at [1025, 366] on input "غرف النوم" at bounding box center [1025, 368] width 18 height 18
radio input "true"
click at [135, 475] on button "التالي" at bounding box center [133, 476] width 84 height 40
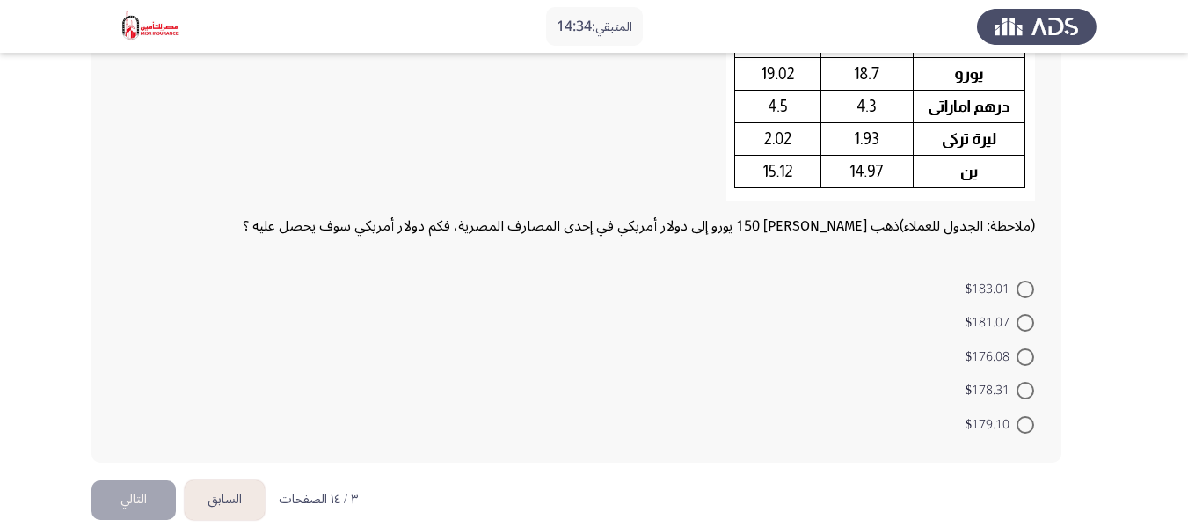
scroll to position [244, 0]
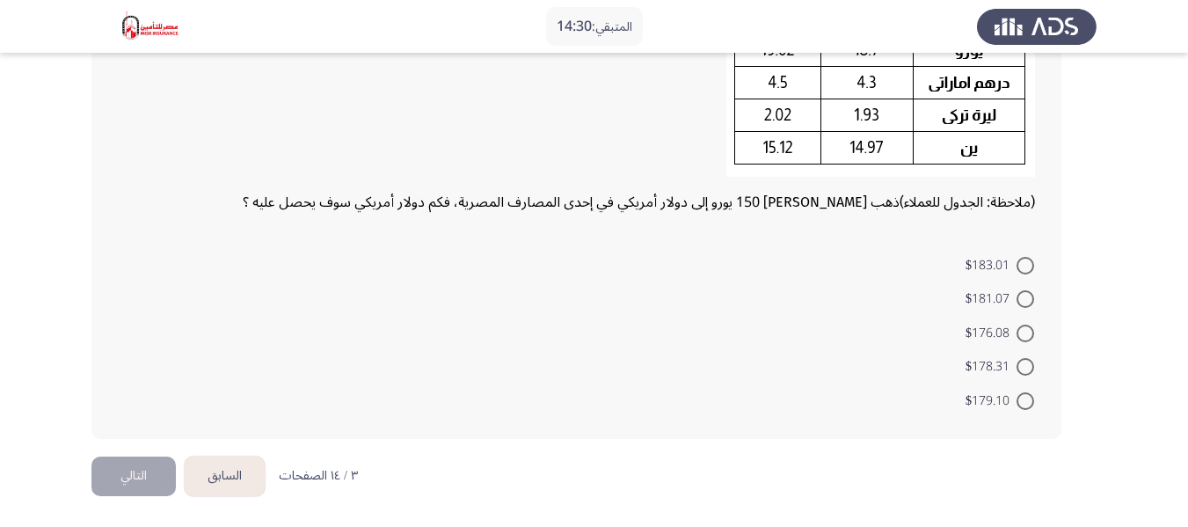
drag, startPoint x: 1025, startPoint y: 269, endPoint x: 1053, endPoint y: 303, distance: 44.3
click at [1053, 303] on div "(ملاحظة: الجدول للعملاء) ذهب [PERSON_NAME] 150 يورو إلى دولار أمريكي في إحدى ال…" at bounding box center [576, 170] width 970 height 535
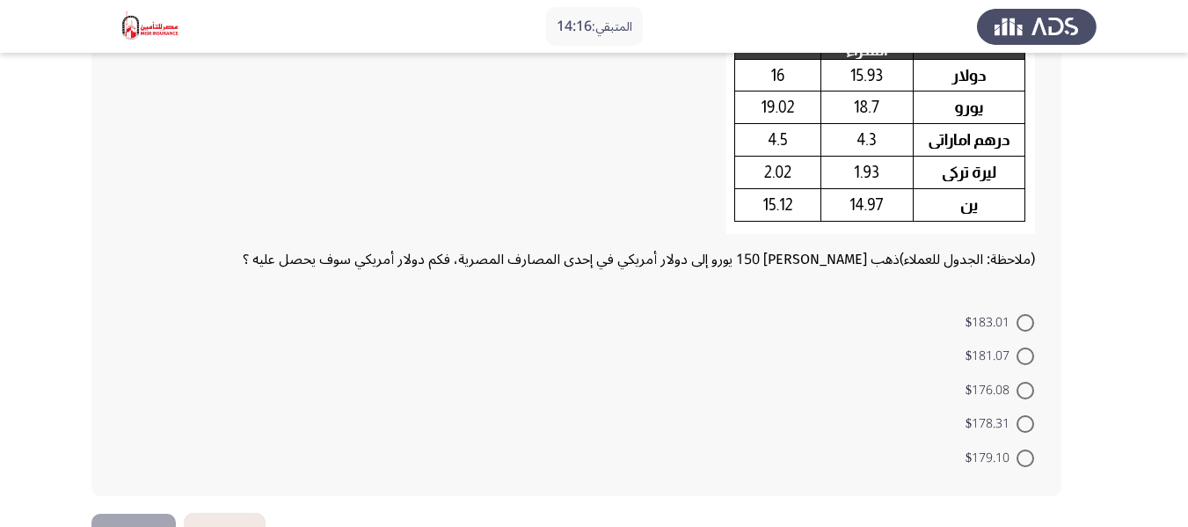
scroll to position [156, 0]
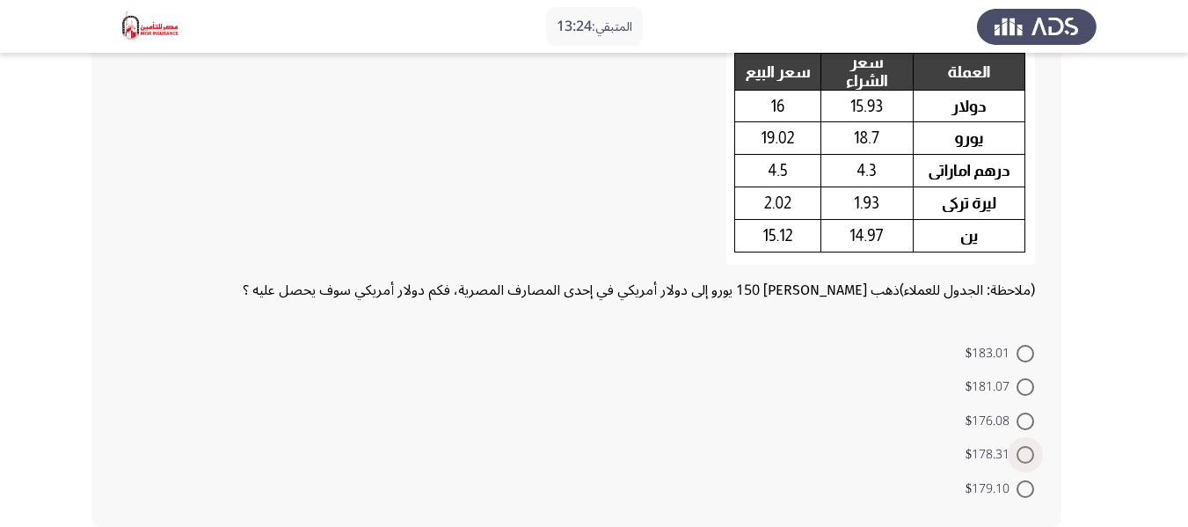
click at [1030, 451] on span at bounding box center [1025, 455] width 18 height 18
click at [1030, 451] on input "$178.31" at bounding box center [1025, 455] width 18 height 18
radio input "true"
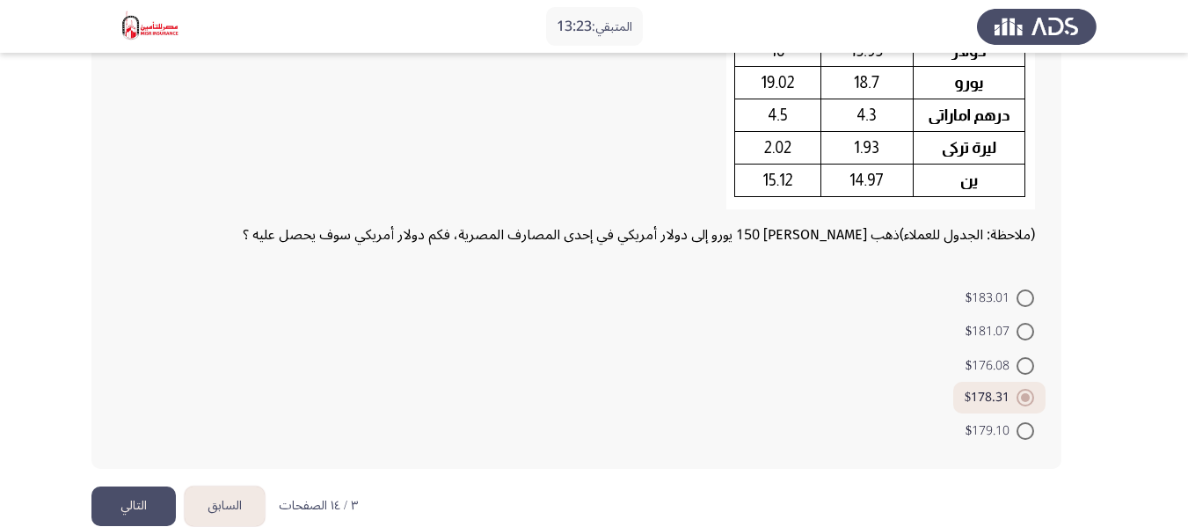
scroll to position [242, 0]
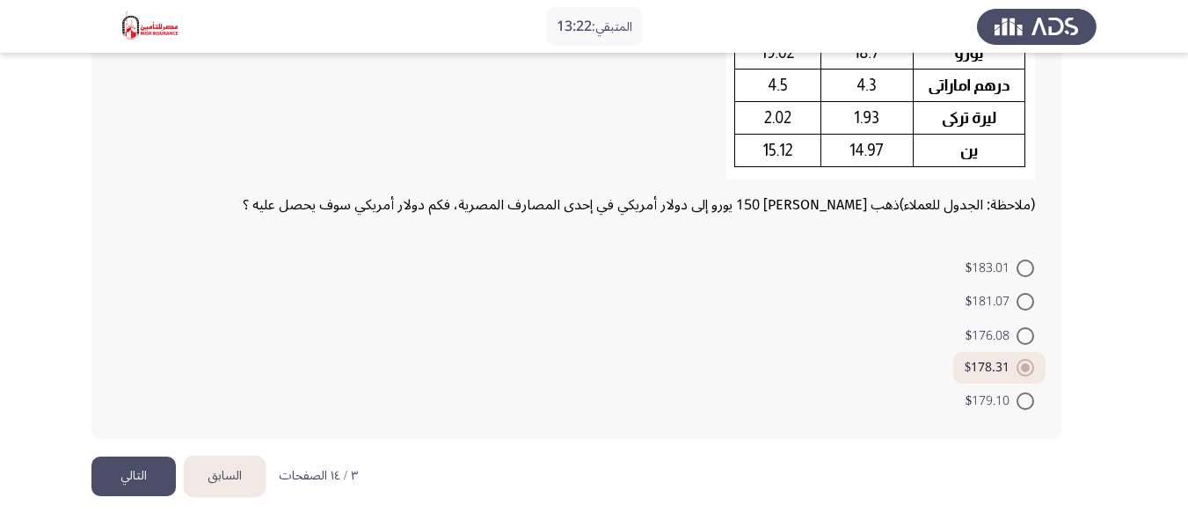
click at [116, 481] on button "التالي" at bounding box center [133, 476] width 84 height 40
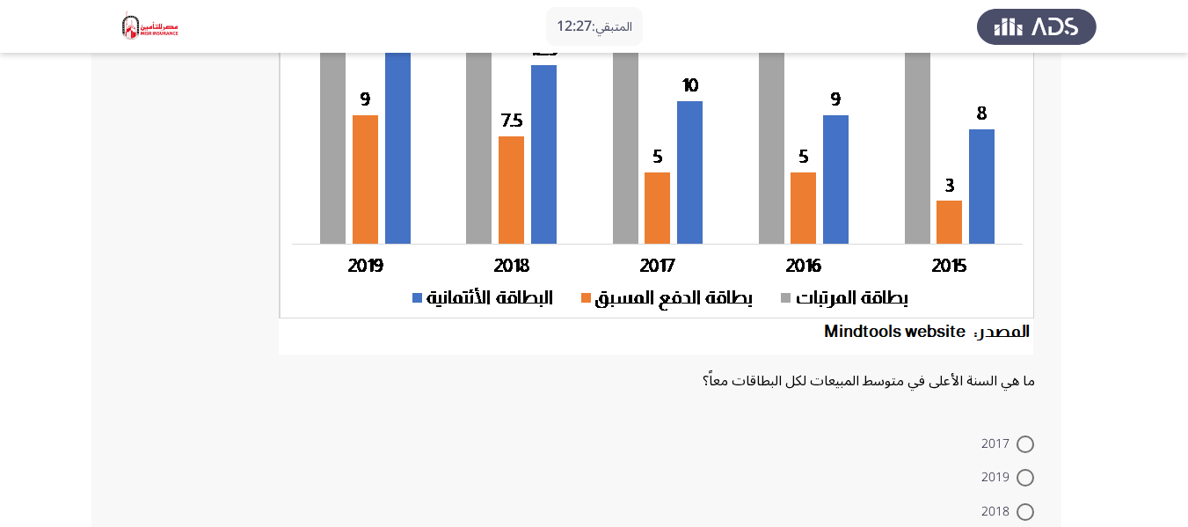
scroll to position [264, 0]
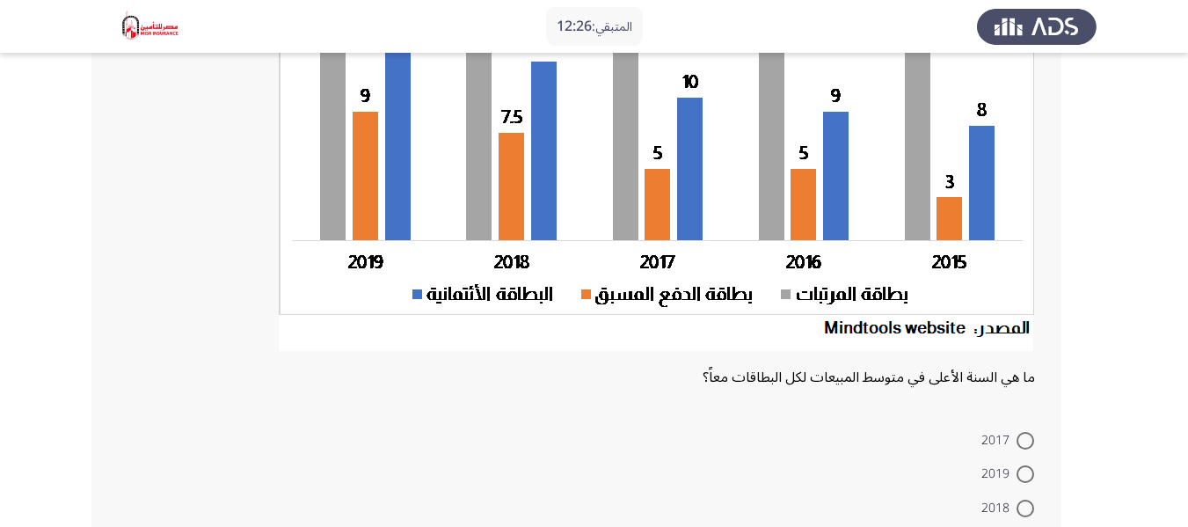
click at [1024, 468] on span at bounding box center [1025, 474] width 18 height 18
click at [1024, 468] on input "2019" at bounding box center [1025, 474] width 18 height 18
radio input "true"
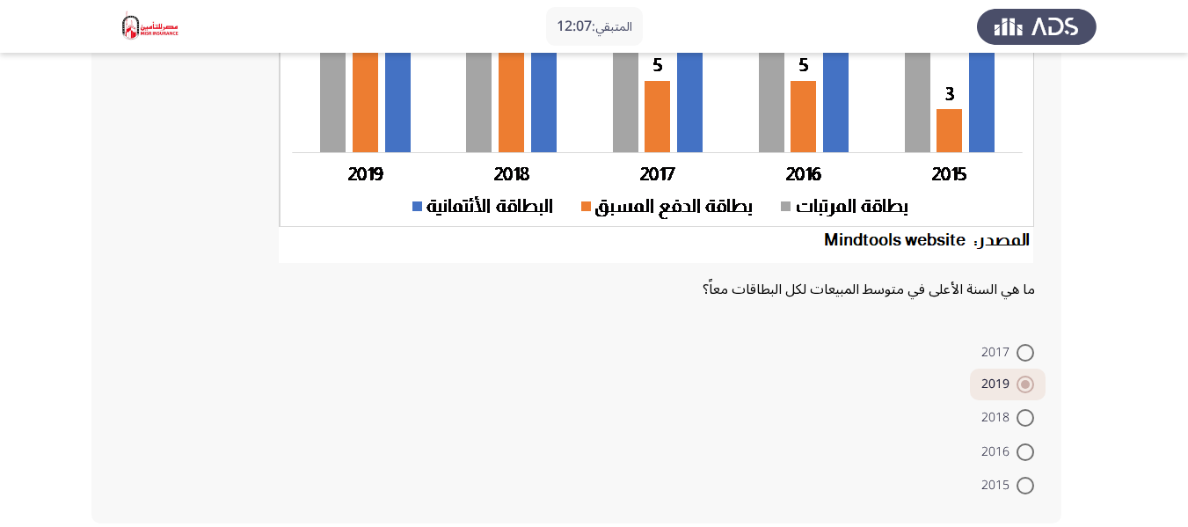
scroll to position [436, 0]
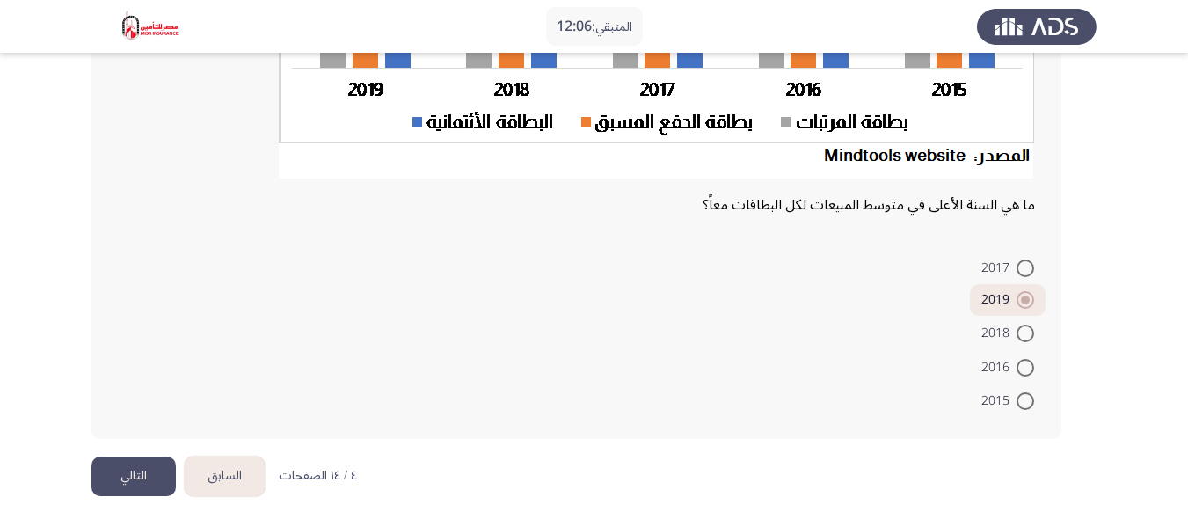
click at [105, 469] on button "التالي" at bounding box center [133, 476] width 84 height 40
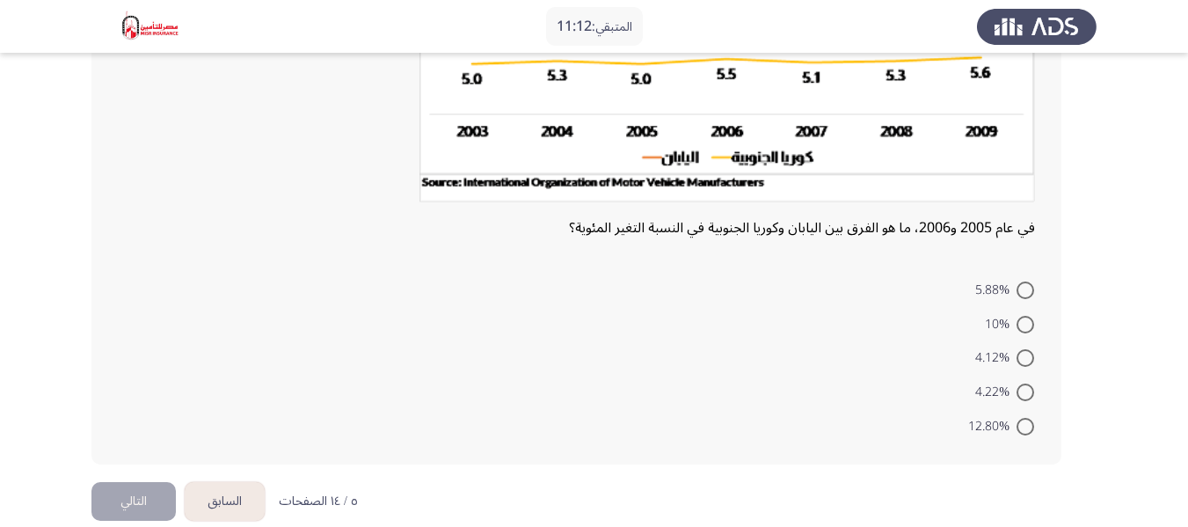
scroll to position [352, 0]
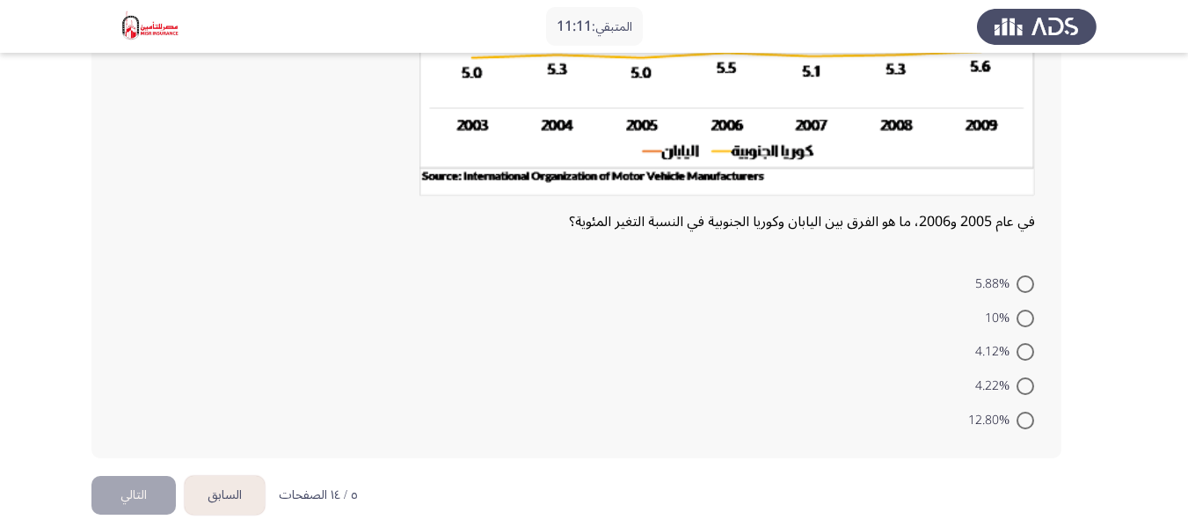
click at [1034, 418] on mat-radio-button "12.80%" at bounding box center [1000, 419] width 89 height 34
click at [1022, 418] on span at bounding box center [1025, 420] width 18 height 18
click at [1022, 418] on input "12.80%" at bounding box center [1025, 420] width 18 height 18
radio input "true"
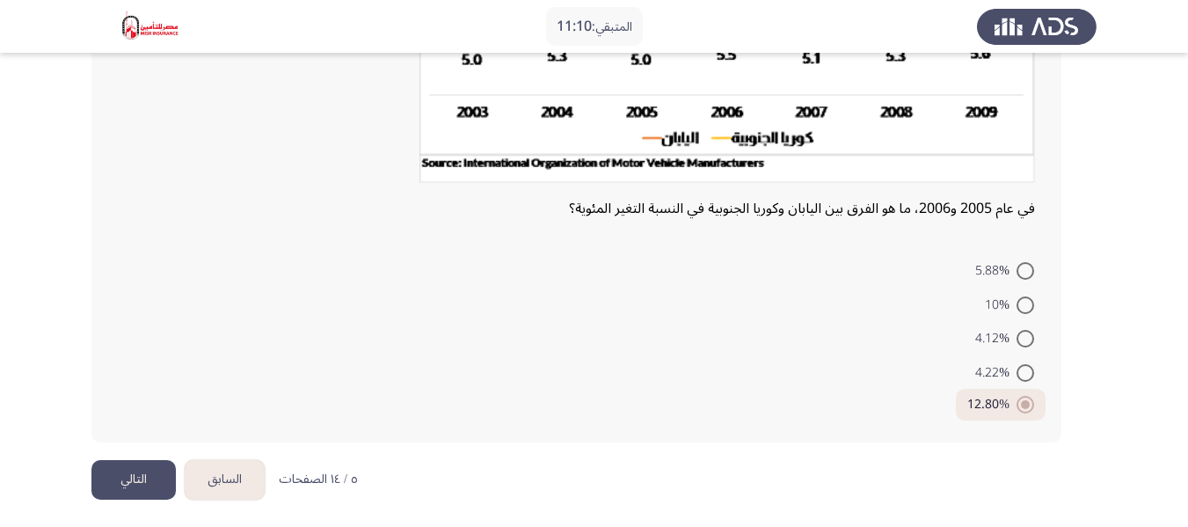
scroll to position [368, 0]
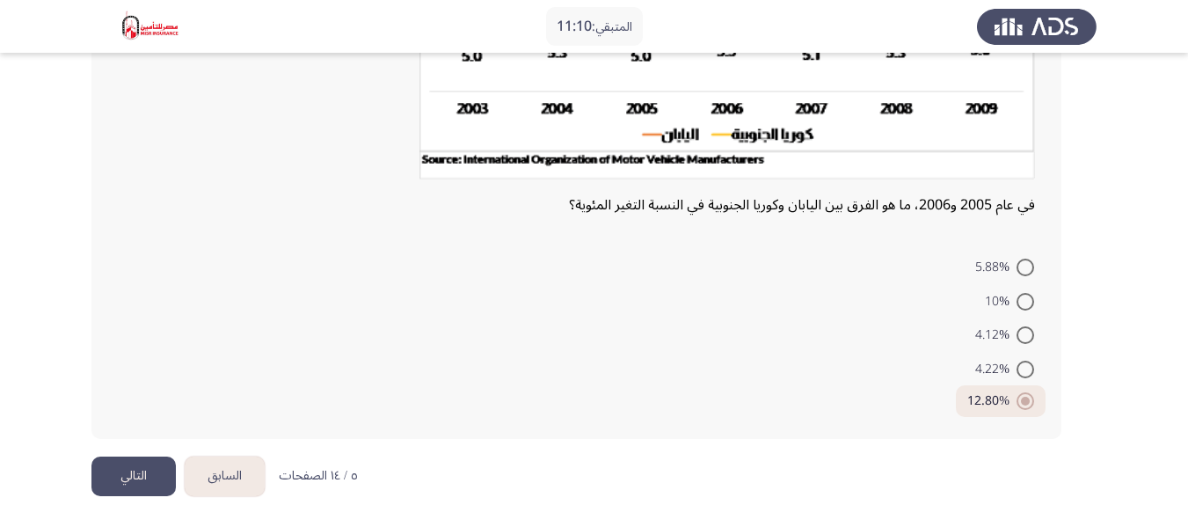
click at [156, 472] on button "التالي" at bounding box center [133, 476] width 84 height 40
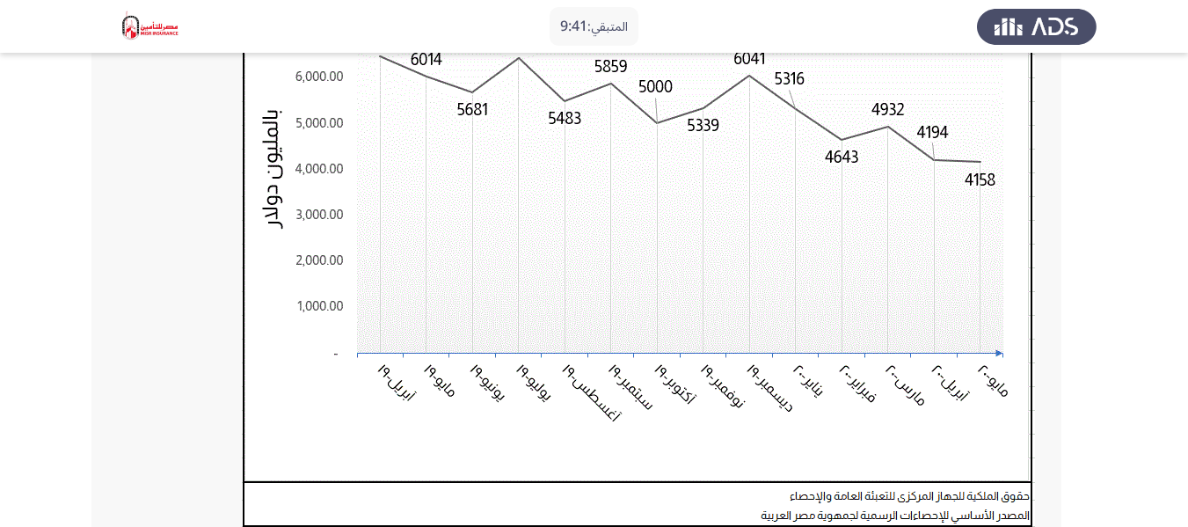
scroll to position [440, 0]
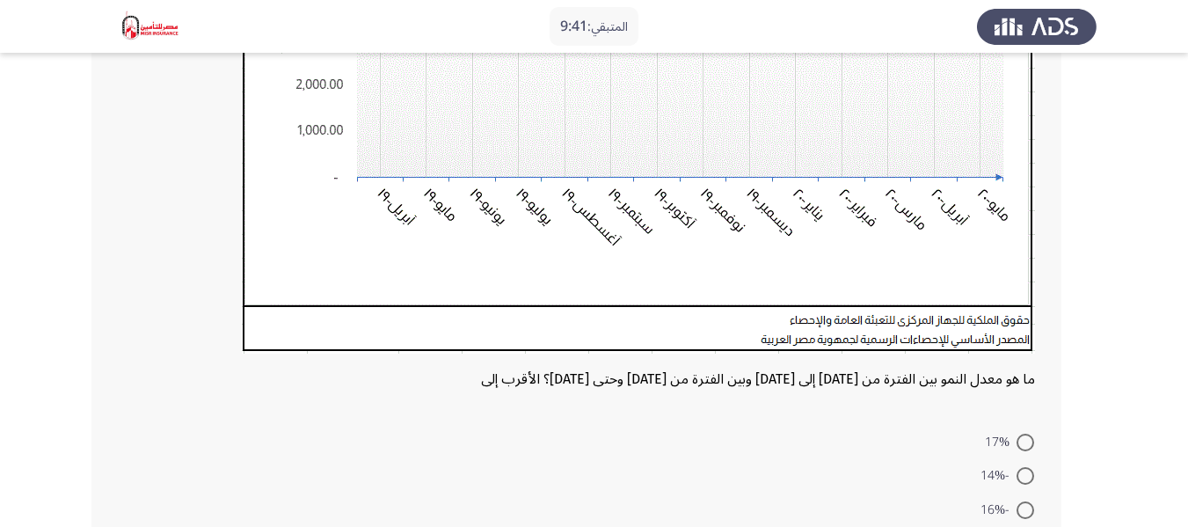
click at [1029, 442] on span at bounding box center [1025, 442] width 18 height 18
click at [1029, 442] on input "17%" at bounding box center [1025, 442] width 18 height 18
radio input "true"
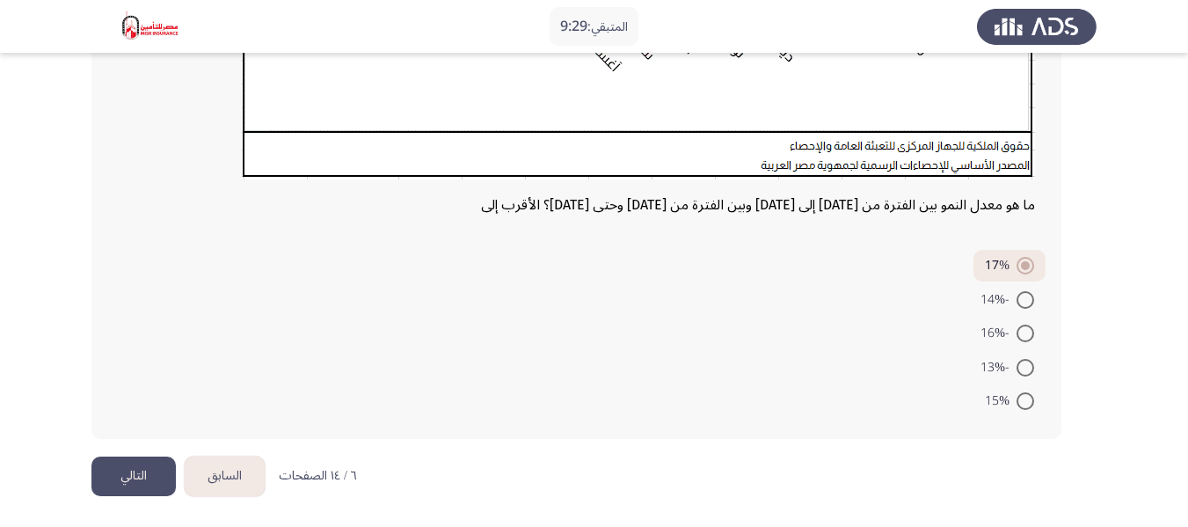
click at [126, 461] on button "التالي" at bounding box center [133, 476] width 84 height 40
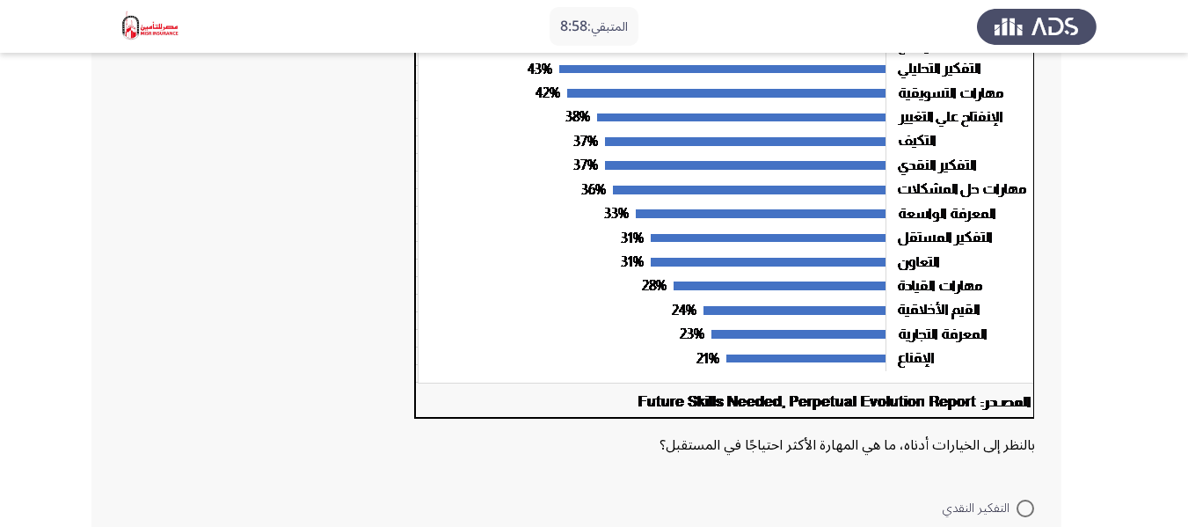
scroll to position [453, 0]
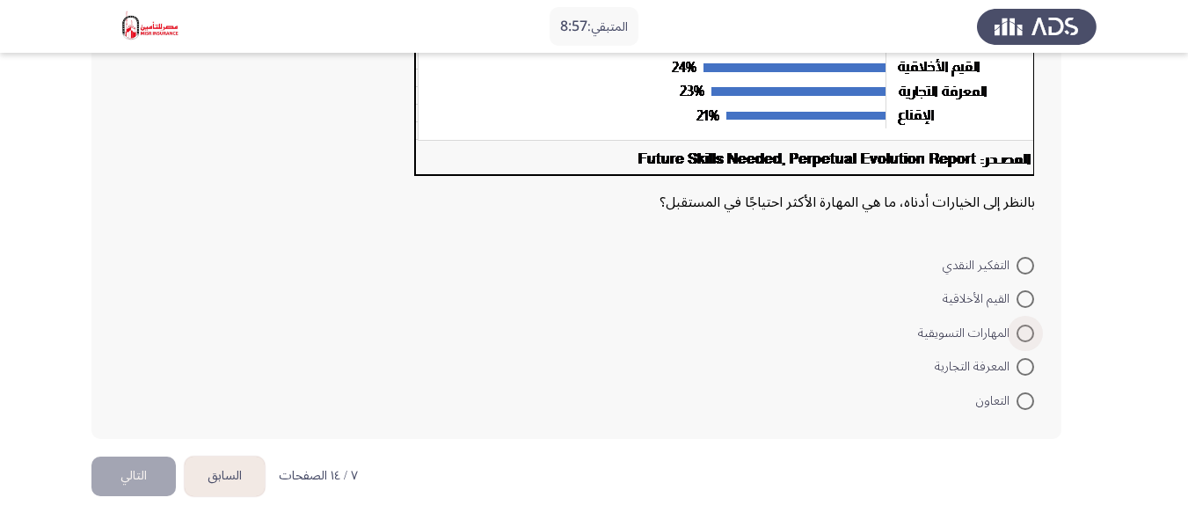
click at [1024, 331] on span at bounding box center [1025, 333] width 18 height 18
click at [1024, 331] on input "المهارات التسويقية" at bounding box center [1025, 333] width 18 height 18
radio input "true"
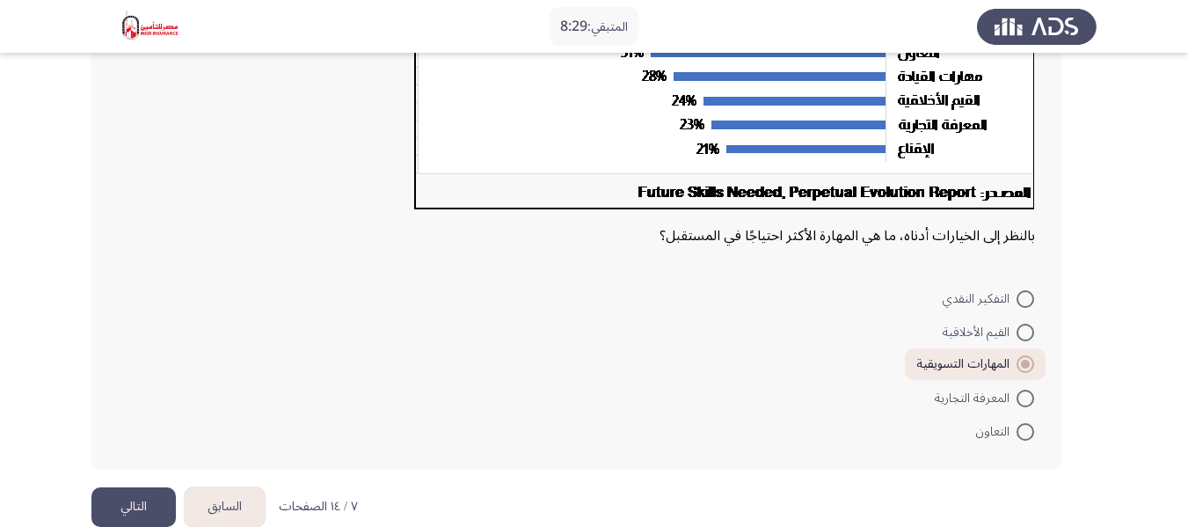
scroll to position [450, 0]
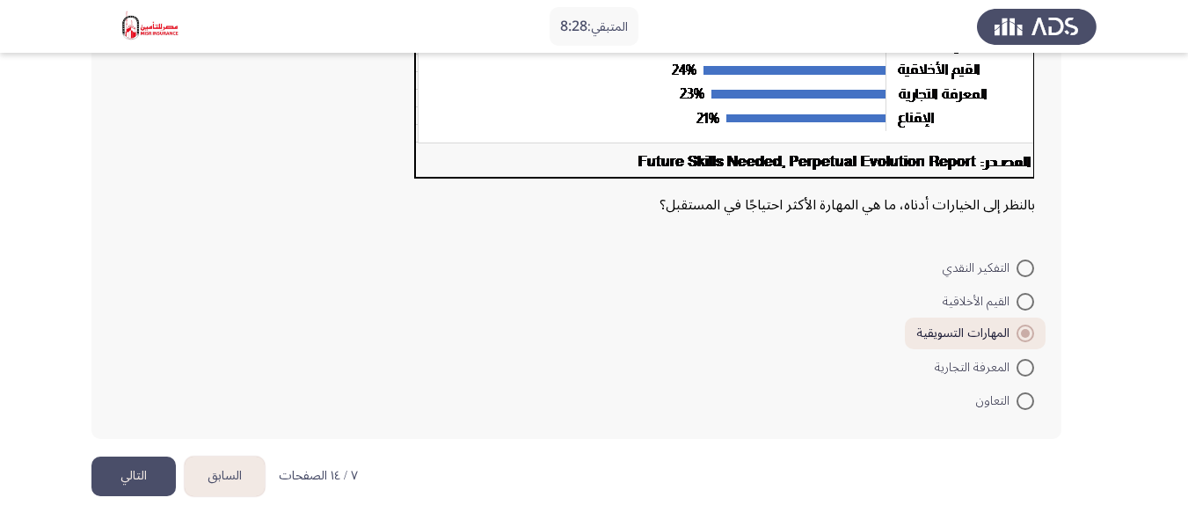
click at [109, 478] on button "التالي" at bounding box center [133, 476] width 84 height 40
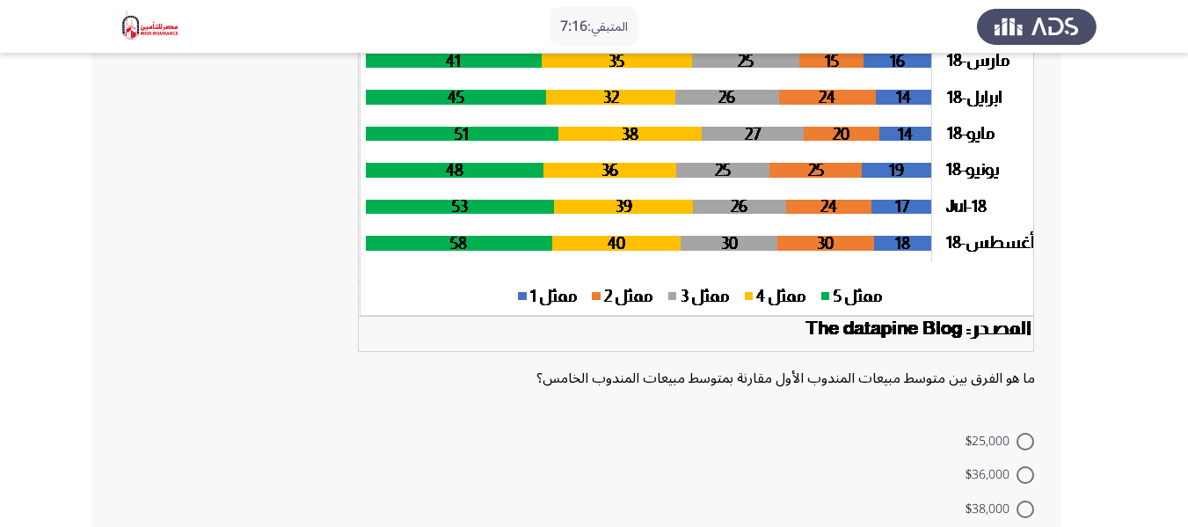
scroll to position [329, 0]
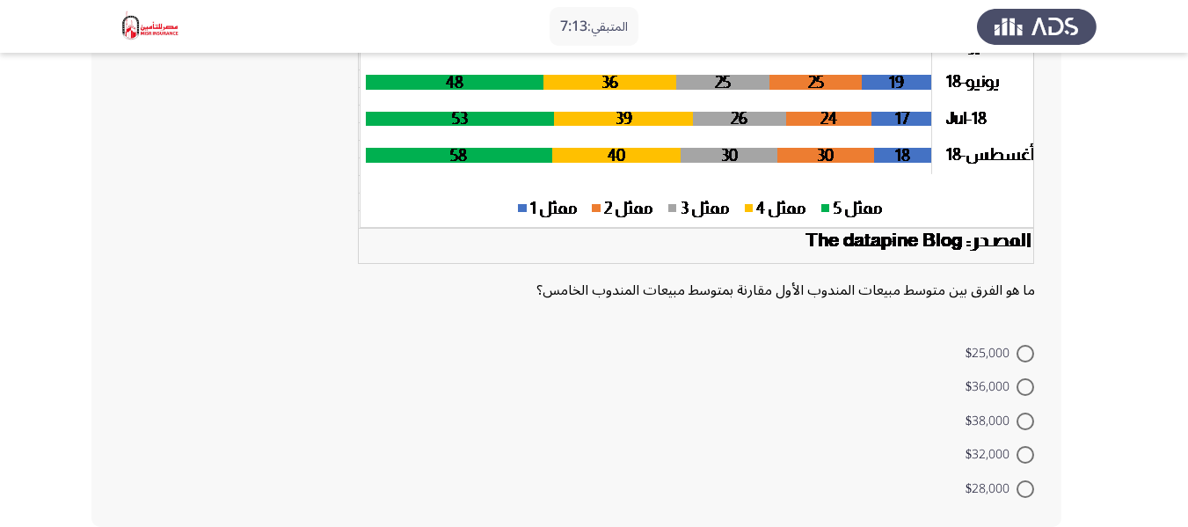
click at [1021, 353] on span at bounding box center [1025, 354] width 18 height 18
click at [1021, 353] on input "$25,000" at bounding box center [1025, 354] width 18 height 18
radio input "true"
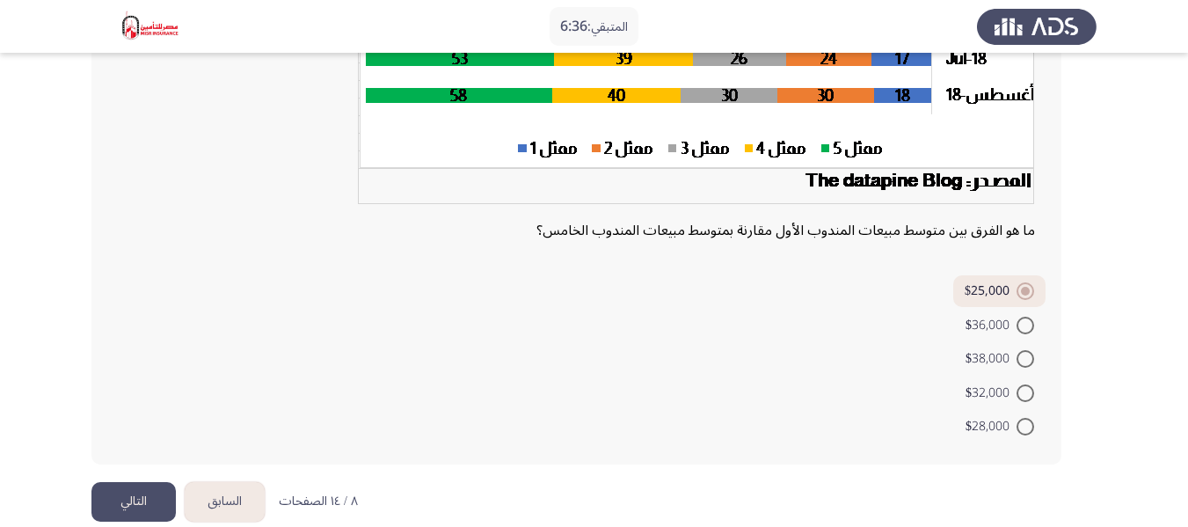
scroll to position [414, 0]
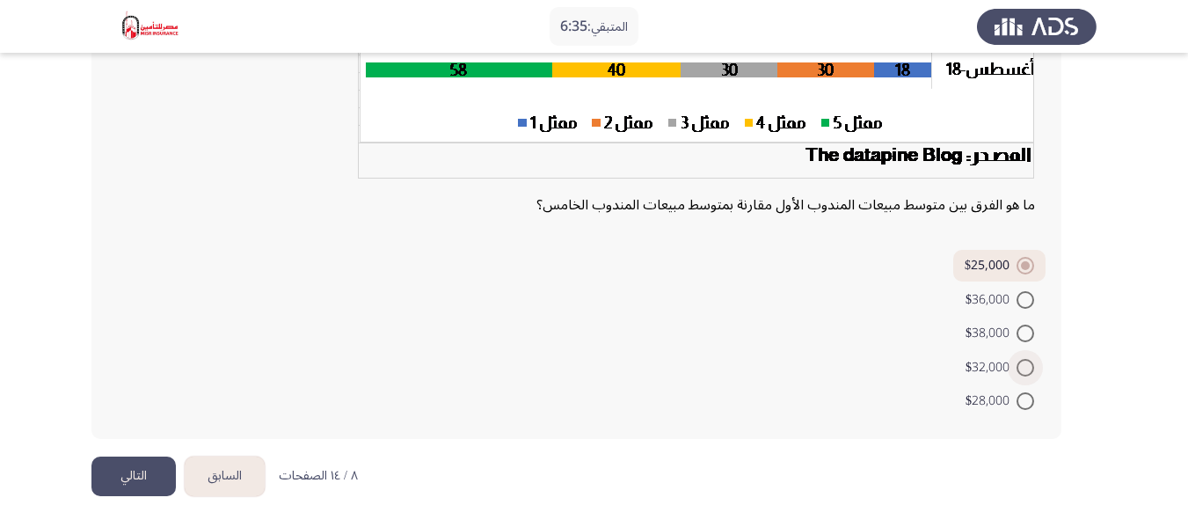
click at [1022, 360] on span at bounding box center [1025, 368] width 18 height 18
click at [1022, 360] on input "$32,000" at bounding box center [1025, 368] width 18 height 18
radio input "true"
click at [135, 476] on button "التالي" at bounding box center [133, 476] width 84 height 40
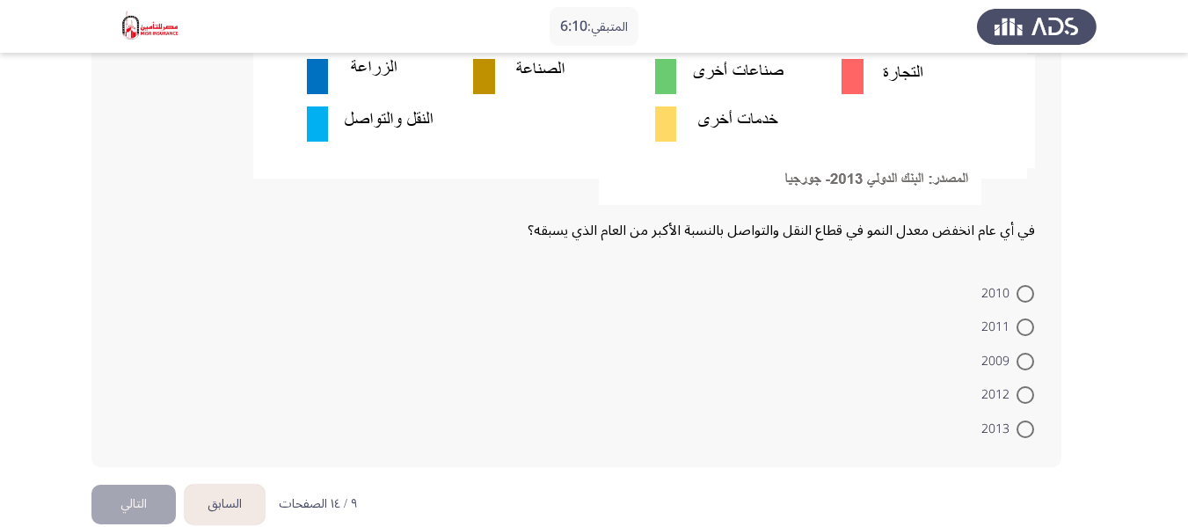
scroll to position [615, 0]
click at [1029, 360] on span at bounding box center [1025, 360] width 18 height 18
click at [1029, 360] on input "2009" at bounding box center [1025, 360] width 18 height 18
radio input "true"
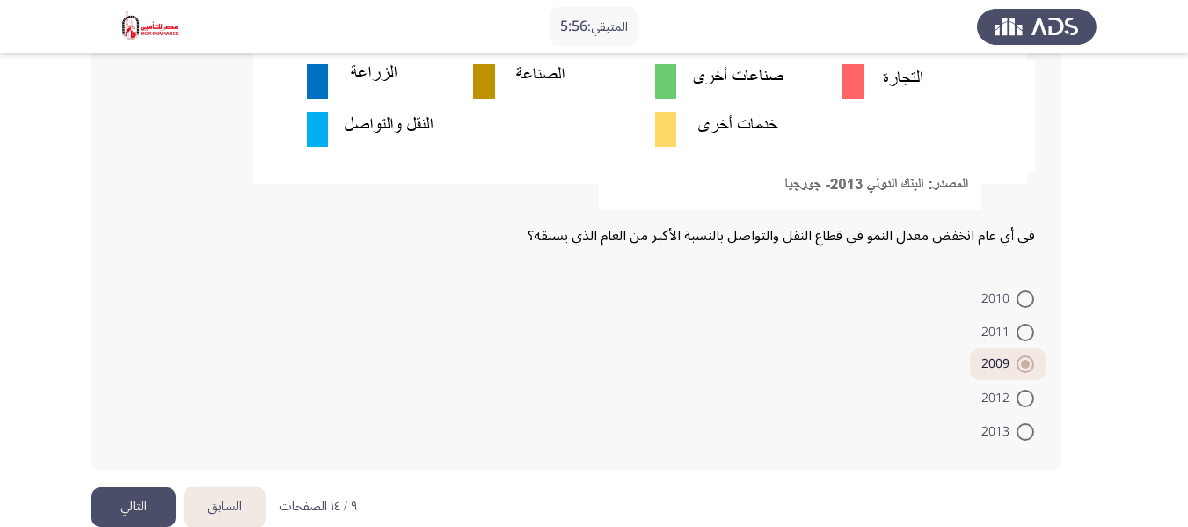
scroll to position [639, 0]
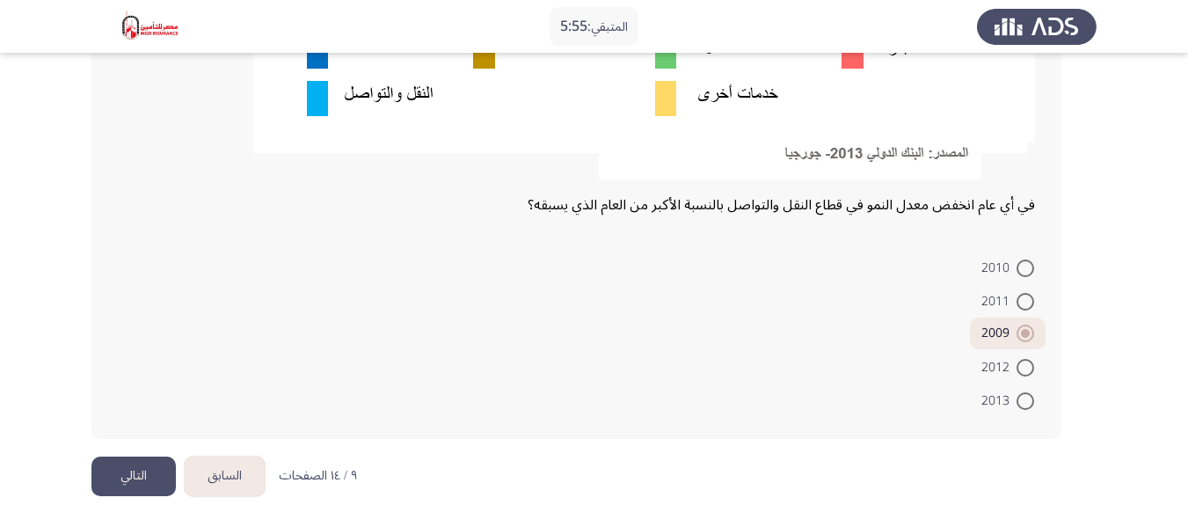
click at [109, 480] on button "التالي" at bounding box center [133, 476] width 84 height 40
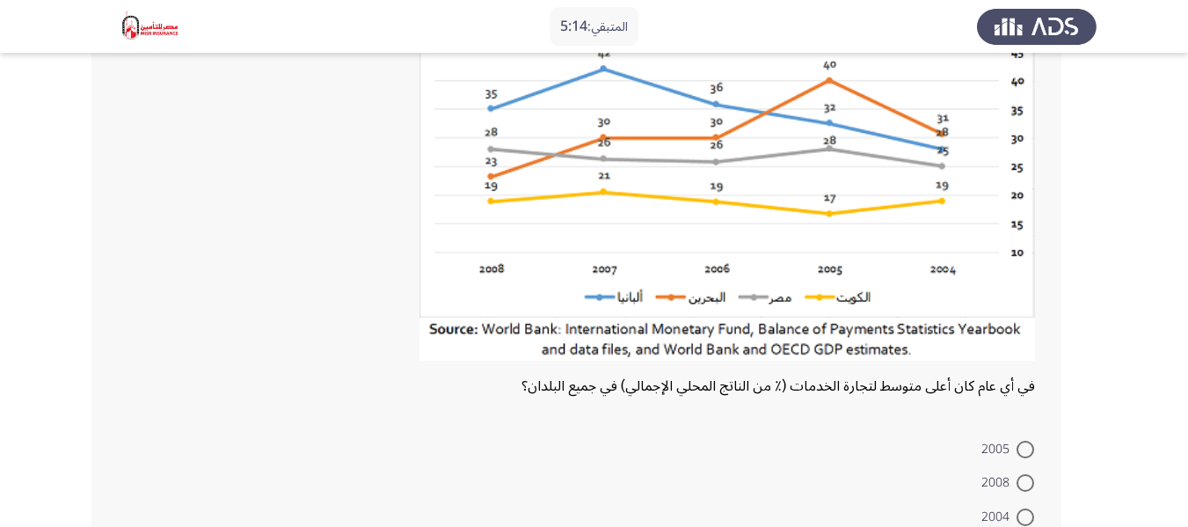
scroll to position [265, 0]
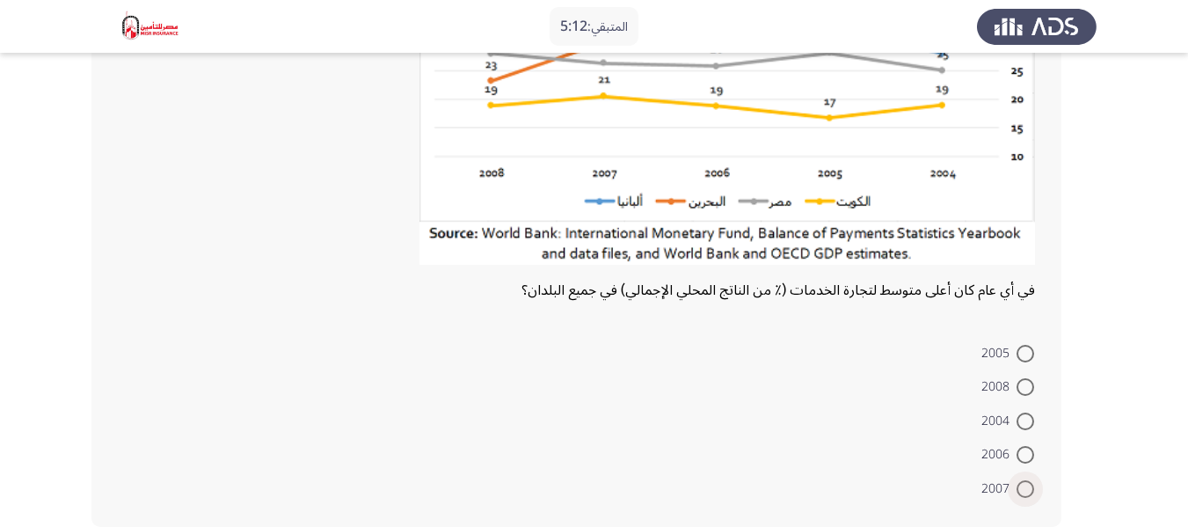
click at [1019, 490] on span at bounding box center [1025, 489] width 18 height 18
click at [1019, 490] on input "2007" at bounding box center [1025, 489] width 18 height 18
radio input "true"
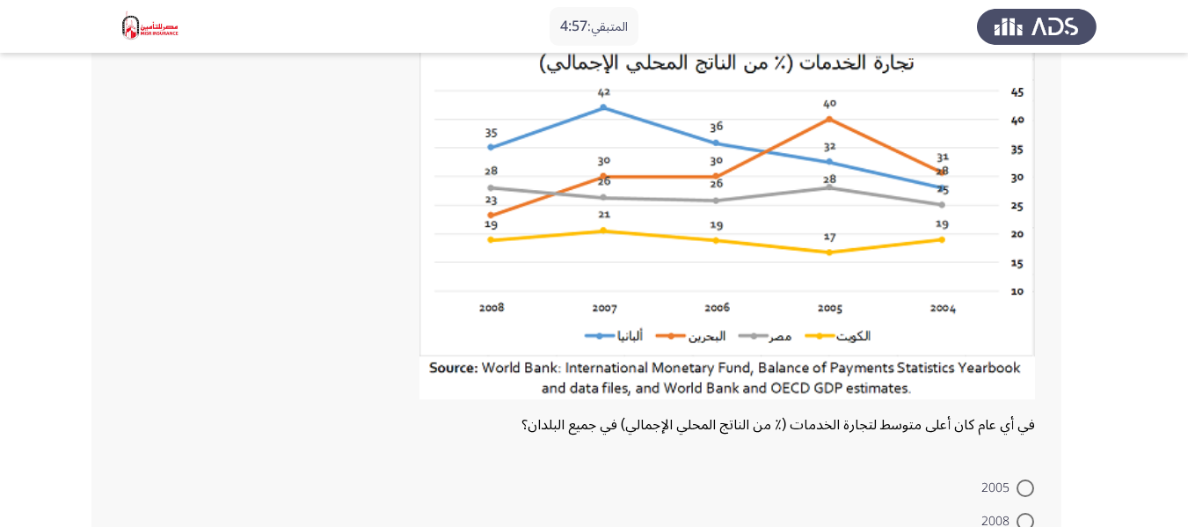
scroll to position [351, 0]
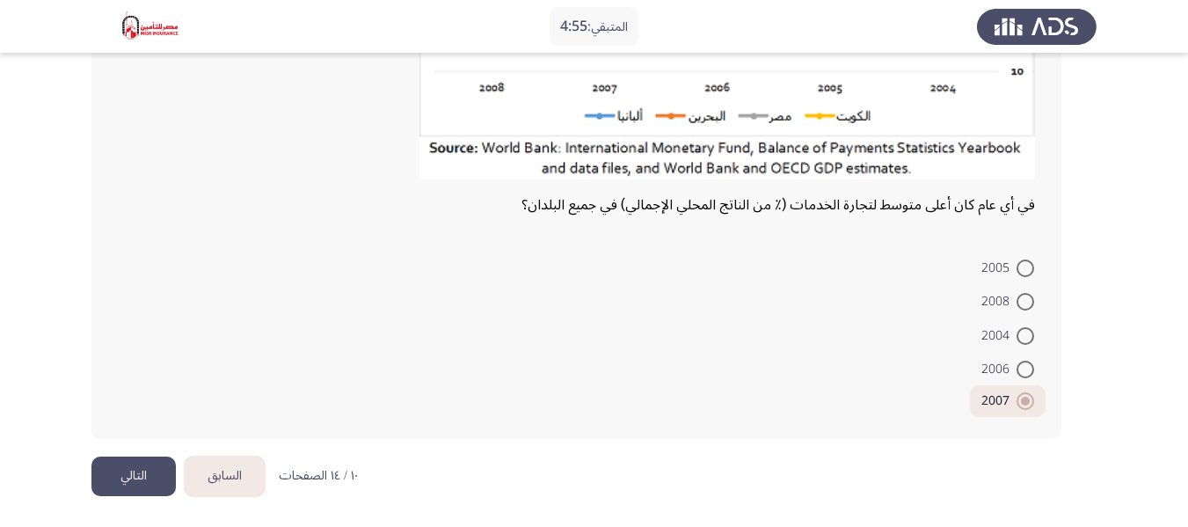
click at [123, 471] on button "التالي" at bounding box center [133, 476] width 84 height 40
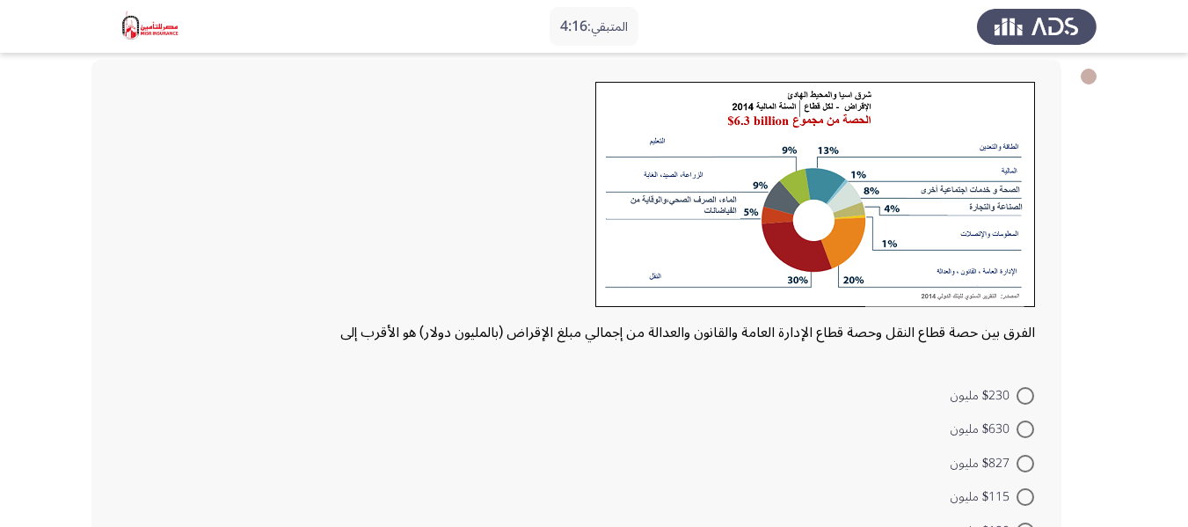
scroll to position [176, 0]
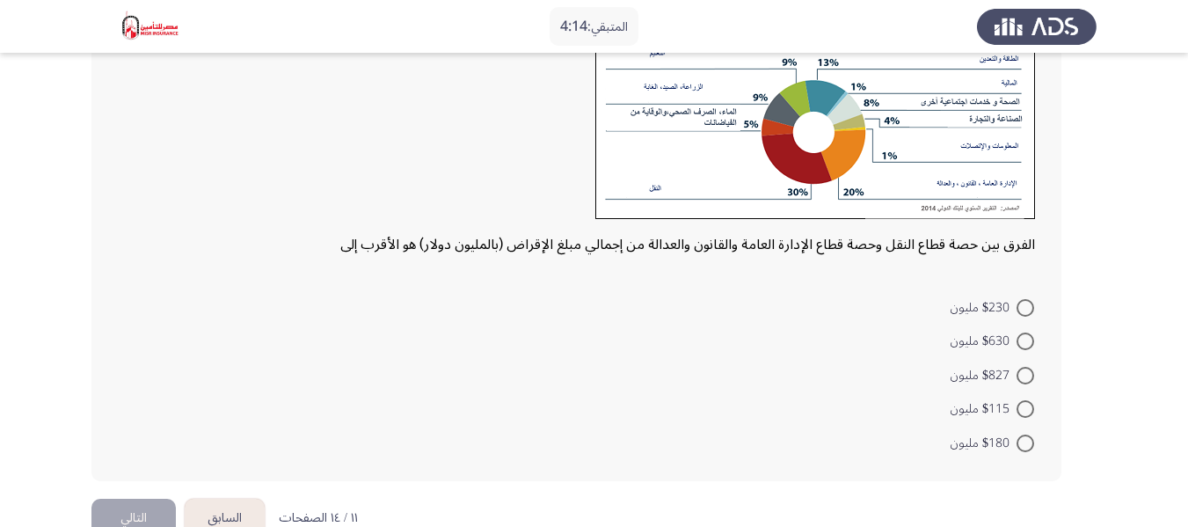
click at [1025, 343] on span at bounding box center [1025, 341] width 18 height 18
click at [1025, 343] on input "$630 مليون" at bounding box center [1025, 341] width 18 height 18
radio input "true"
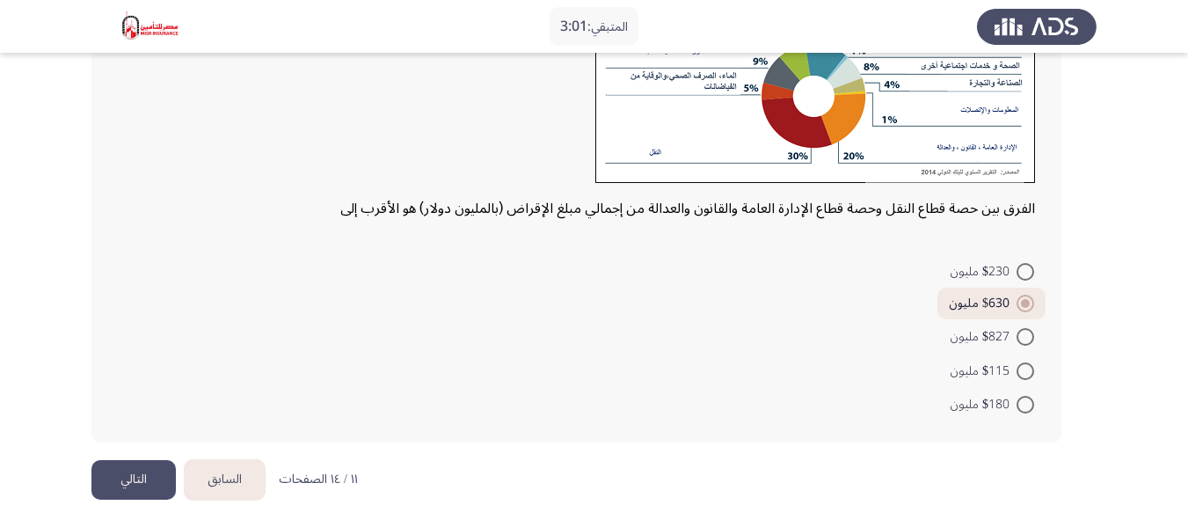
scroll to position [215, 0]
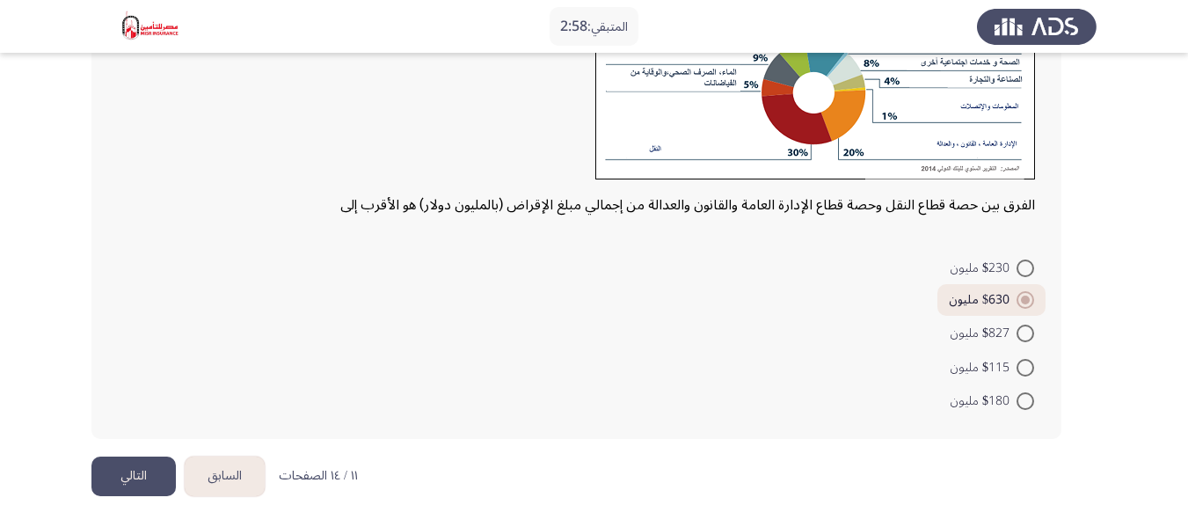
click at [131, 482] on button "التالي" at bounding box center [133, 476] width 84 height 40
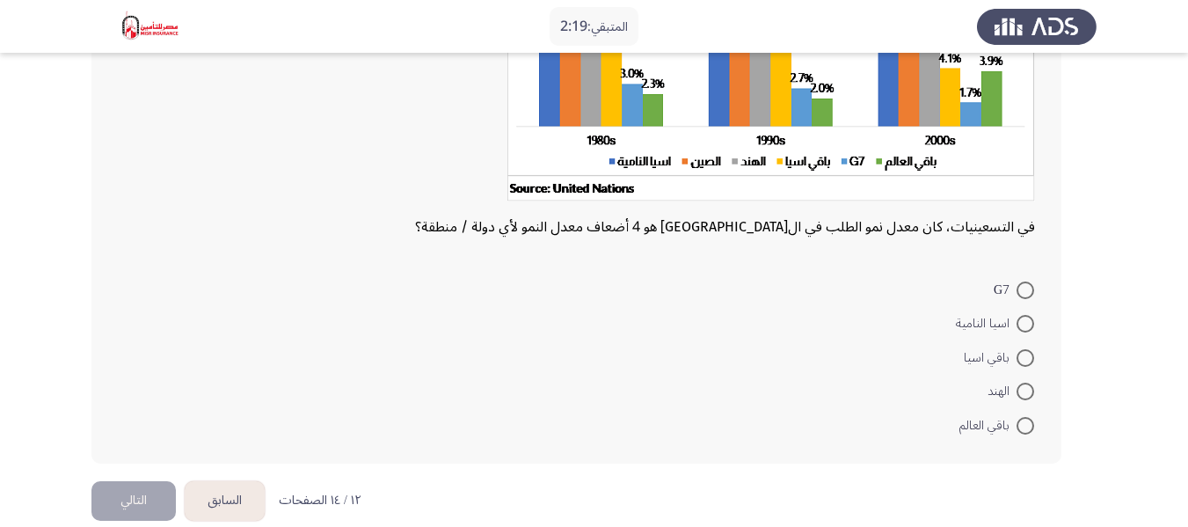
scroll to position [271, 0]
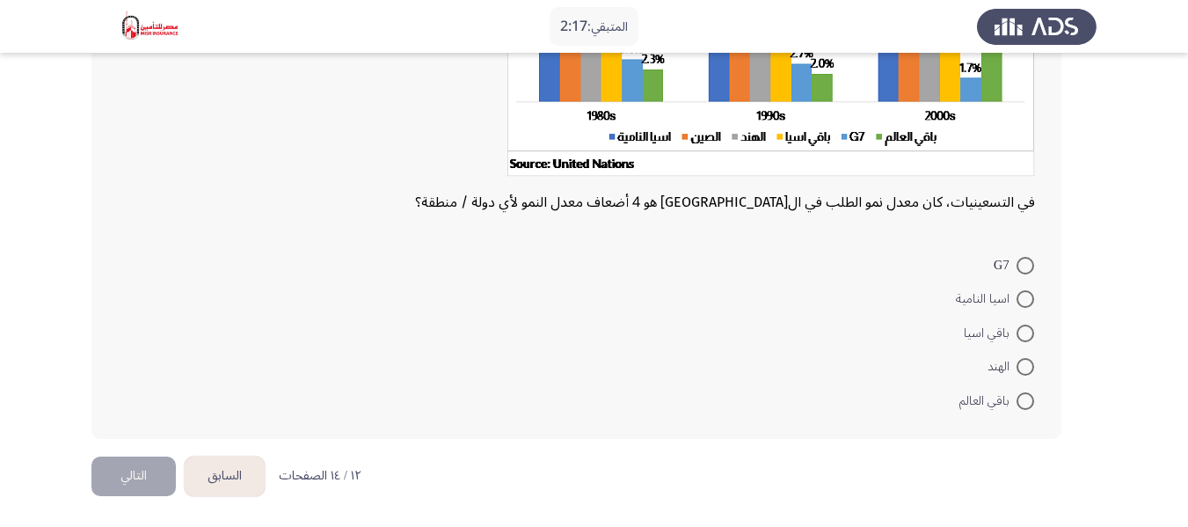
click at [1027, 298] on span at bounding box center [1025, 299] width 18 height 18
click at [1027, 298] on input "اسيا النامية" at bounding box center [1025, 299] width 18 height 18
radio input "true"
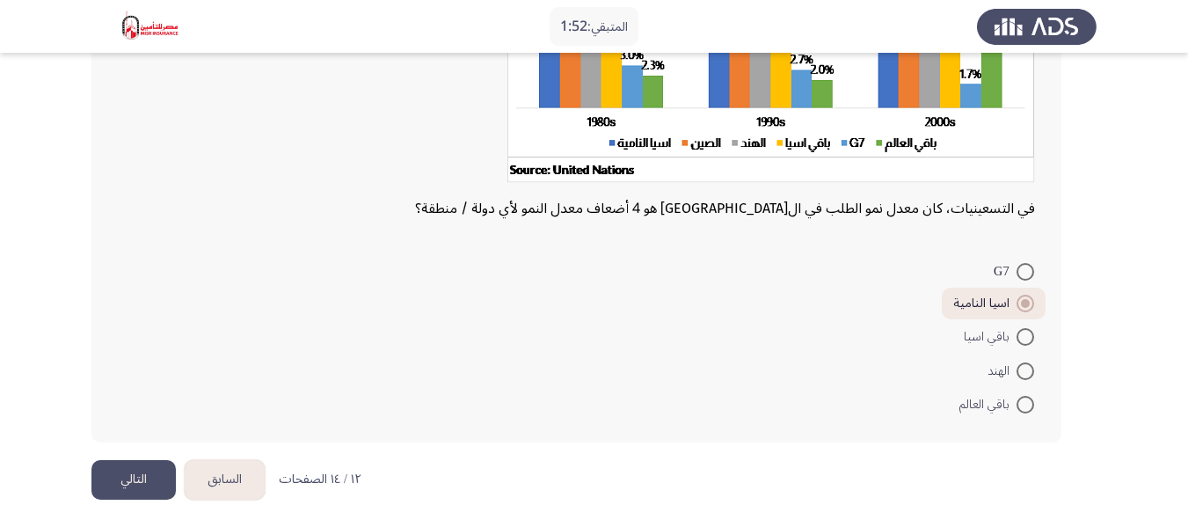
scroll to position [268, 0]
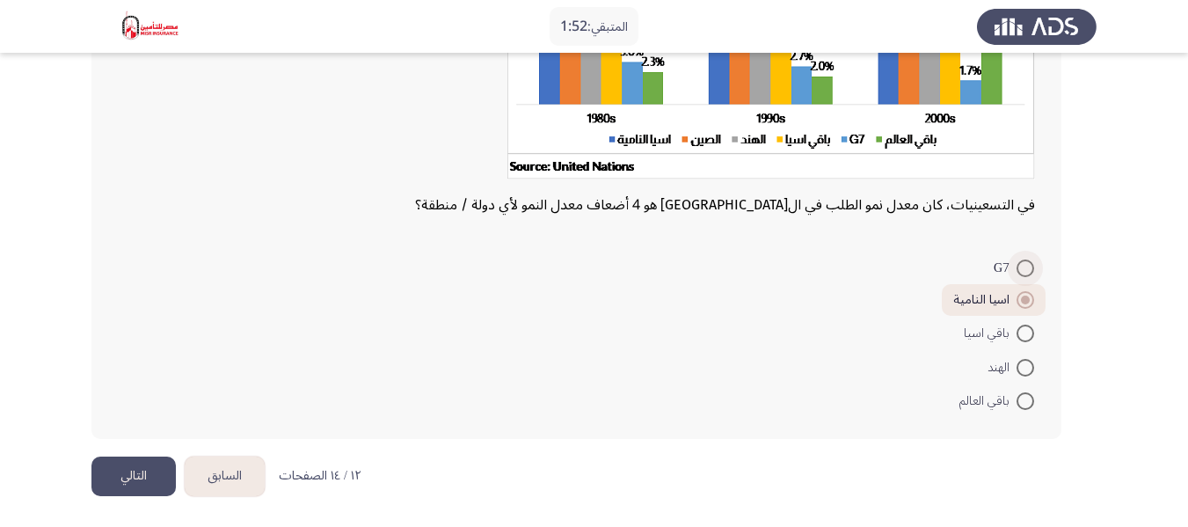
click at [1022, 272] on span at bounding box center [1025, 268] width 18 height 18
click at [1022, 272] on input "G7" at bounding box center [1025, 268] width 18 height 18
radio input "true"
click at [120, 472] on button "التالي" at bounding box center [133, 476] width 84 height 40
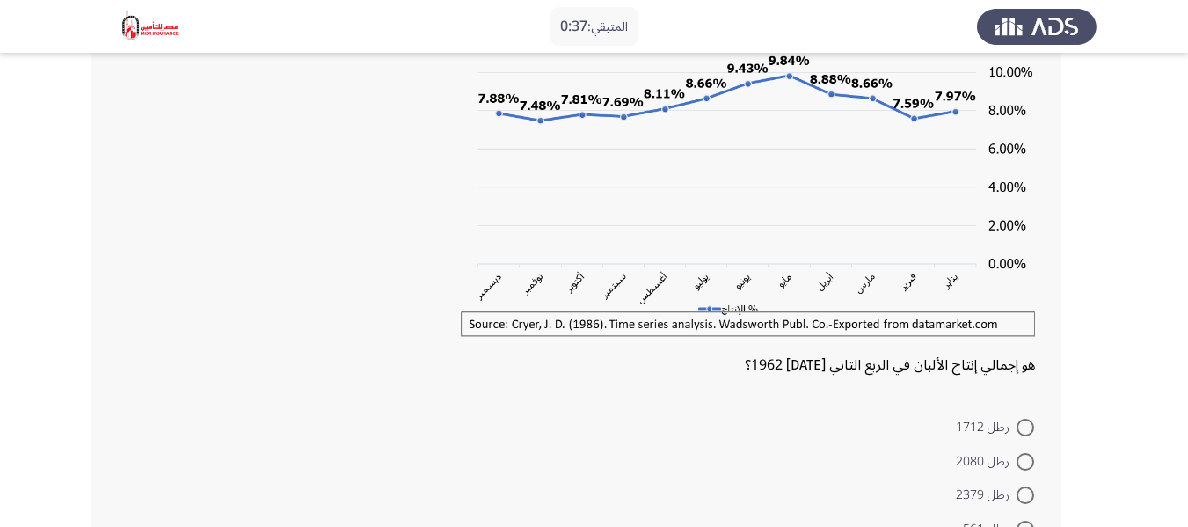
scroll to position [338, 0]
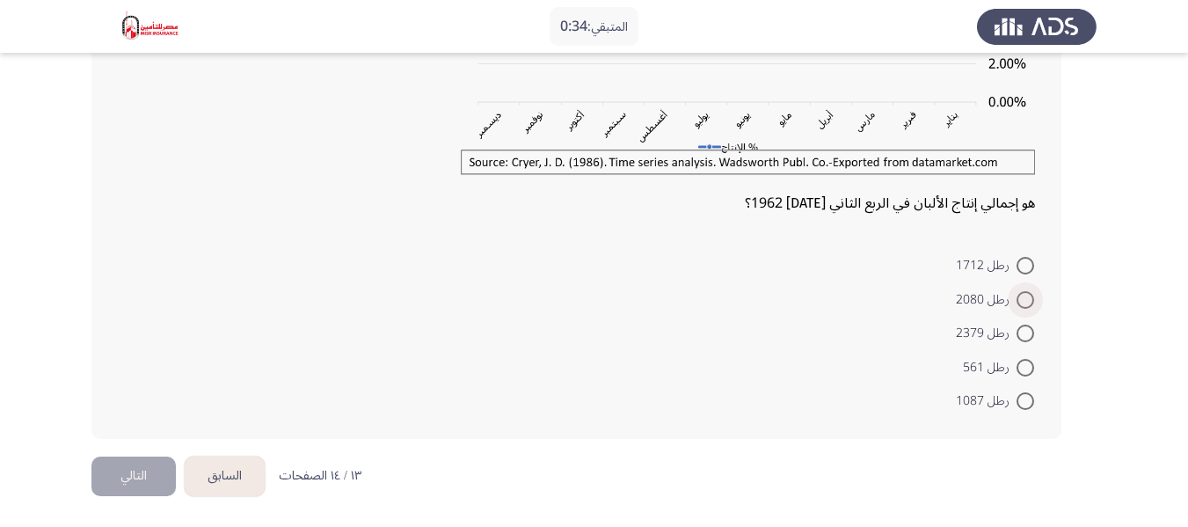
click at [1023, 304] on span at bounding box center [1025, 300] width 18 height 18
click at [1023, 304] on input "رطل 2080" at bounding box center [1025, 300] width 18 height 18
radio input "true"
click at [135, 470] on button "التالي" at bounding box center [133, 476] width 84 height 40
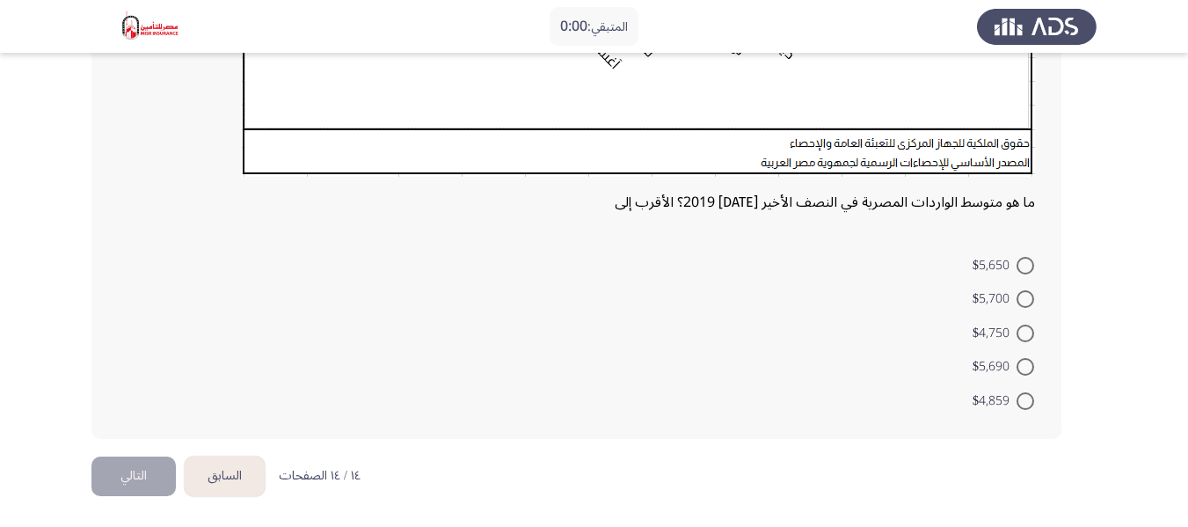
scroll to position [0, 0]
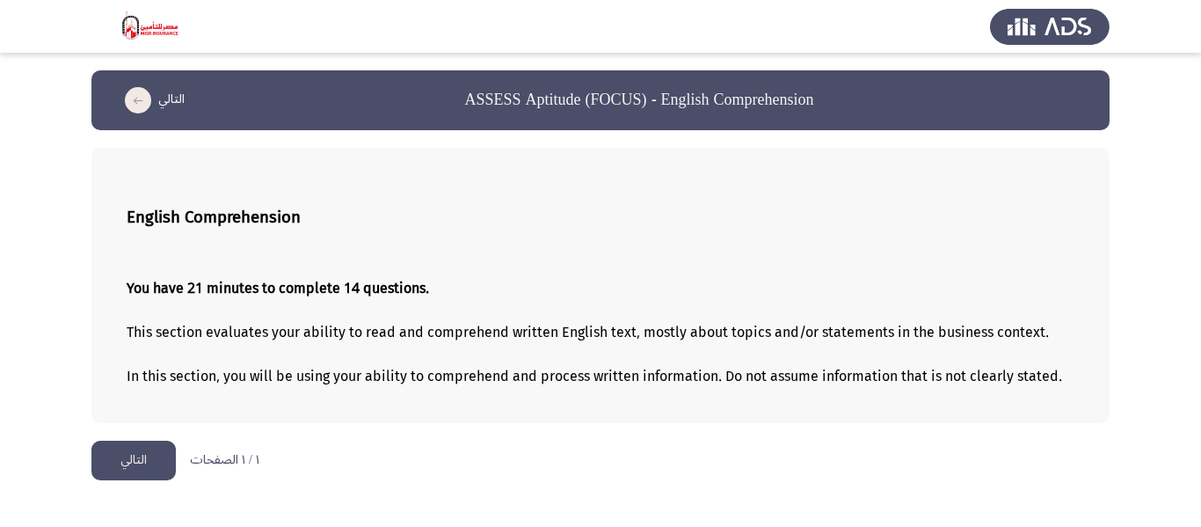
click at [128, 449] on button "التالي" at bounding box center [133, 460] width 84 height 40
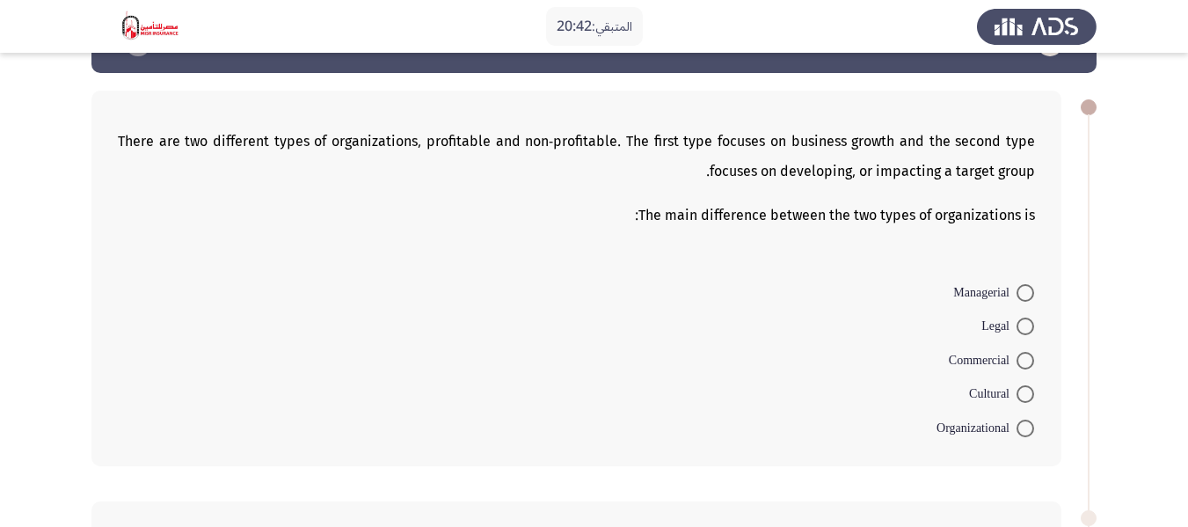
scroll to position [88, 0]
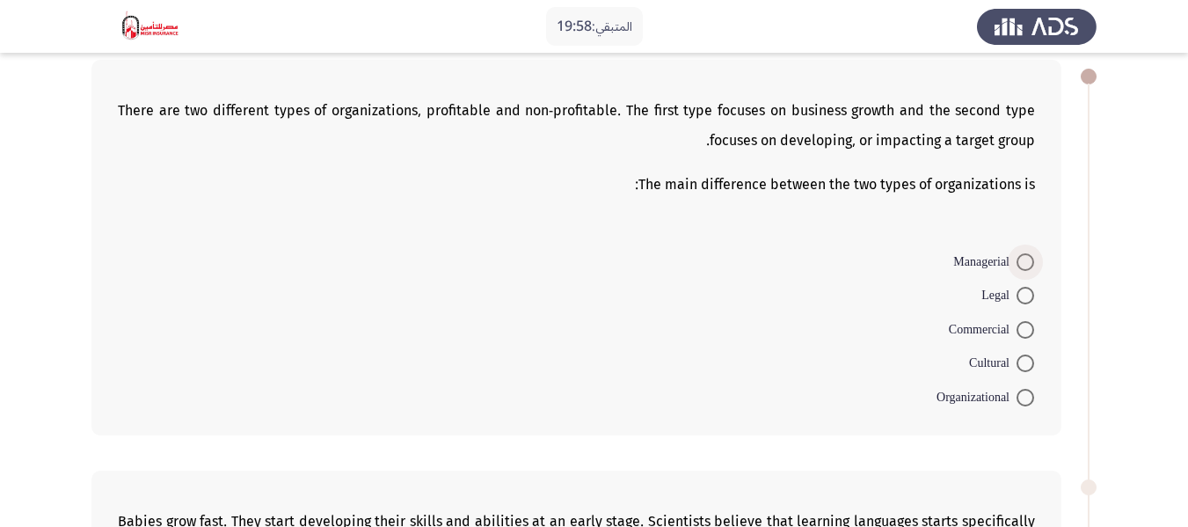
click at [1022, 260] on span at bounding box center [1025, 262] width 18 height 18
click at [1022, 260] on input "Managerial" at bounding box center [1025, 262] width 18 height 18
radio input "true"
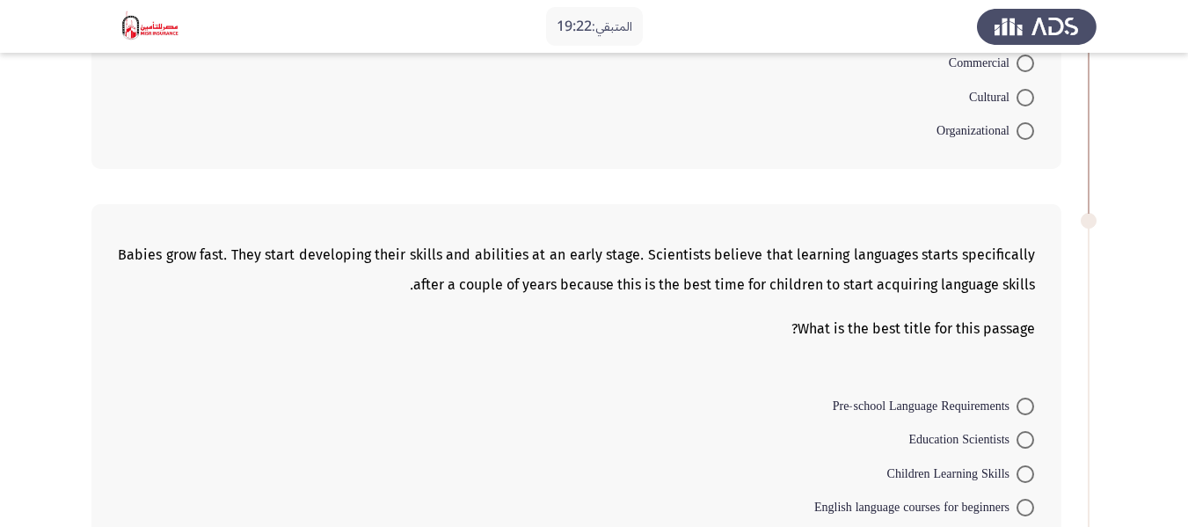
scroll to position [440, 0]
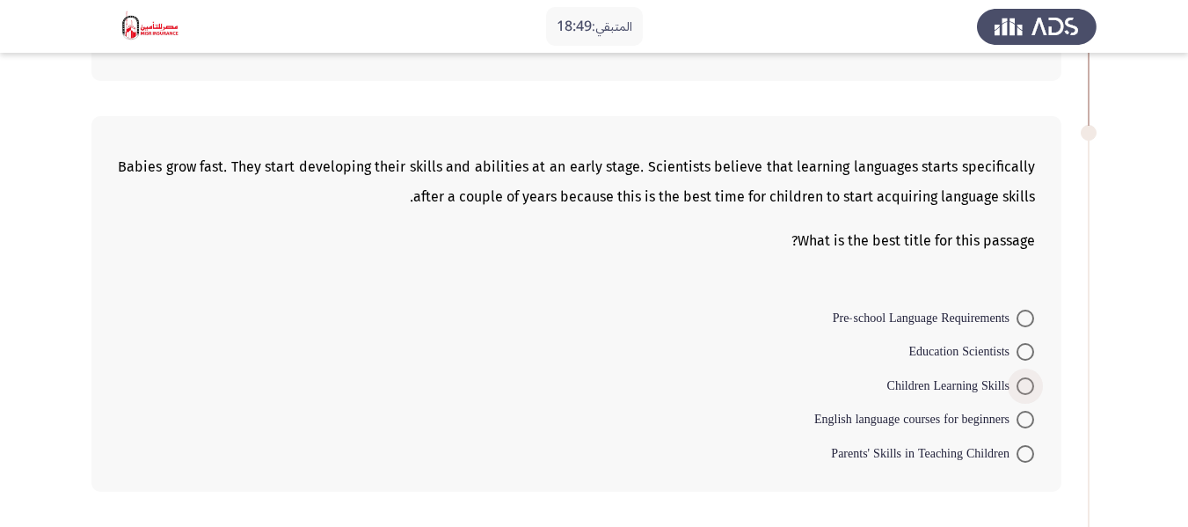
click at [1025, 386] on span at bounding box center [1025, 386] width 0 height 0
click at [1024, 385] on input "Children Learning Skills" at bounding box center [1025, 386] width 18 height 18
radio input "true"
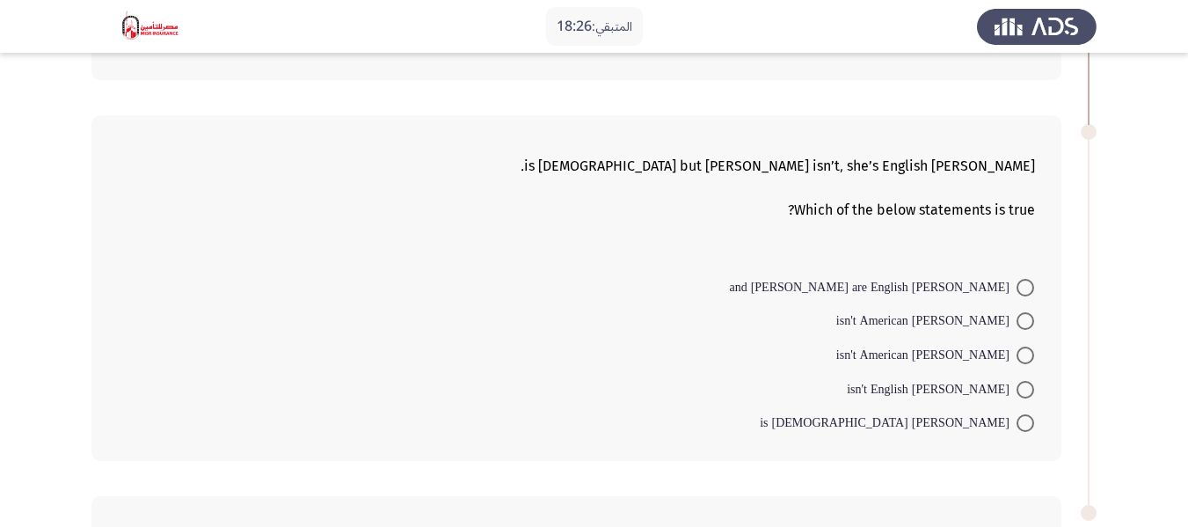
scroll to position [879, 0]
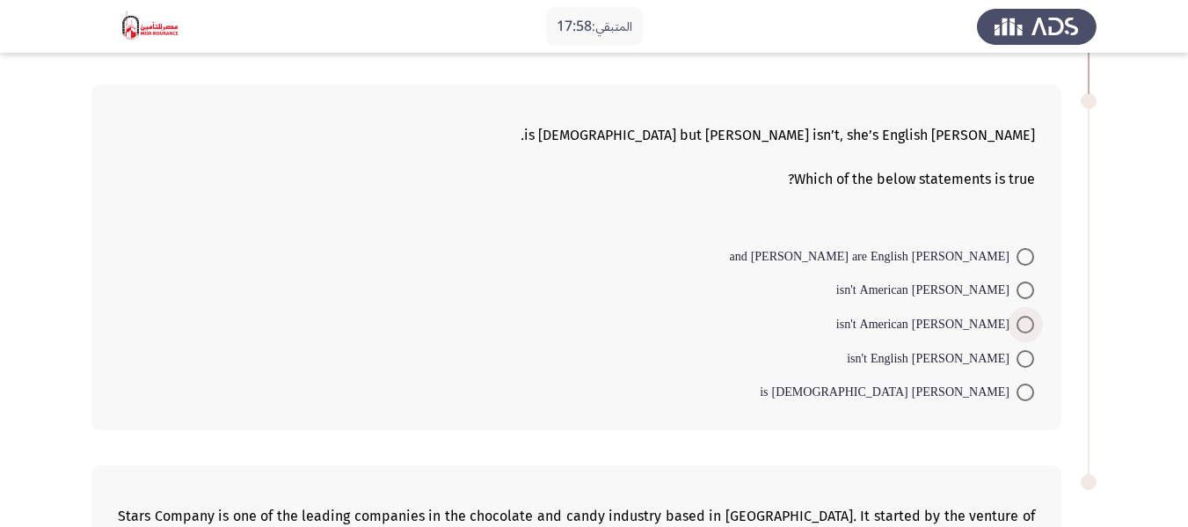
click at [1025, 330] on span at bounding box center [1025, 325] width 18 height 18
click at [1025, 330] on input "[PERSON_NAME] isn't American" at bounding box center [1025, 325] width 18 height 18
radio input "true"
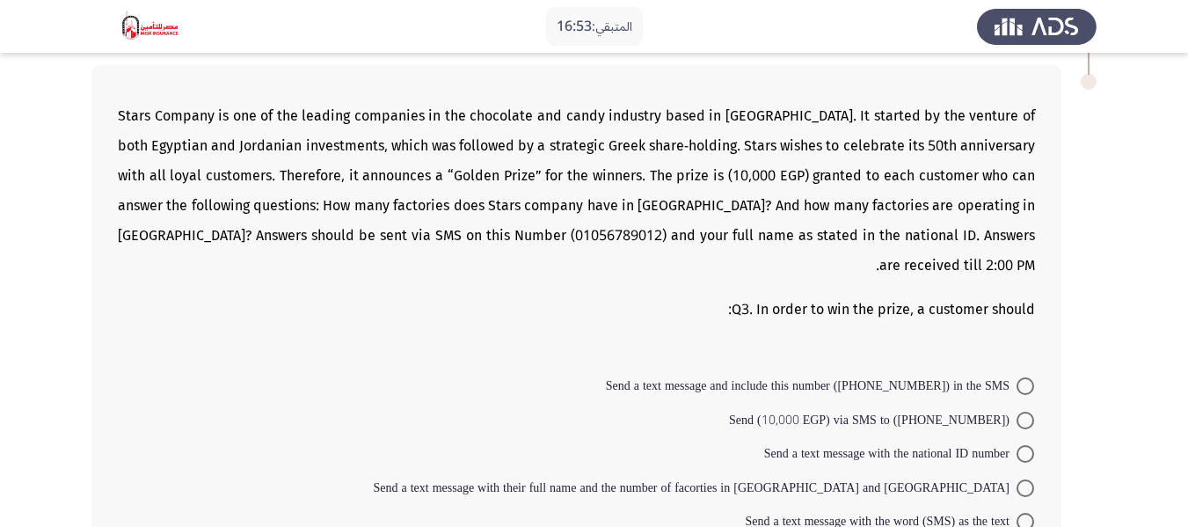
scroll to position [1319, 0]
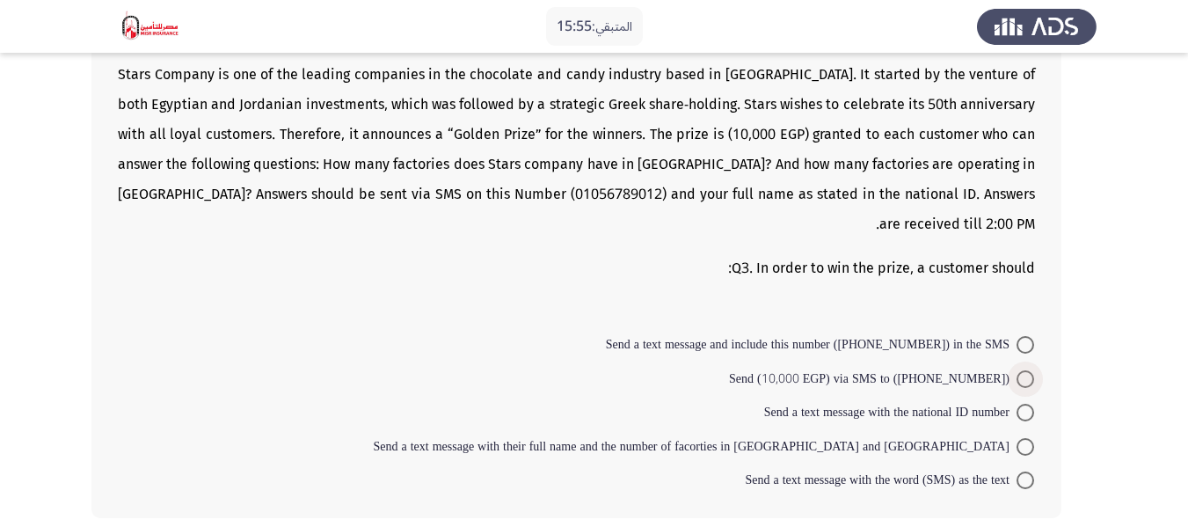
click at [1024, 370] on span at bounding box center [1025, 379] width 18 height 18
click at [1024, 370] on input "Send (10,000 EGP) via SMS to ([PHONE_NUMBER])" at bounding box center [1025, 379] width 18 height 18
radio input "true"
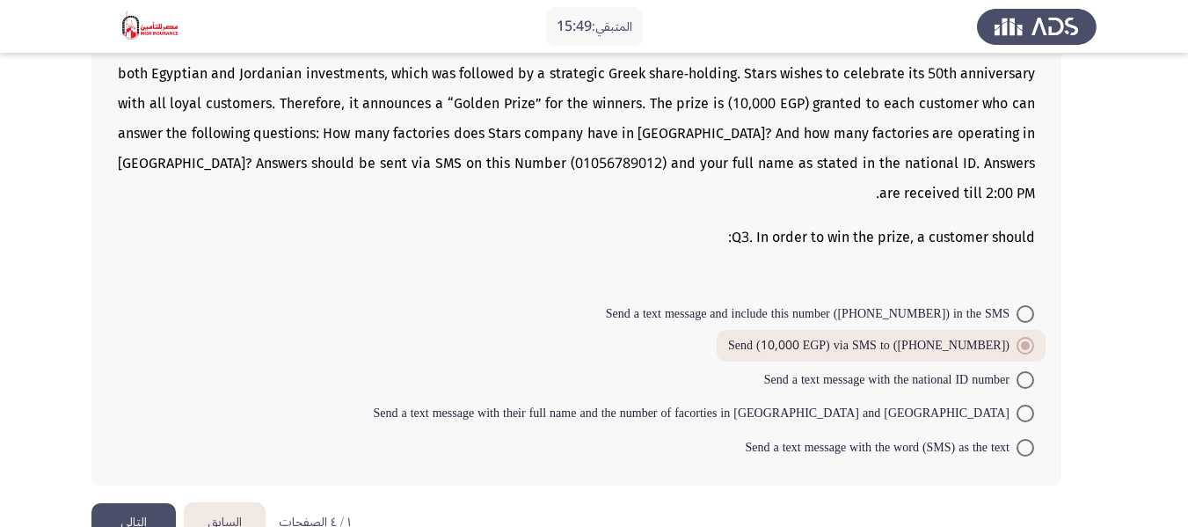
scroll to position [1366, 0]
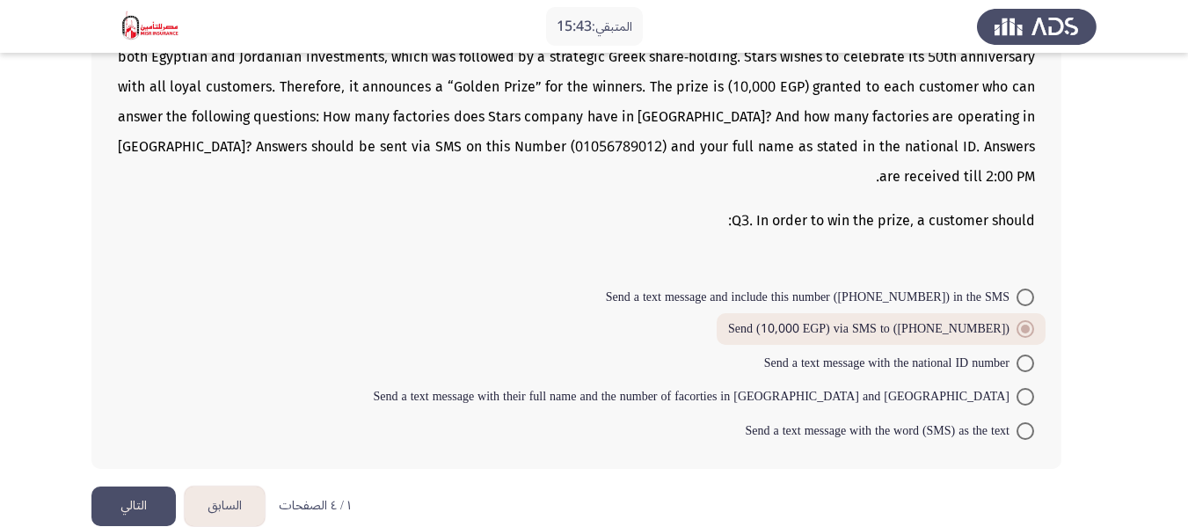
click at [127, 486] on button "التالي" at bounding box center [133, 506] width 84 height 40
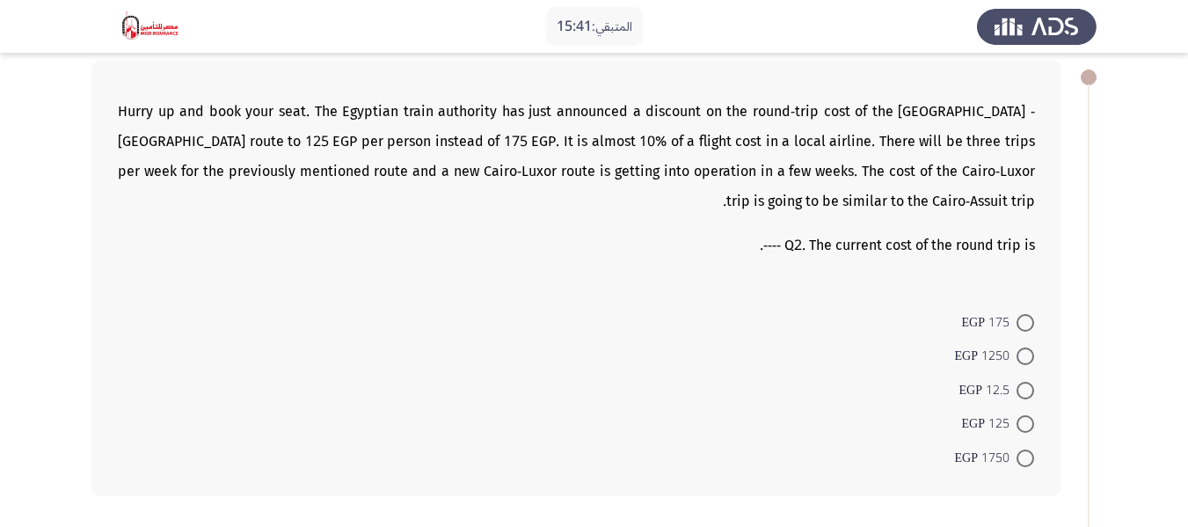
scroll to position [88, 0]
click at [1019, 383] on span at bounding box center [1025, 390] width 18 height 18
click at [1019, 383] on input "12.5 EGP" at bounding box center [1025, 390] width 18 height 18
radio input "true"
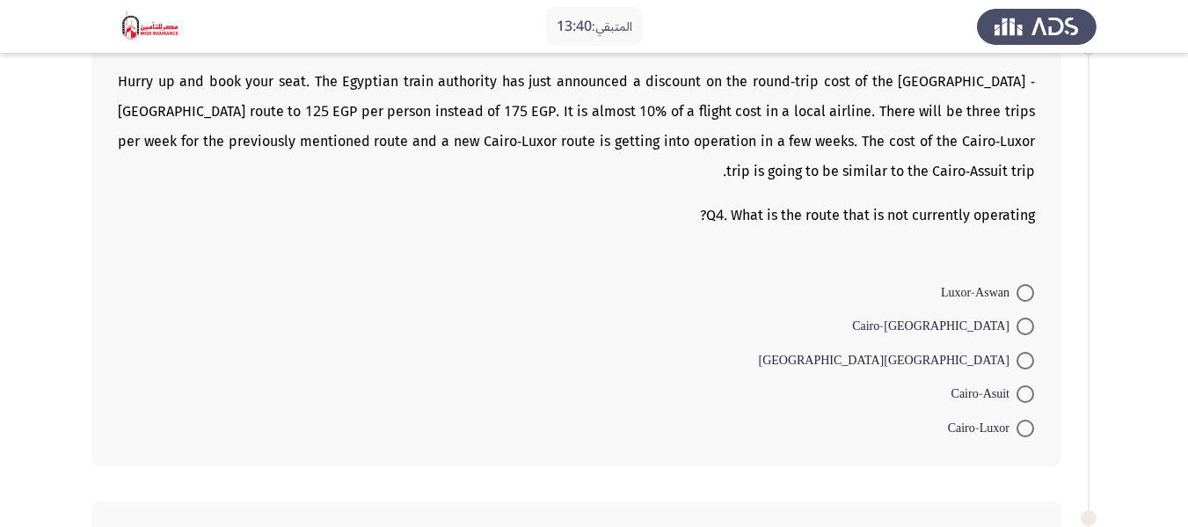
scroll to position [615, 0]
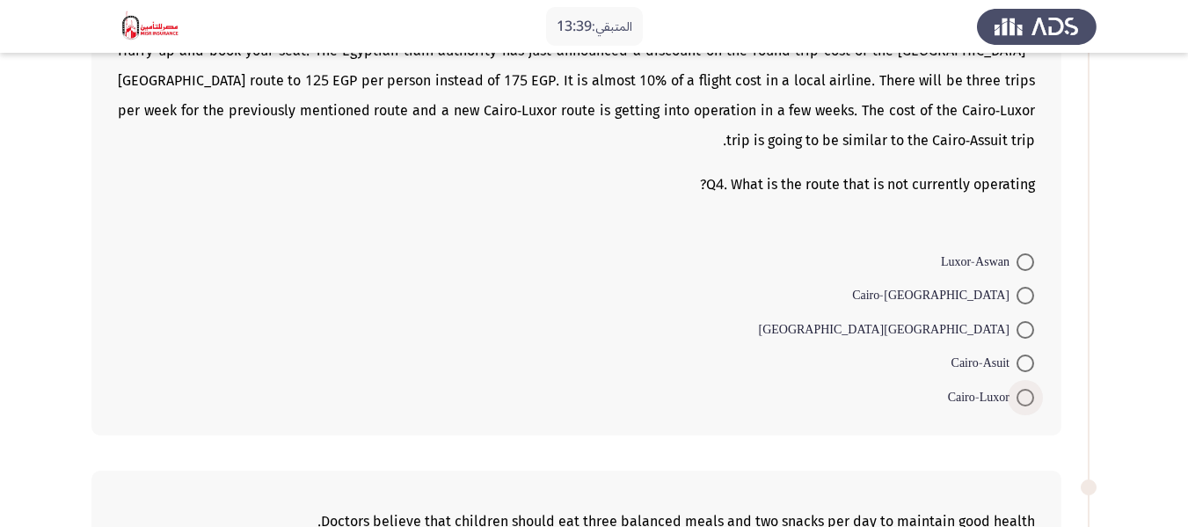
click at [1030, 396] on span at bounding box center [1025, 398] width 18 height 18
click at [1030, 396] on input "Cairo-Luxor" at bounding box center [1025, 398] width 18 height 18
radio input "true"
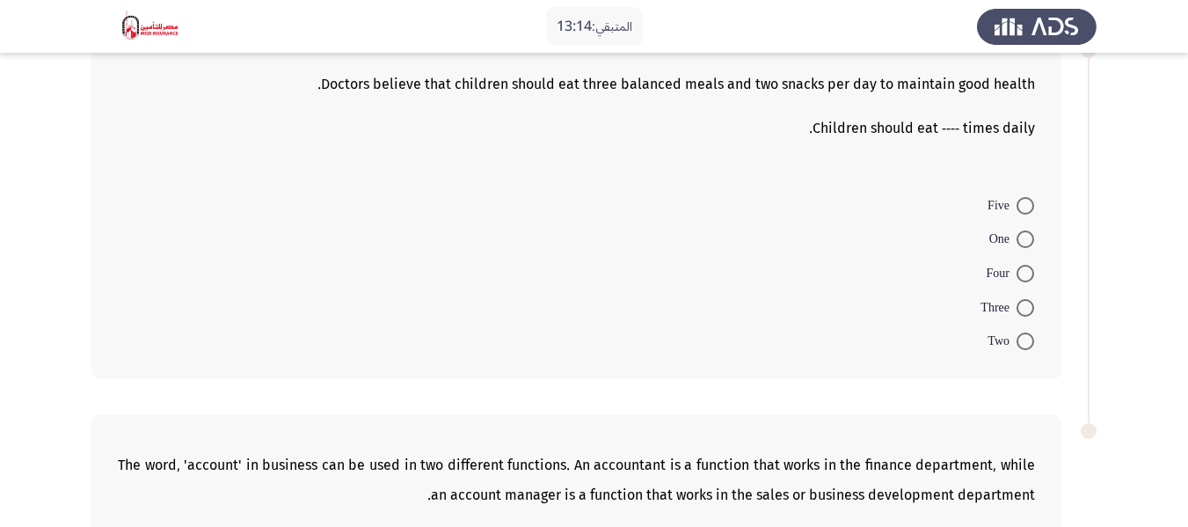
scroll to position [1055, 0]
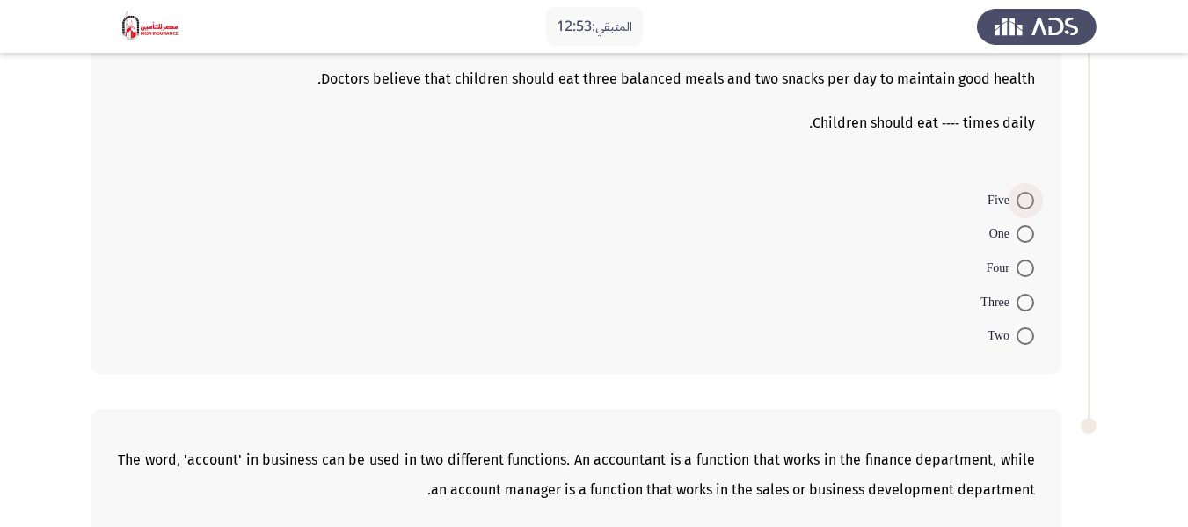
click at [1026, 202] on span at bounding box center [1025, 201] width 18 height 18
click at [1026, 202] on input "Five" at bounding box center [1025, 201] width 18 height 18
radio input "true"
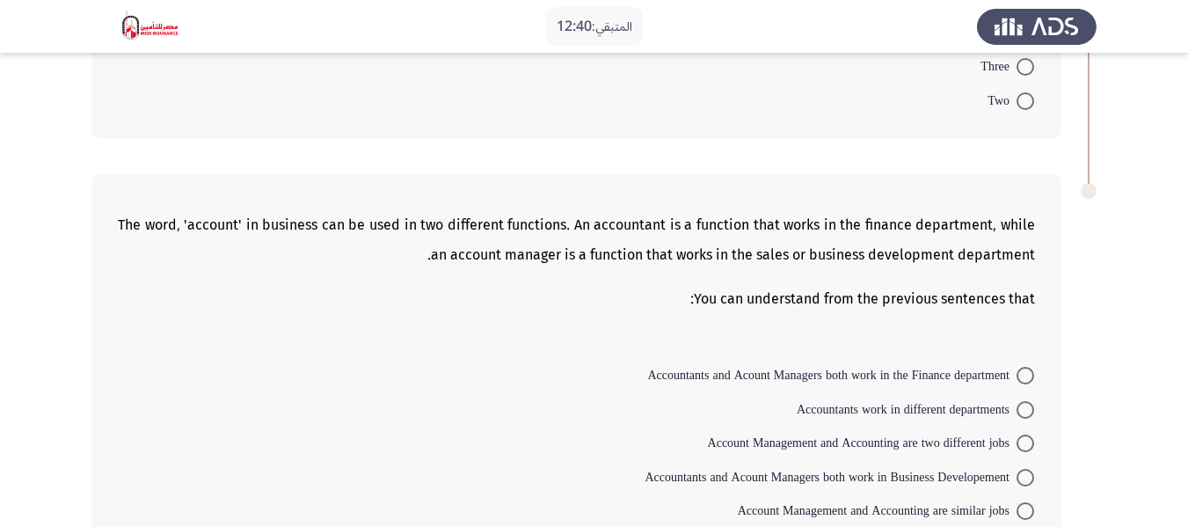
scroll to position [1398, 0]
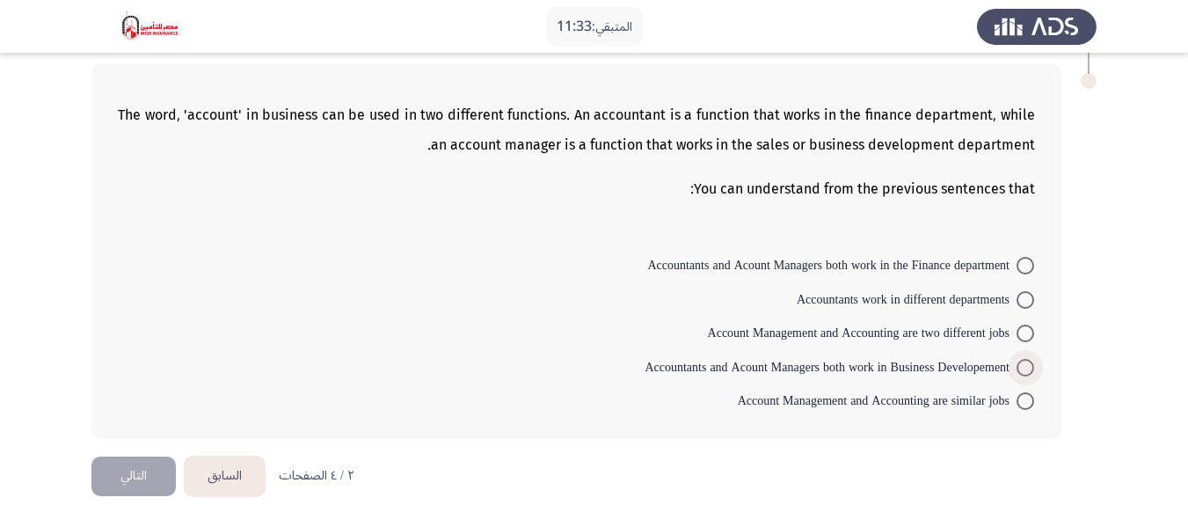
click at [1024, 366] on span at bounding box center [1025, 368] width 18 height 18
click at [1024, 366] on input "Accountants and Acount Managers both work in Business Developement" at bounding box center [1025, 368] width 18 height 18
radio input "true"
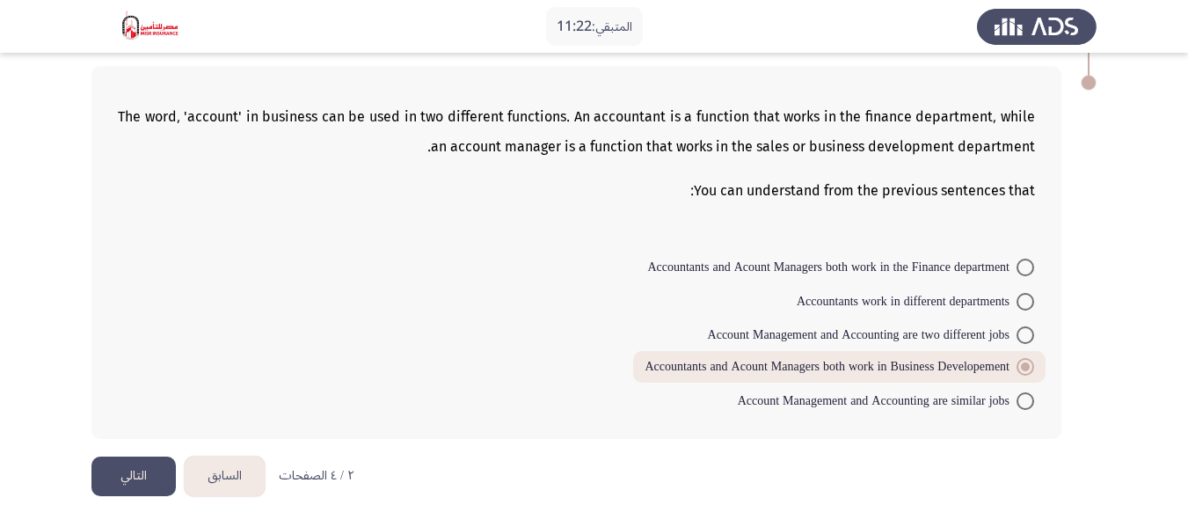
click at [137, 468] on button "التالي" at bounding box center [133, 476] width 84 height 40
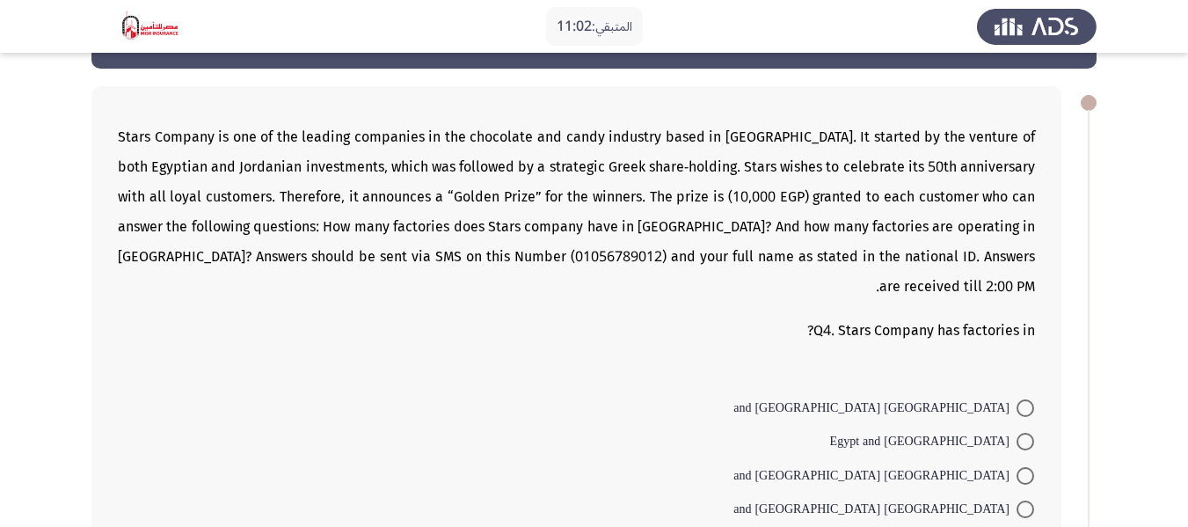
scroll to position [88, 0]
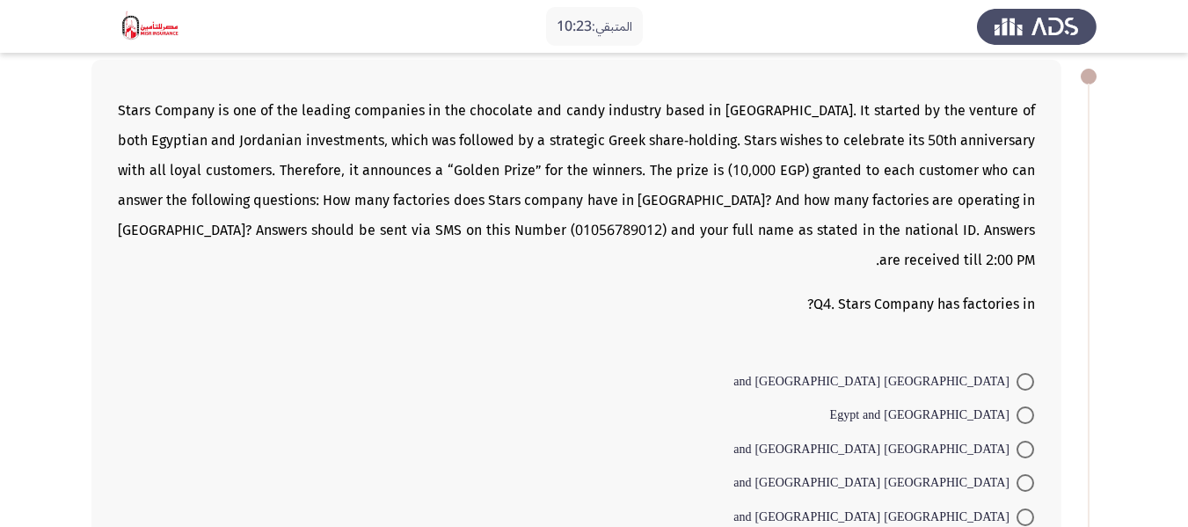
click at [1022, 474] on span at bounding box center [1025, 483] width 18 height 18
click at [1022, 474] on input "[GEOGRAPHIC_DATA] and [GEOGRAPHIC_DATA]" at bounding box center [1025, 483] width 18 height 18
radio input "true"
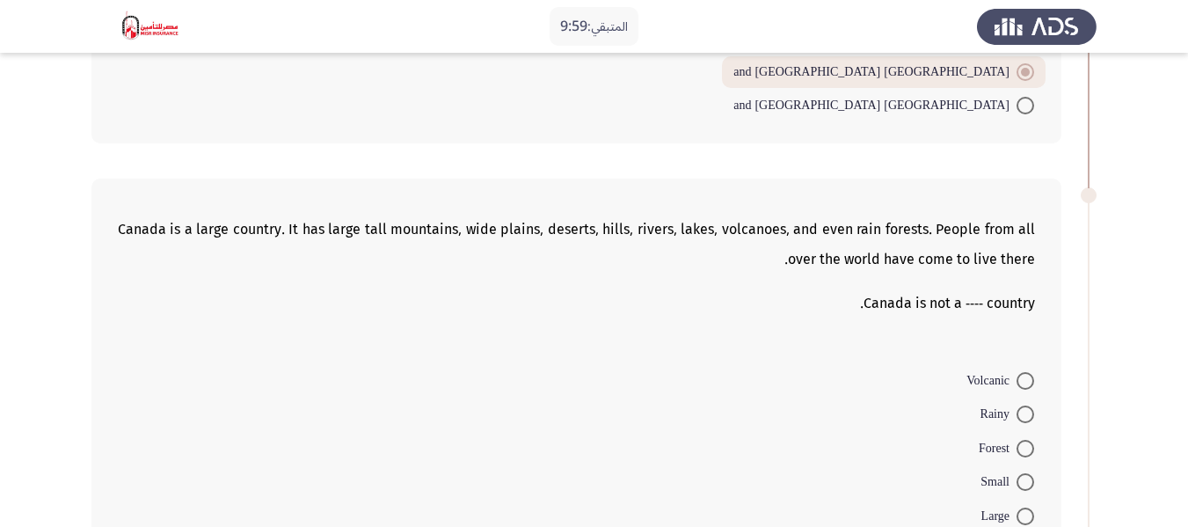
scroll to position [527, 0]
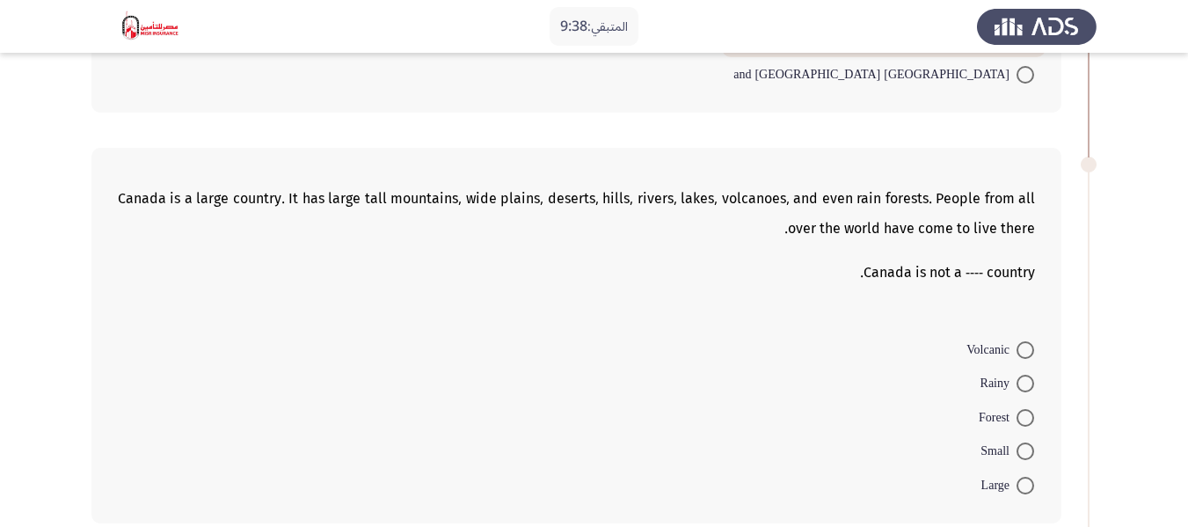
click at [1025, 442] on span at bounding box center [1025, 451] width 18 height 18
click at [1025, 442] on input "Small" at bounding box center [1025, 451] width 18 height 18
radio input "true"
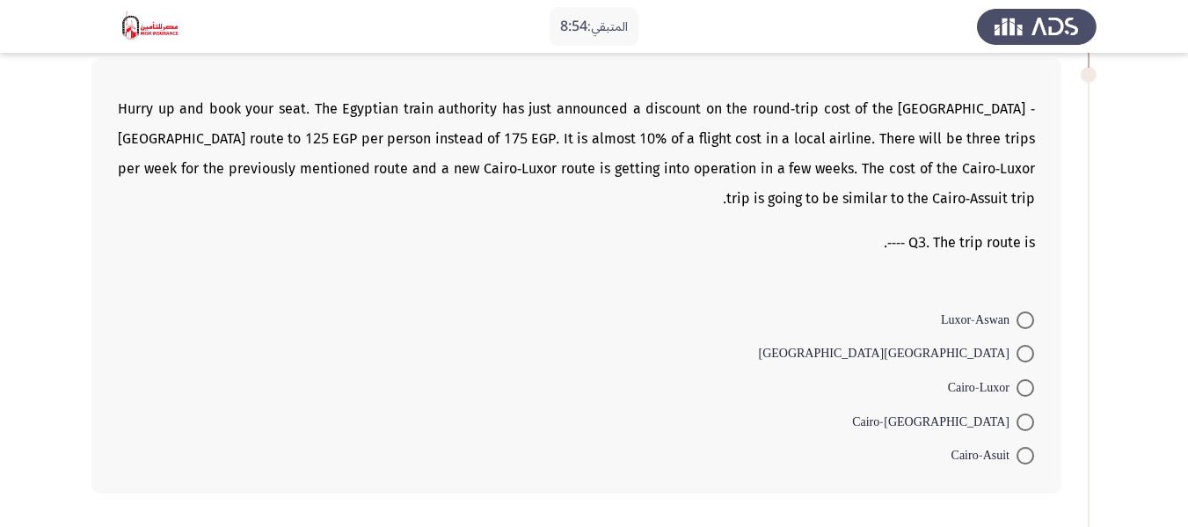
scroll to position [1055, 0]
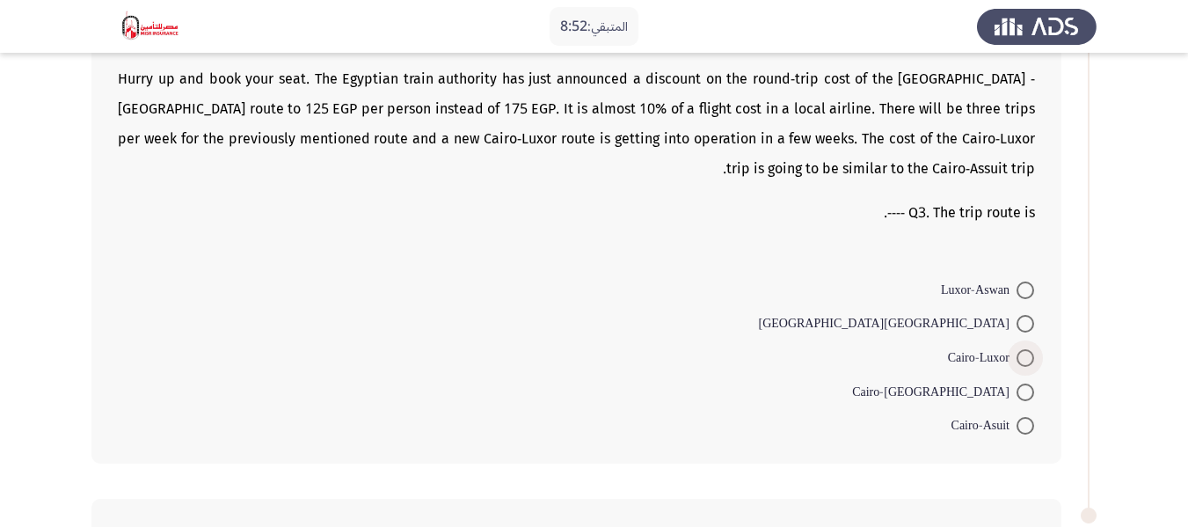
click at [1022, 349] on span at bounding box center [1025, 358] width 18 height 18
click at [1022, 349] on input "Cairo-Luxor" at bounding box center [1025, 358] width 18 height 18
radio input "true"
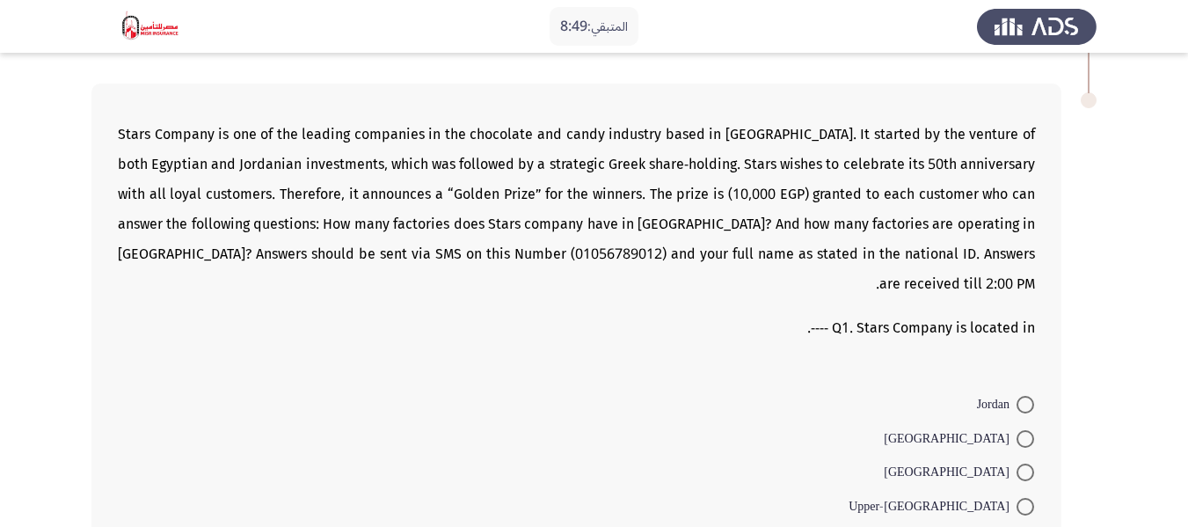
scroll to position [1547, 0]
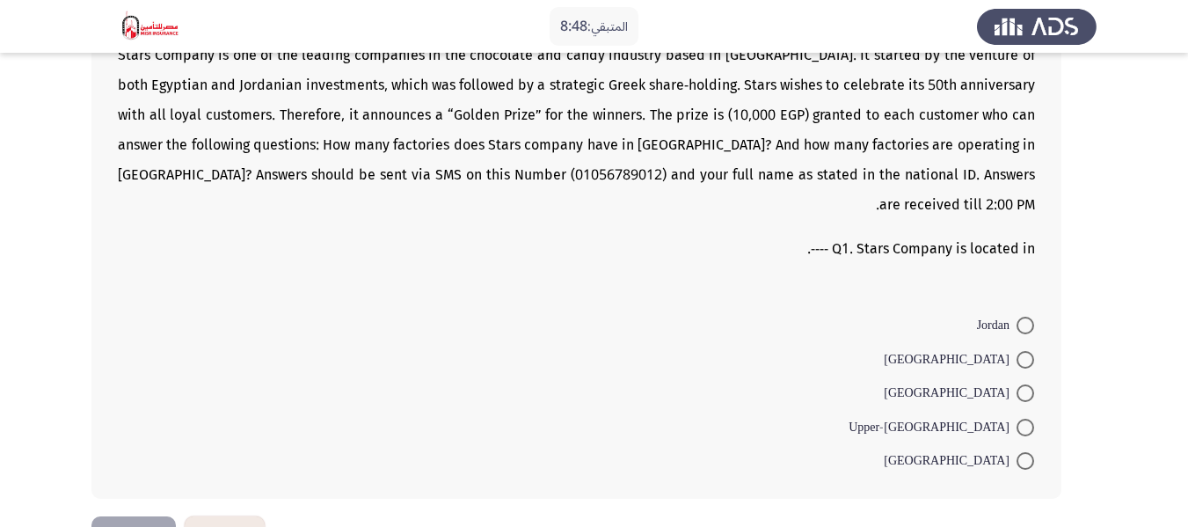
click at [231, 516] on button "السابق" at bounding box center [225, 536] width 80 height 40
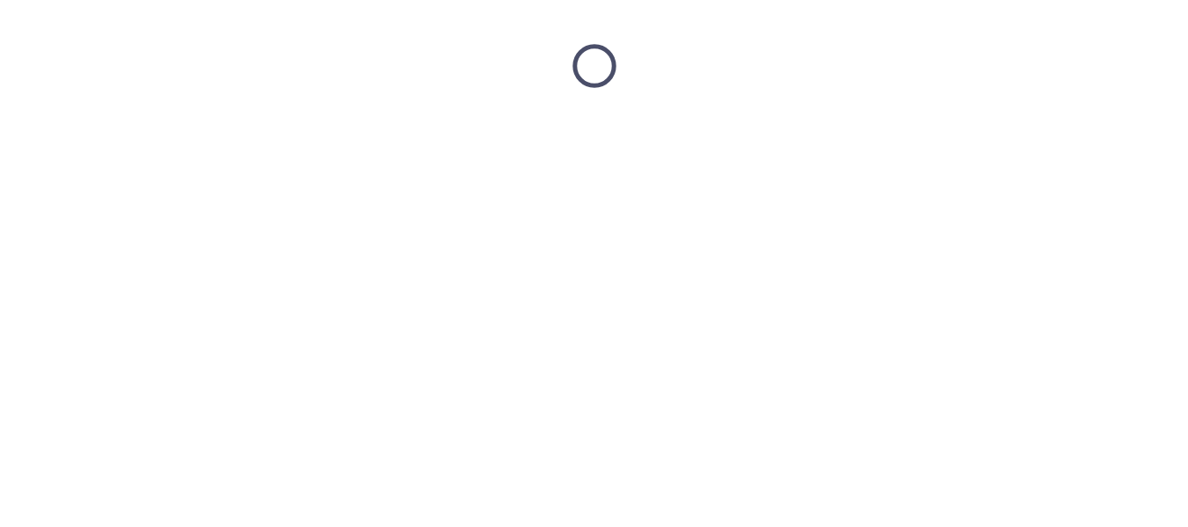
scroll to position [0, 0]
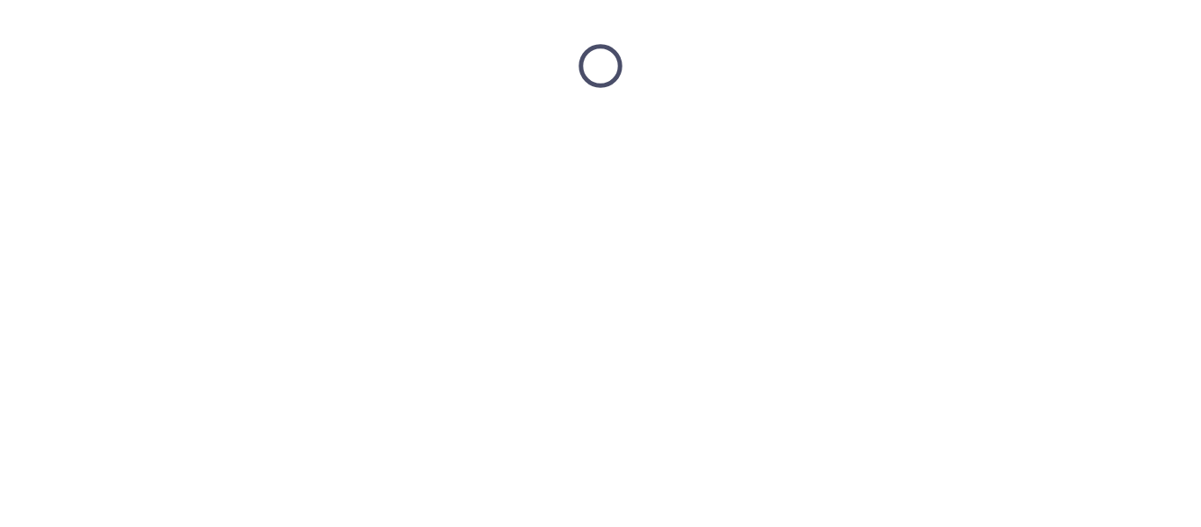
click at [231, 132] on html at bounding box center [600, 66] width 1201 height 132
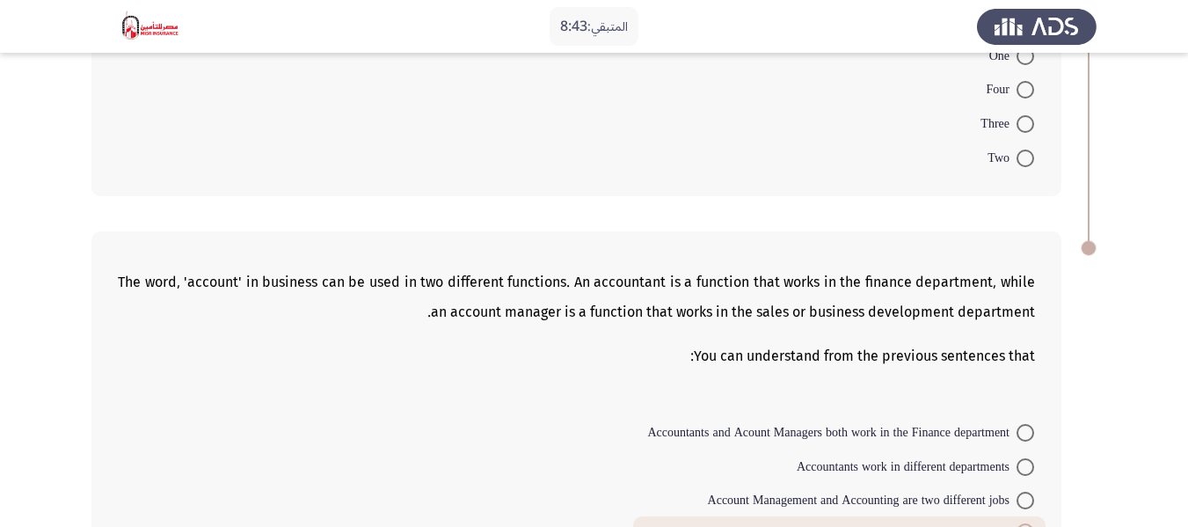
scroll to position [1396, 0]
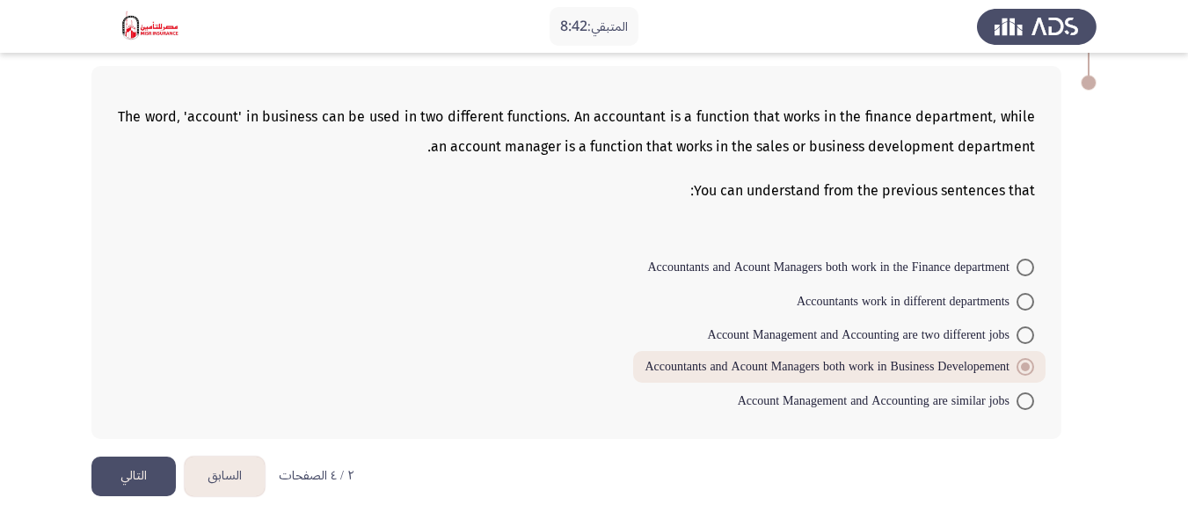
click at [220, 469] on button "السابق" at bounding box center [225, 476] width 80 height 40
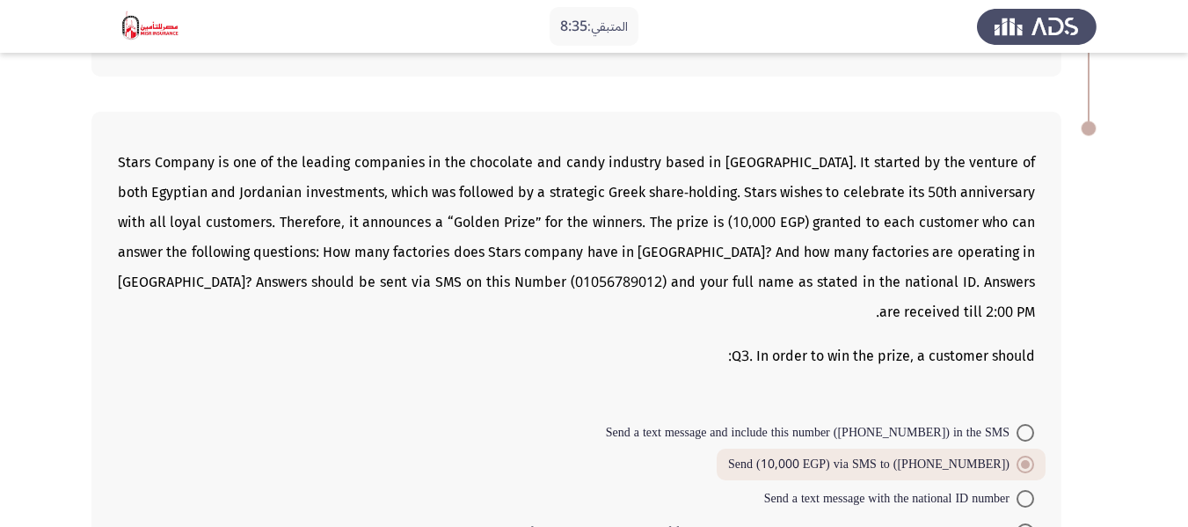
scroll to position [1366, 0]
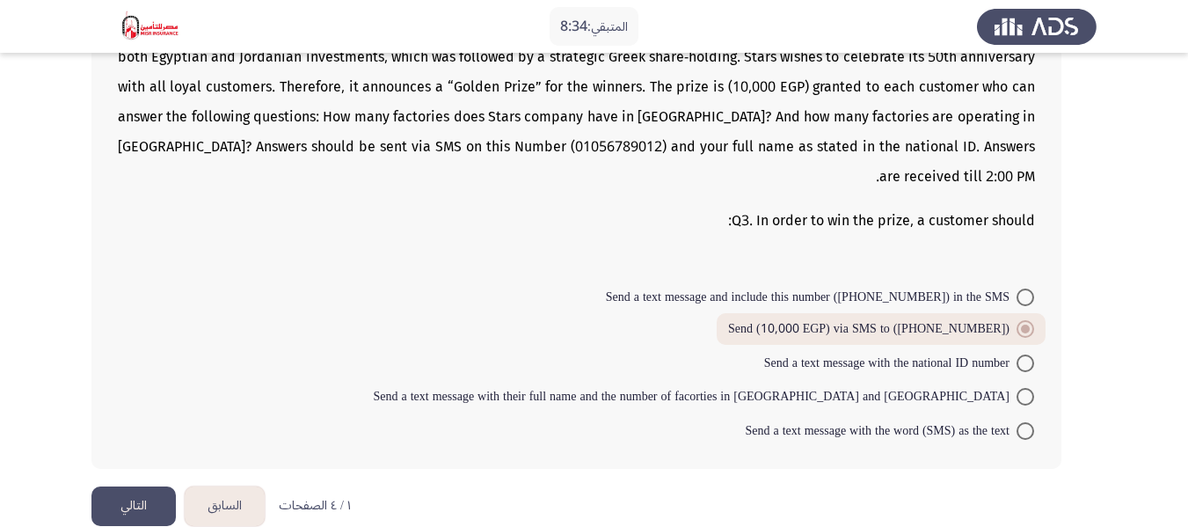
click at [135, 486] on button "التالي" at bounding box center [133, 506] width 84 height 40
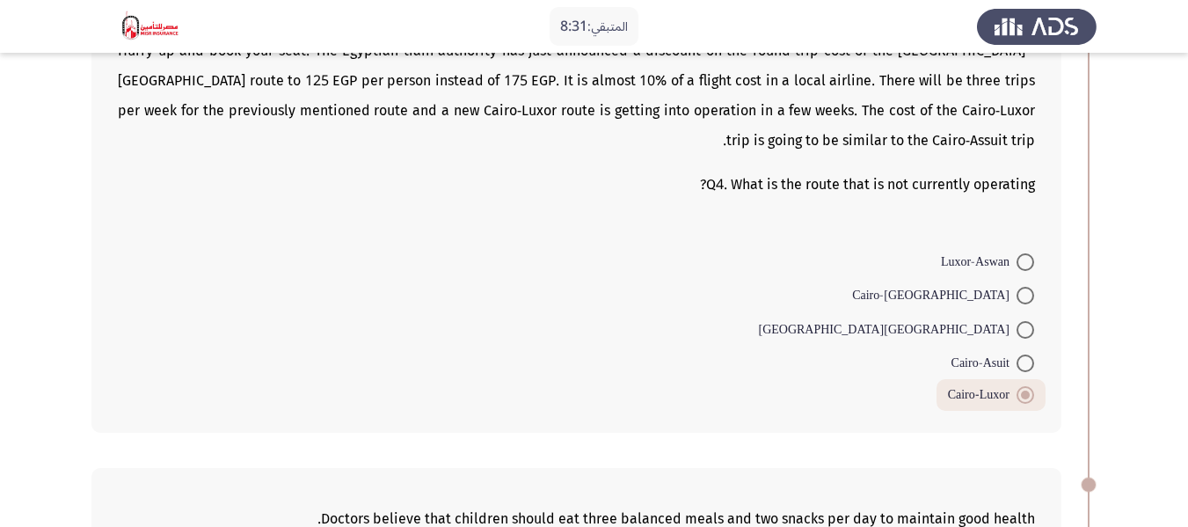
scroll to position [527, 0]
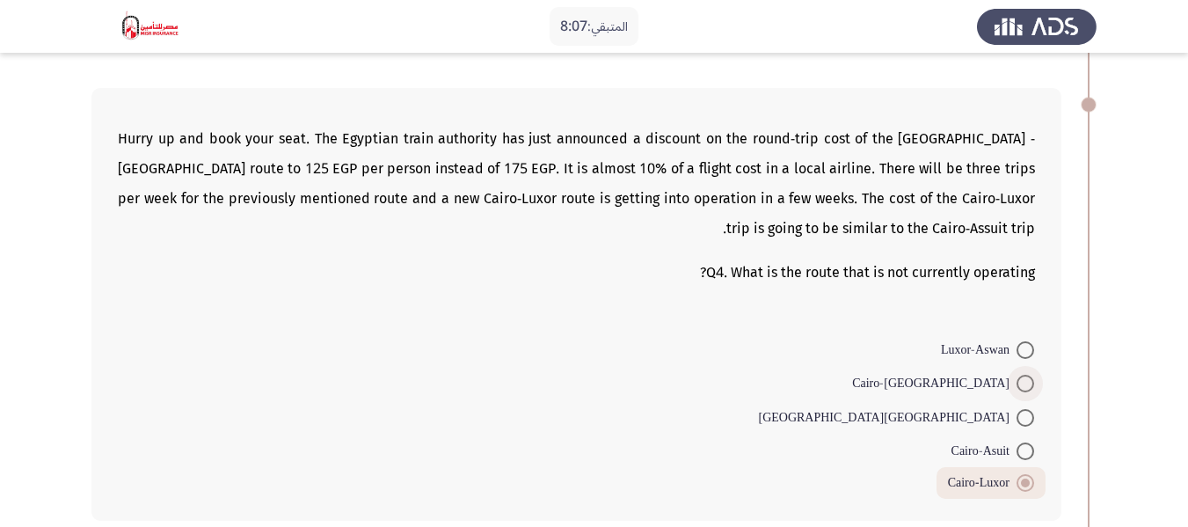
click at [1022, 384] on span at bounding box center [1025, 383] width 18 height 18
click at [1022, 384] on input "Cairo-[GEOGRAPHIC_DATA]" at bounding box center [1025, 383] width 18 height 18
radio input "true"
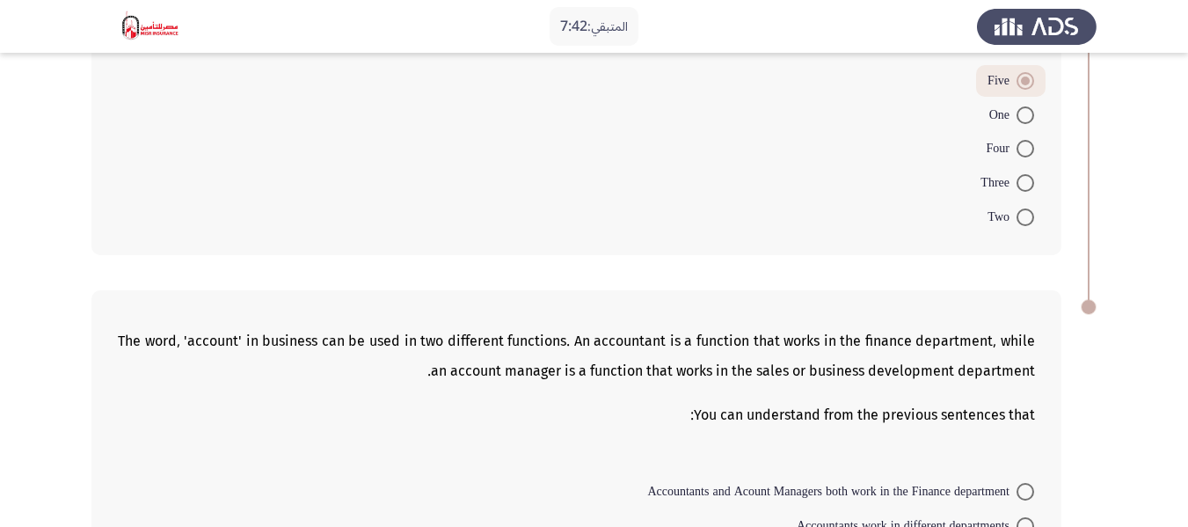
scroll to position [1396, 0]
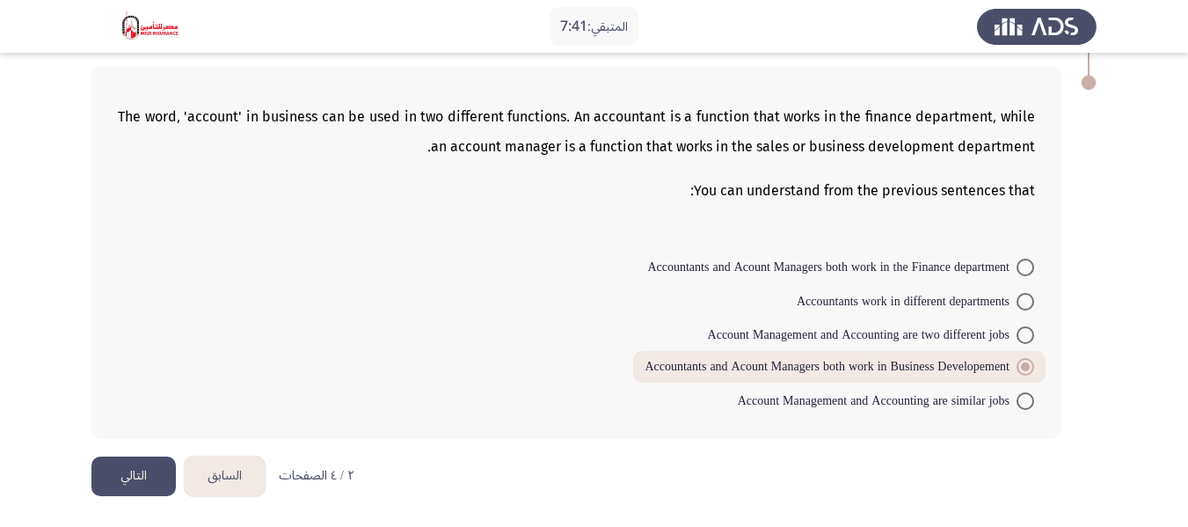
click at [129, 474] on button "التالي" at bounding box center [133, 476] width 84 height 40
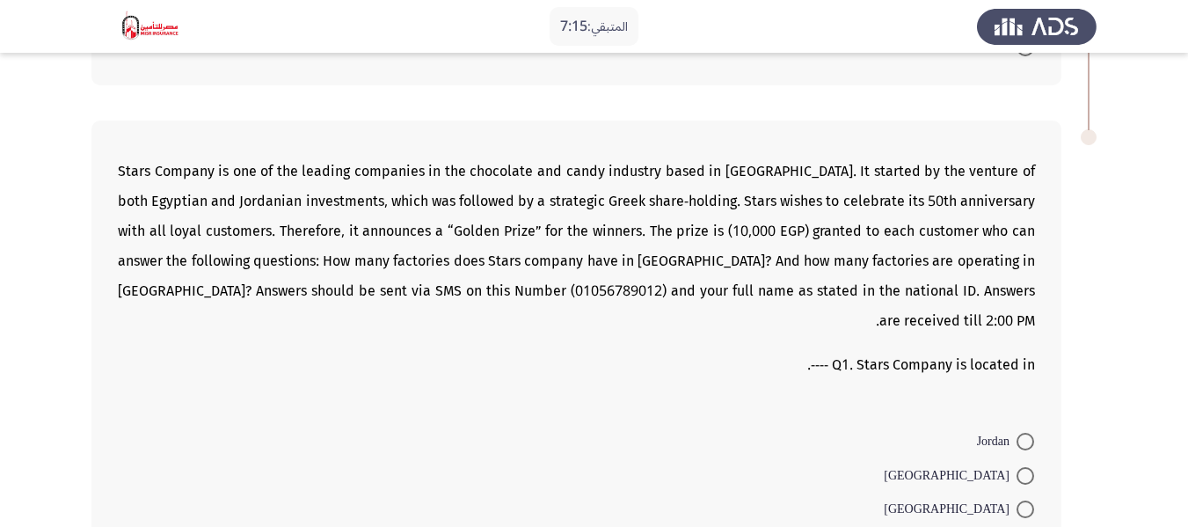
scroll to position [1459, 0]
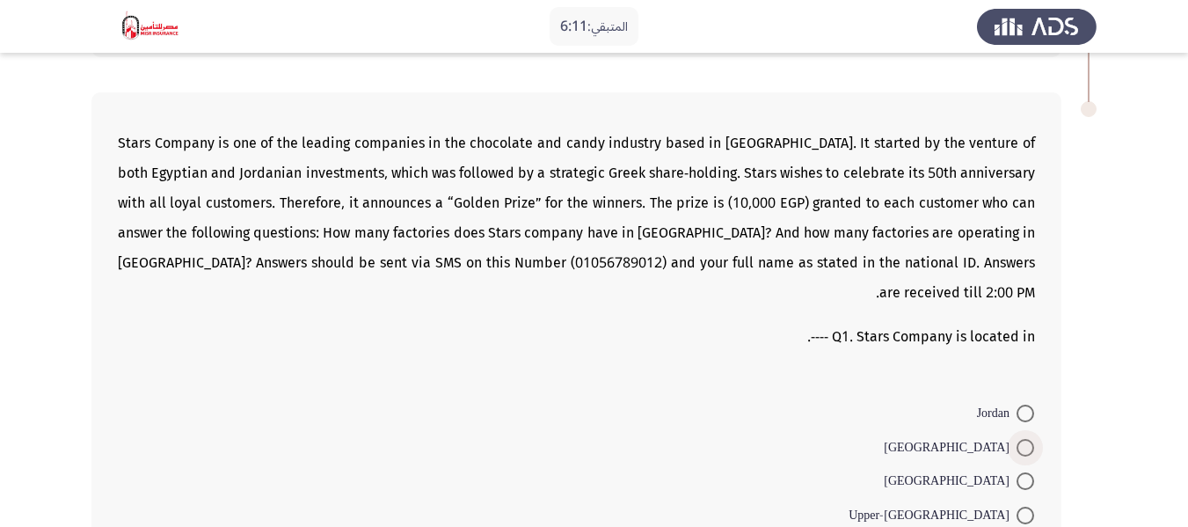
click at [1022, 439] on span at bounding box center [1025, 448] width 18 height 18
click at [1022, 439] on input "[GEOGRAPHIC_DATA]" at bounding box center [1025, 448] width 18 height 18
radio input "true"
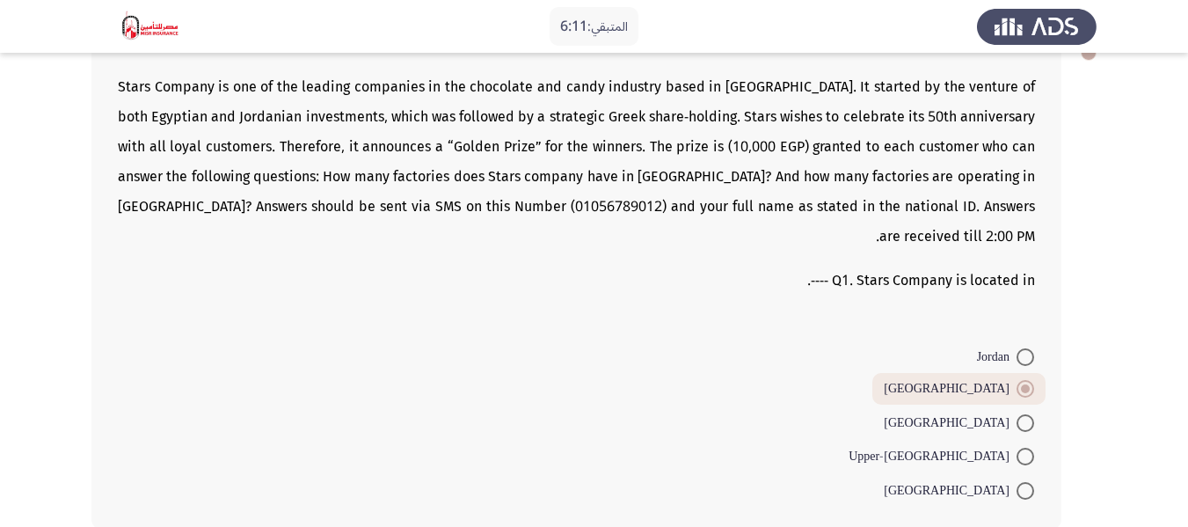
scroll to position [1545, 0]
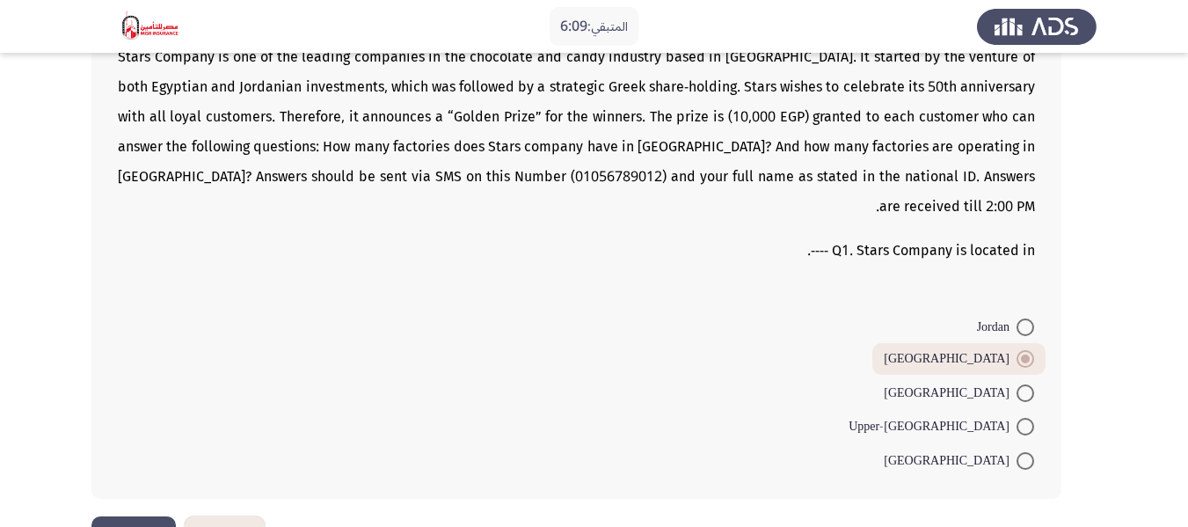
click at [131, 516] on button "التالي" at bounding box center [133, 536] width 84 height 40
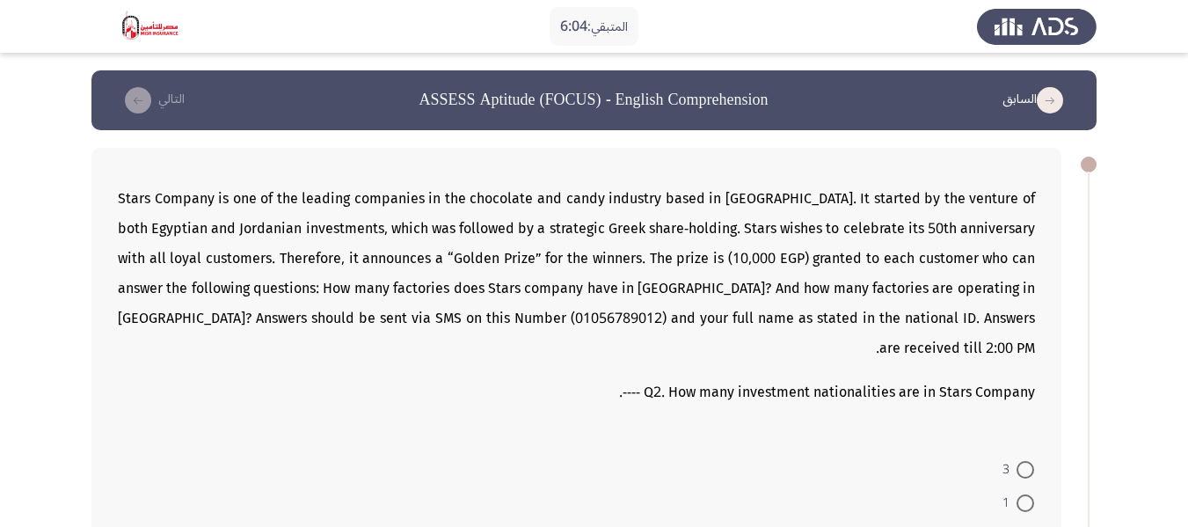
scroll to position [88, 0]
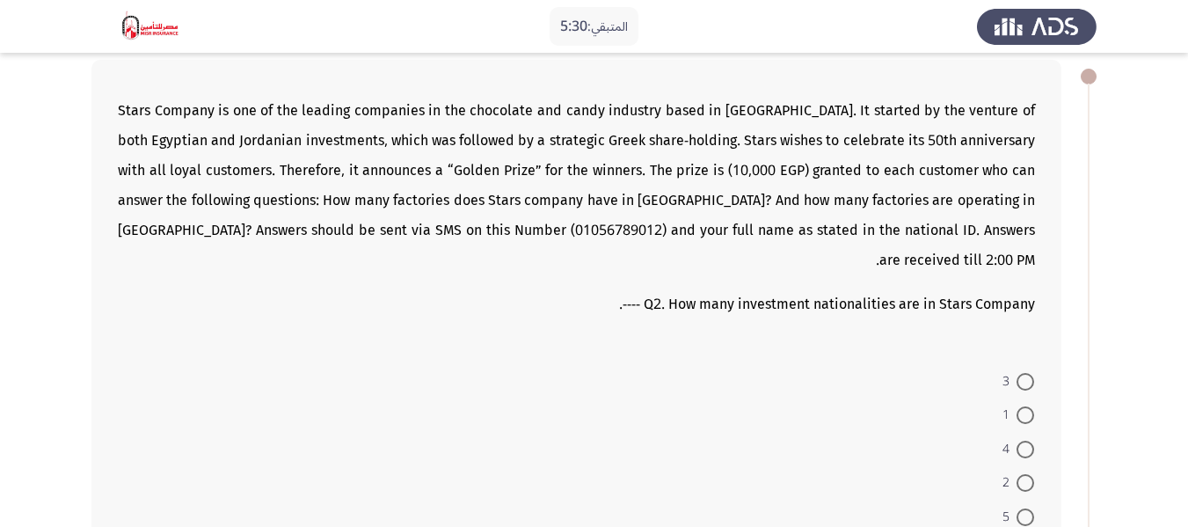
click at [1028, 474] on span at bounding box center [1025, 483] width 18 height 18
click at [1028, 474] on input "2" at bounding box center [1025, 483] width 18 height 18
radio input "true"
click at [1034, 363] on mat-radio-button "3" at bounding box center [1018, 380] width 55 height 34
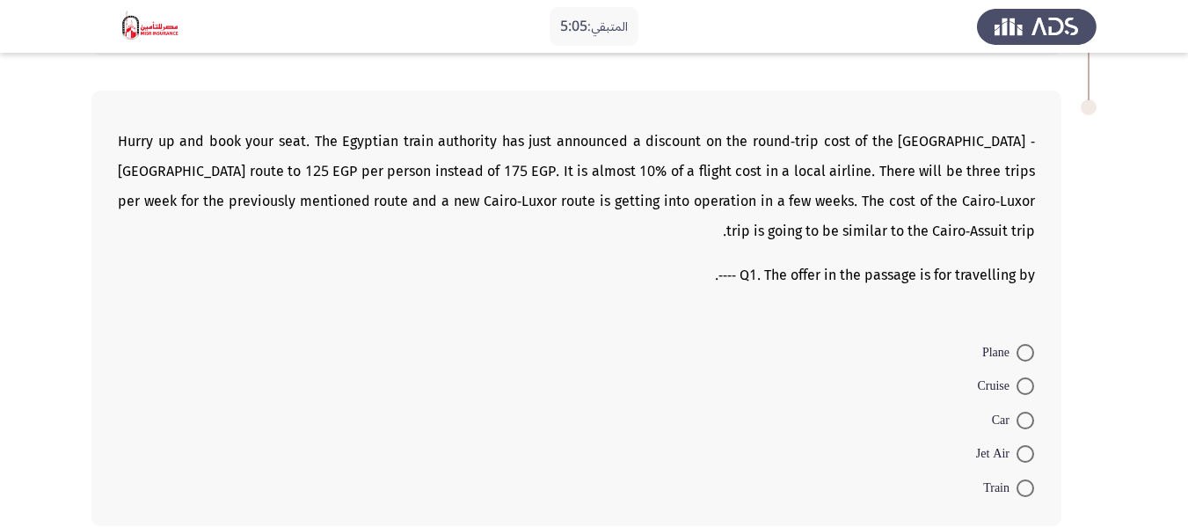
scroll to position [615, 0]
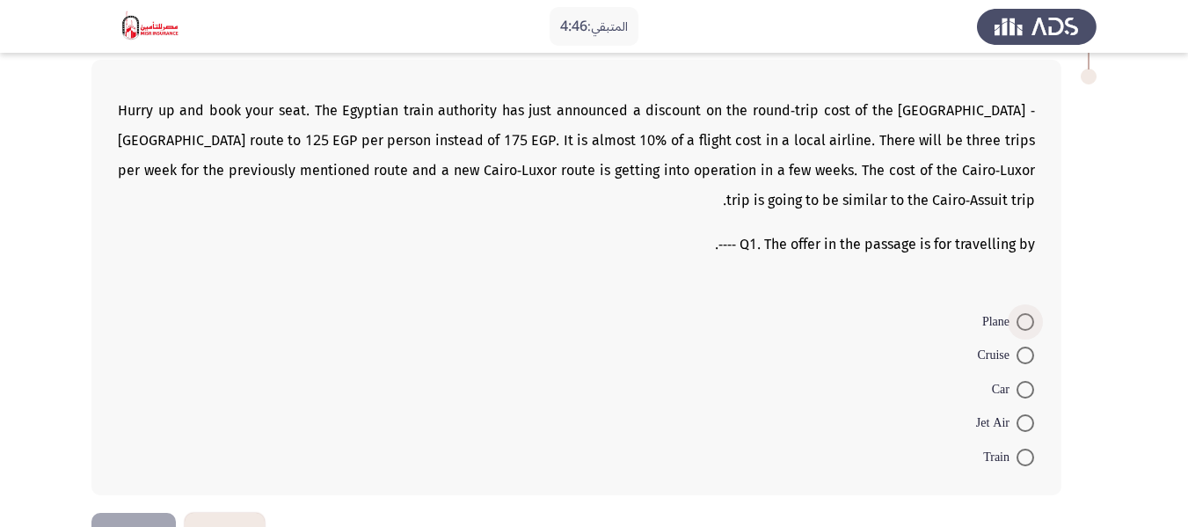
click at [1026, 313] on span at bounding box center [1025, 322] width 18 height 18
click at [1026, 313] on input "Plane" at bounding box center [1025, 322] width 18 height 18
radio input "true"
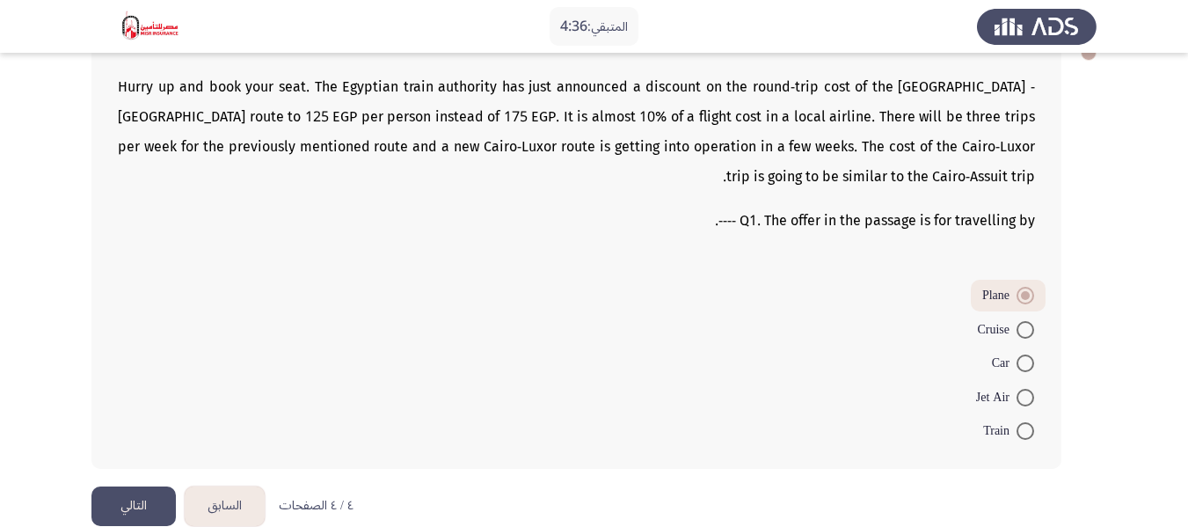
click at [232, 486] on button "السابق" at bounding box center [225, 506] width 80 height 40
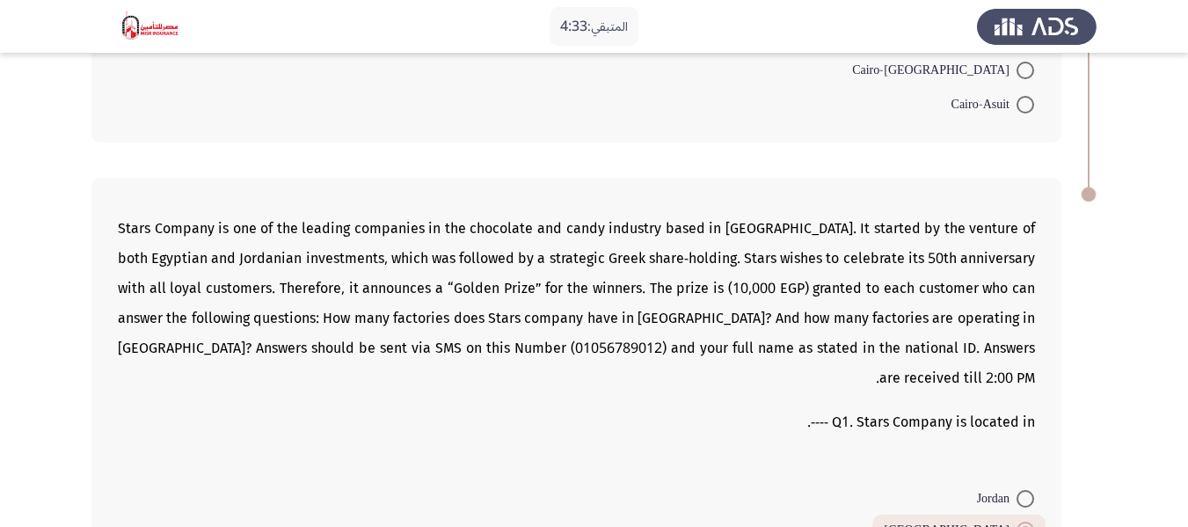
scroll to position [1545, 0]
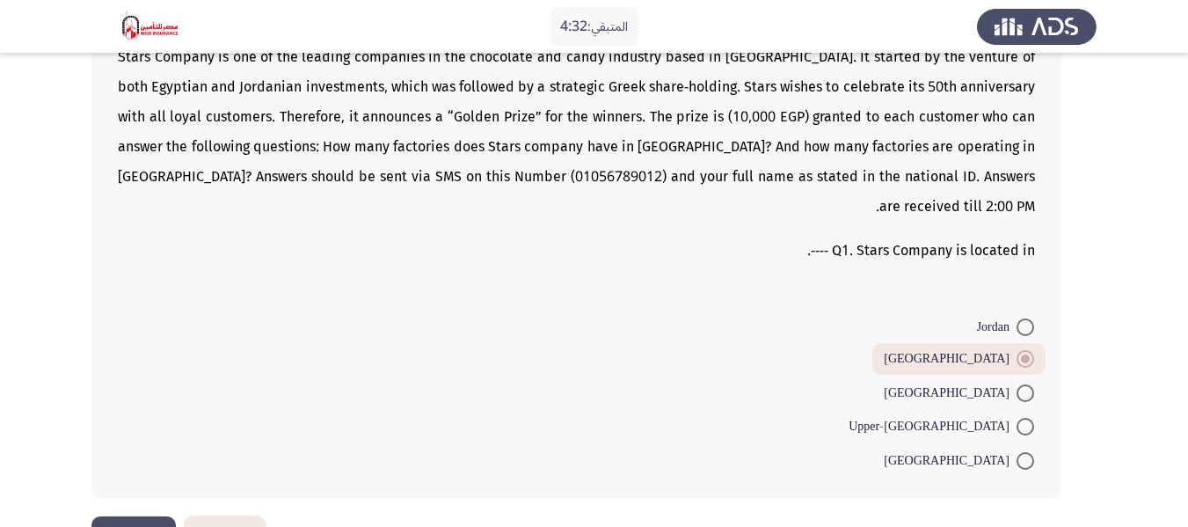
click at [220, 516] on button "السابق" at bounding box center [225, 536] width 80 height 40
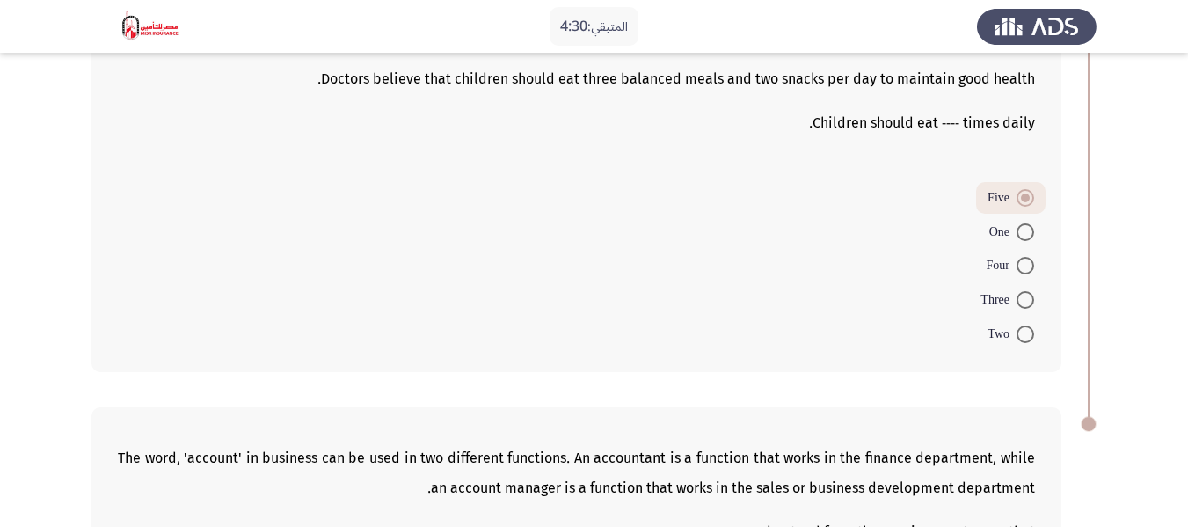
scroll to position [1396, 0]
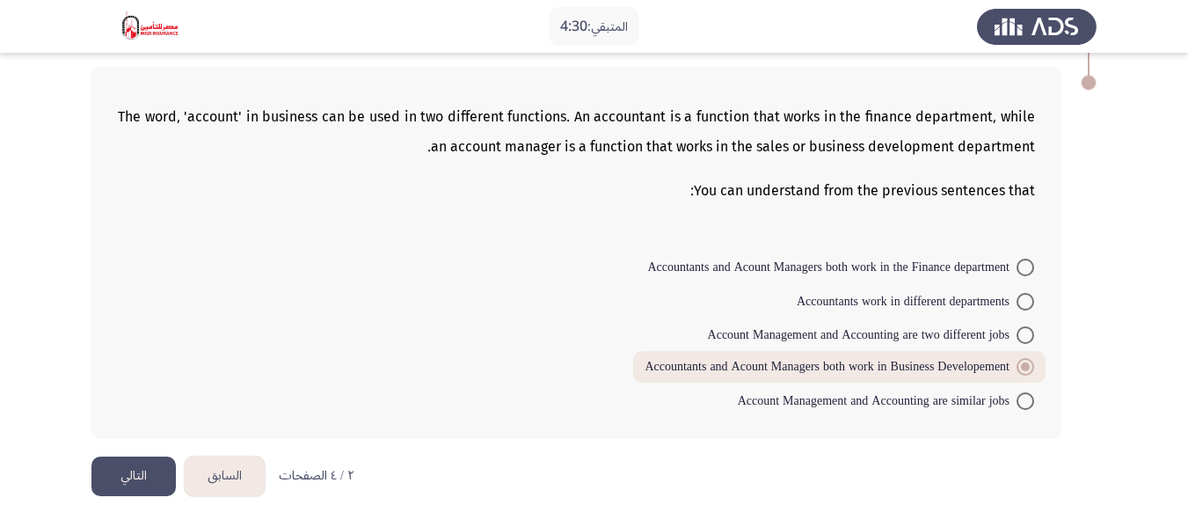
click at [231, 472] on button "السابق" at bounding box center [225, 476] width 80 height 40
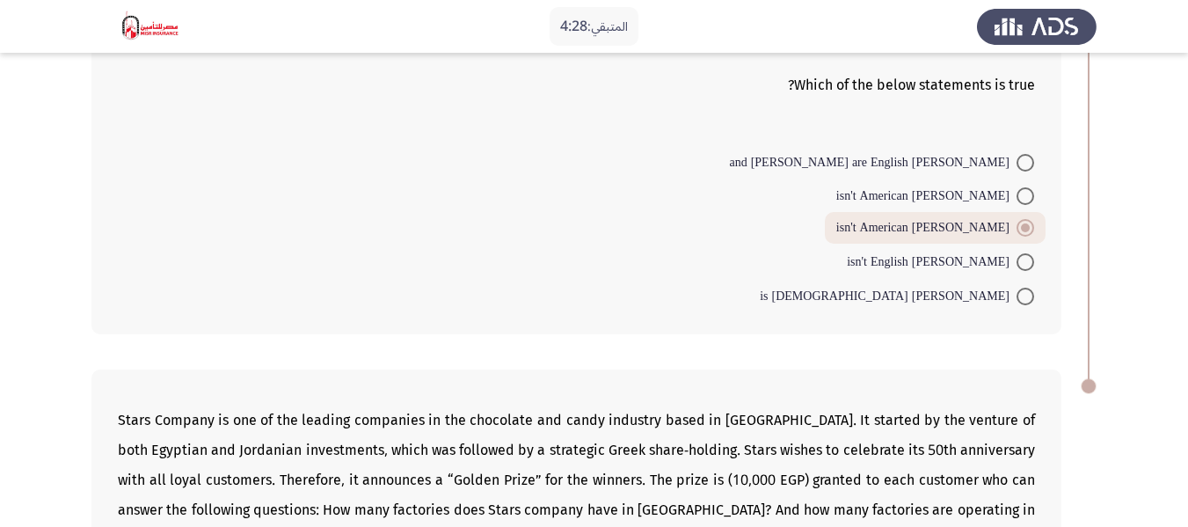
scroll to position [1366, 0]
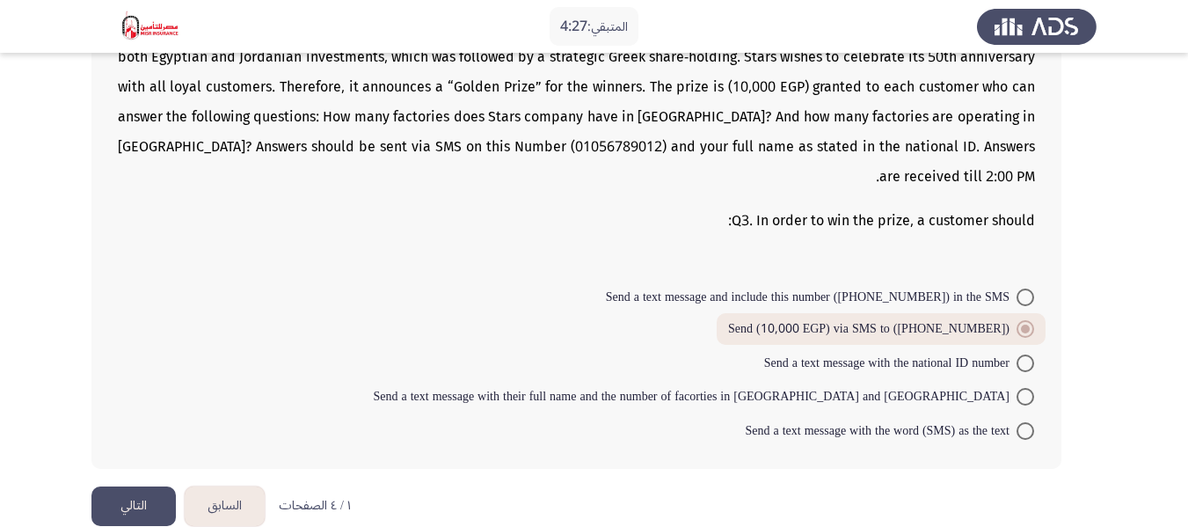
click at [222, 486] on button "السابق" at bounding box center [225, 506] width 80 height 40
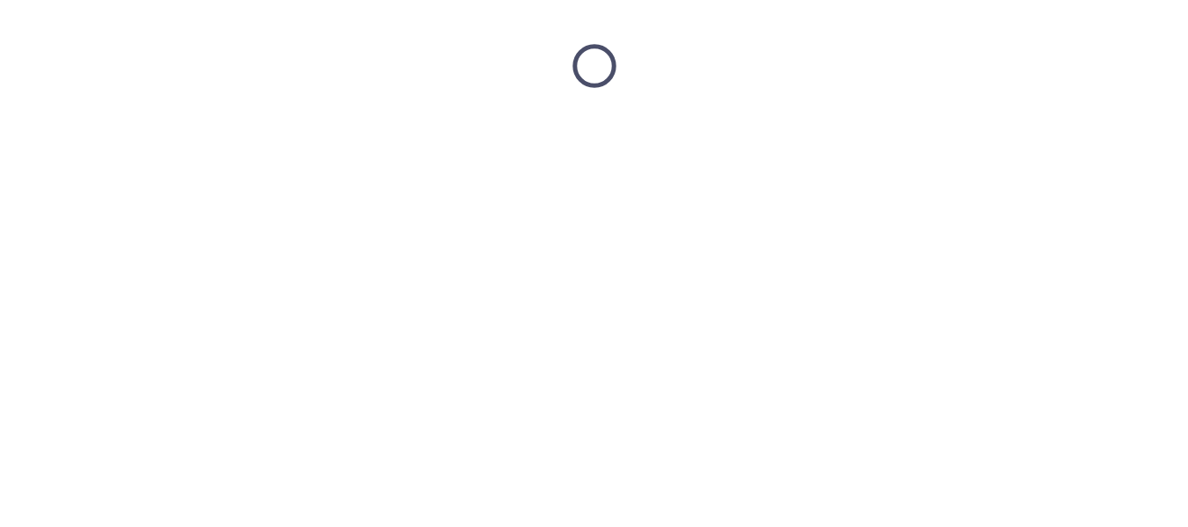
scroll to position [0, 0]
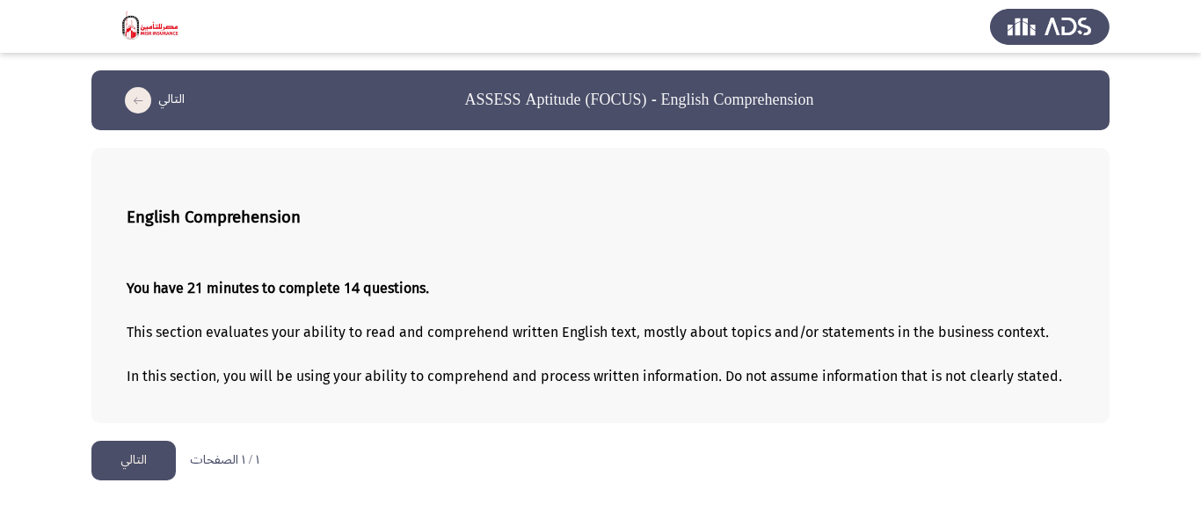
click at [121, 459] on button "التالي" at bounding box center [133, 460] width 84 height 40
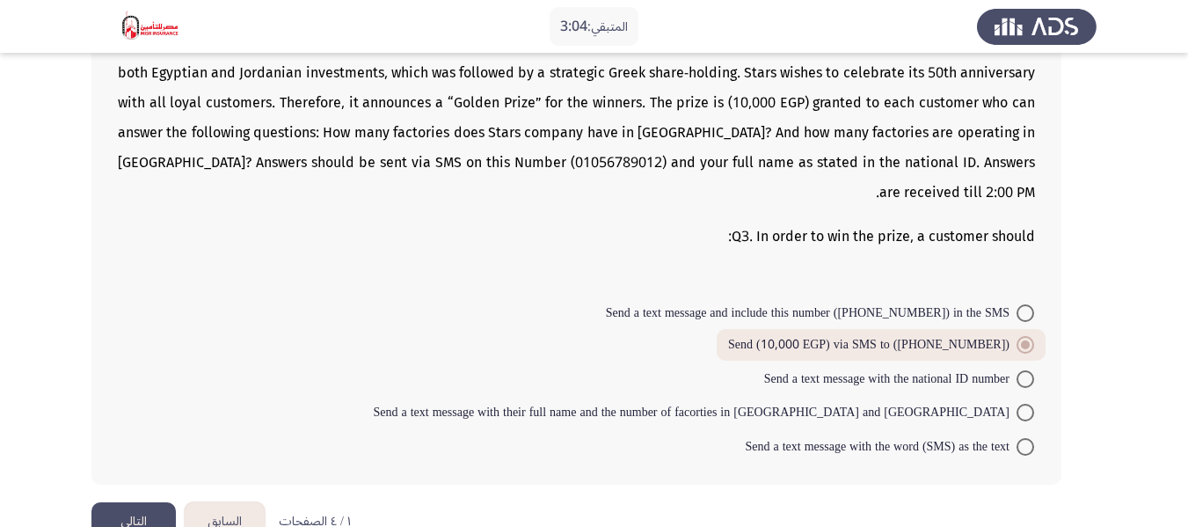
scroll to position [1366, 0]
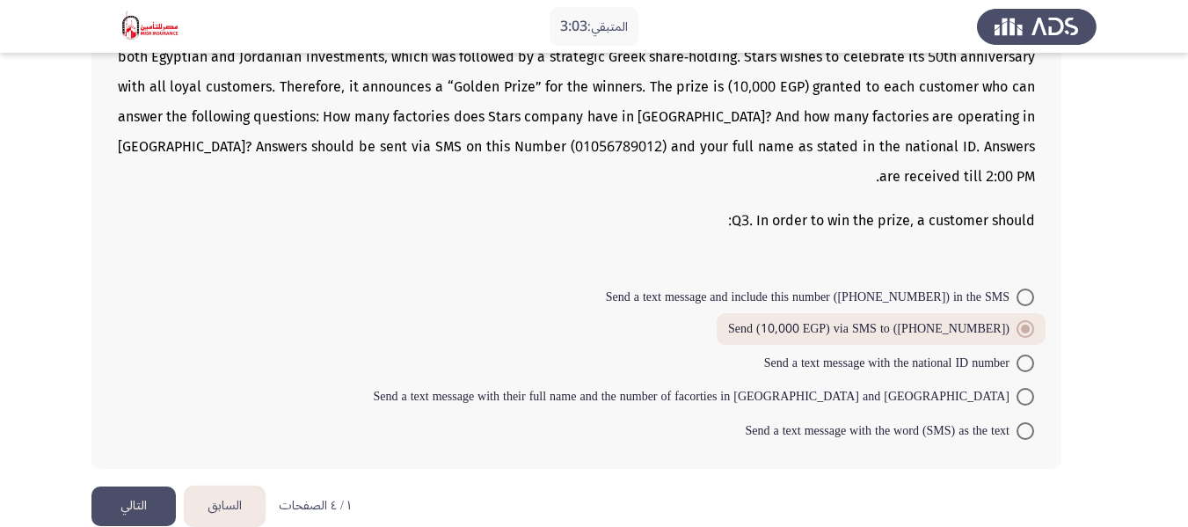
click at [135, 486] on button "التالي" at bounding box center [133, 506] width 84 height 40
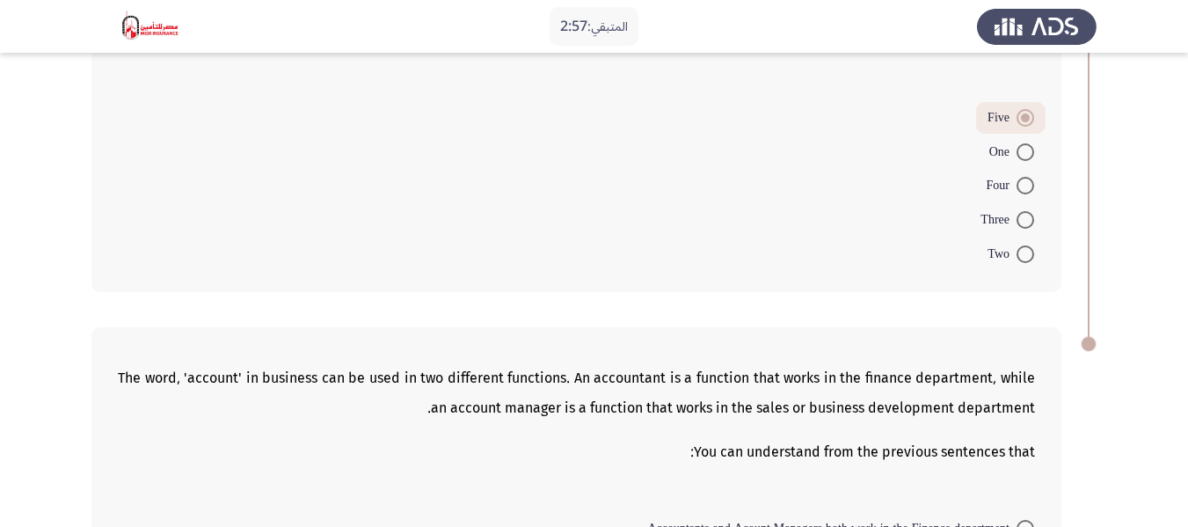
scroll to position [1396, 0]
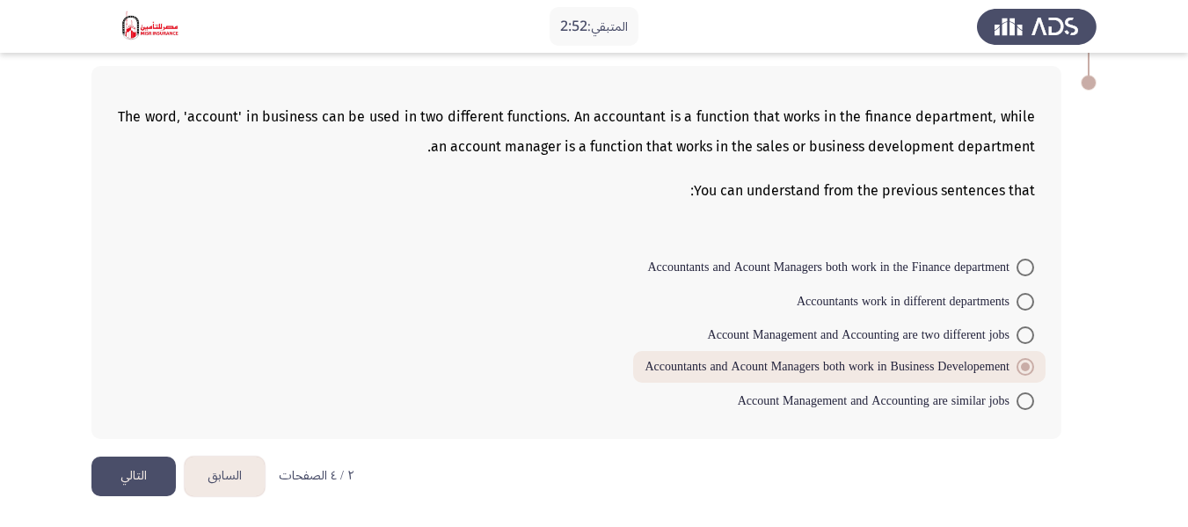
click at [227, 469] on button "السابق" at bounding box center [225, 476] width 80 height 40
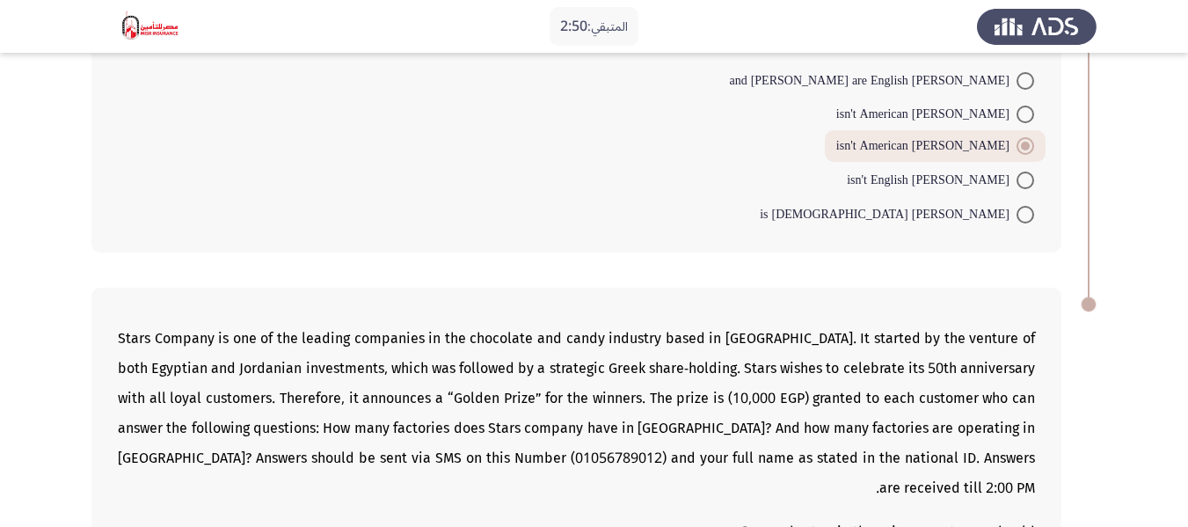
scroll to position [1366, 0]
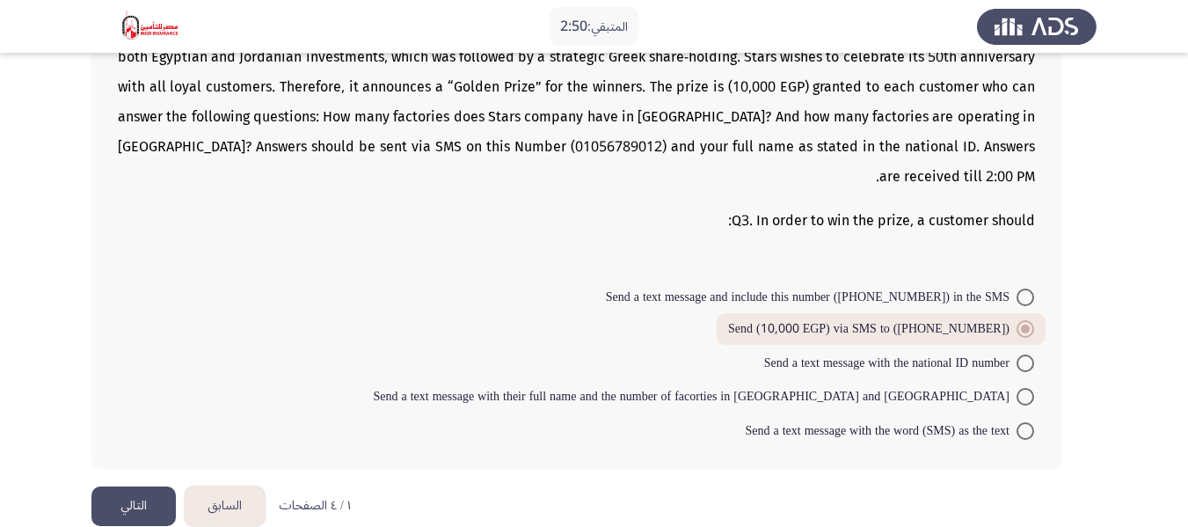
click at [247, 486] on button "السابق" at bounding box center [225, 506] width 80 height 40
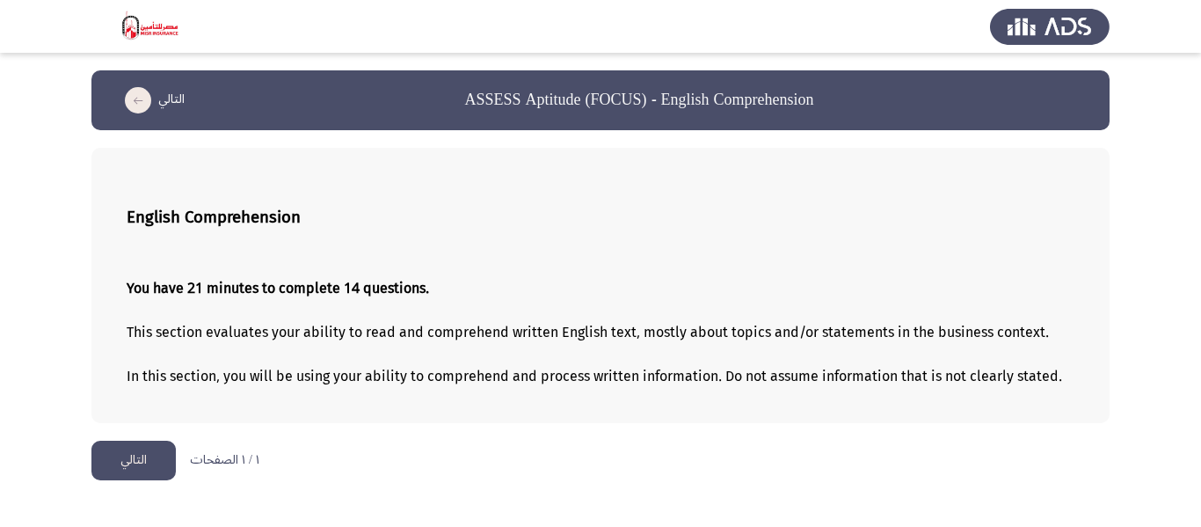
click at [111, 450] on button "التالي" at bounding box center [133, 460] width 84 height 40
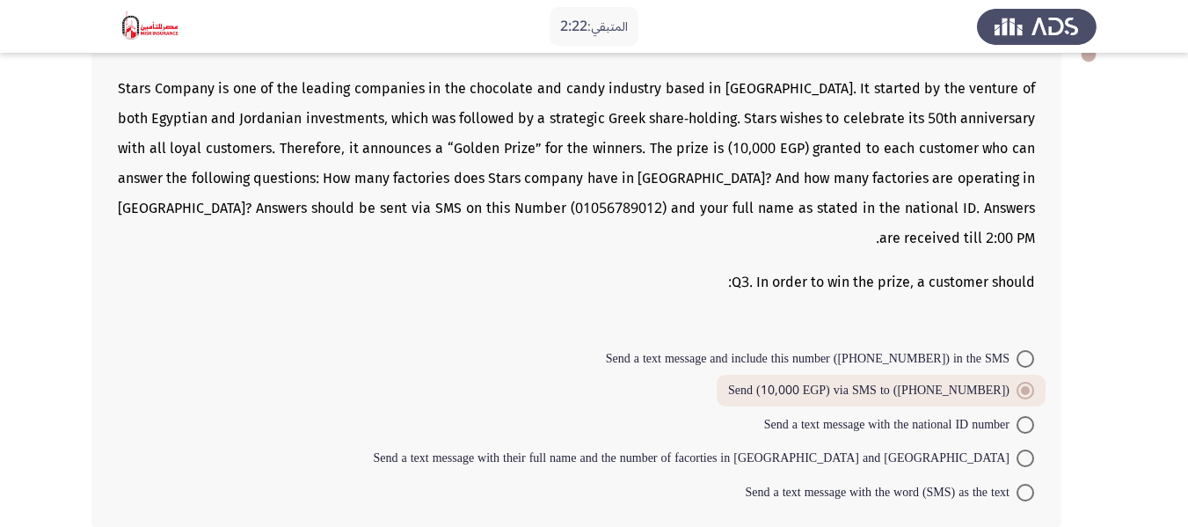
scroll to position [1278, 0]
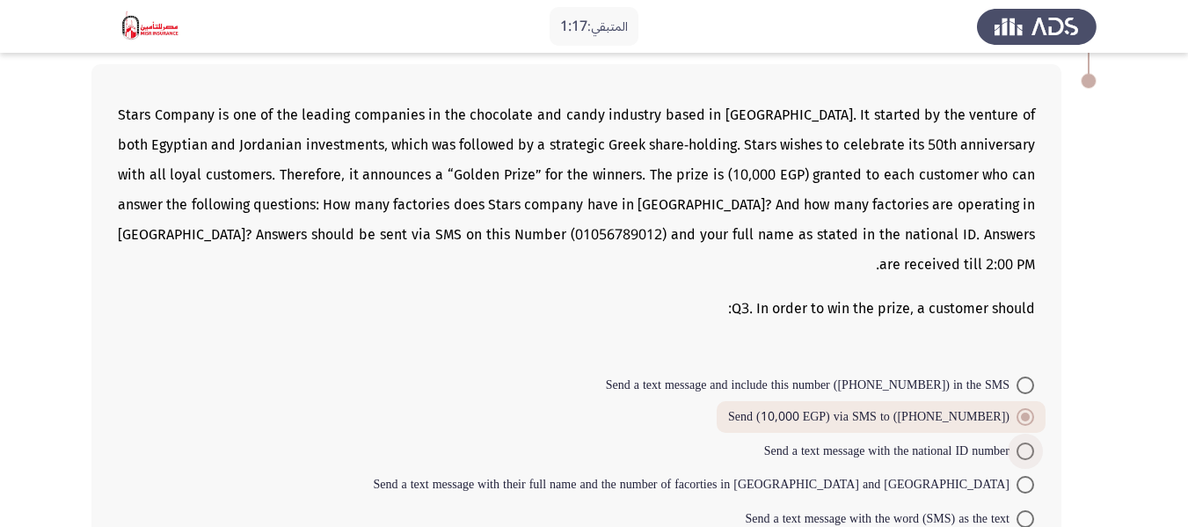
click at [1018, 442] on span at bounding box center [1025, 451] width 18 height 18
click at [1018, 442] on input "Send a text message with the national ID number" at bounding box center [1025, 451] width 18 height 18
radio input "true"
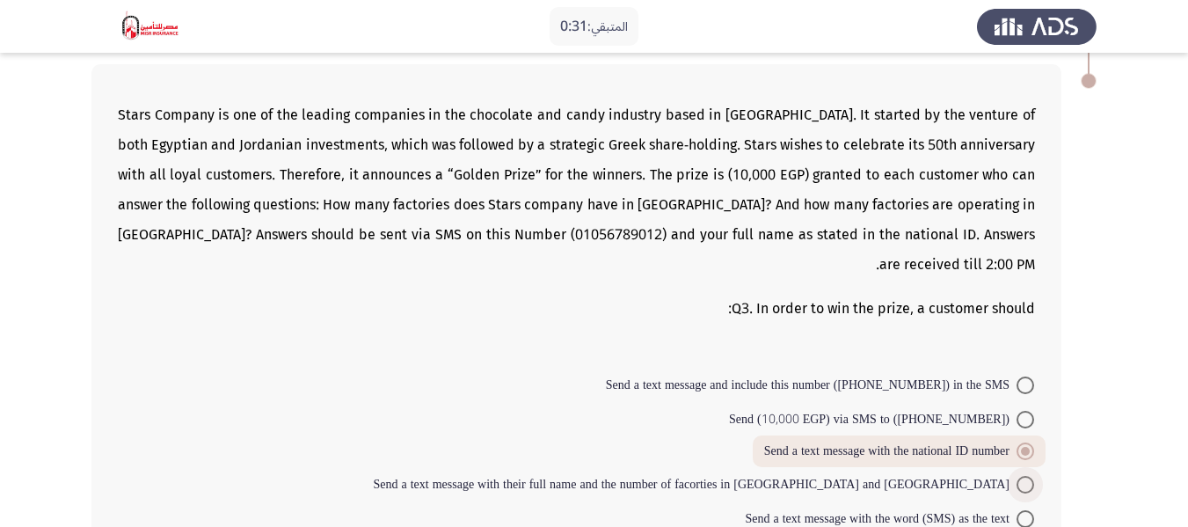
click at [1022, 476] on span at bounding box center [1025, 485] width 18 height 18
click at [1022, 476] on input "Send a text message with their full name and the number of facorties in [GEOGRA…" at bounding box center [1025, 485] width 18 height 18
radio input "true"
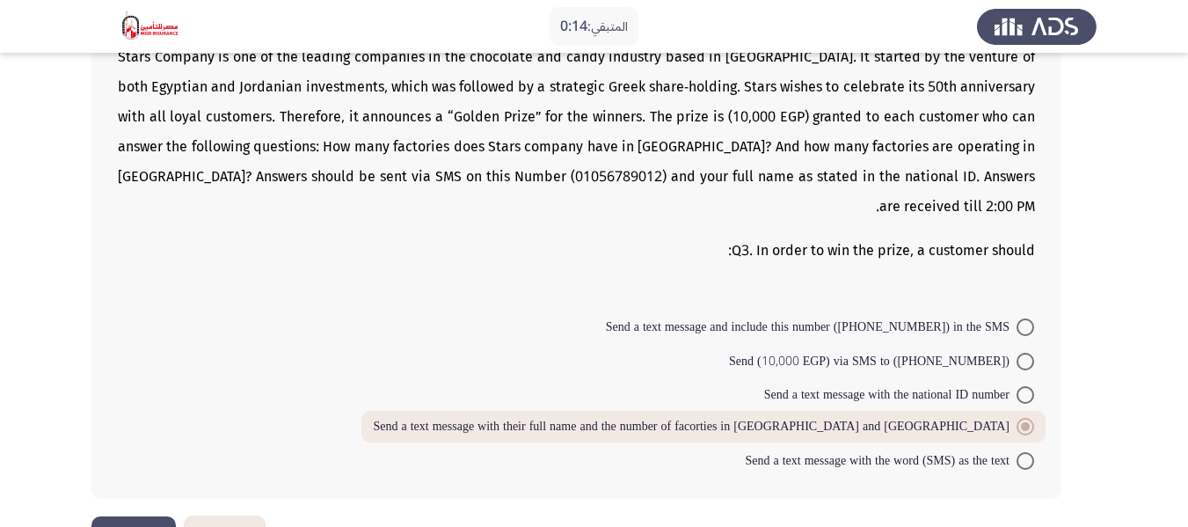
scroll to position [1366, 0]
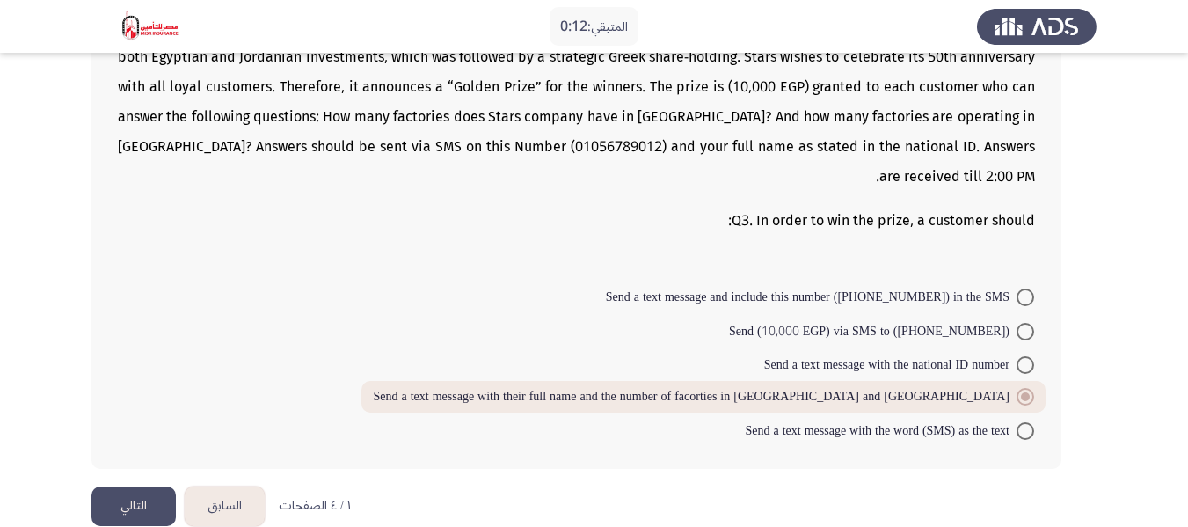
click at [137, 486] on button "التالي" at bounding box center [133, 506] width 84 height 40
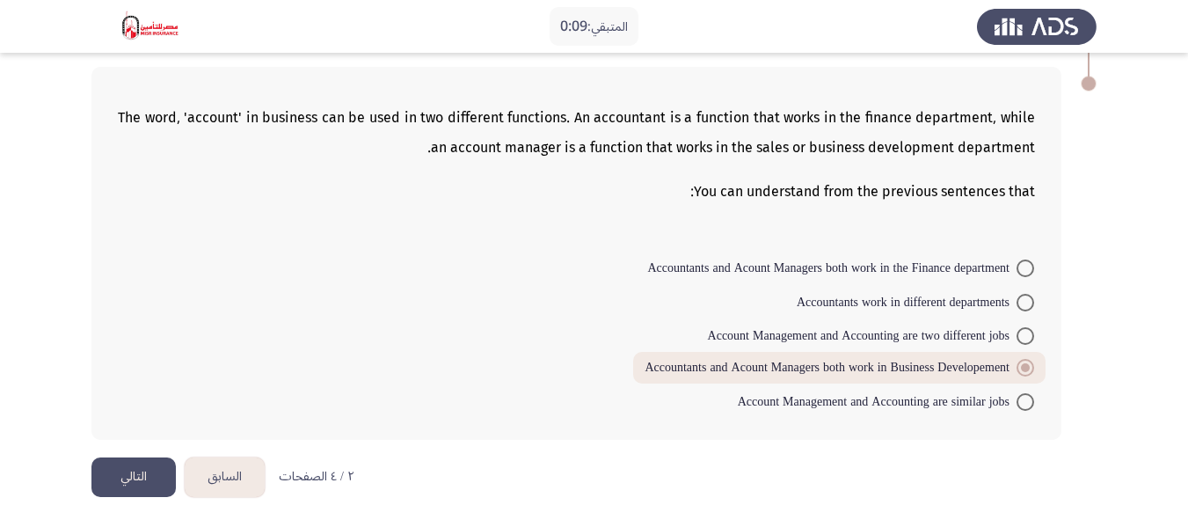
scroll to position [1396, 0]
click at [138, 469] on button "التالي" at bounding box center [133, 476] width 84 height 40
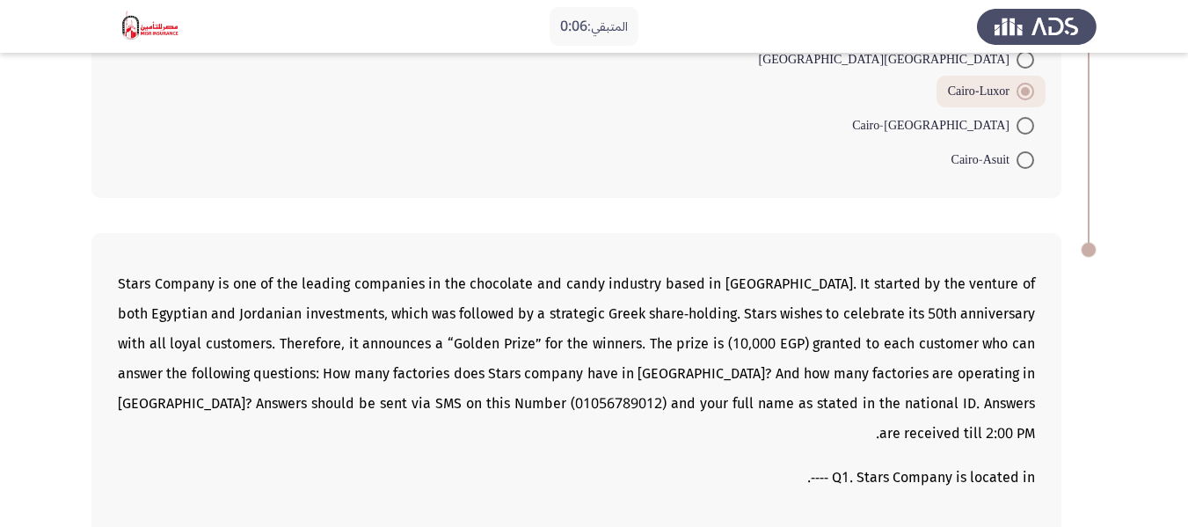
scroll to position [1545, 0]
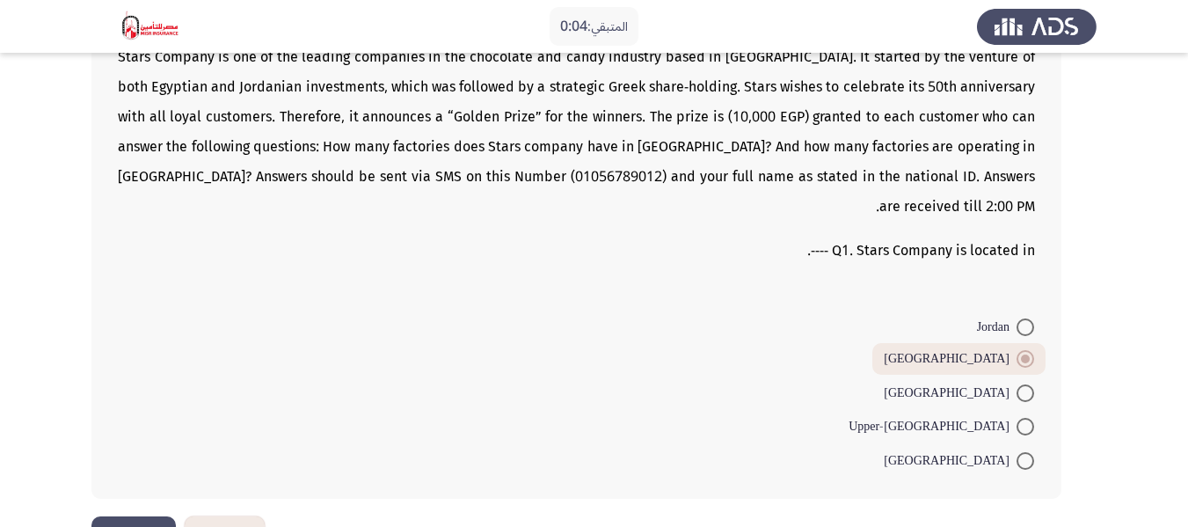
click at [135, 516] on button "التالي" at bounding box center [133, 536] width 84 height 40
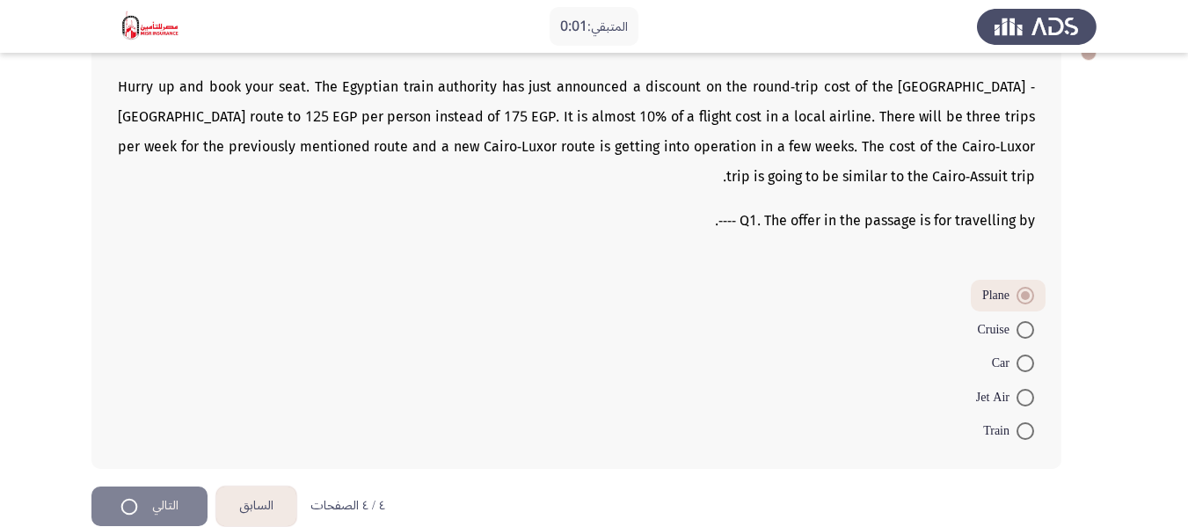
scroll to position [0, 0]
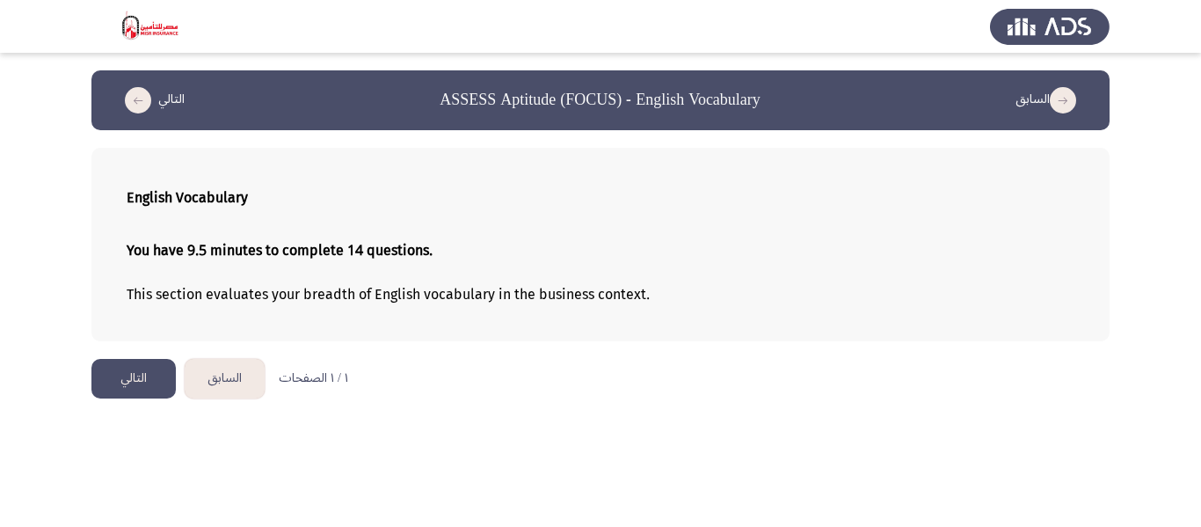
click at [133, 371] on button "التالي" at bounding box center [133, 379] width 84 height 40
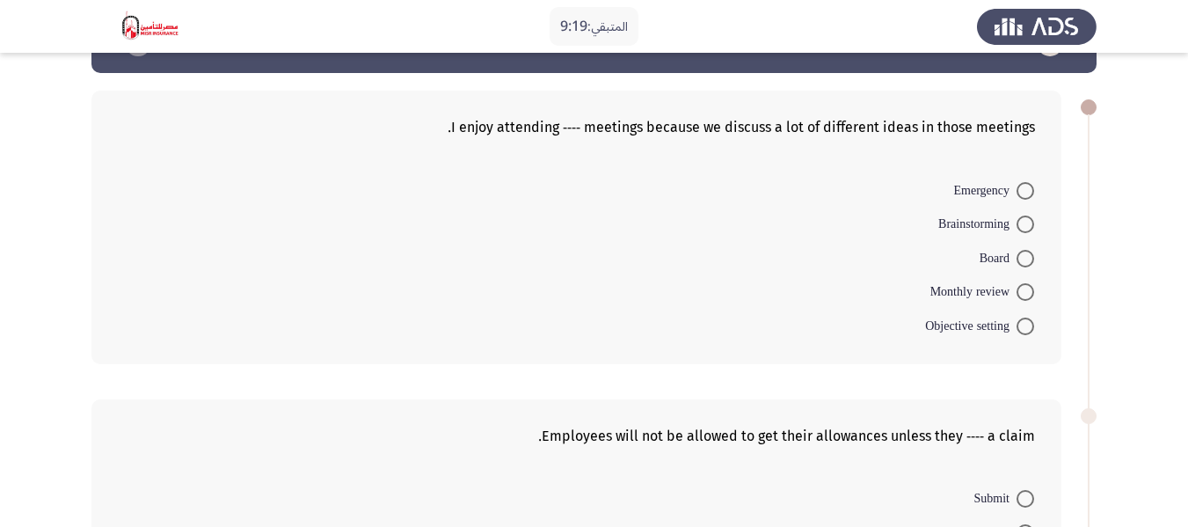
scroll to position [88, 0]
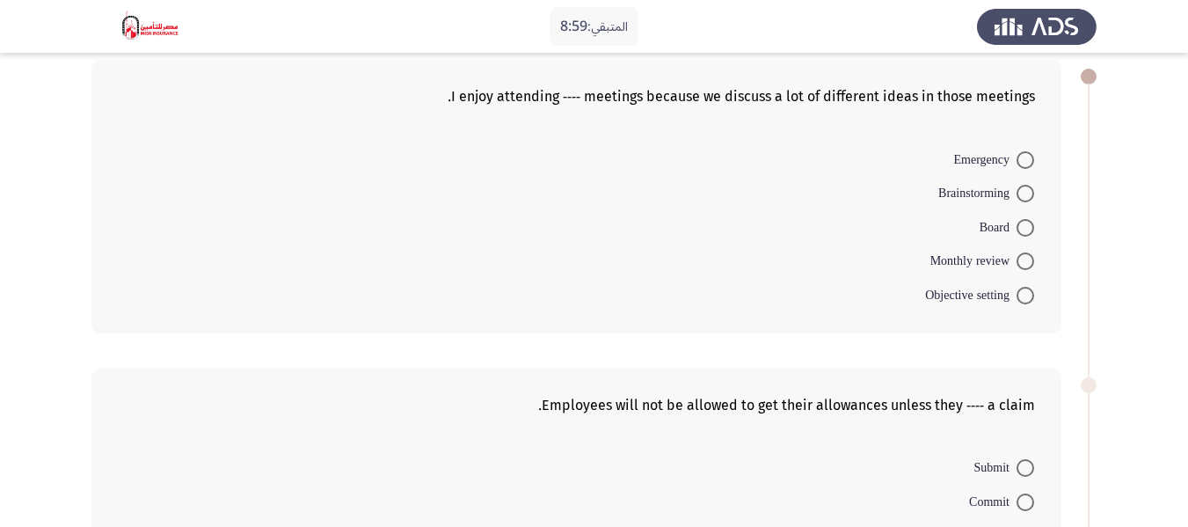
click at [1025, 160] on span at bounding box center [1025, 160] width 0 height 0
click at [1024, 159] on input "Emergency" at bounding box center [1025, 160] width 18 height 18
radio input "true"
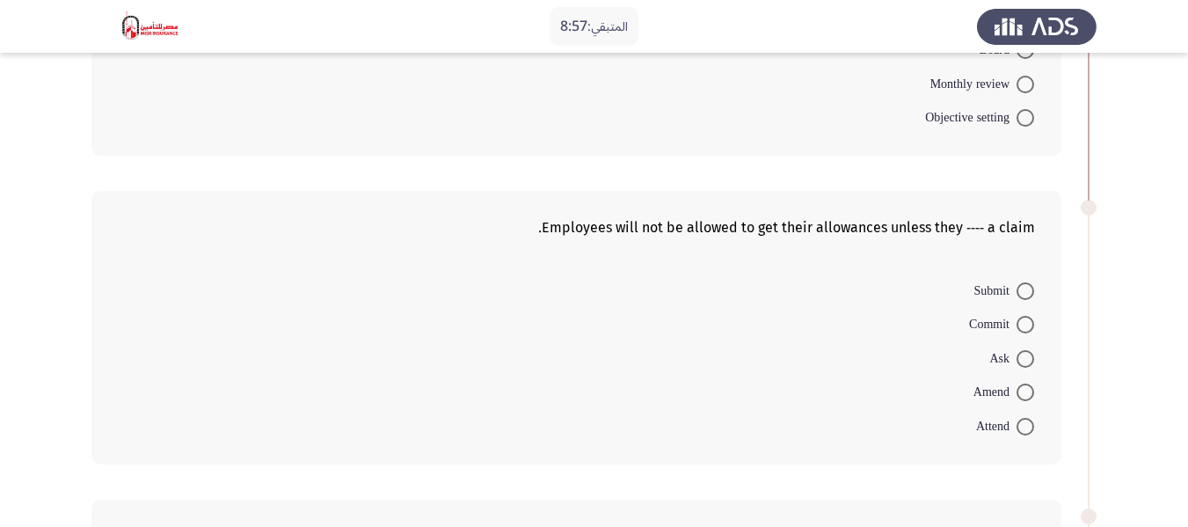
scroll to position [264, 0]
click at [1022, 287] on span at bounding box center [1025, 290] width 18 height 18
click at [1022, 287] on input "Submit" at bounding box center [1025, 290] width 18 height 18
radio input "true"
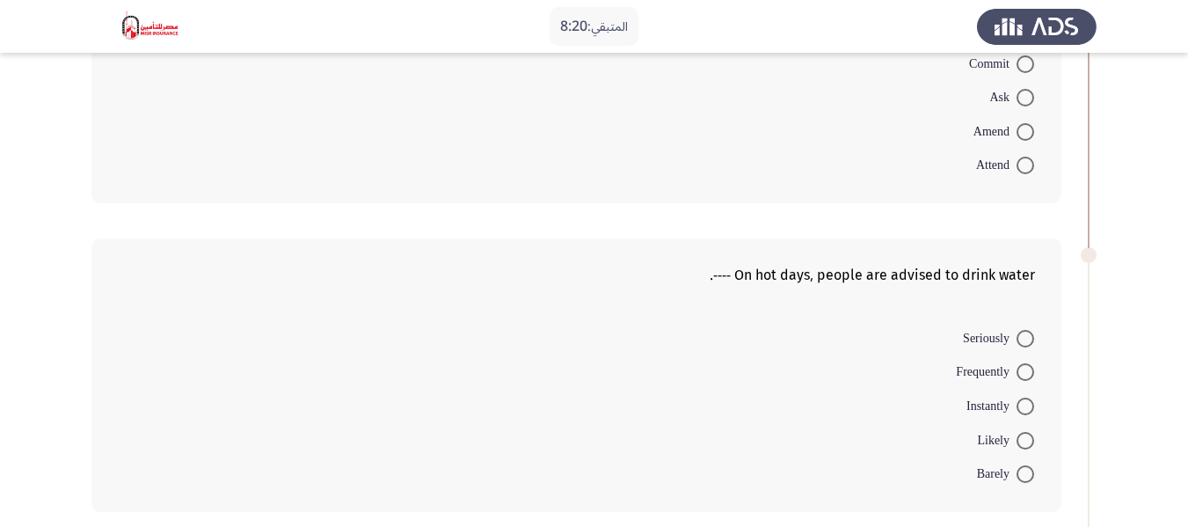
scroll to position [615, 0]
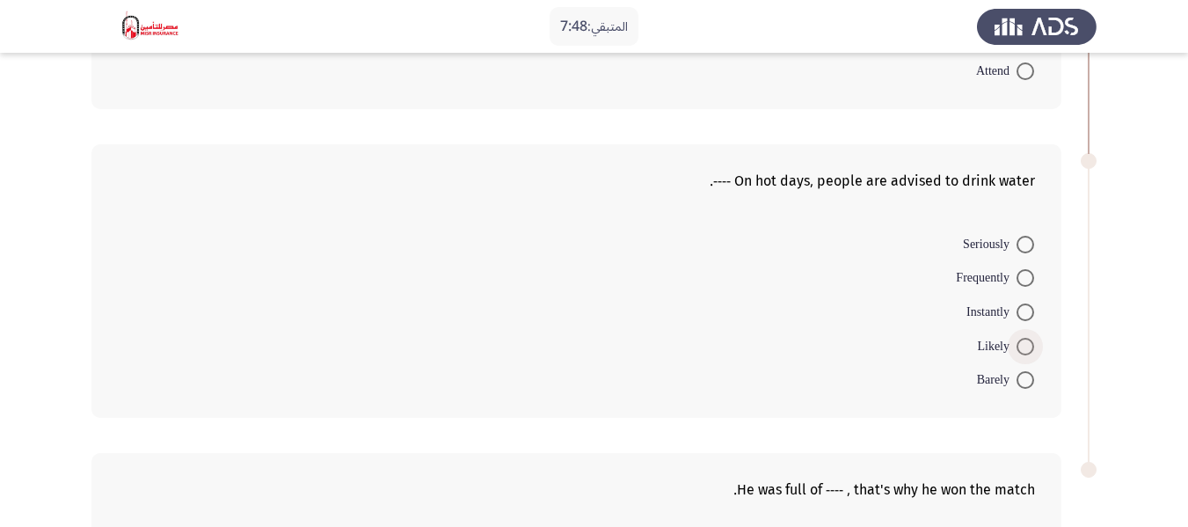
click at [1023, 346] on span at bounding box center [1025, 347] width 18 height 18
click at [1023, 346] on input "Likely" at bounding box center [1025, 347] width 18 height 18
radio input "true"
click at [1025, 278] on span at bounding box center [1025, 278] width 0 height 0
click at [1024, 277] on input "Frequently" at bounding box center [1025, 278] width 18 height 18
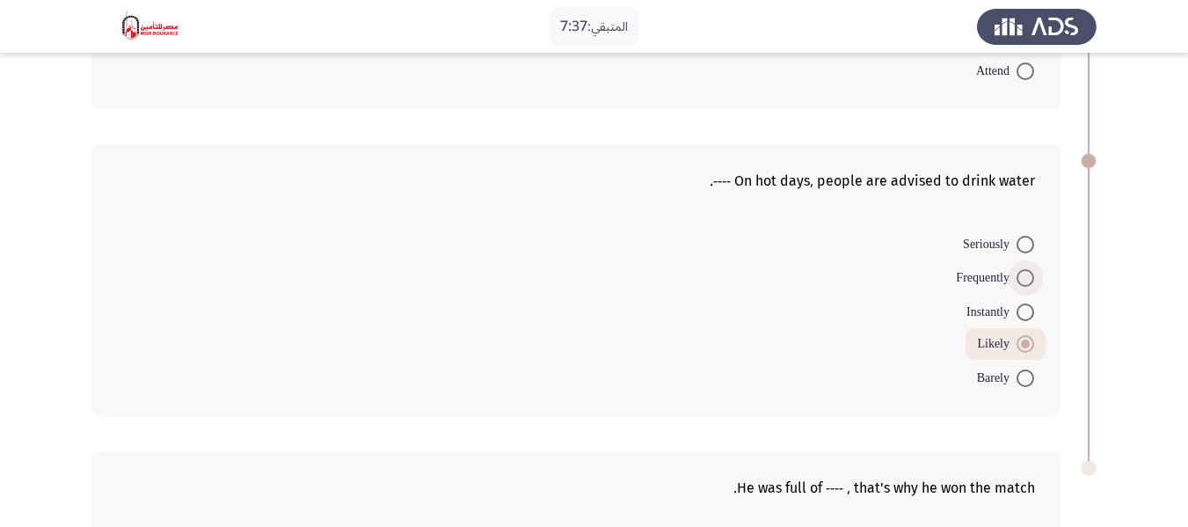
radio input "true"
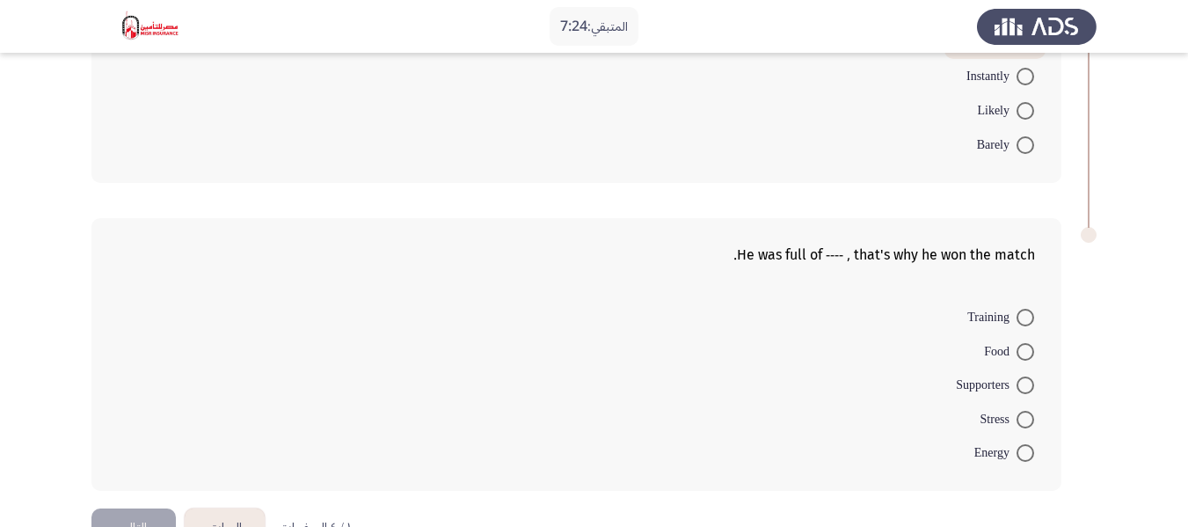
scroll to position [879, 0]
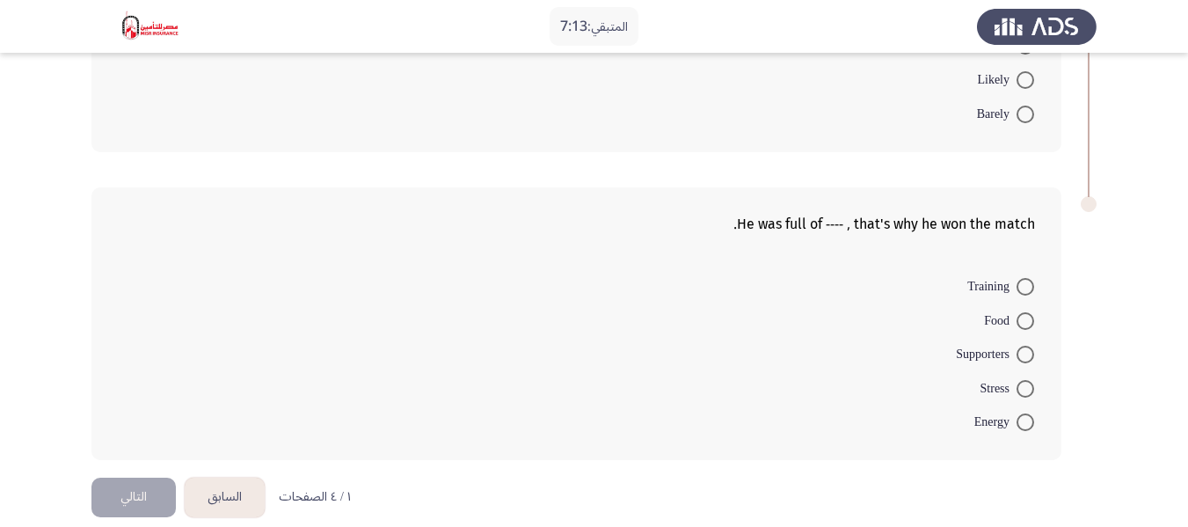
click at [1023, 422] on span at bounding box center [1025, 422] width 18 height 18
click at [1023, 422] on input "Energy" at bounding box center [1025, 422] width 18 height 18
radio input "true"
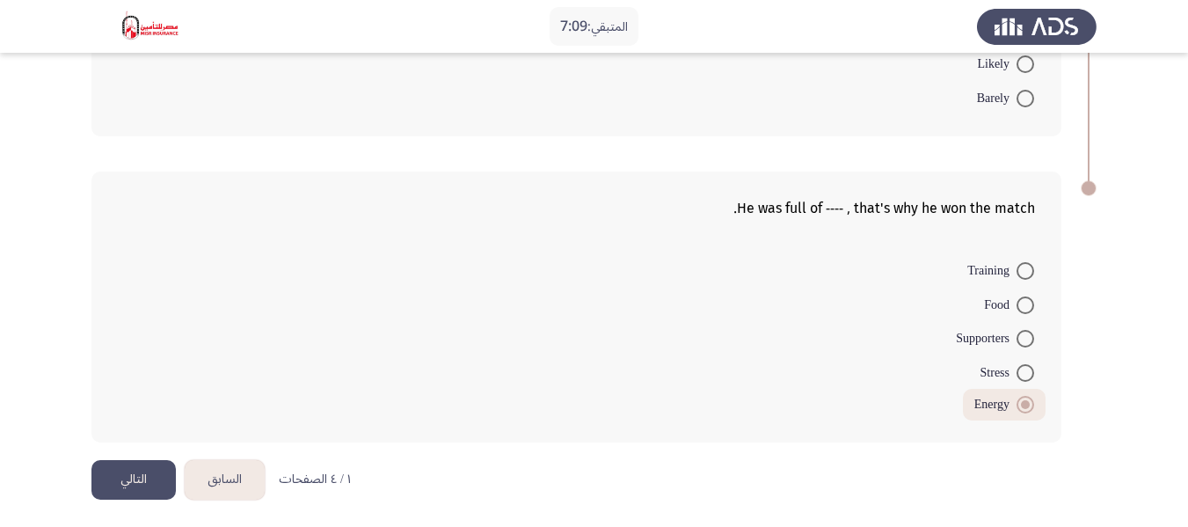
scroll to position [898, 0]
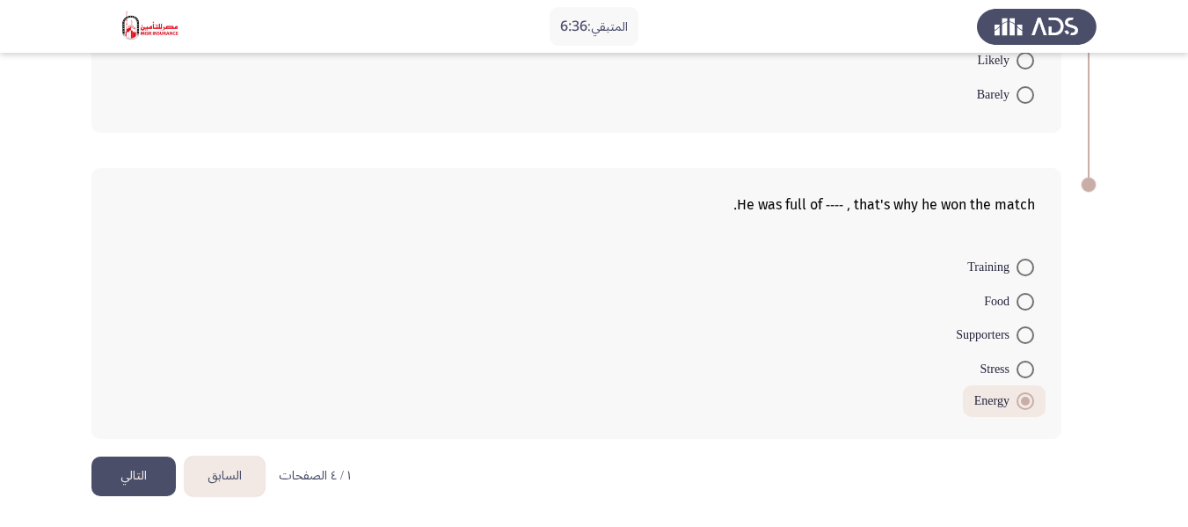
drag, startPoint x: 135, startPoint y: 463, endPoint x: 332, endPoint y: 421, distance: 201.4
click at [136, 470] on button "التالي" at bounding box center [133, 476] width 84 height 40
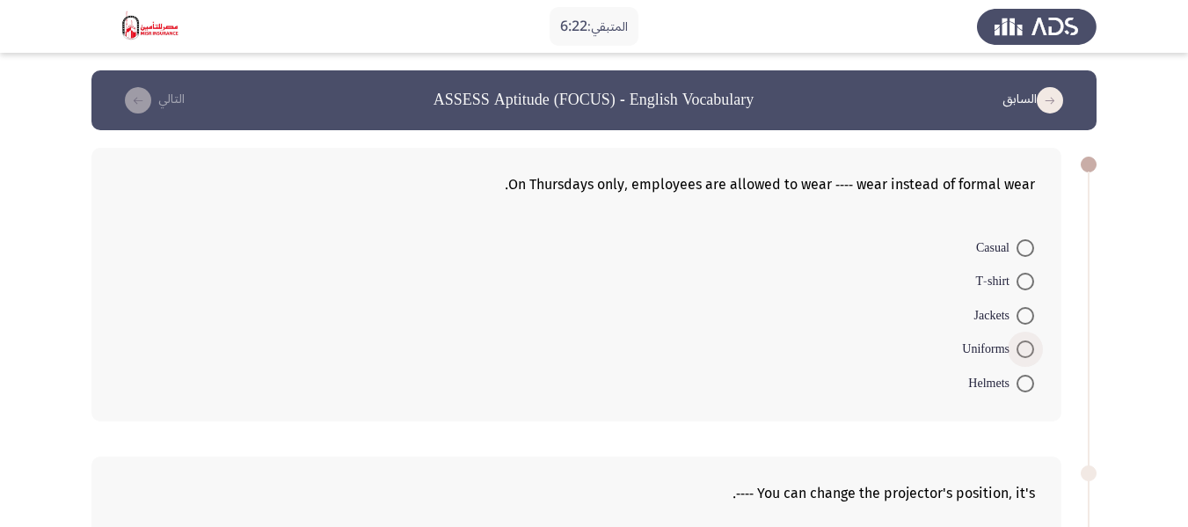
click at [1025, 349] on span at bounding box center [1025, 349] width 0 height 0
click at [1025, 349] on input "Uniforms" at bounding box center [1025, 349] width 18 height 18
radio input "true"
click at [1023, 249] on span at bounding box center [1025, 248] width 18 height 18
click at [1023, 249] on input "Casual" at bounding box center [1025, 248] width 18 height 18
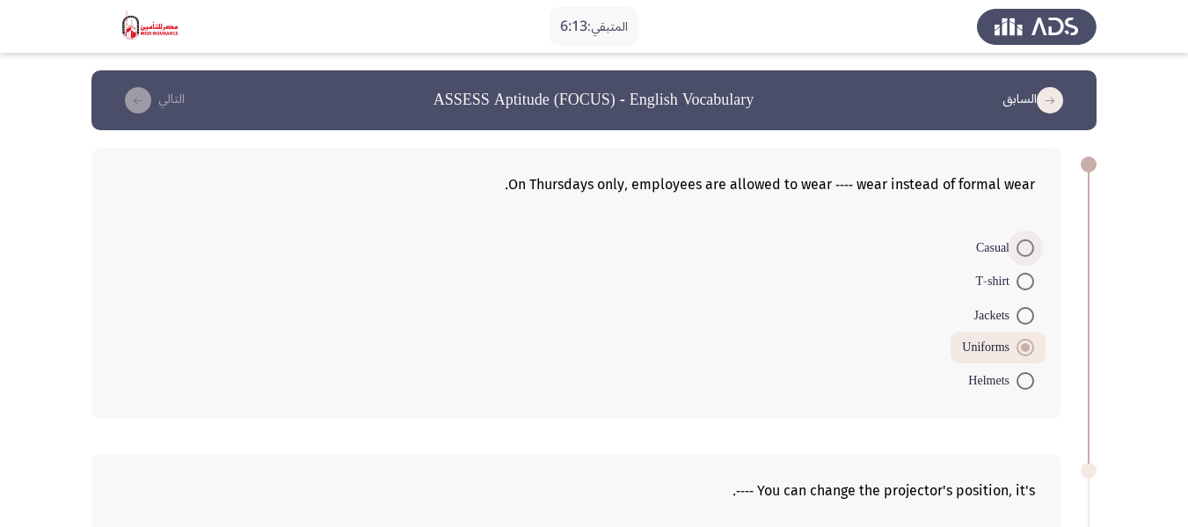
radio input "true"
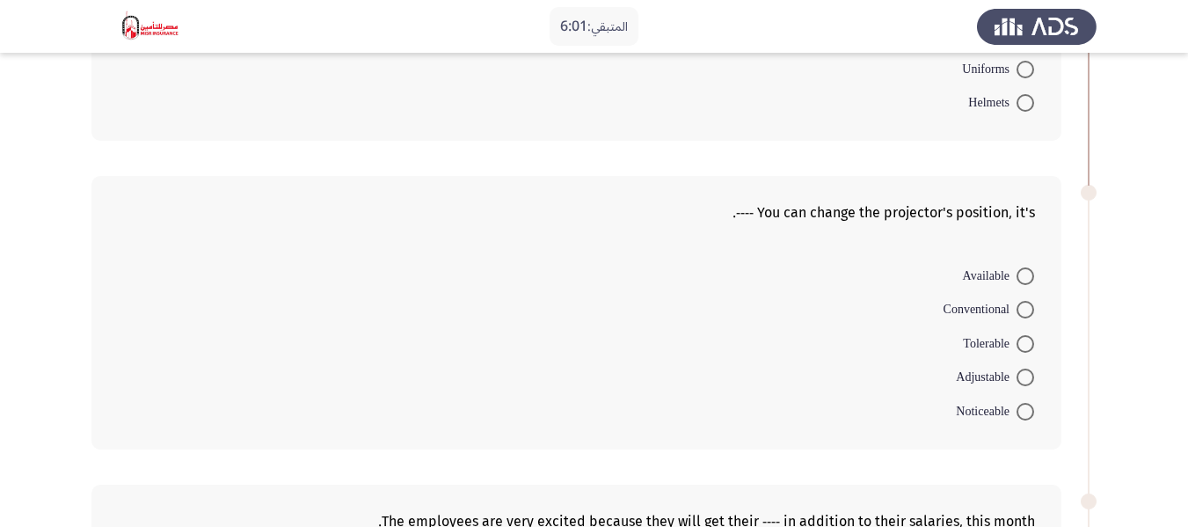
scroll to position [352, 0]
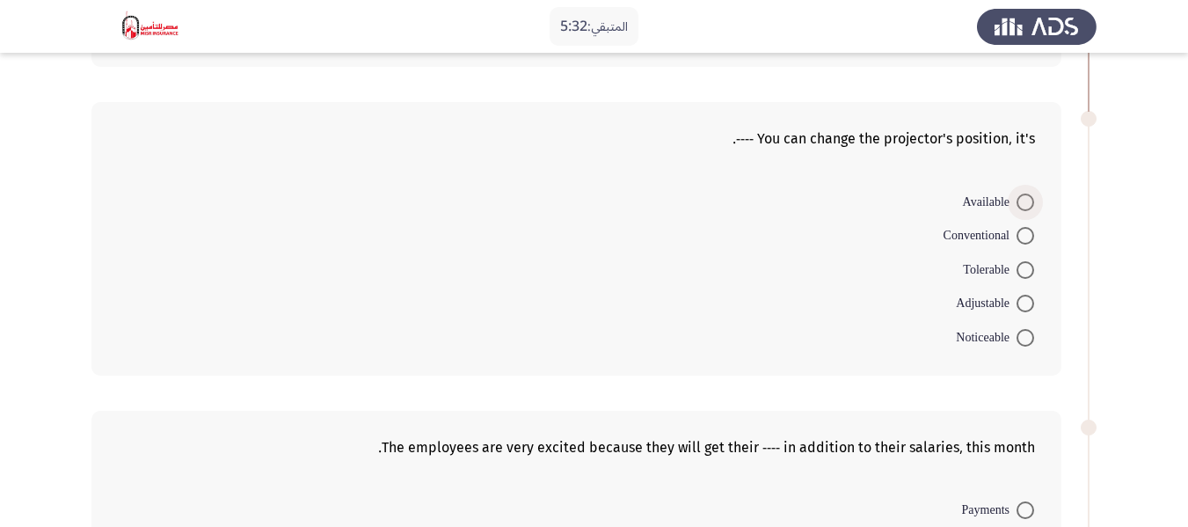
click at [1024, 205] on span at bounding box center [1025, 202] width 18 height 18
click at [1024, 205] on input "Available" at bounding box center [1025, 202] width 18 height 18
radio input "true"
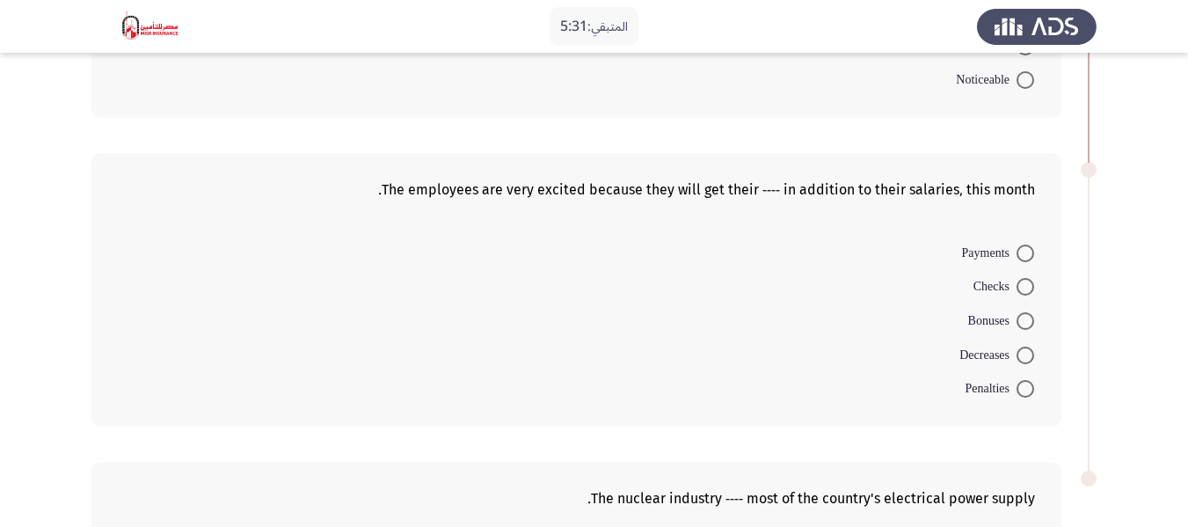
scroll to position [615, 0]
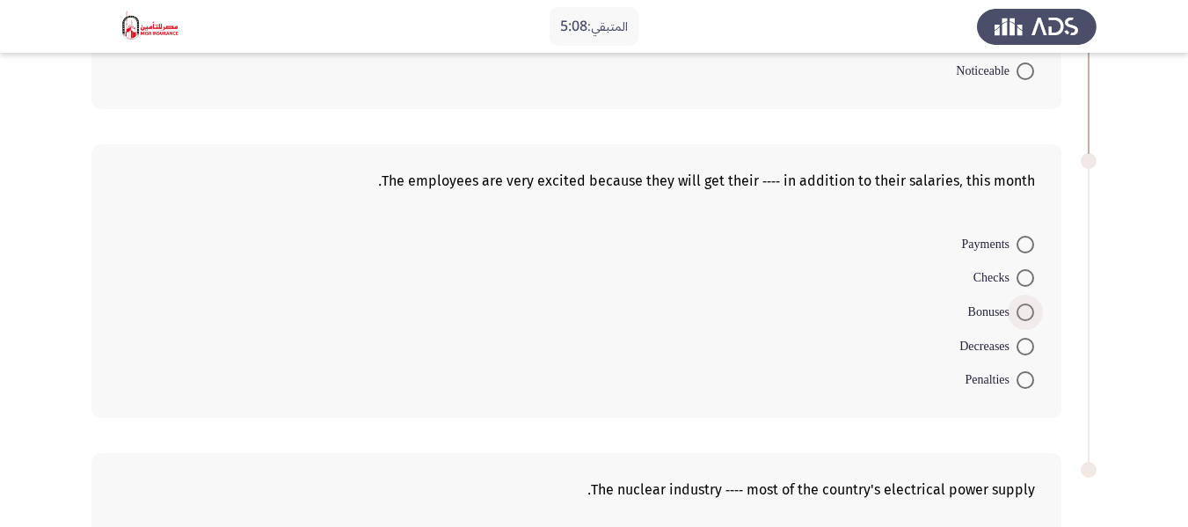
click at [1026, 311] on span at bounding box center [1025, 312] width 18 height 18
click at [1026, 311] on input "Bonuses" at bounding box center [1025, 312] width 18 height 18
radio input "true"
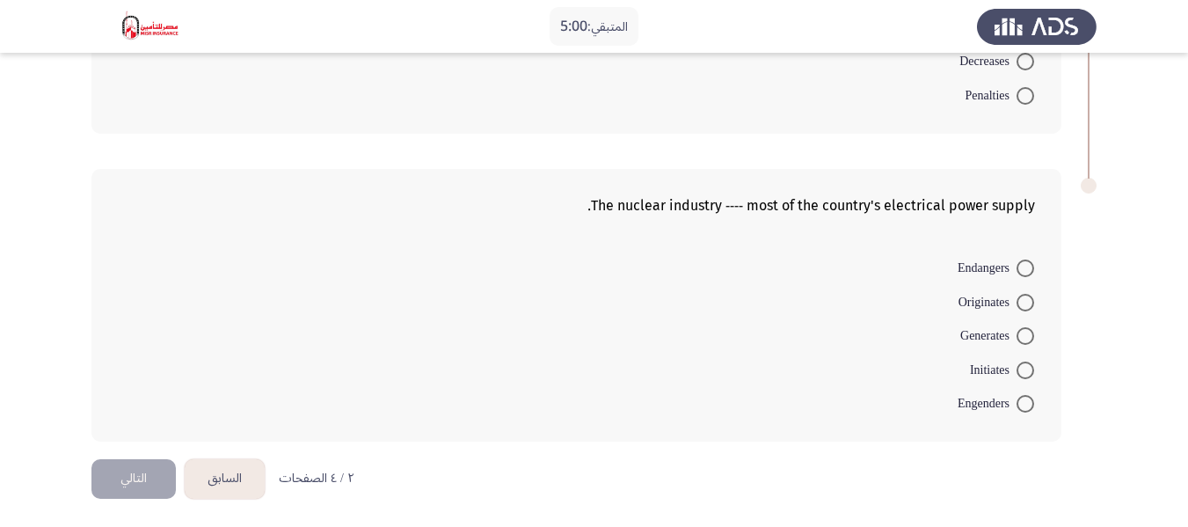
scroll to position [900, 0]
click at [1023, 331] on span at bounding box center [1025, 333] width 18 height 18
click at [1023, 331] on input "Generates" at bounding box center [1025, 333] width 18 height 18
radio input "true"
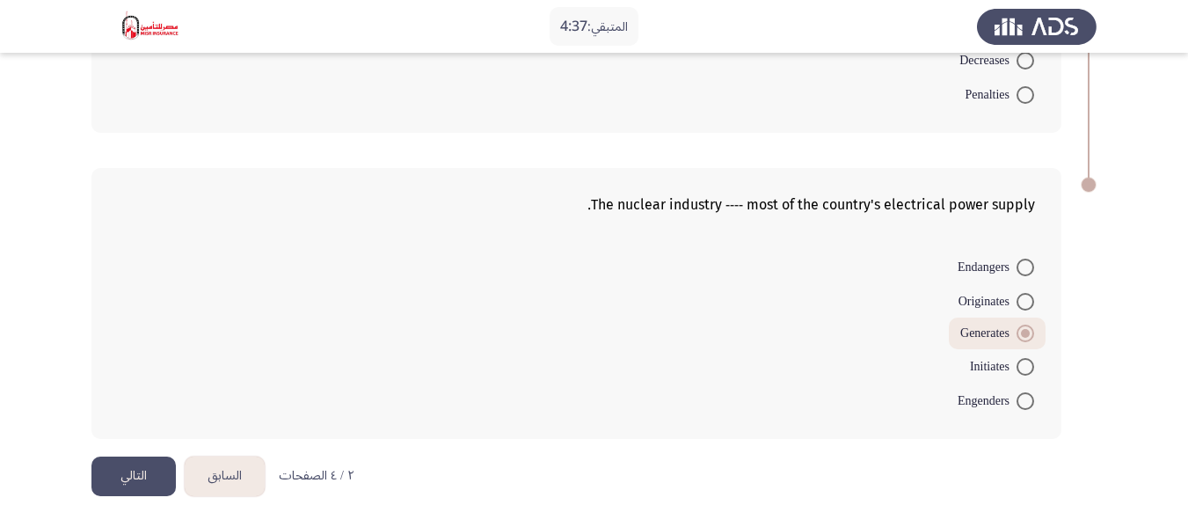
click at [1026, 263] on span at bounding box center [1025, 267] width 18 height 18
click at [1026, 263] on input "Endangers" at bounding box center [1025, 267] width 18 height 18
radio input "true"
click at [134, 477] on button "التالي" at bounding box center [133, 476] width 84 height 40
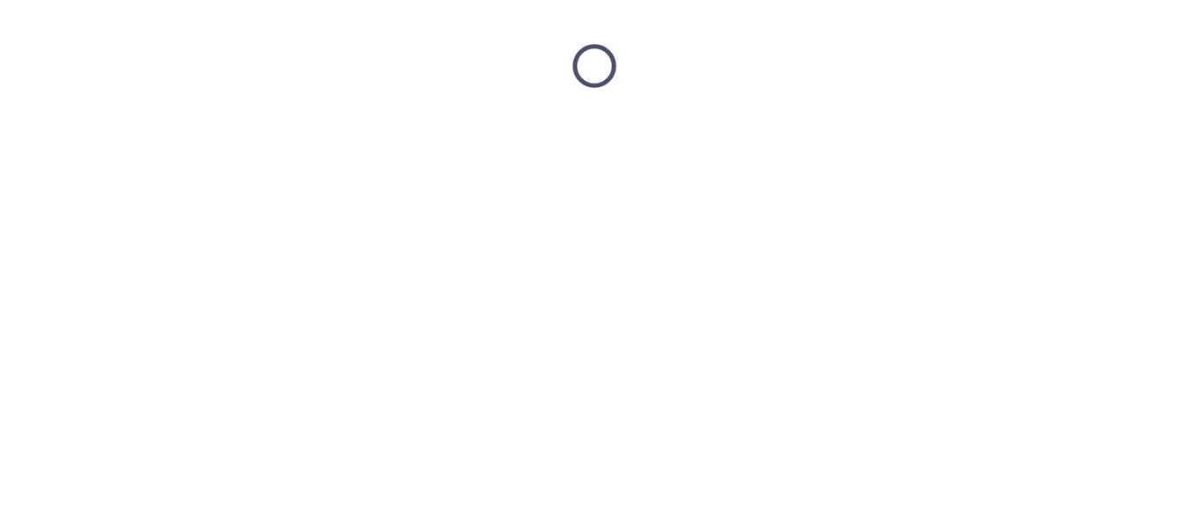
scroll to position [0, 0]
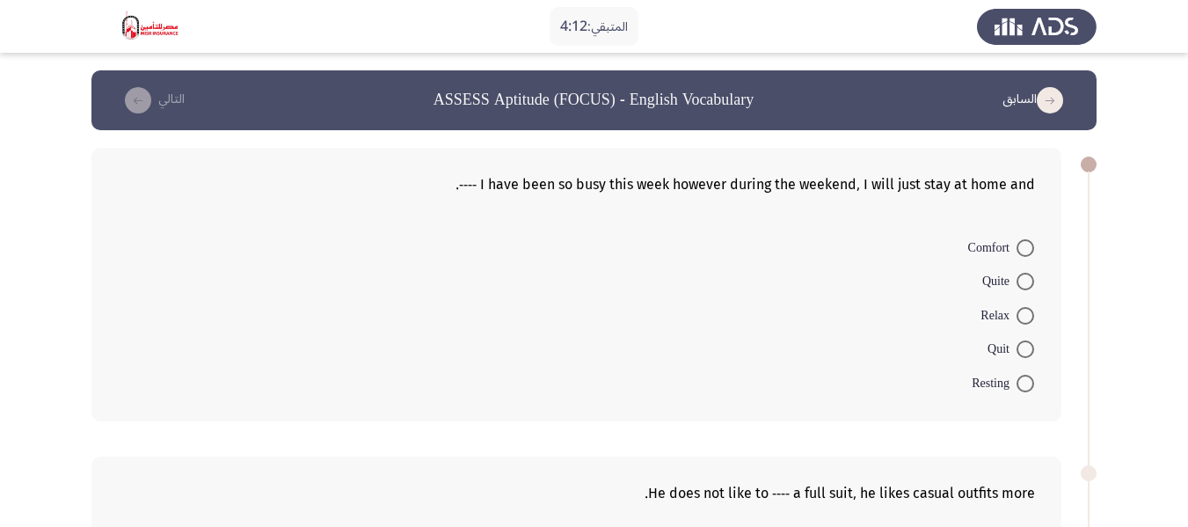
drag, startPoint x: 1025, startPoint y: 310, endPoint x: 1026, endPoint y: 251, distance: 59.8
click at [1026, 229] on mat-radio-group "Comfort Quite Relax Quit Resting" at bounding box center [581, 229] width 927 height 0
click at [1026, 251] on span at bounding box center [1025, 248] width 18 height 18
click at [1026, 251] on input "Comfort" at bounding box center [1025, 248] width 18 height 18
radio input "true"
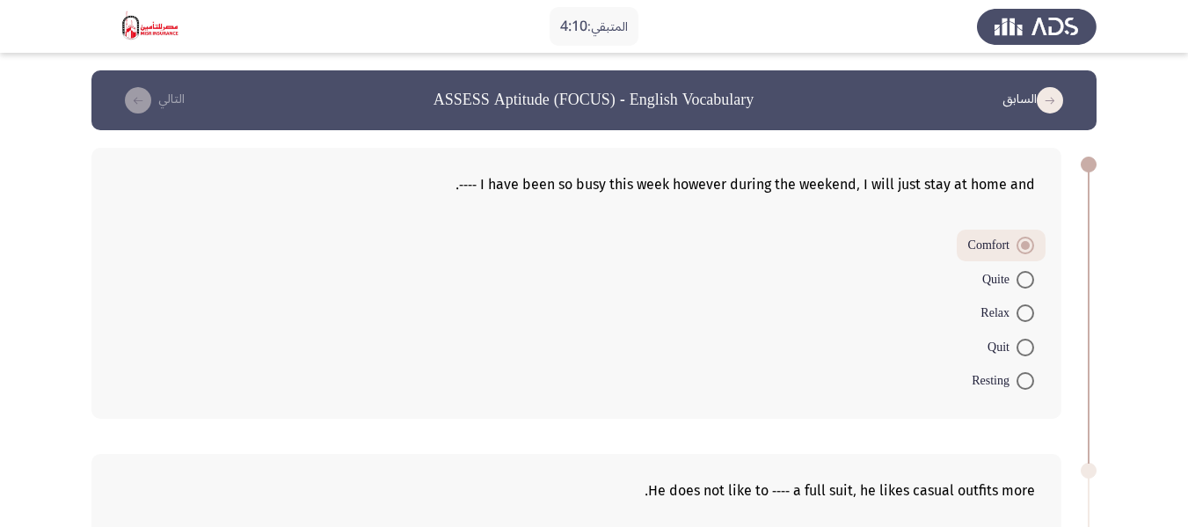
click at [1023, 313] on span at bounding box center [1025, 313] width 18 height 18
click at [1023, 313] on input "Relax" at bounding box center [1025, 313] width 18 height 18
radio input "true"
click at [1026, 246] on span at bounding box center [1025, 248] width 18 height 18
click at [1026, 246] on input "Comfort" at bounding box center [1025, 248] width 18 height 18
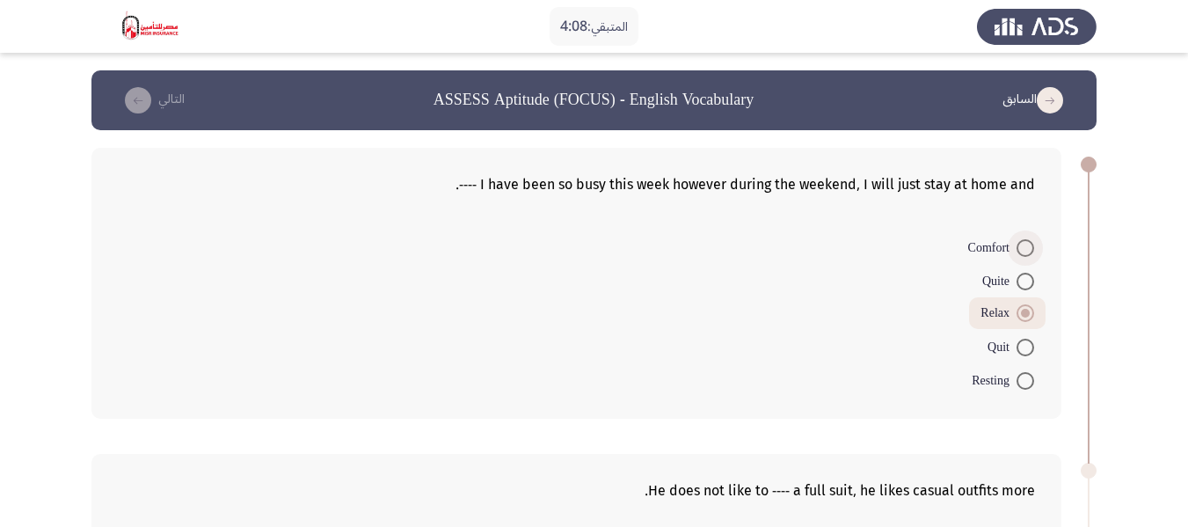
radio input "true"
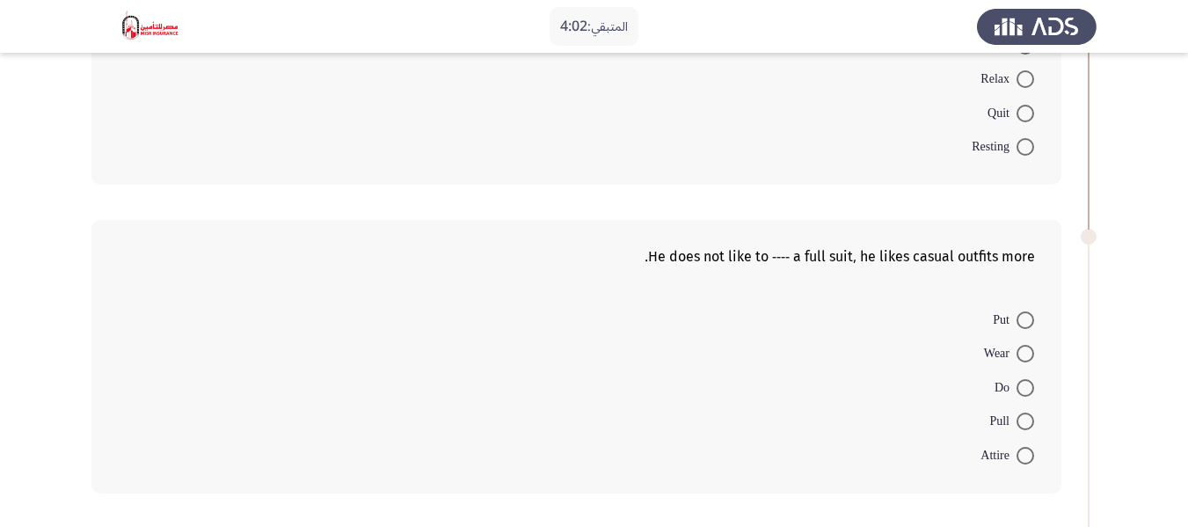
scroll to position [264, 0]
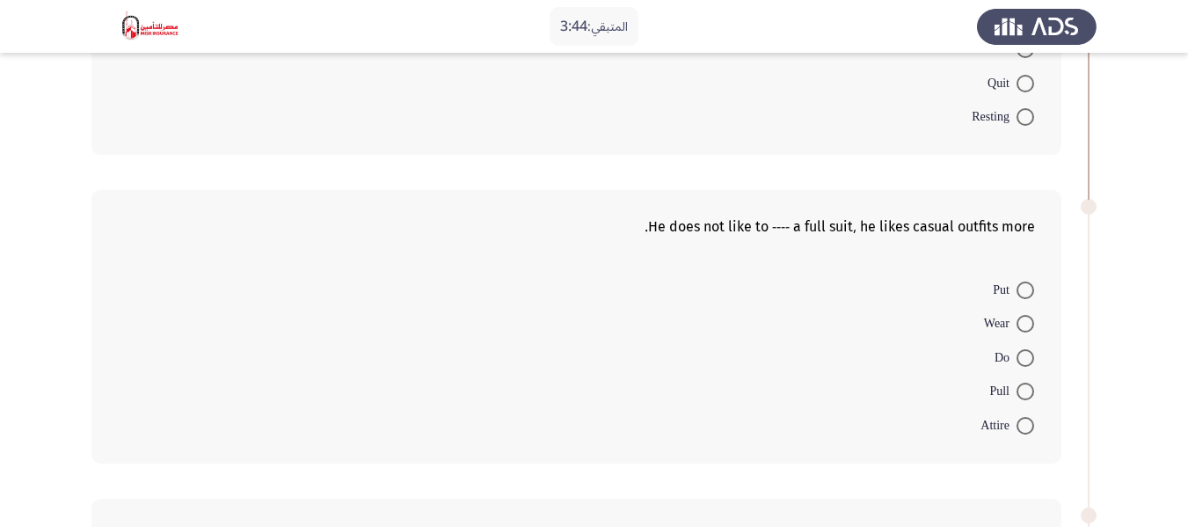
click at [1025, 324] on span at bounding box center [1025, 324] width 0 height 0
click at [1024, 324] on input "Wear" at bounding box center [1025, 324] width 18 height 18
radio input "true"
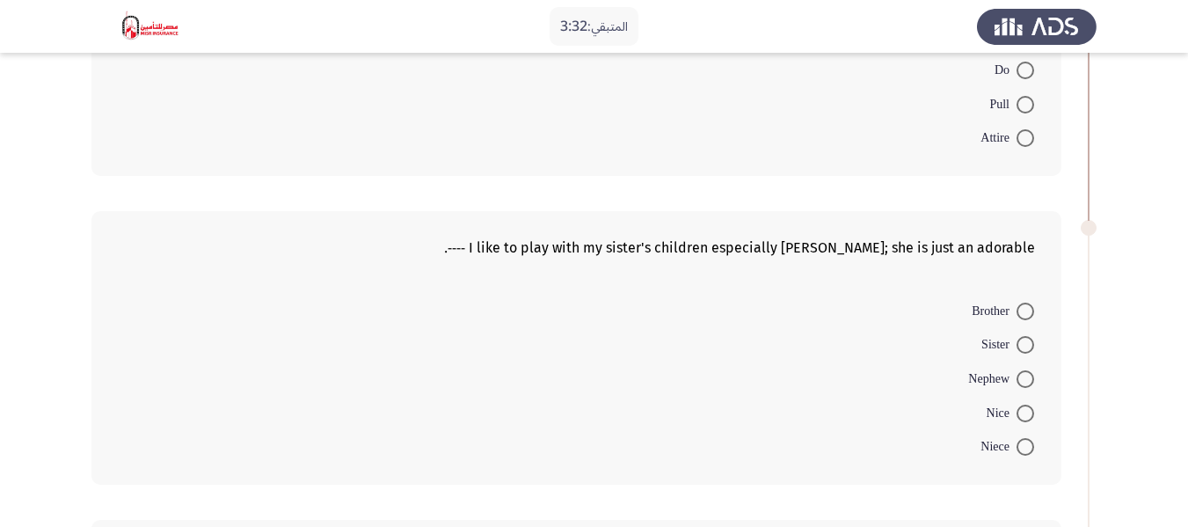
scroll to position [615, 0]
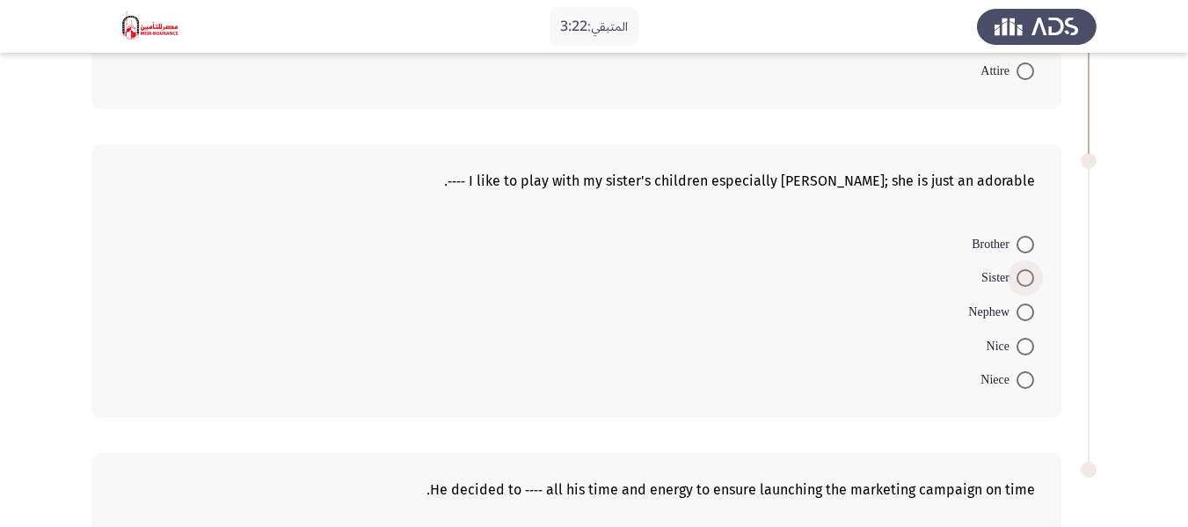
click at [1025, 283] on span at bounding box center [1025, 278] width 18 height 18
click at [1025, 283] on input "Sister" at bounding box center [1025, 278] width 18 height 18
radio input "true"
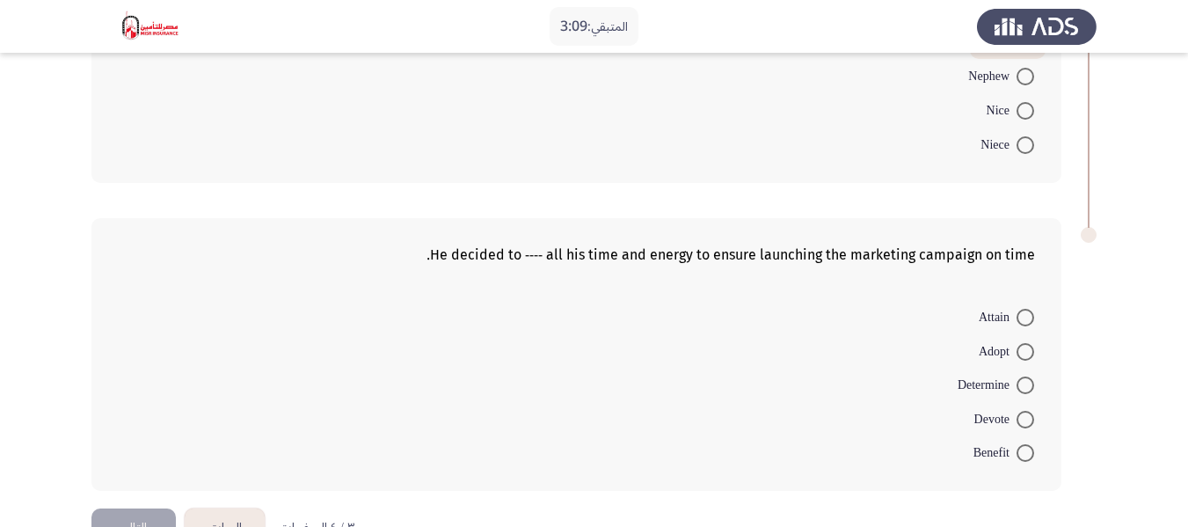
scroll to position [879, 0]
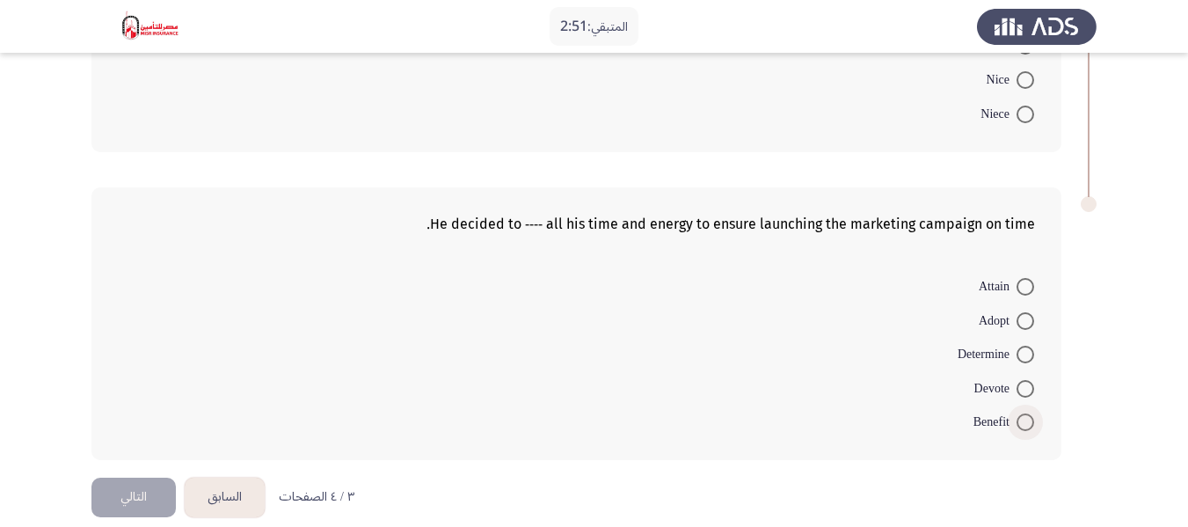
click at [1025, 423] on span at bounding box center [1025, 422] width 18 height 18
click at [1025, 423] on input "Benefit" at bounding box center [1025, 422] width 18 height 18
radio input "true"
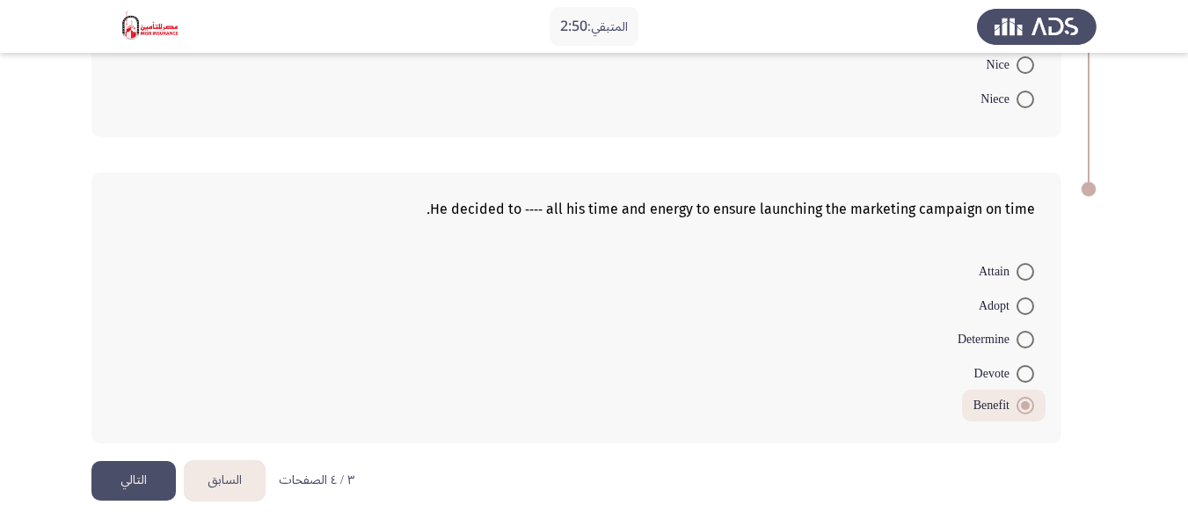
scroll to position [898, 0]
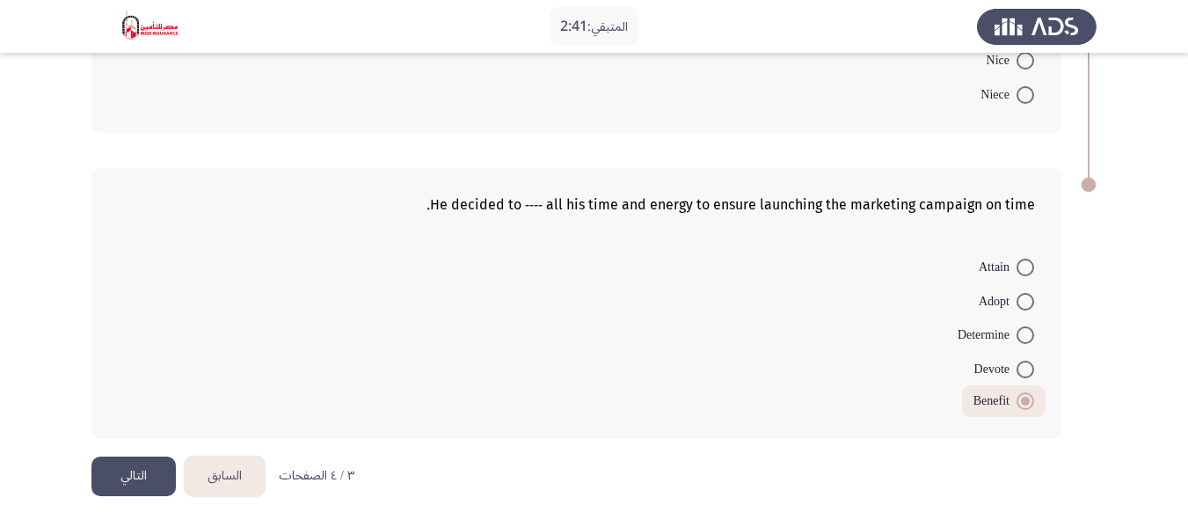
click at [135, 480] on button "التالي" at bounding box center [133, 476] width 84 height 40
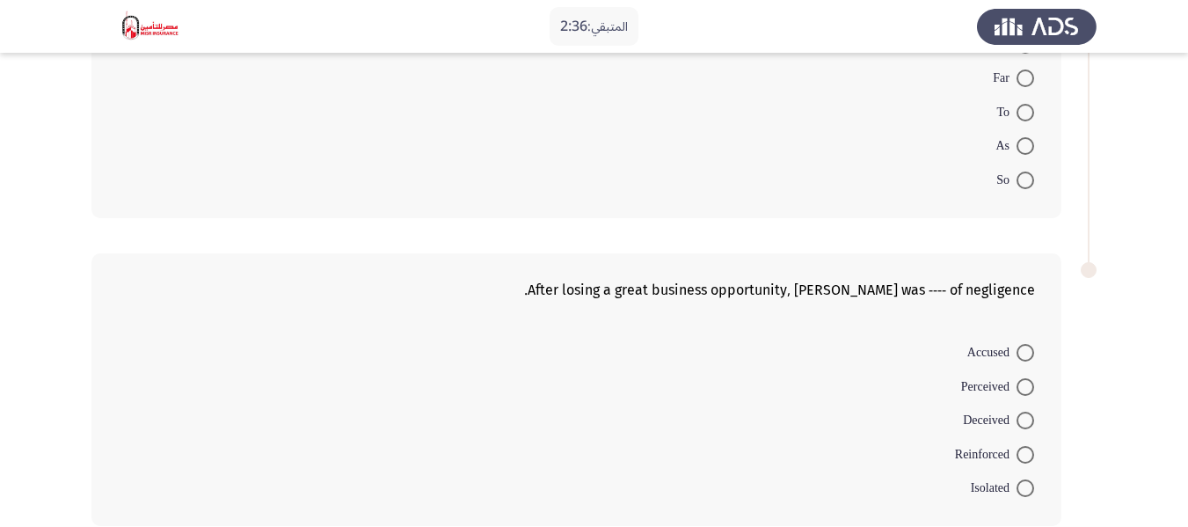
scroll to position [0, 0]
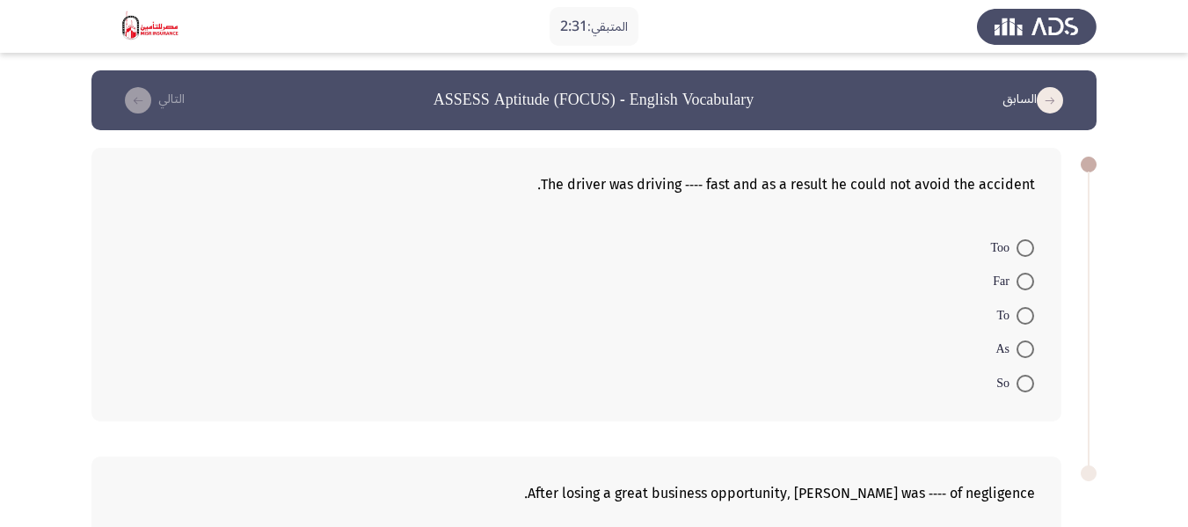
click at [1027, 250] on span at bounding box center [1025, 248] width 18 height 18
click at [1027, 250] on input "Too" at bounding box center [1025, 248] width 18 height 18
radio input "true"
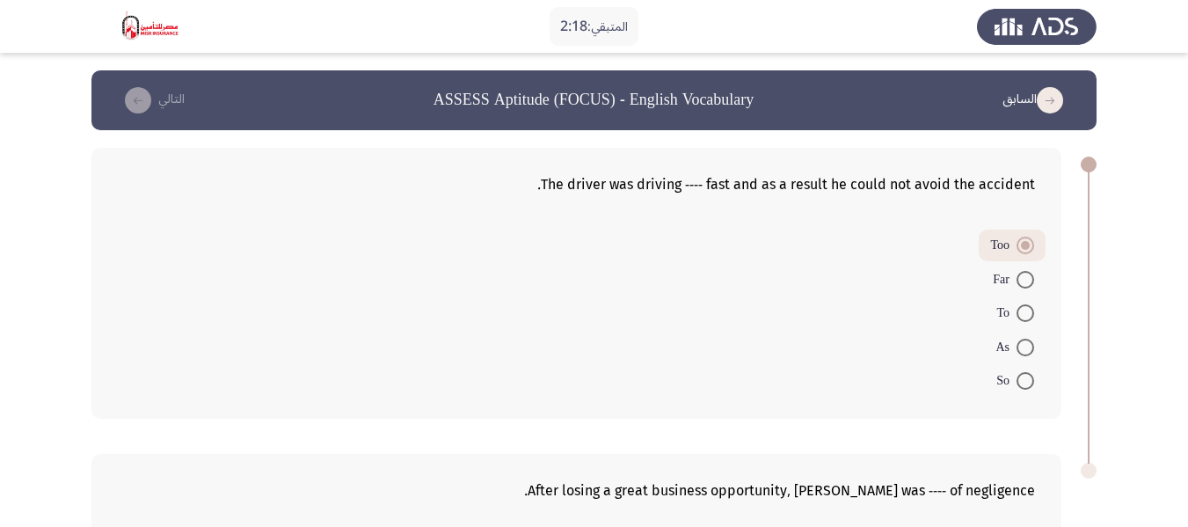
click at [1022, 383] on span at bounding box center [1025, 381] width 18 height 18
click at [1022, 383] on input "So" at bounding box center [1025, 381] width 18 height 18
radio input "true"
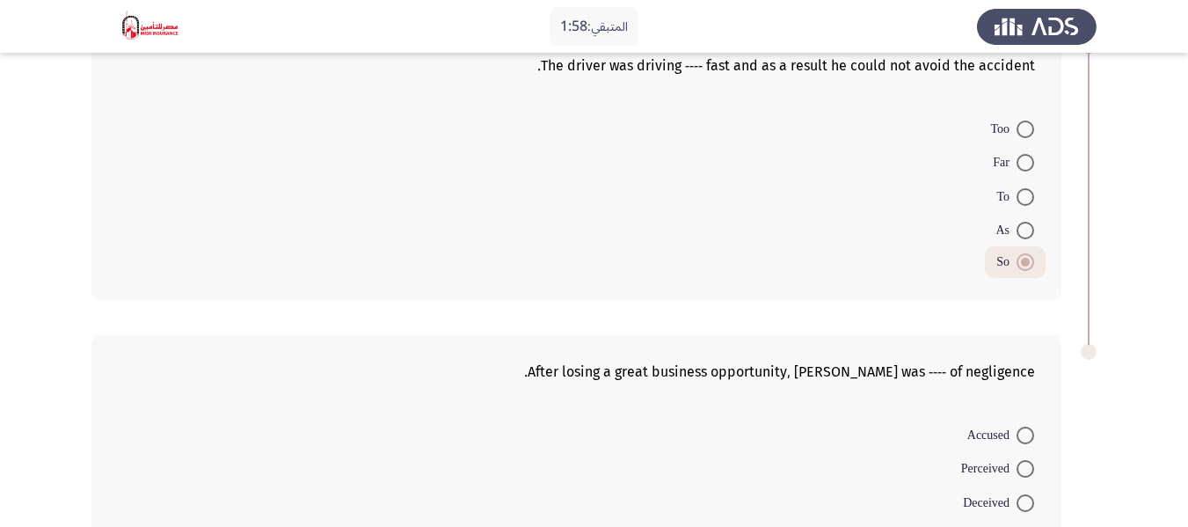
scroll to position [88, 0]
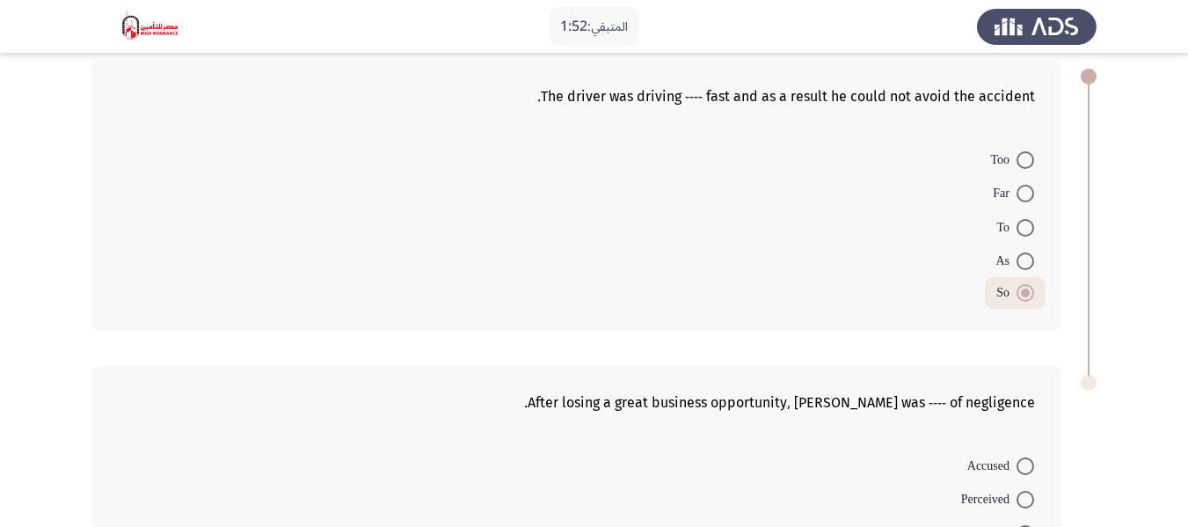
click at [1024, 158] on span at bounding box center [1025, 160] width 18 height 18
click at [1024, 158] on input "Too" at bounding box center [1025, 160] width 18 height 18
radio input "true"
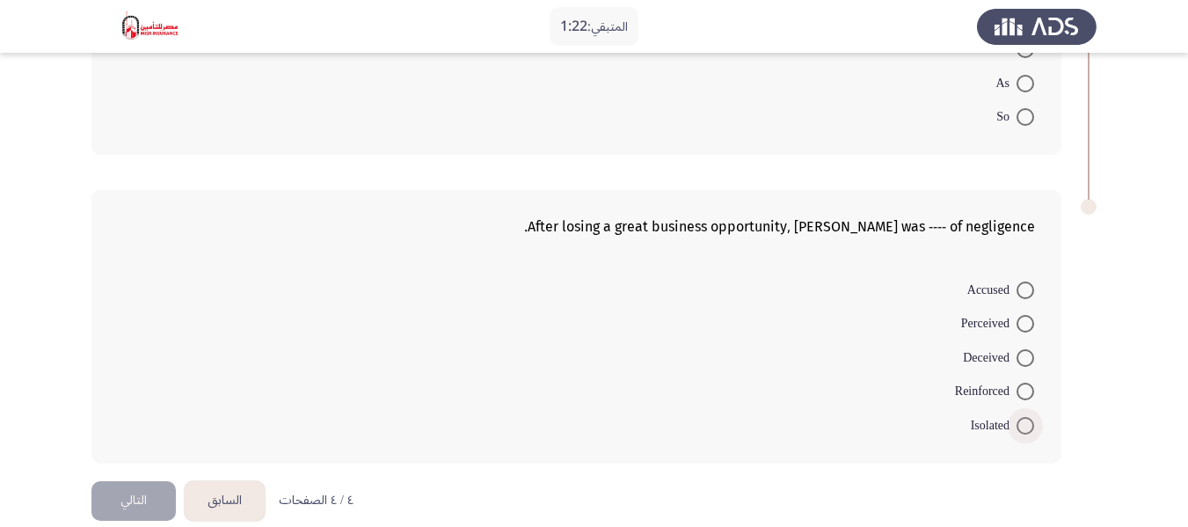
click at [1029, 425] on span at bounding box center [1025, 426] width 18 height 18
click at [1029, 425] on input "Isolated" at bounding box center [1025, 426] width 18 height 18
radio input "true"
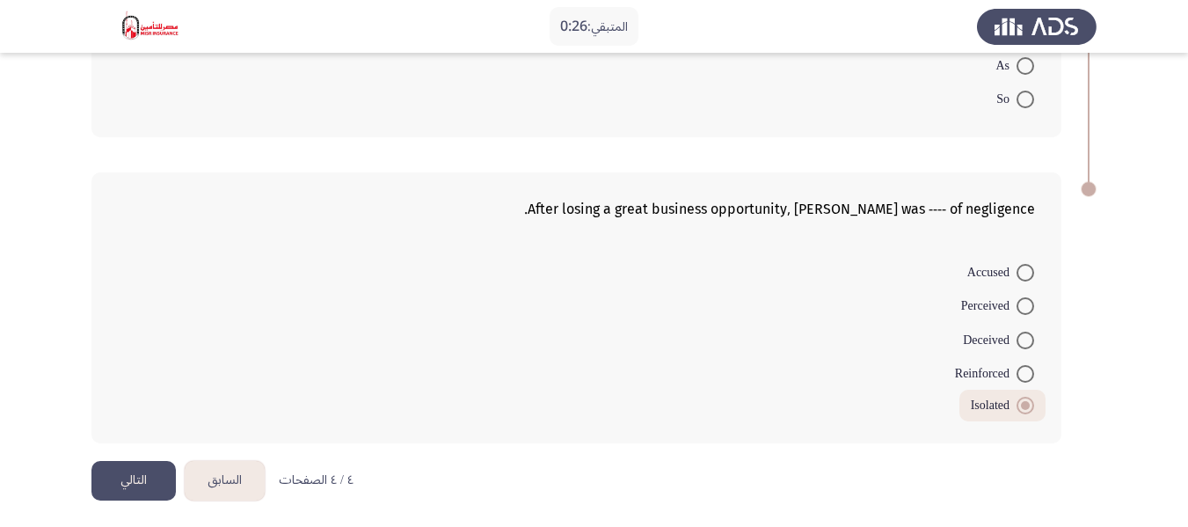
scroll to position [286, 0]
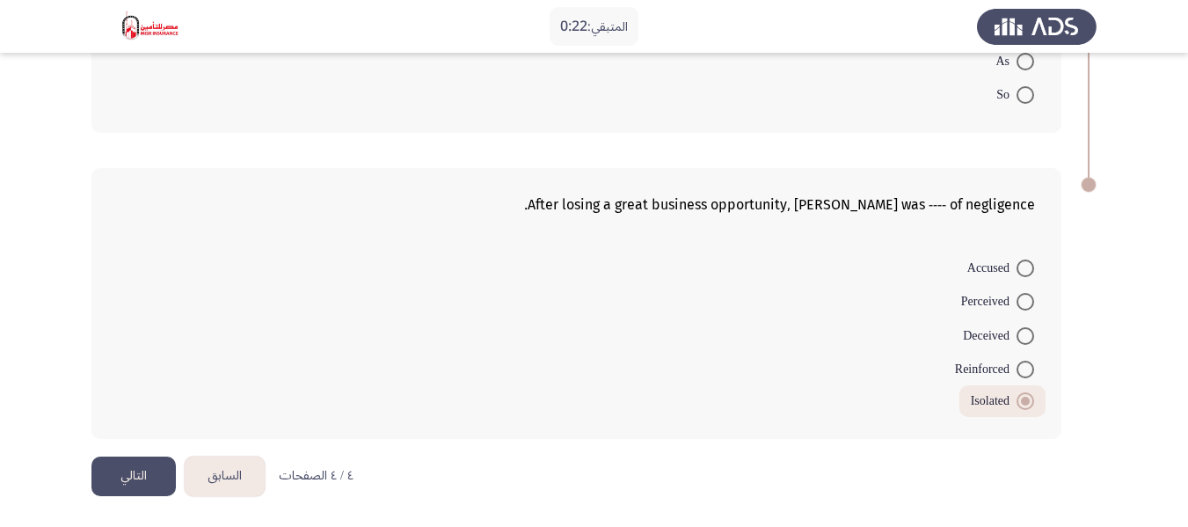
click at [215, 474] on button "السابق" at bounding box center [225, 476] width 80 height 40
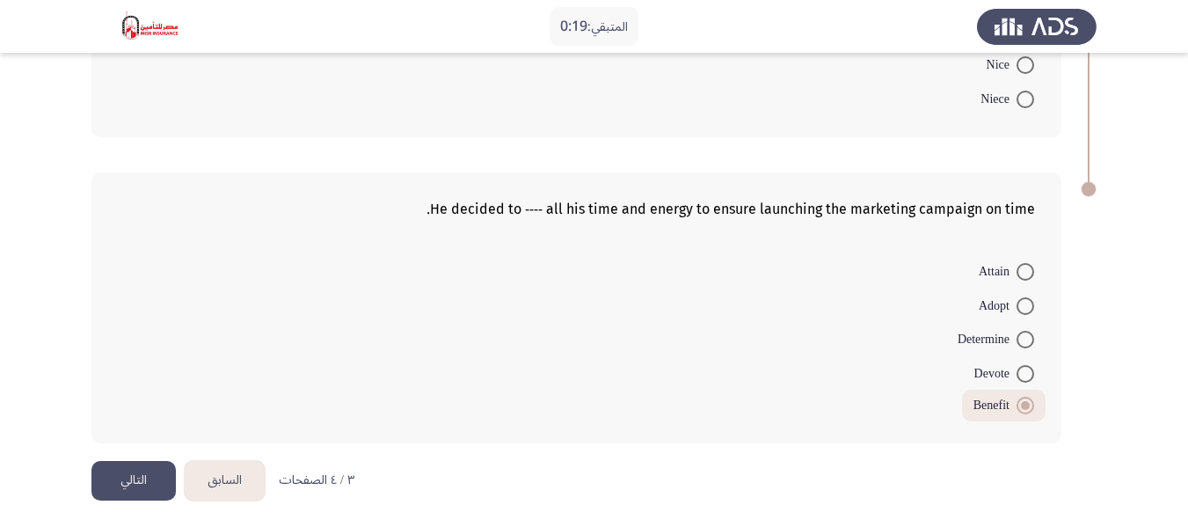
scroll to position [898, 0]
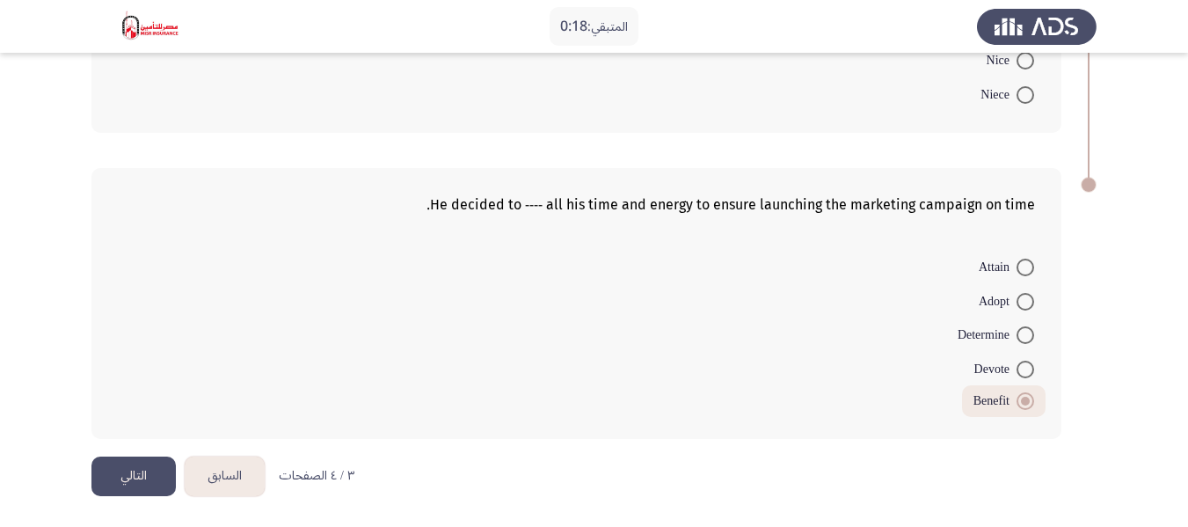
click at [241, 474] on button "السابق" at bounding box center [225, 476] width 80 height 40
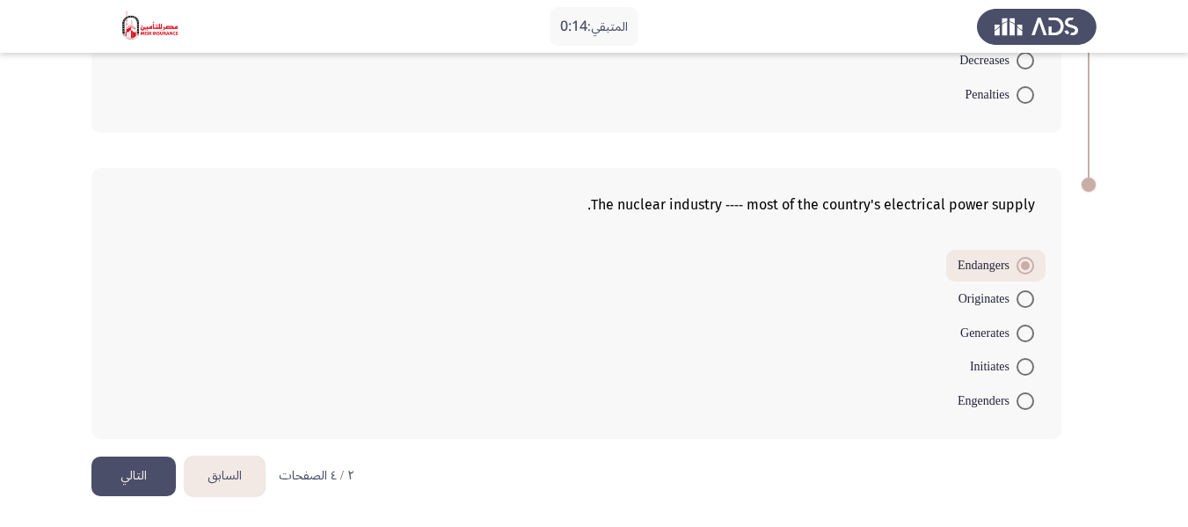
click at [213, 469] on button "السابق" at bounding box center [225, 476] width 80 height 40
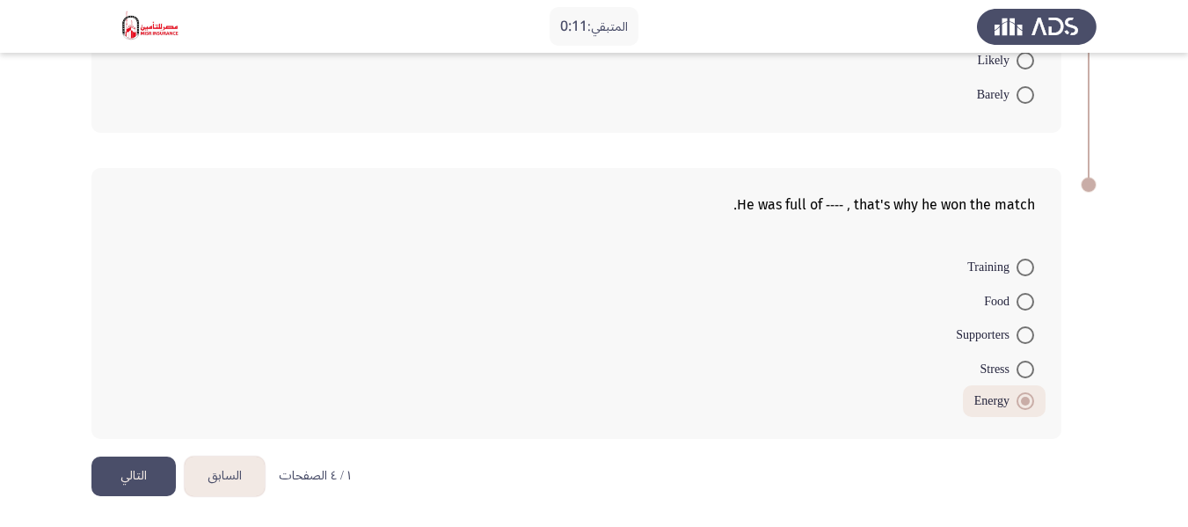
click at [135, 469] on button "التالي" at bounding box center [133, 476] width 84 height 40
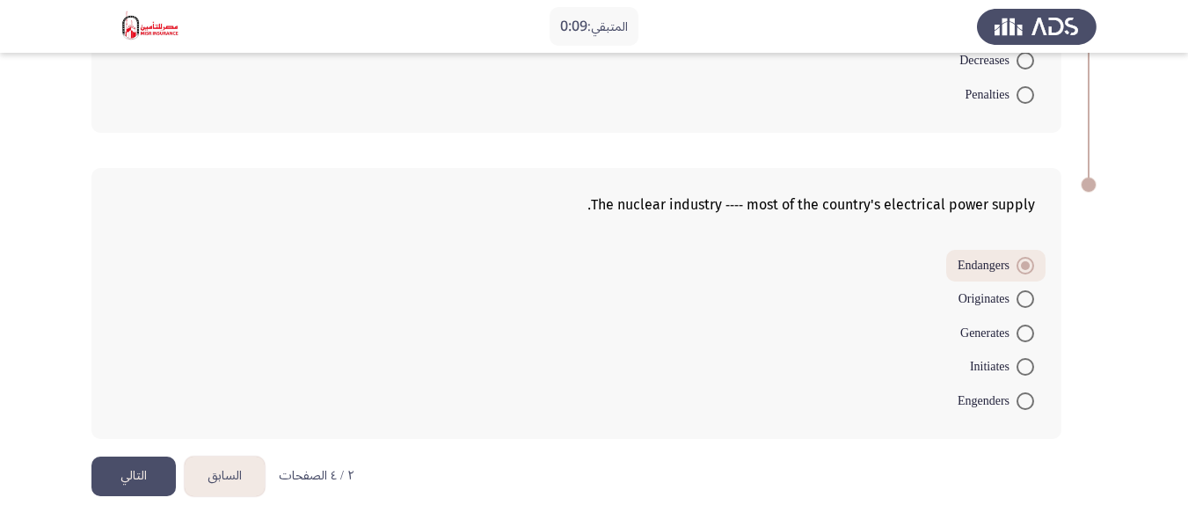
click at [135, 476] on button "التالي" at bounding box center [133, 476] width 84 height 40
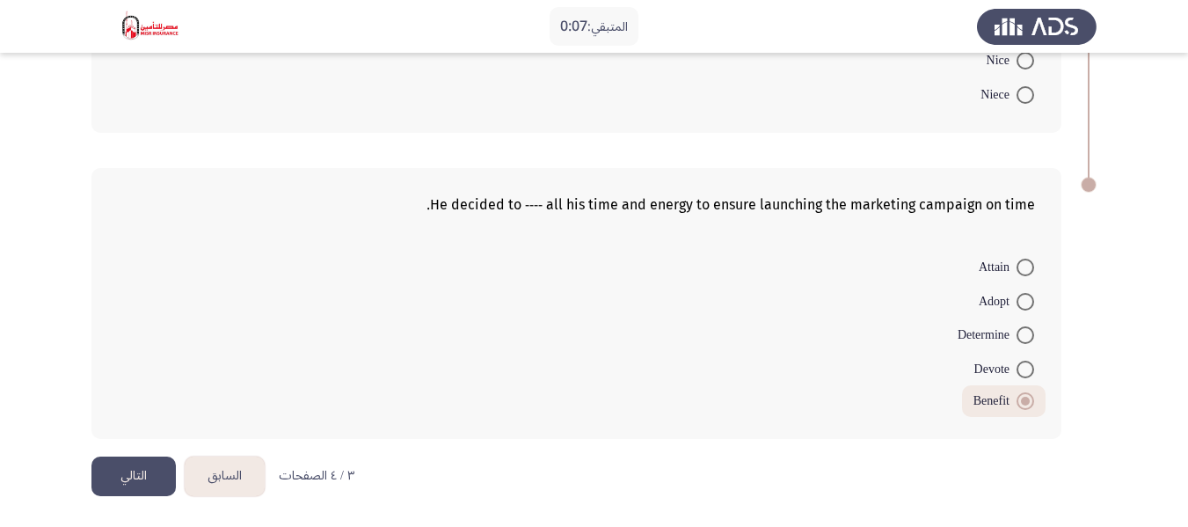
click at [136, 476] on button "التالي" at bounding box center [133, 476] width 84 height 40
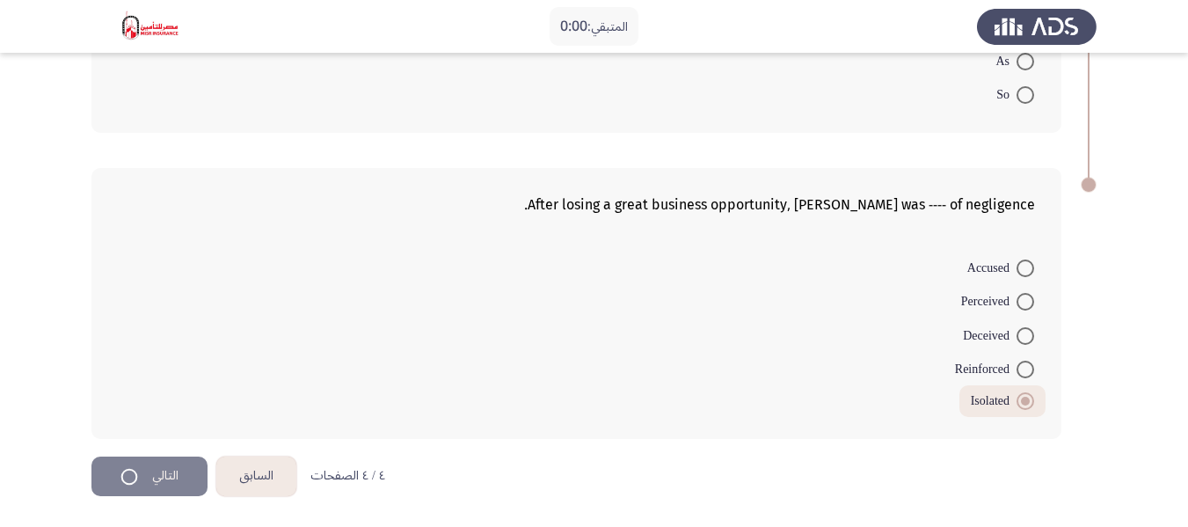
scroll to position [0, 0]
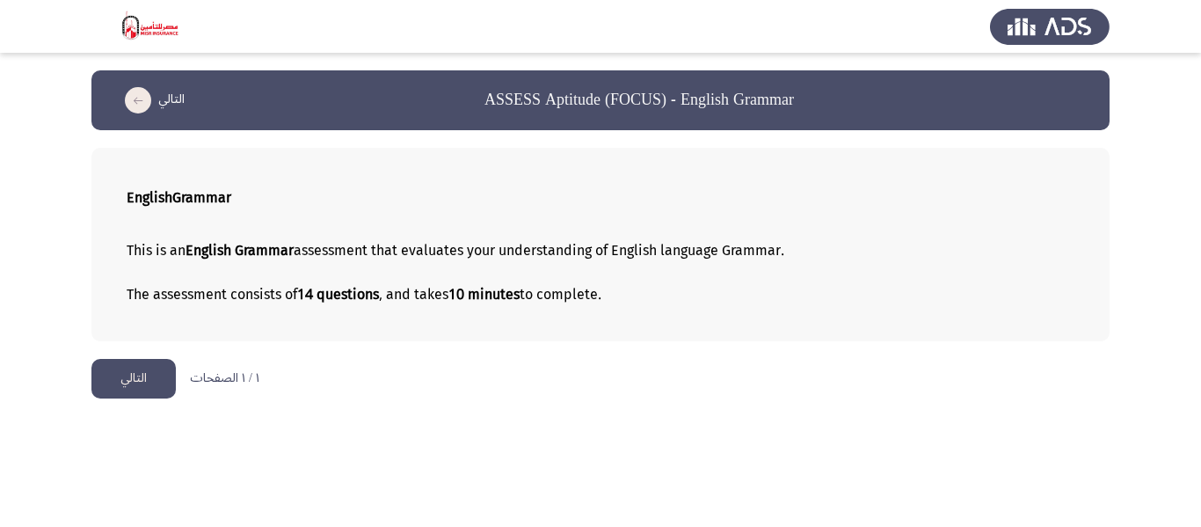
click at [133, 377] on button "التالي" at bounding box center [133, 379] width 84 height 40
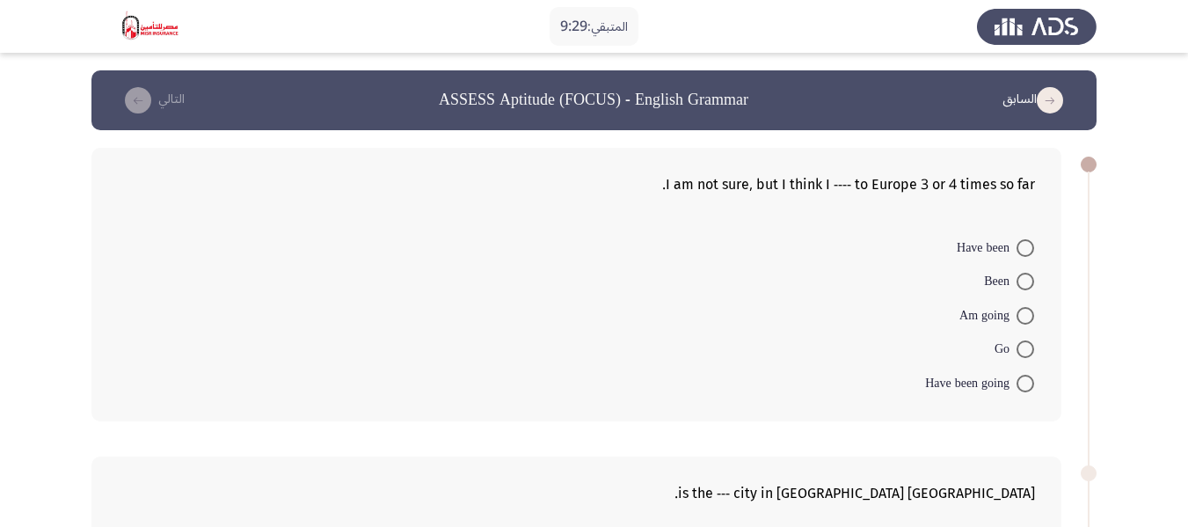
click at [1024, 377] on span at bounding box center [1025, 383] width 18 height 18
click at [1024, 377] on input "Have been going" at bounding box center [1025, 383] width 18 height 18
radio input "true"
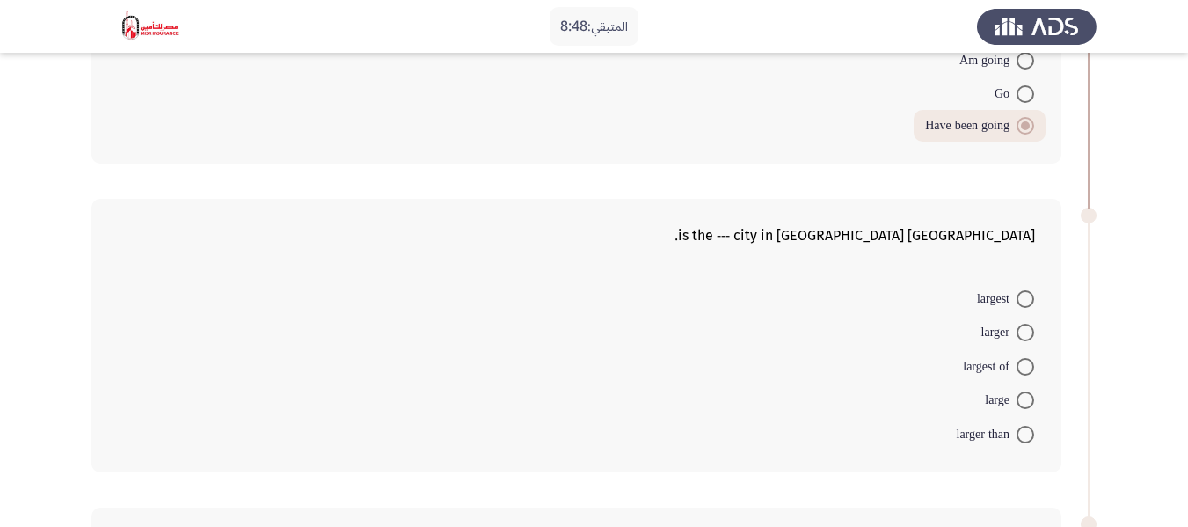
scroll to position [264, 0]
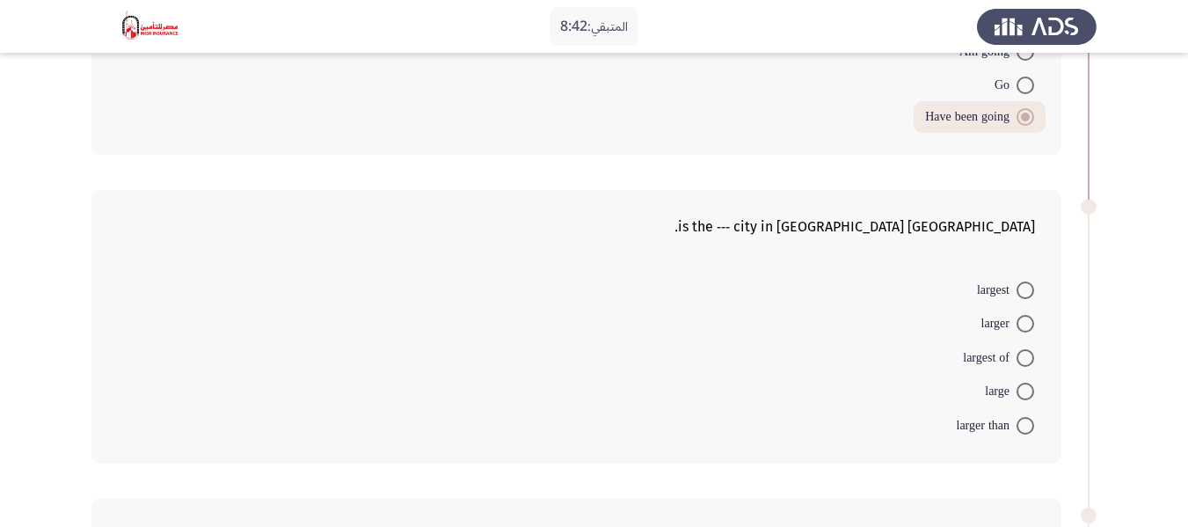
click at [1026, 290] on span at bounding box center [1025, 290] width 18 height 18
click at [1026, 290] on input "largest" at bounding box center [1025, 290] width 18 height 18
radio input "true"
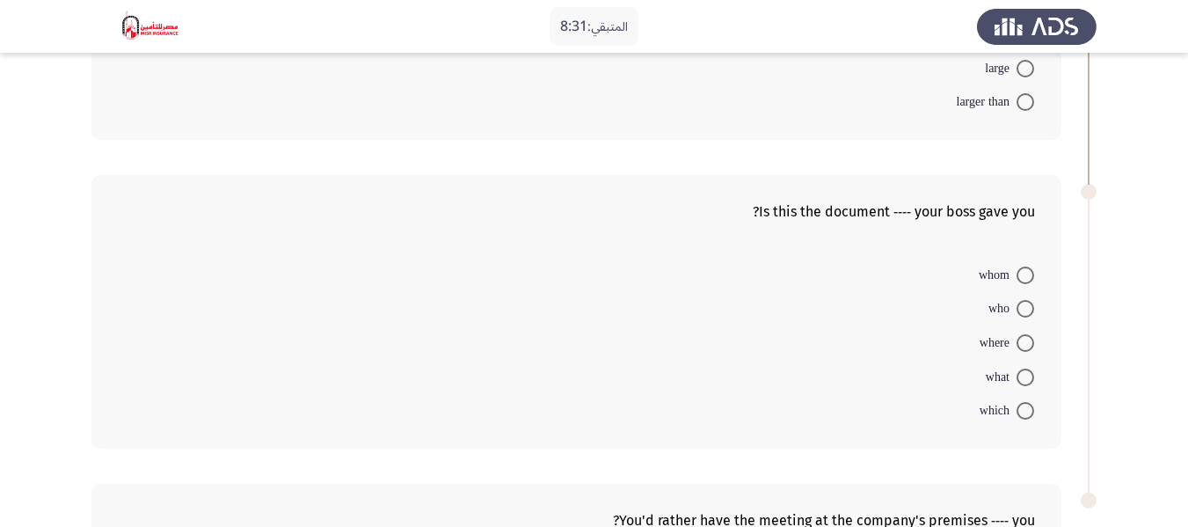
scroll to position [615, 0]
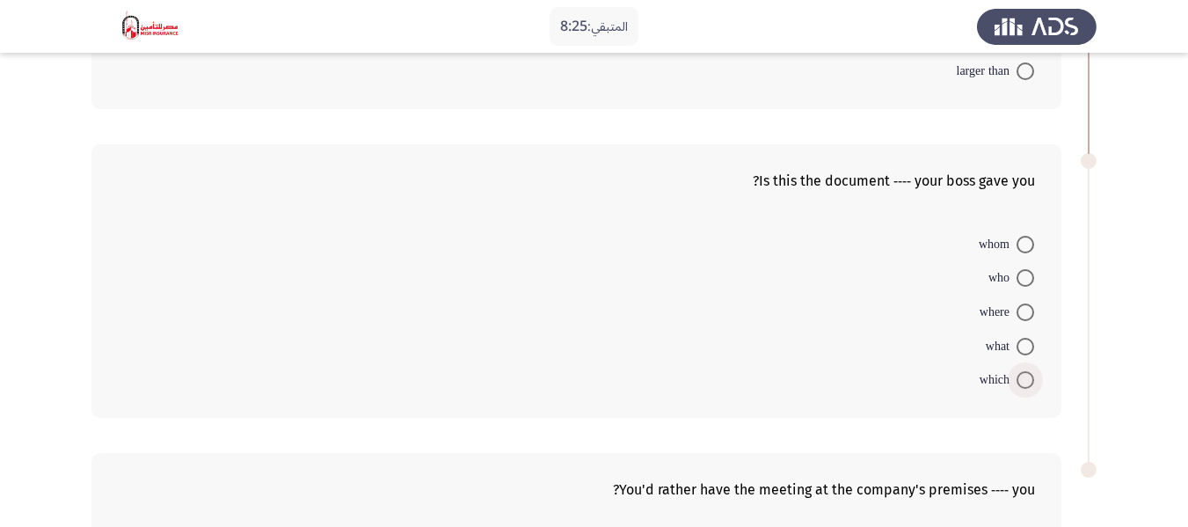
click at [1025, 378] on span at bounding box center [1025, 380] width 18 height 18
click at [1025, 378] on input "which" at bounding box center [1025, 380] width 18 height 18
radio input "true"
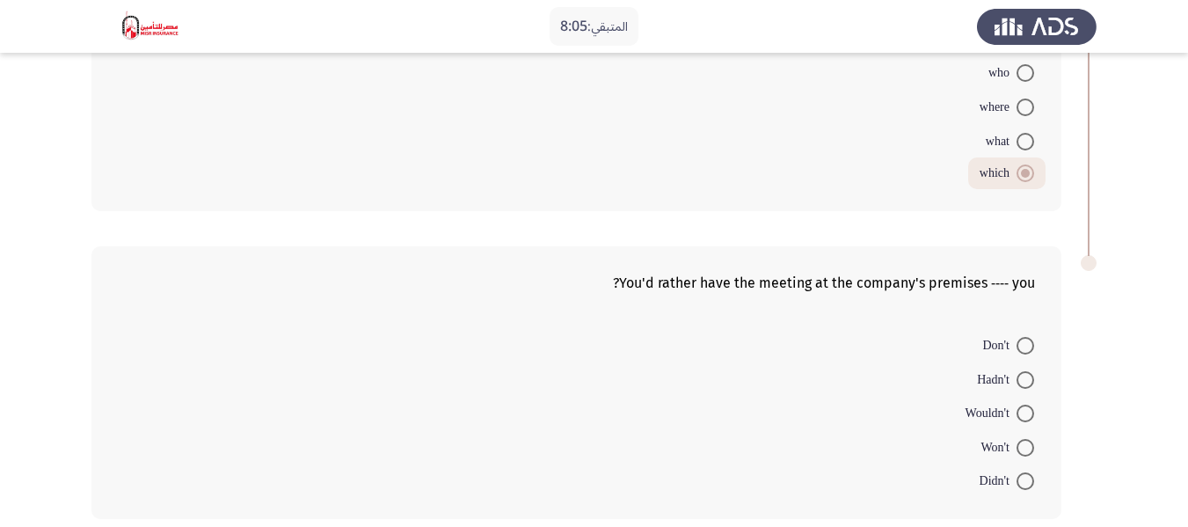
scroll to position [879, 0]
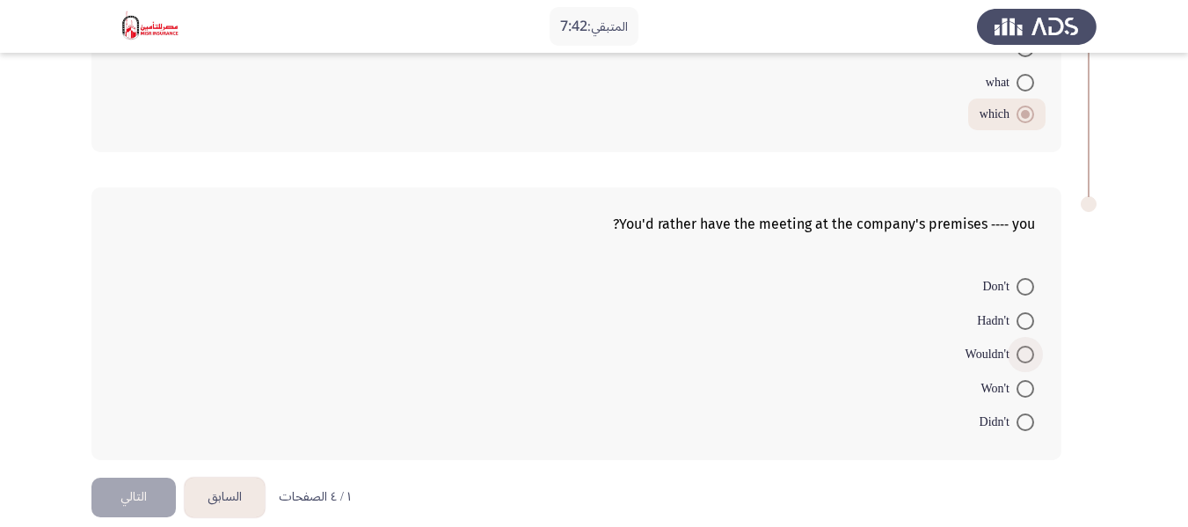
click at [1023, 357] on span at bounding box center [1025, 354] width 18 height 18
click at [1023, 357] on input "Wouldn't" at bounding box center [1025, 354] width 18 height 18
radio input "true"
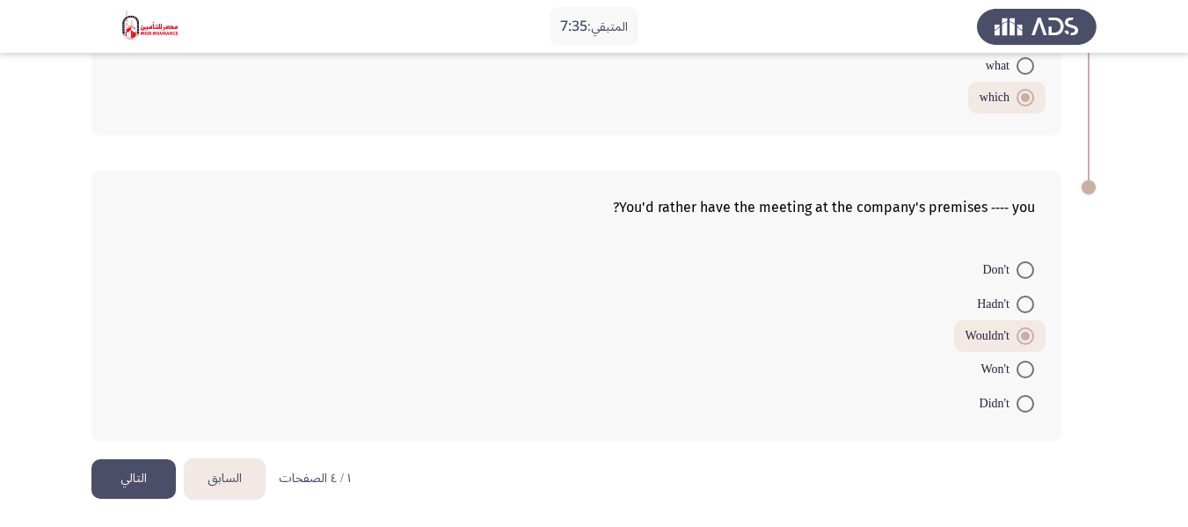
scroll to position [898, 0]
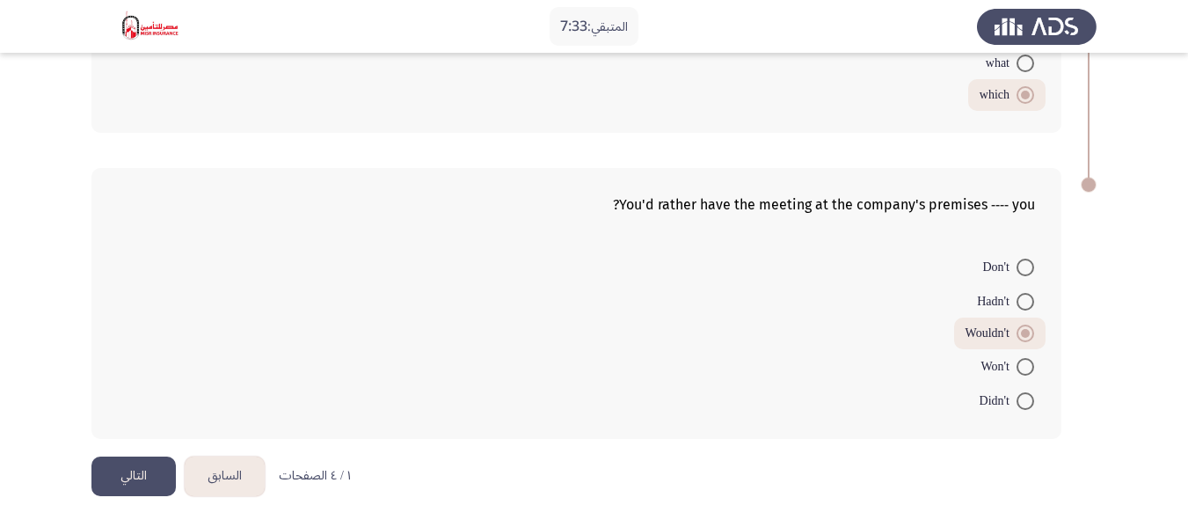
click at [127, 464] on button "التالي" at bounding box center [133, 476] width 84 height 40
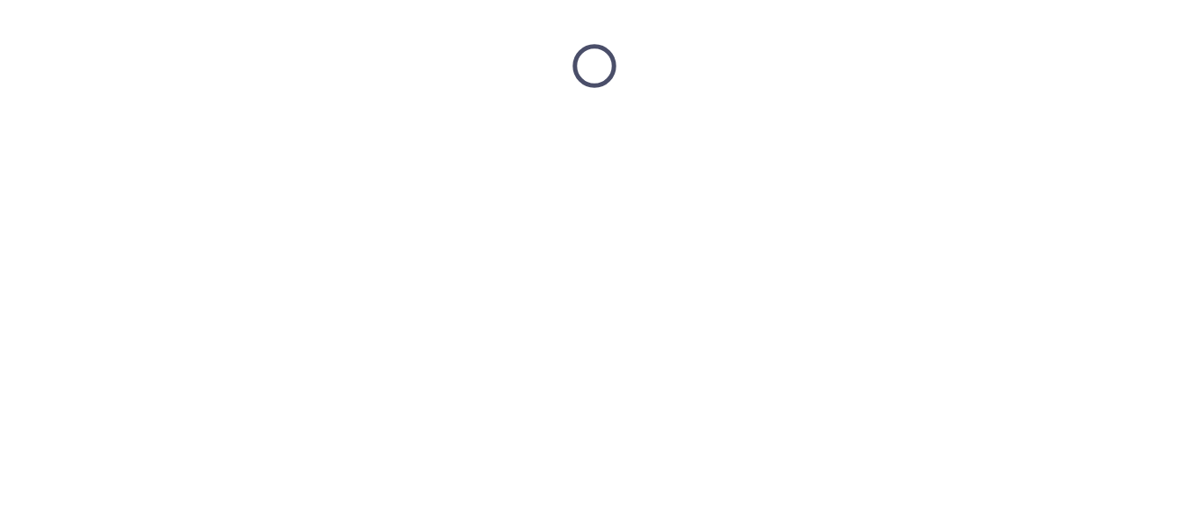
scroll to position [0, 0]
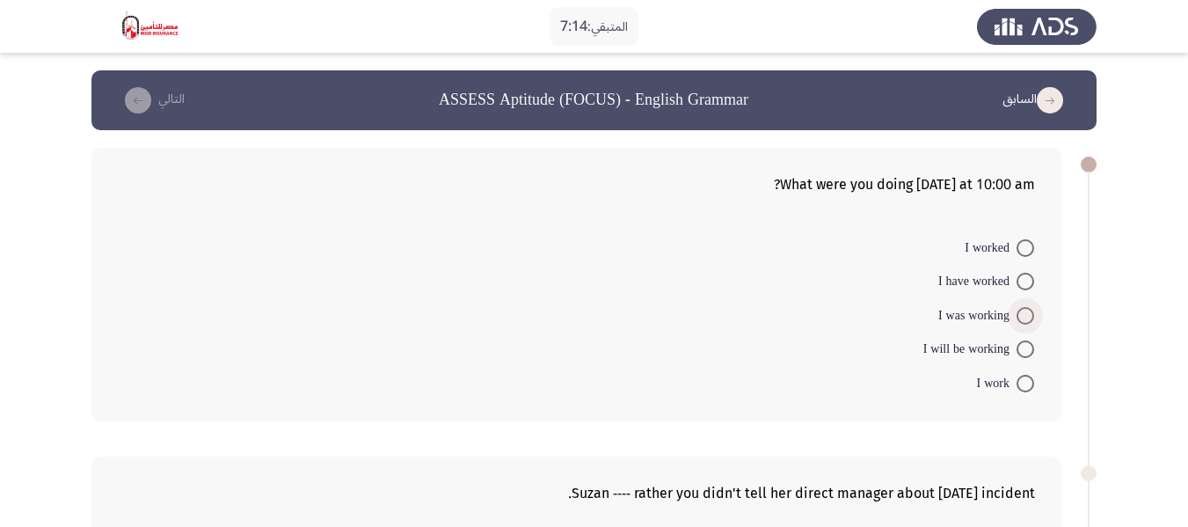
click at [1022, 315] on span at bounding box center [1025, 316] width 18 height 18
click at [1022, 315] on input "I was working" at bounding box center [1025, 316] width 18 height 18
radio input "true"
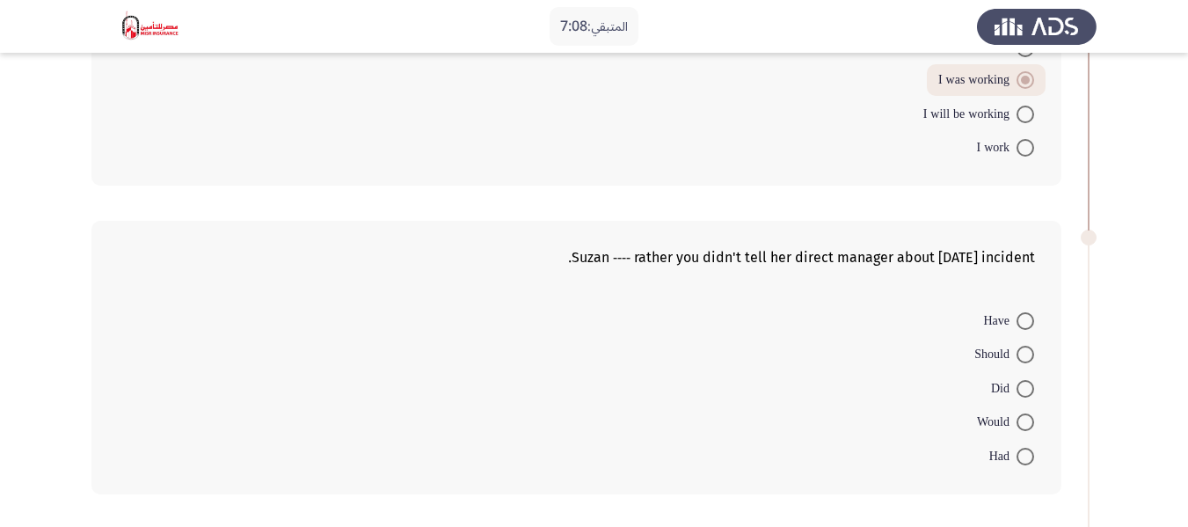
scroll to position [264, 0]
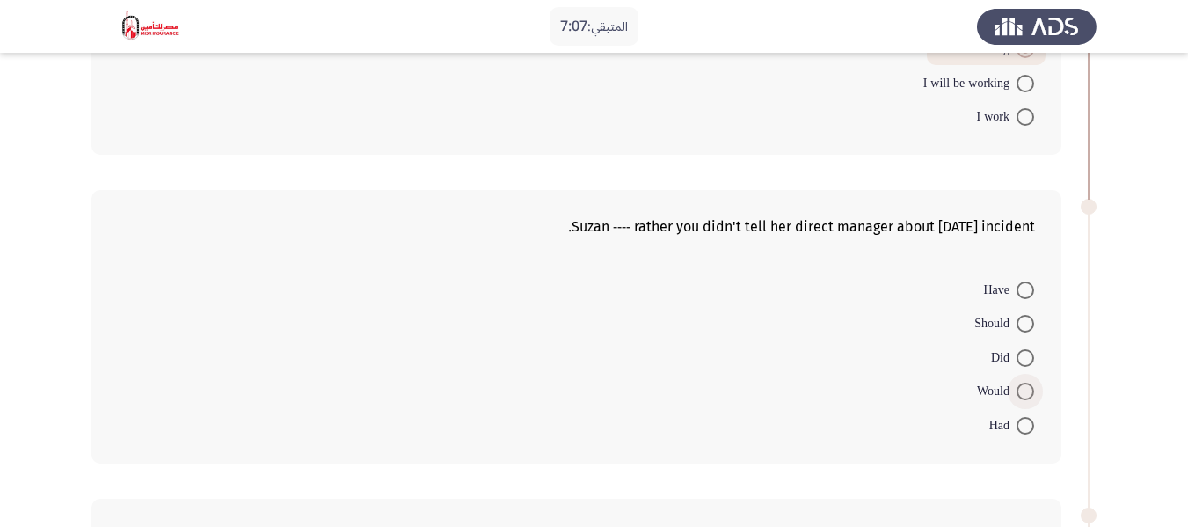
click at [1023, 392] on span at bounding box center [1025, 391] width 18 height 18
click at [1023, 392] on input "Would" at bounding box center [1025, 391] width 18 height 18
radio input "true"
click at [1022, 329] on span at bounding box center [1025, 324] width 18 height 18
click at [1022, 329] on input "Should" at bounding box center [1025, 324] width 18 height 18
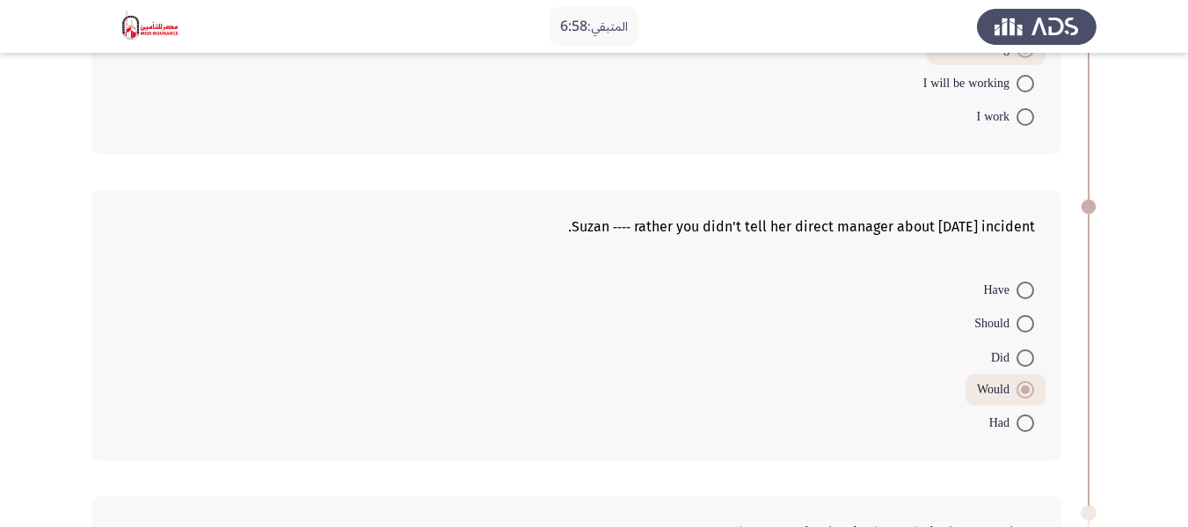
radio input "true"
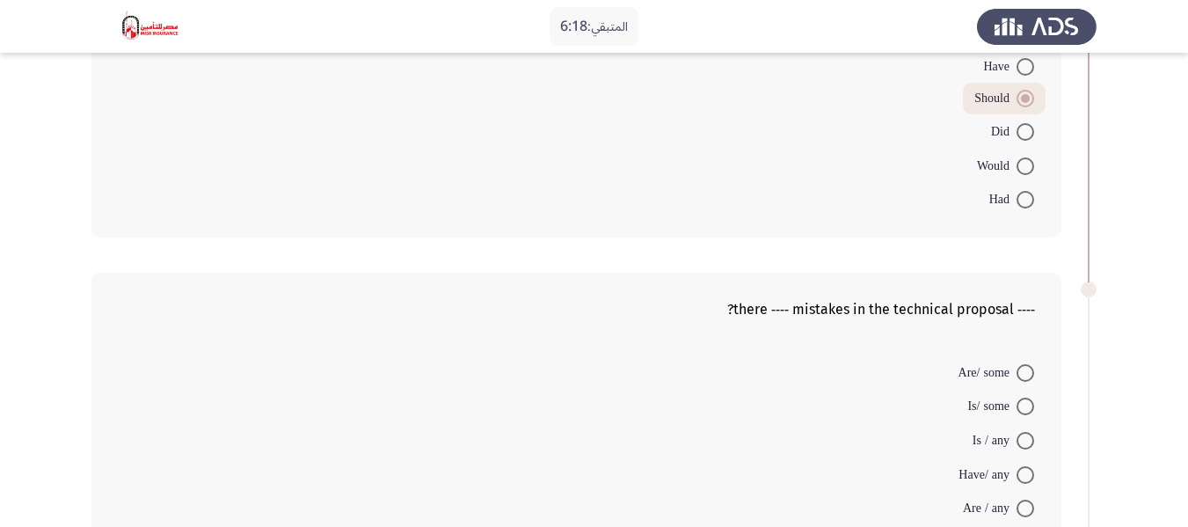
scroll to position [527, 0]
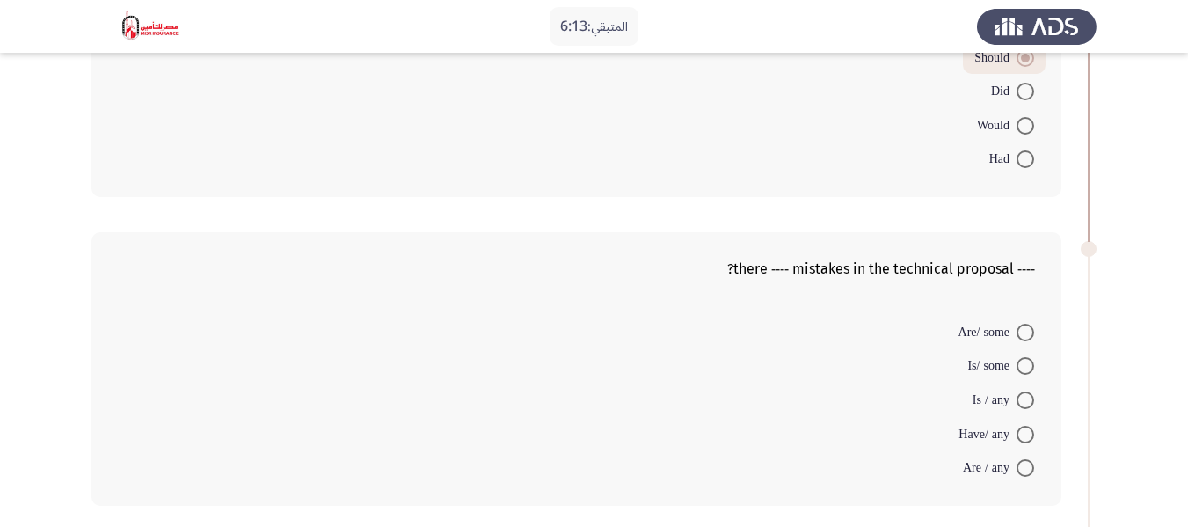
click at [1026, 332] on span at bounding box center [1025, 333] width 18 height 18
click at [1026, 332] on input "Are/ some" at bounding box center [1025, 333] width 18 height 18
radio input "true"
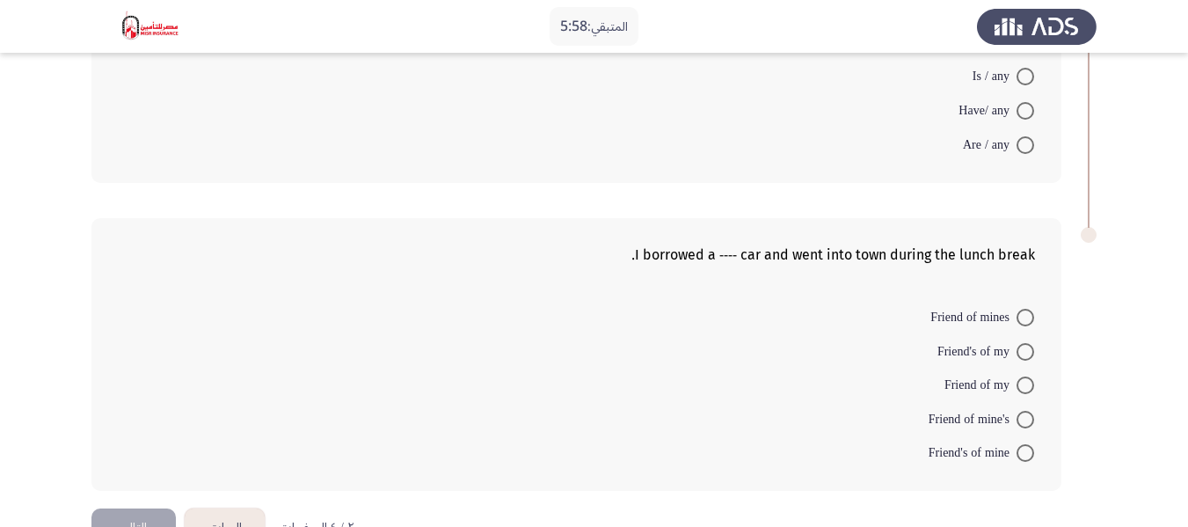
scroll to position [879, 0]
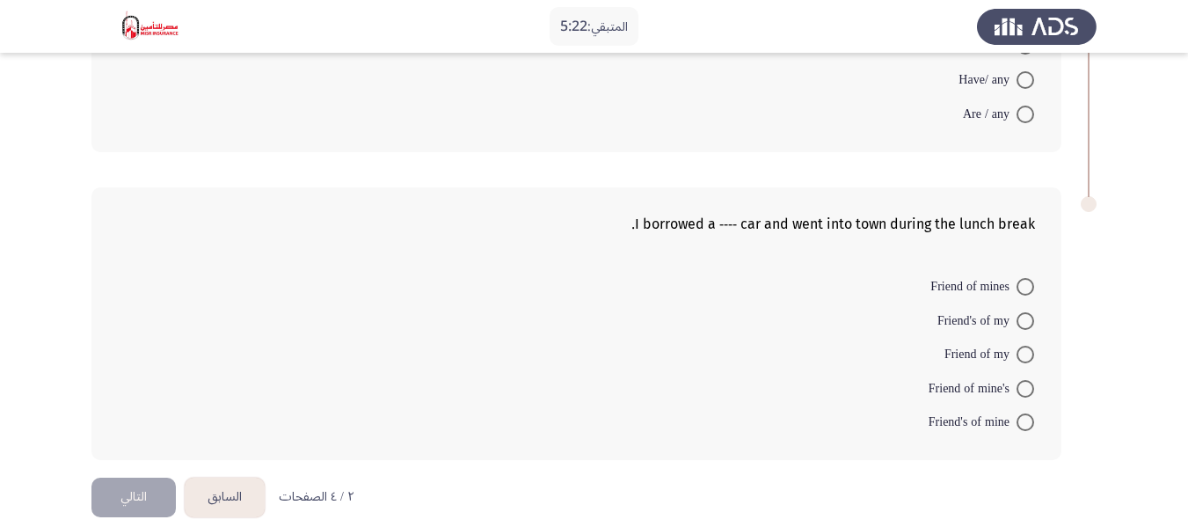
drag, startPoint x: 1023, startPoint y: 424, endPoint x: 830, endPoint y: 307, distance: 226.0
click at [830, 307] on form "Friend of mines Friend's of my Friend of my Friend of mine's Friend's of mine" at bounding box center [576, 354] width 917 height 170
click at [1023, 320] on span at bounding box center [1025, 321] width 18 height 18
click at [1023, 320] on input "Friend's of my" at bounding box center [1025, 321] width 18 height 18
radio input "true"
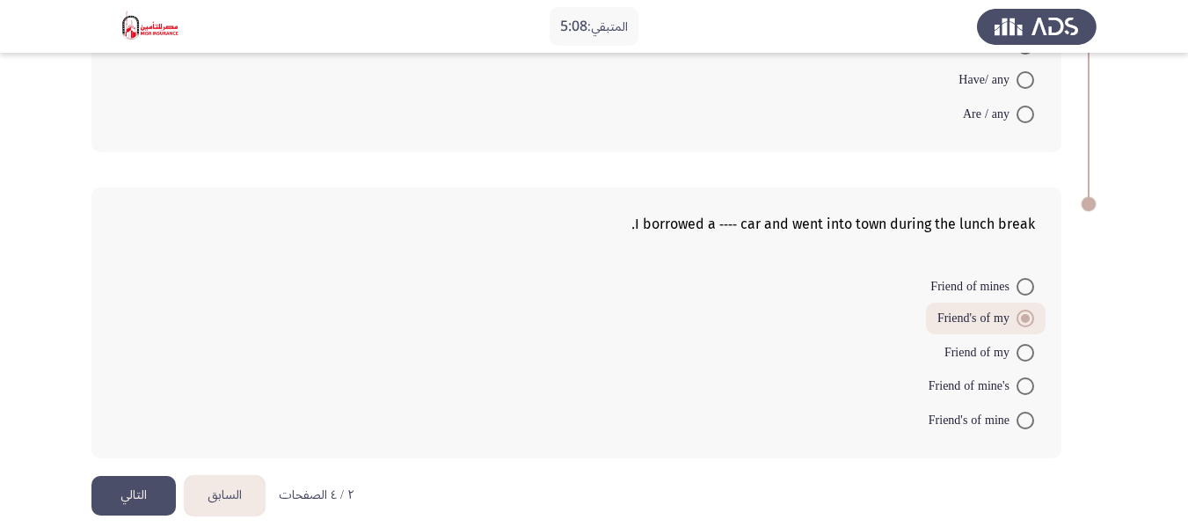
scroll to position [898, 0]
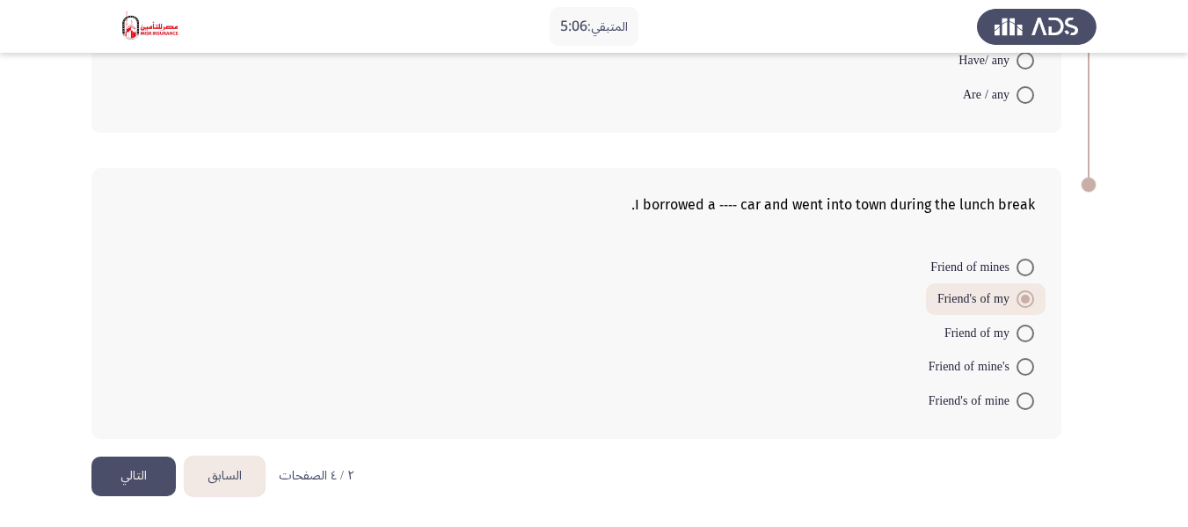
click at [134, 469] on button "التالي" at bounding box center [133, 476] width 84 height 40
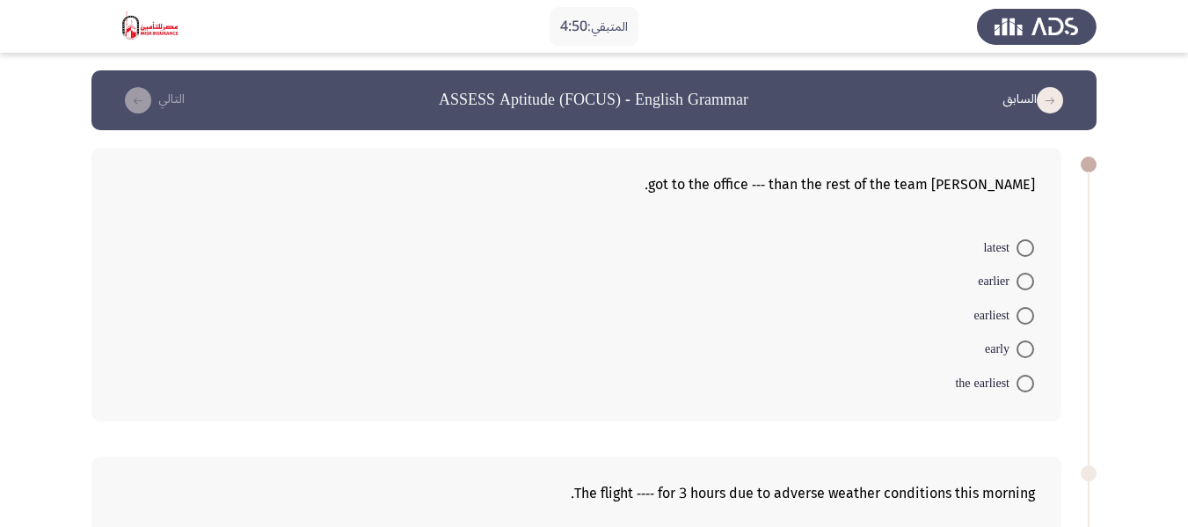
click at [1025, 281] on span at bounding box center [1025, 281] width 0 height 0
click at [1025, 280] on input "earlier" at bounding box center [1025, 282] width 18 height 18
radio input "true"
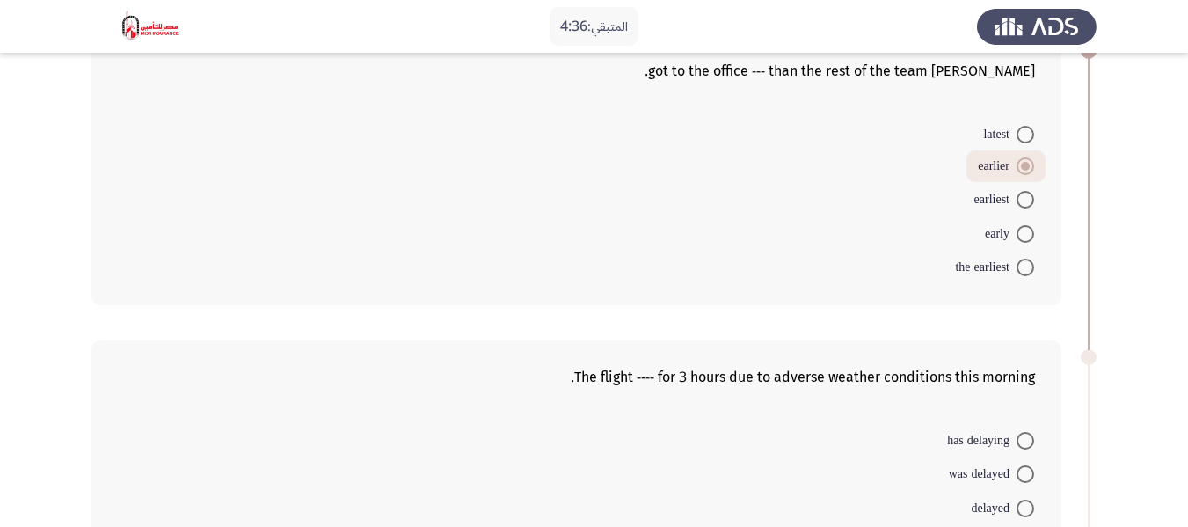
scroll to position [88, 0]
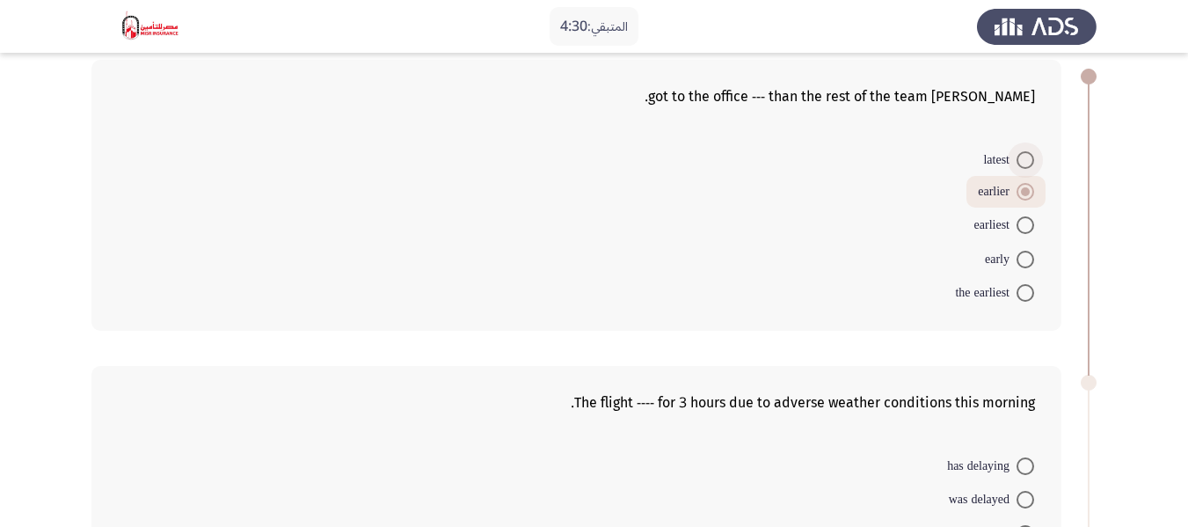
click at [1023, 156] on span at bounding box center [1025, 160] width 18 height 18
click at [1023, 156] on input "latest" at bounding box center [1025, 160] width 18 height 18
radio input "true"
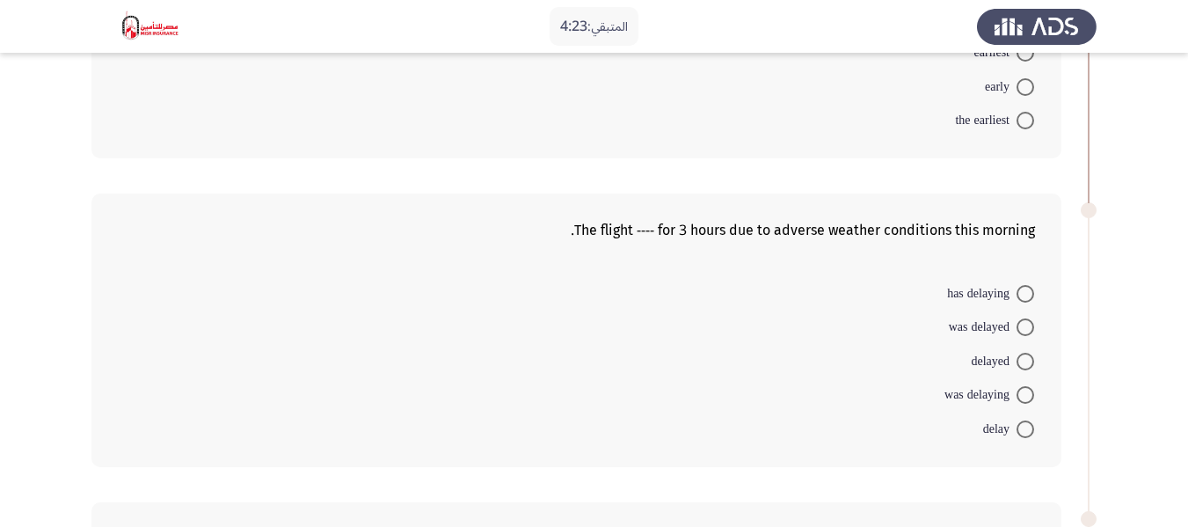
scroll to position [264, 0]
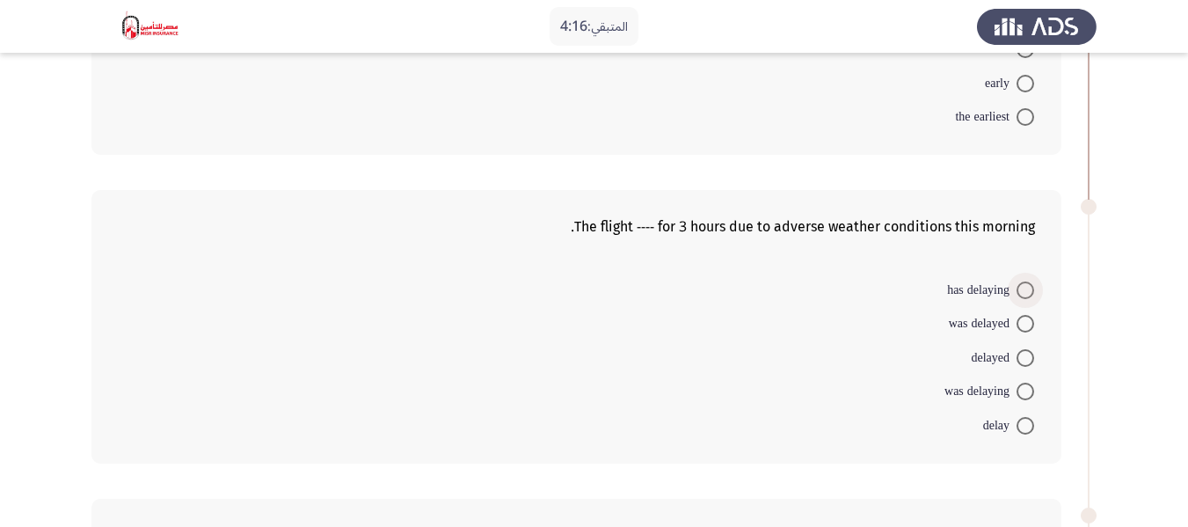
click at [1025, 292] on span at bounding box center [1025, 290] width 18 height 18
click at [1025, 292] on input "has delaying" at bounding box center [1025, 290] width 18 height 18
radio input "true"
click at [1029, 397] on span at bounding box center [1025, 390] width 18 height 18
click at [1029, 397] on input "was delaying" at bounding box center [1025, 390] width 18 height 18
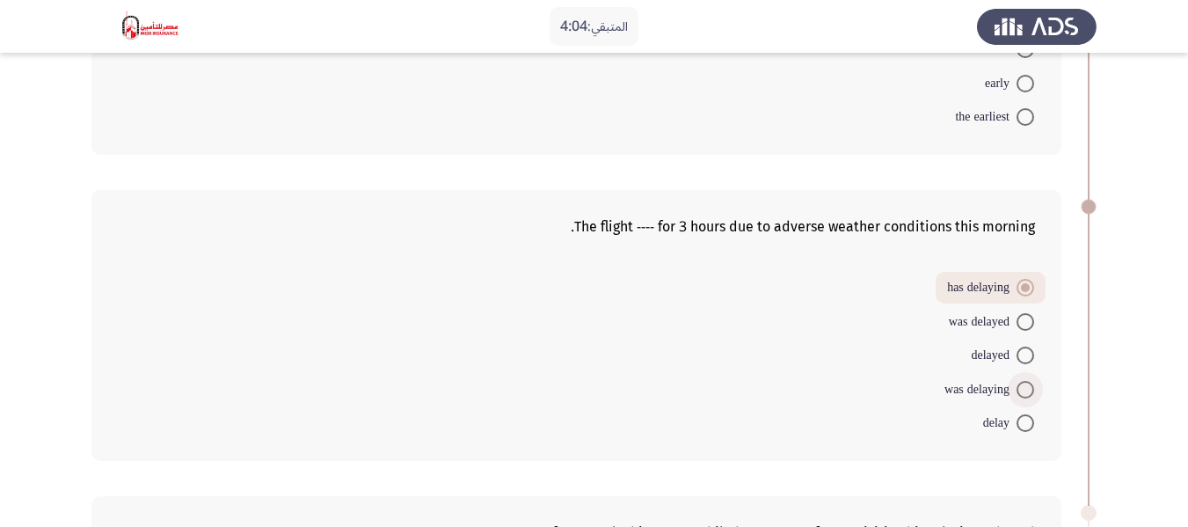
radio input "true"
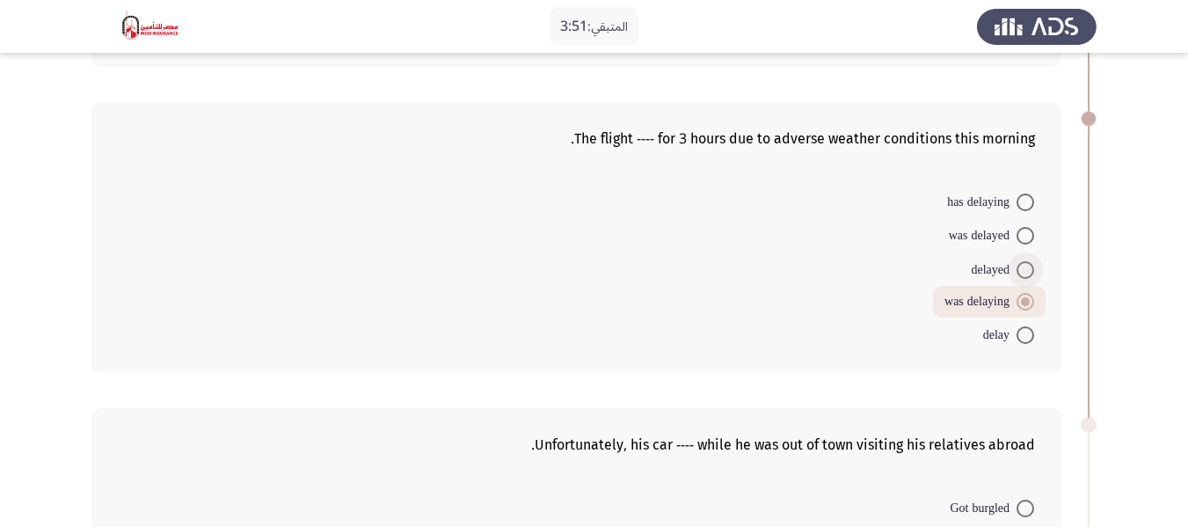
click at [1023, 268] on span at bounding box center [1025, 270] width 18 height 18
click at [1023, 268] on input "delayed" at bounding box center [1025, 270] width 18 height 18
radio input "true"
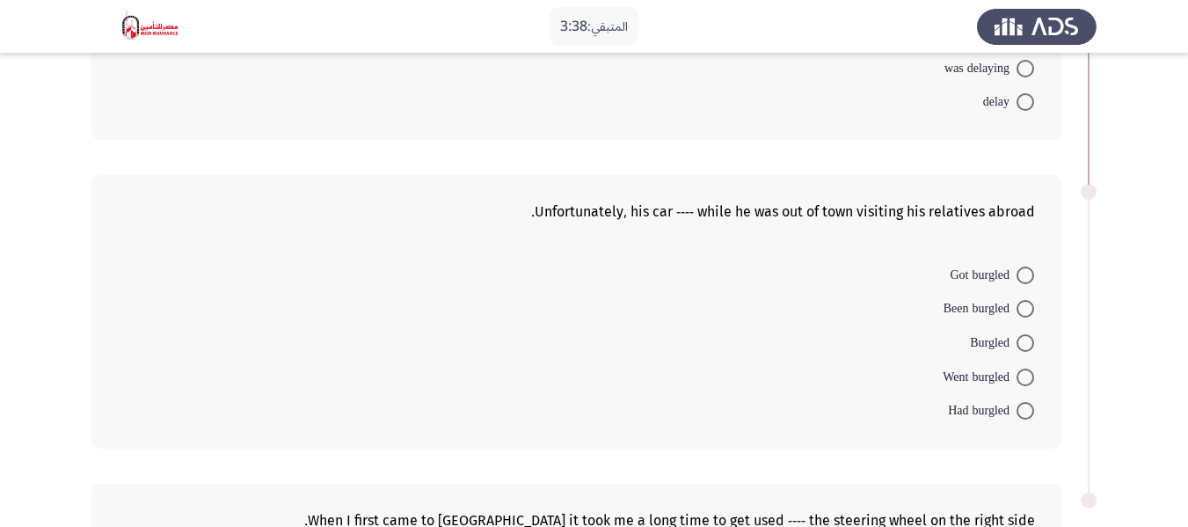
scroll to position [615, 0]
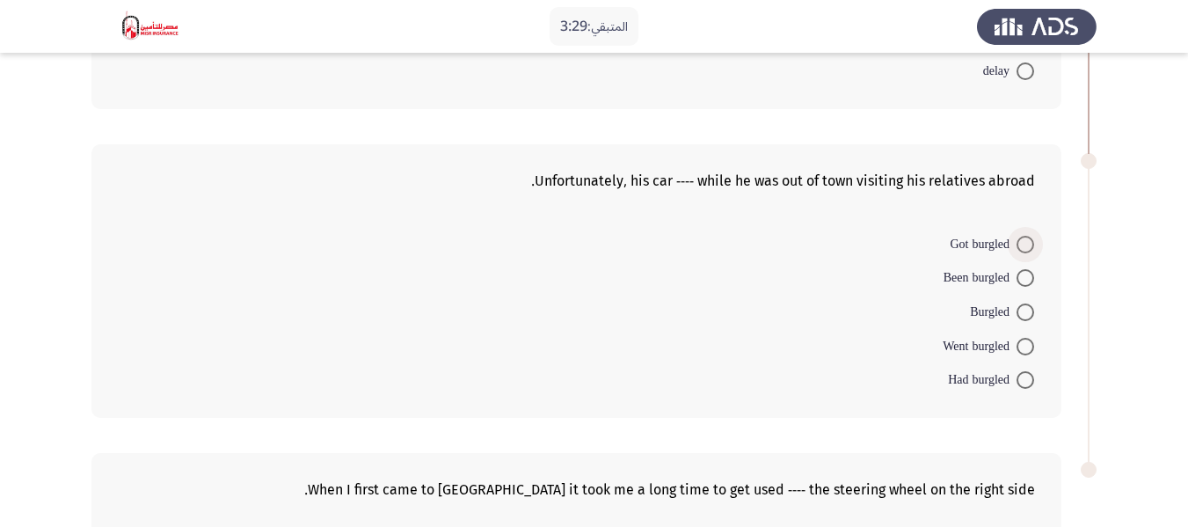
click at [1025, 247] on span at bounding box center [1025, 245] width 18 height 18
click at [1025, 247] on input "Got burgled" at bounding box center [1025, 245] width 18 height 18
radio input "true"
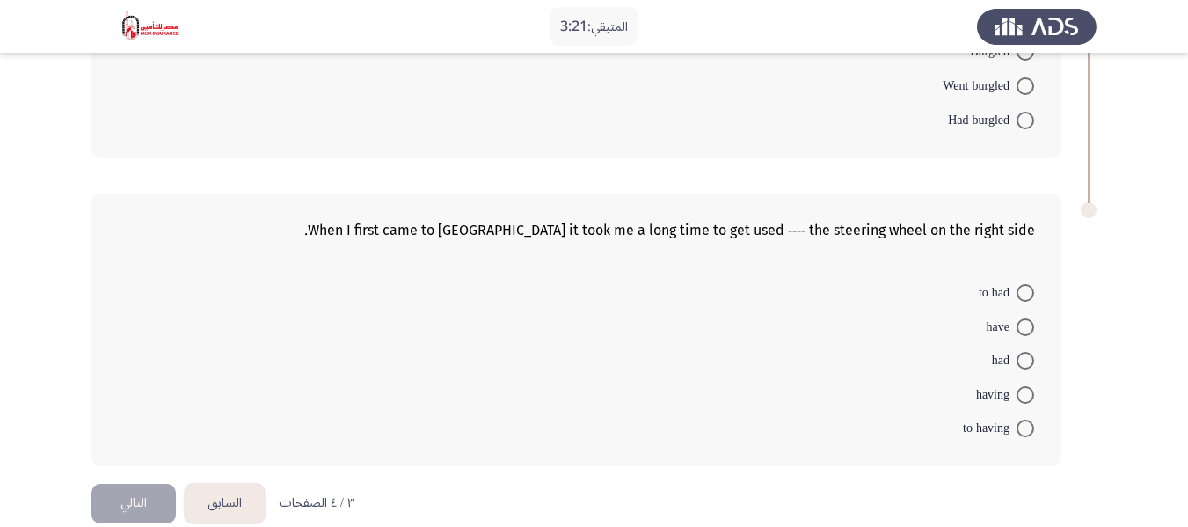
scroll to position [900, 0]
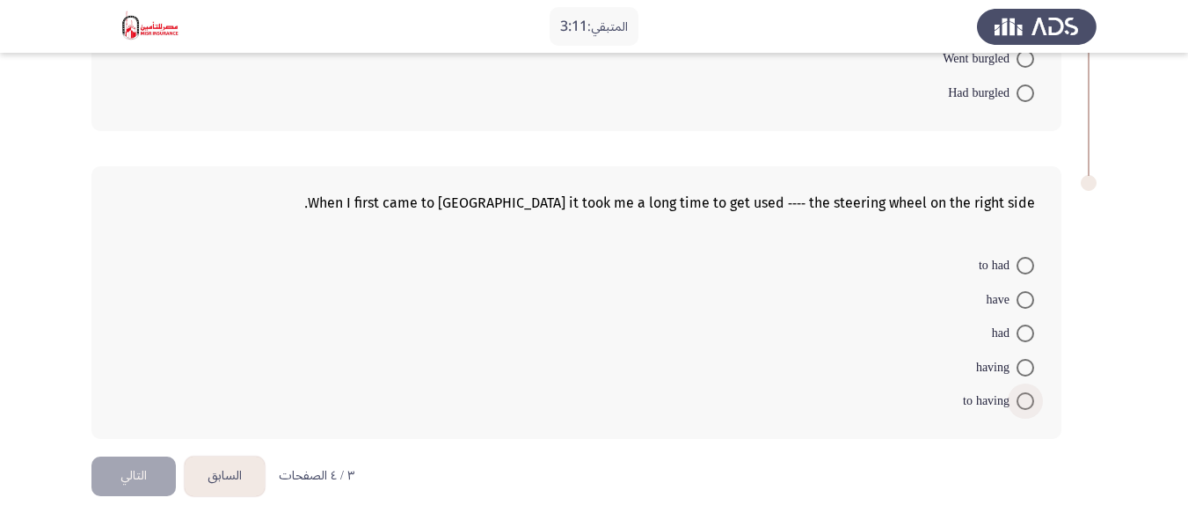
click at [1029, 397] on span at bounding box center [1025, 401] width 18 height 18
click at [1029, 397] on input "to having" at bounding box center [1025, 401] width 18 height 18
radio input "true"
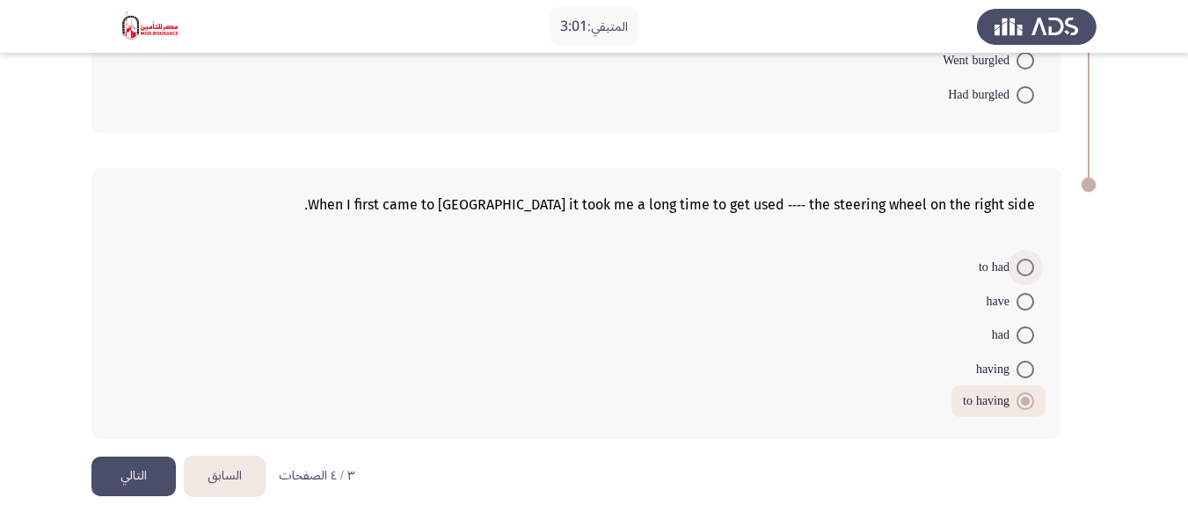
click at [1024, 268] on span at bounding box center [1025, 267] width 18 height 18
click at [1024, 268] on input "to had" at bounding box center [1025, 267] width 18 height 18
radio input "true"
click at [142, 471] on button "التالي" at bounding box center [133, 476] width 84 height 40
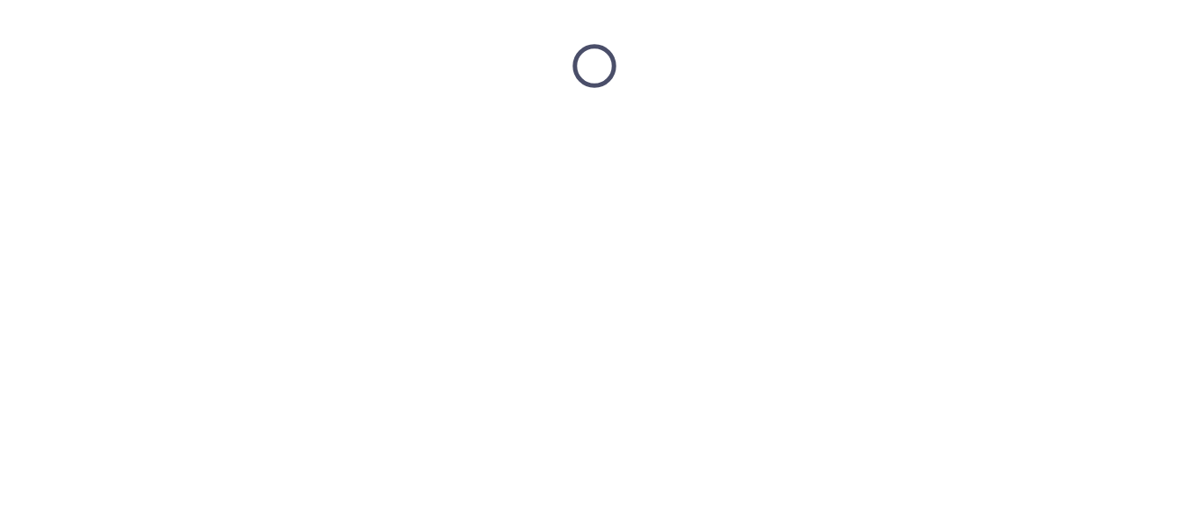
scroll to position [0, 0]
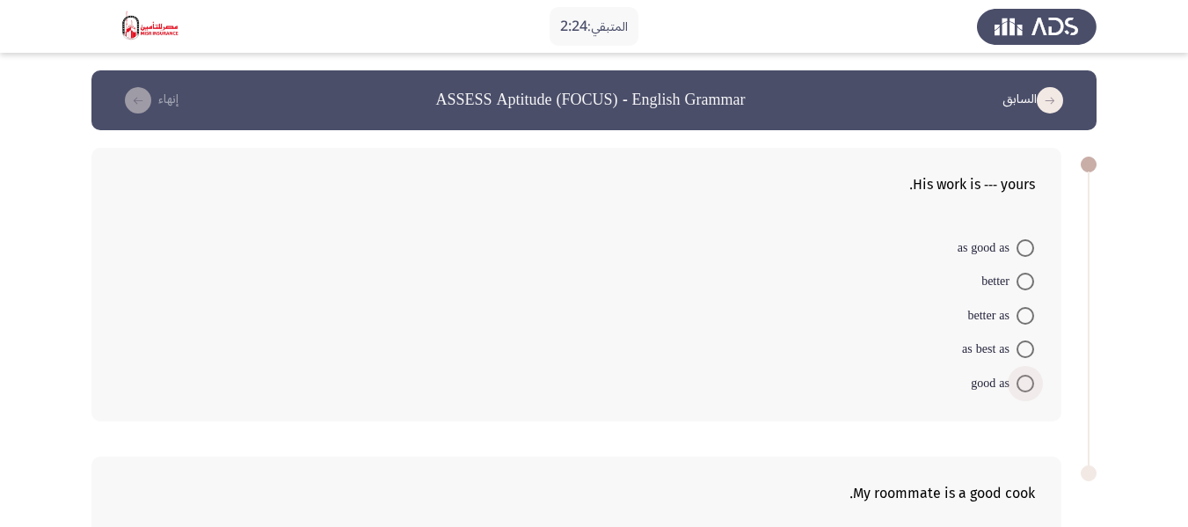
click at [1025, 384] on span at bounding box center [1025, 383] width 18 height 18
click at [1025, 384] on input "good as" at bounding box center [1025, 383] width 18 height 18
radio input "true"
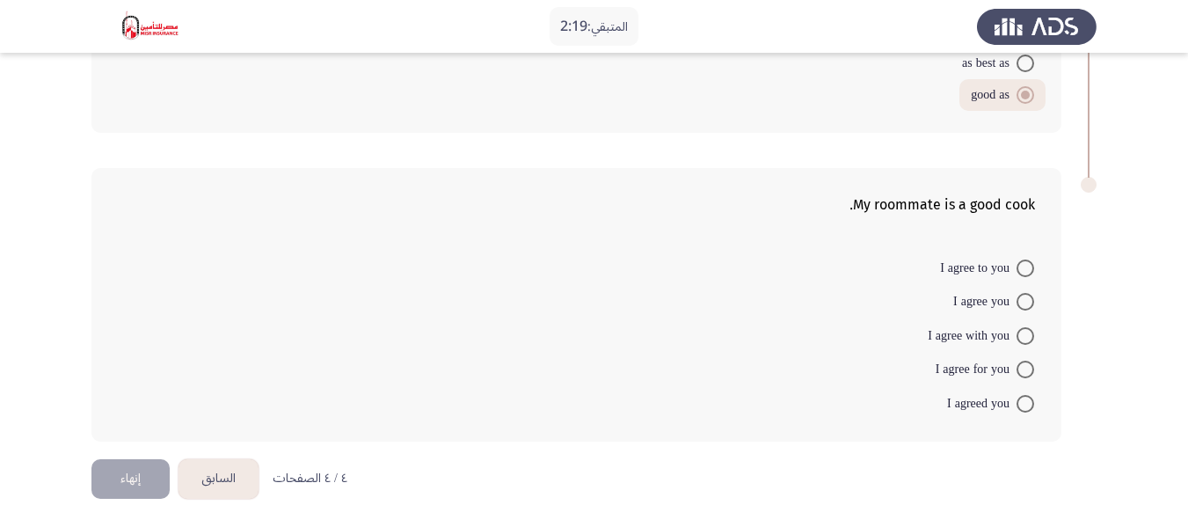
scroll to position [288, 0]
click at [1025, 331] on span at bounding box center [1025, 333] width 18 height 18
click at [1025, 331] on input "I agree with you" at bounding box center [1025, 333] width 18 height 18
radio input "true"
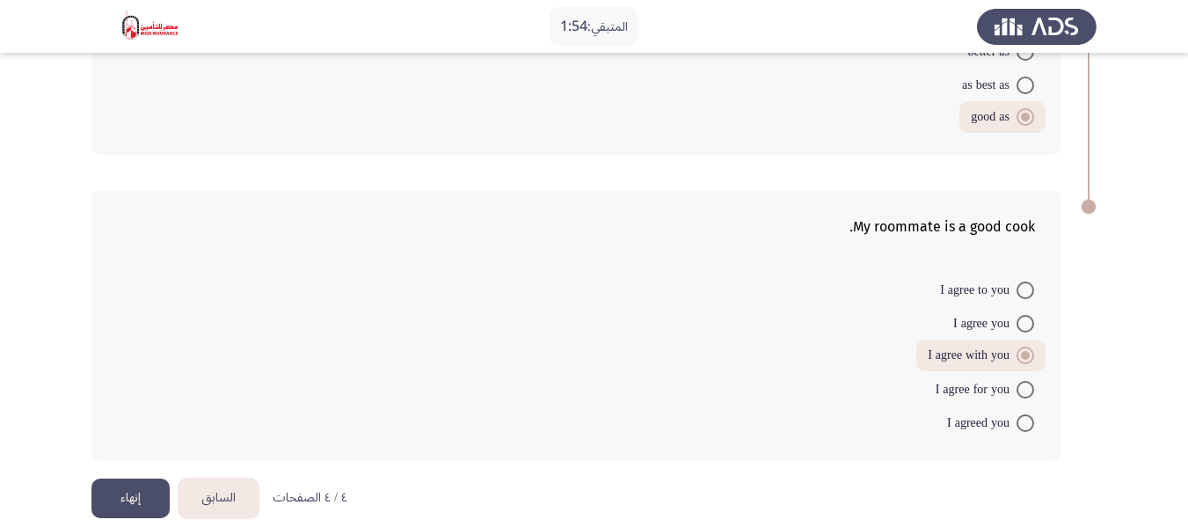
scroll to position [286, 0]
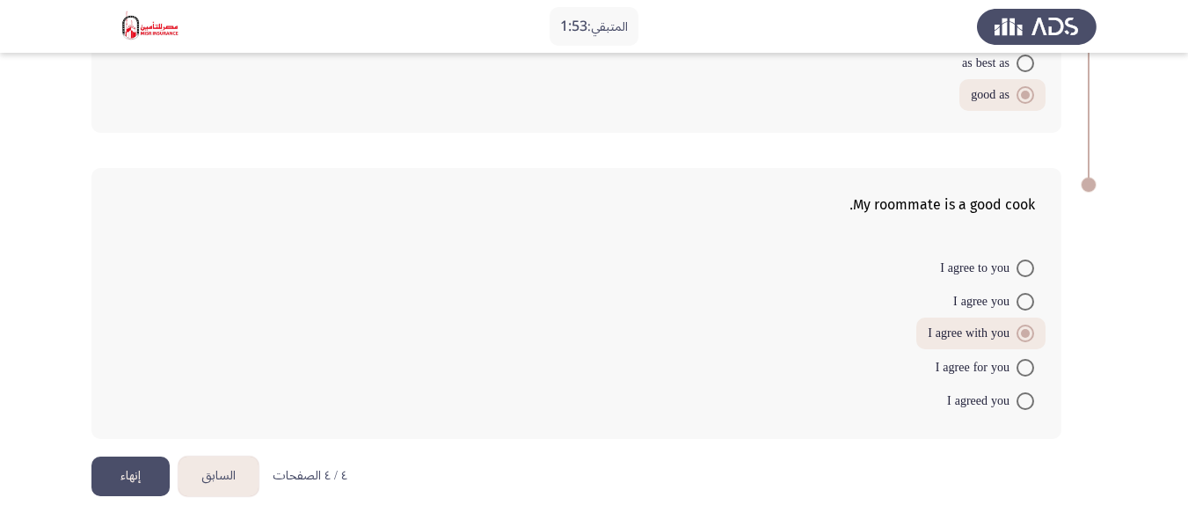
click at [218, 471] on button "السابق" at bounding box center [218, 476] width 80 height 40
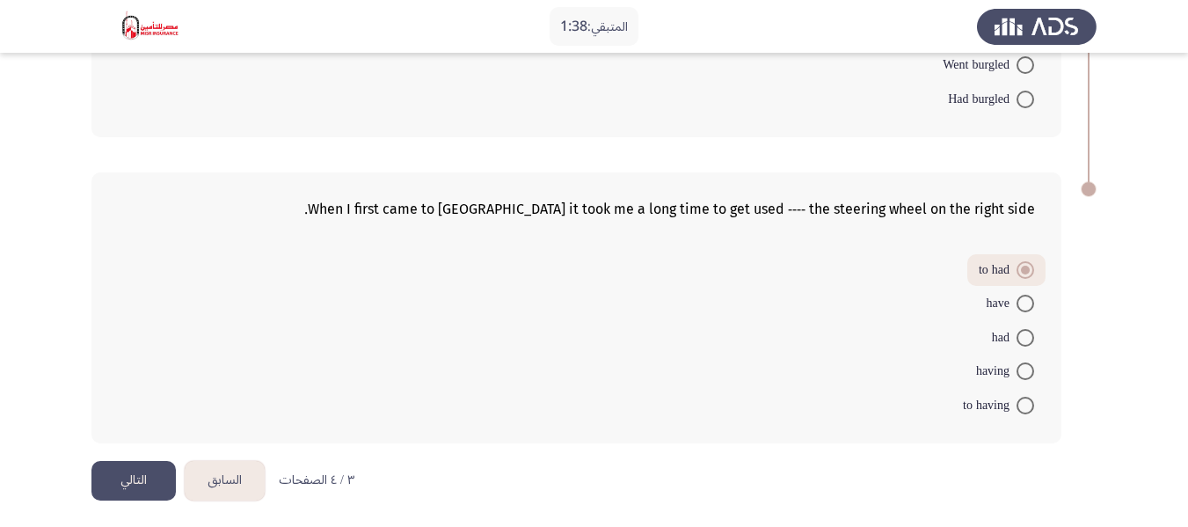
scroll to position [898, 0]
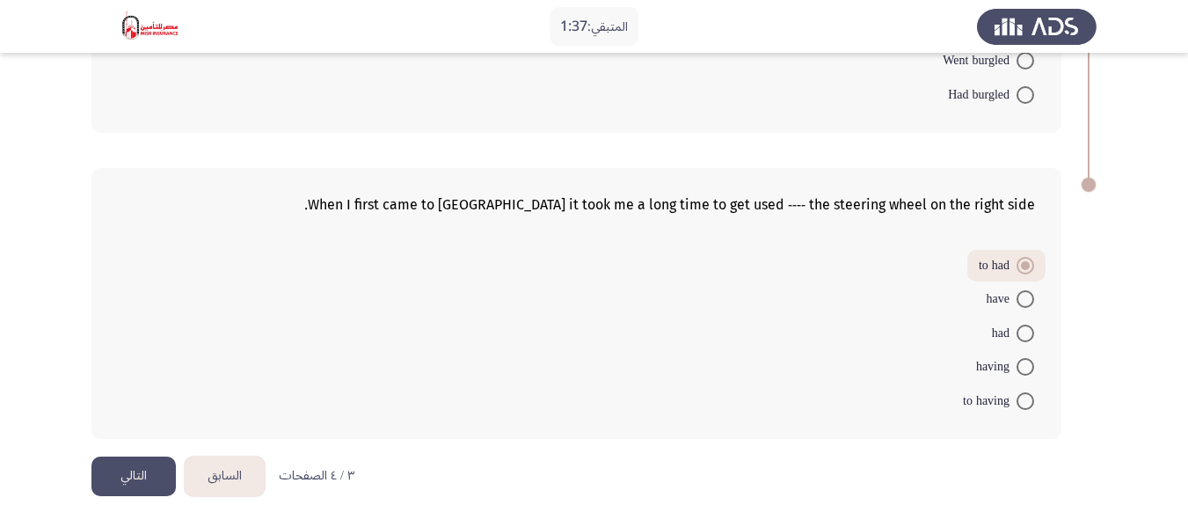
click at [226, 472] on button "السابق" at bounding box center [225, 476] width 80 height 40
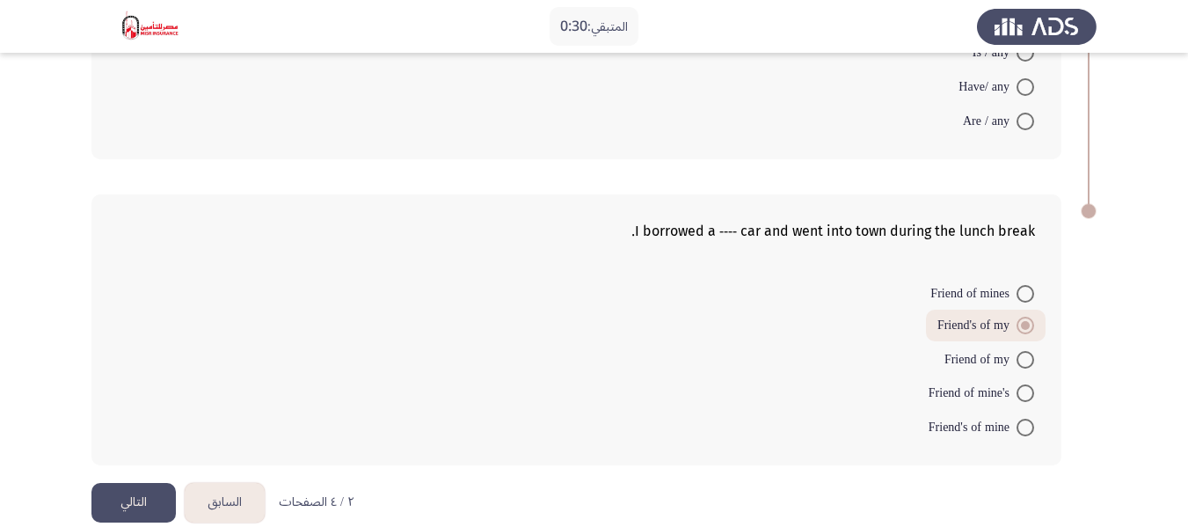
scroll to position [879, 0]
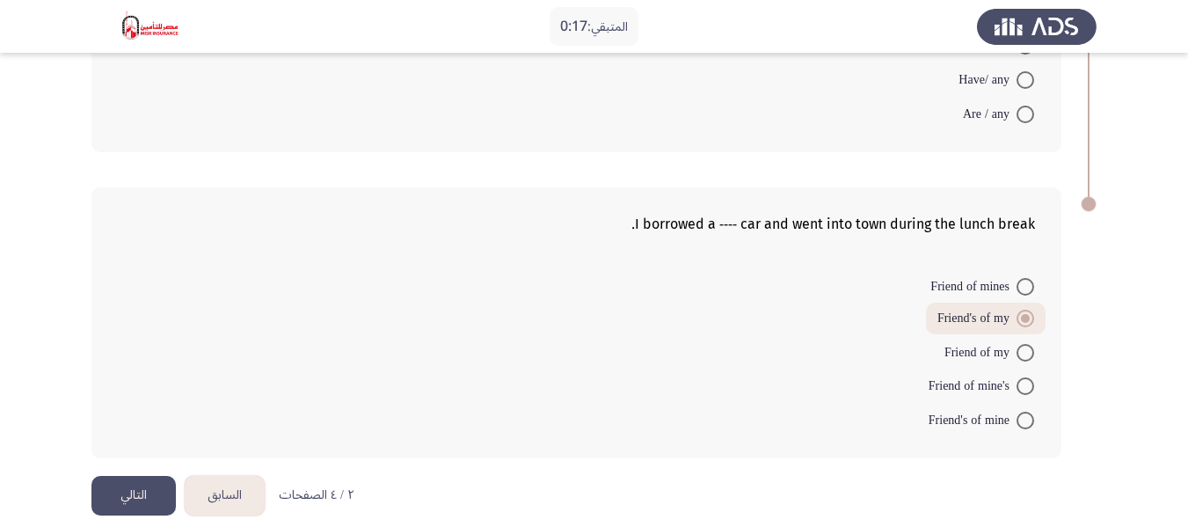
click at [130, 484] on button "التالي" at bounding box center [133, 496] width 84 height 40
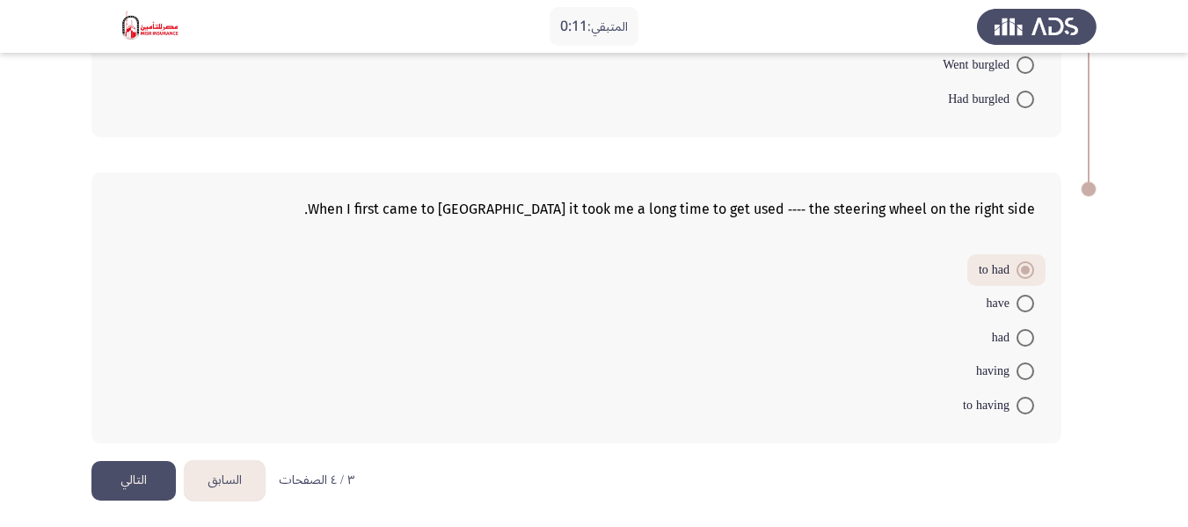
scroll to position [898, 0]
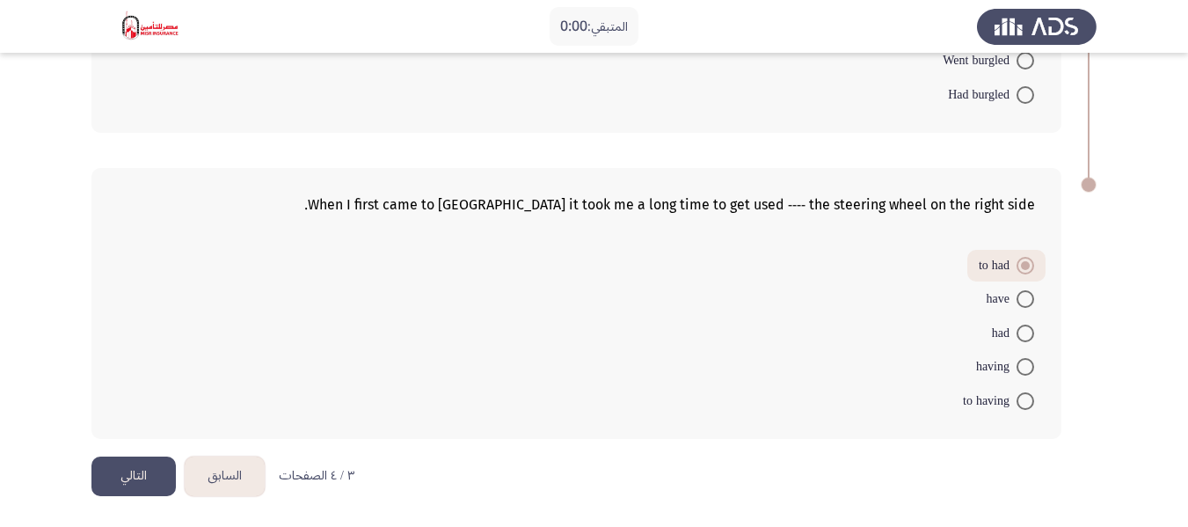
click at [127, 476] on button "التالي" at bounding box center [133, 476] width 84 height 40
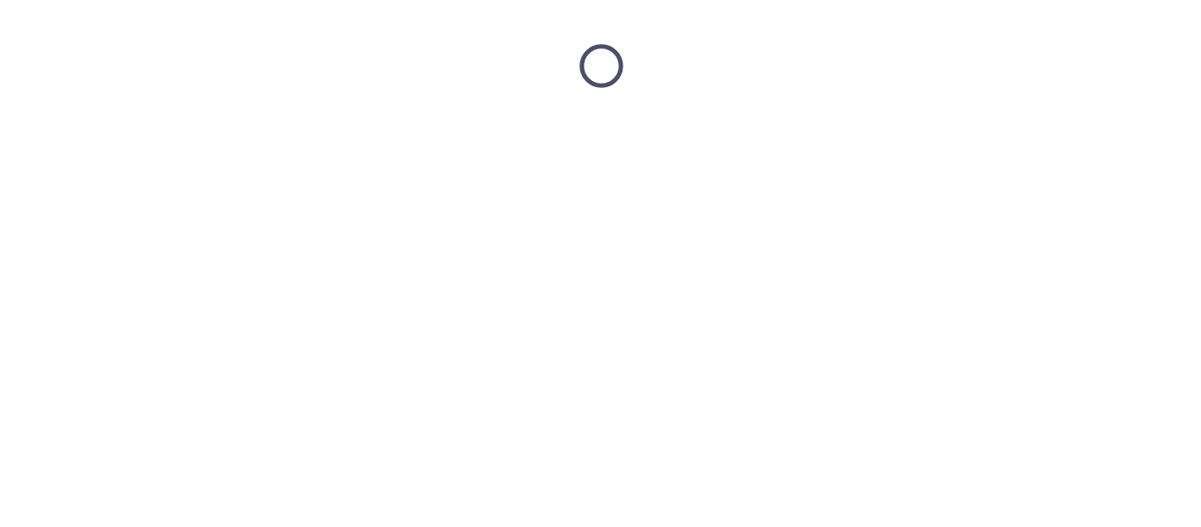
scroll to position [0, 0]
